Goal: Task Accomplishment & Management: Manage account settings

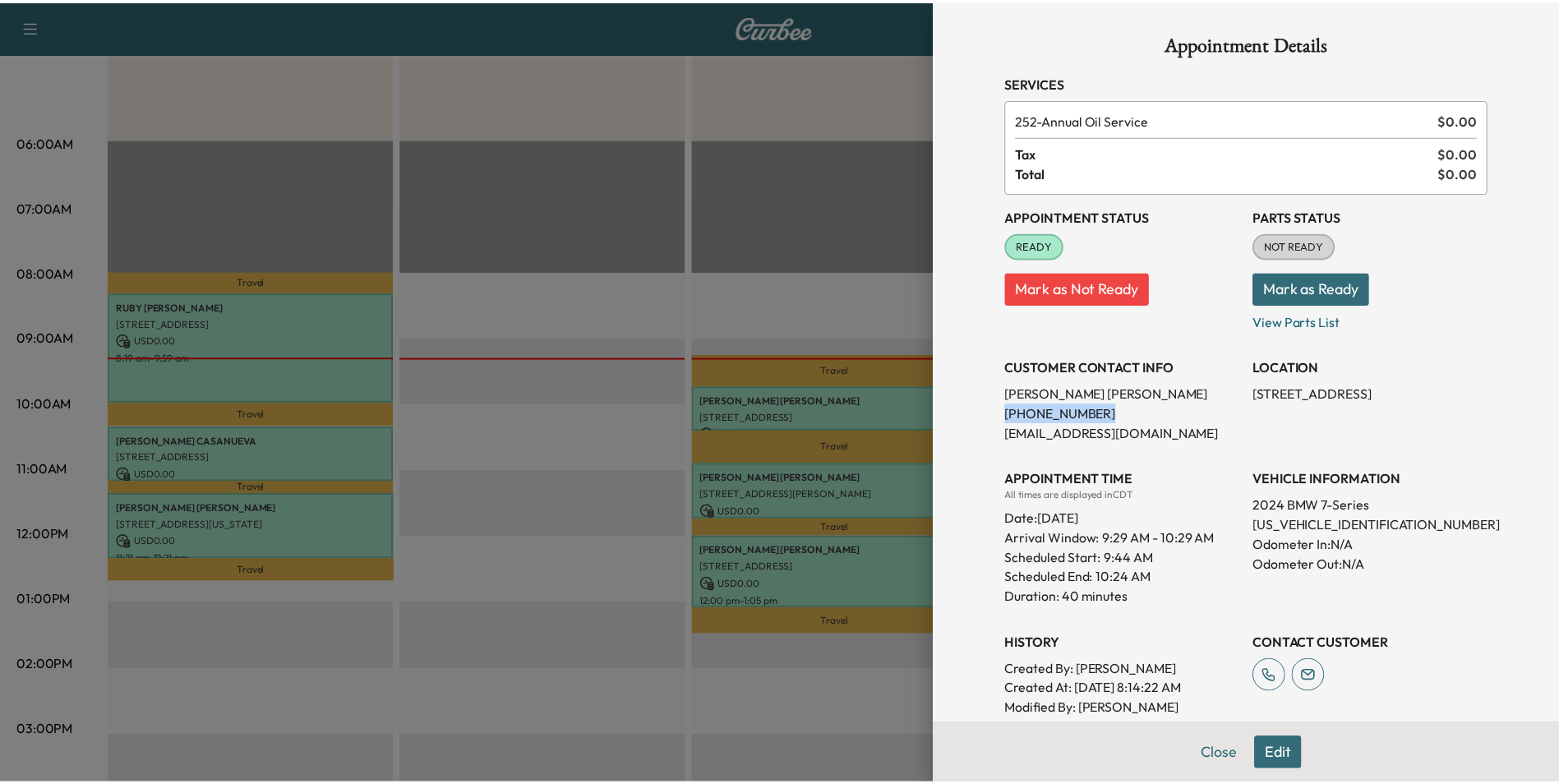
scroll to position [179, 0]
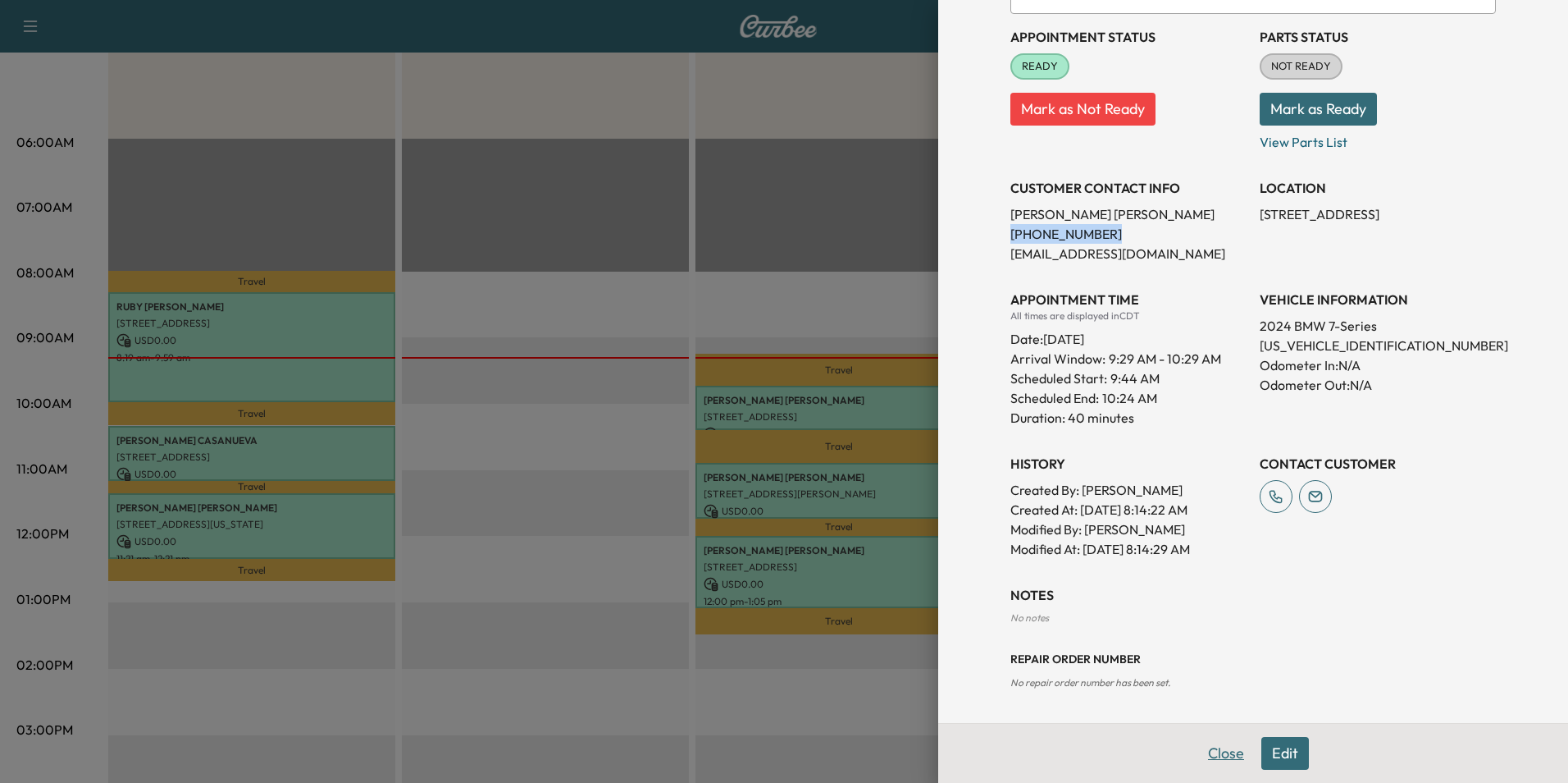
click at [1209, 757] on button "Close" at bounding box center [1225, 753] width 57 height 33
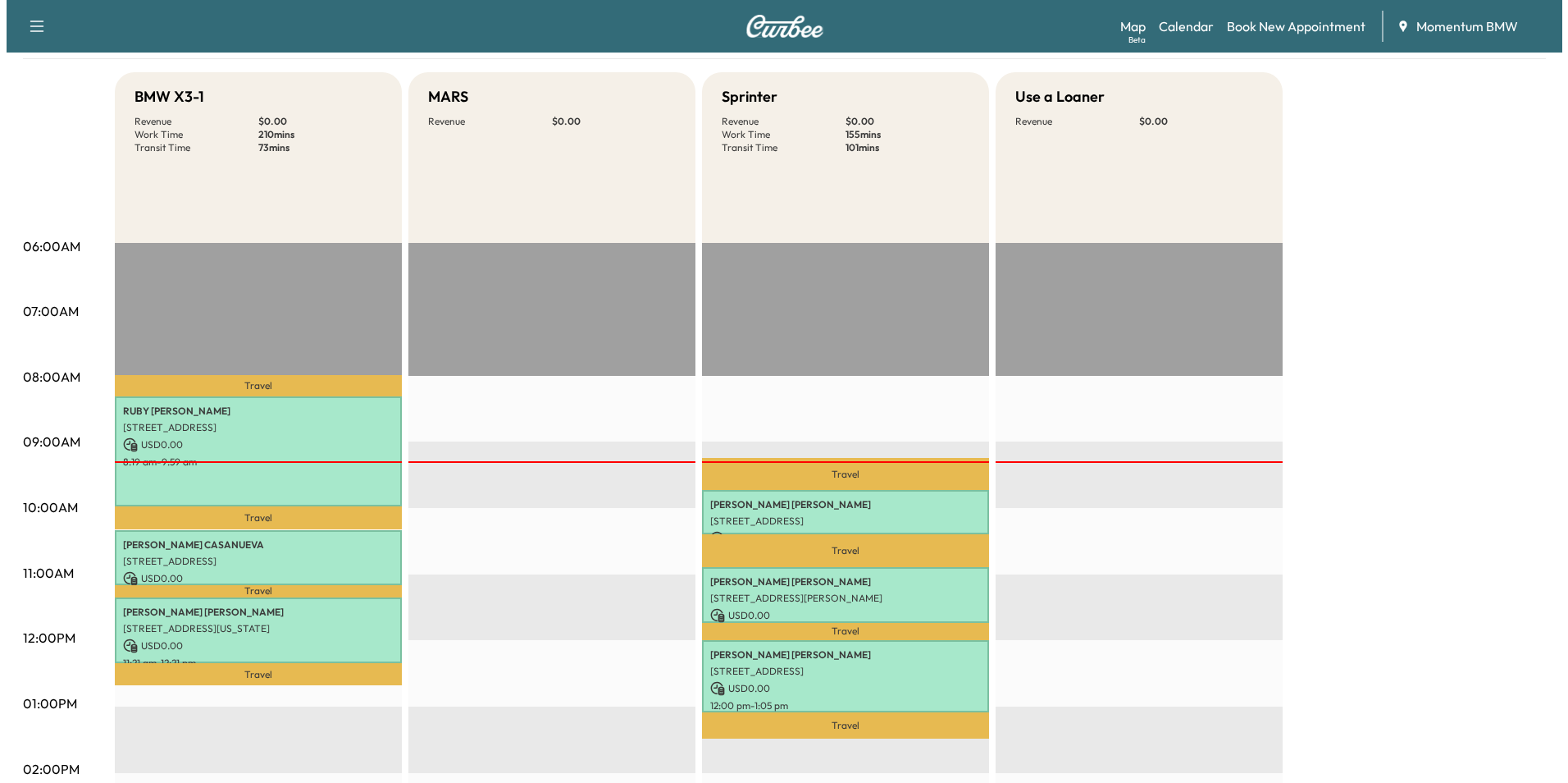
scroll to position [0, 0]
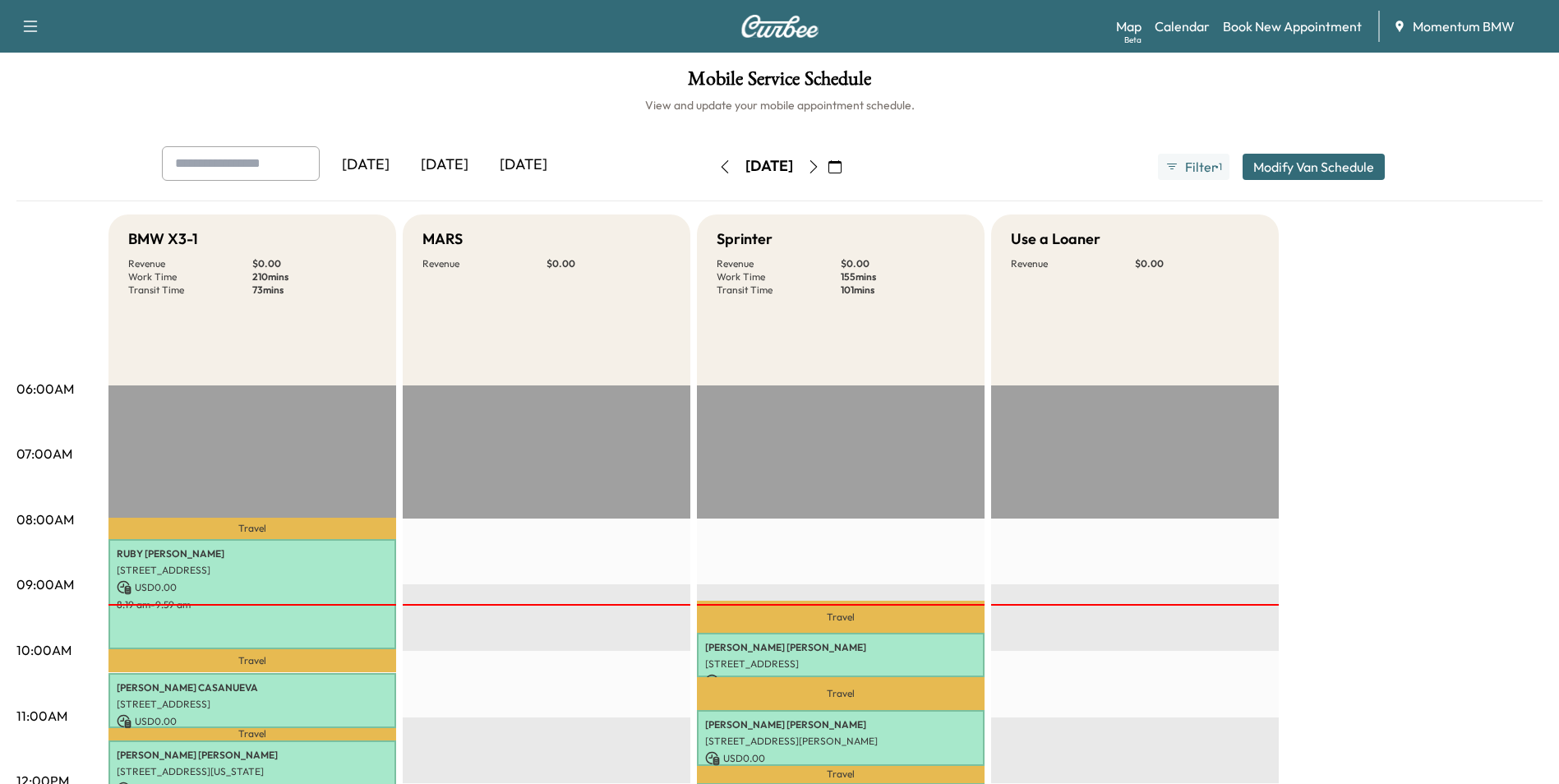
click at [820, 161] on icon "button" at bounding box center [814, 167] width 14 height 14
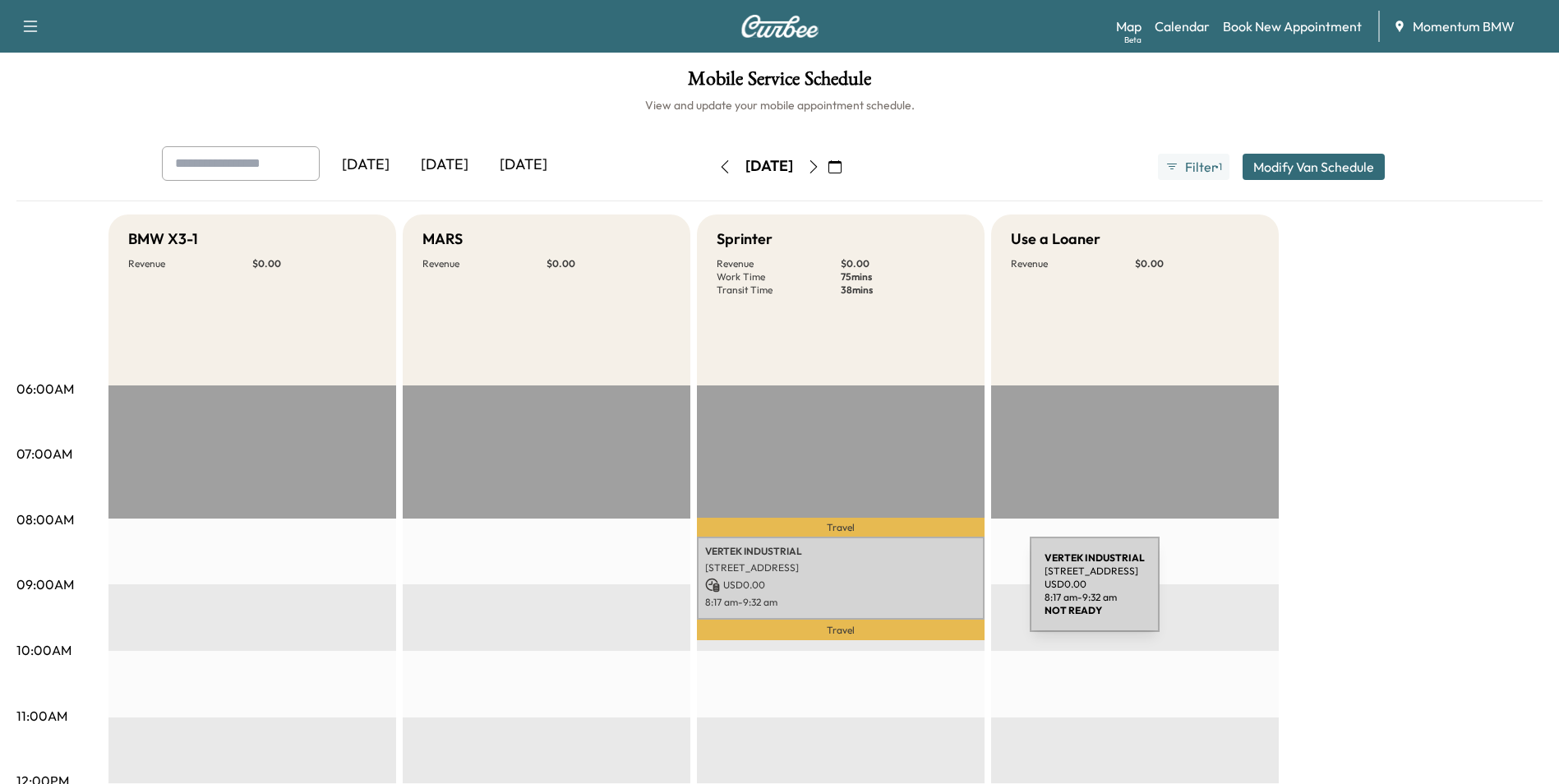
click at [907, 595] on p "8:17 am - 9:32 am" at bounding box center [841, 602] width 272 height 14
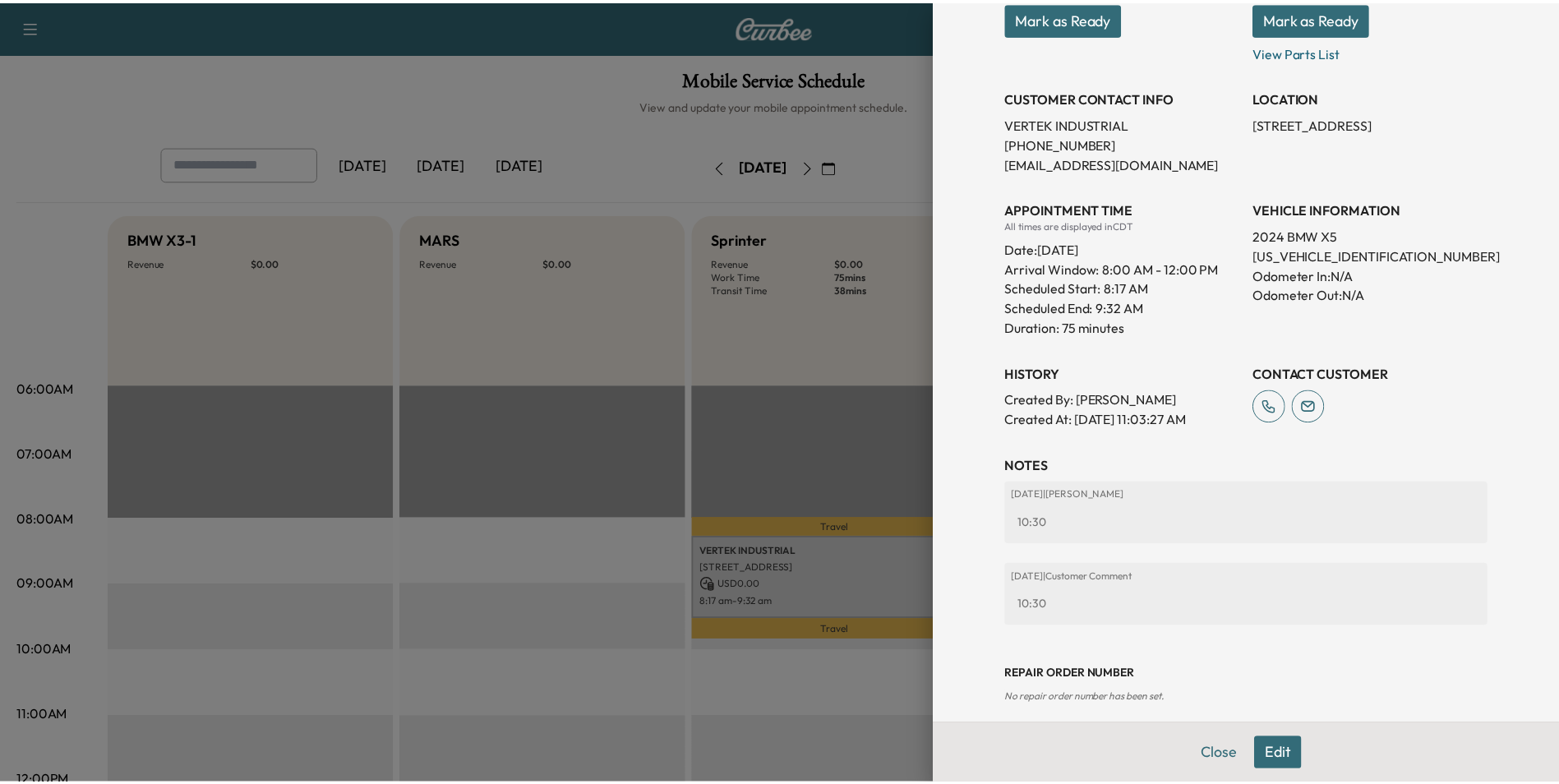
scroll to position [303, 0]
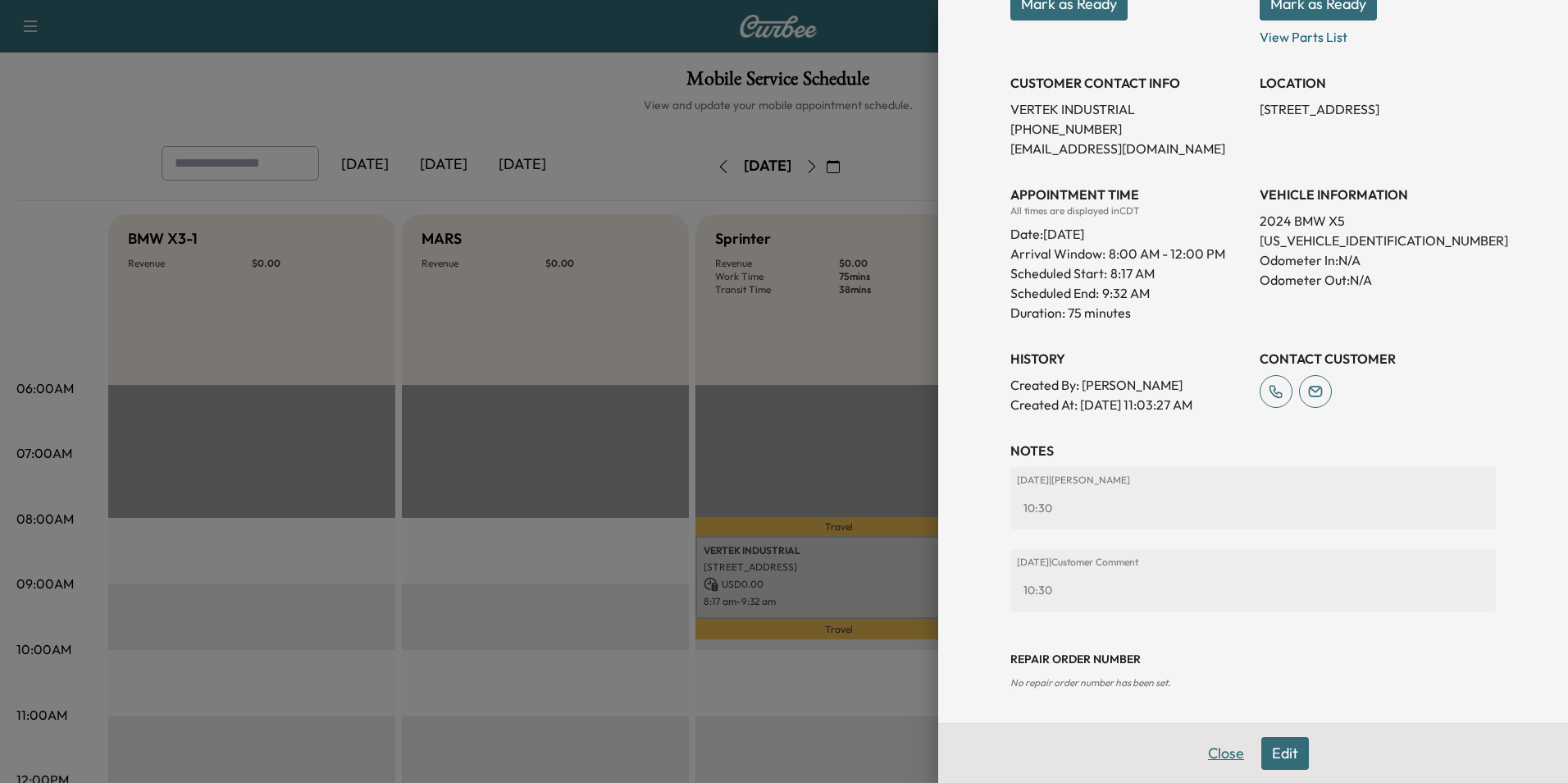
click at [1209, 749] on button "Close" at bounding box center [1225, 753] width 57 height 33
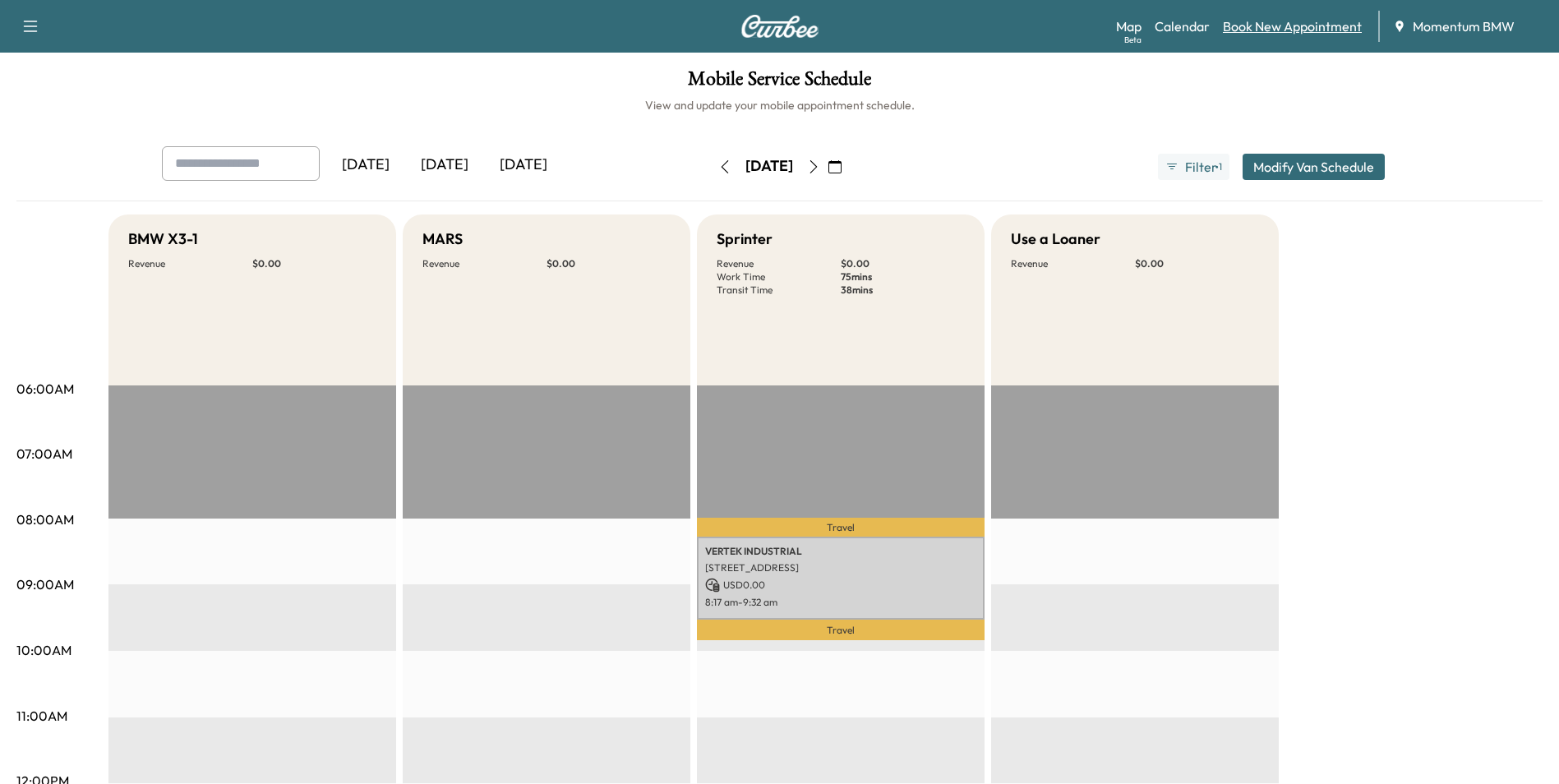
click at [1303, 31] on link "Book New Appointment" at bounding box center [1292, 26] width 139 height 19
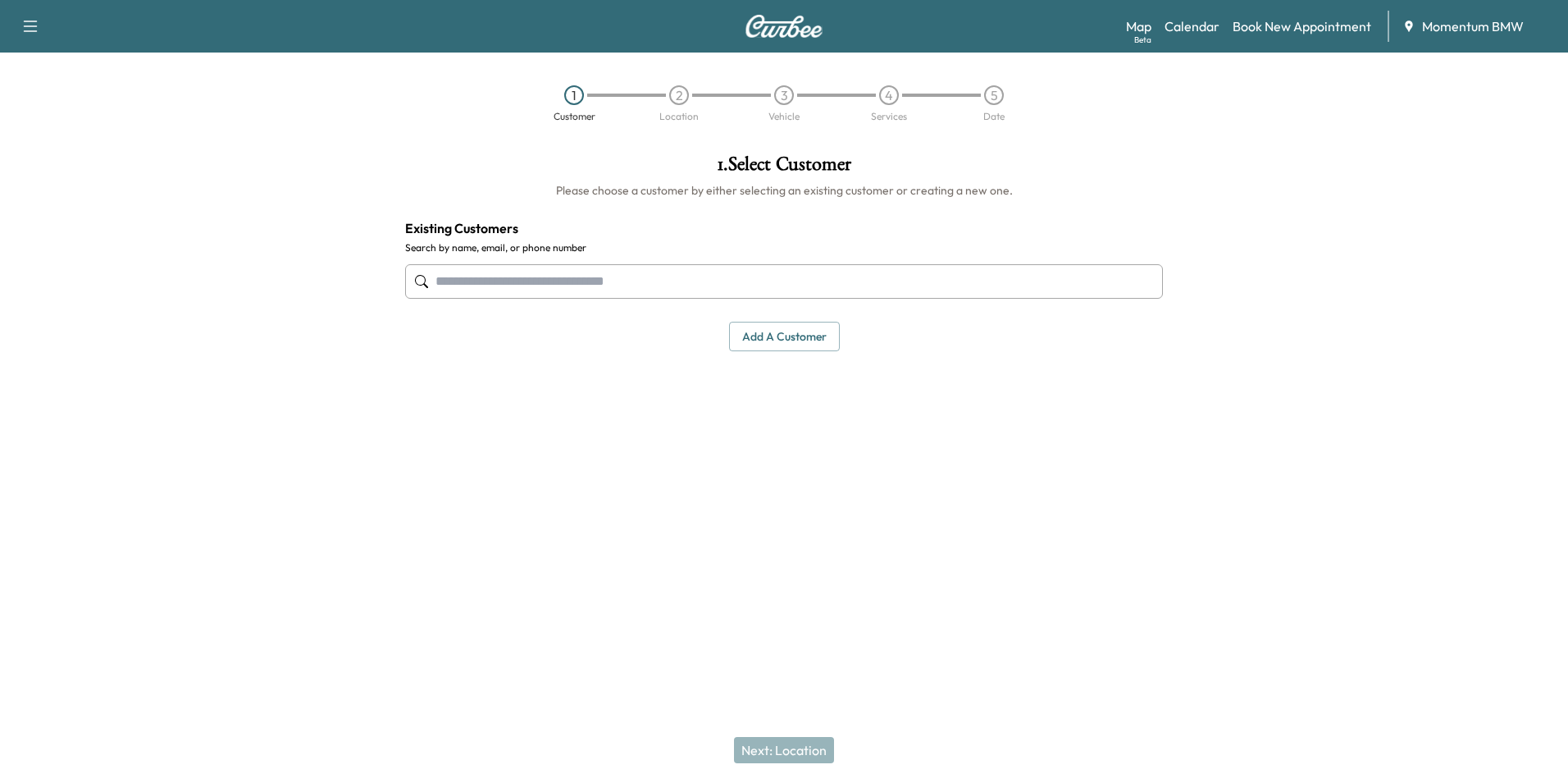
click at [775, 336] on button "Add a customer" at bounding box center [784, 336] width 111 height 30
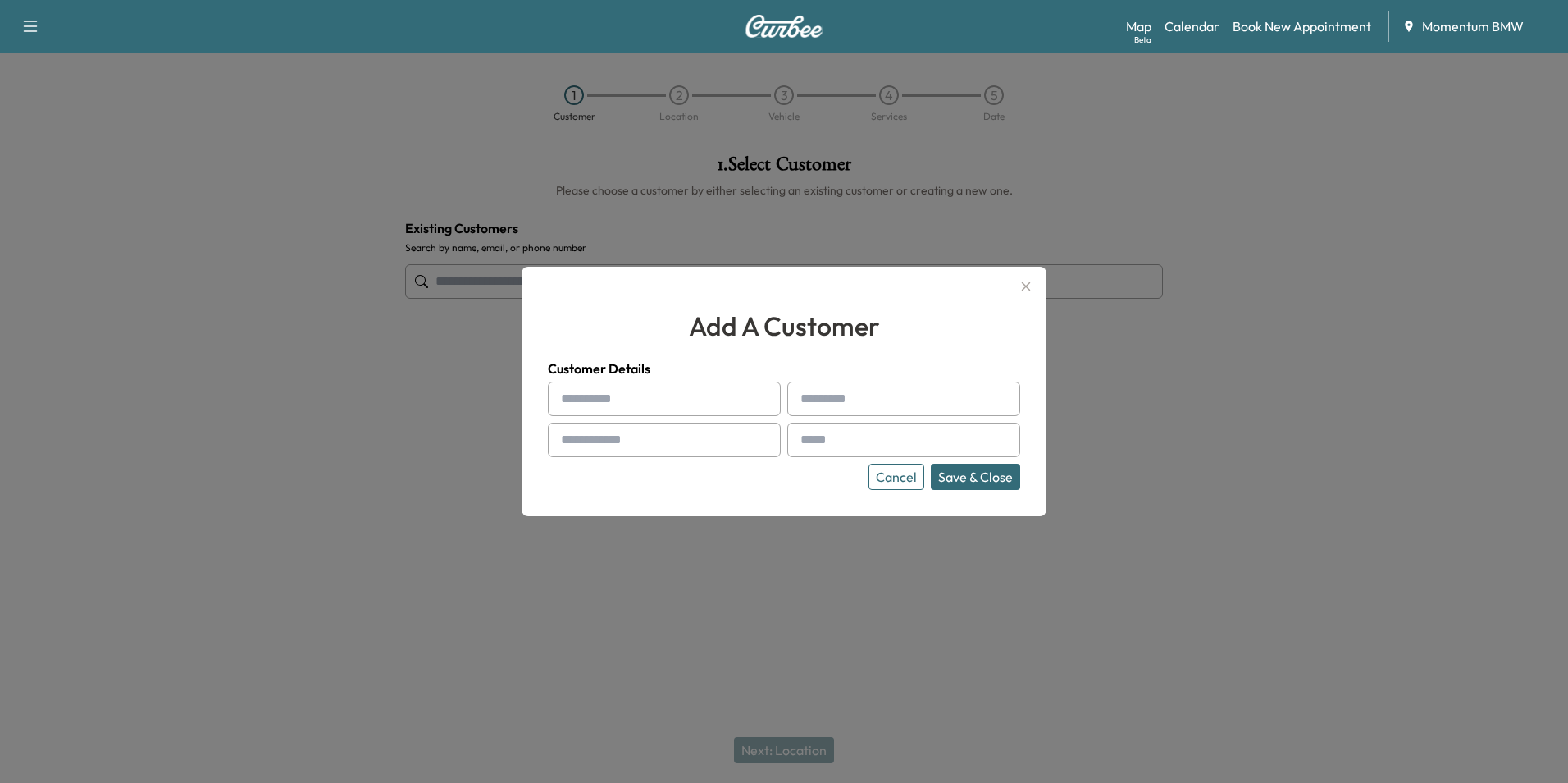
click at [709, 400] on input "text" at bounding box center [664, 398] width 233 height 34
type input "**"
type input "******"
type input "**********"
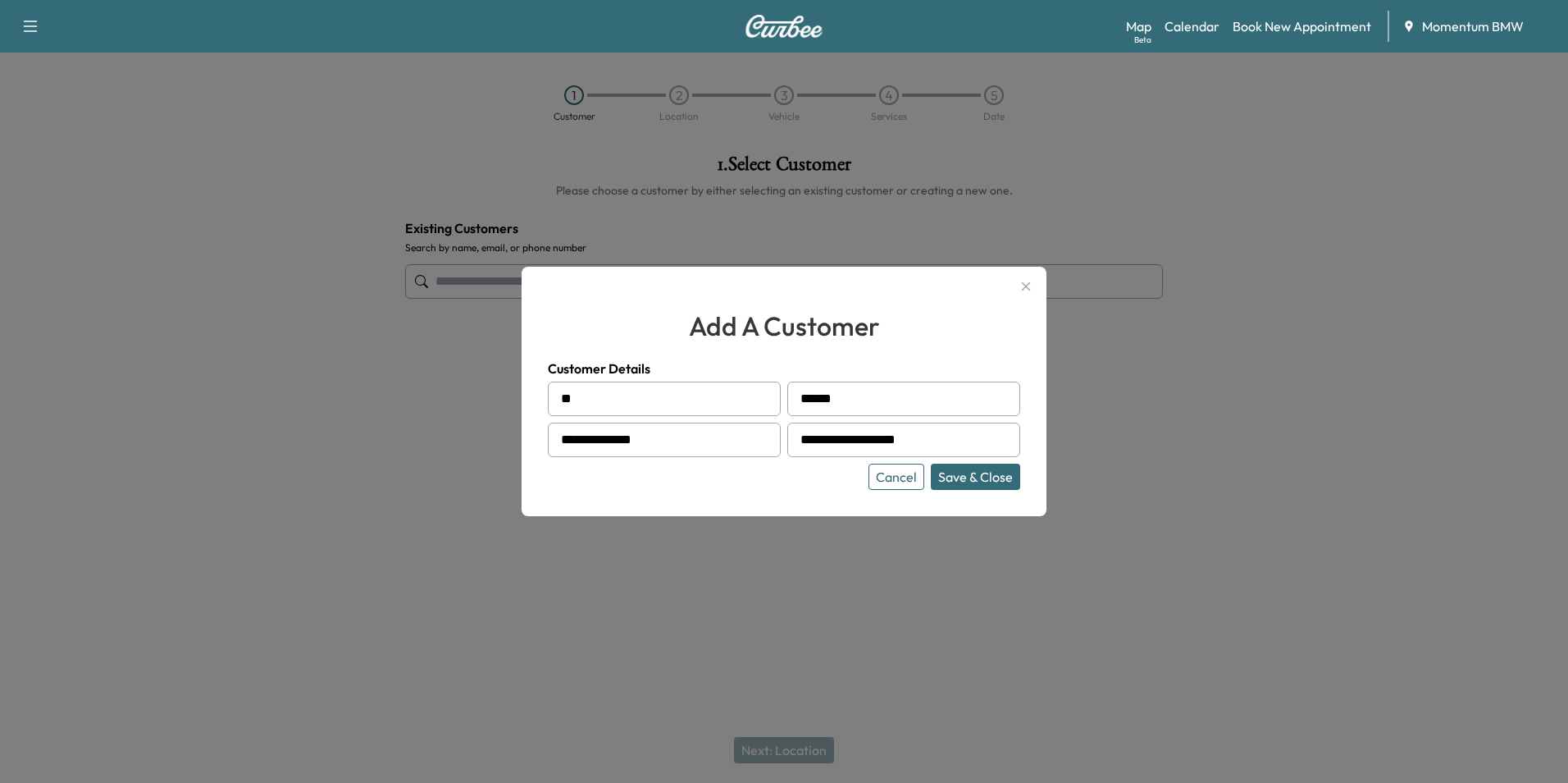
click at [961, 477] on button "Save & Close" at bounding box center [976, 476] width 89 height 26
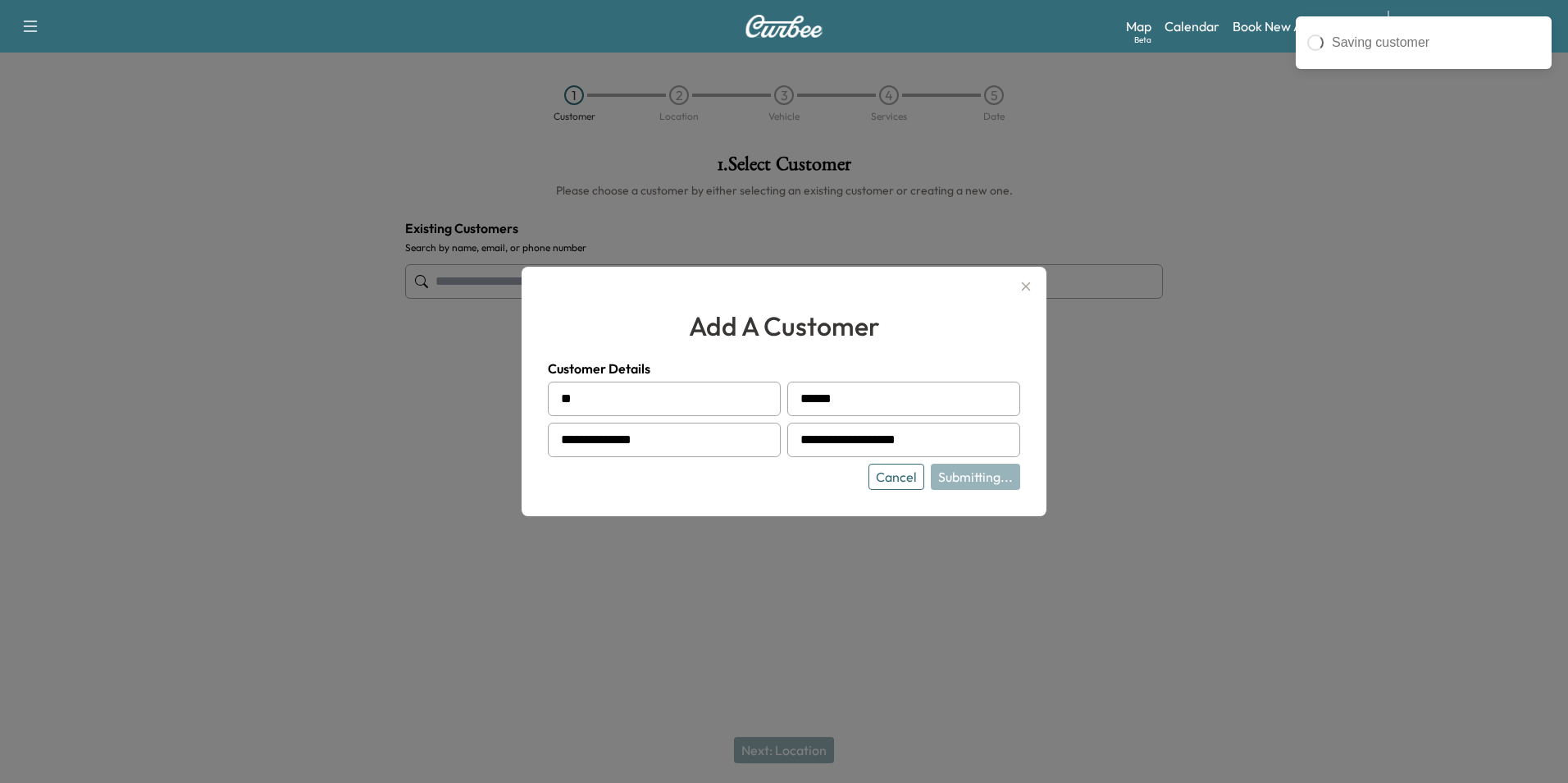
type input "*********"
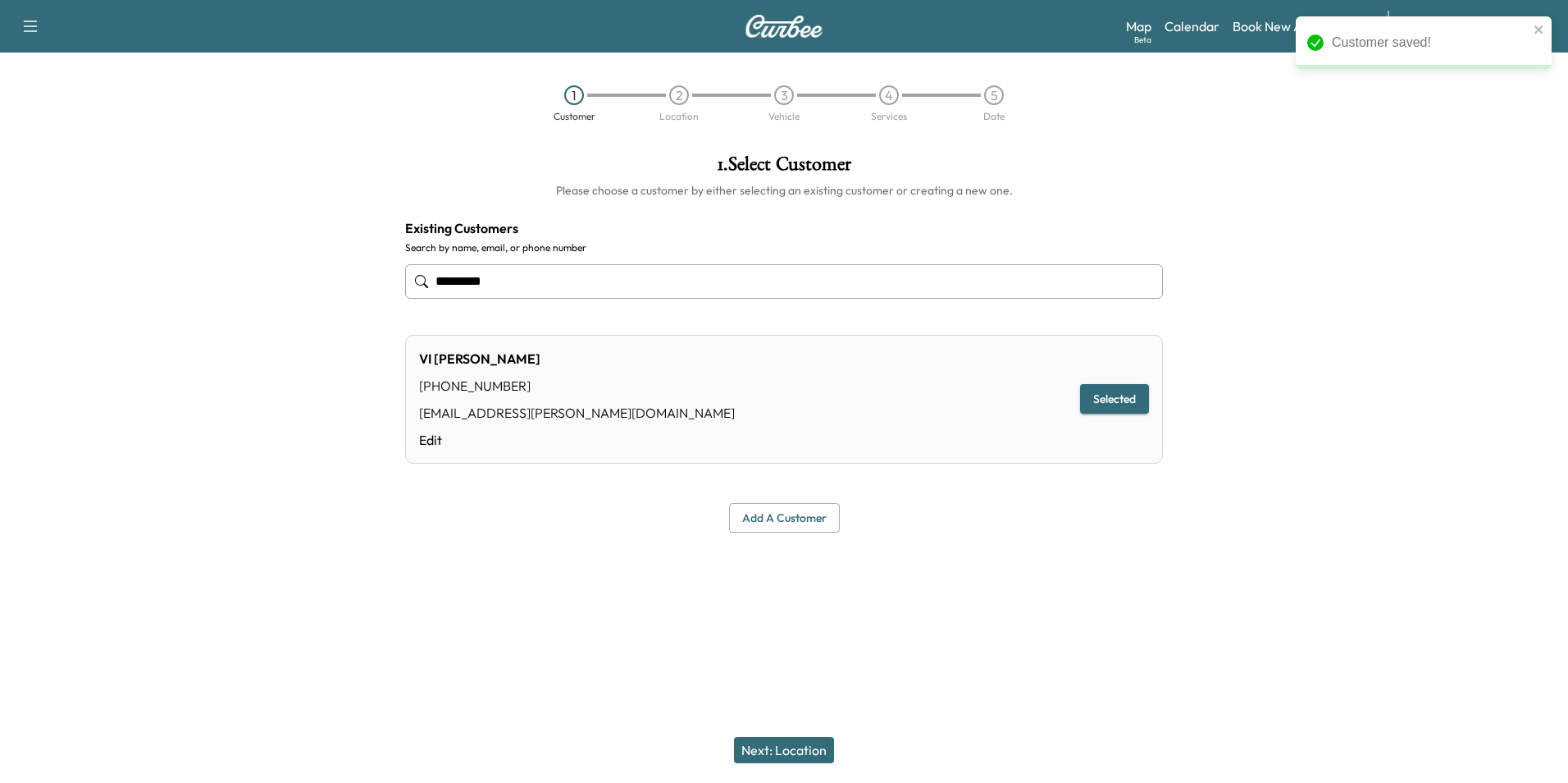
click at [805, 755] on button "Next: Location" at bounding box center [784, 749] width 100 height 26
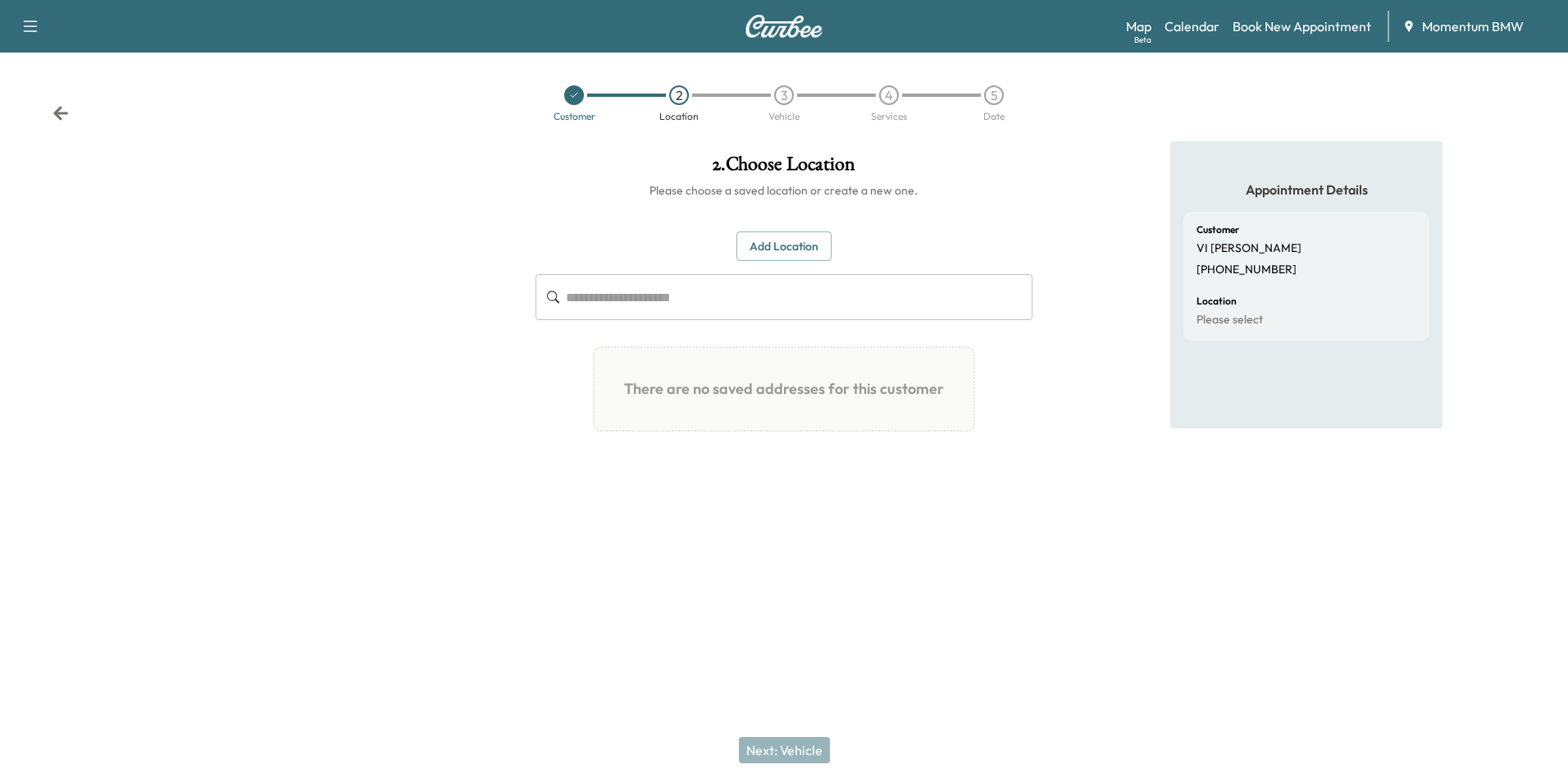
click at [795, 243] on button "Add Location" at bounding box center [784, 246] width 95 height 30
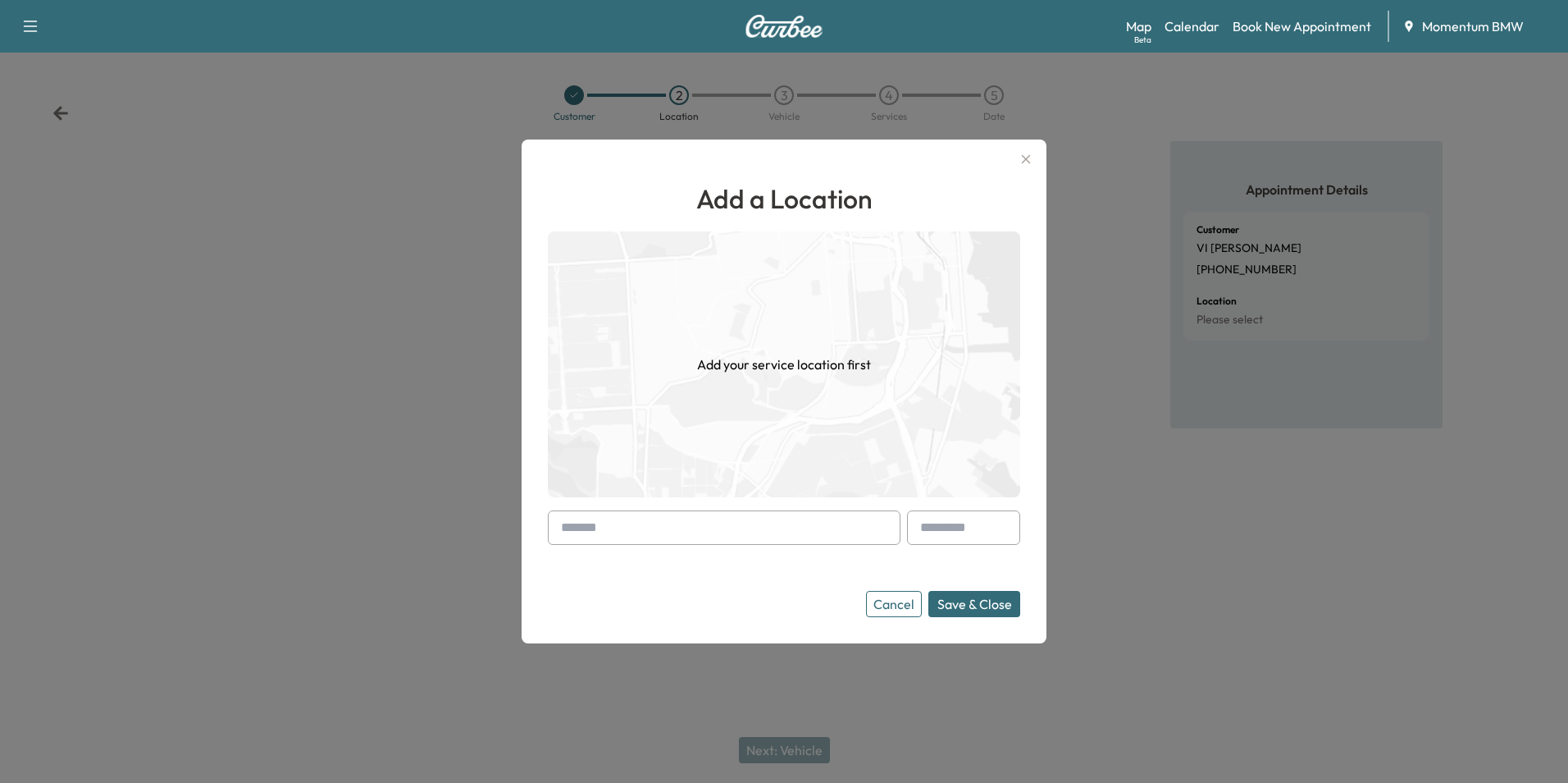
click at [811, 528] on input "text" at bounding box center [723, 527] width 352 height 34
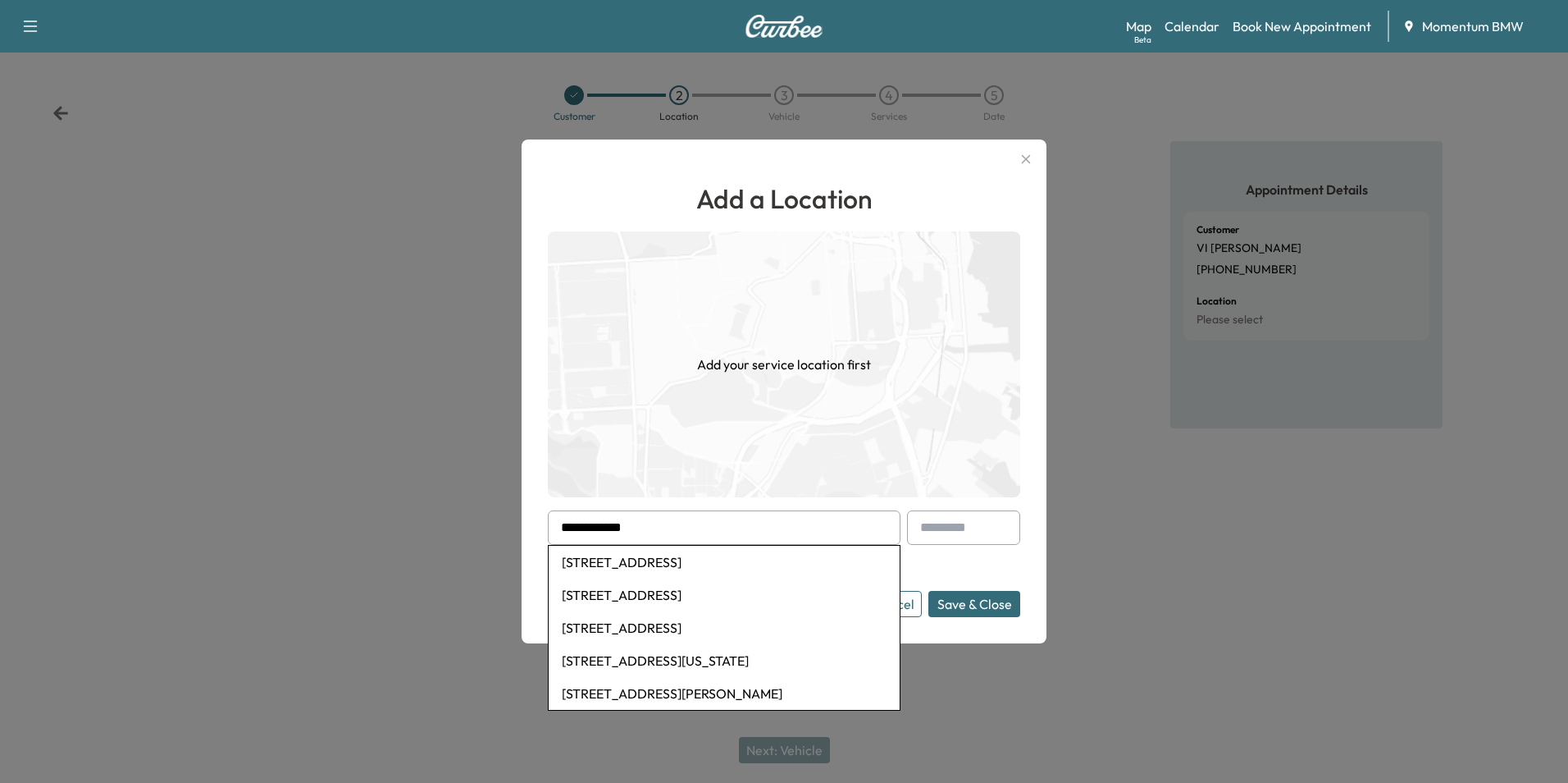
click at [791, 557] on li "[STREET_ADDRESS]" at bounding box center [723, 562] width 350 height 33
type input "**********"
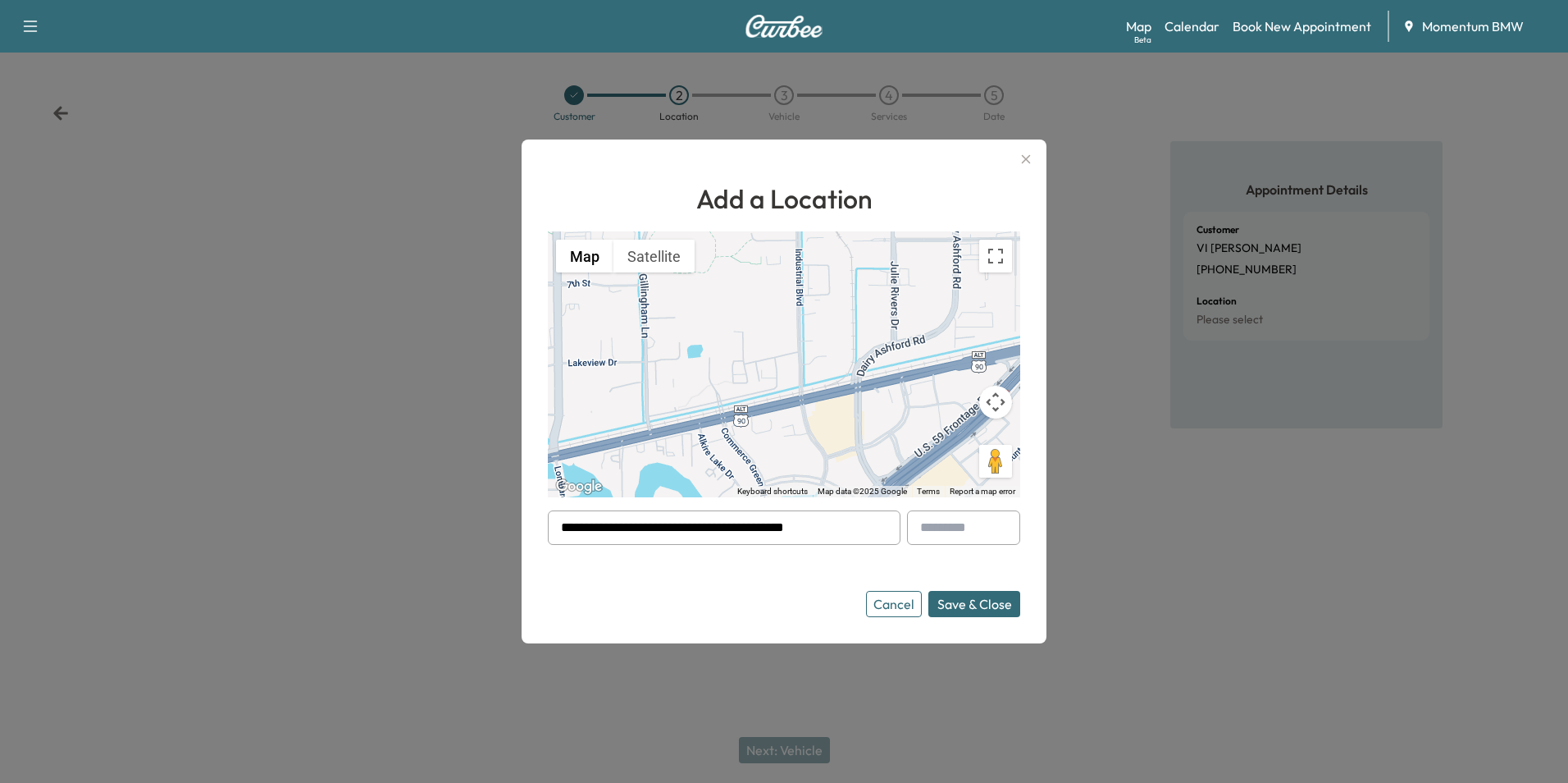
click at [1000, 609] on button "Save & Close" at bounding box center [974, 603] width 92 height 26
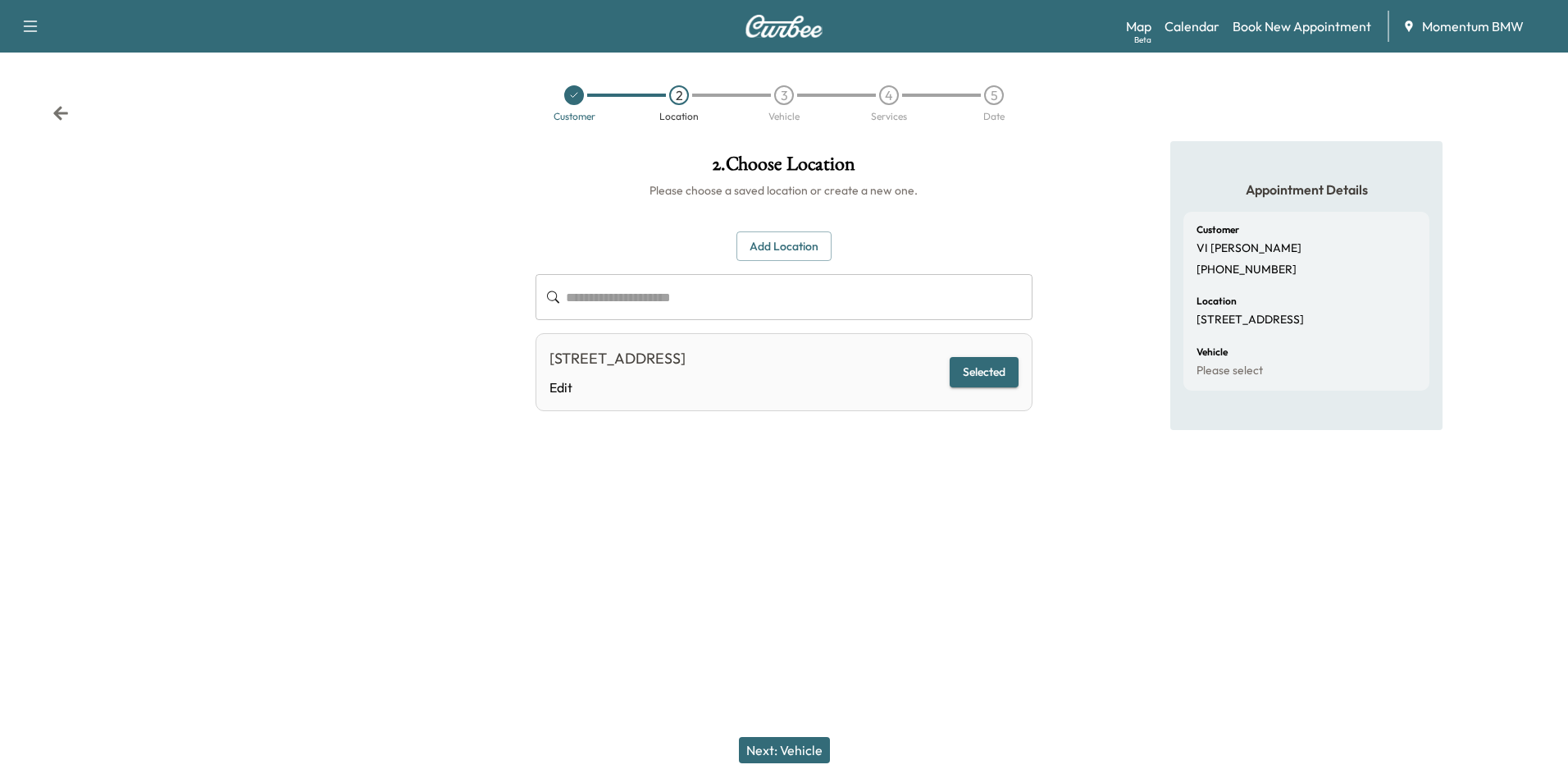
click at [784, 746] on button "Next: Vehicle" at bounding box center [784, 749] width 91 height 26
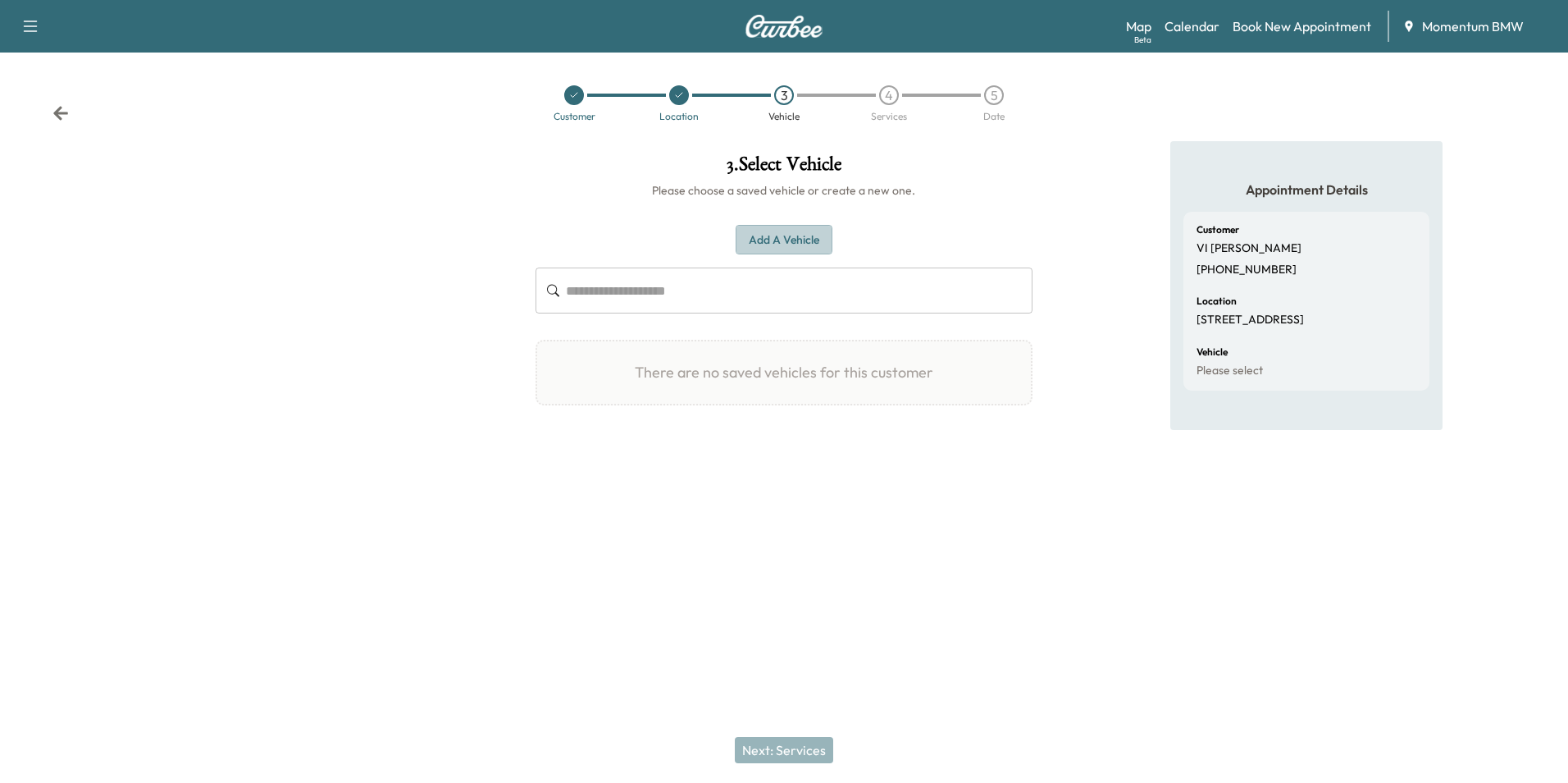
click at [787, 236] on button "Add a Vehicle" at bounding box center [784, 239] width 97 height 30
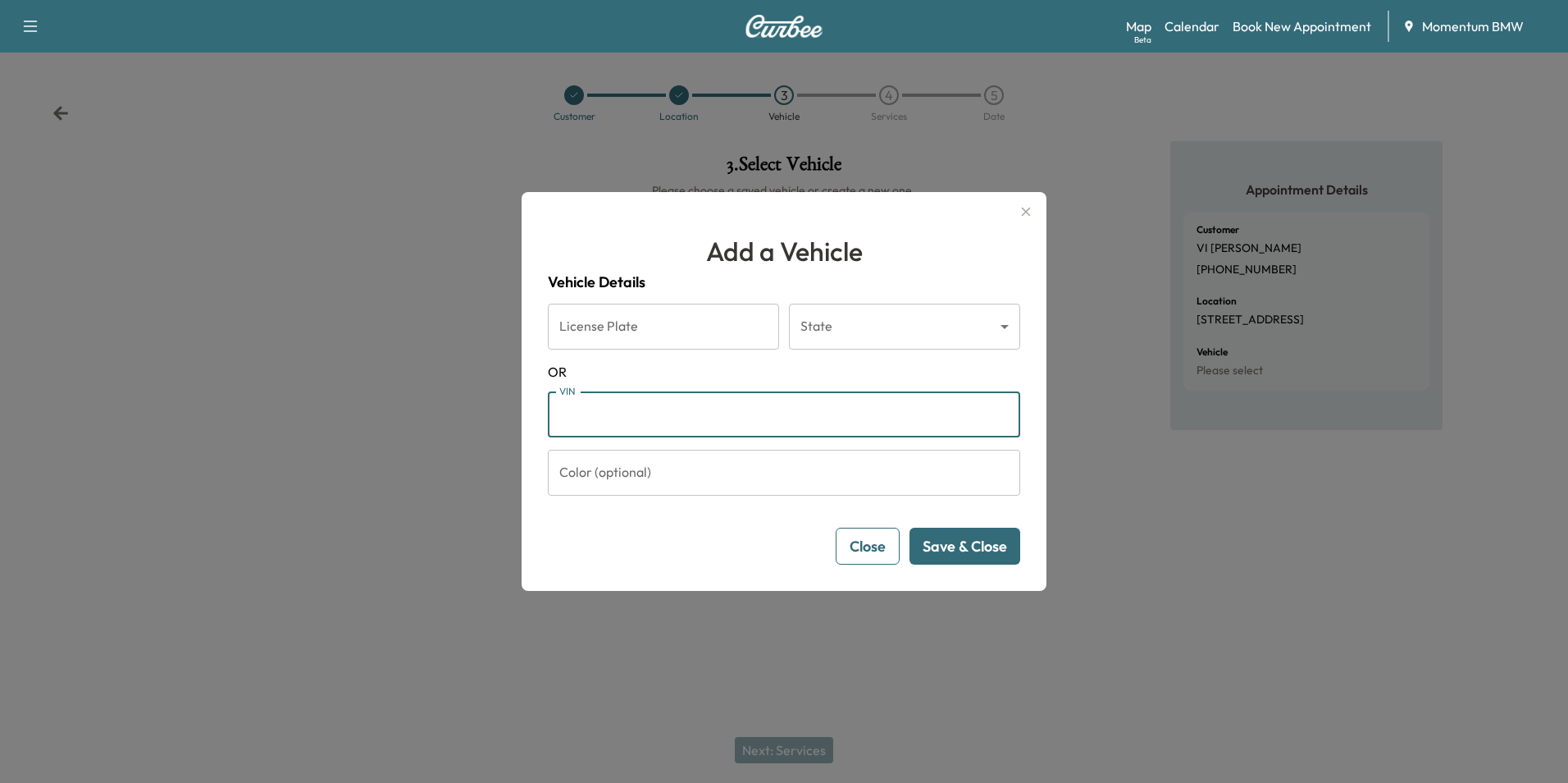
paste input "**********"
type input "**********"
click at [980, 549] on button "Save & Close" at bounding box center [965, 546] width 111 height 37
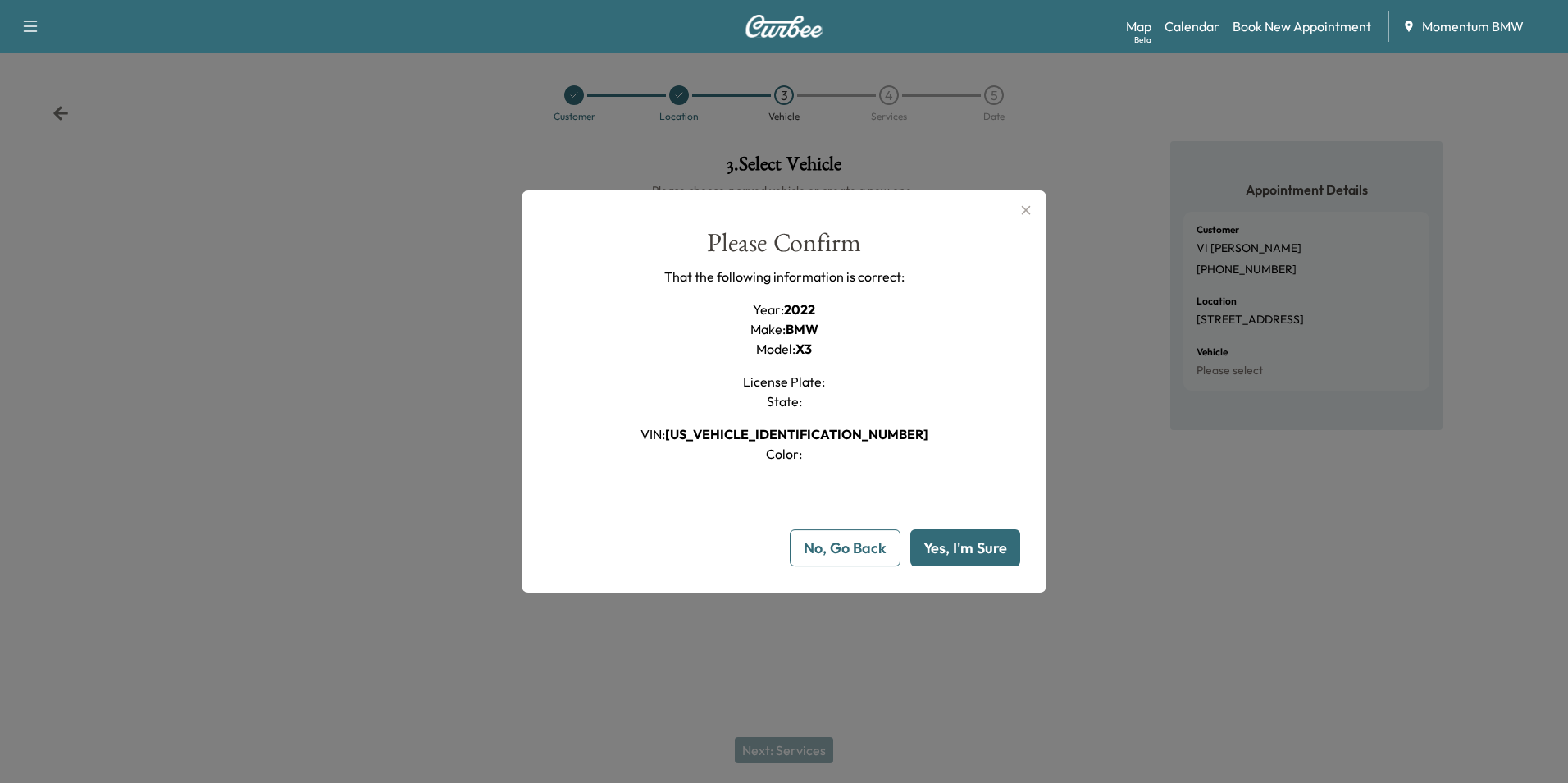
click at [980, 550] on button "Yes, I'm Sure" at bounding box center [964, 548] width 110 height 37
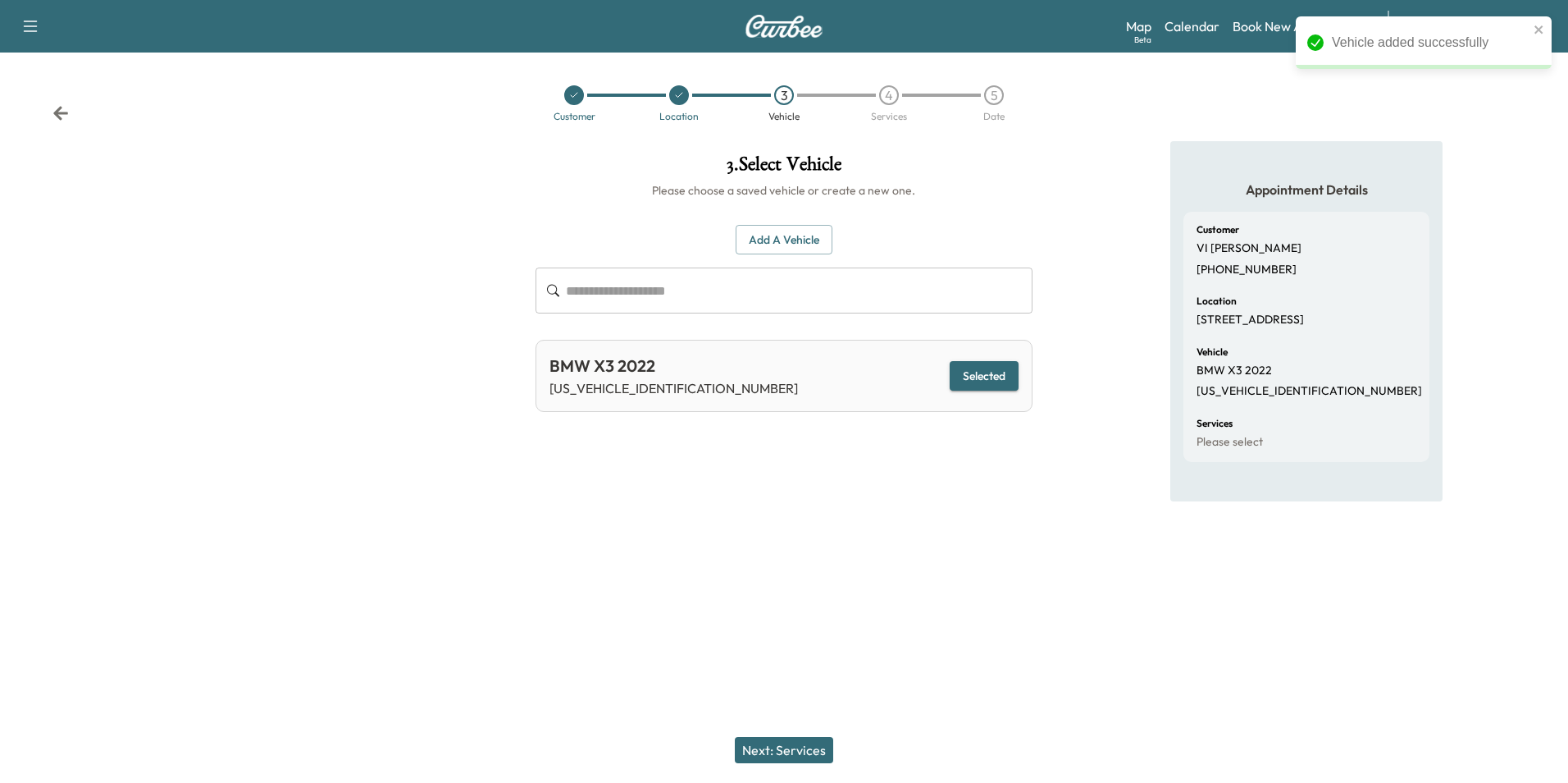
click at [805, 760] on button "Next: Services" at bounding box center [784, 749] width 98 height 26
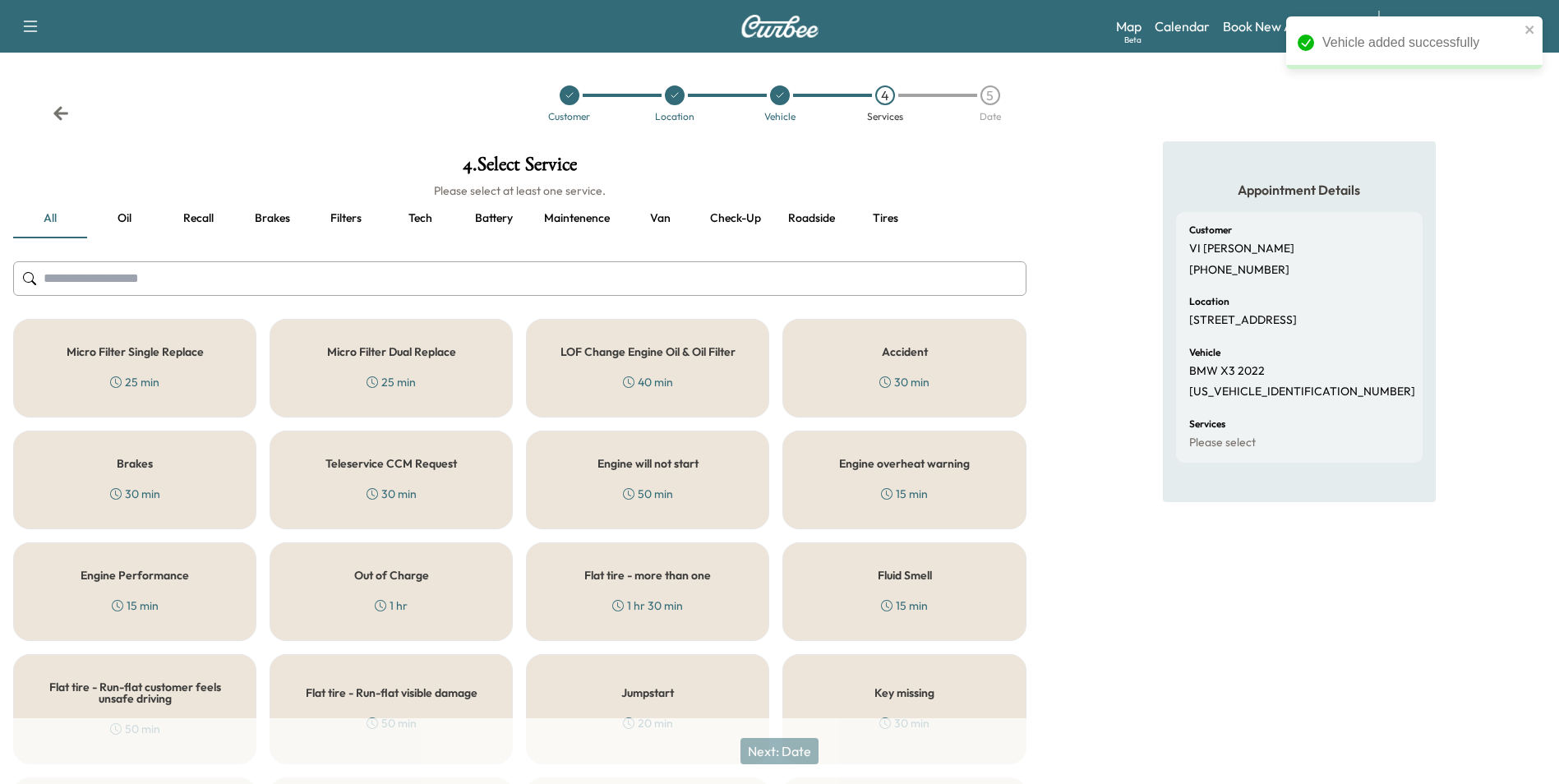
click at [130, 214] on button "Oil" at bounding box center [125, 218] width 74 height 40
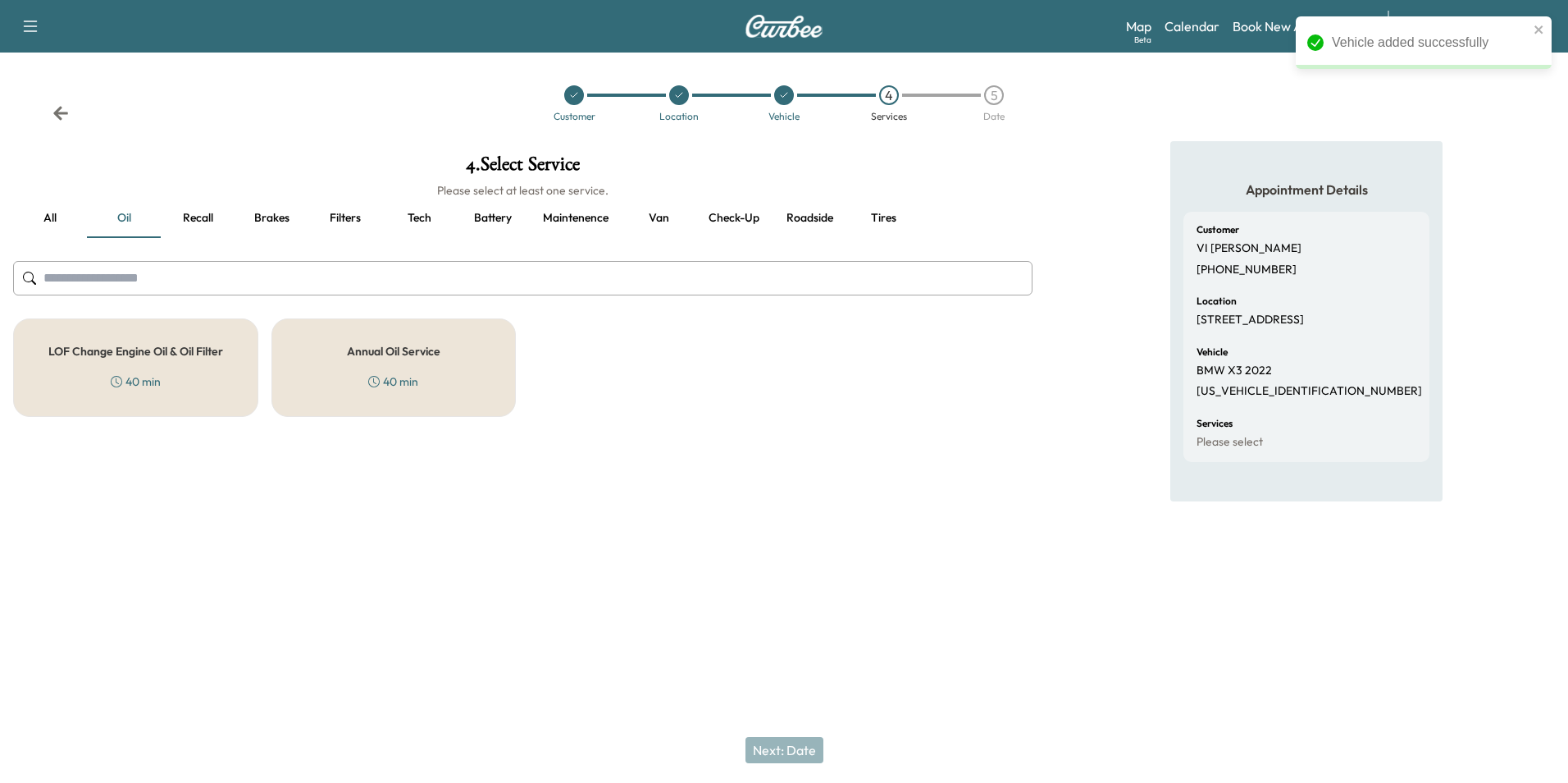
click at [148, 357] on h5 "LOF Change Engine Oil & Oil Filter" at bounding box center [136, 352] width 175 height 12
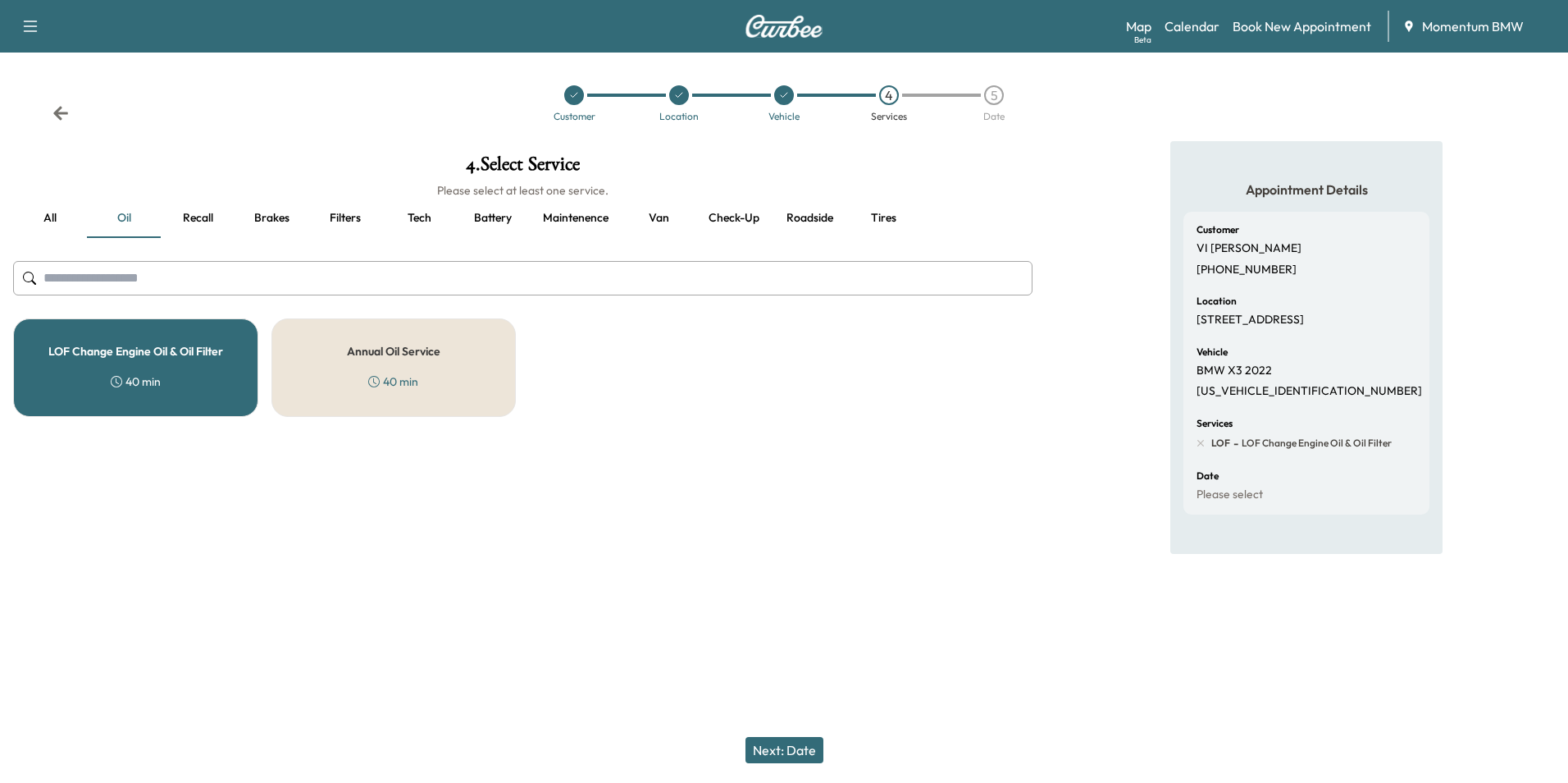
click at [206, 209] on button "Recall" at bounding box center [198, 218] width 74 height 40
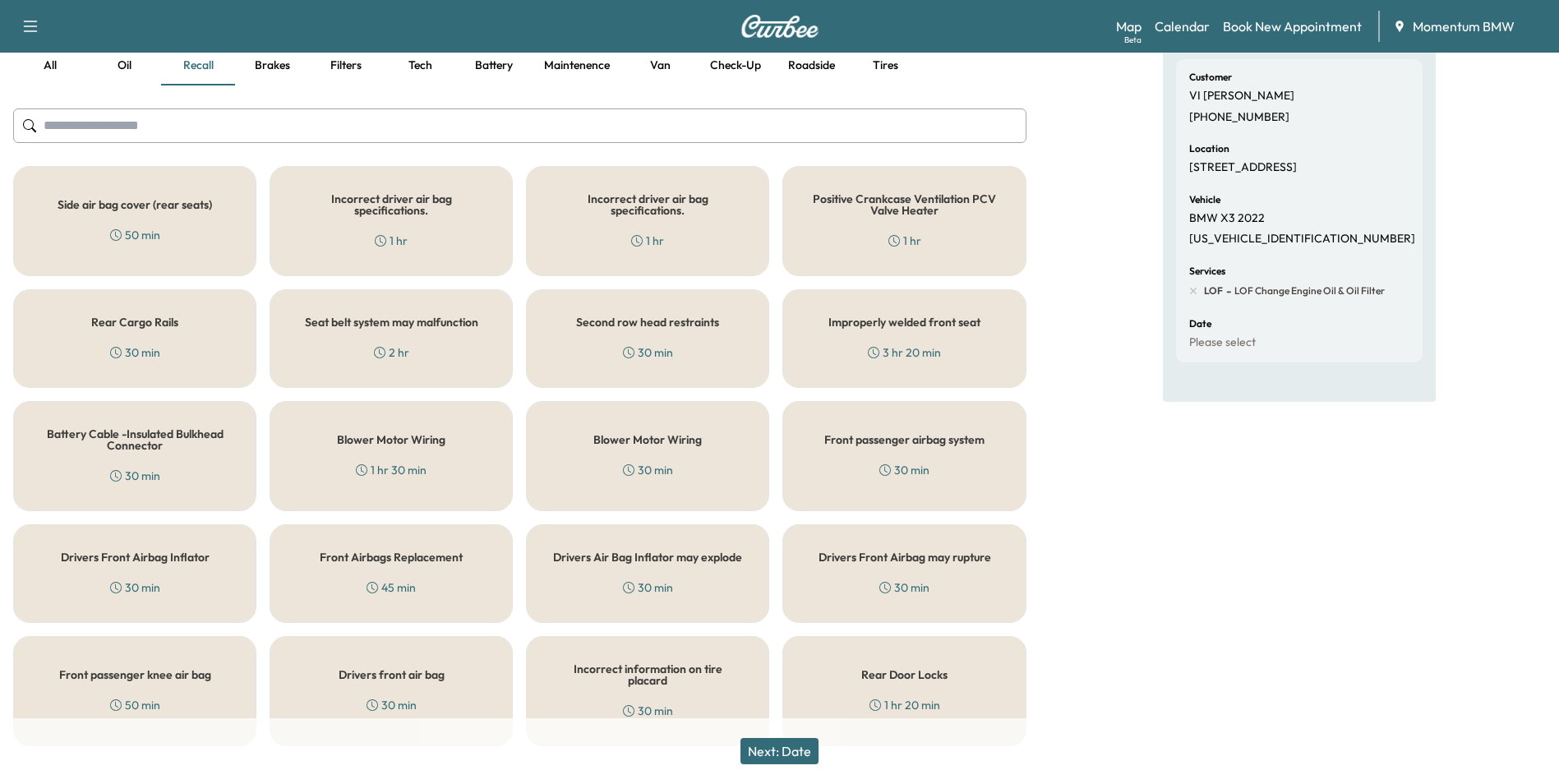
scroll to position [181, 0]
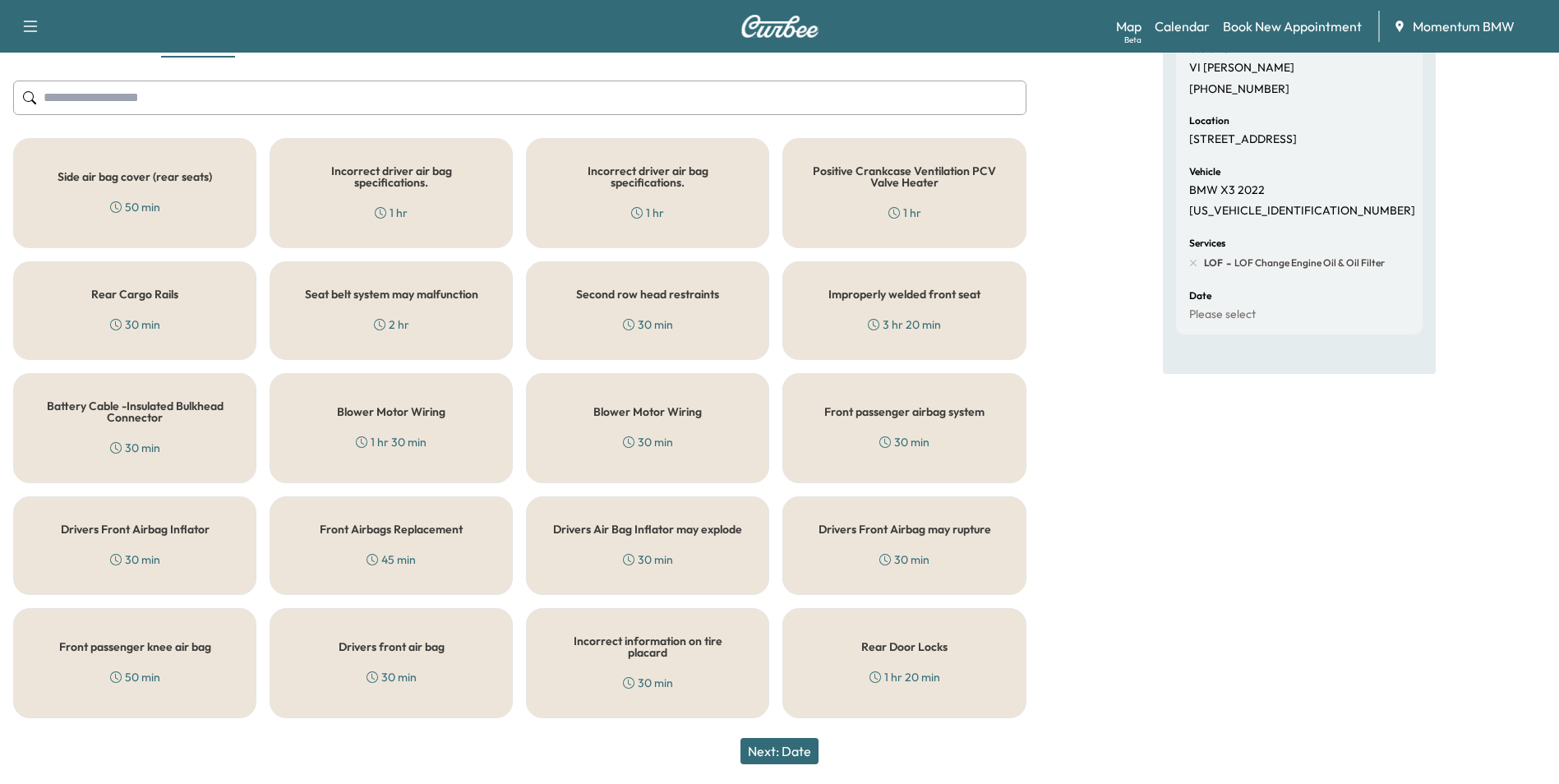
click at [919, 660] on div "Rear Door Locks 1 hr 20 min" at bounding box center [904, 662] width 243 height 110
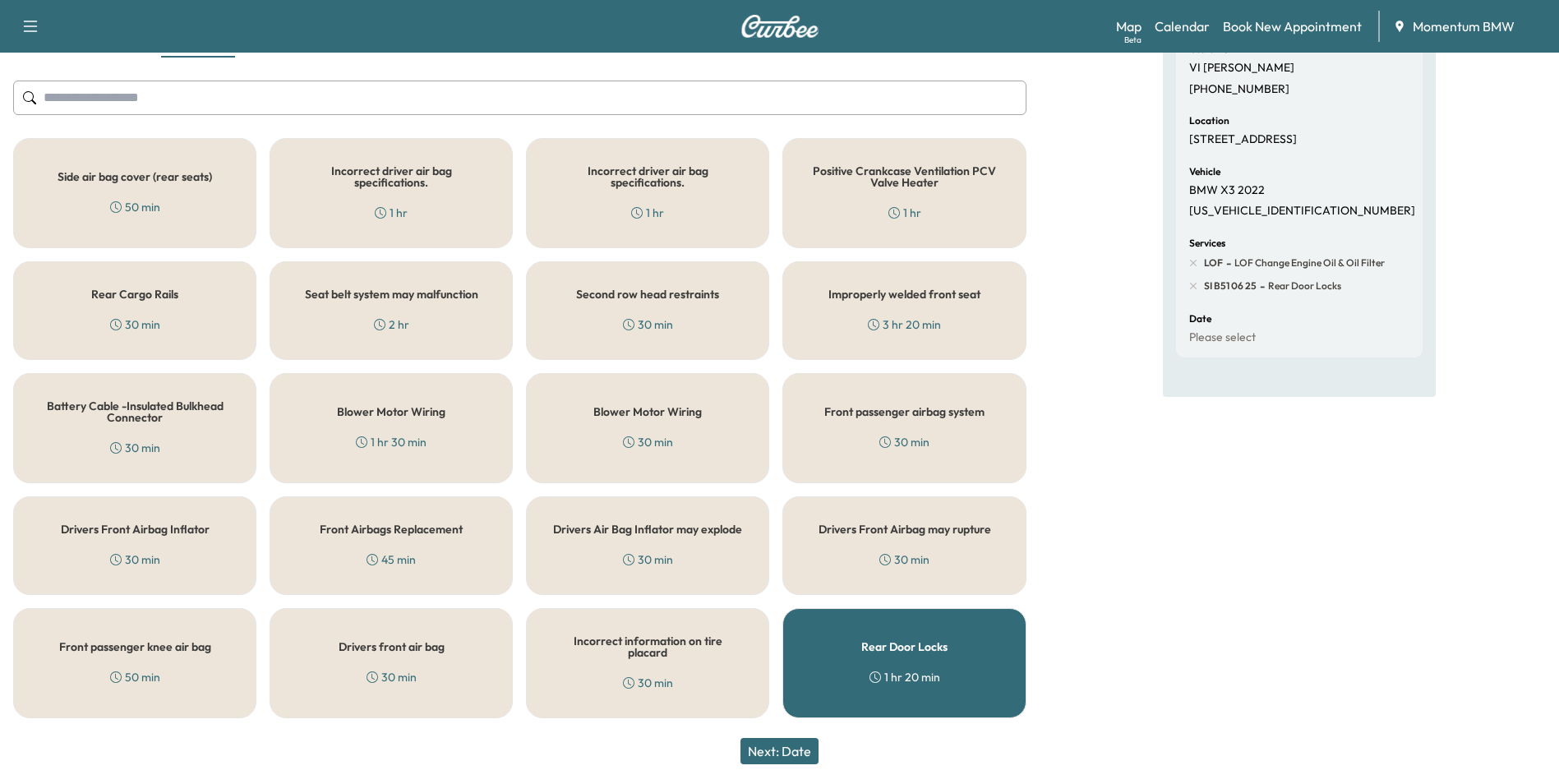
click at [799, 751] on button "Next: Date" at bounding box center [780, 750] width 78 height 26
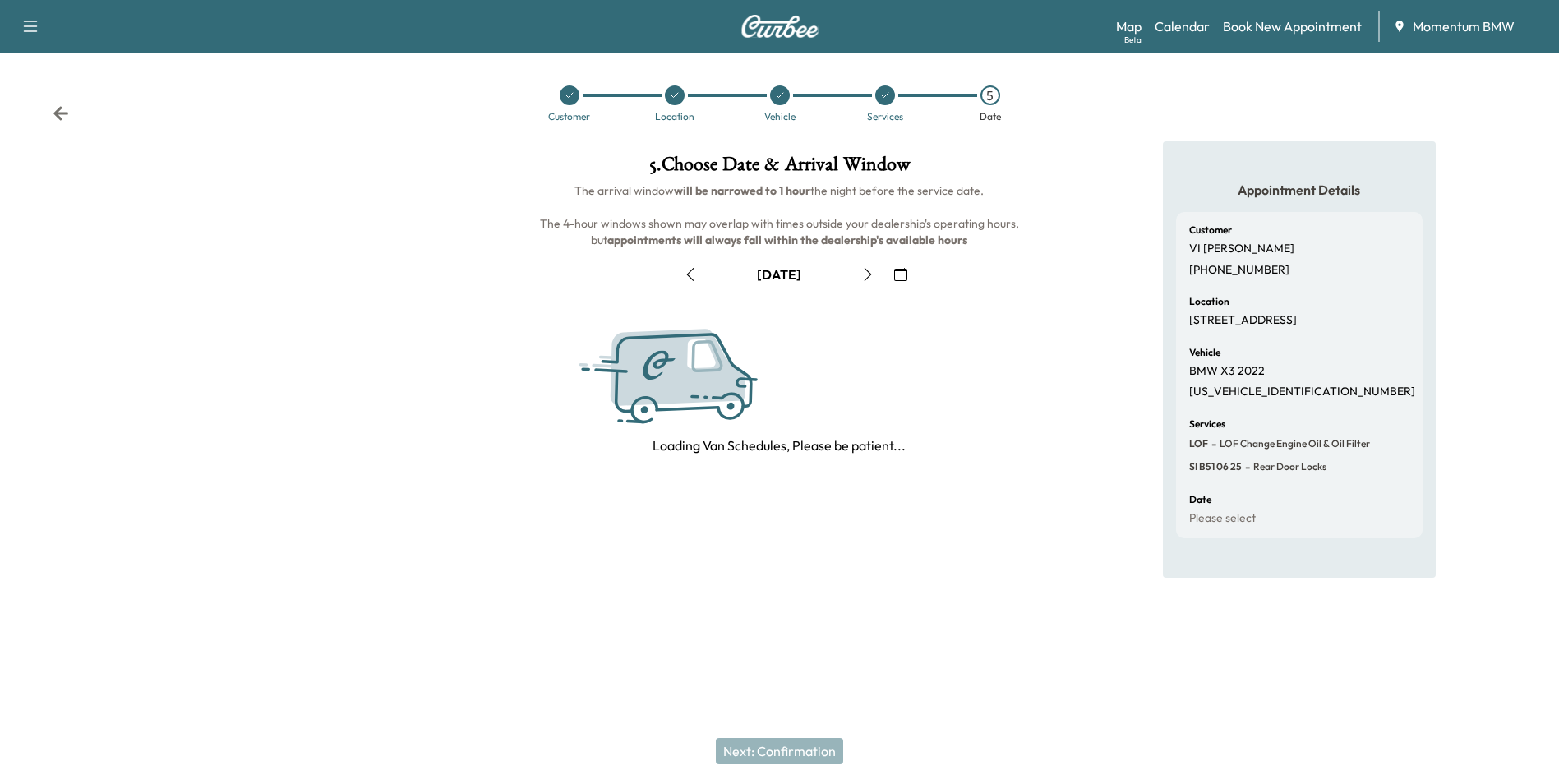
scroll to position [0, 0]
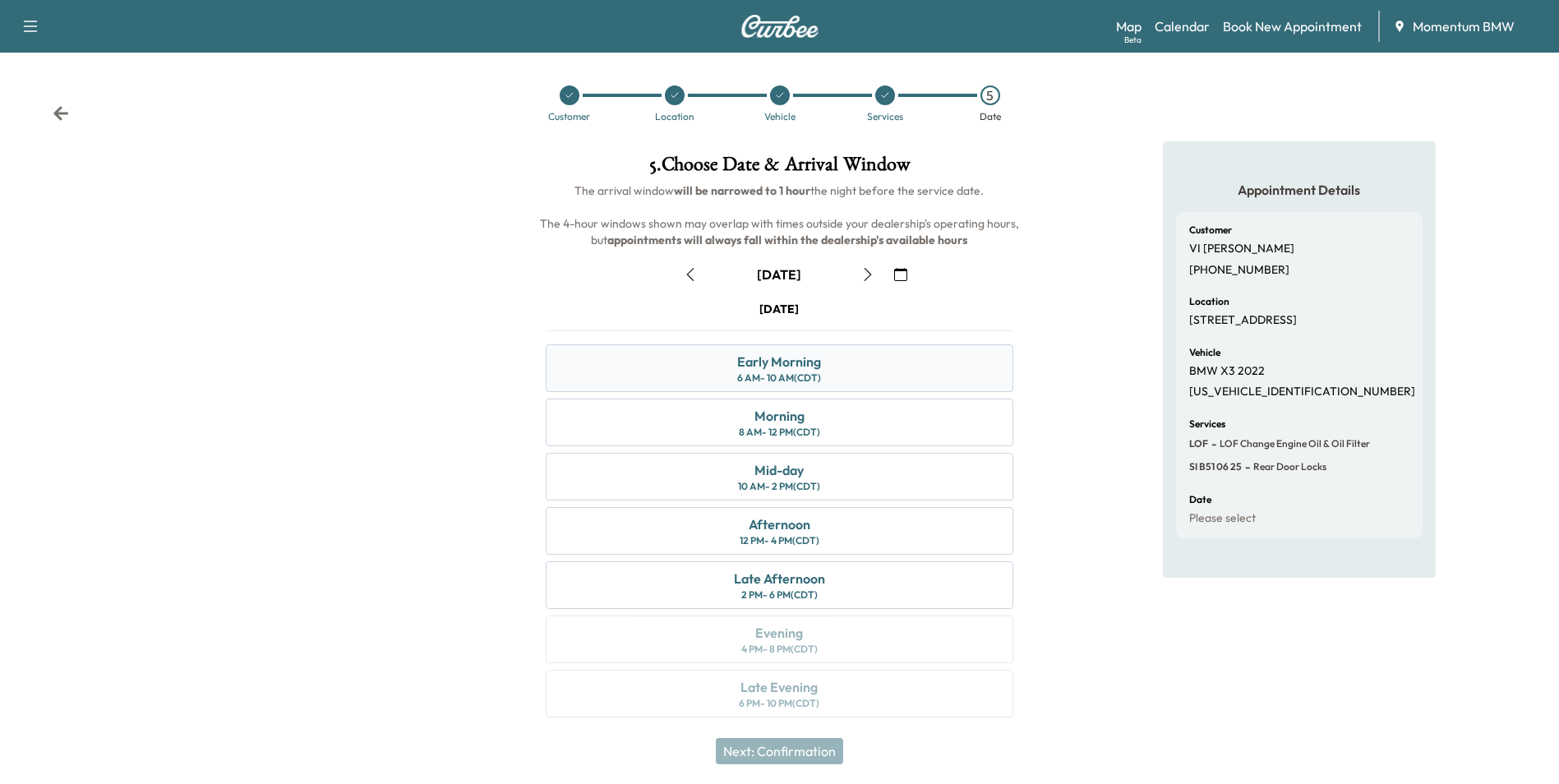
click at [801, 373] on div "6 AM - 10 AM (CDT)" at bounding box center [780, 378] width 84 height 14
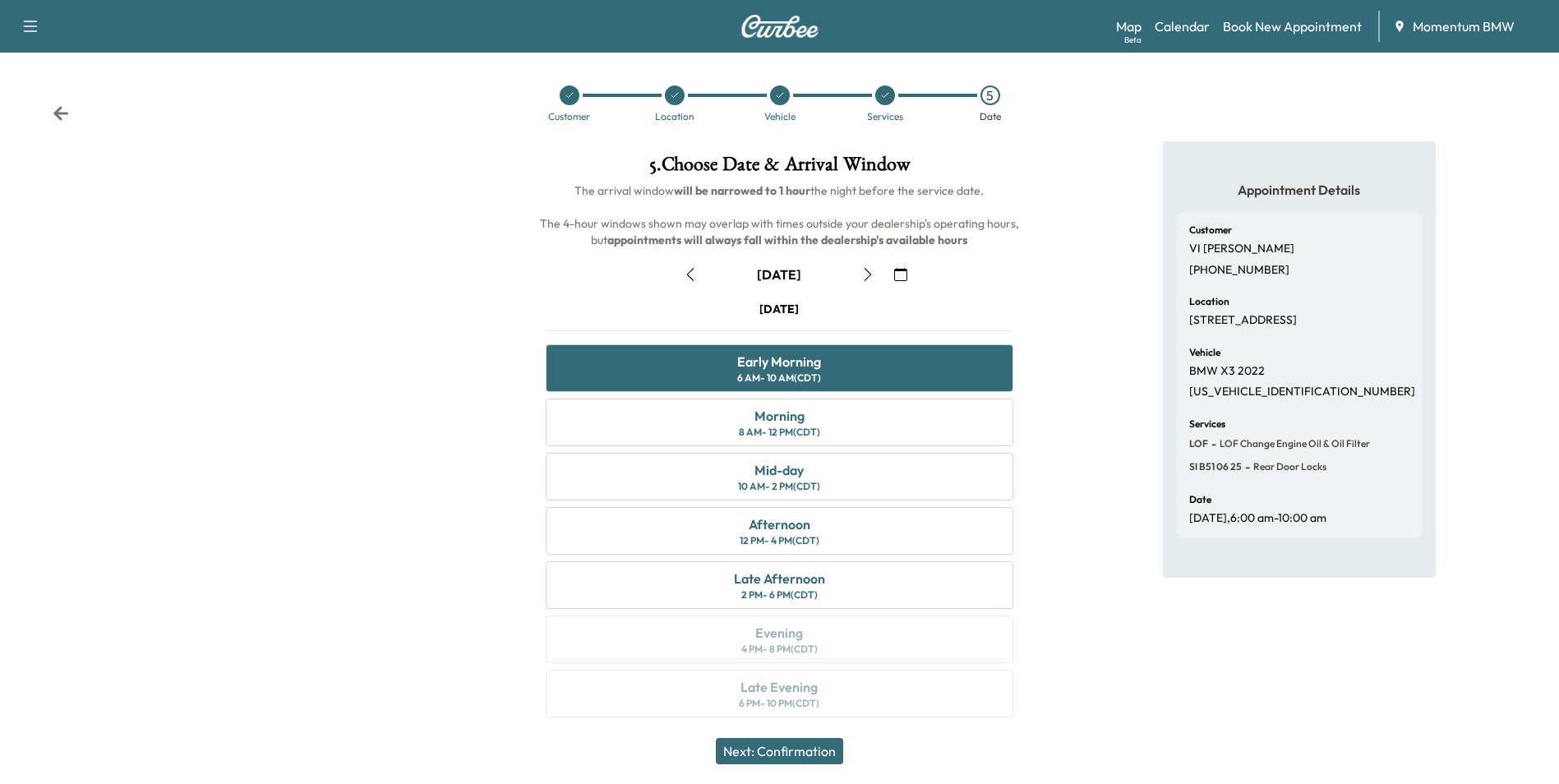
click at [824, 749] on button "Next: Confirmation" at bounding box center [780, 750] width 127 height 26
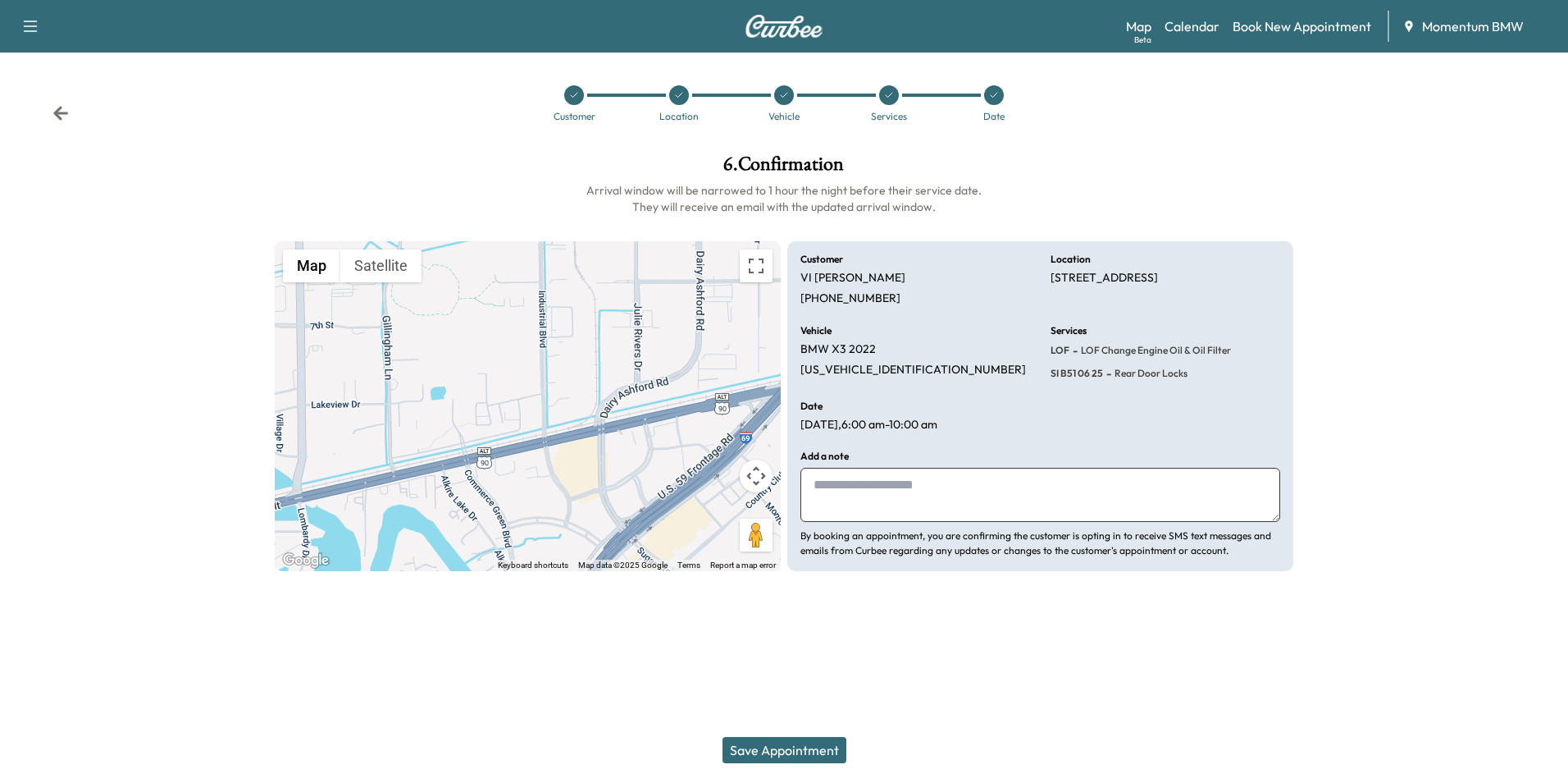
click at [910, 495] on textarea at bounding box center [1040, 494] width 480 height 54
type textarea "*******"
click at [814, 753] on button "Save Appointment" at bounding box center [784, 749] width 124 height 26
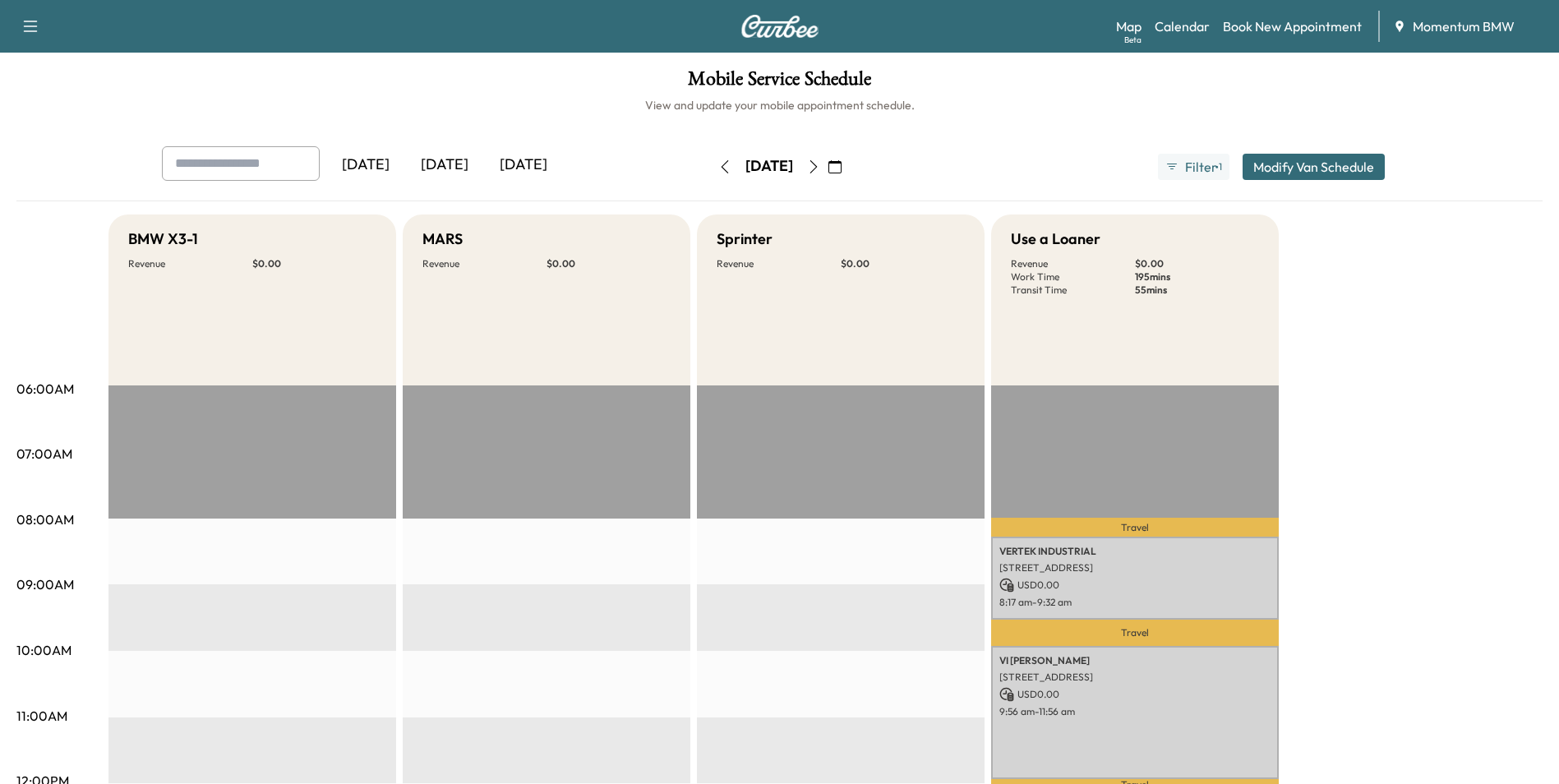
click at [718, 170] on icon "button" at bounding box center [725, 167] width 14 height 14
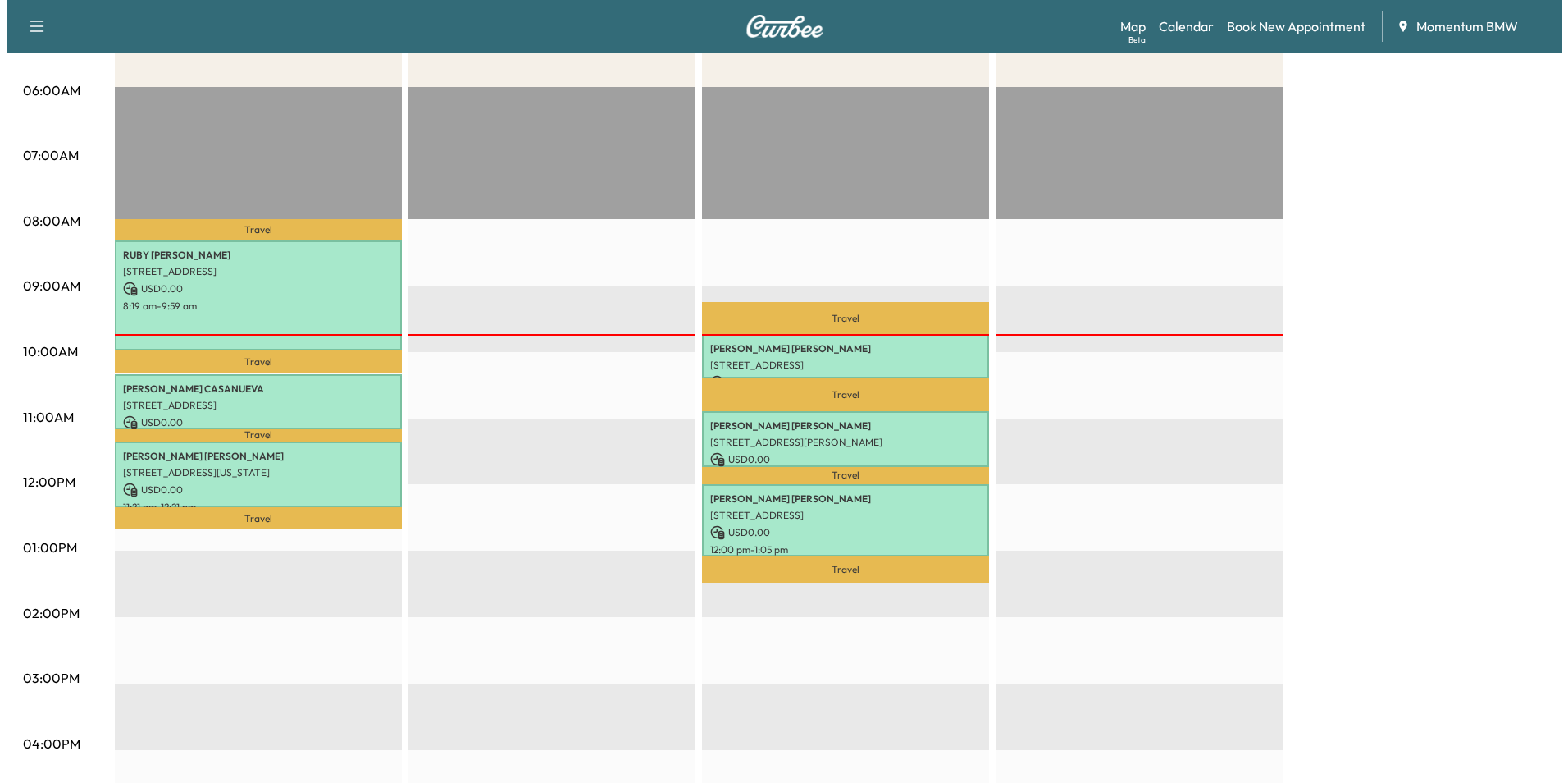
scroll to position [328, 0]
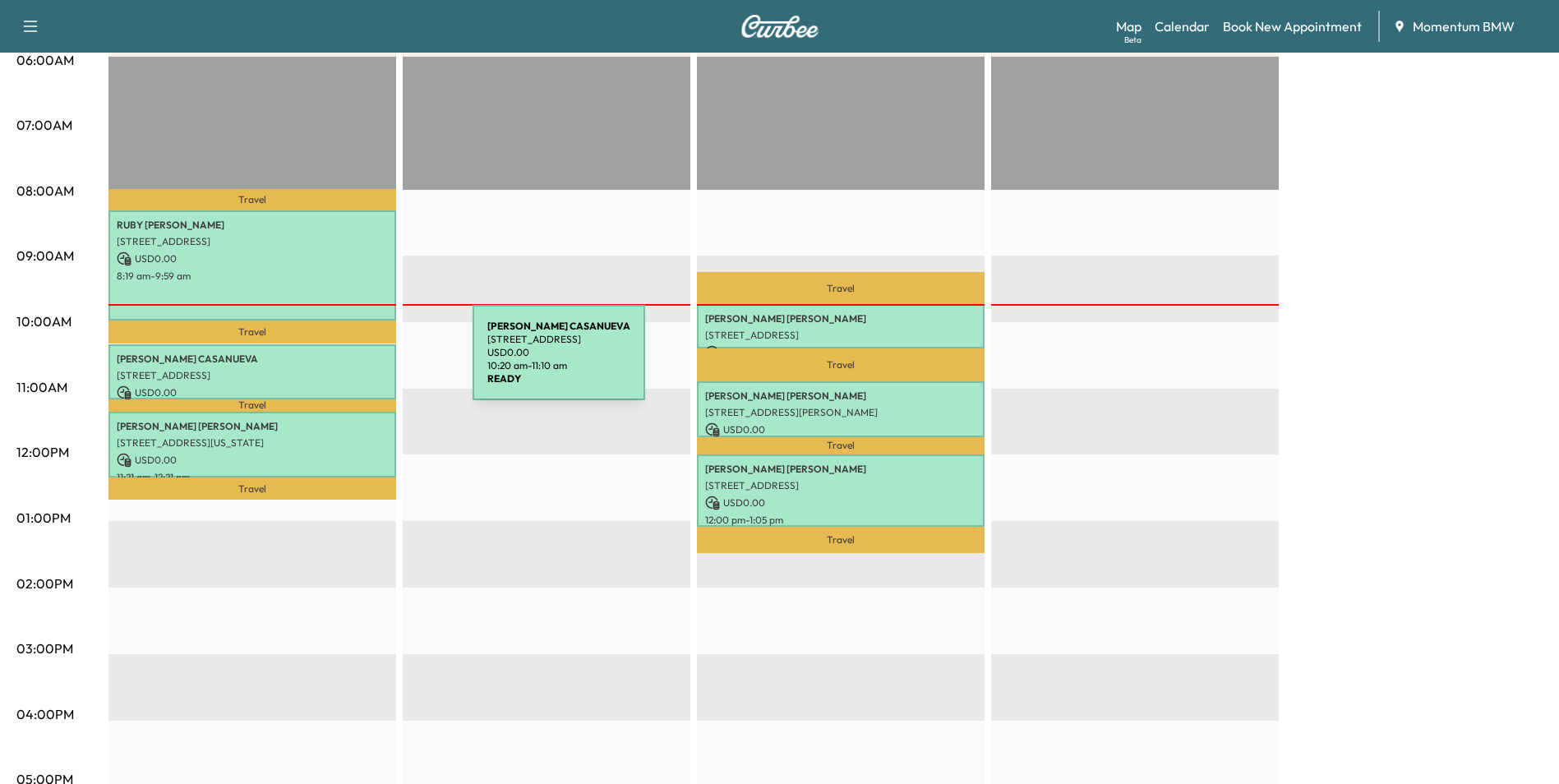
click at [349, 362] on div "[PERSON_NAME] [STREET_ADDRESS] USD 0.00 10:20 am - 11:10 am" at bounding box center [252, 372] width 288 height 55
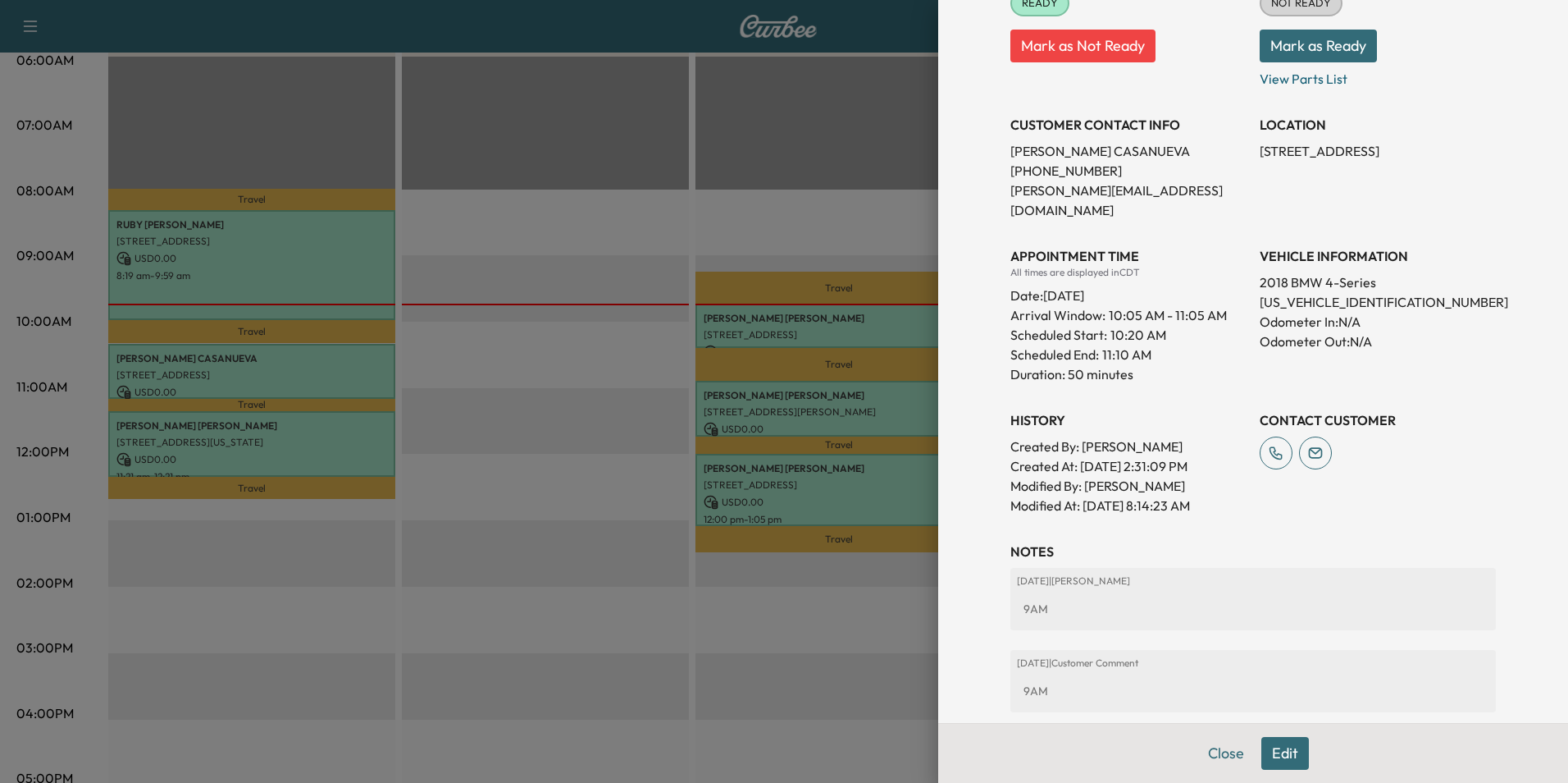
scroll to position [241, 0]
drag, startPoint x: 1089, startPoint y: 166, endPoint x: 994, endPoint y: 167, distance: 95.0
click at [994, 167] on div "Appointment Details Services 252 - Annual Oil Service $ 0.00 Tax $ 0.00 Total $…" at bounding box center [1252, 291] width 525 height 1066
drag, startPoint x: 994, startPoint y: 167, endPoint x: 1057, endPoint y: 172, distance: 63.2
copy p "[PHONE_NUMBER]"
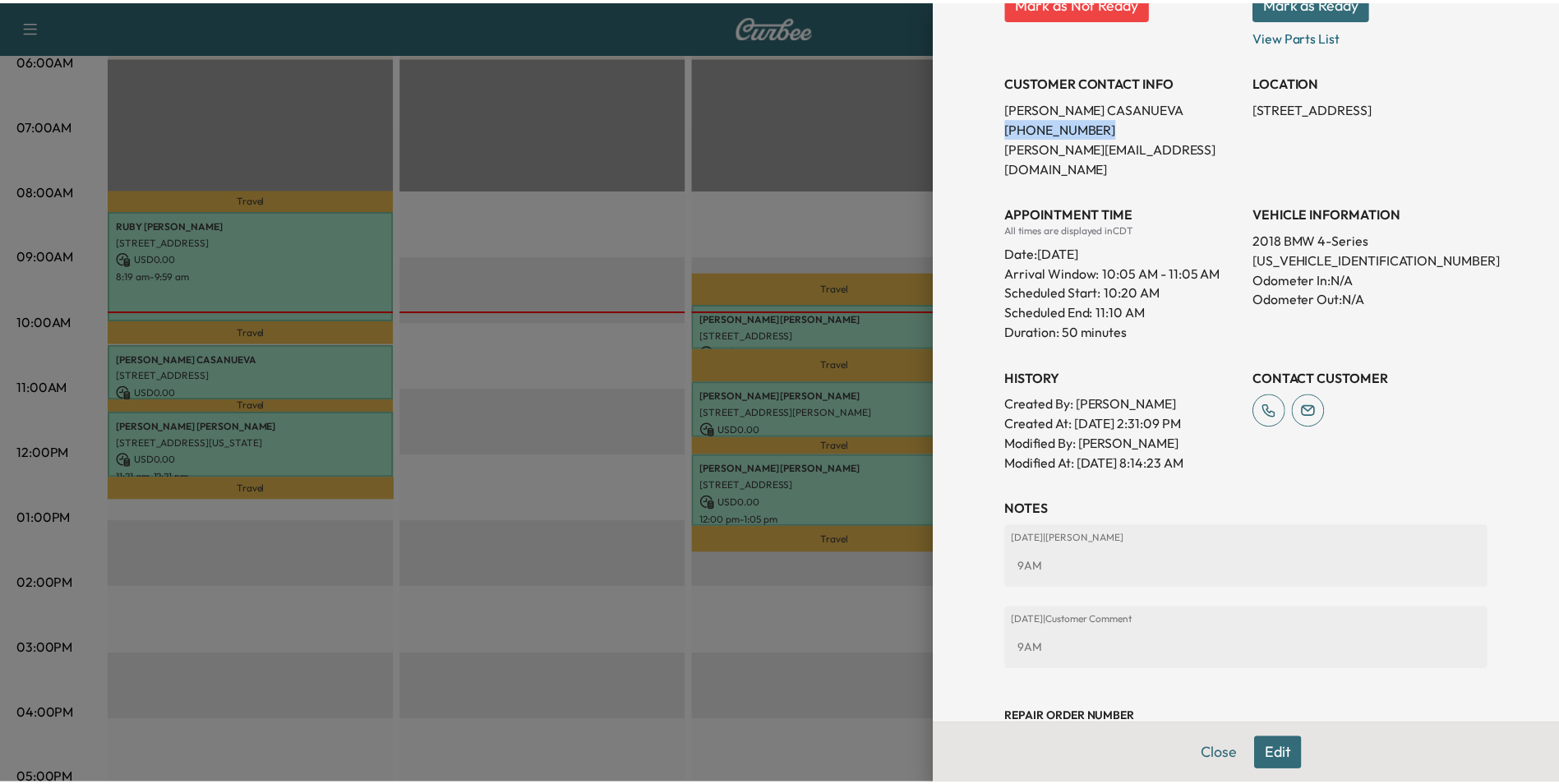
scroll to position [324, 0]
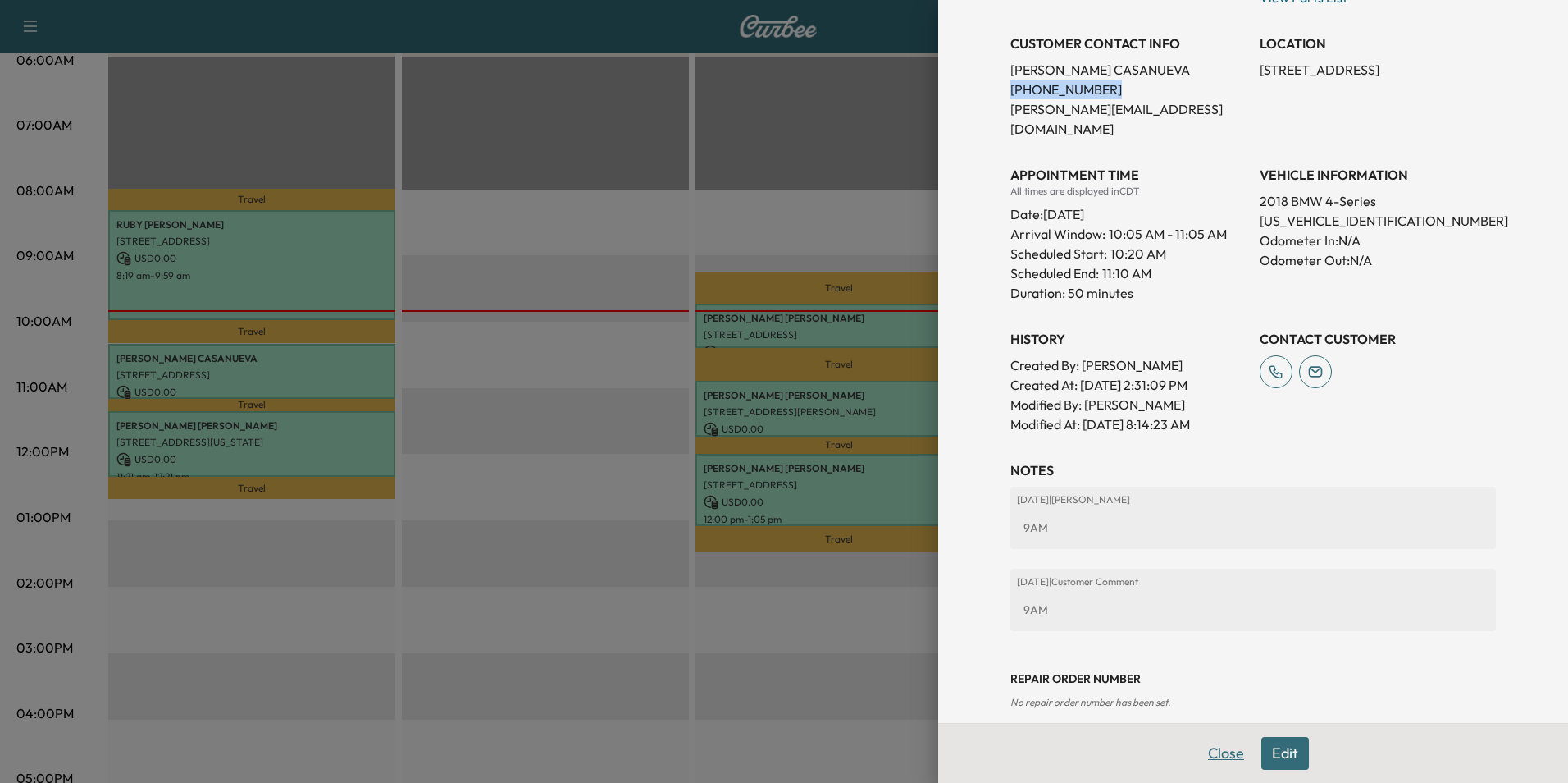
click at [1221, 750] on button "Close" at bounding box center [1225, 753] width 57 height 33
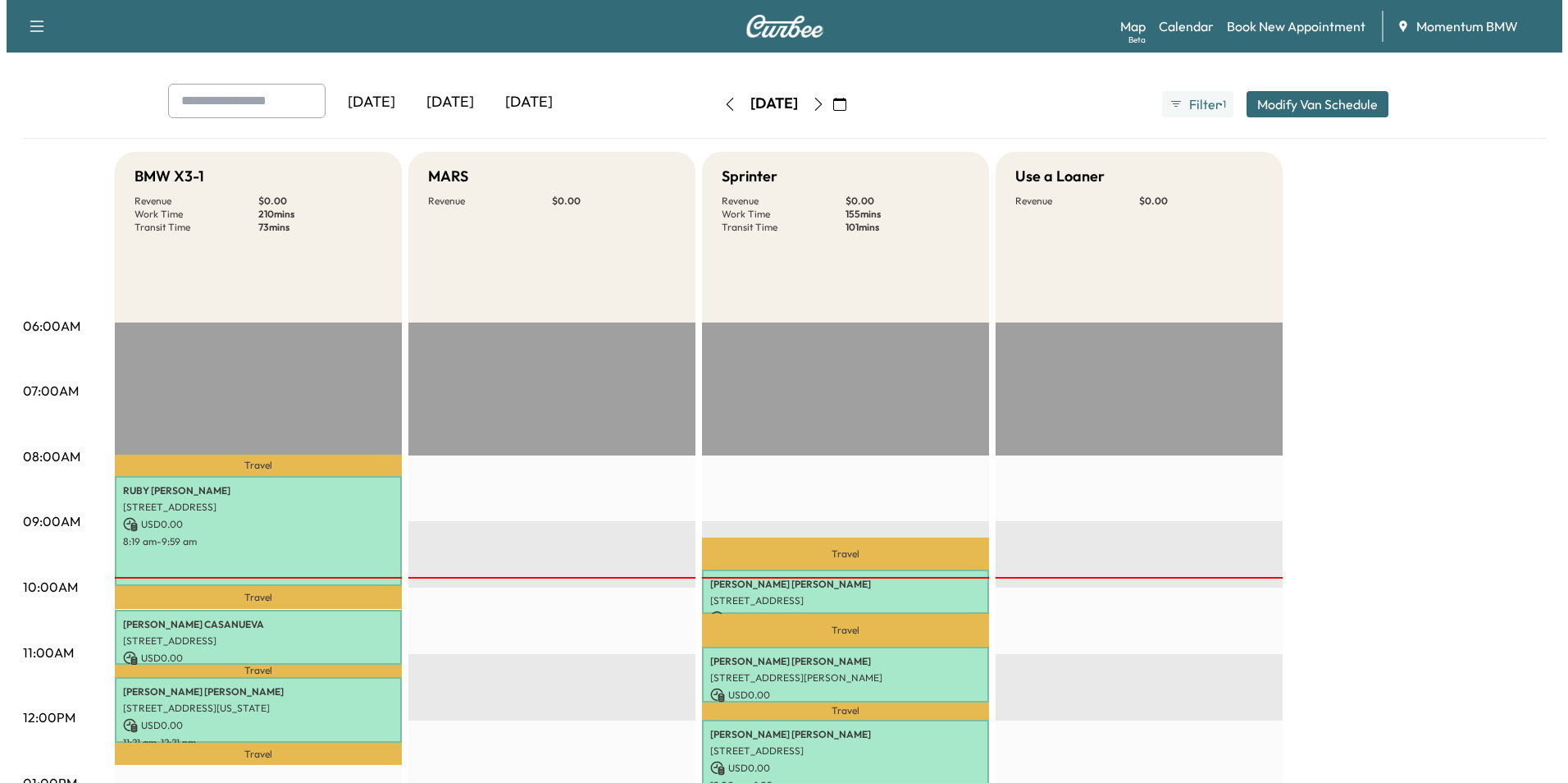
scroll to position [328, 0]
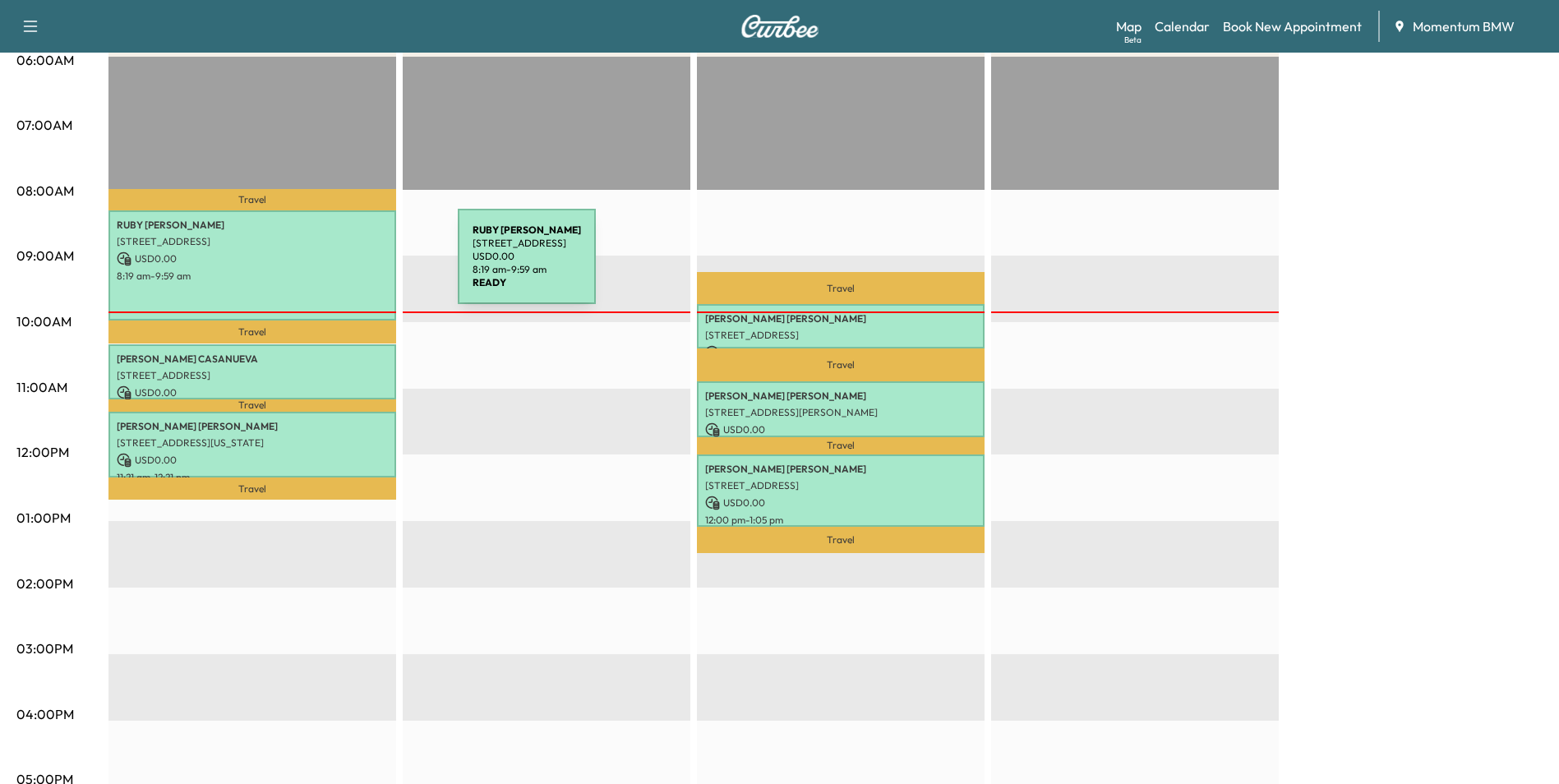
click at [335, 267] on div "[PERSON_NAME] [STREET_ADDRESS] USD 0.00 8:19 am - 9:59 am" at bounding box center [252, 266] width 288 height 111
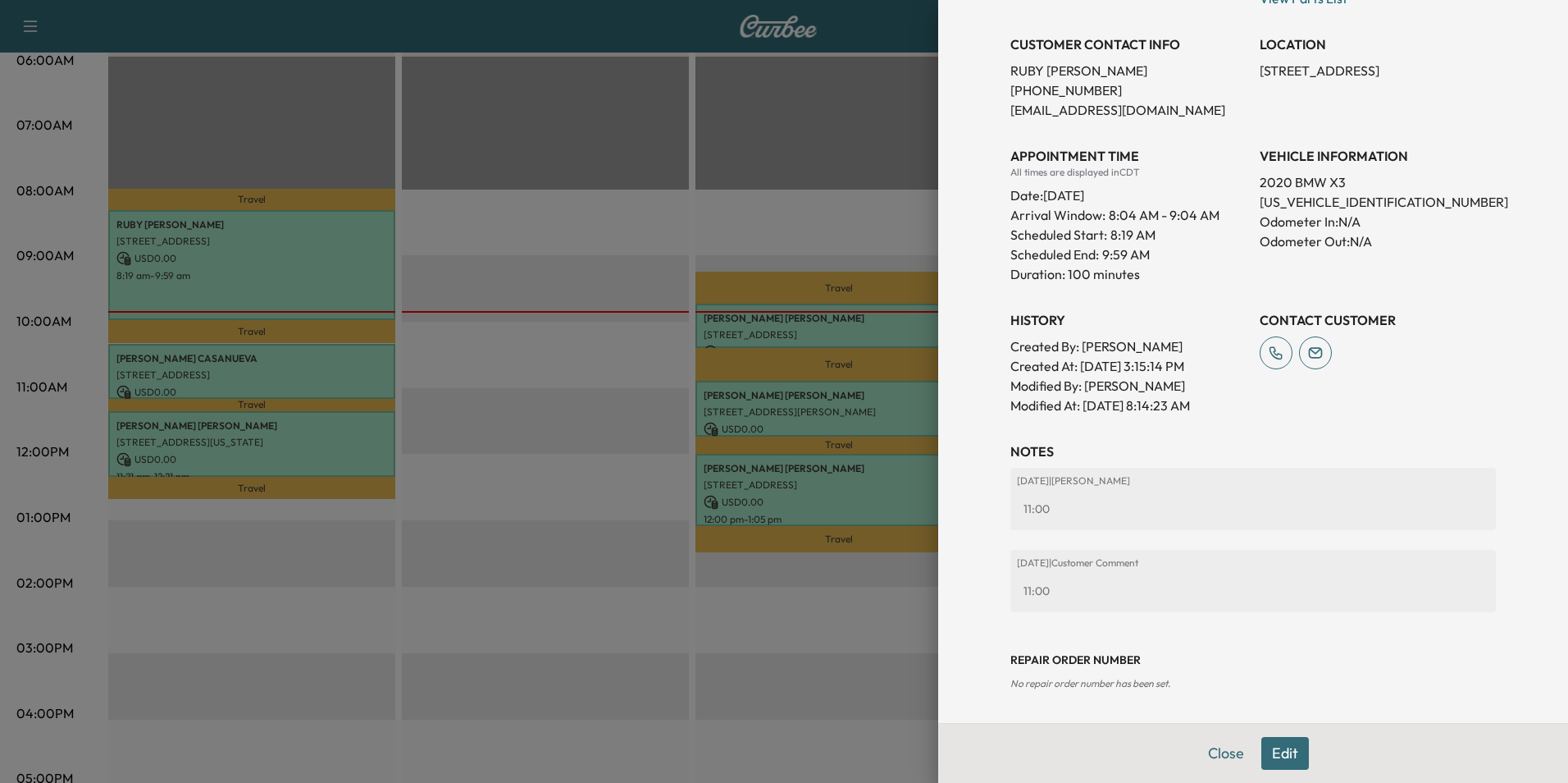
scroll to position [343, 0]
click at [1220, 755] on button "Close" at bounding box center [1225, 753] width 57 height 33
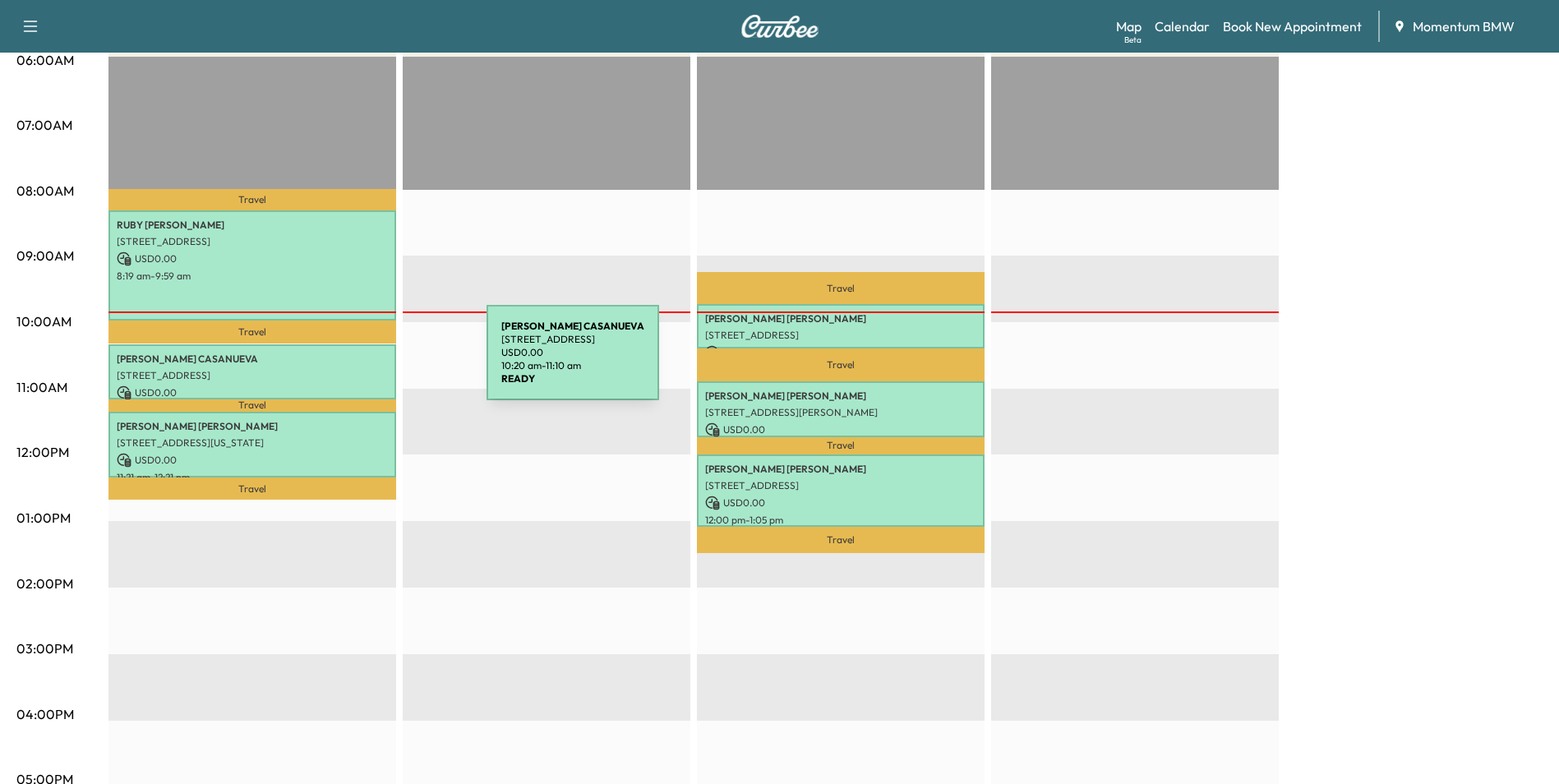
click at [363, 362] on div "[PERSON_NAME] [STREET_ADDRESS] USD 0.00 10:20 am - 11:10 am" at bounding box center [252, 372] width 288 height 55
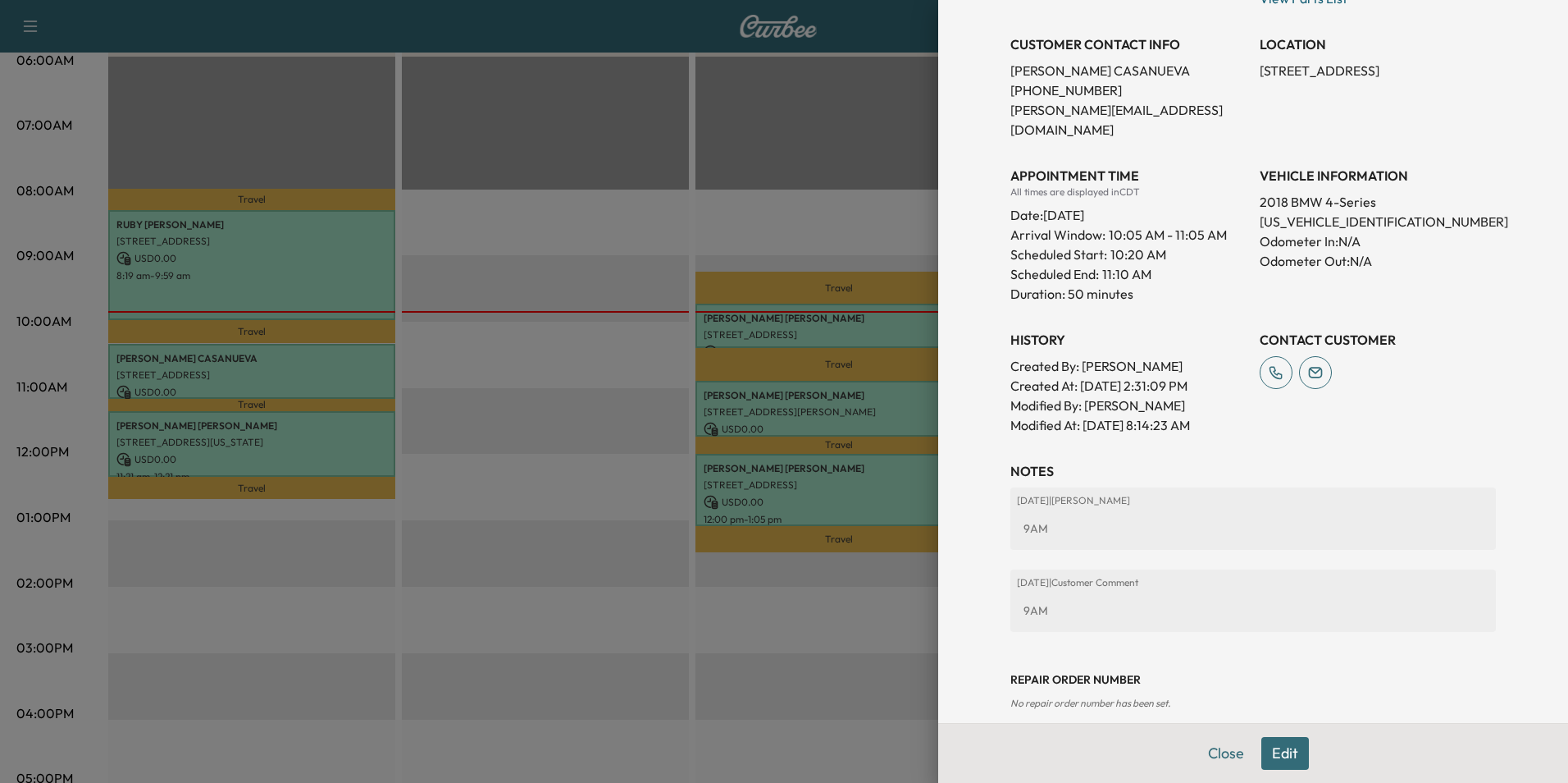
scroll to position [323, 0]
click at [1213, 745] on button "Close" at bounding box center [1225, 753] width 57 height 33
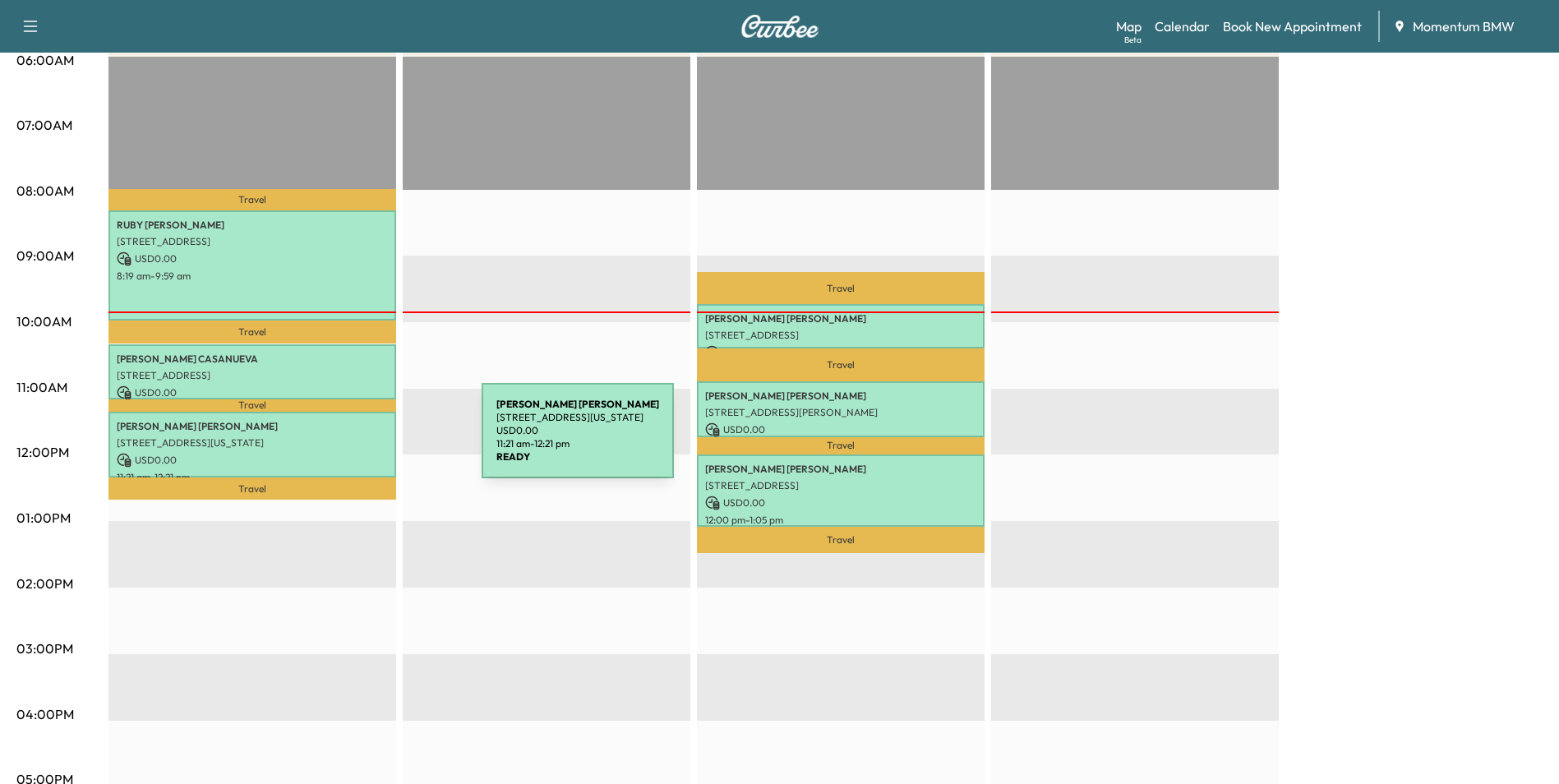
click at [358, 441] on p "[STREET_ADDRESS][US_STATE]" at bounding box center [252, 443] width 272 height 14
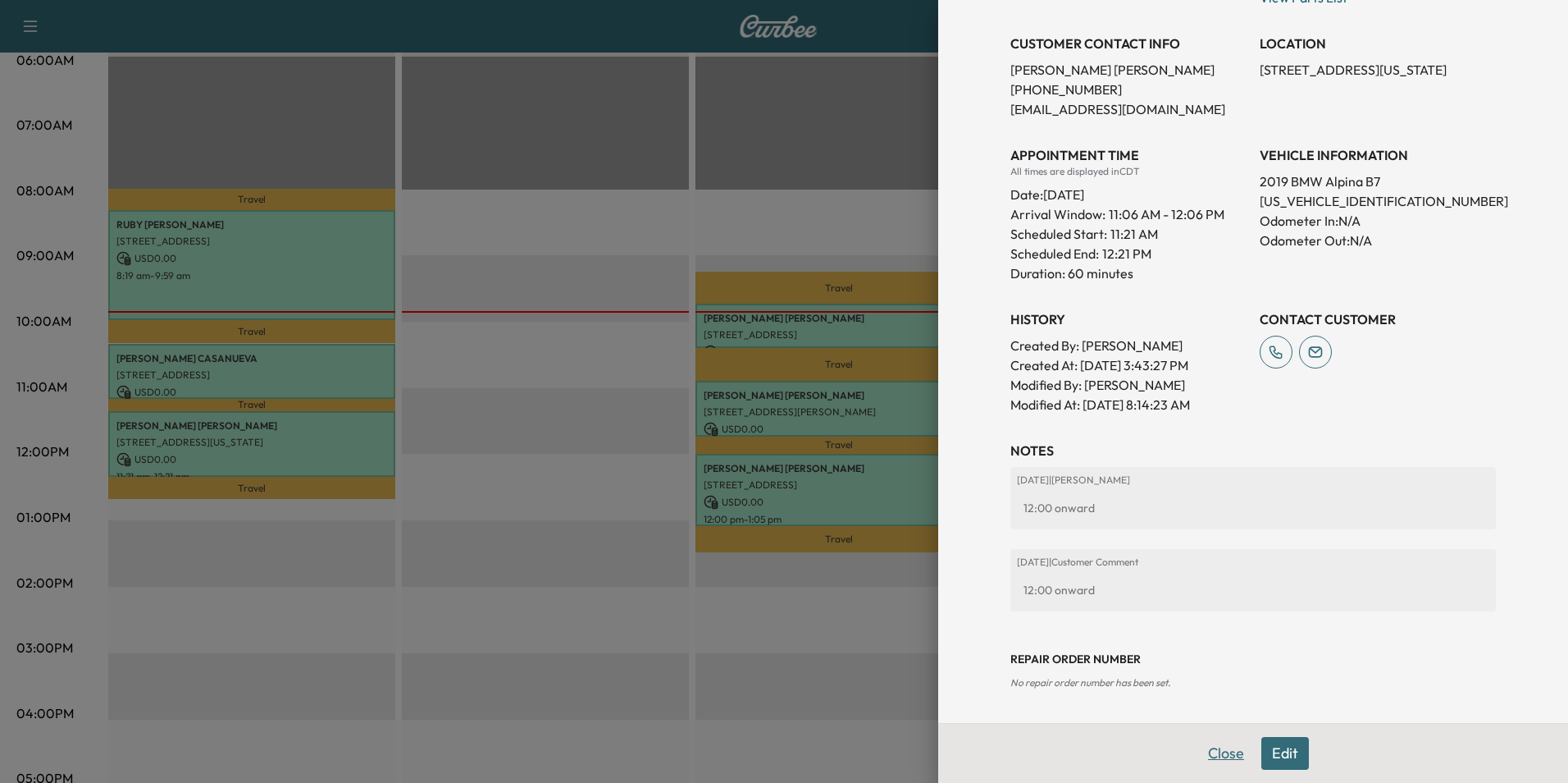
click at [1234, 768] on button "Close" at bounding box center [1225, 753] width 57 height 33
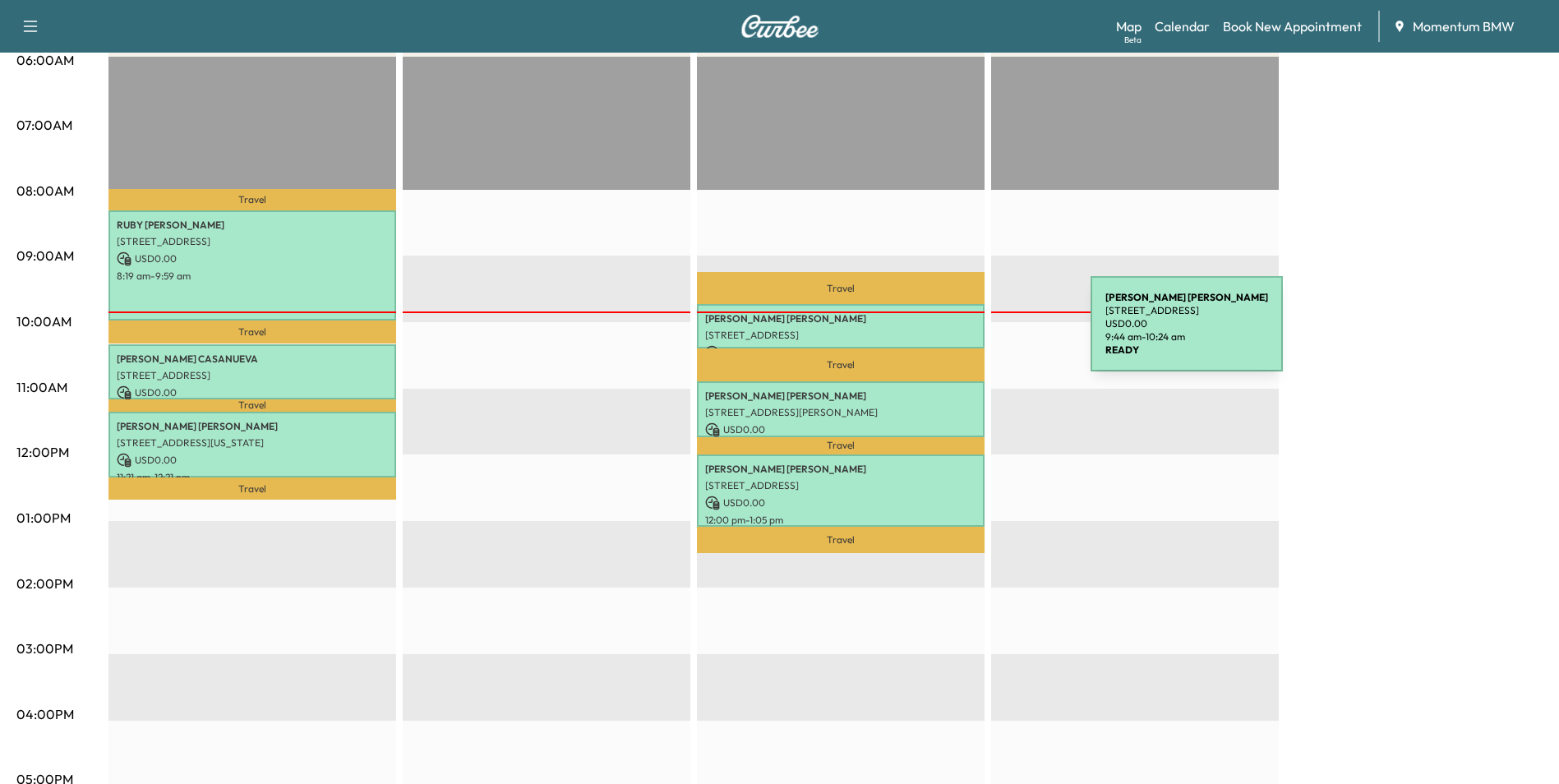
click at [967, 334] on p "[STREET_ADDRESS]" at bounding box center [841, 336] width 272 height 14
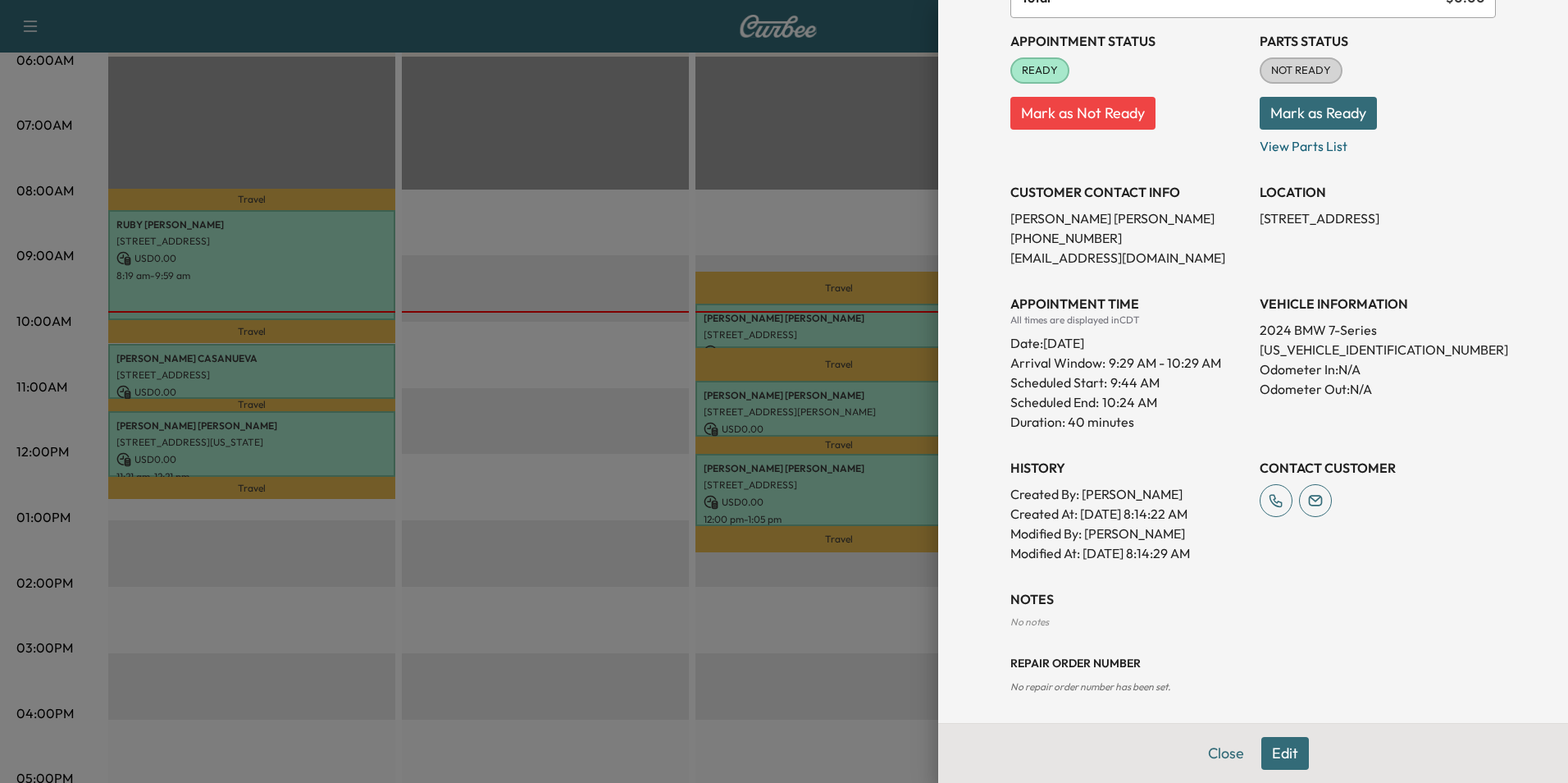
scroll to position [179, 0]
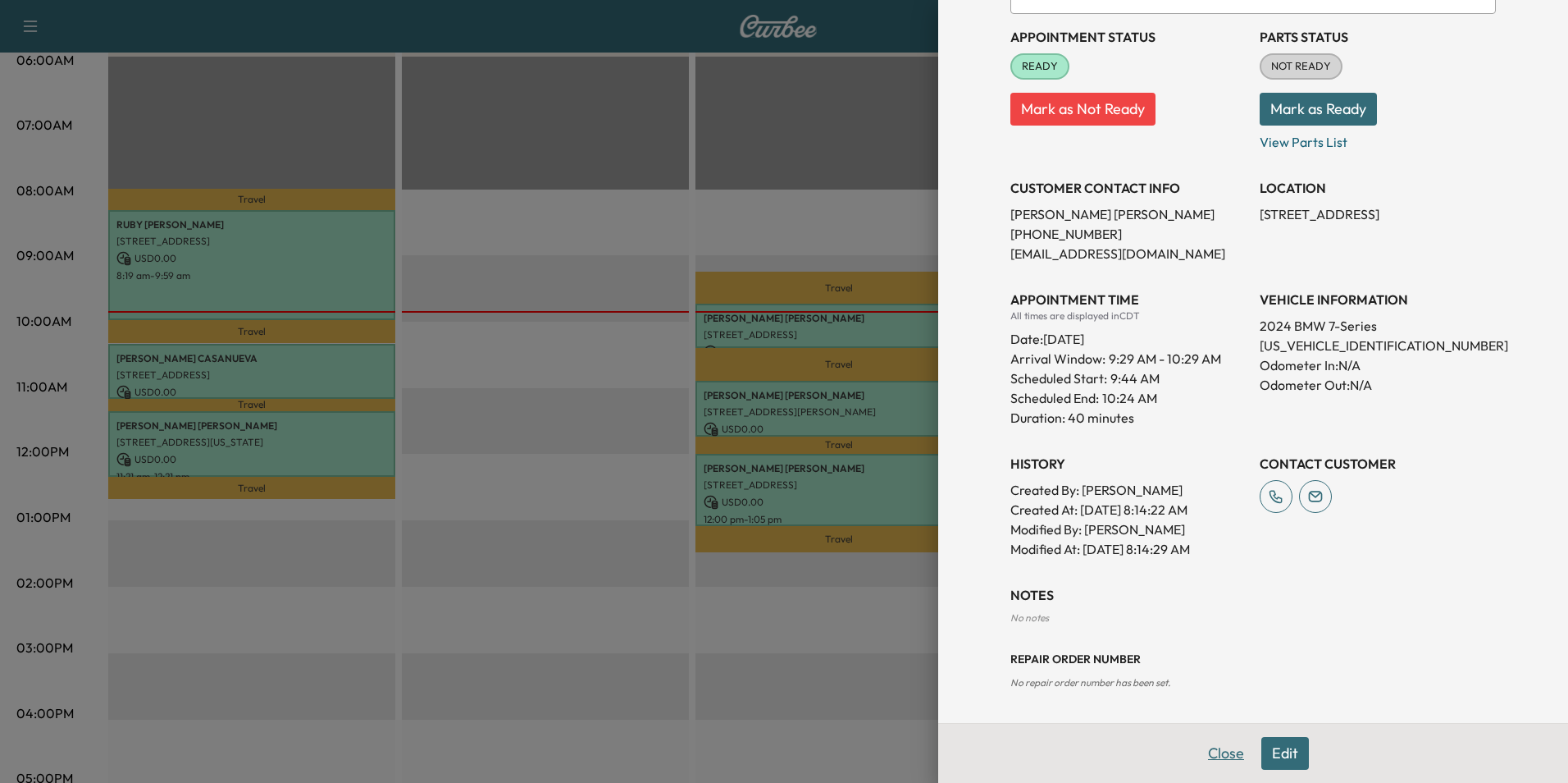
click at [1219, 755] on button "Close" at bounding box center [1225, 753] width 57 height 33
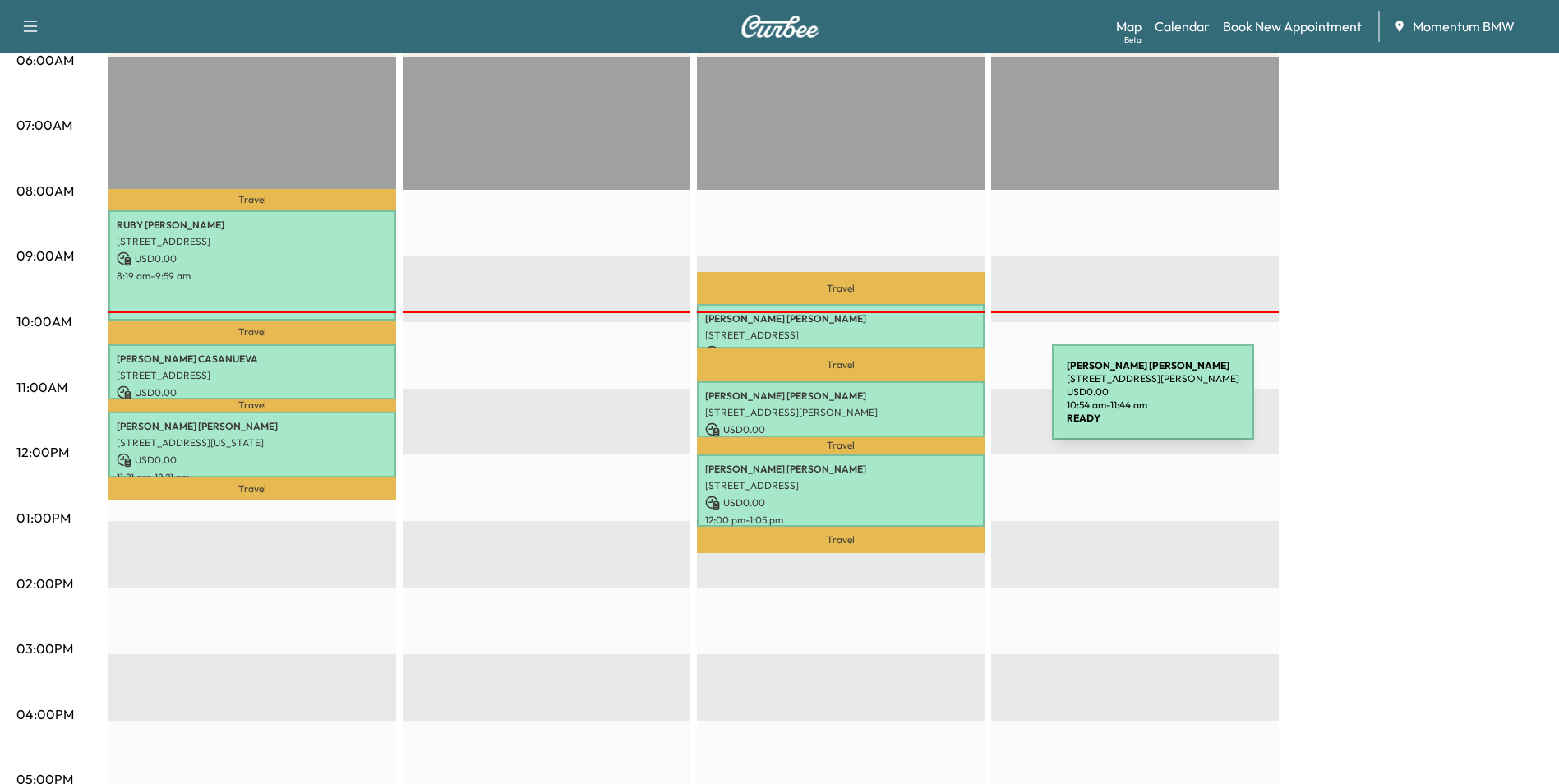
click at [927, 406] on p "[STREET_ADDRESS][PERSON_NAME]" at bounding box center [841, 412] width 272 height 14
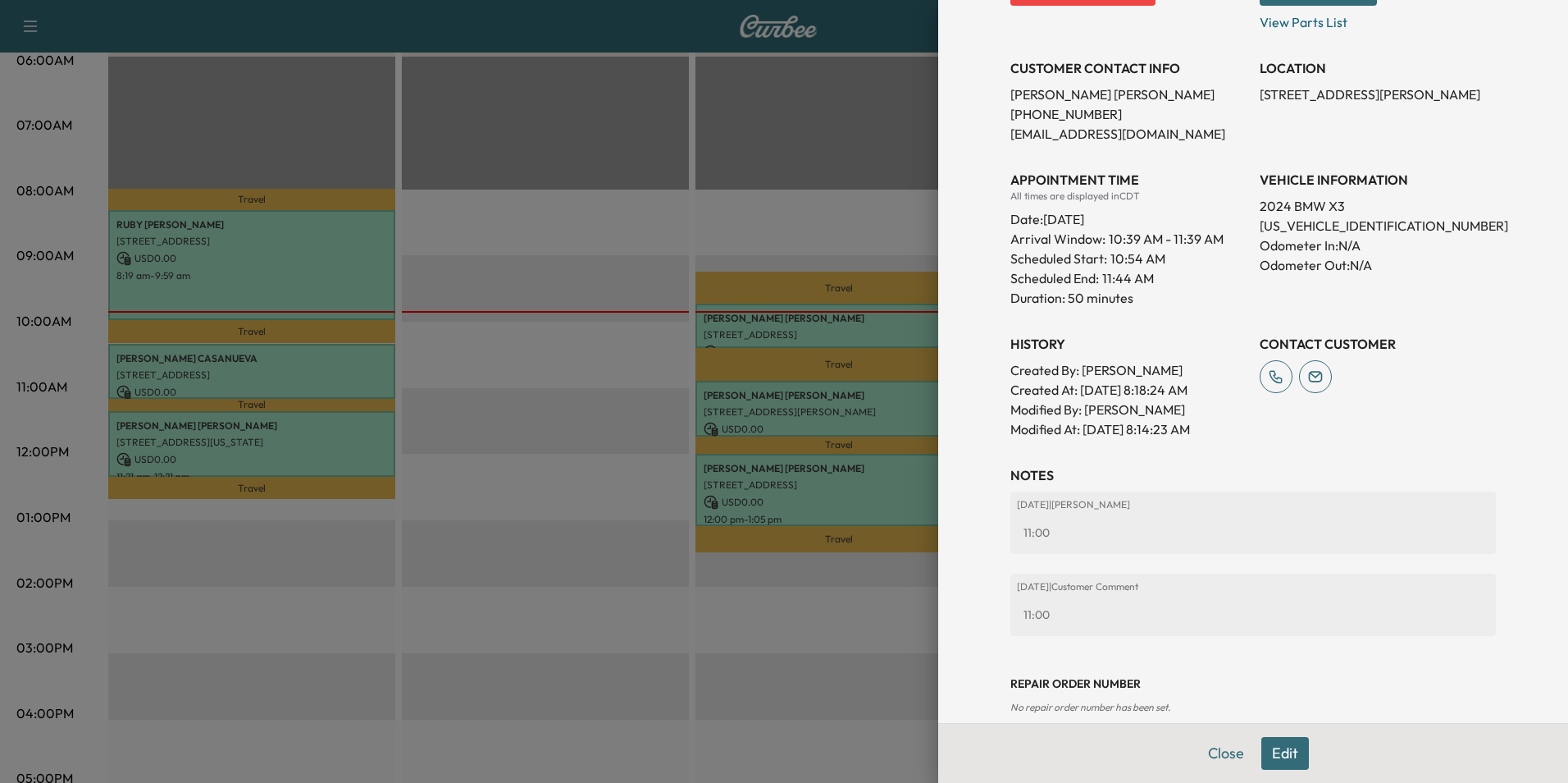
scroll to position [323, 0]
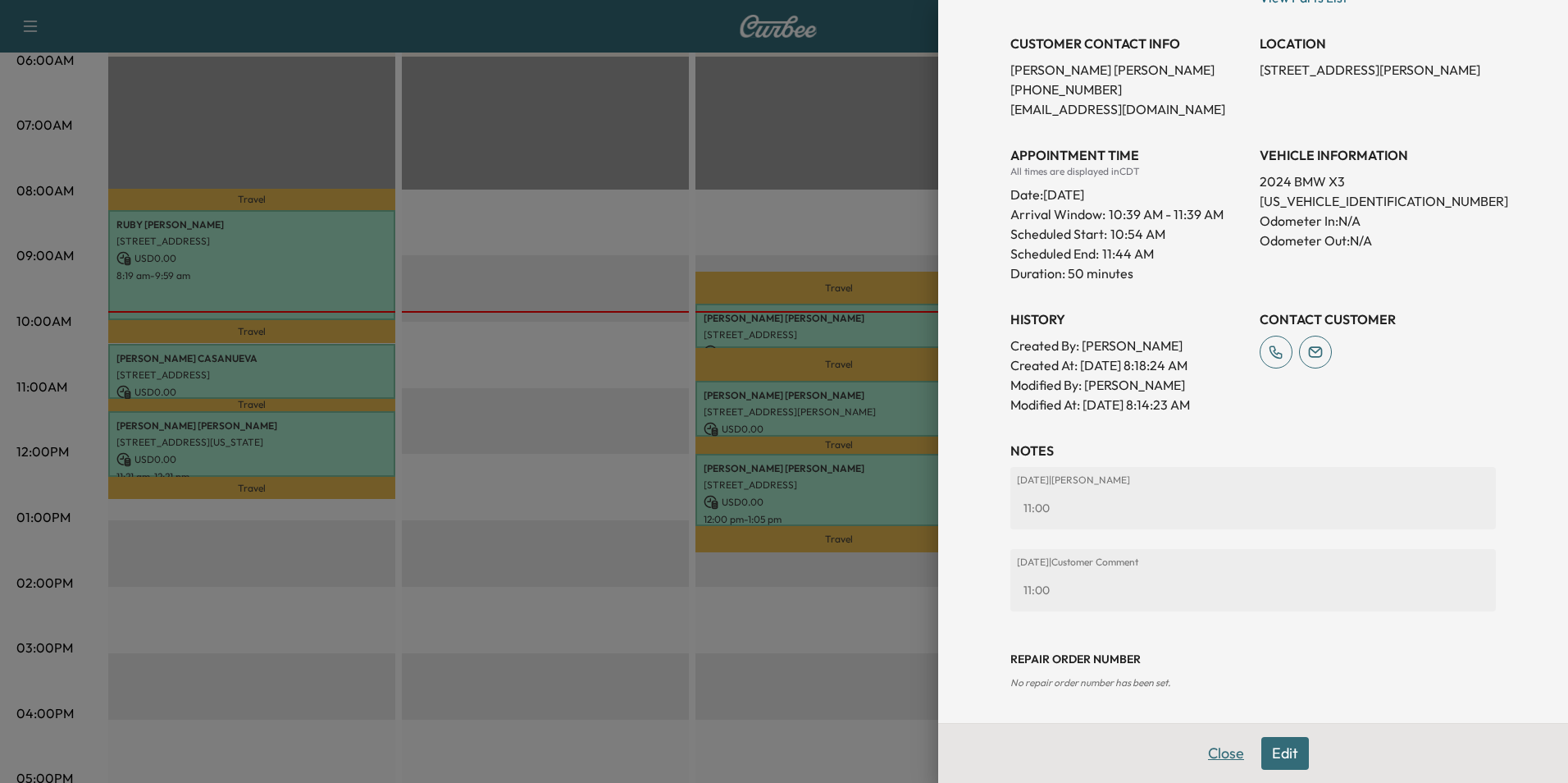
click at [1200, 756] on button "Close" at bounding box center [1225, 753] width 57 height 33
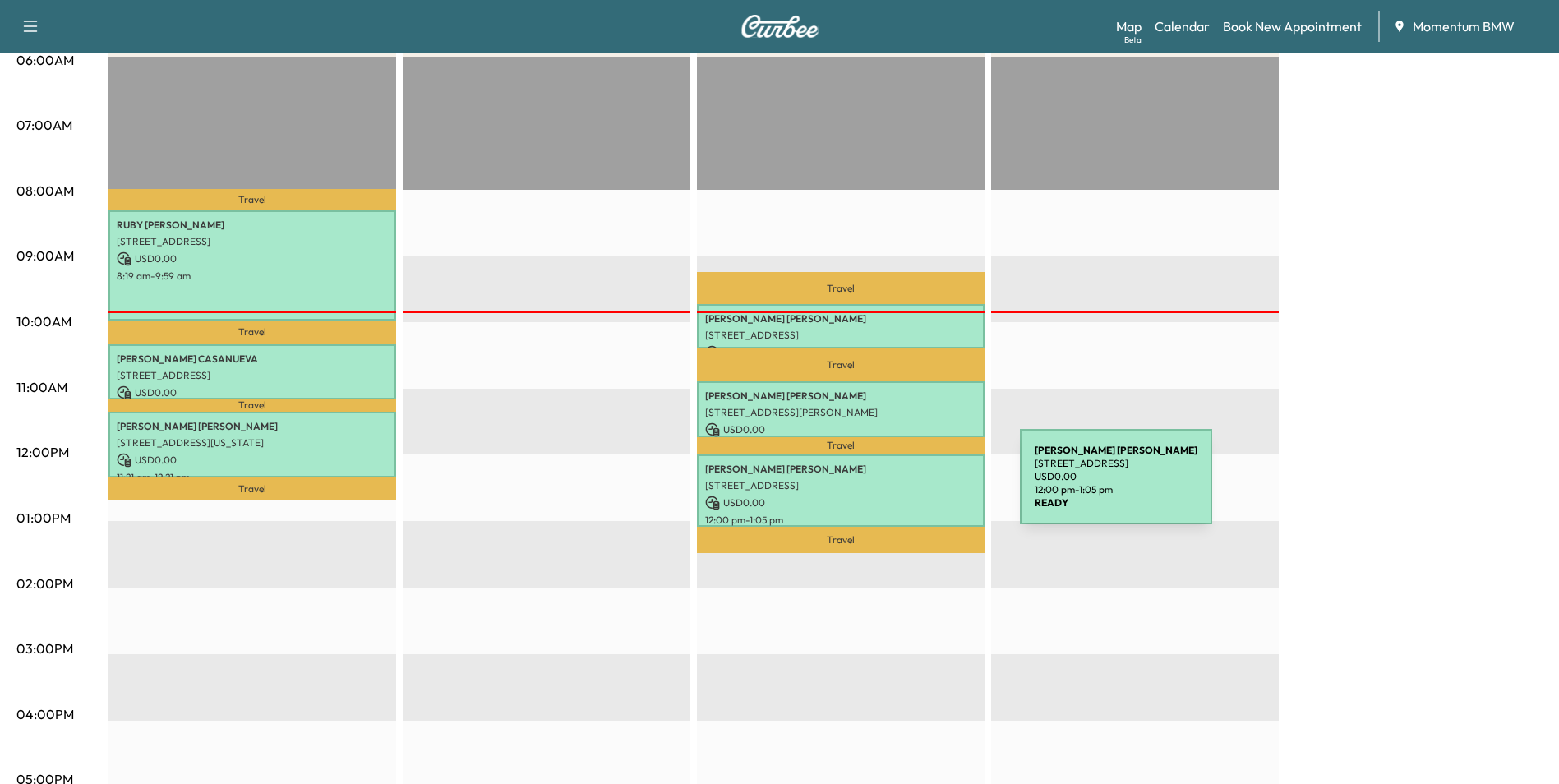
click at [896, 487] on p "[STREET_ADDRESS]" at bounding box center [841, 485] width 272 height 14
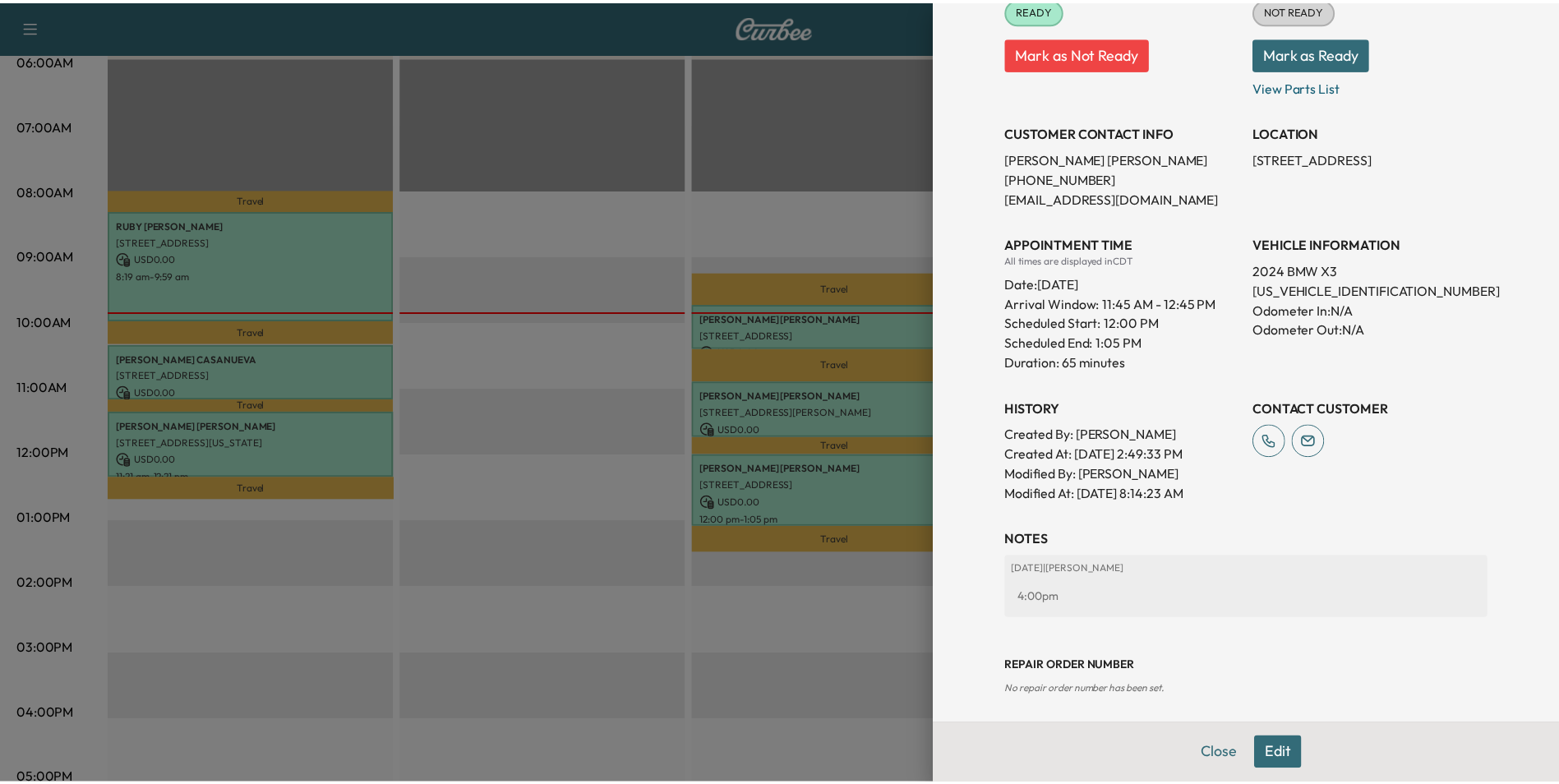
scroll to position [262, 0]
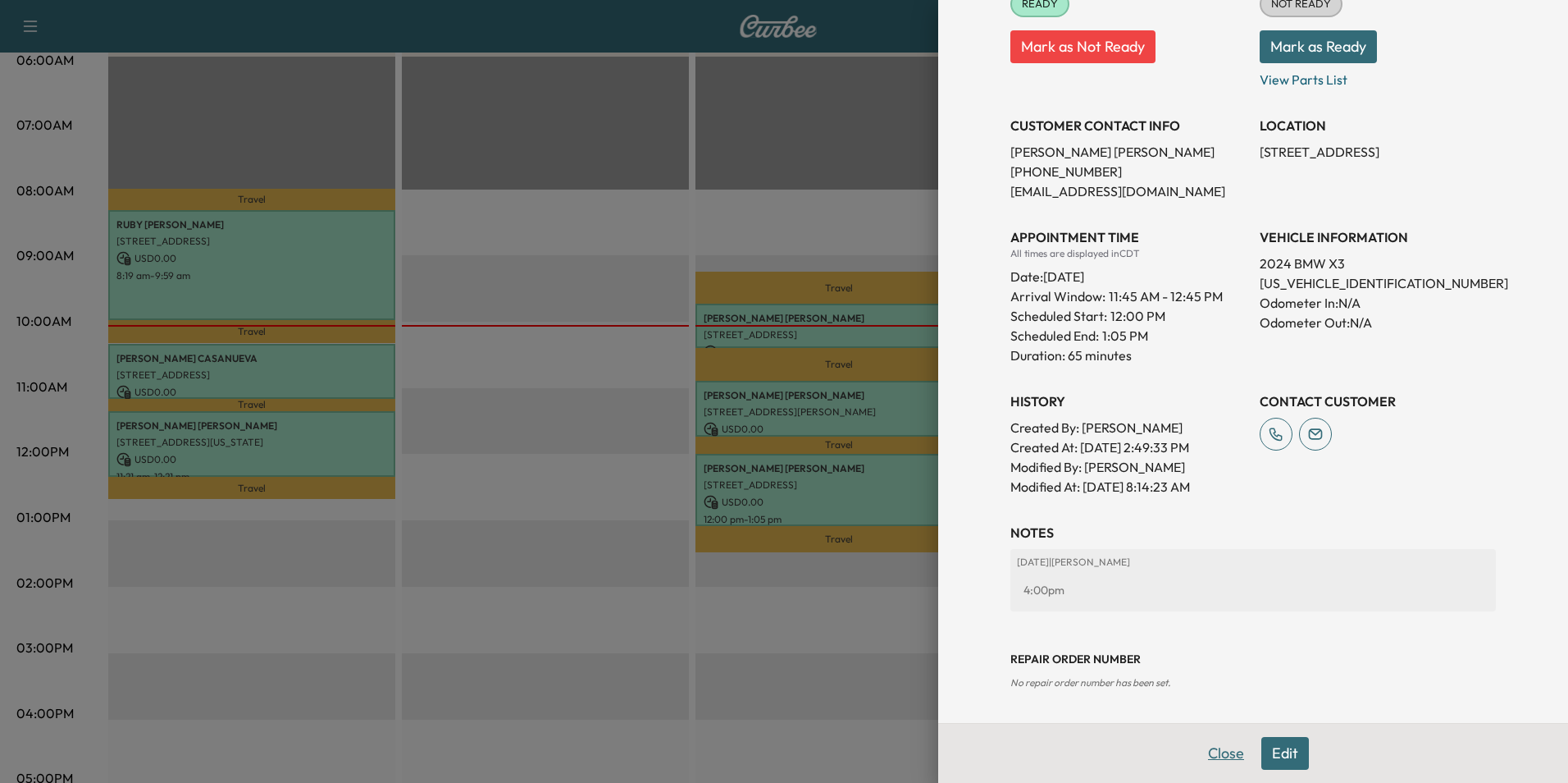
click at [1218, 747] on button "Close" at bounding box center [1225, 753] width 57 height 33
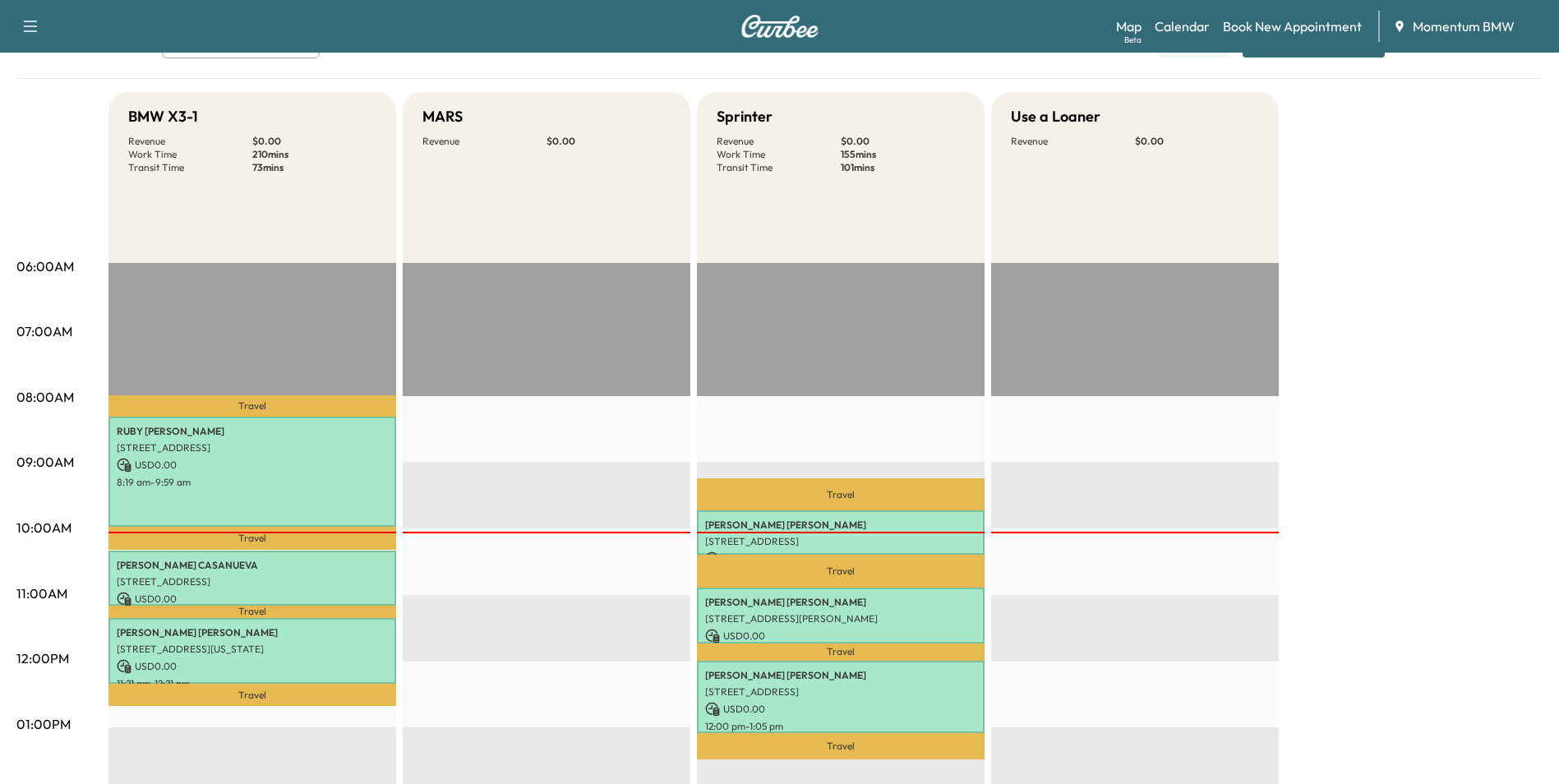
scroll to position [0, 0]
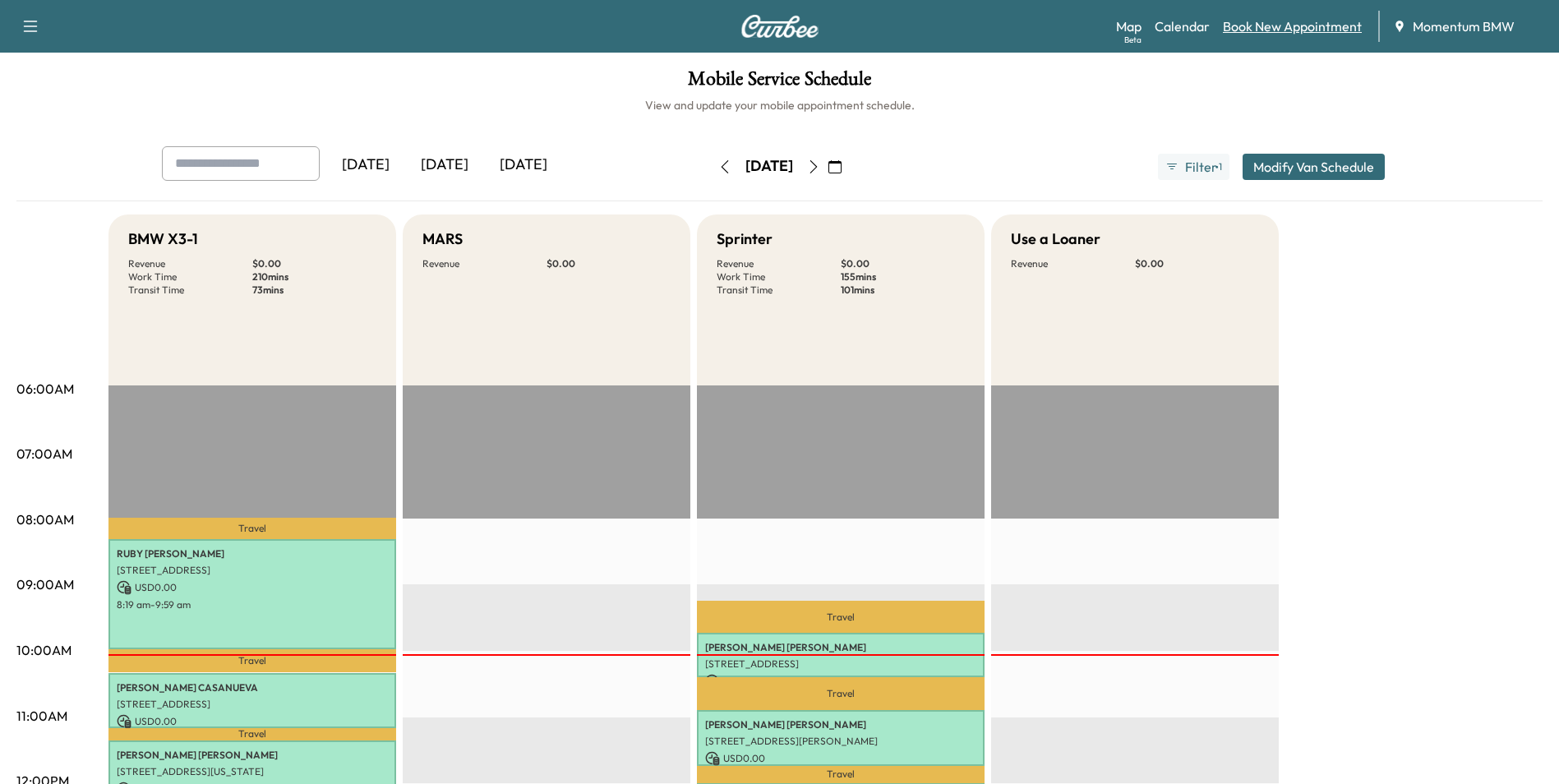
click at [1277, 26] on link "Book New Appointment" at bounding box center [1292, 26] width 139 height 19
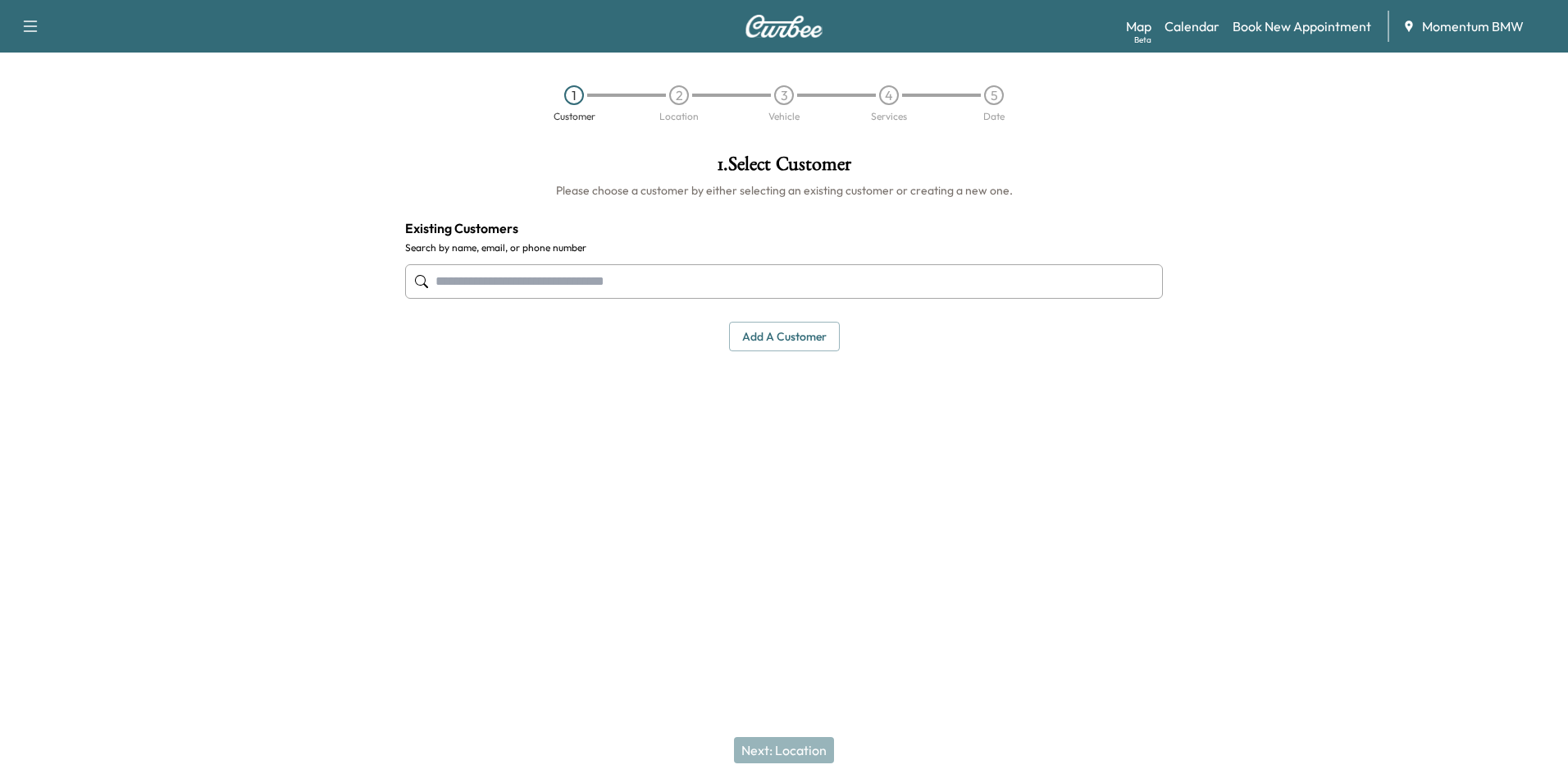
click at [699, 289] on input "text" at bounding box center [784, 281] width 757 height 34
type input "********"
click at [1316, 30] on link "Book New Appointment" at bounding box center [1301, 26] width 139 height 19
click at [775, 346] on button "Add a customer" at bounding box center [784, 336] width 111 height 30
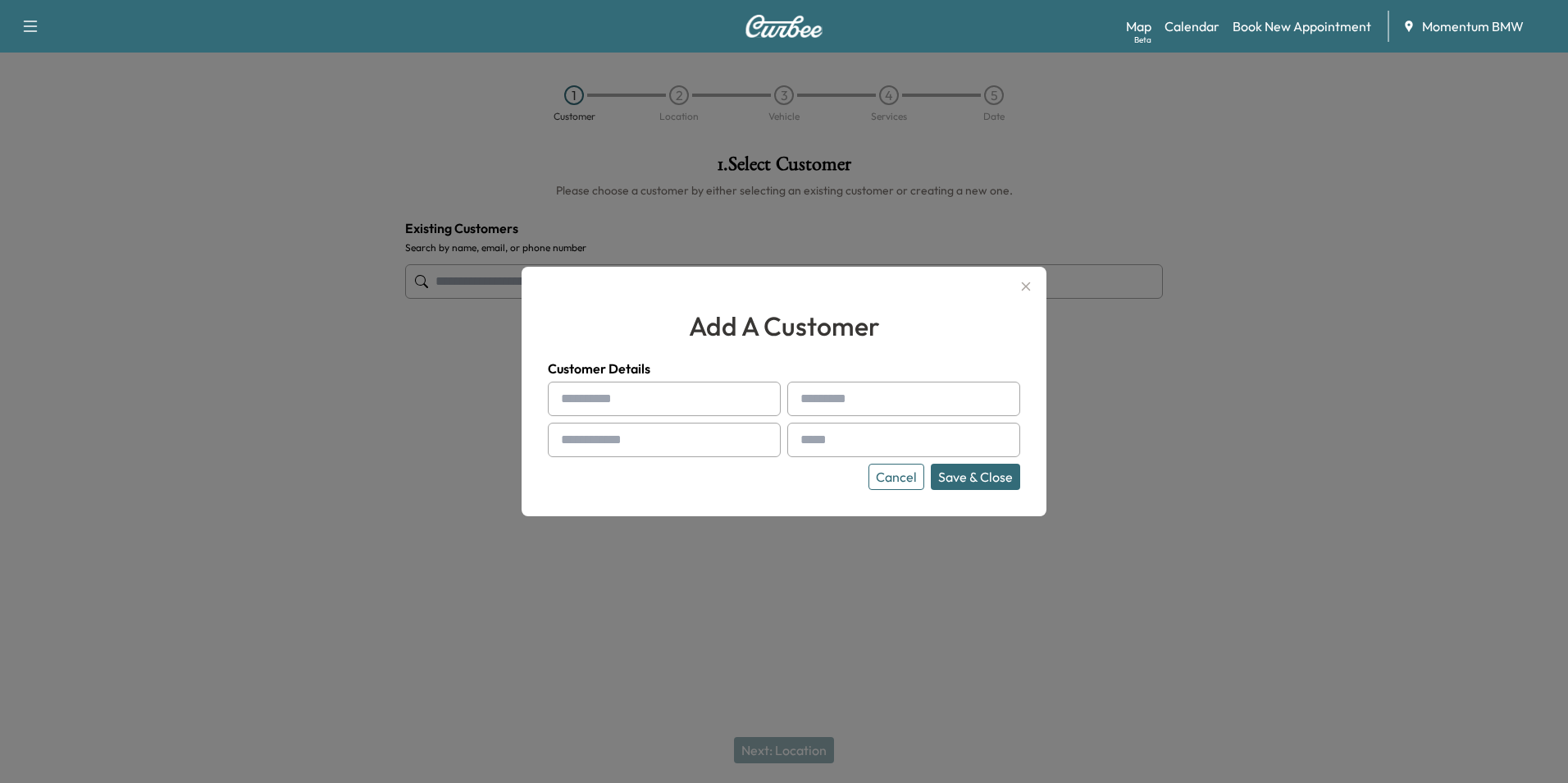
click at [721, 399] on input "text" at bounding box center [664, 398] width 233 height 34
type input "********"
type input "*****"
type input "**********"
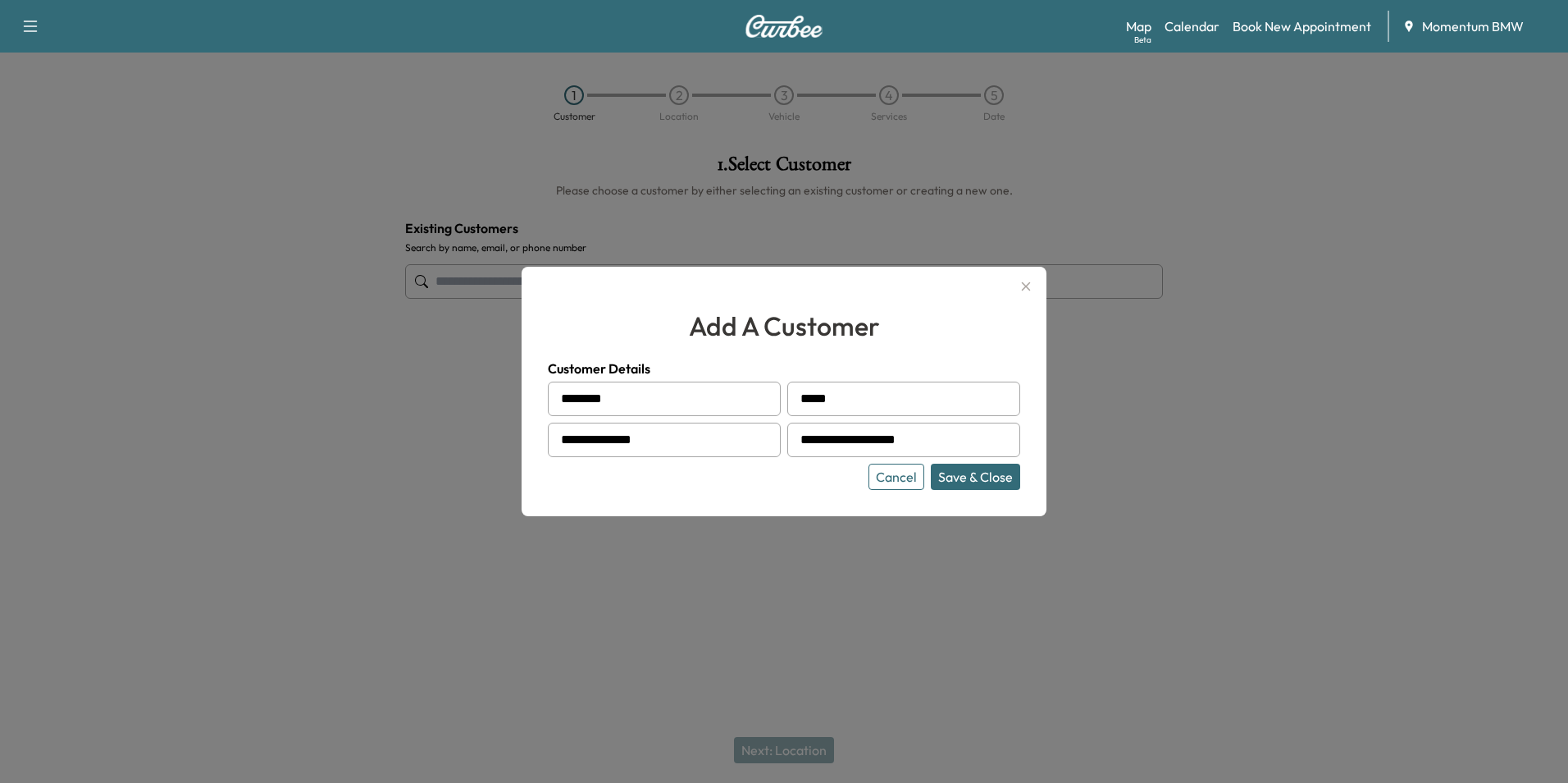
click at [962, 475] on button "Save & Close" at bounding box center [976, 476] width 89 height 26
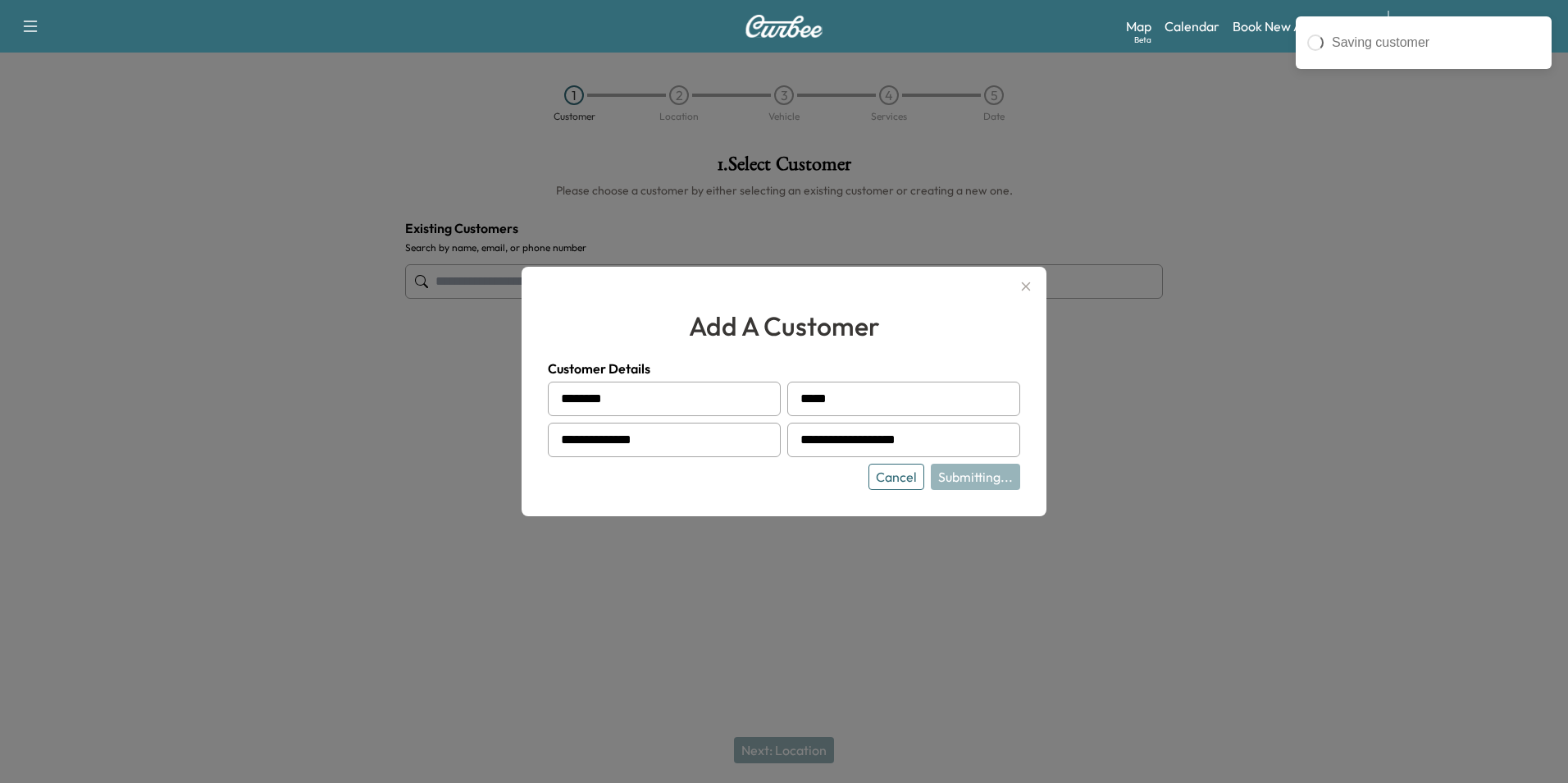
type input "**********"
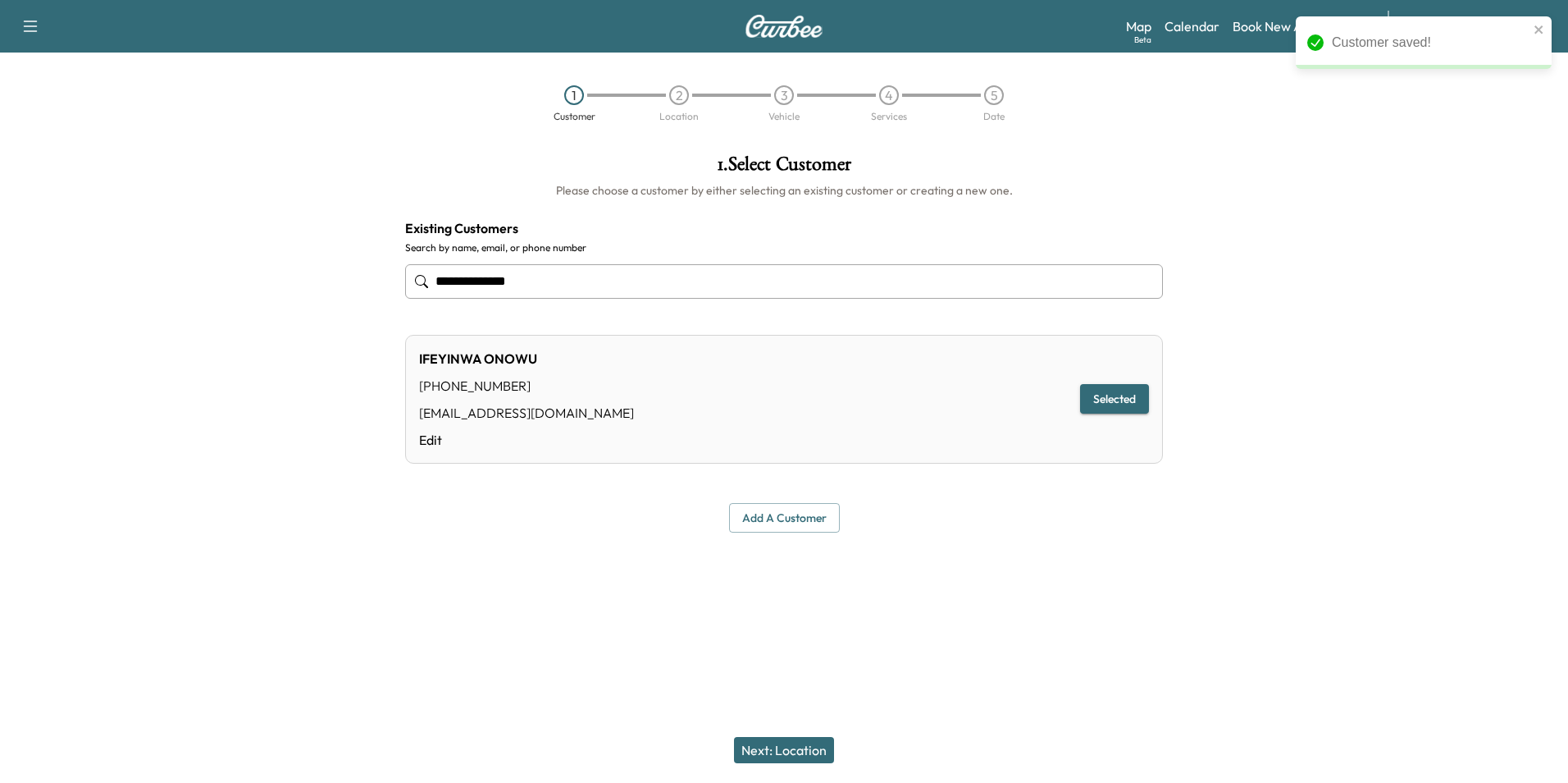
drag, startPoint x: 789, startPoint y: 744, endPoint x: 797, endPoint y: 735, distance: 12.0
click at [804, 736] on div "Next: Location" at bounding box center [784, 750] width 1568 height 66
click at [778, 752] on button "Next: Location" at bounding box center [784, 749] width 100 height 26
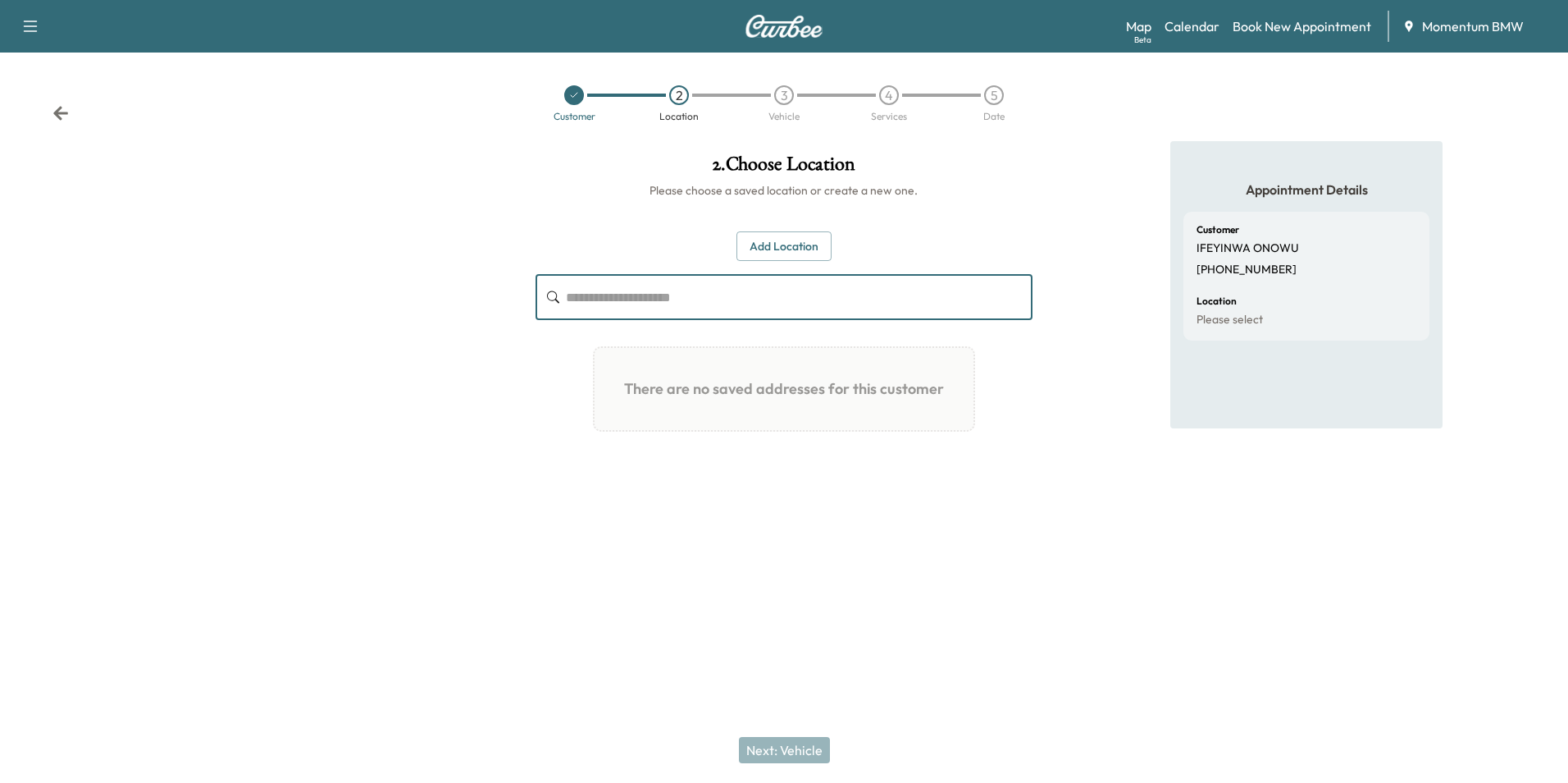
click at [834, 291] on input "text" at bounding box center [799, 296] width 466 height 46
type input "**********"
drag, startPoint x: 785, startPoint y: 242, endPoint x: 777, endPoint y: 241, distance: 8.1
click at [777, 241] on button "Add Location" at bounding box center [784, 246] width 95 height 30
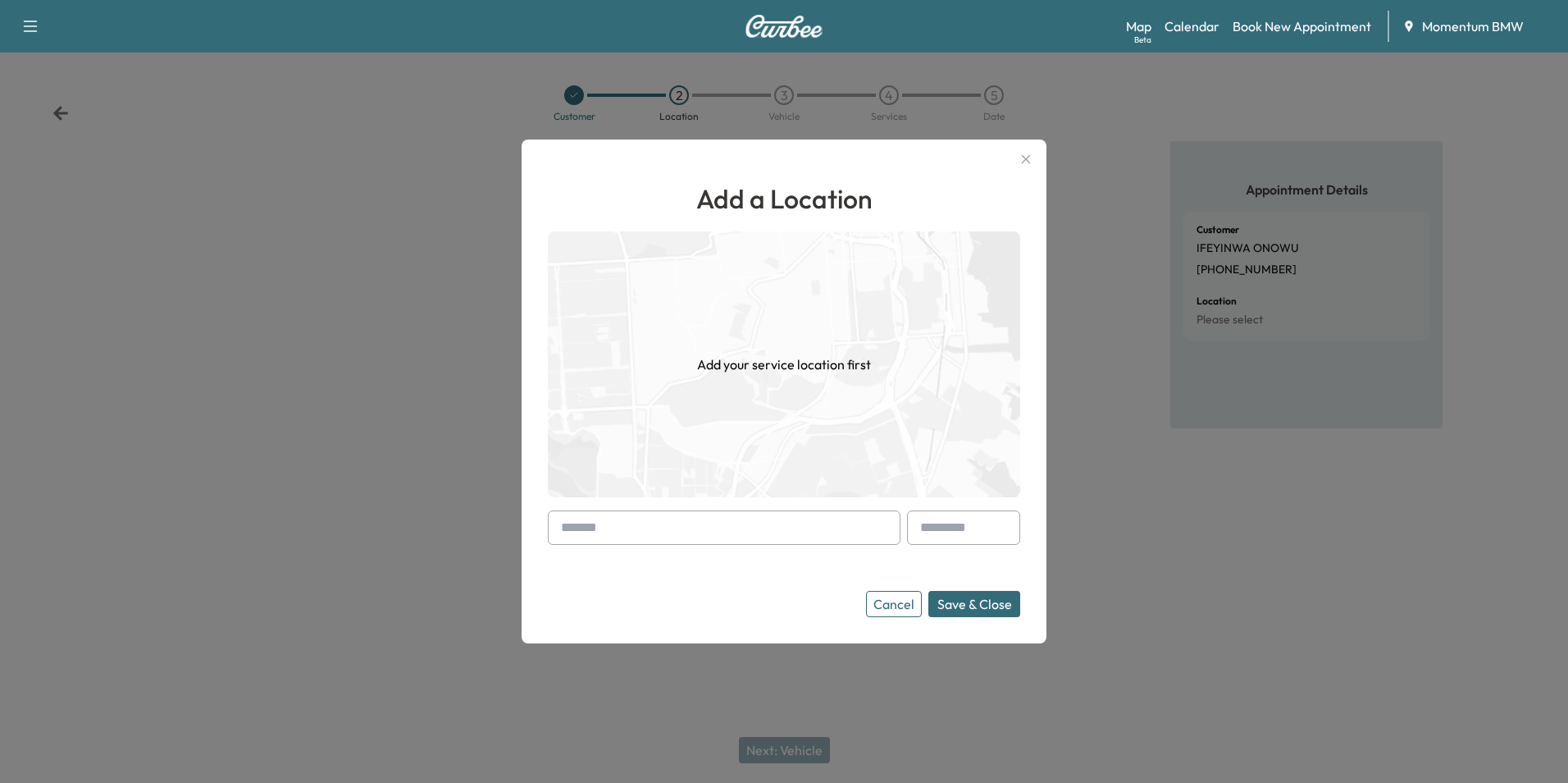
click at [834, 528] on input "text" at bounding box center [723, 527] width 352 height 34
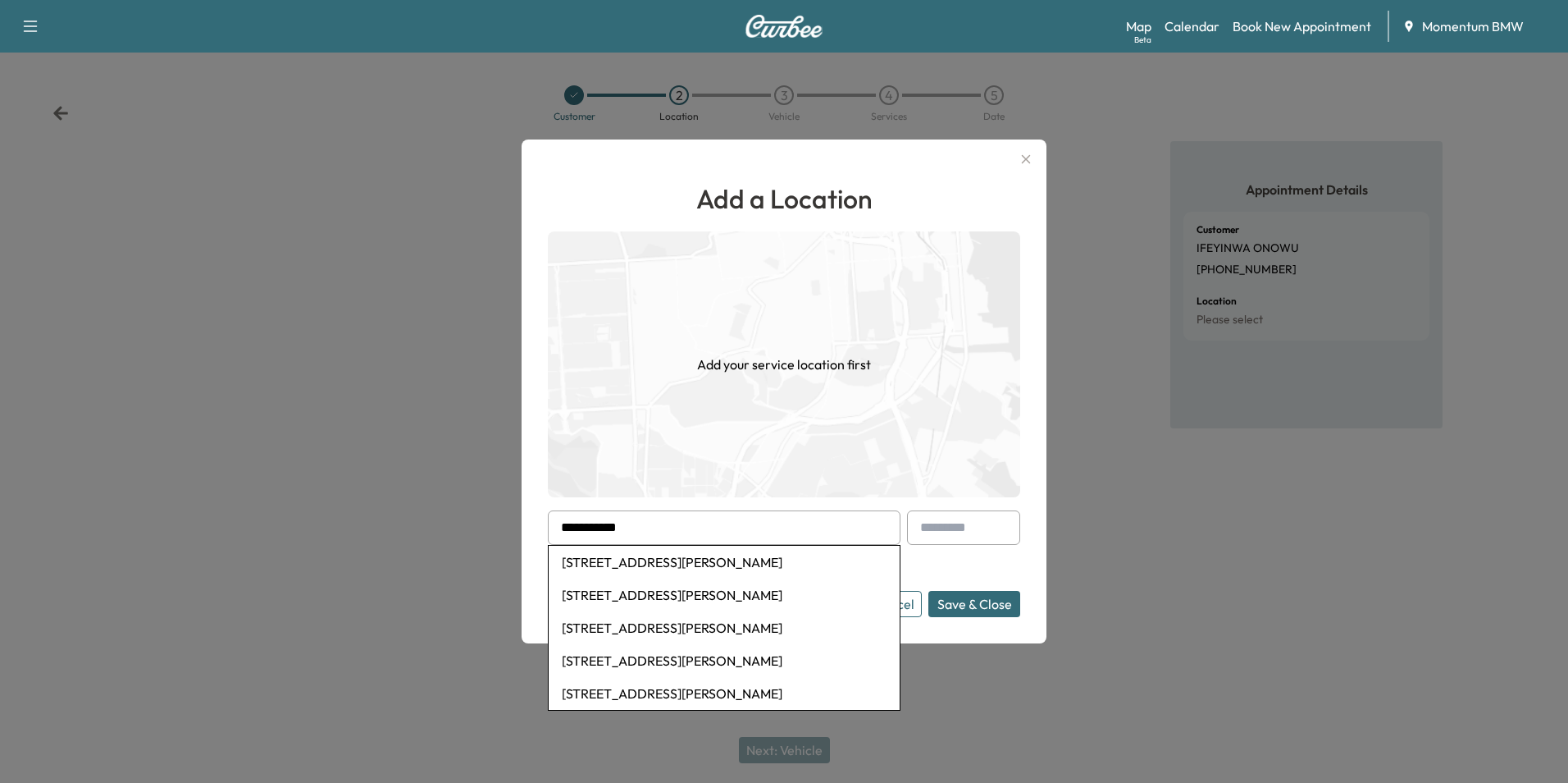
click at [702, 566] on li "[STREET_ADDRESS][PERSON_NAME]" at bounding box center [723, 562] width 350 height 33
type input "**********"
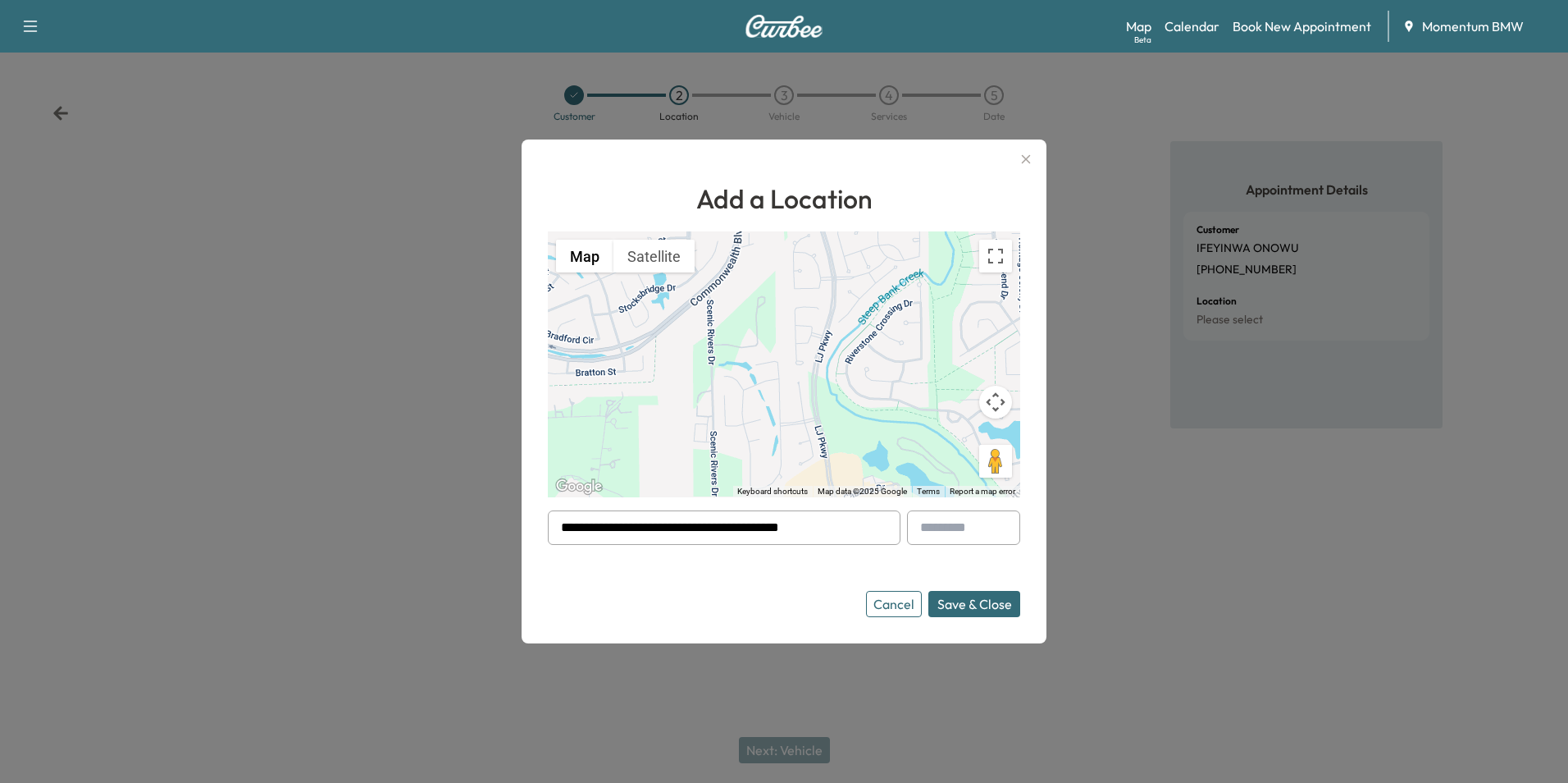
click at [984, 601] on button "Save & Close" at bounding box center [974, 603] width 92 height 26
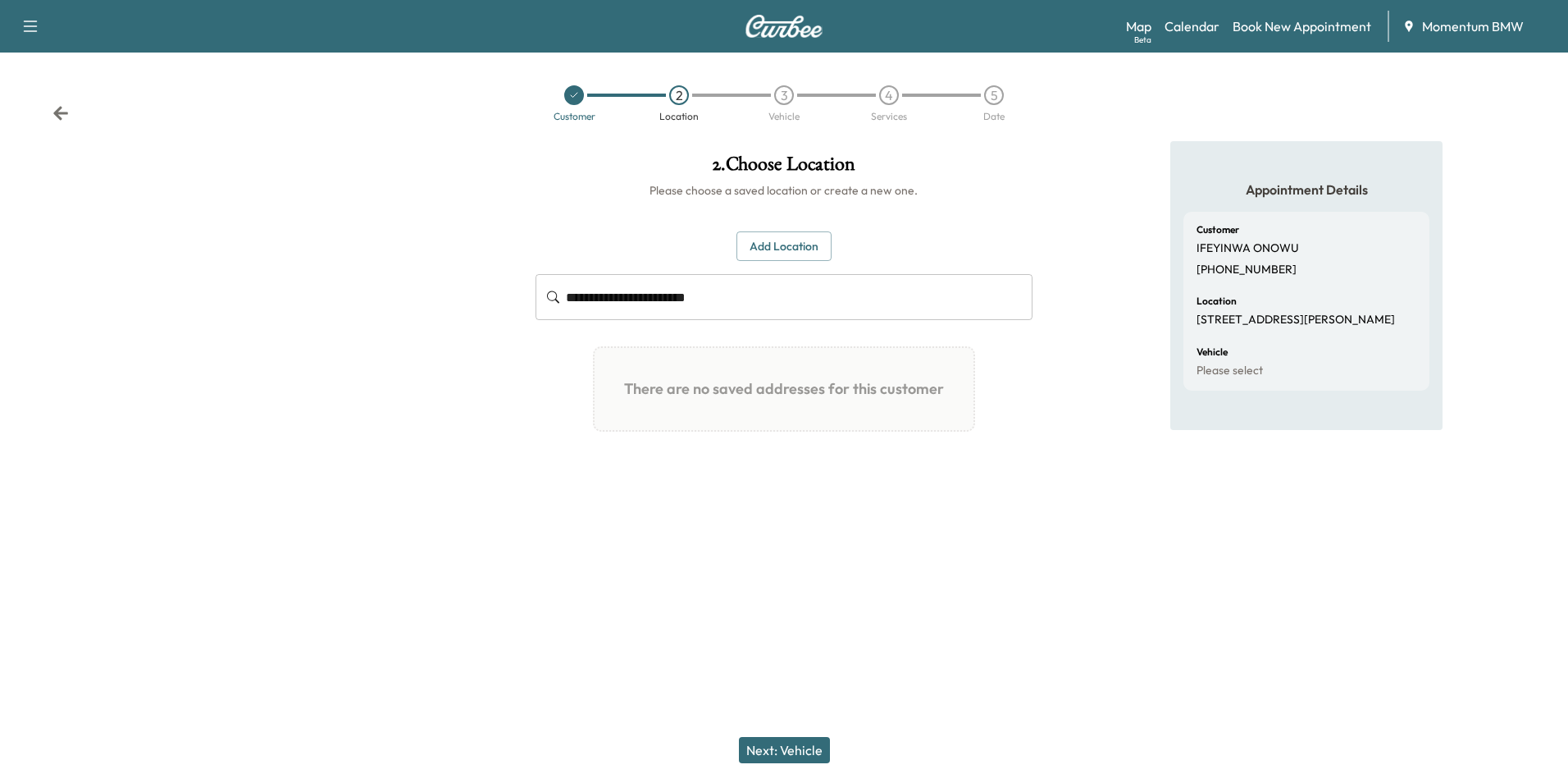
click at [818, 752] on button "Next: Vehicle" at bounding box center [784, 749] width 91 height 26
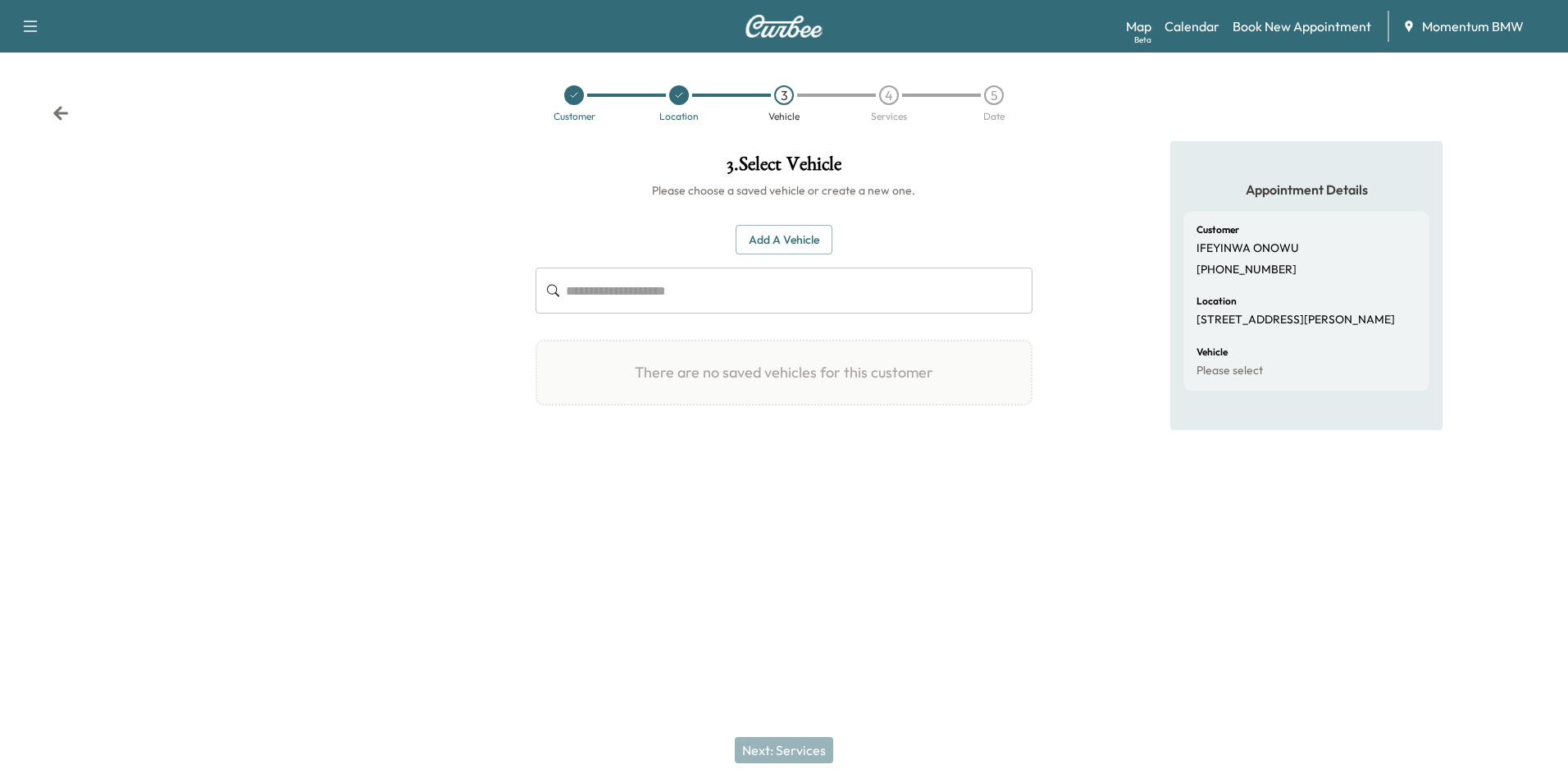
click at [798, 239] on button "Add a Vehicle" at bounding box center [784, 239] width 97 height 30
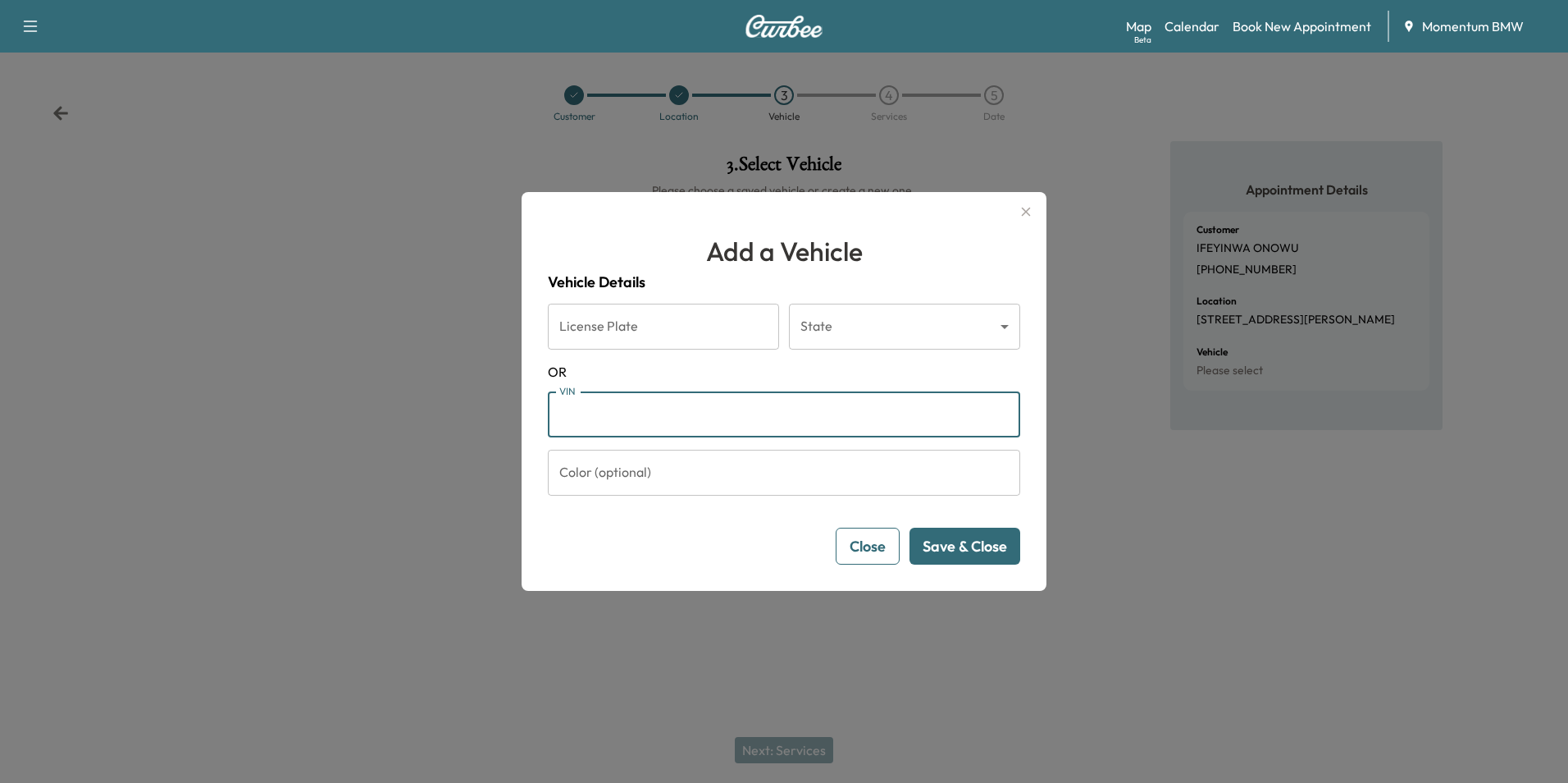
paste input "**********"
type input "**********"
click at [957, 551] on button "Save & Close" at bounding box center [965, 546] width 111 height 37
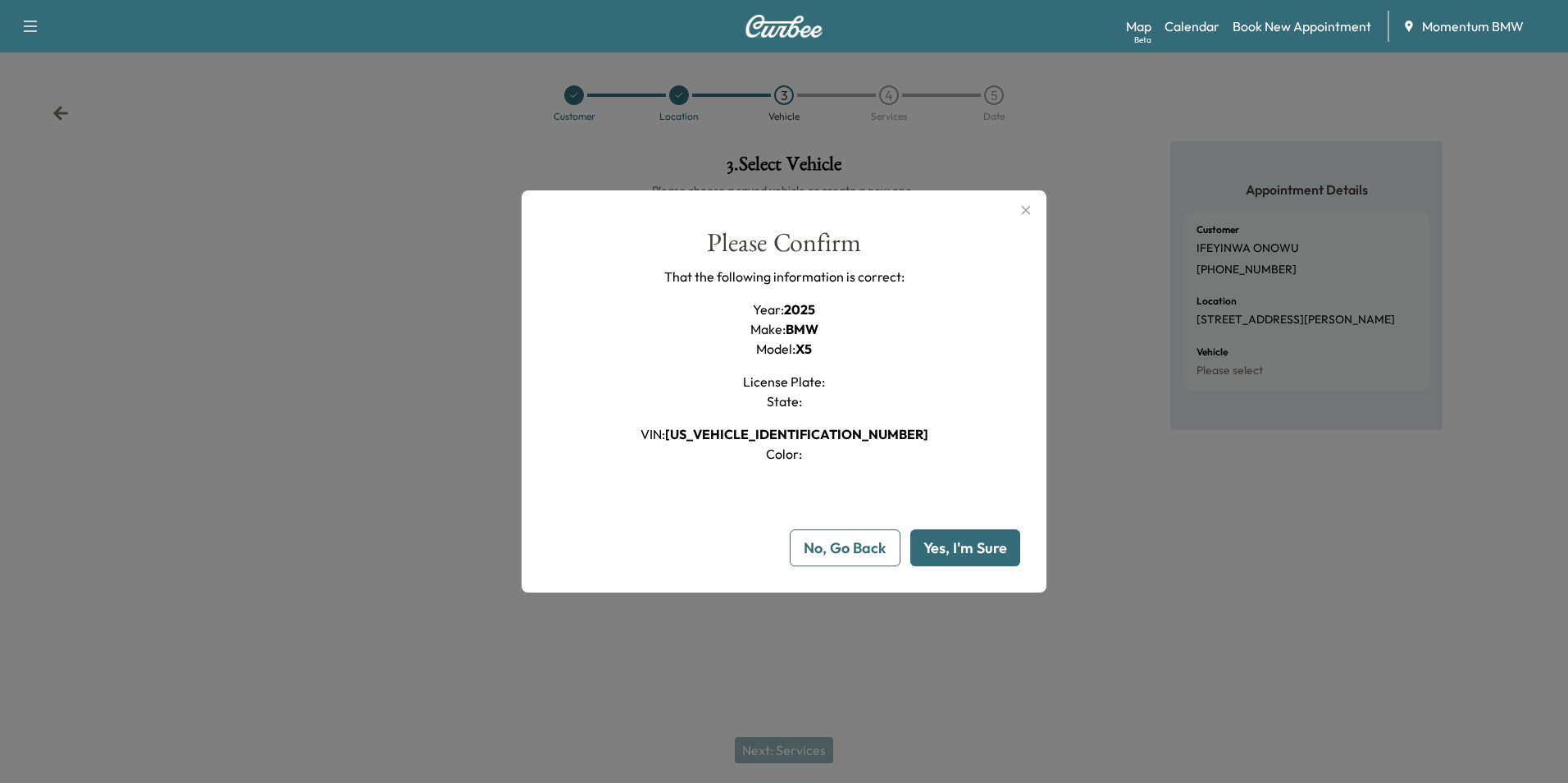
click at [954, 542] on button "Yes, I'm Sure" at bounding box center [964, 548] width 110 height 37
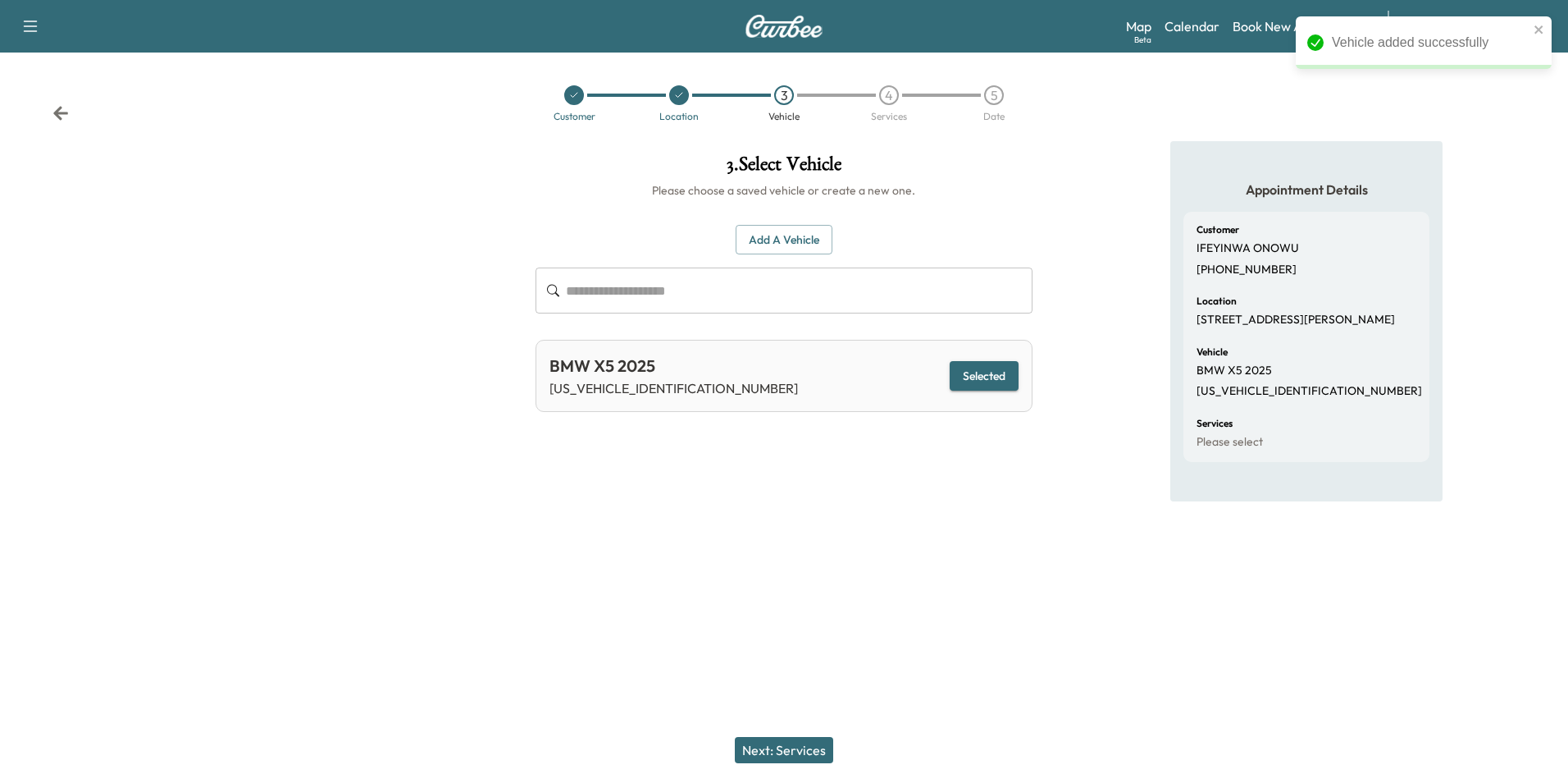
click at [804, 747] on button "Next: Services" at bounding box center [784, 749] width 98 height 26
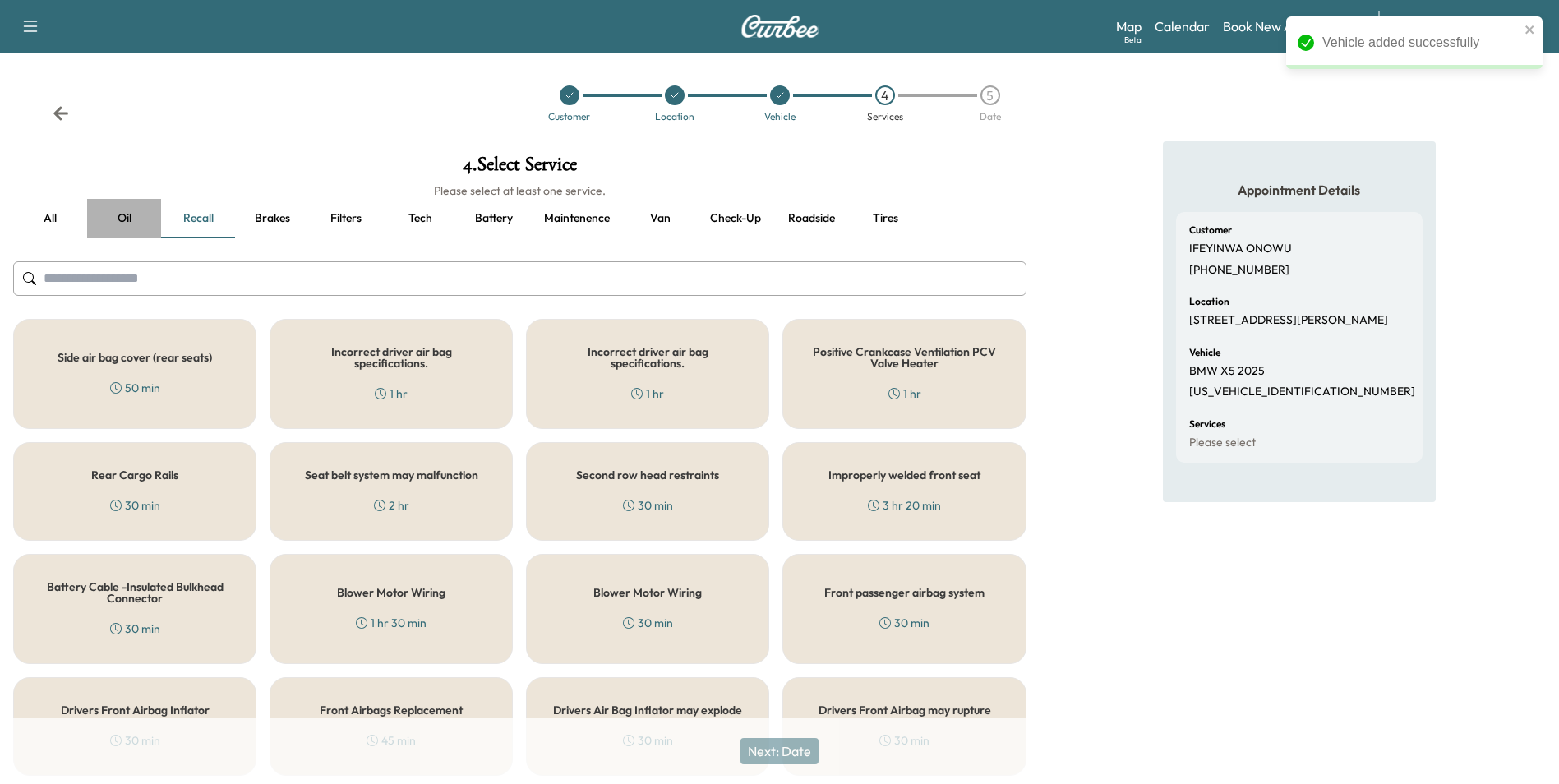
click at [124, 213] on button "Oil" at bounding box center [125, 218] width 74 height 40
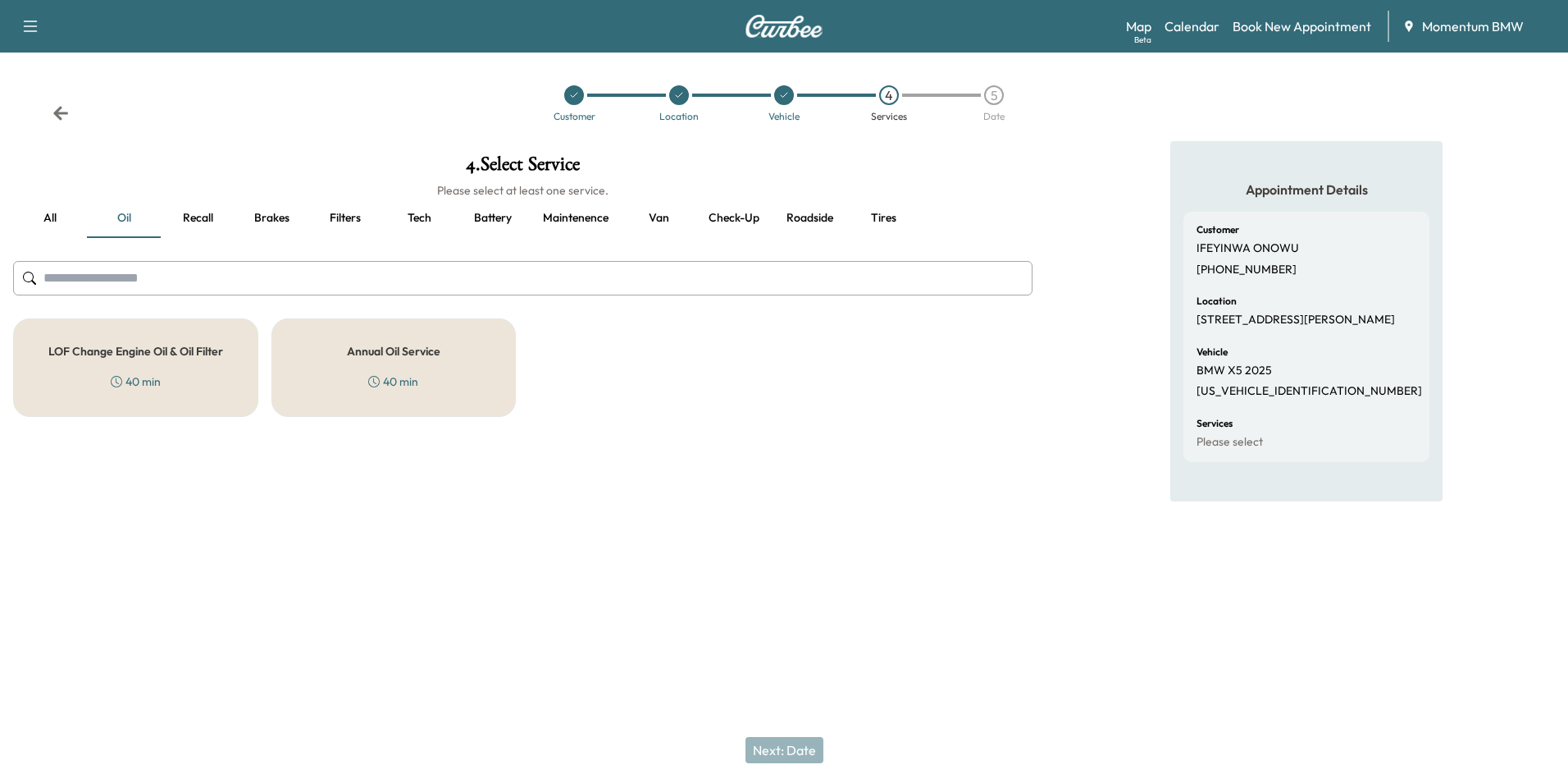
click at [406, 367] on div "Annual Oil Service 40 min" at bounding box center [394, 367] width 246 height 98
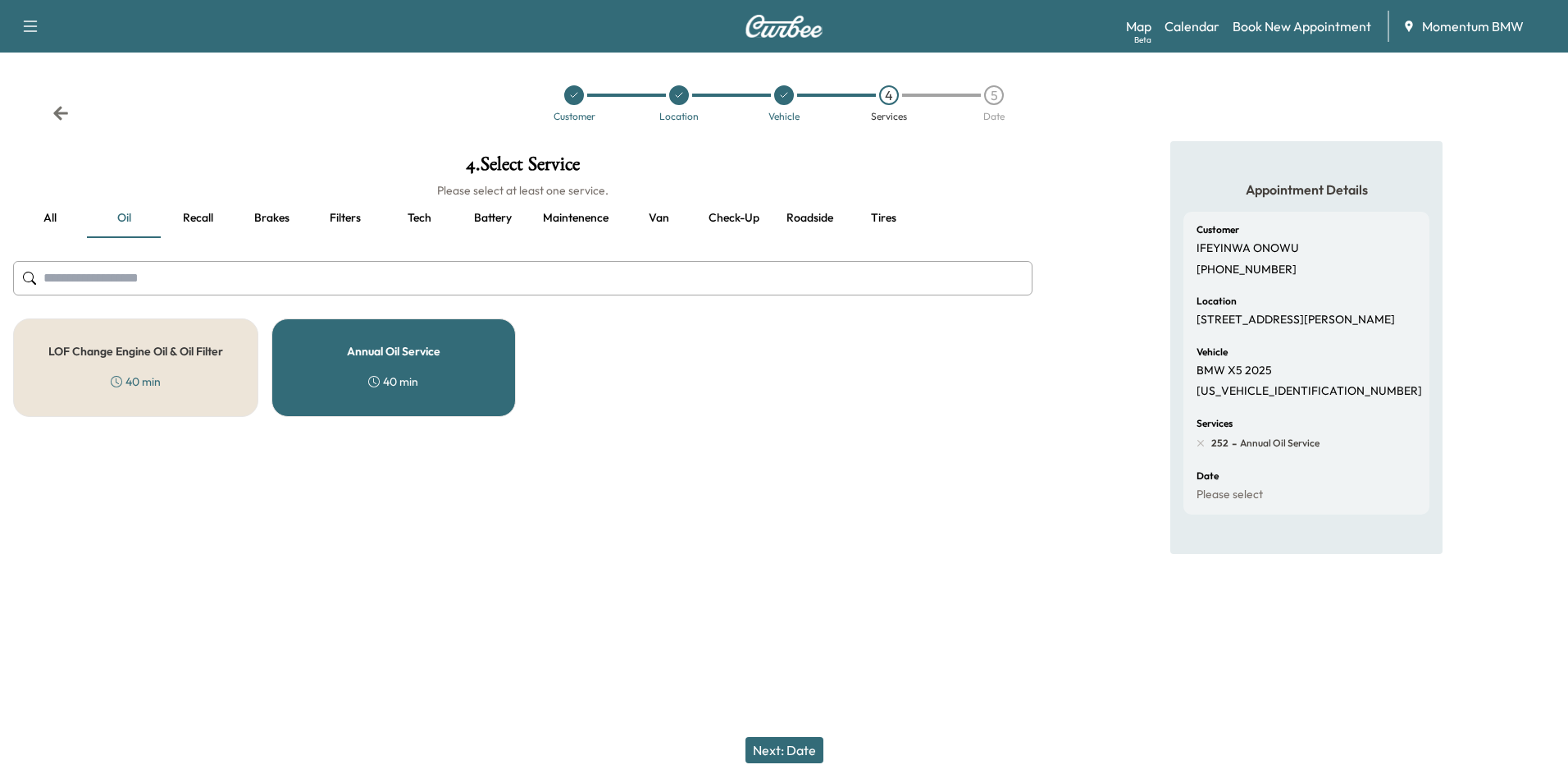
click at [805, 753] on button "Next: Date" at bounding box center [784, 749] width 78 height 26
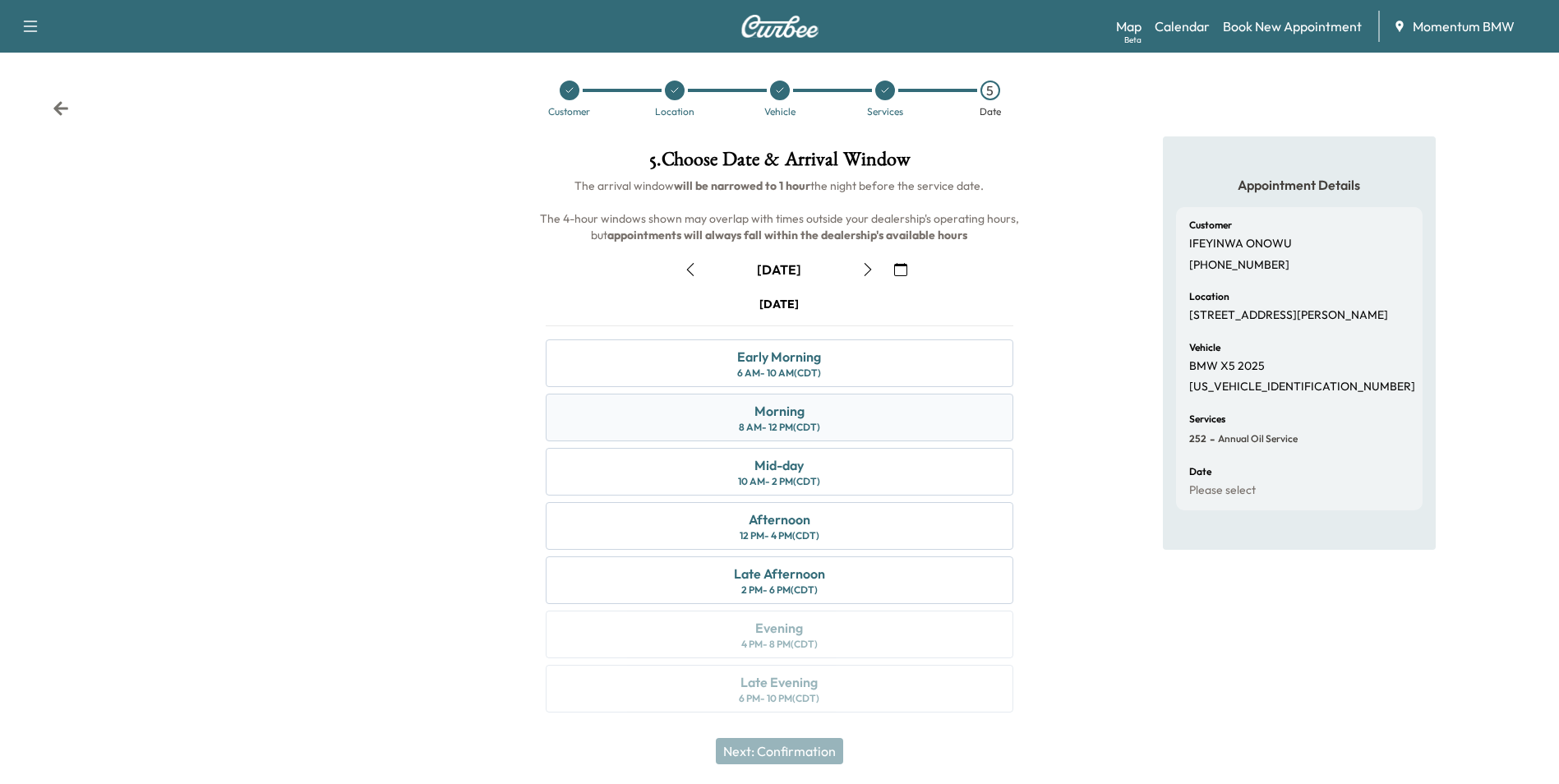
scroll to position [6, 0]
click at [816, 531] on div "12 PM - 4 PM (CDT)" at bounding box center [780, 535] width 80 height 14
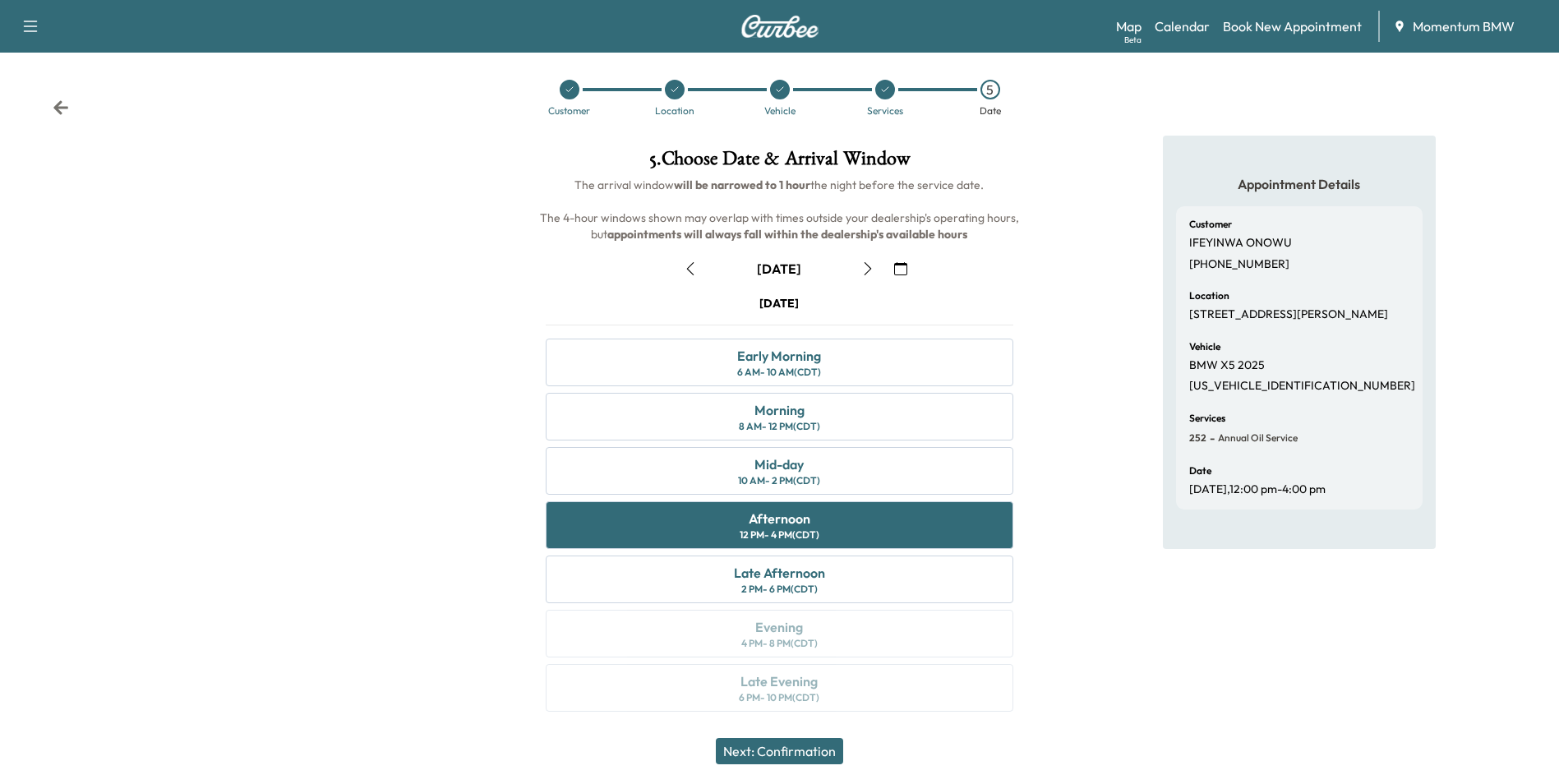
click at [823, 745] on button "Next: Confirmation" at bounding box center [780, 750] width 127 height 26
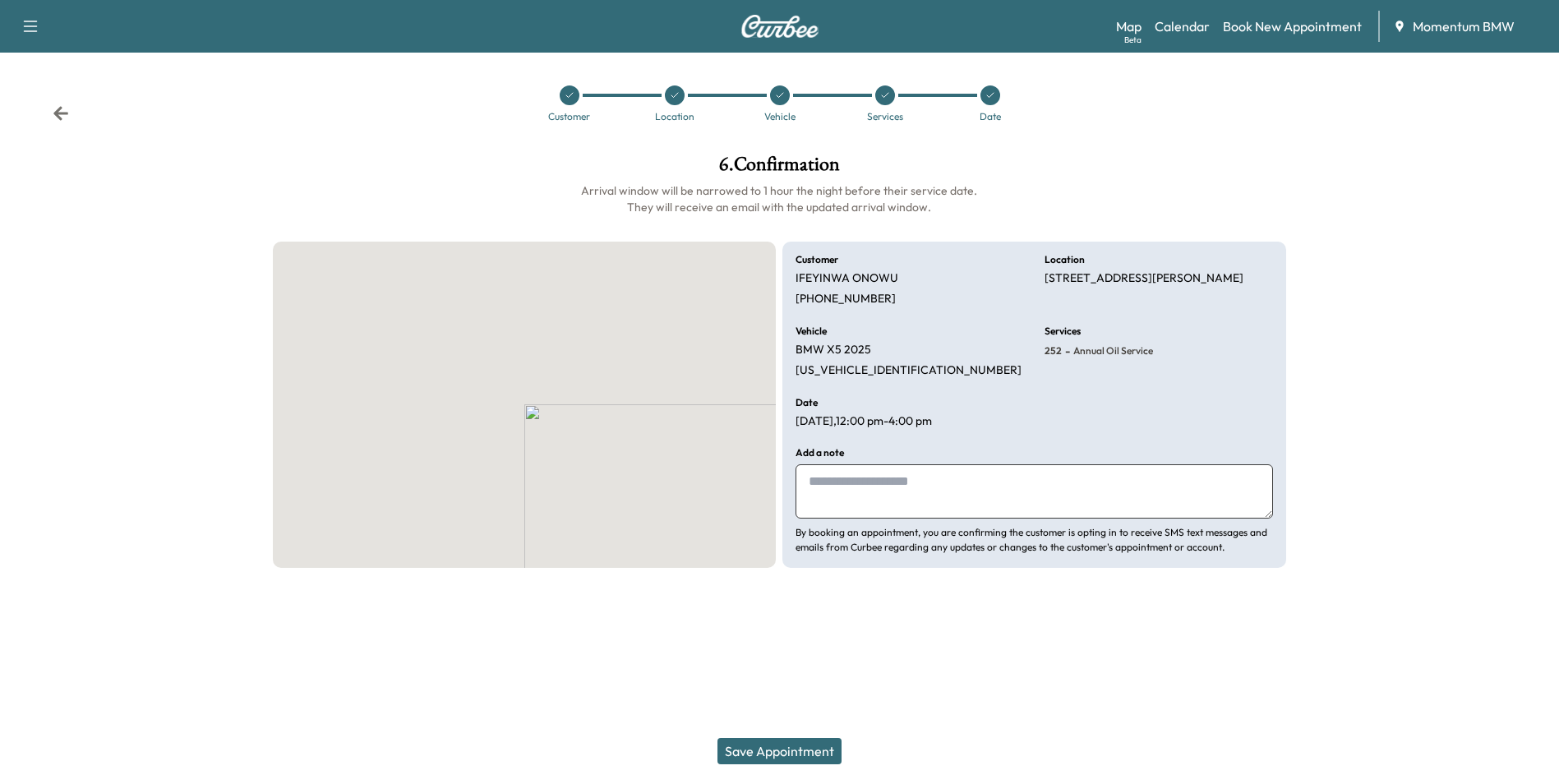
scroll to position [0, 0]
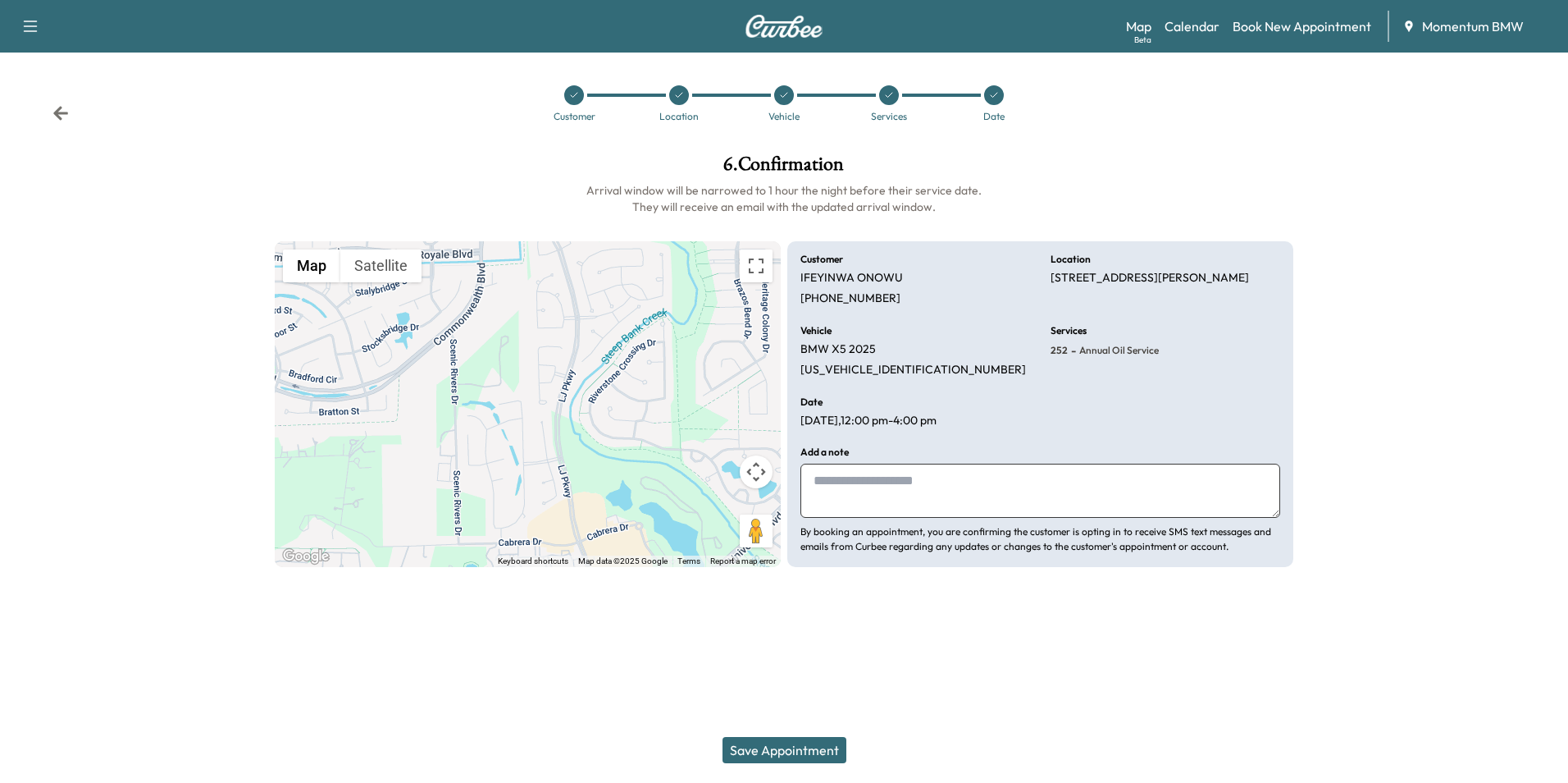
drag, startPoint x: 907, startPoint y: 498, endPoint x: 898, endPoint y: 500, distance: 9.2
click at [909, 499] on textarea at bounding box center [1040, 491] width 480 height 54
type textarea "**********"
click at [818, 751] on button "Save Appointment" at bounding box center [784, 749] width 124 height 26
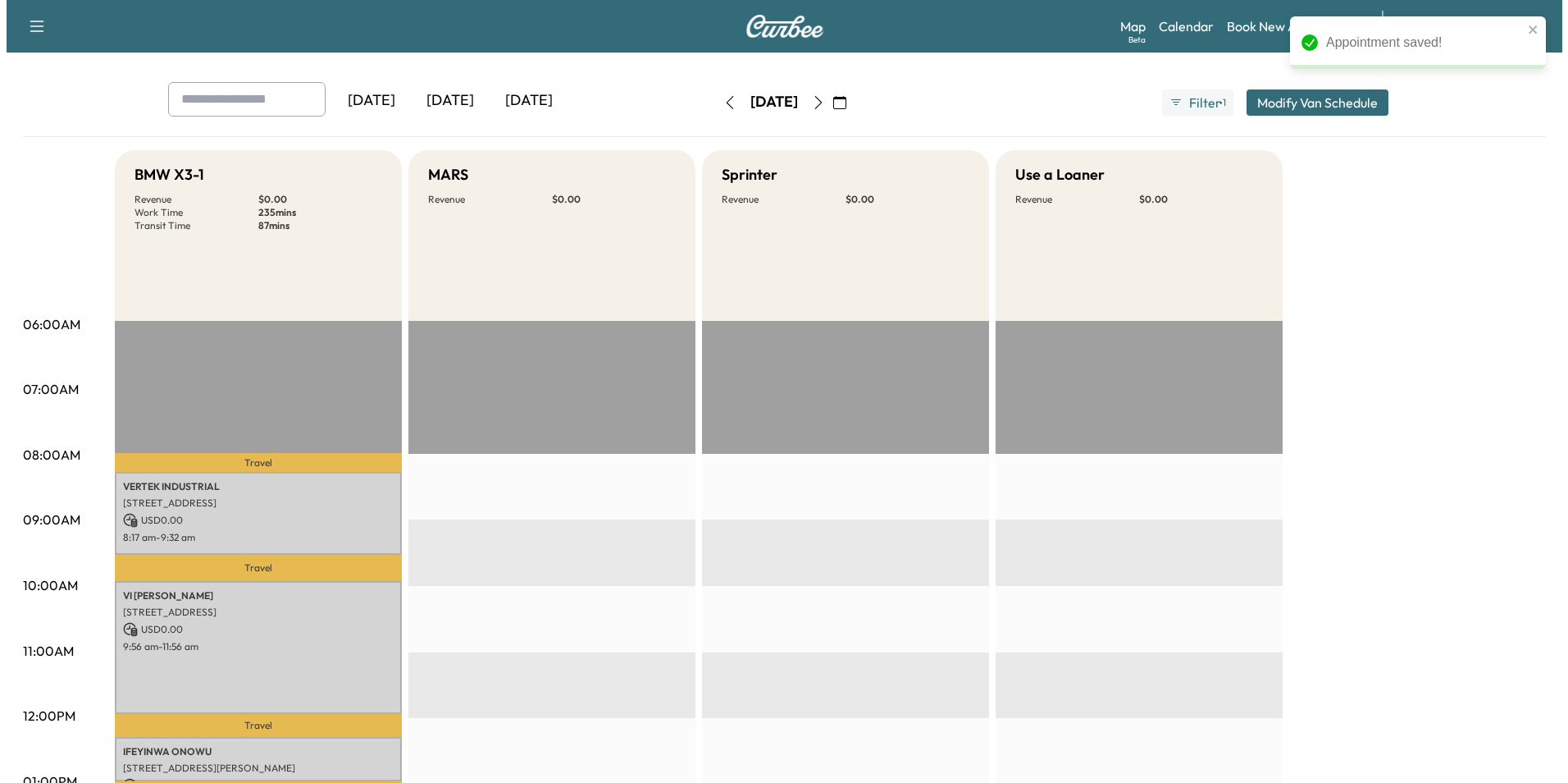
scroll to position [328, 0]
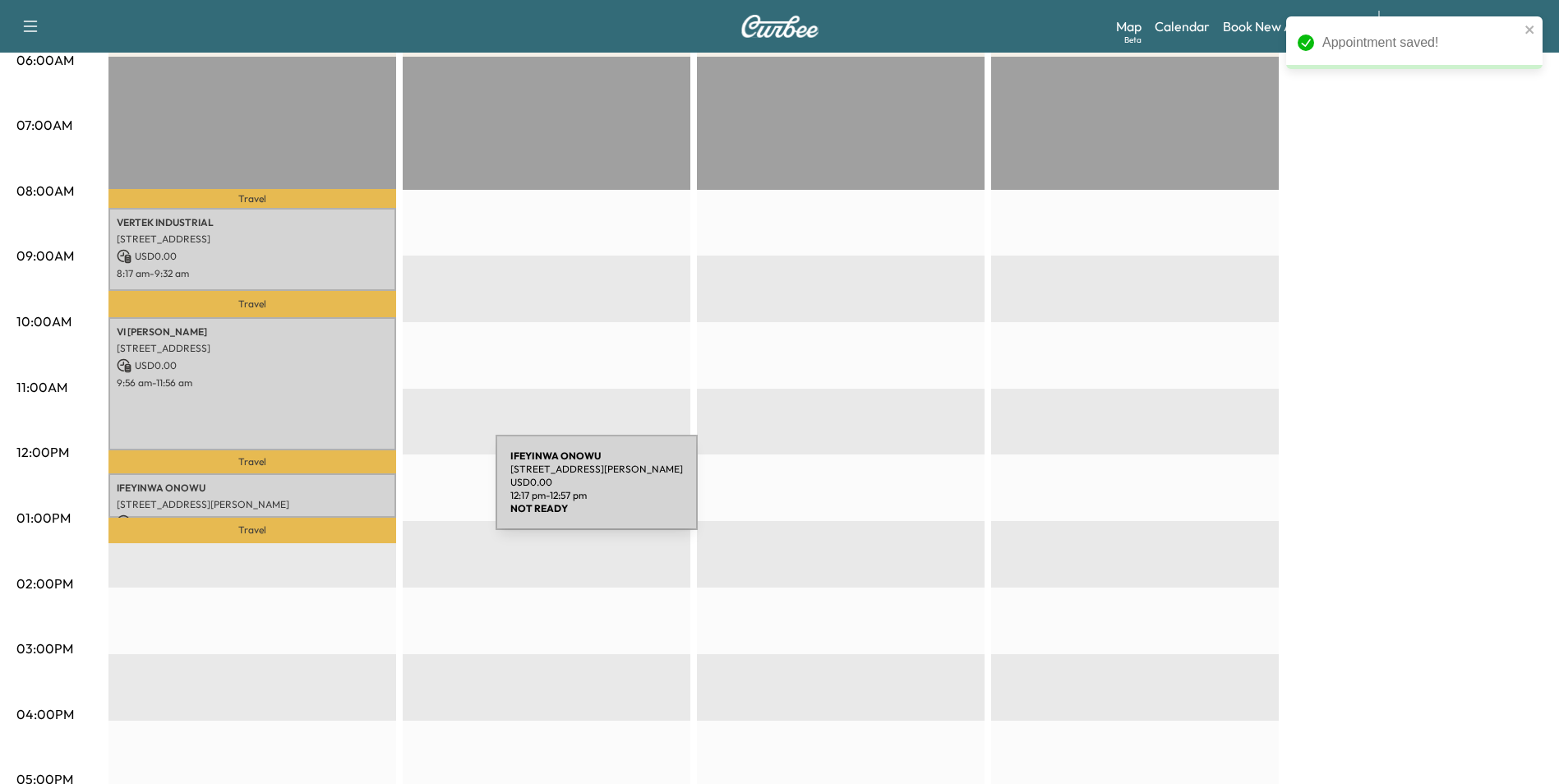
click at [370, 493] on div "[PERSON_NAME] [STREET_ADDRESS][PERSON_NAME] USD 0.00 12:17 pm - 12:57 pm" at bounding box center [252, 495] width 288 height 45
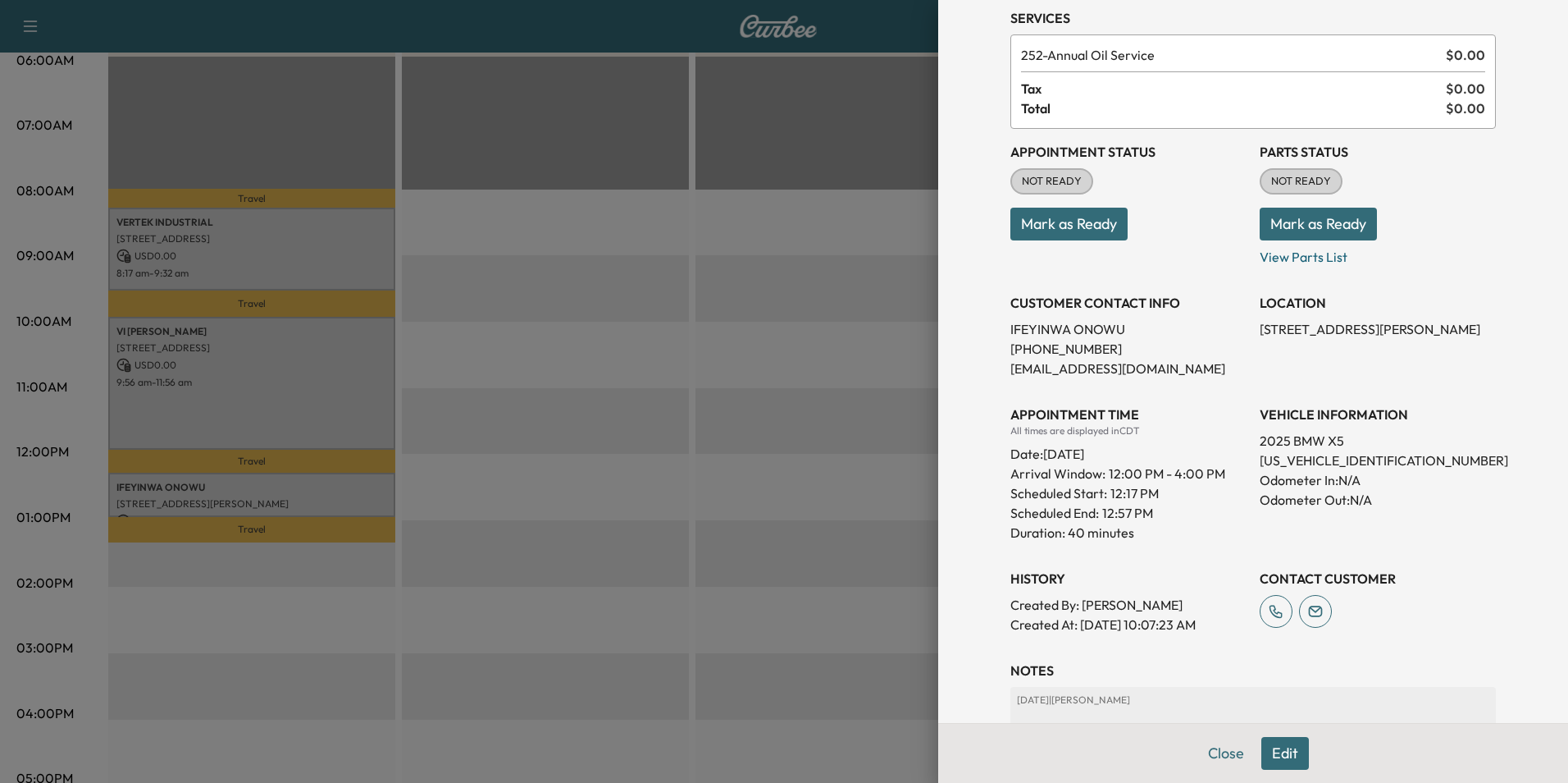
scroll to position [202, 0]
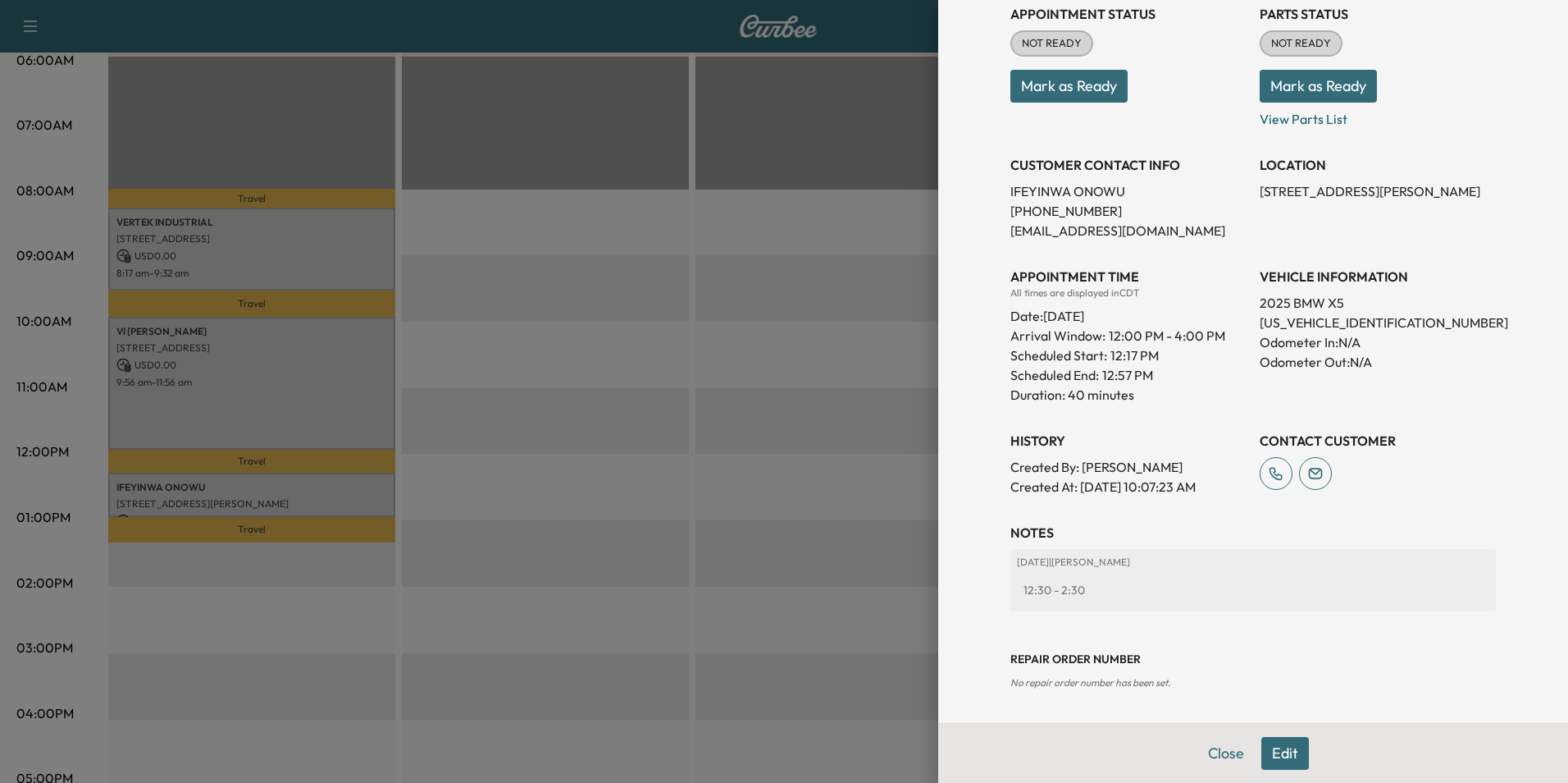
click at [1280, 752] on button "Edit" at bounding box center [1284, 753] width 48 height 33
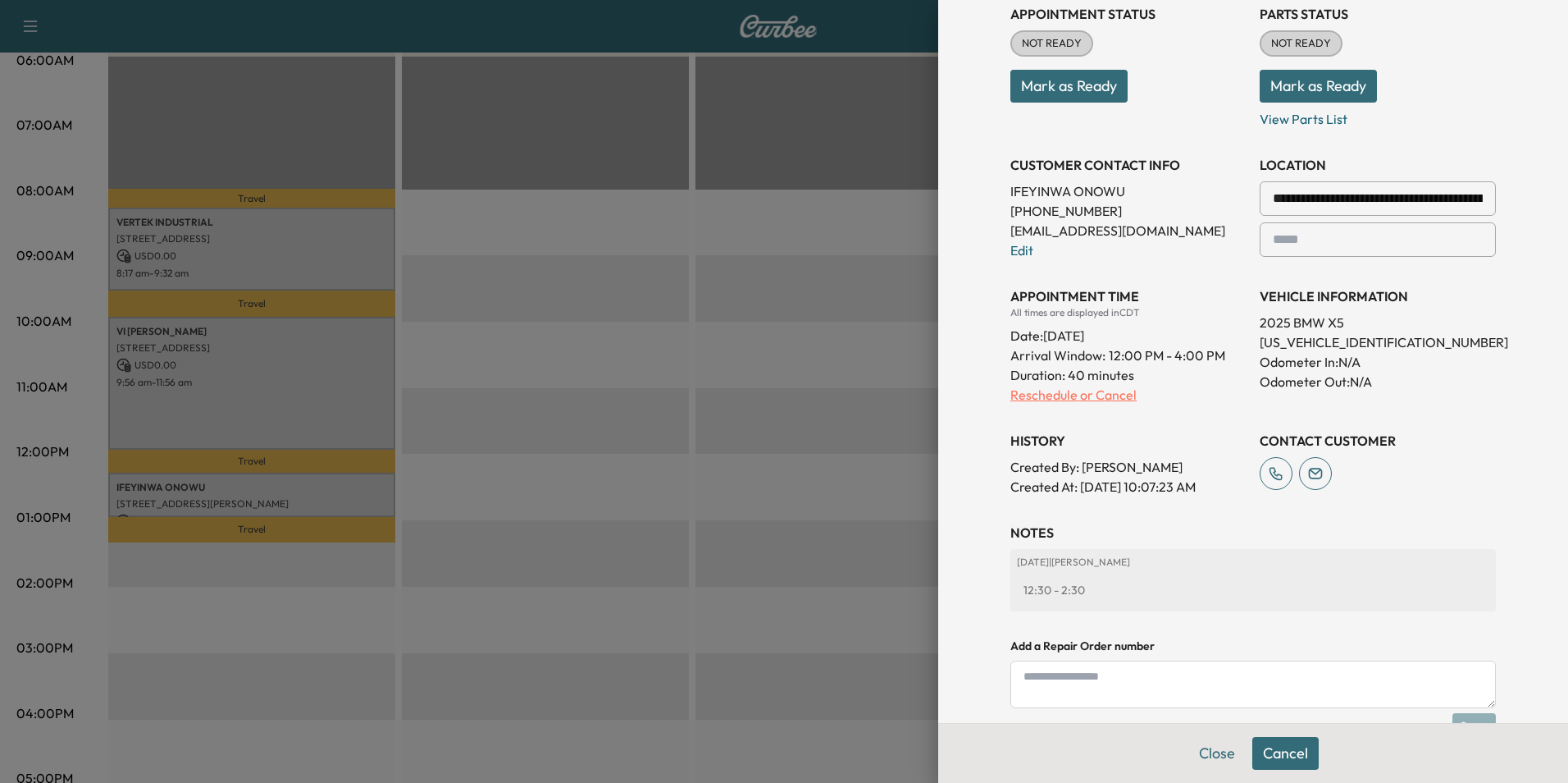
click at [1038, 392] on p "Reschedule or Cancel" at bounding box center [1127, 394] width 236 height 19
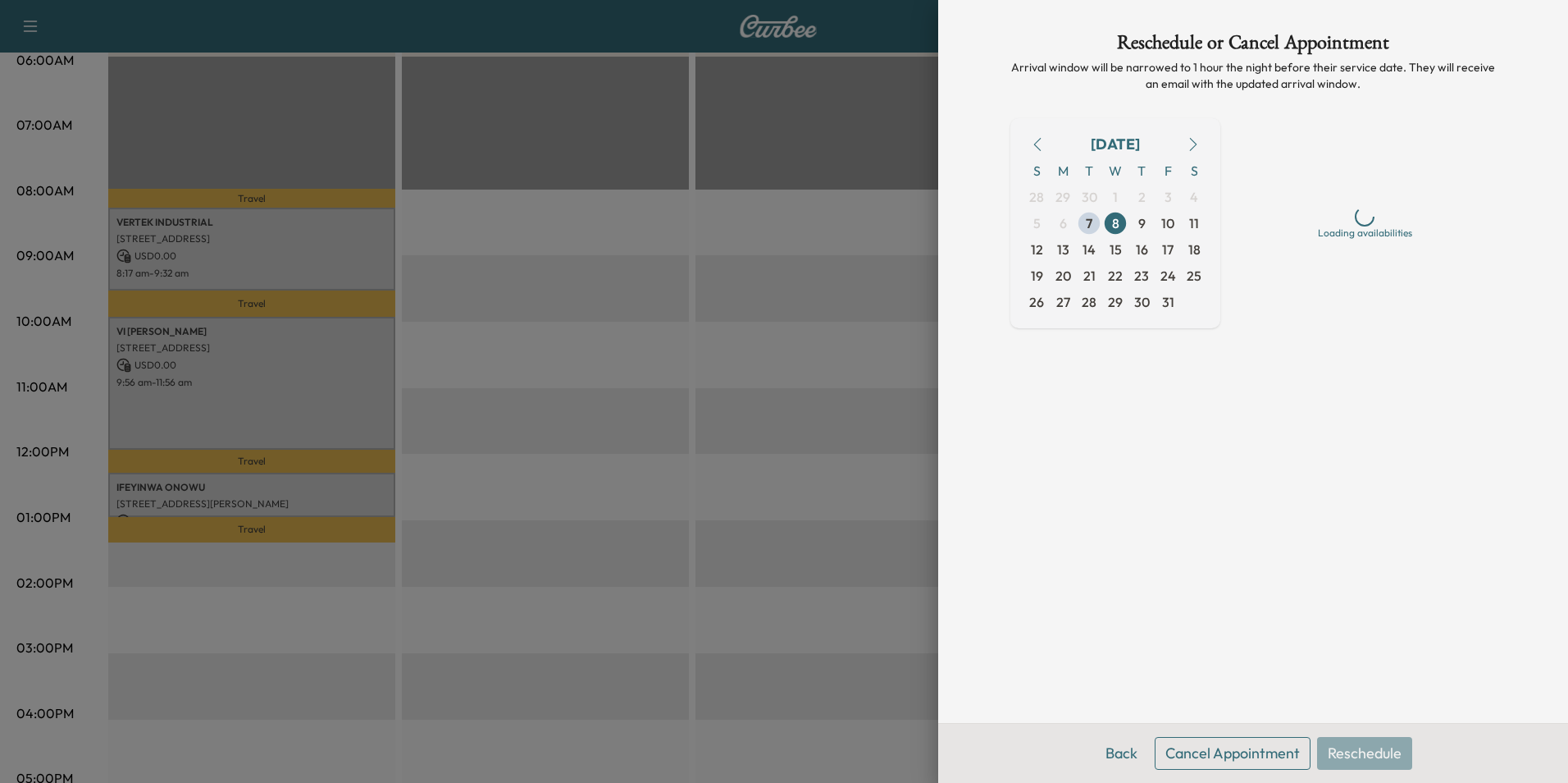
scroll to position [0, 0]
click at [1088, 224] on span "7" at bounding box center [1088, 223] width 7 height 19
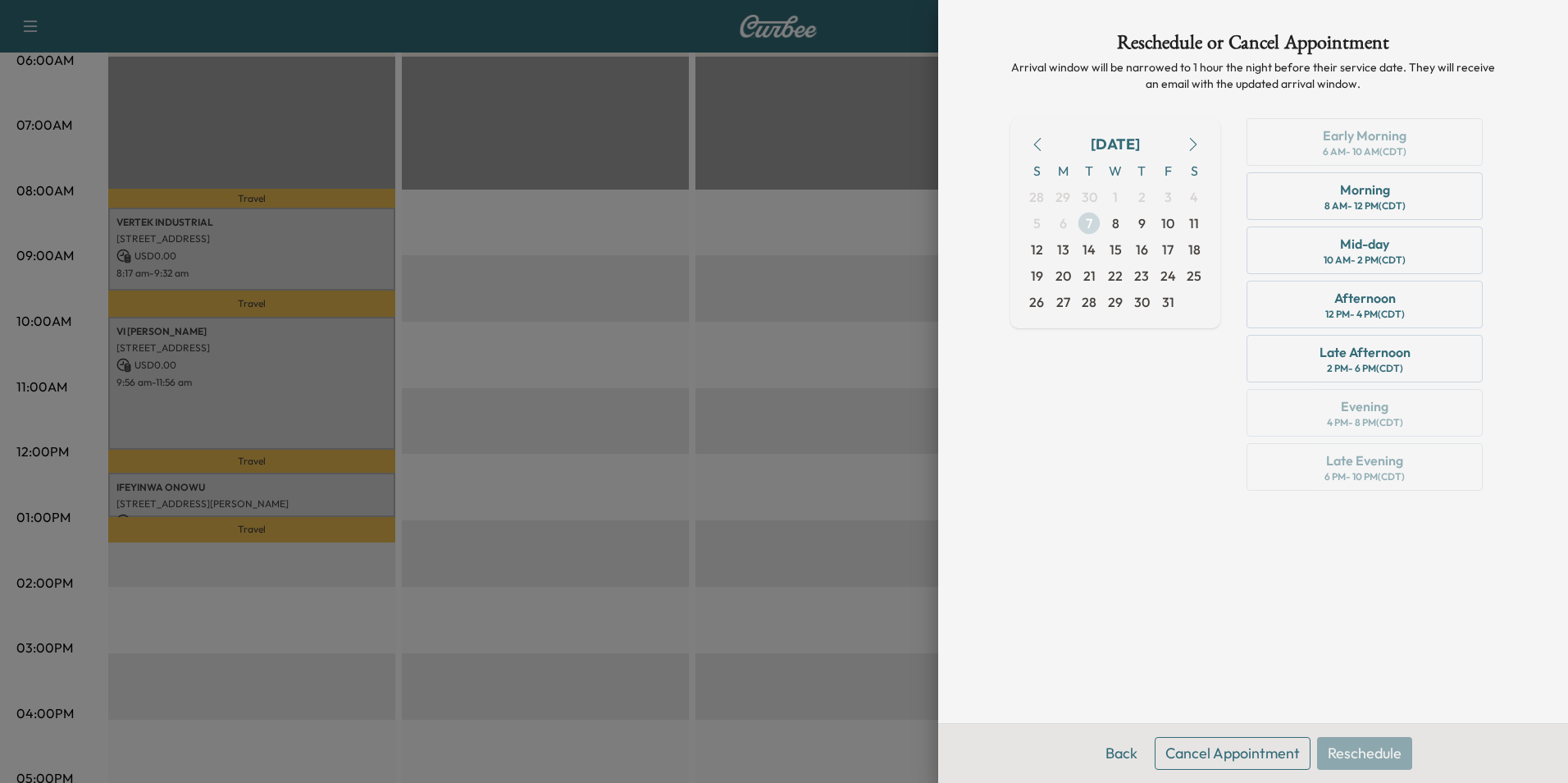
click at [1091, 220] on span "7" at bounding box center [1088, 223] width 7 height 19
click at [1348, 292] on div "Afternoon" at bounding box center [1364, 297] width 61 height 19
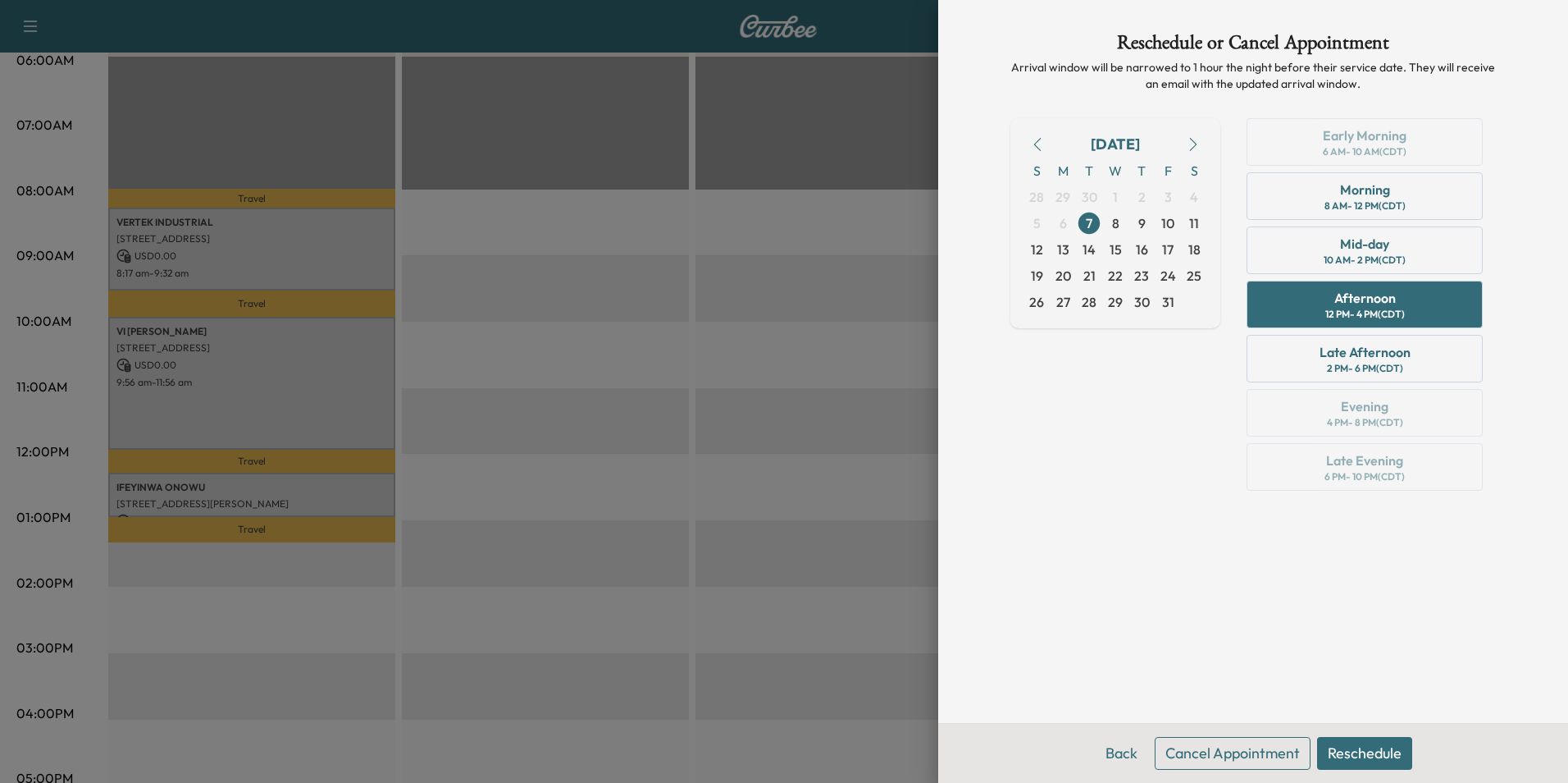
click at [1370, 761] on button "Reschedule" at bounding box center [1364, 753] width 95 height 33
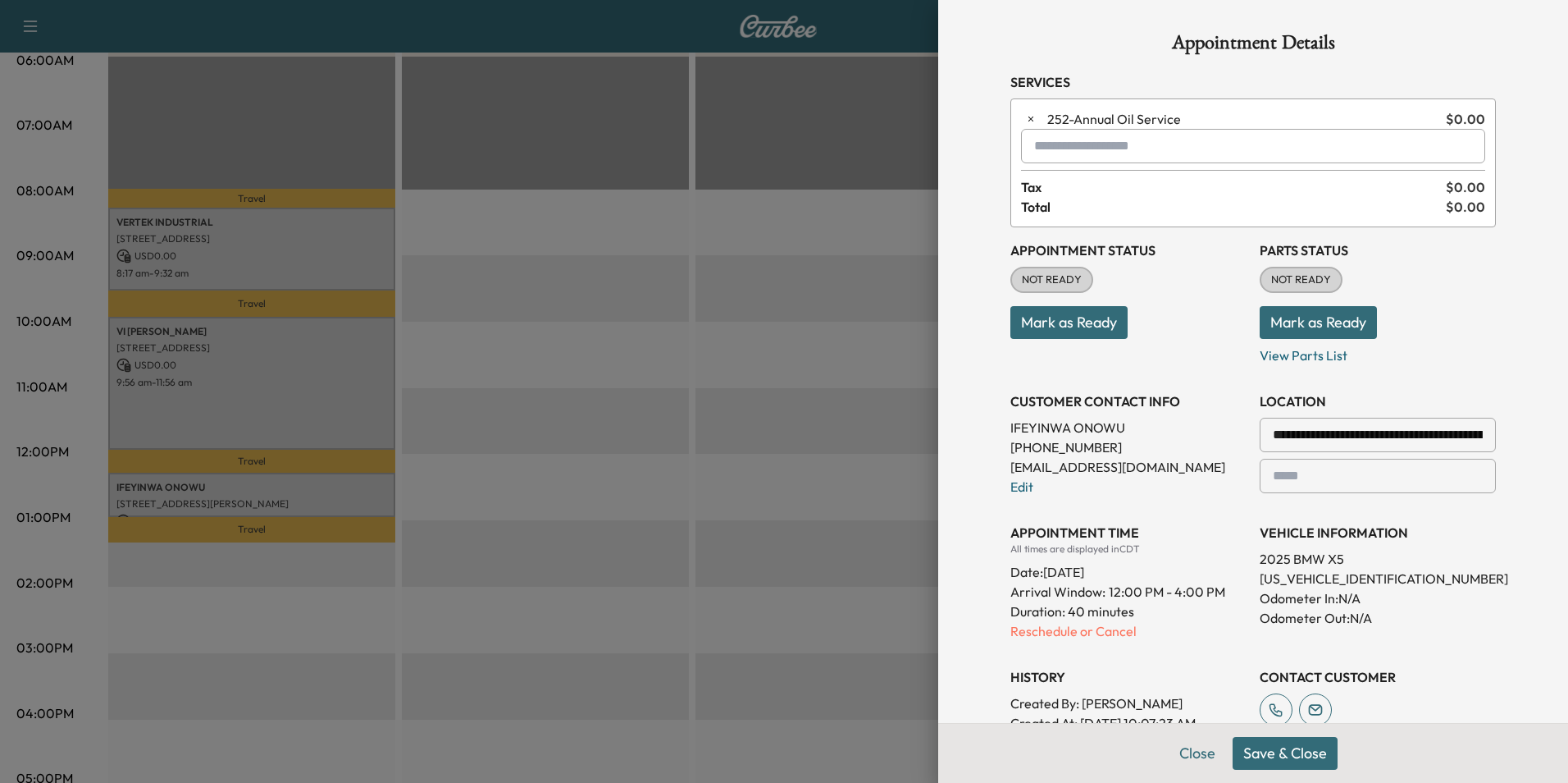
scroll to position [374, 0]
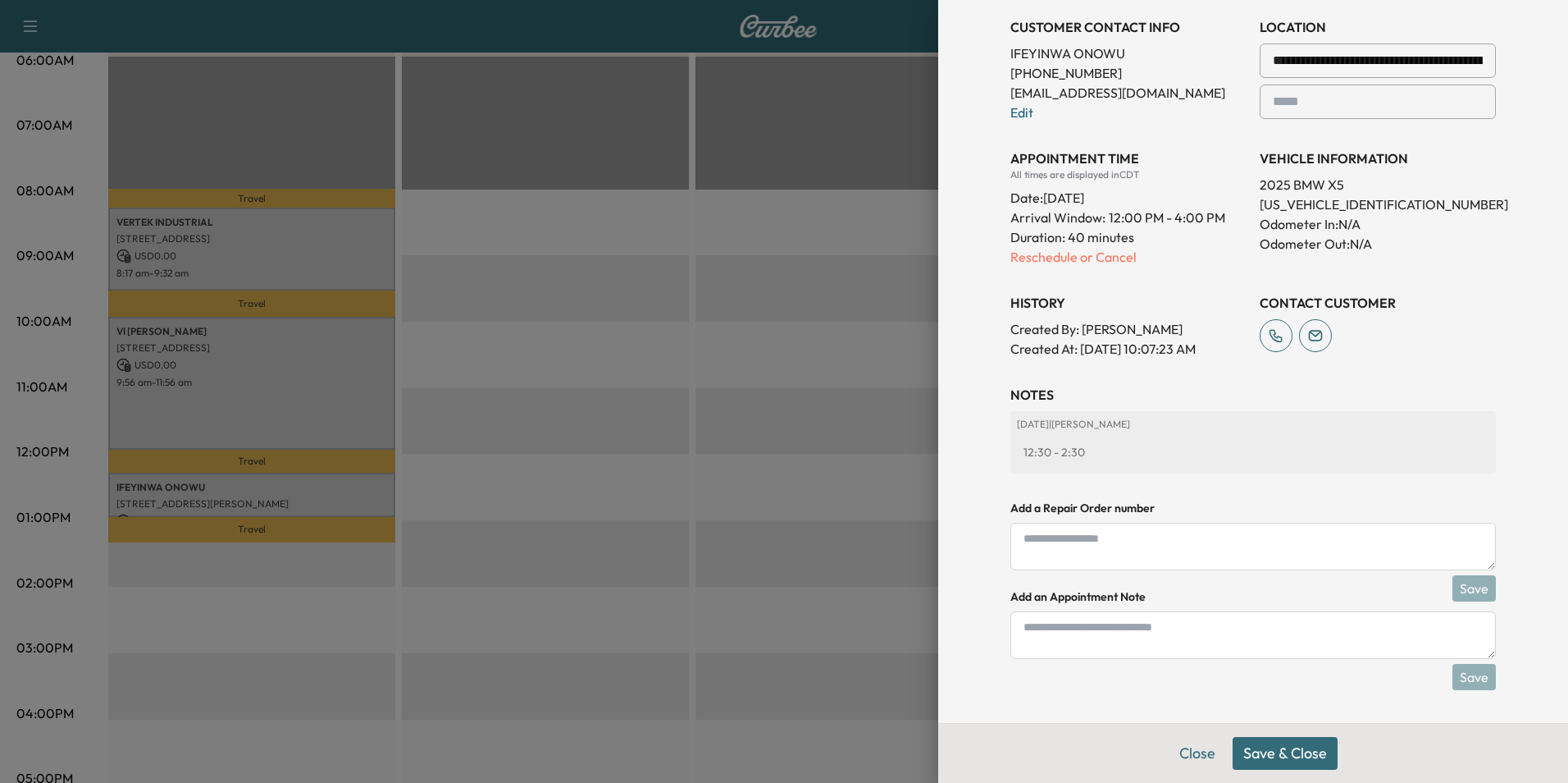
click at [1290, 755] on button "Save & Close" at bounding box center [1284, 753] width 105 height 33
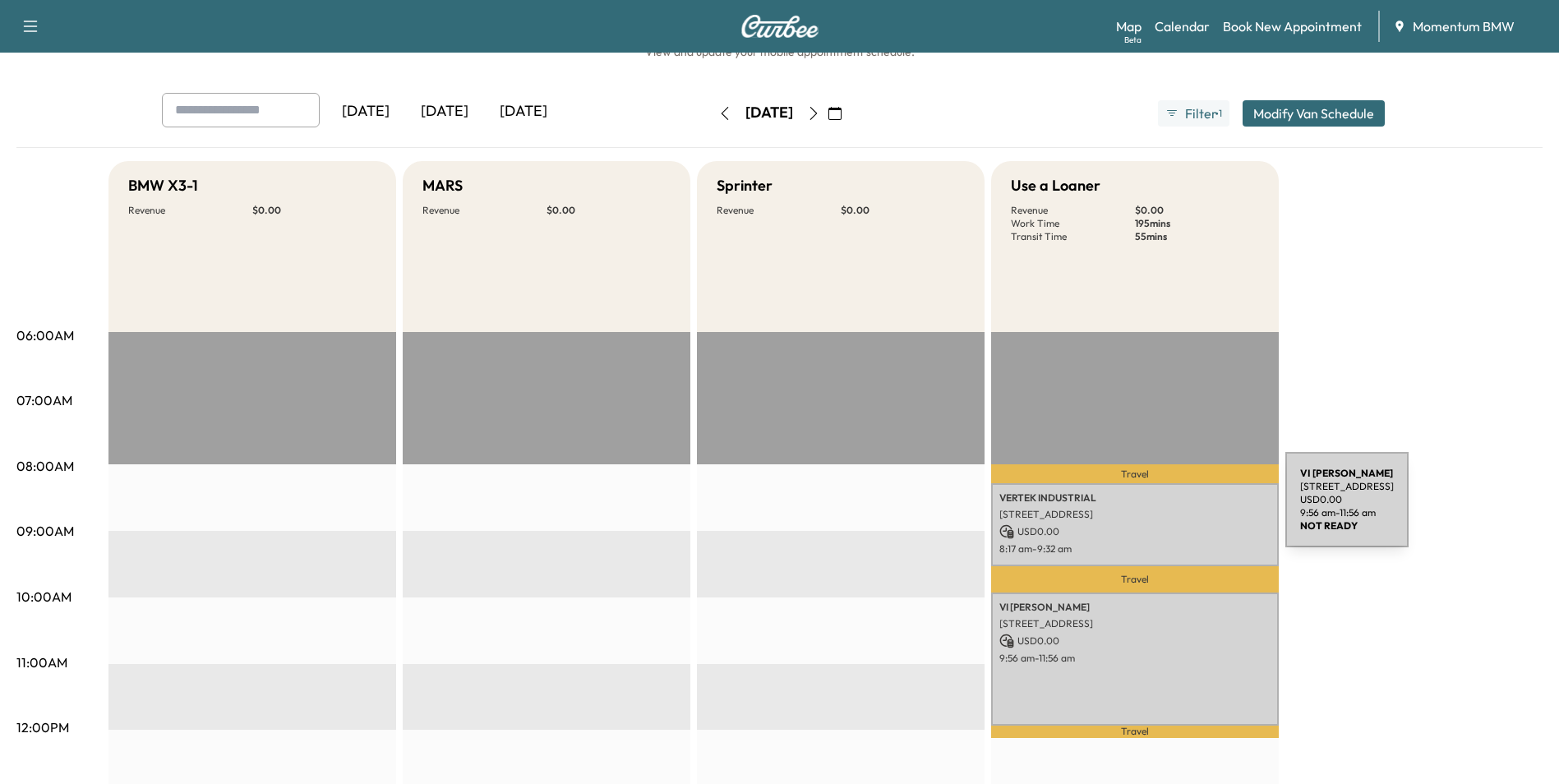
scroll to position [0, 0]
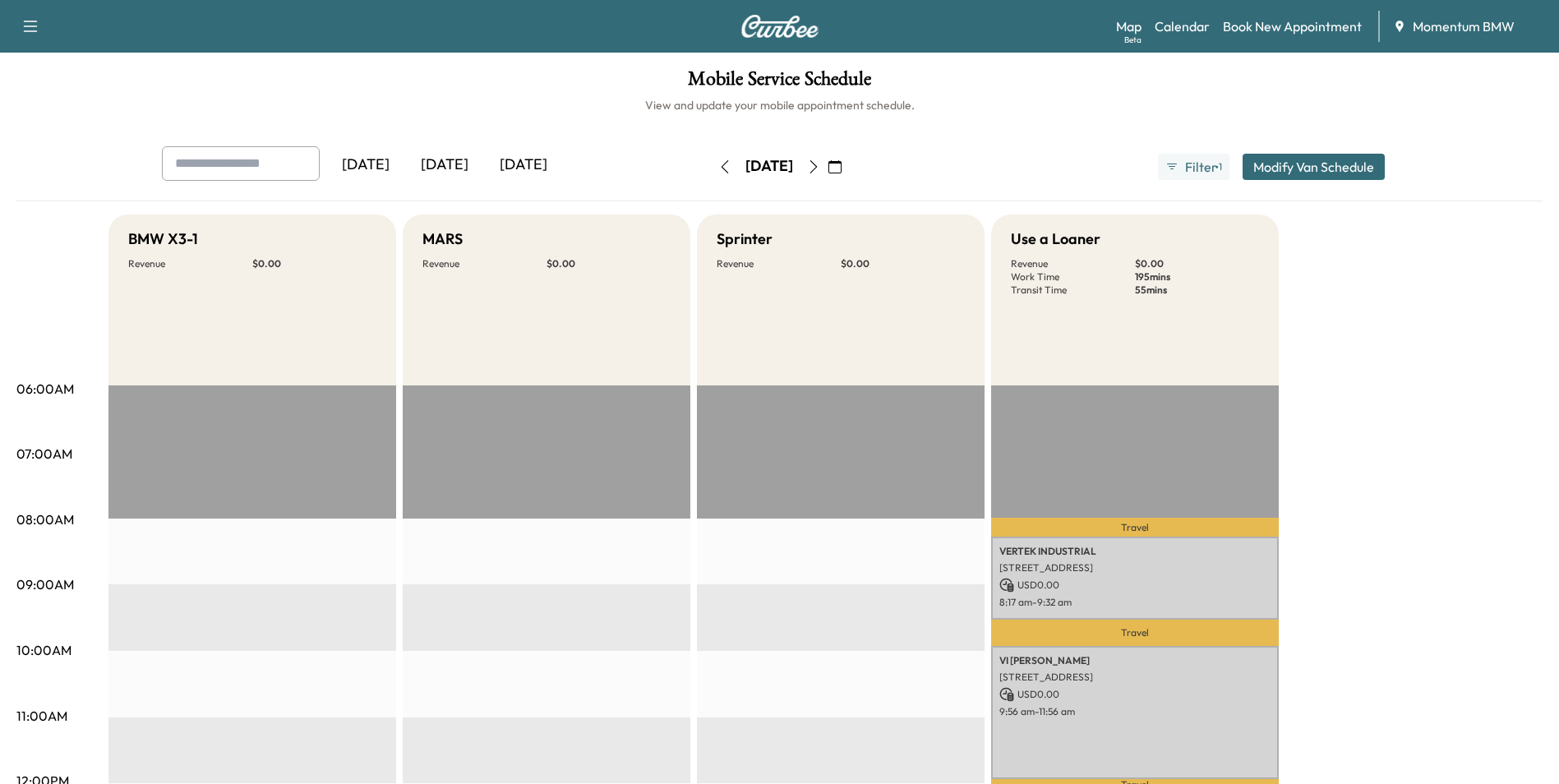
click at [842, 167] on icon "button" at bounding box center [835, 167] width 14 height 14
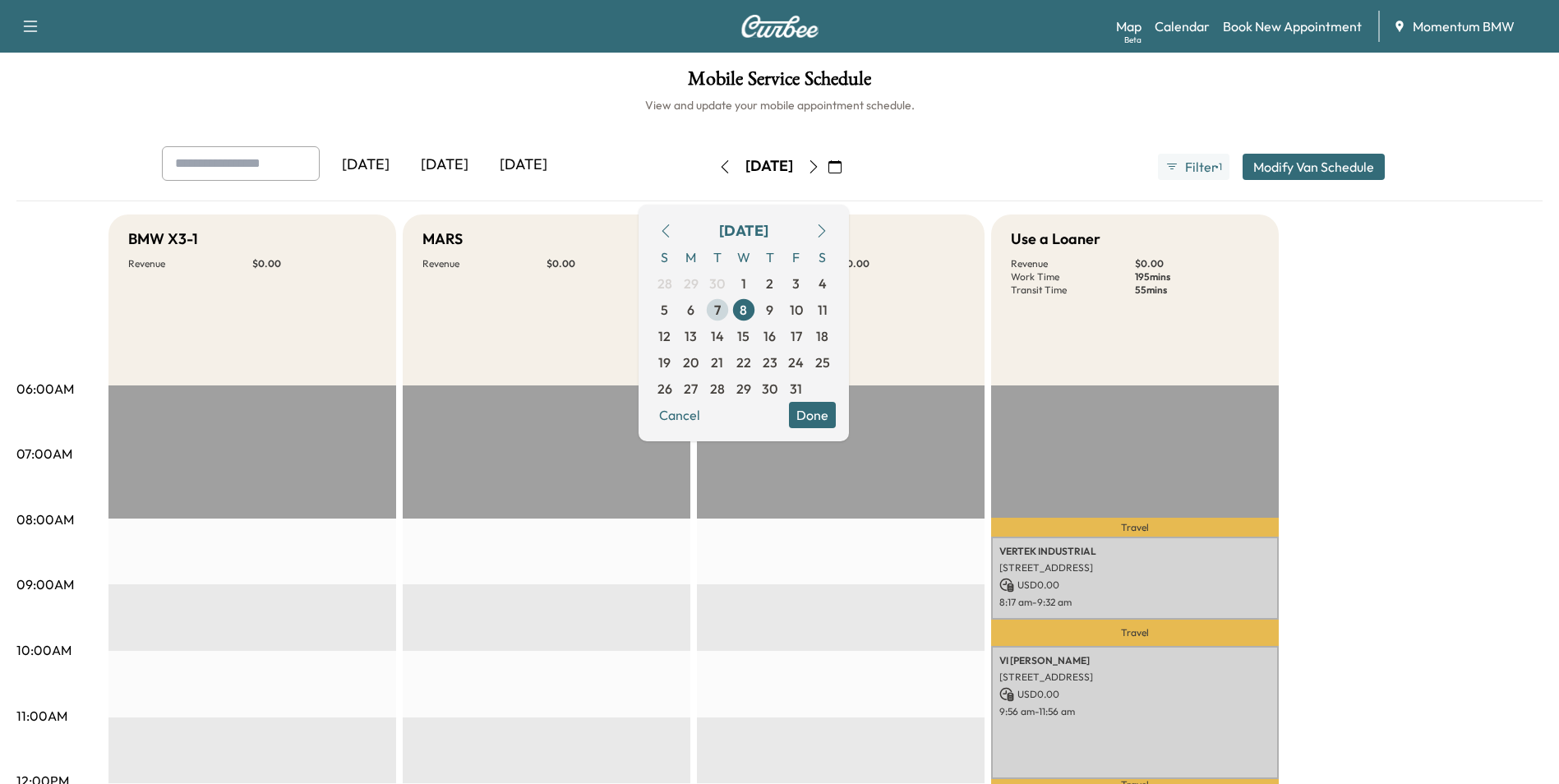
click at [721, 309] on span "7" at bounding box center [717, 309] width 7 height 19
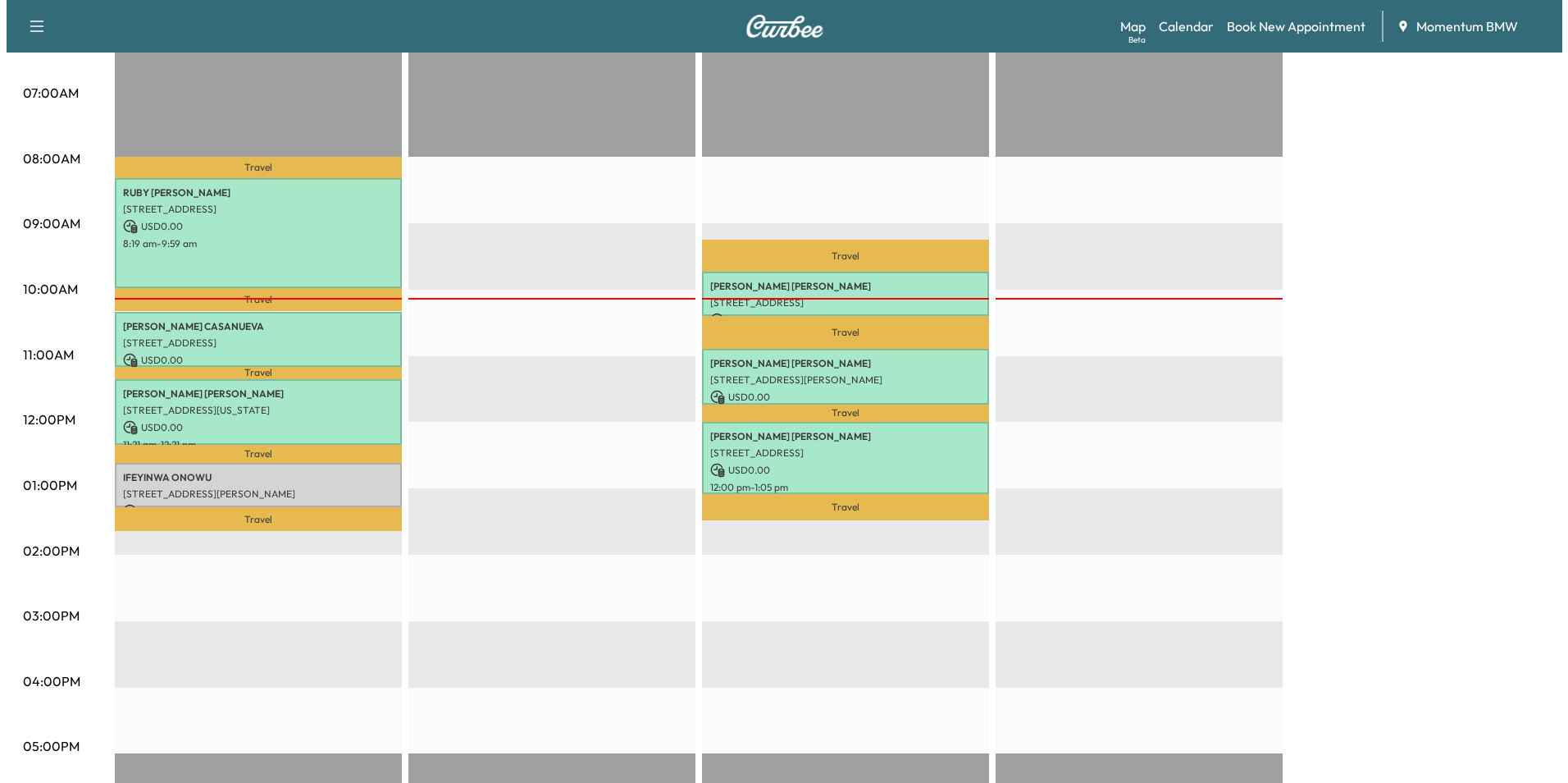
scroll to position [410, 0]
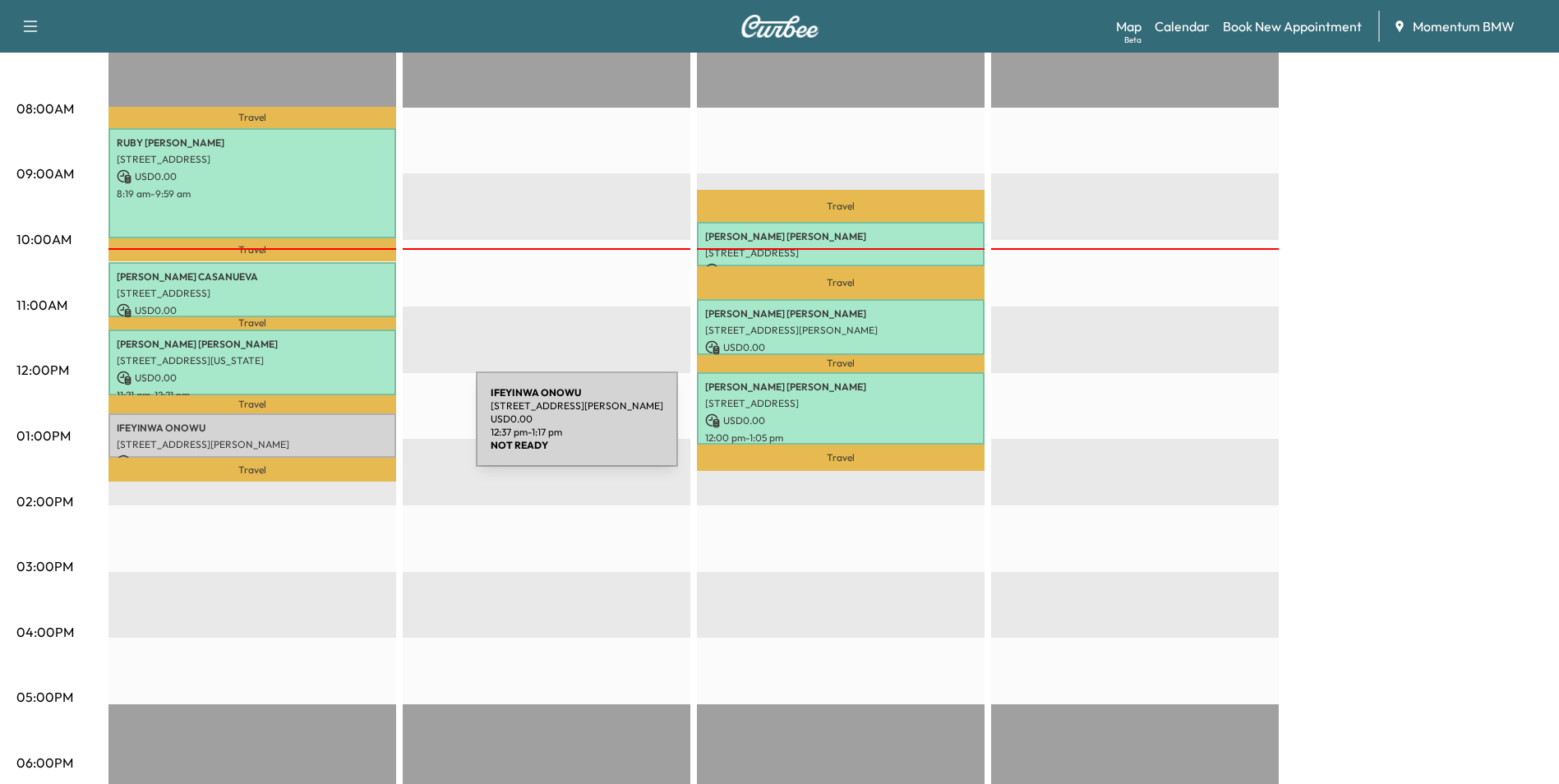
click at [352, 429] on p "[PERSON_NAME]" at bounding box center [252, 428] width 272 height 14
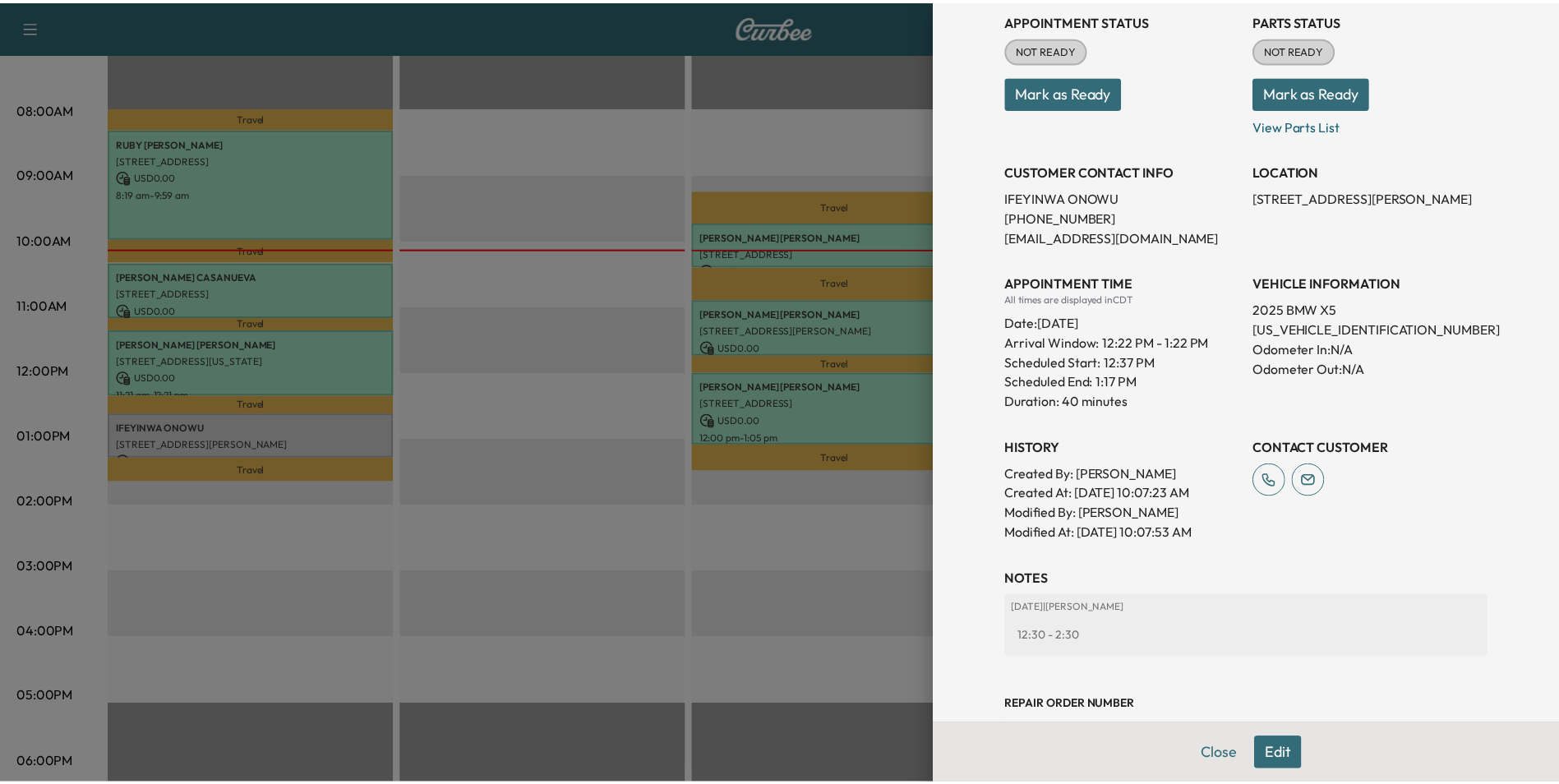
scroll to position [160, 0]
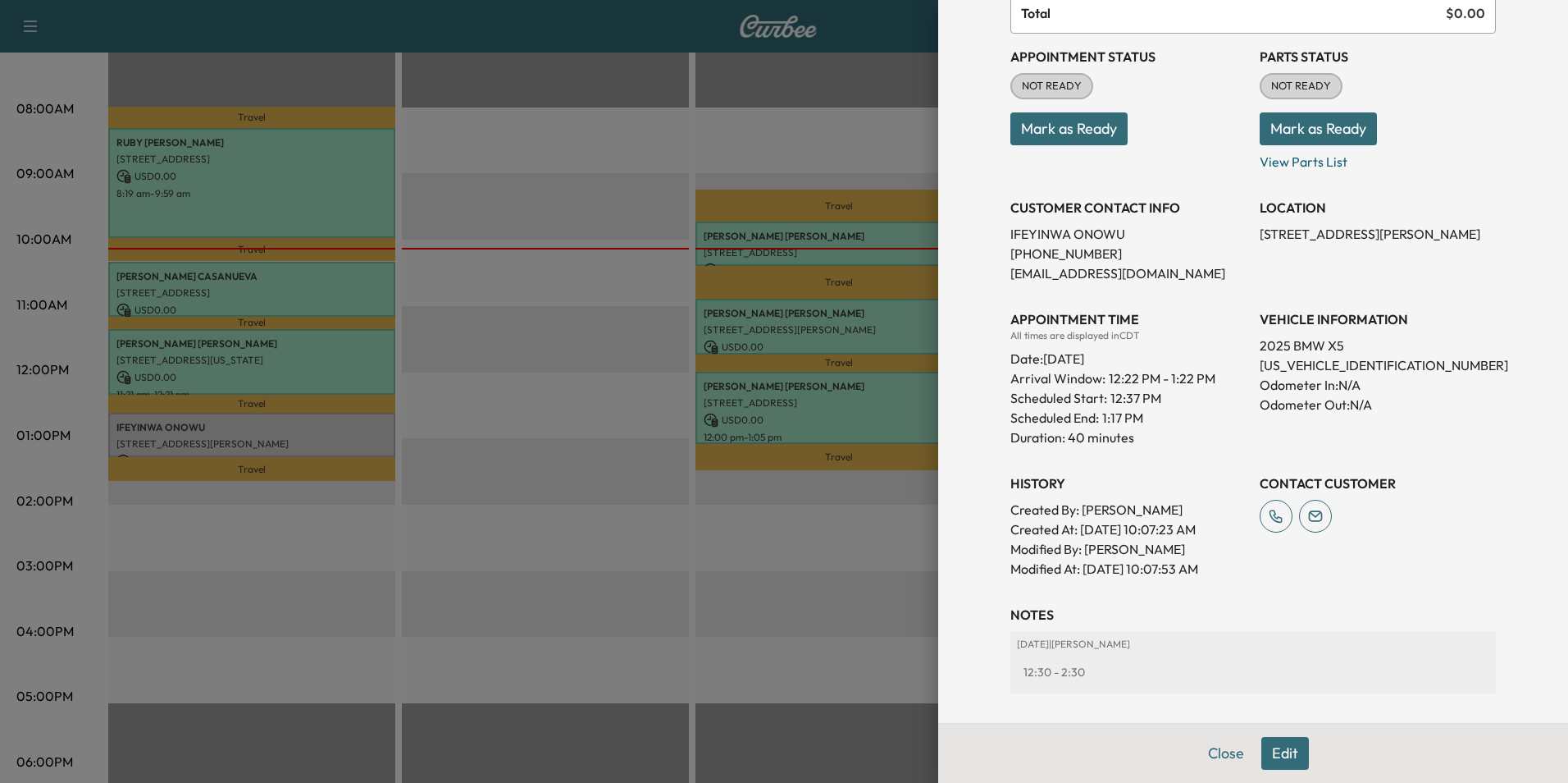
click at [1052, 128] on button "Mark as Ready" at bounding box center [1068, 129] width 117 height 33
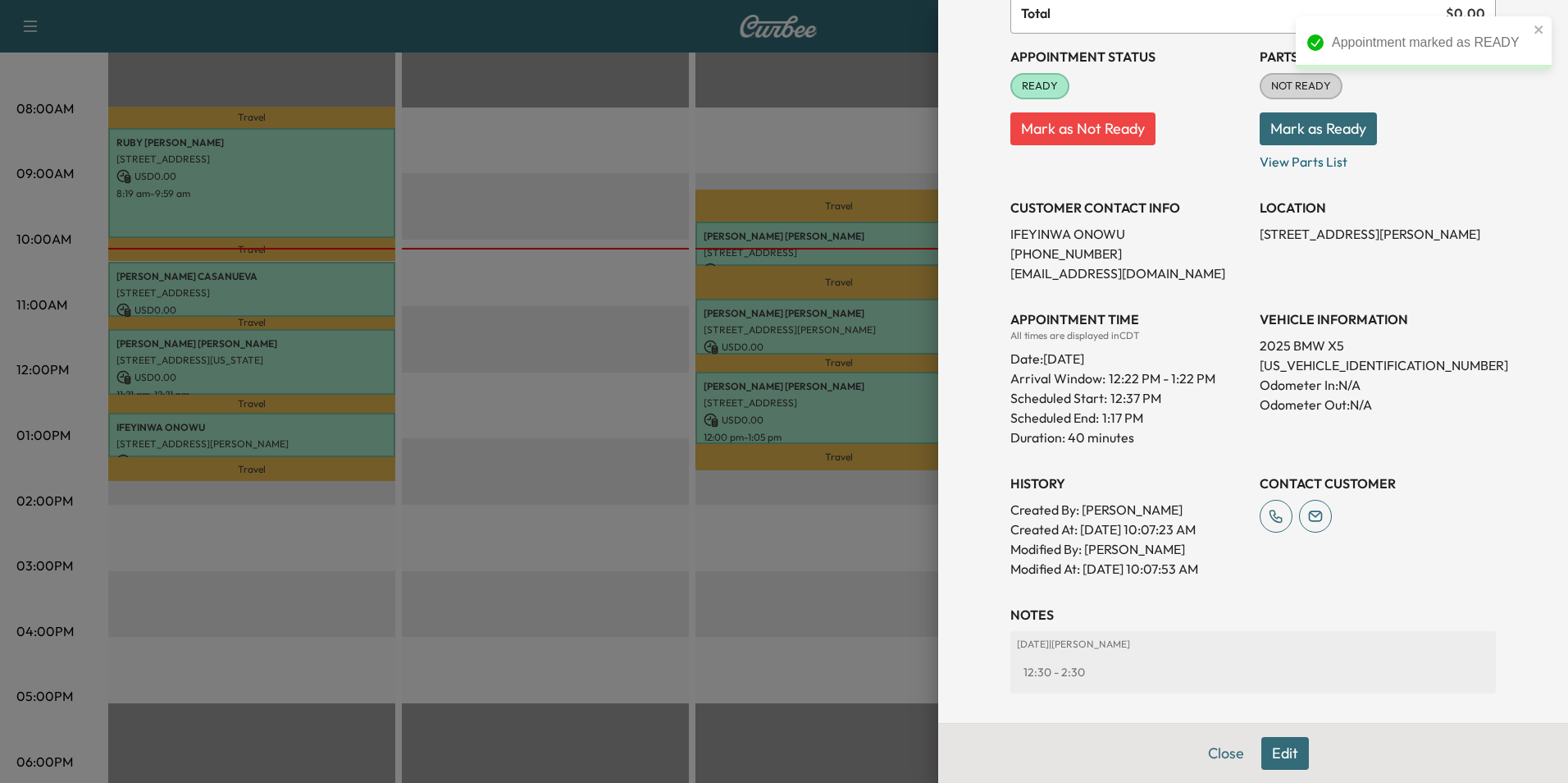
click at [1220, 756] on button "Close" at bounding box center [1225, 753] width 57 height 33
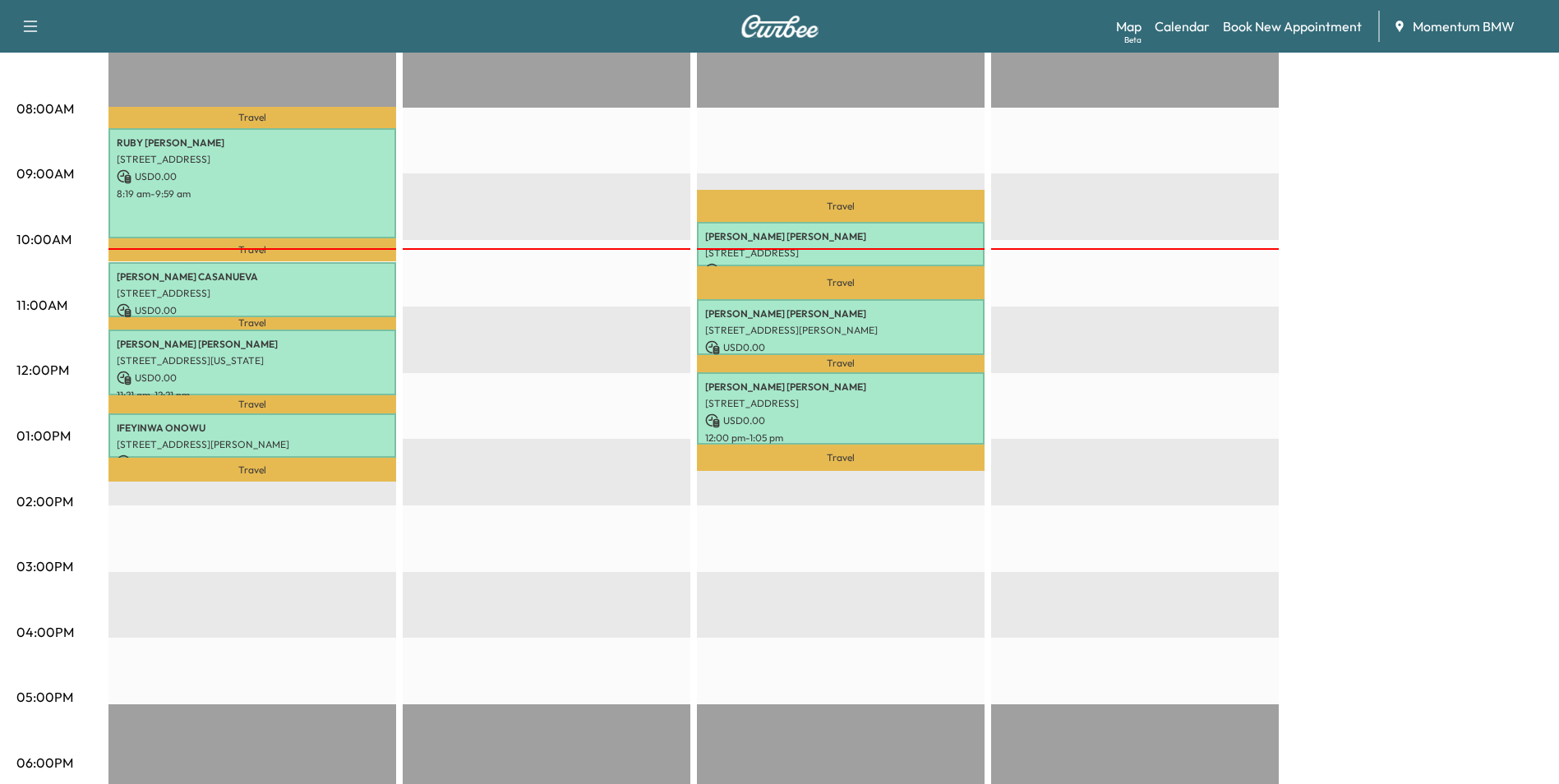
scroll to position [0, 0]
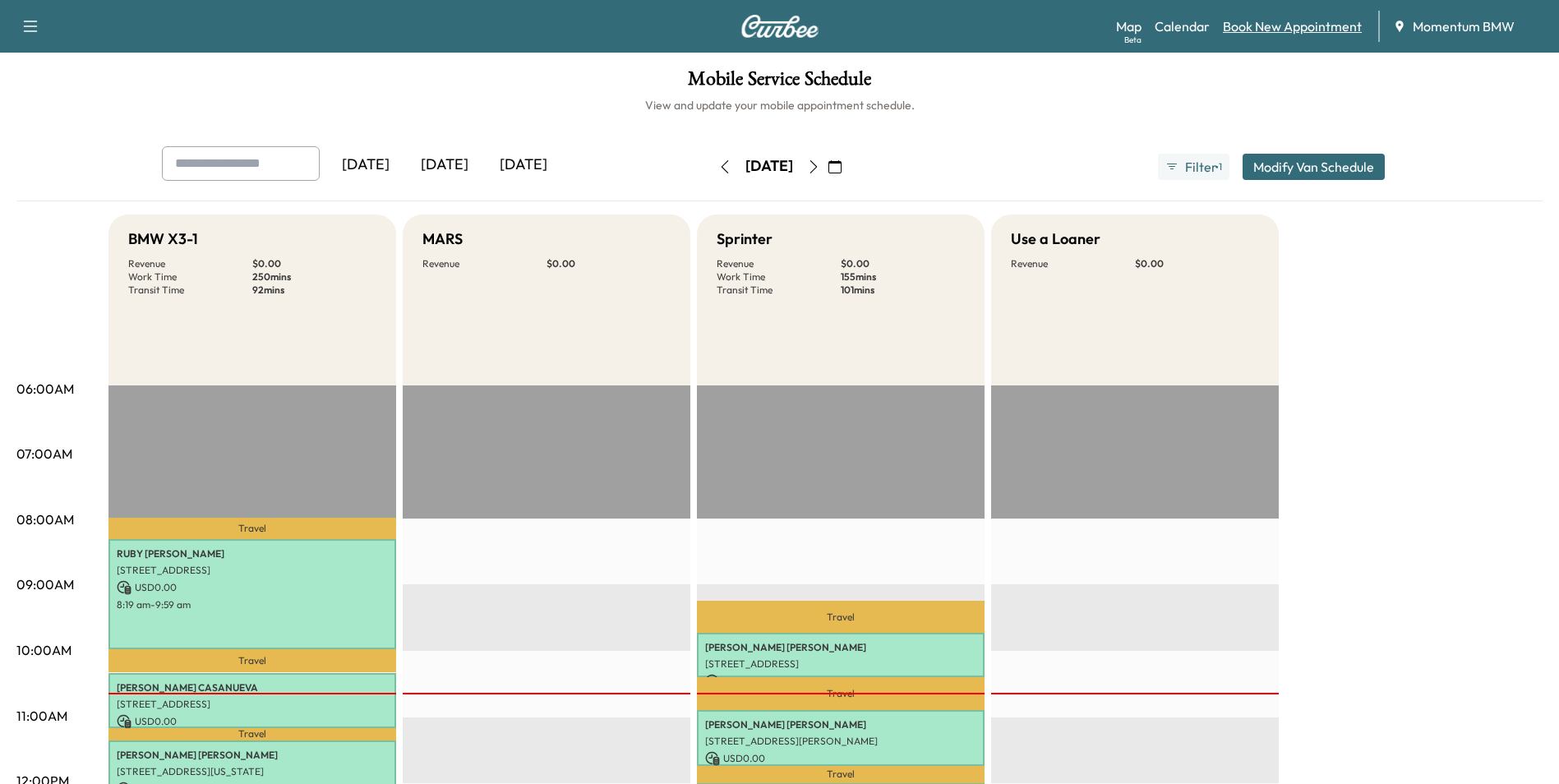
click at [1281, 31] on link "Book New Appointment" at bounding box center [1292, 26] width 139 height 19
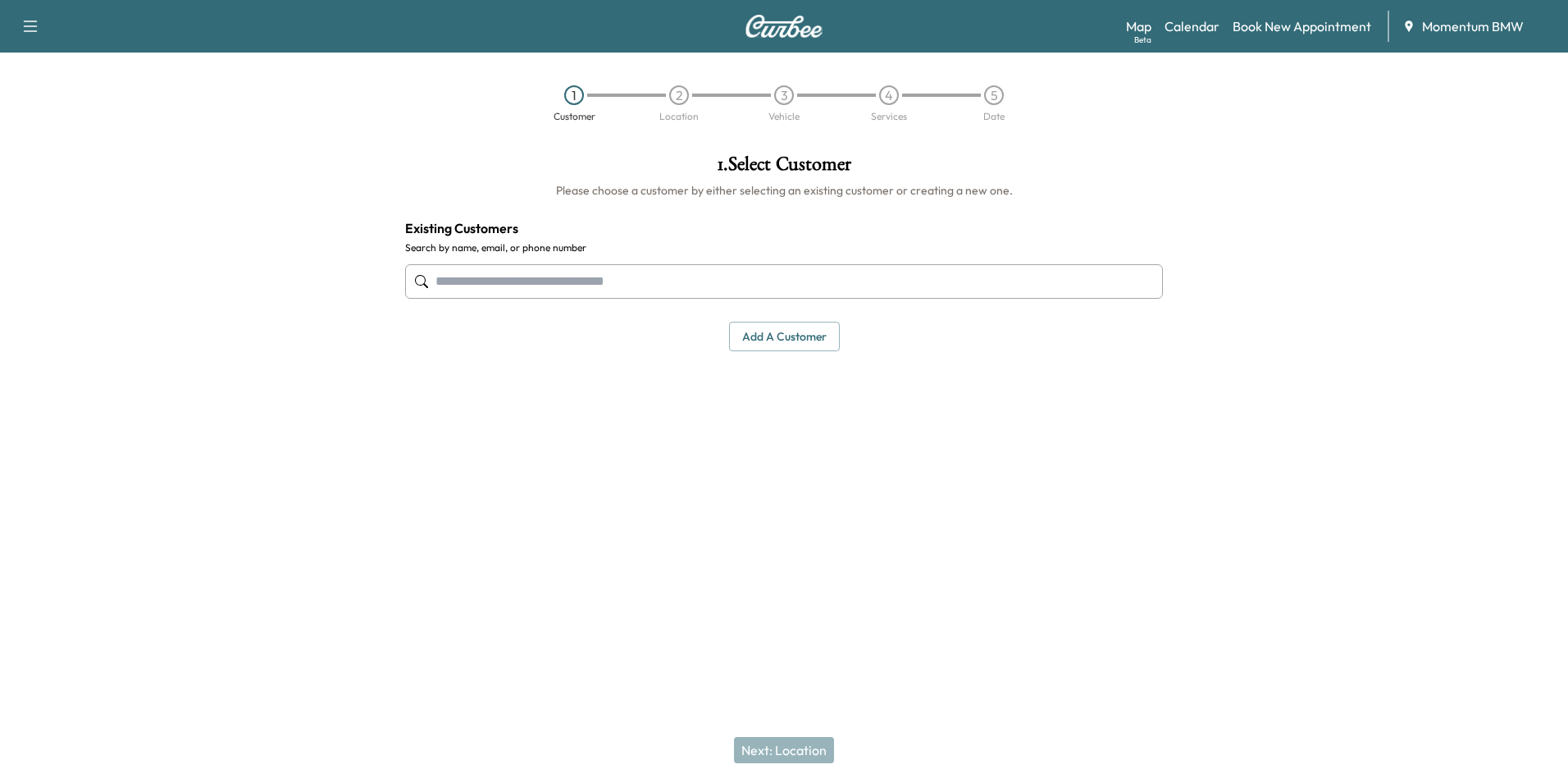
click at [771, 339] on button "Add a customer" at bounding box center [784, 336] width 111 height 30
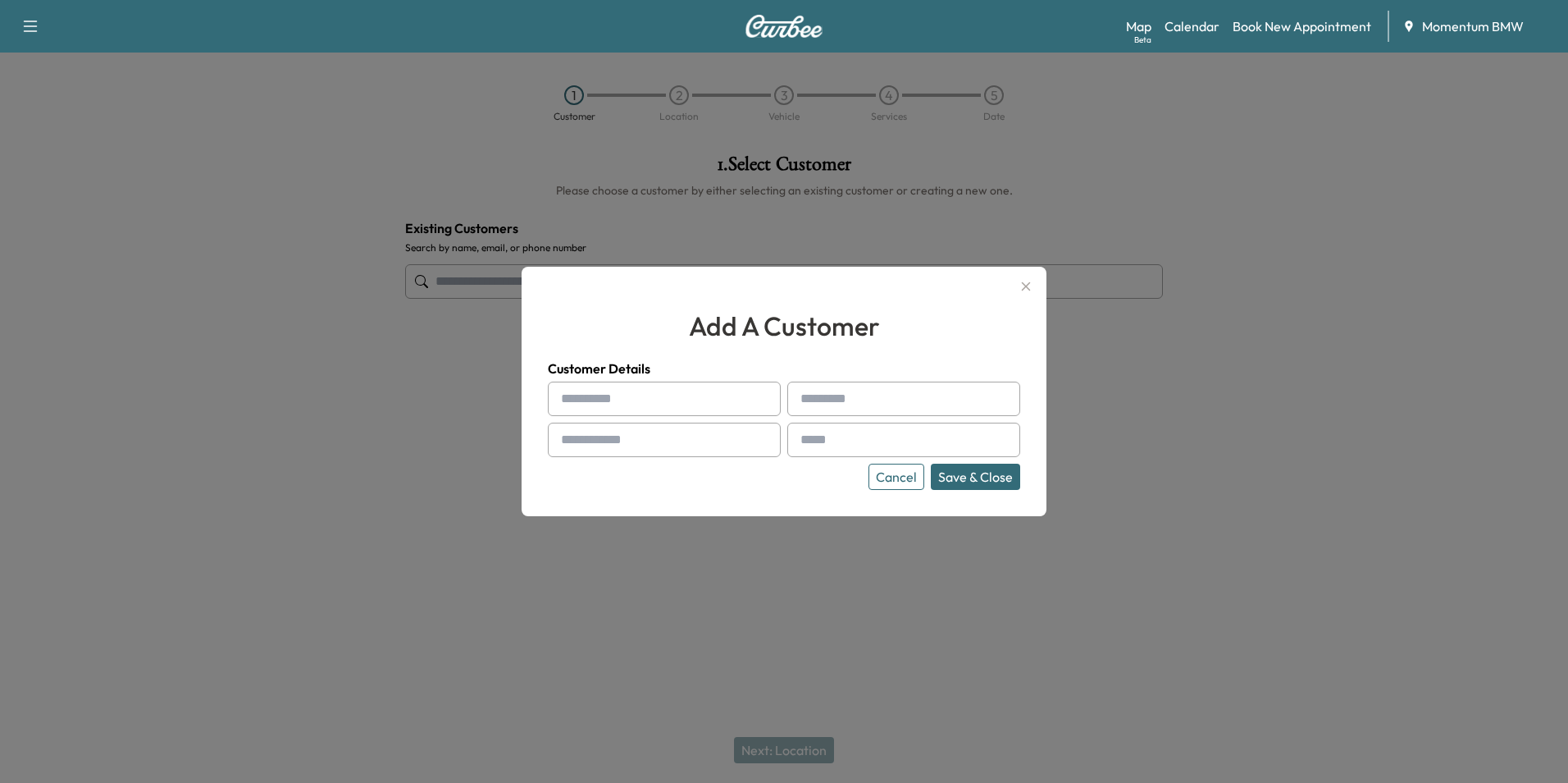
click at [668, 403] on input "text" at bounding box center [664, 398] width 233 height 34
type input "*"
type input "*********"
type input "*****"
type input "**********"
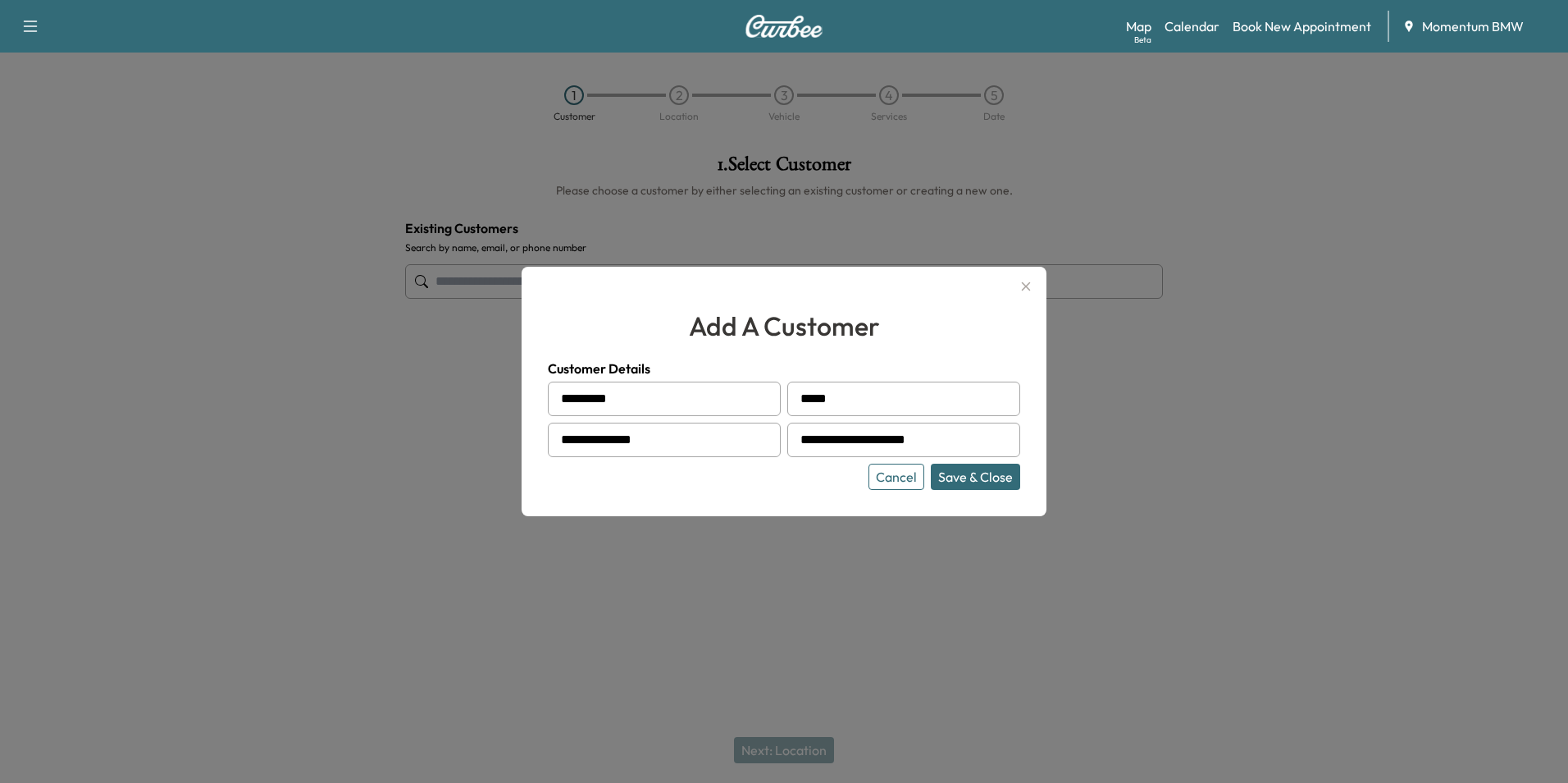
type input "**********"
click at [980, 477] on button "Save & Close" at bounding box center [976, 476] width 89 height 26
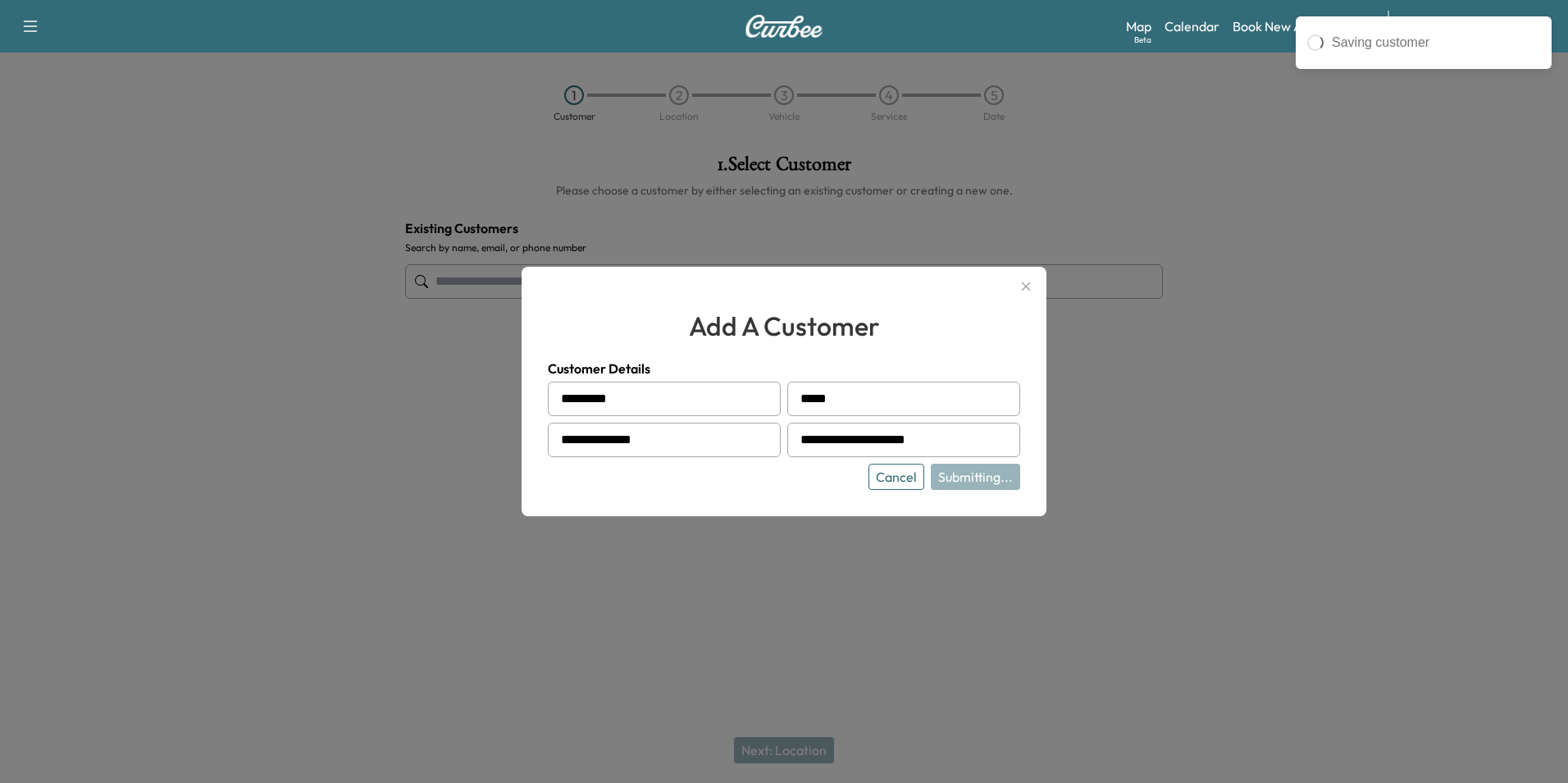
type input "**********"
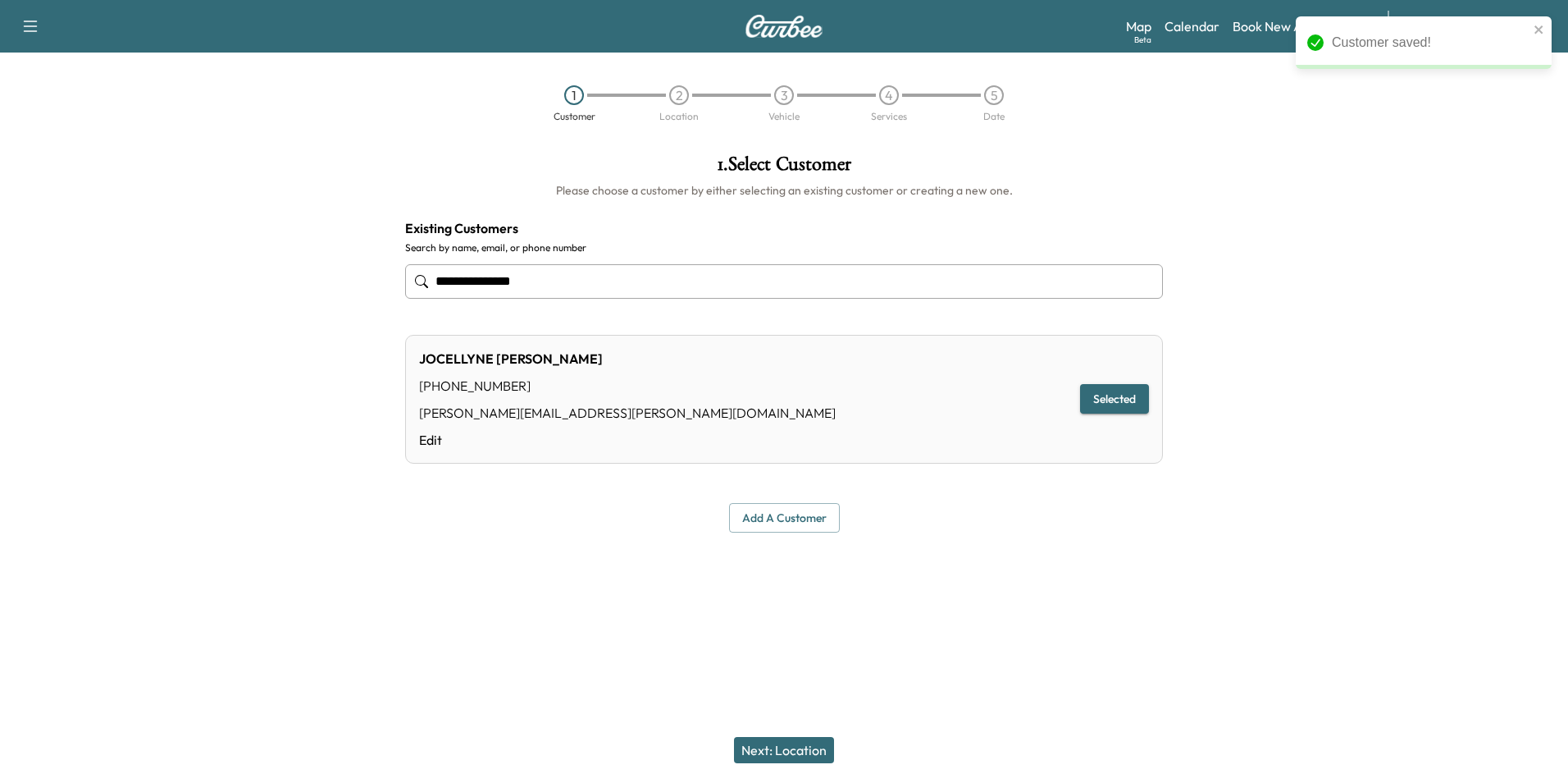
click at [804, 752] on button "Next: Location" at bounding box center [784, 749] width 100 height 26
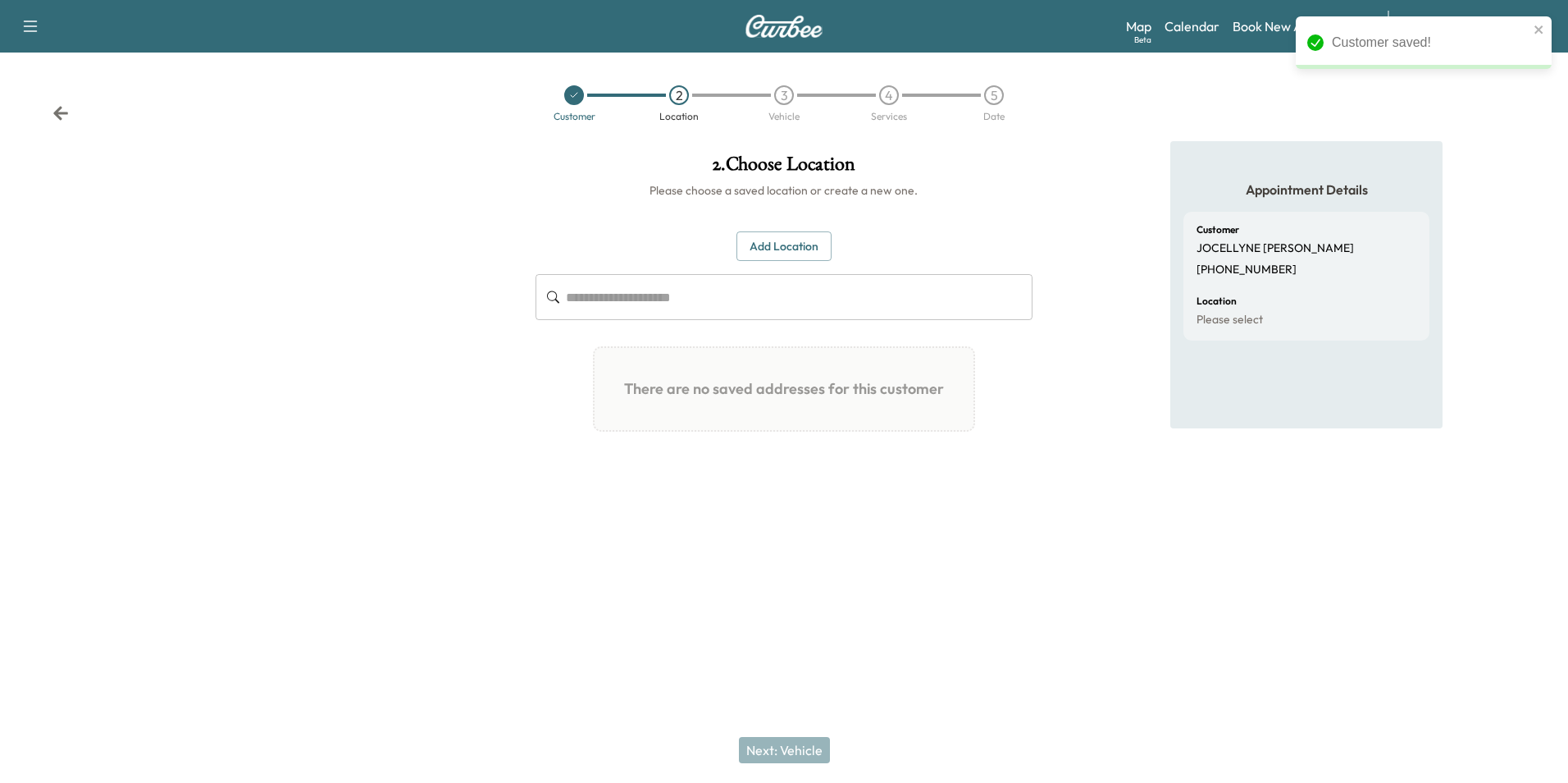
click at [788, 250] on button "Add Location" at bounding box center [784, 246] width 95 height 30
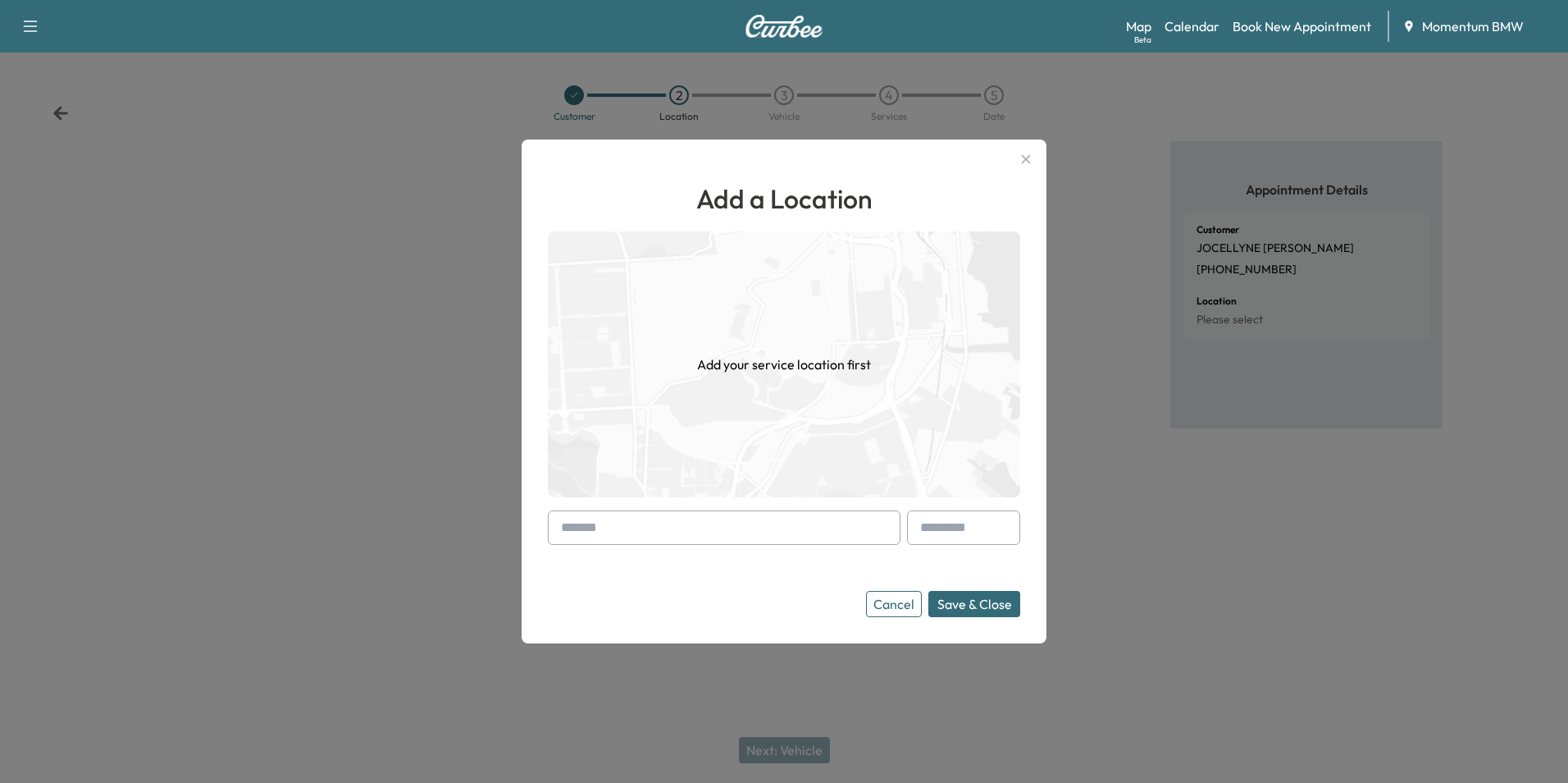
click at [790, 537] on input "text" at bounding box center [723, 527] width 352 height 34
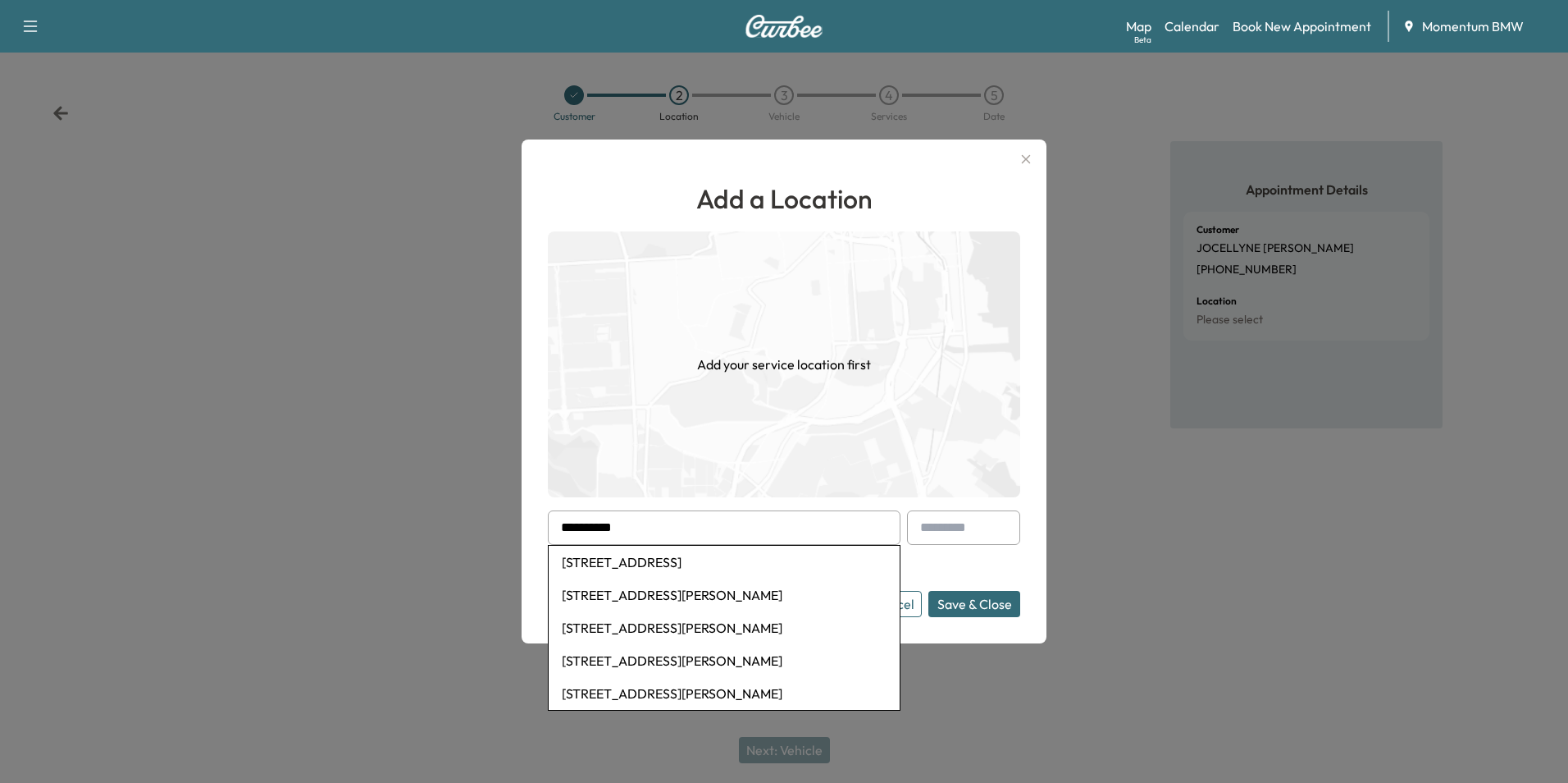
click at [718, 562] on li "[STREET_ADDRESS]" at bounding box center [723, 562] width 350 height 33
type input "**********"
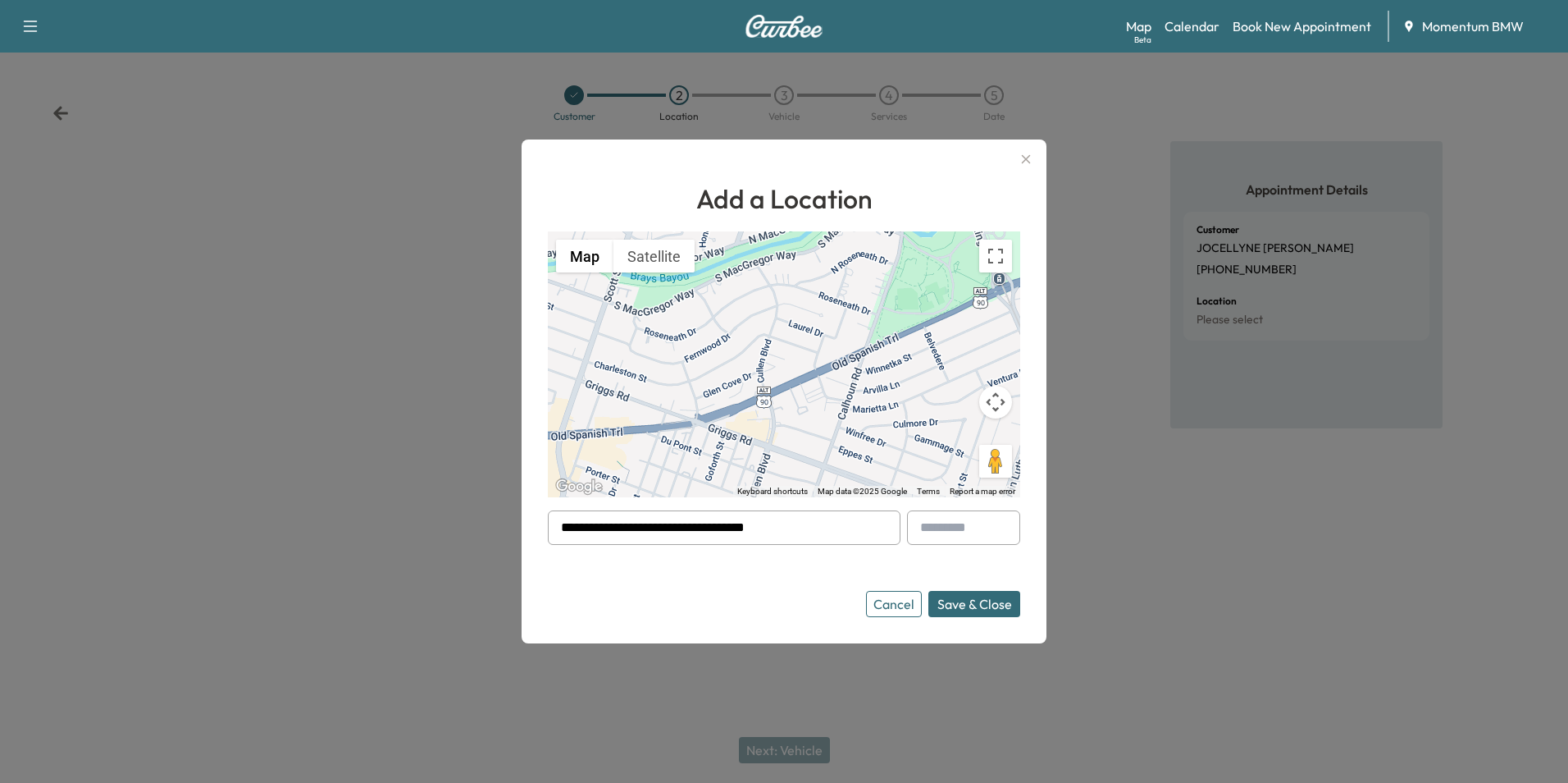
click at [979, 607] on button "Save & Close" at bounding box center [974, 603] width 92 height 26
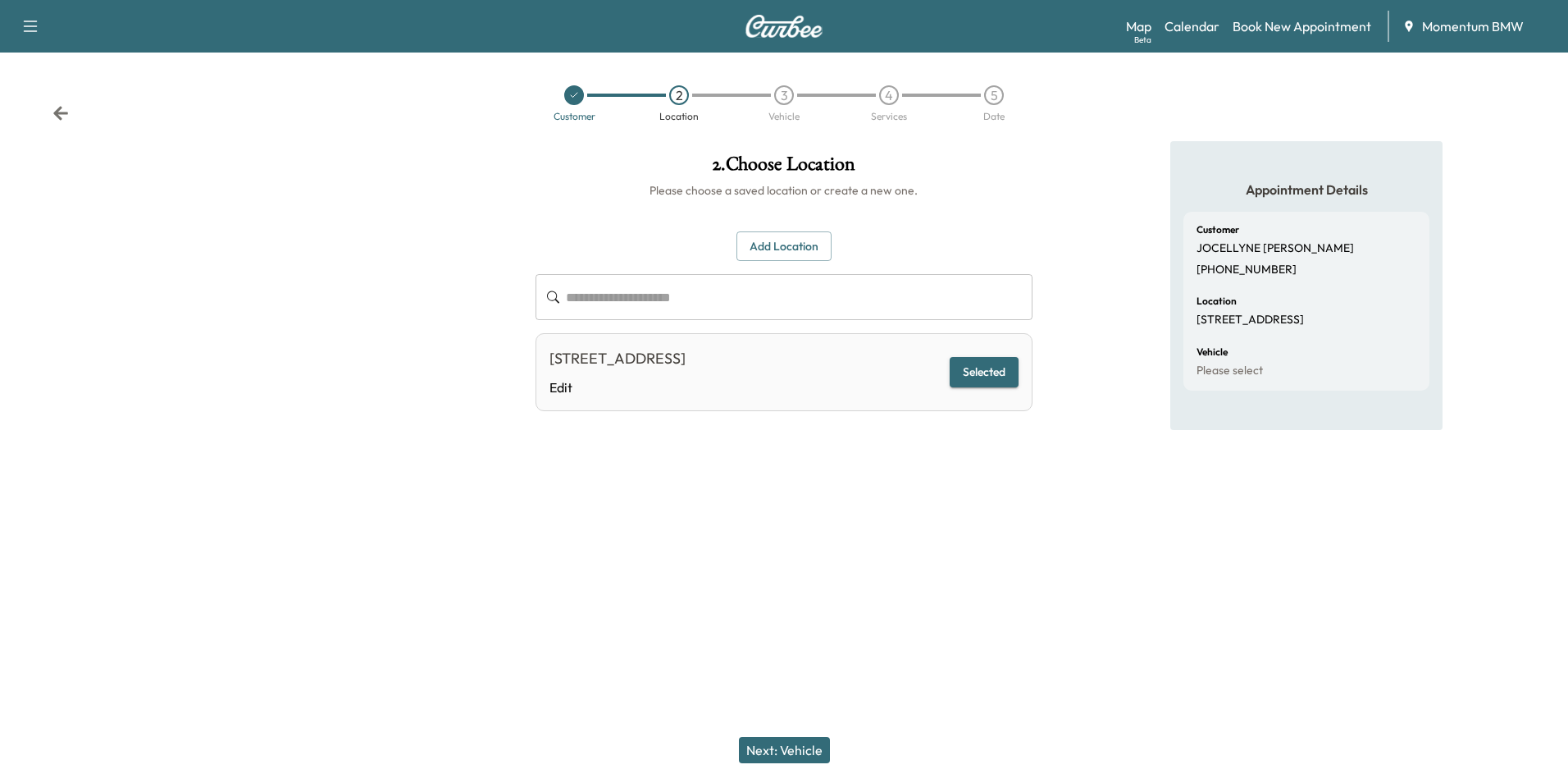
click at [779, 747] on button "Next: Vehicle" at bounding box center [784, 749] width 91 height 26
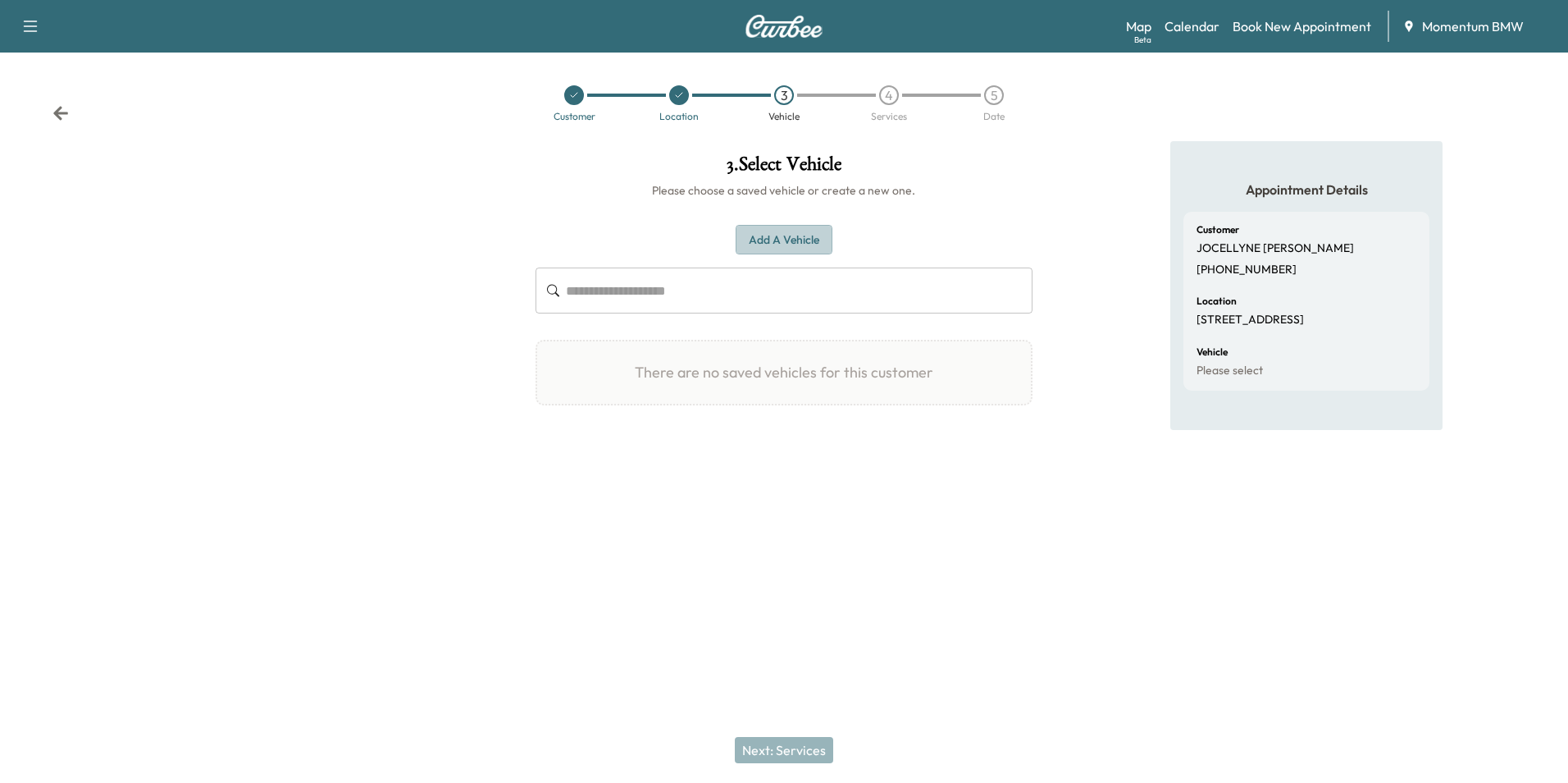
click at [781, 229] on button "Add a Vehicle" at bounding box center [784, 239] width 97 height 30
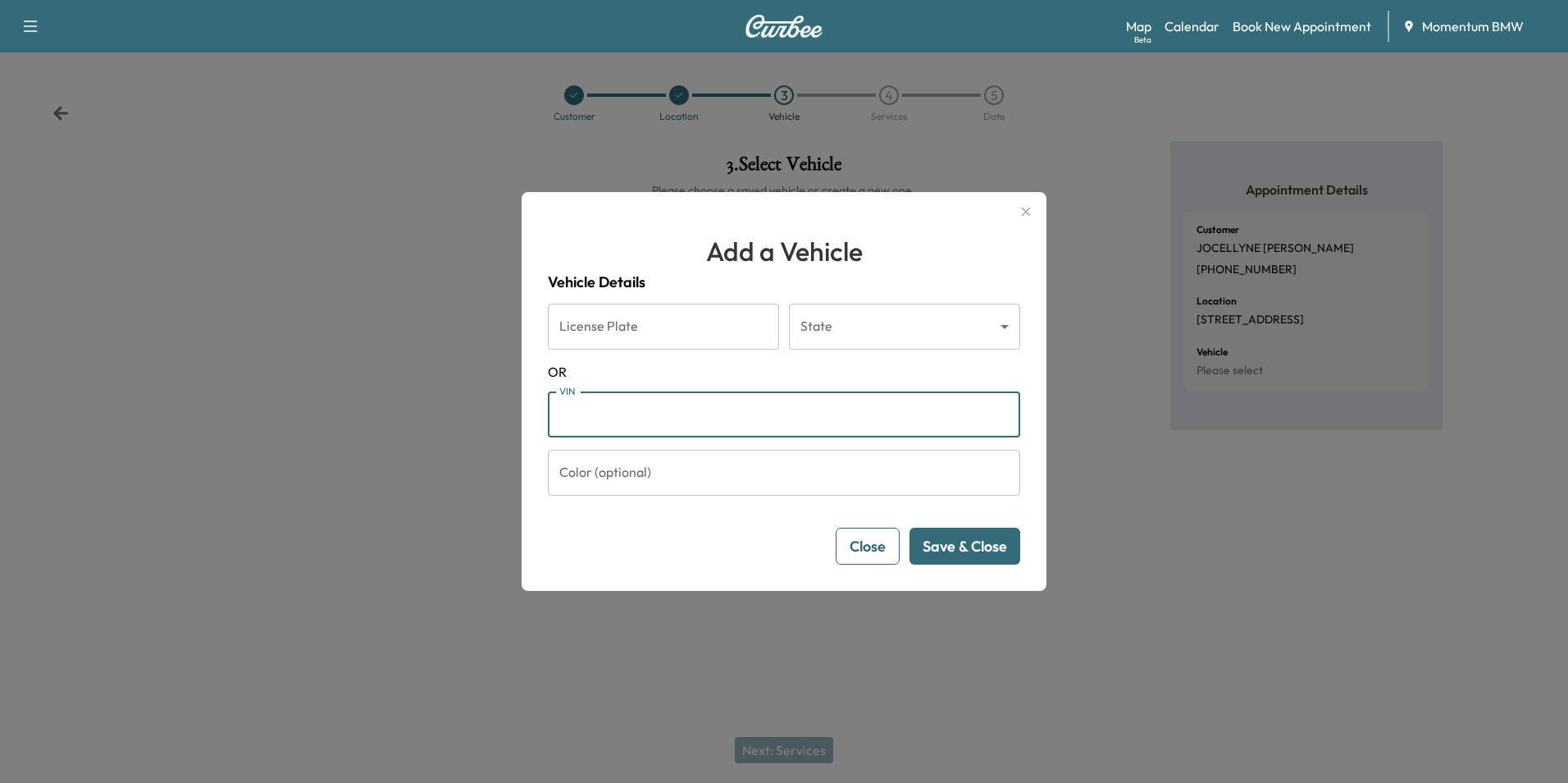
paste input "**********"
type input "**********"
click at [989, 547] on button "Save & Close" at bounding box center [965, 546] width 111 height 37
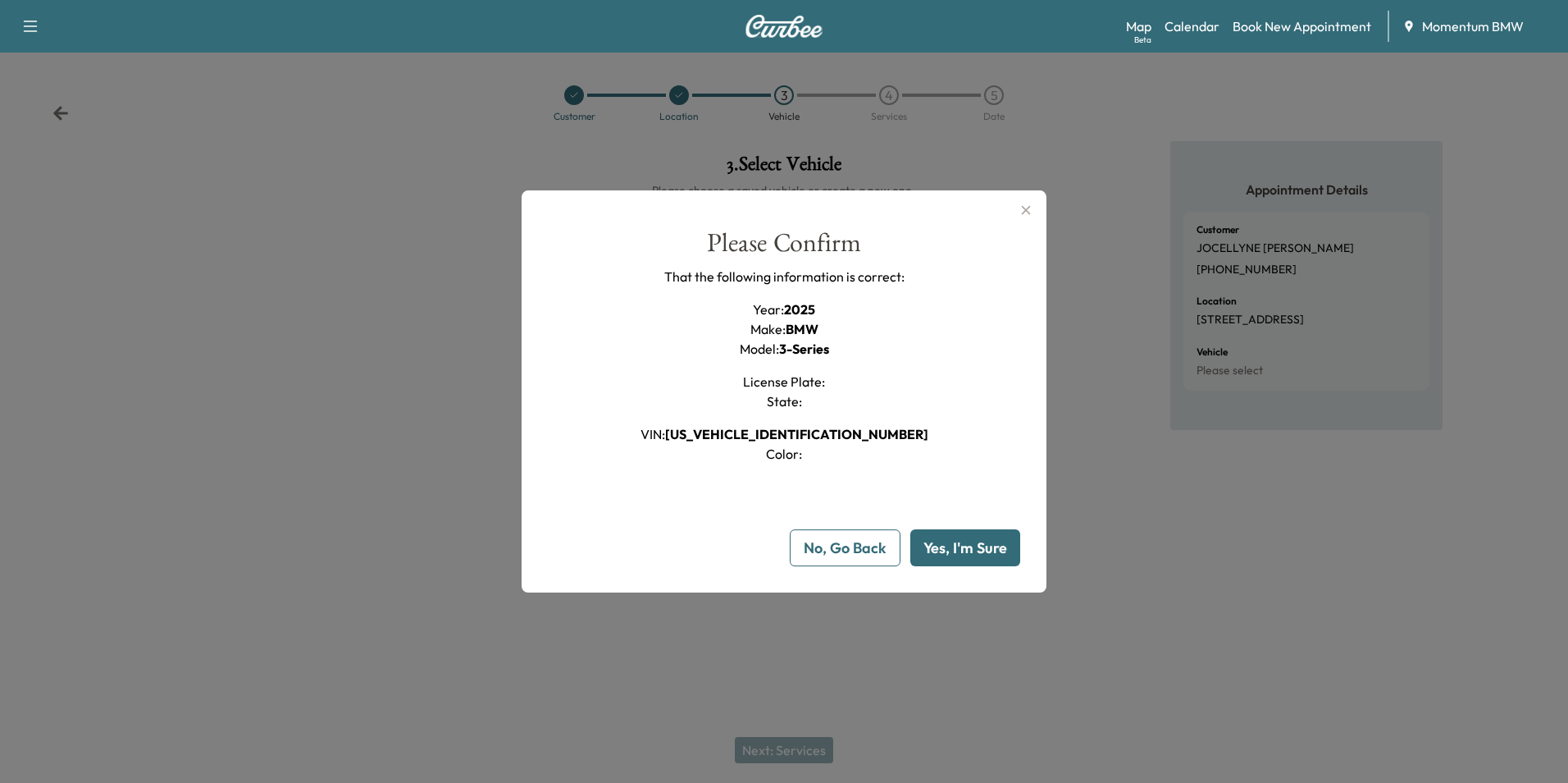
click at [968, 548] on button "Yes, I'm Sure" at bounding box center [964, 548] width 110 height 37
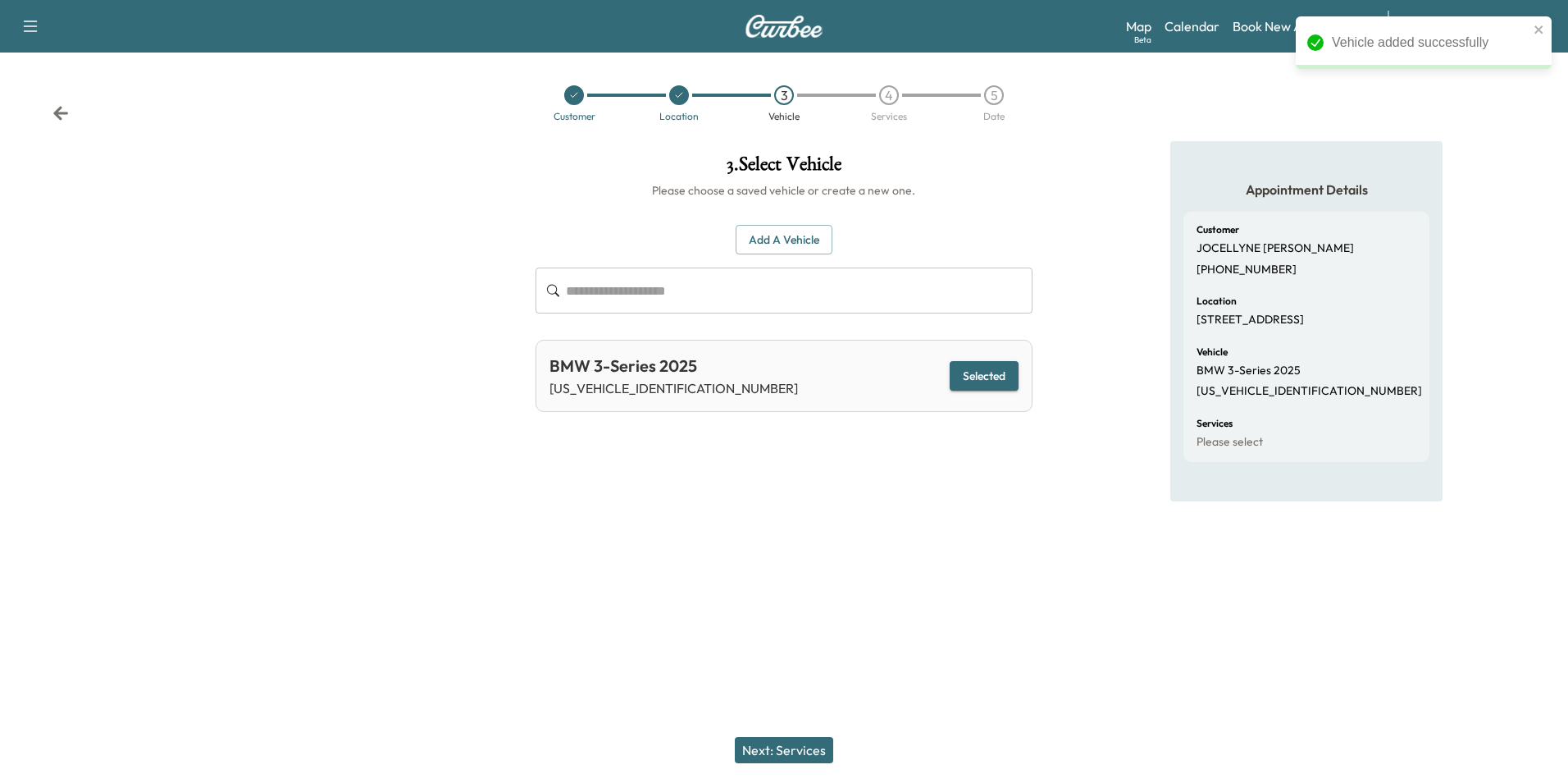
click at [800, 746] on button "Next: Services" at bounding box center [784, 749] width 98 height 26
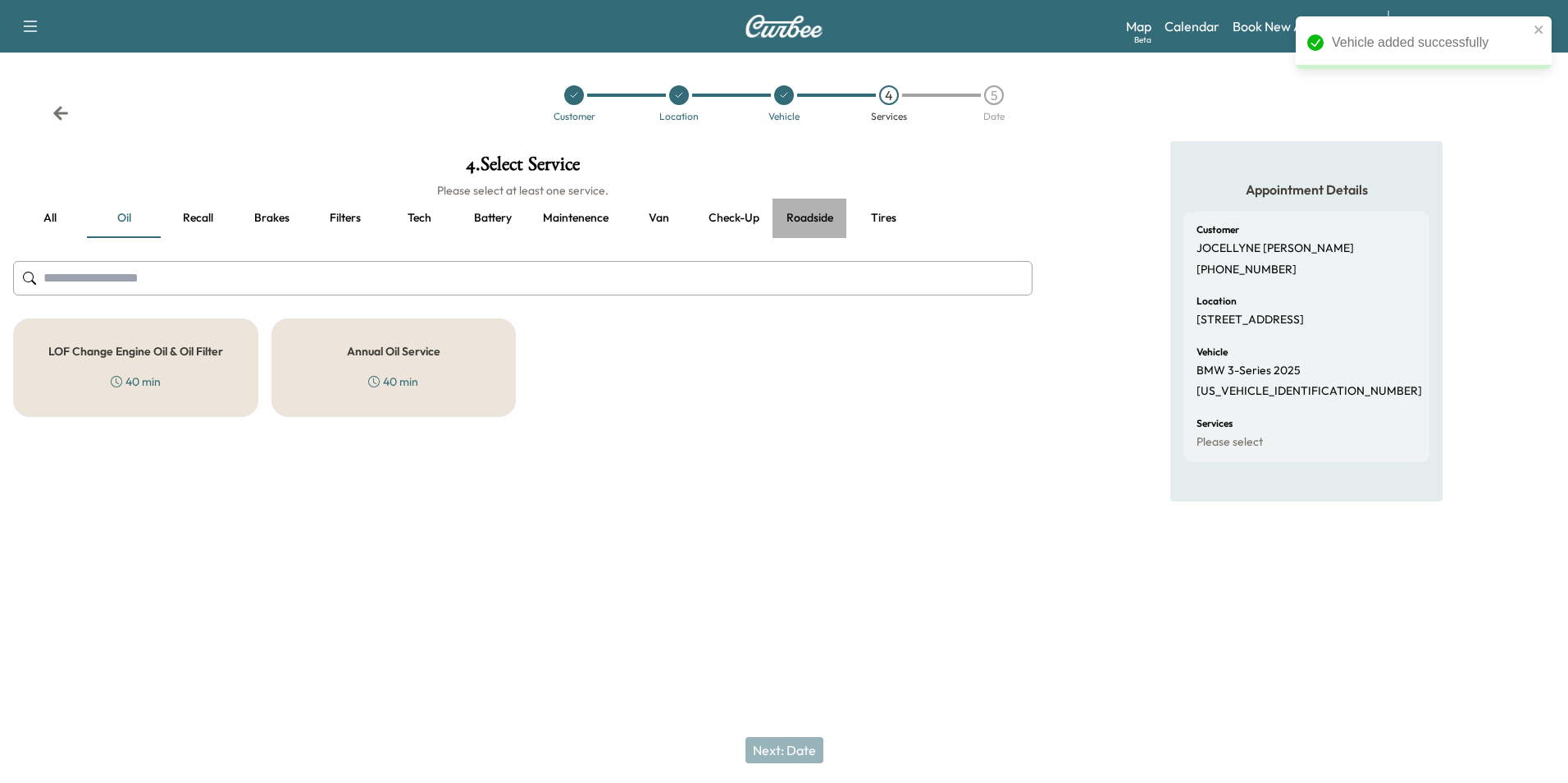
click at [821, 214] on button "Roadside" at bounding box center [810, 218] width 74 height 40
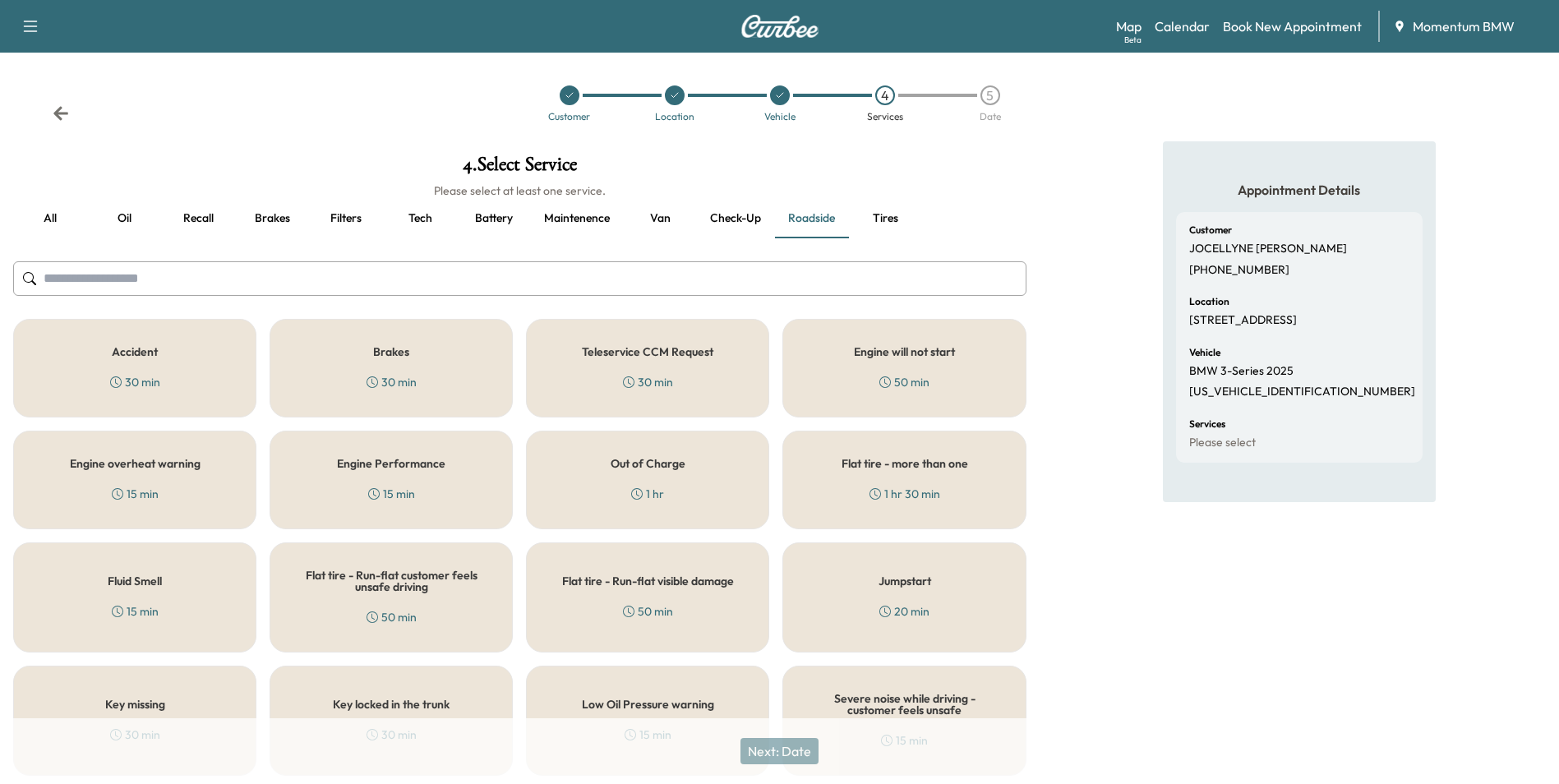
click at [389, 584] on h5 "Flat tire - Run-flat customer feels unsafe driving" at bounding box center [391, 581] width 189 height 23
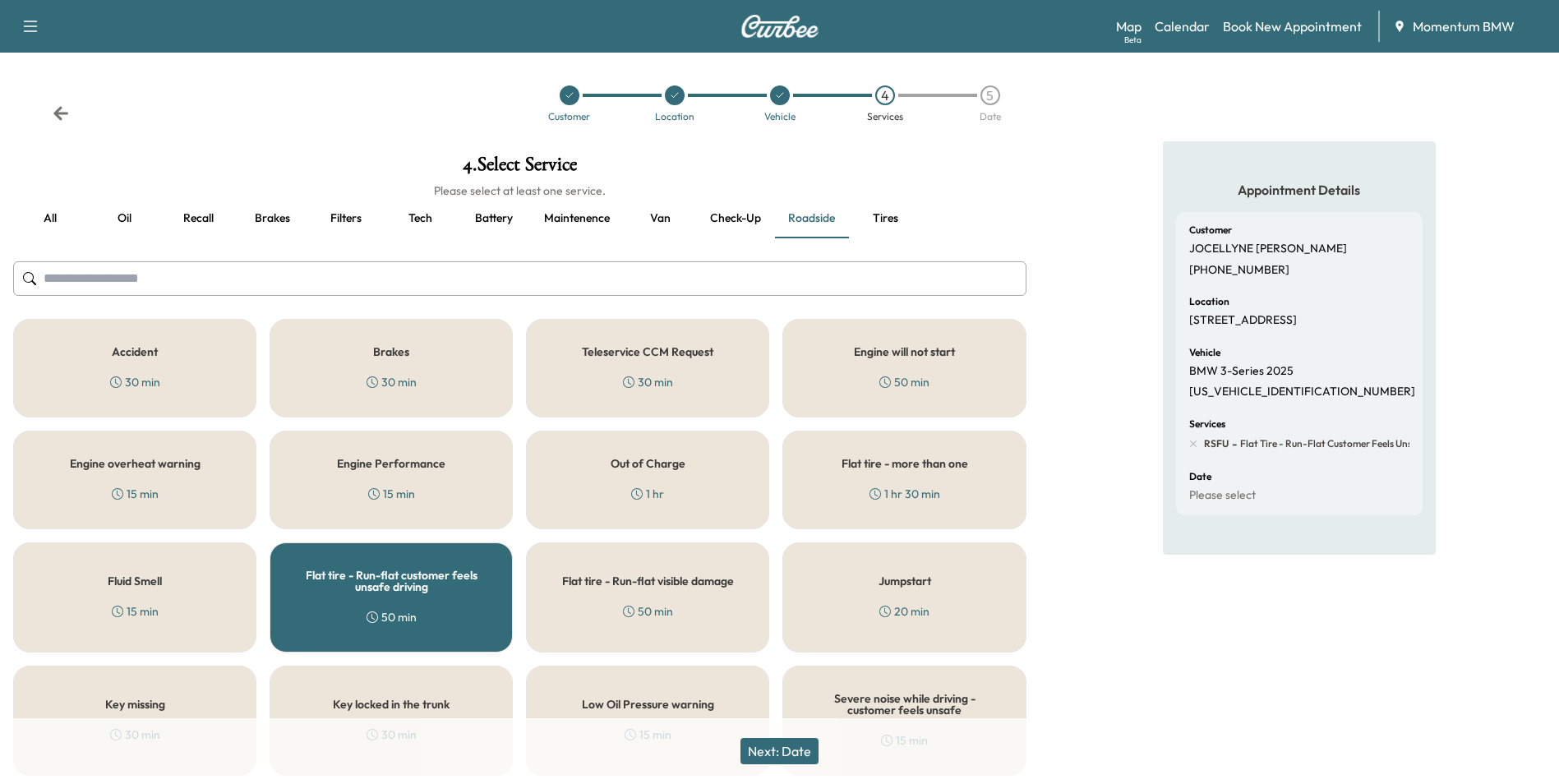
click at [789, 747] on button "Next: Date" at bounding box center [780, 750] width 78 height 26
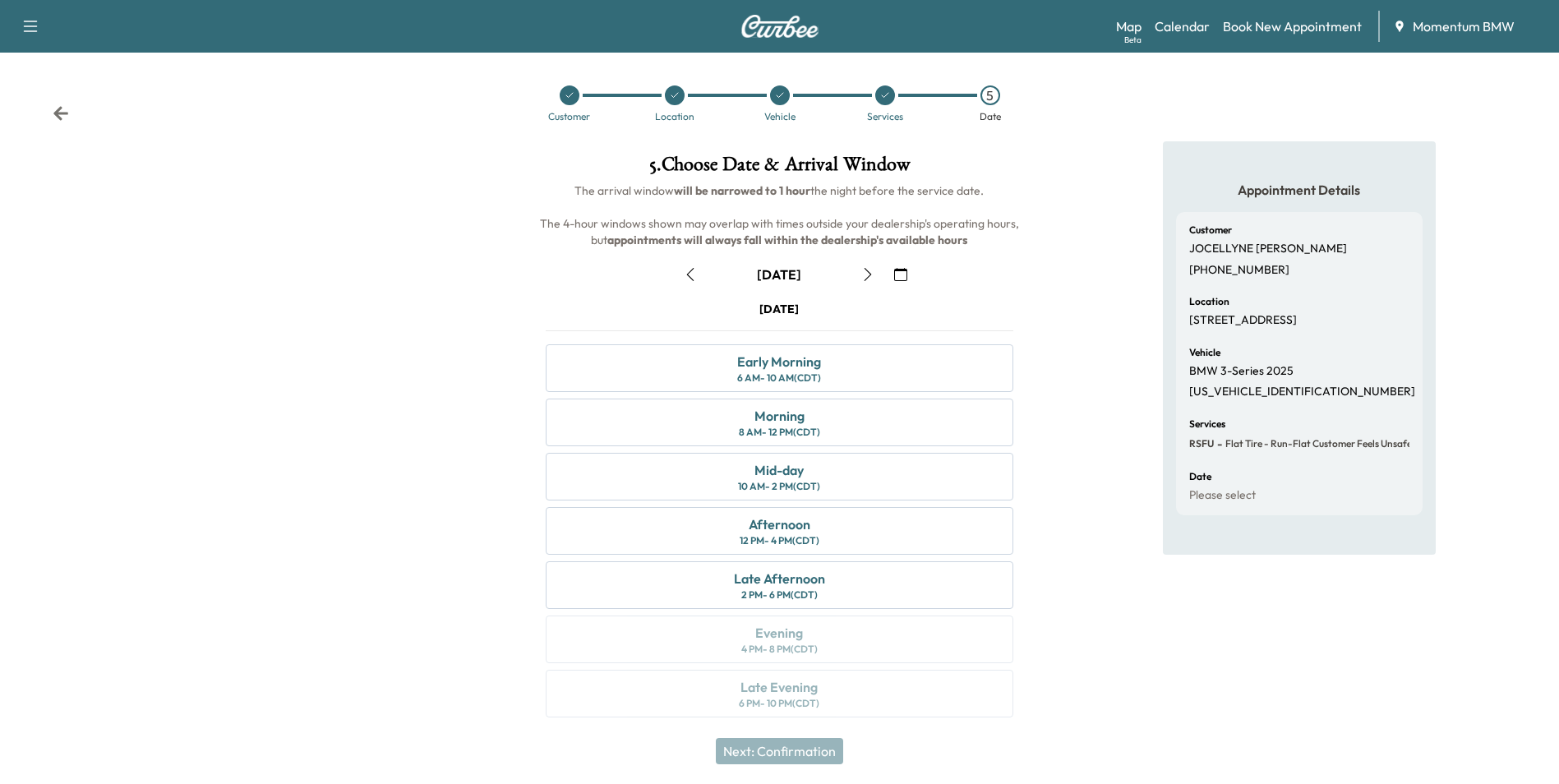
click at [694, 275] on icon "button" at bounding box center [691, 274] width 14 height 14
click at [891, 425] on div "Morning 8 AM - 12 PM (CDT)" at bounding box center [780, 422] width 467 height 48
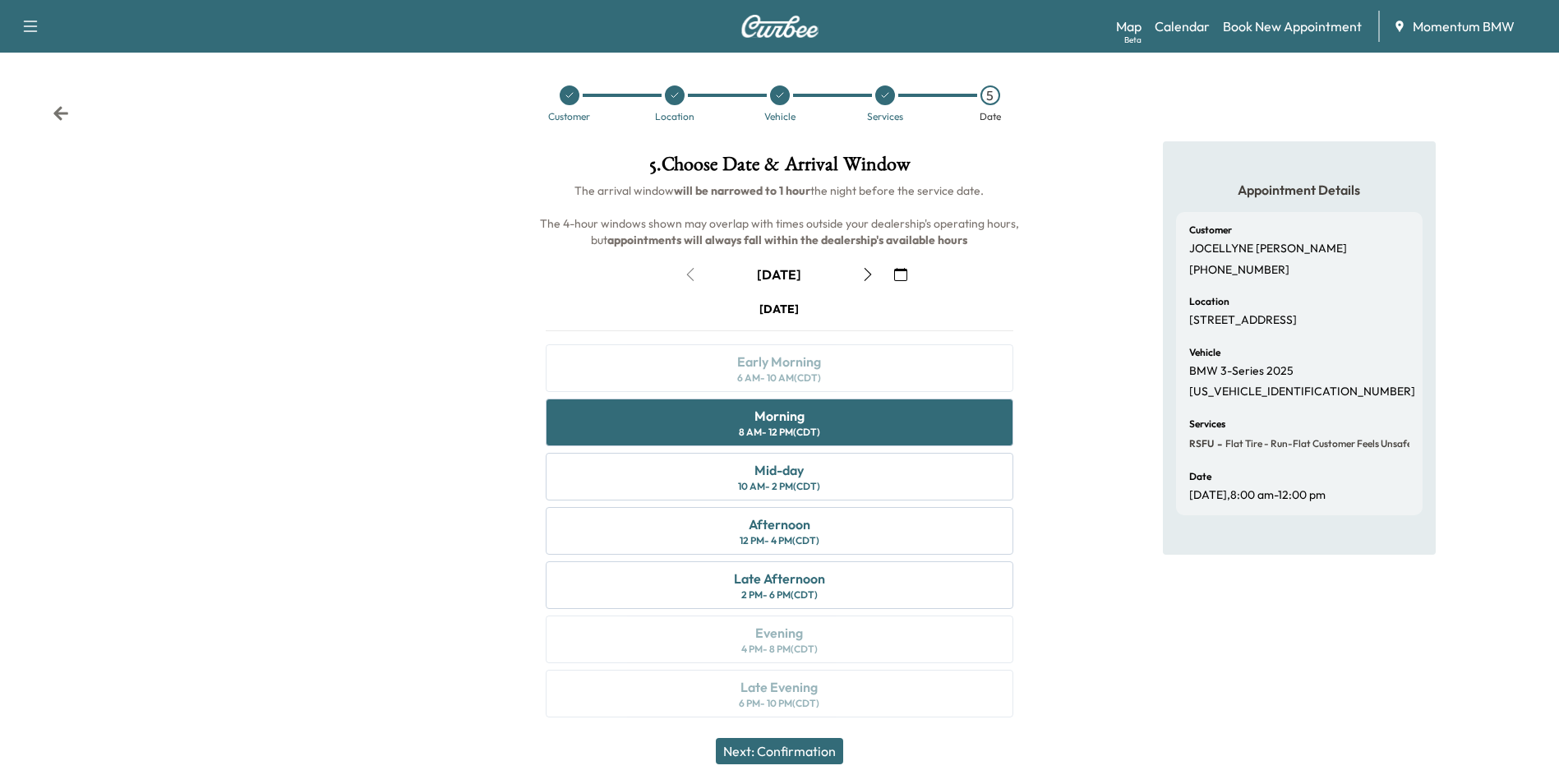
click at [800, 748] on button "Next: Confirmation" at bounding box center [780, 750] width 127 height 26
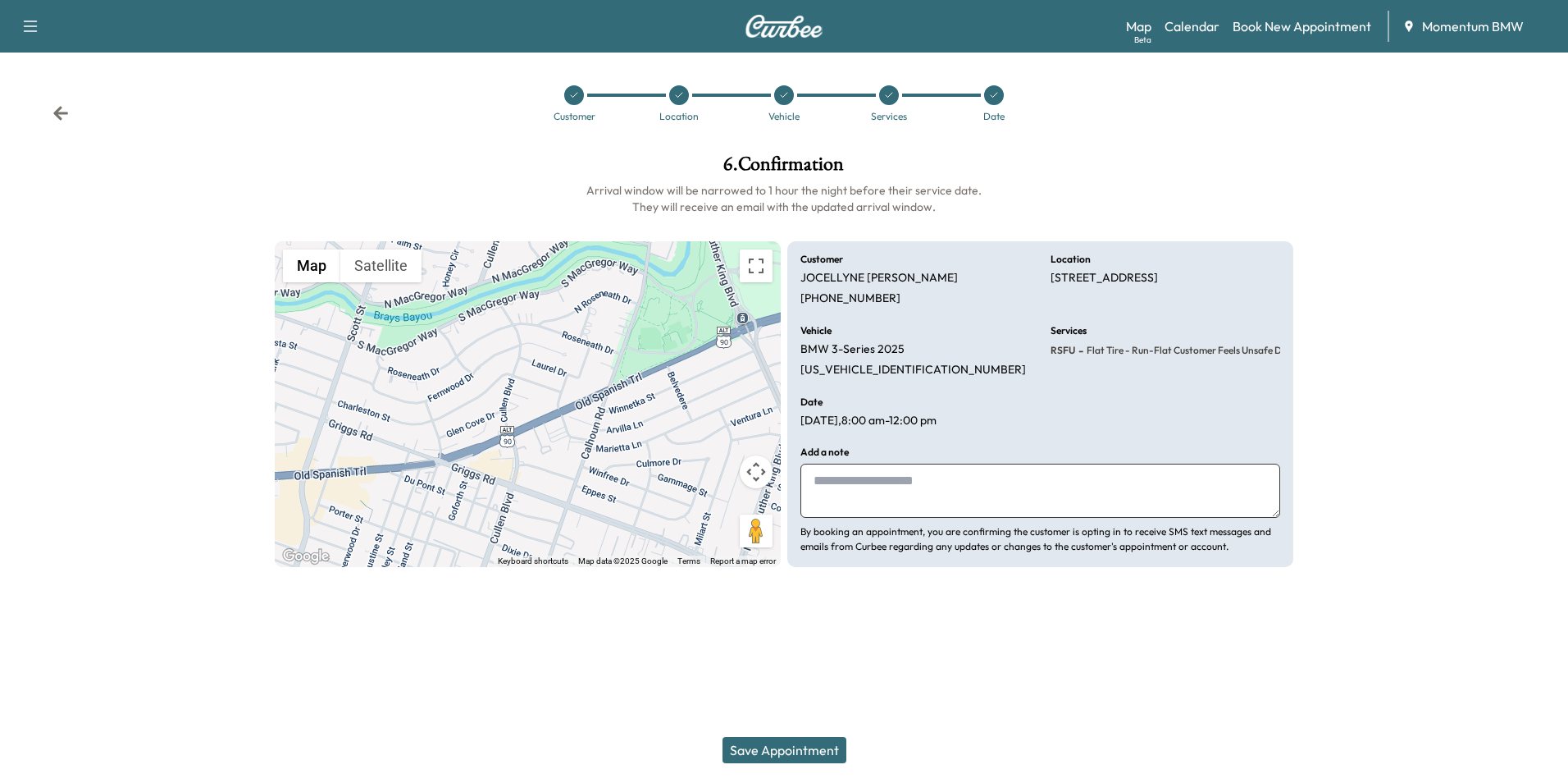
click at [912, 494] on textarea at bounding box center [1040, 491] width 480 height 54
type textarea "**********"
click at [799, 748] on button "Save Appointment" at bounding box center [784, 749] width 124 height 26
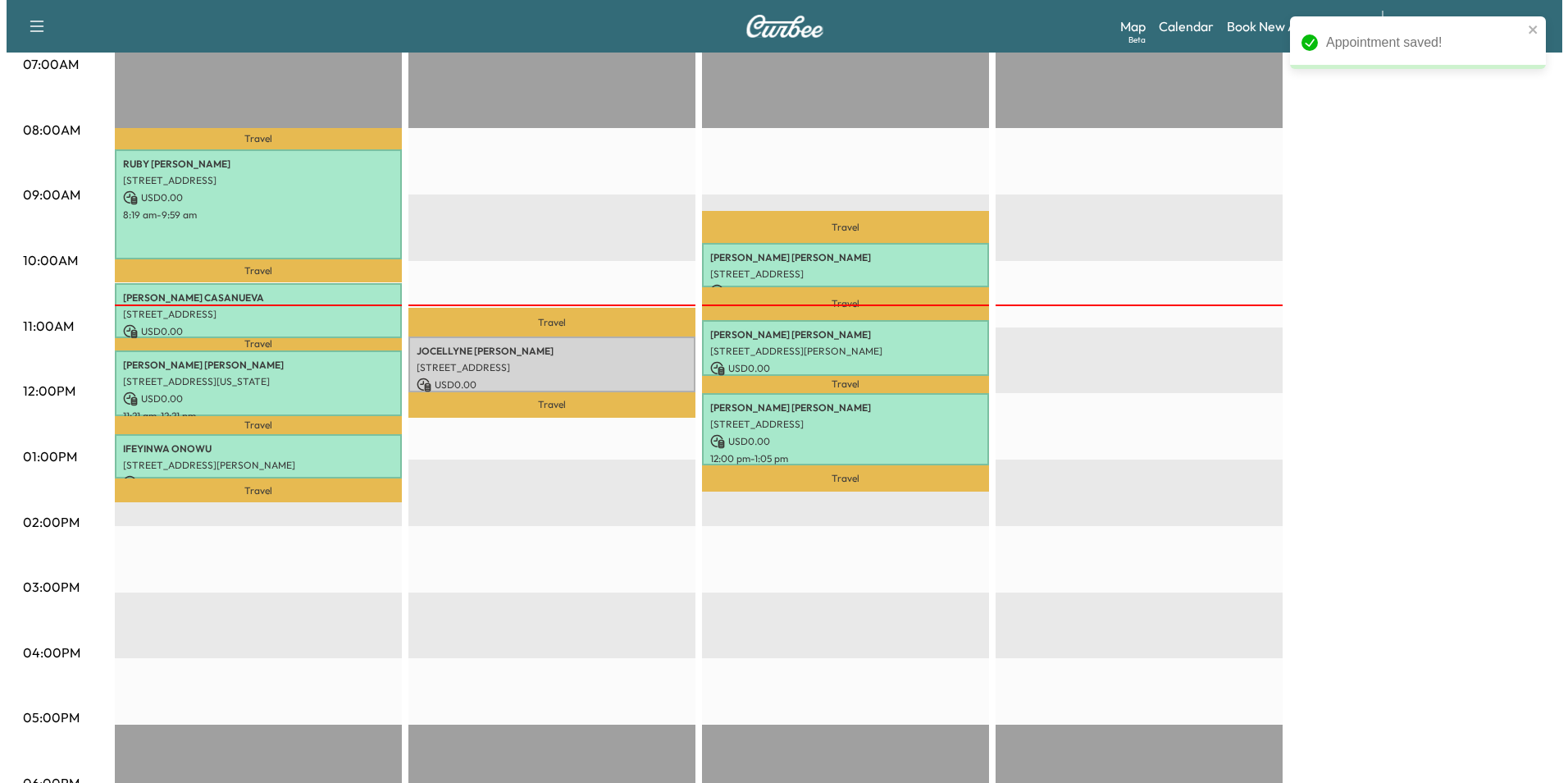
scroll to position [410, 0]
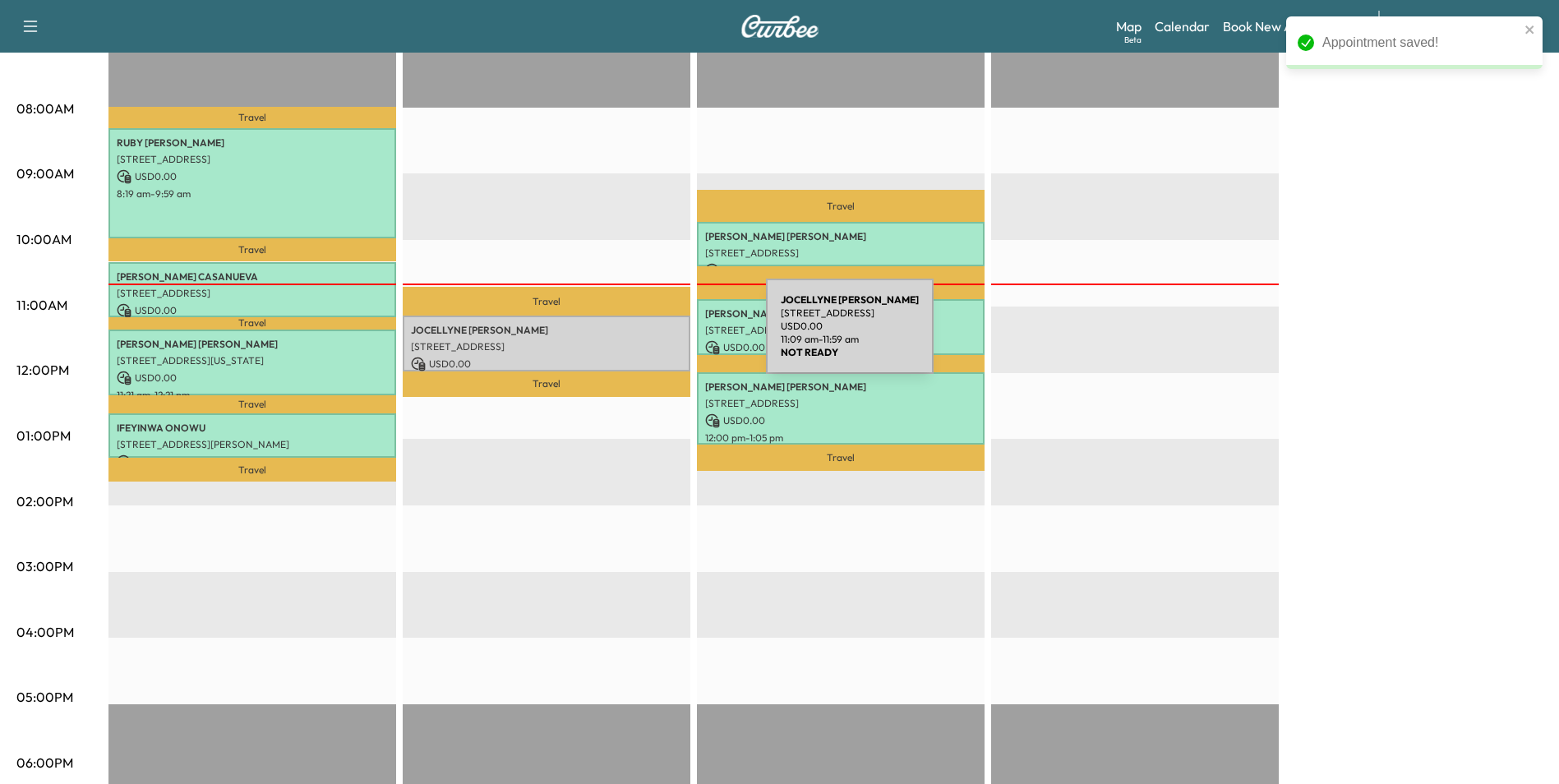
click at [642, 336] on div "[PERSON_NAME] [STREET_ADDRESS] USD 0.00 11:09 am - 11:59 am" at bounding box center [547, 342] width 288 height 55
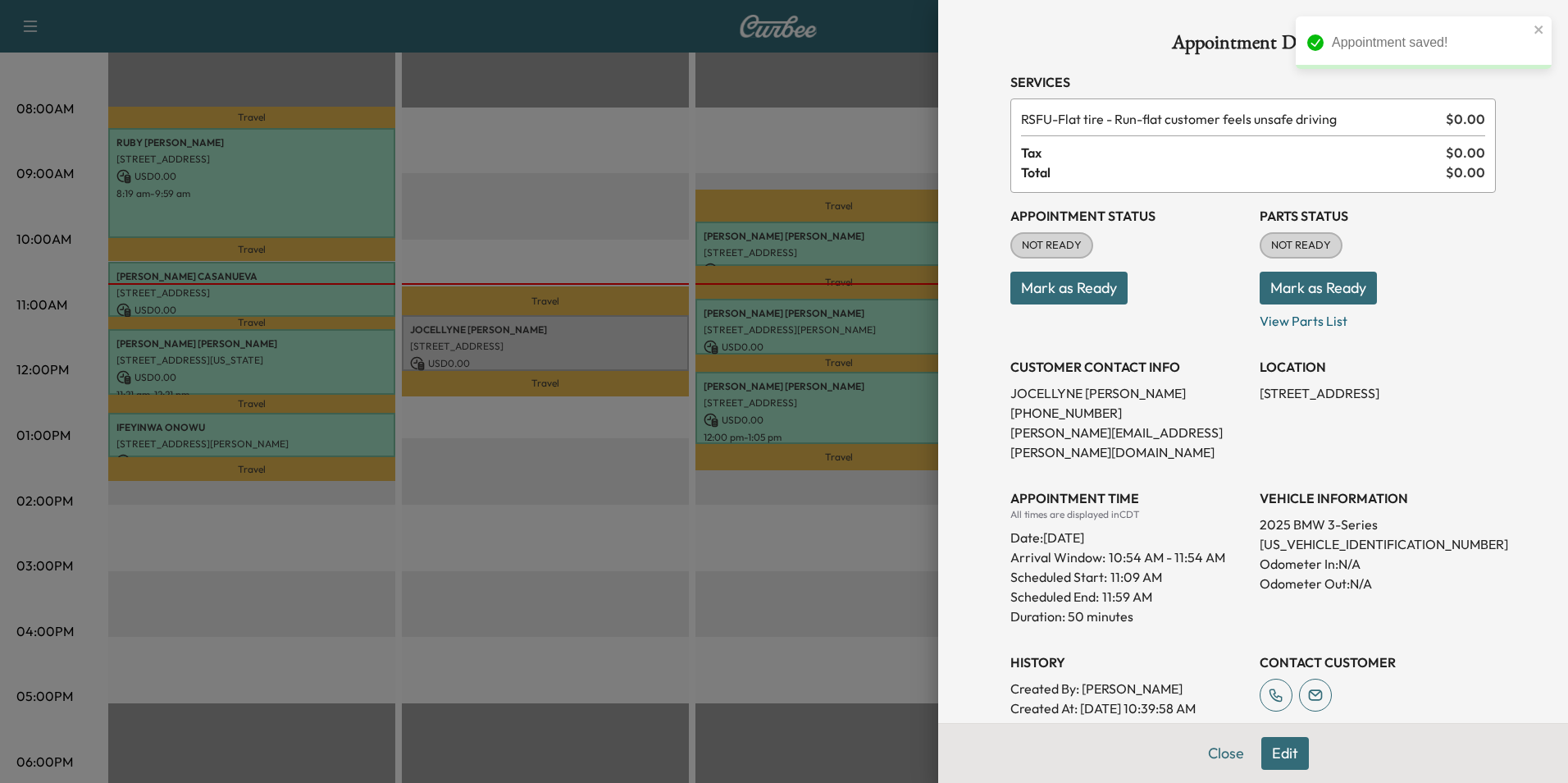
drag, startPoint x: 1057, startPoint y: 288, endPoint x: 1074, endPoint y: 283, distance: 17.7
click at [1074, 283] on button "Mark as Ready" at bounding box center [1068, 289] width 117 height 33
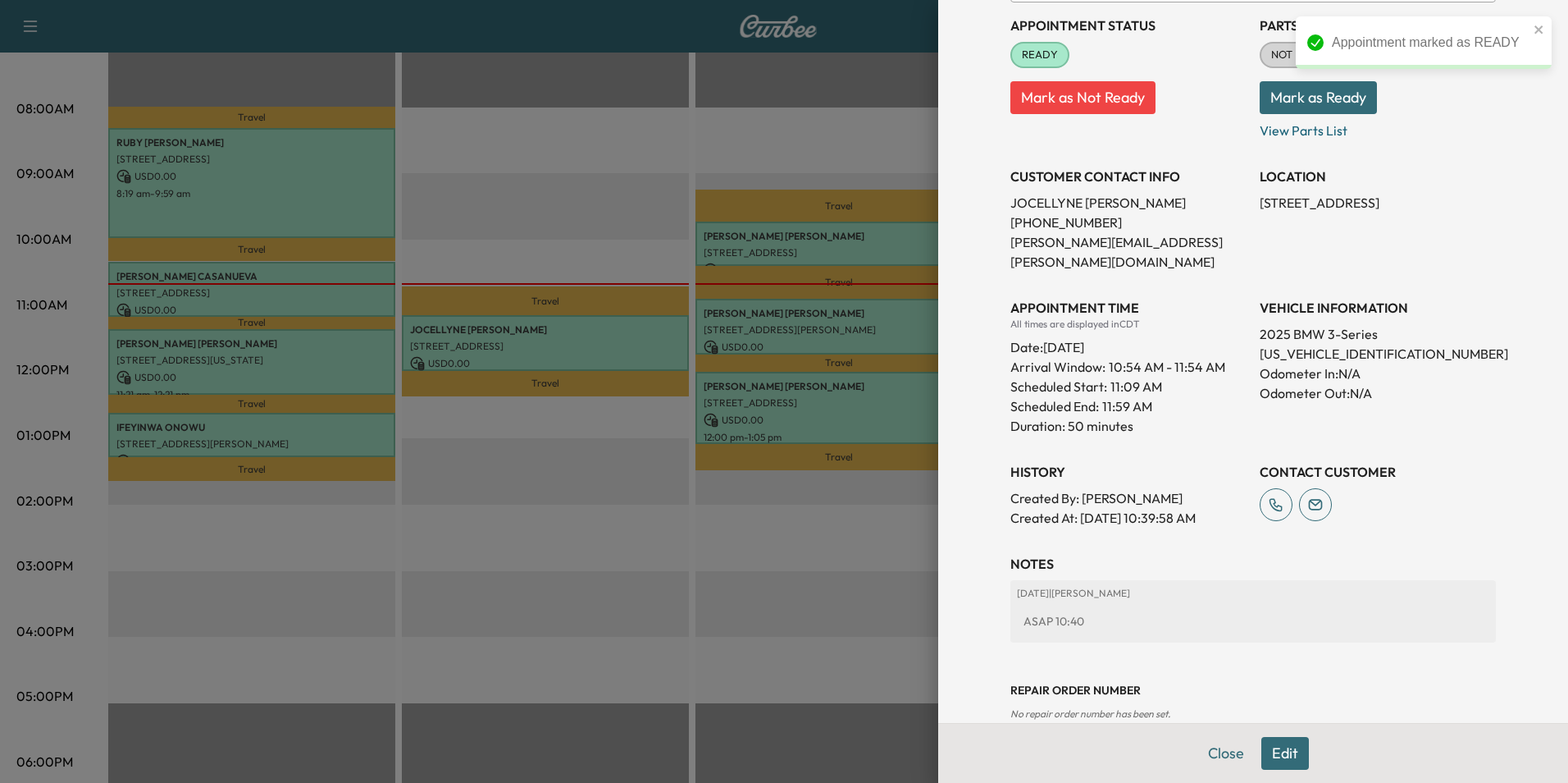
scroll to position [202, 0]
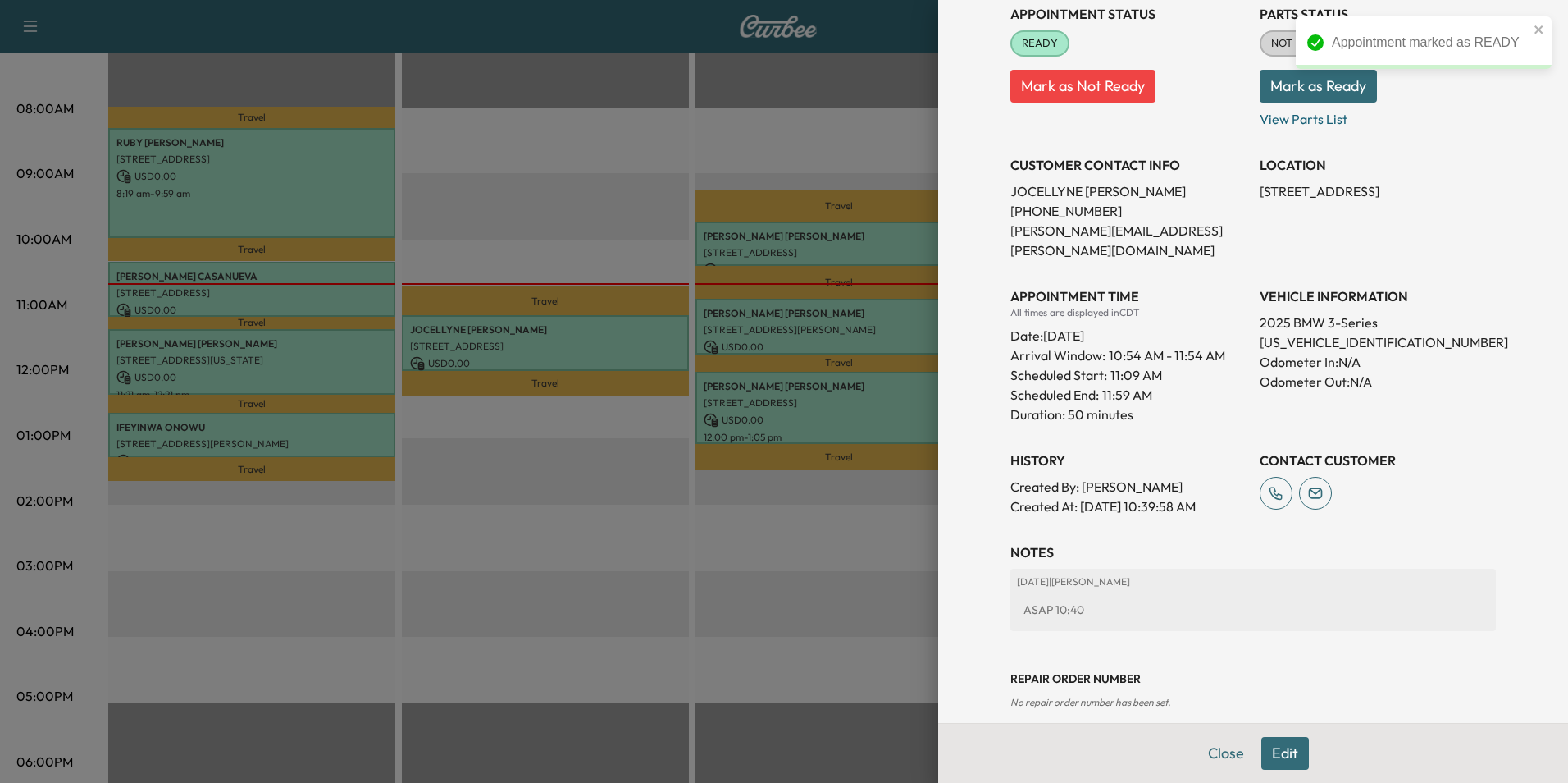
click at [1223, 759] on button "Close" at bounding box center [1225, 753] width 57 height 33
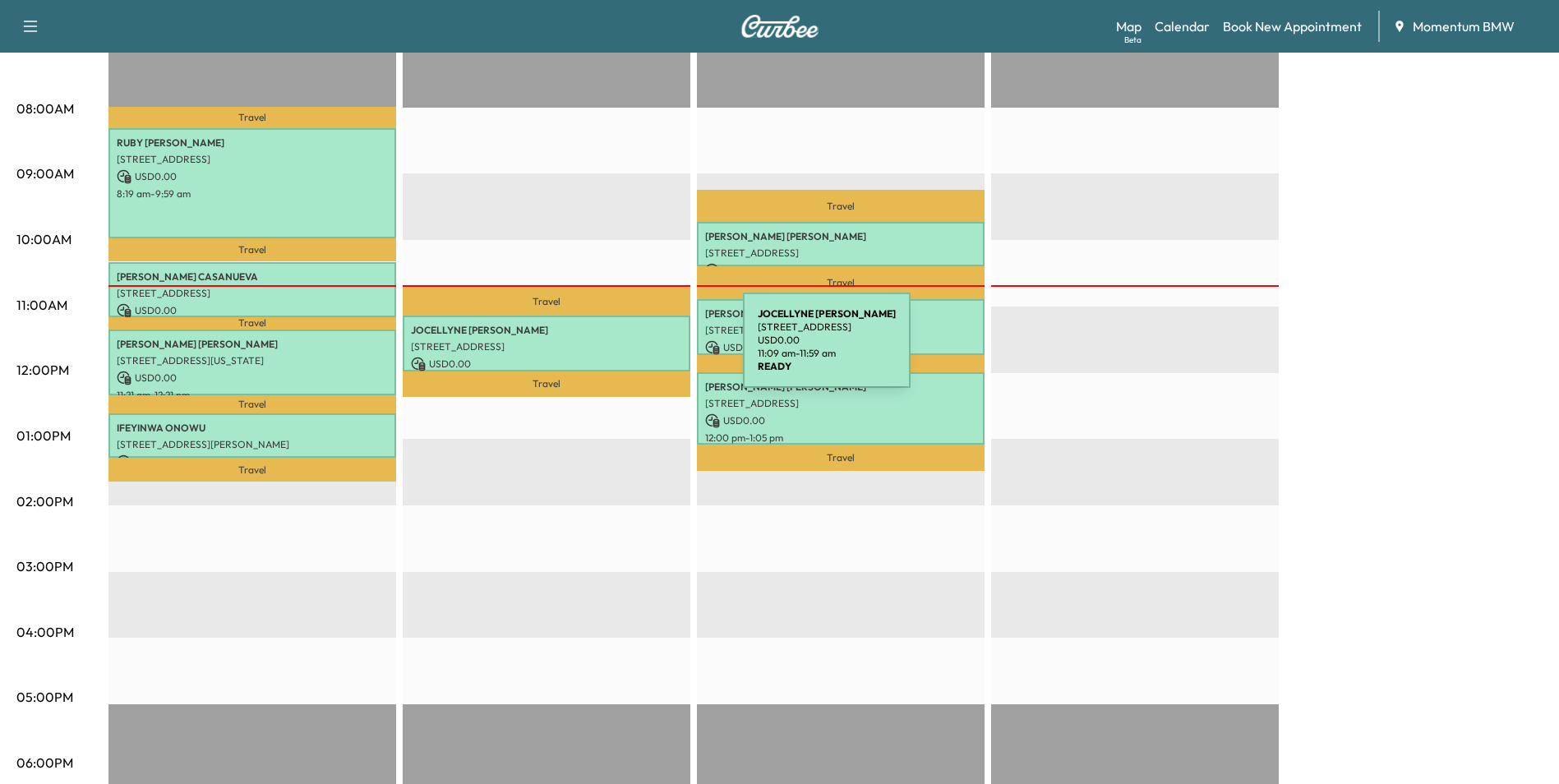
click at [619, 350] on div "[PERSON_NAME] [STREET_ADDRESS] USD 0.00 11:09 am - 11:59 am" at bounding box center [547, 342] width 288 height 55
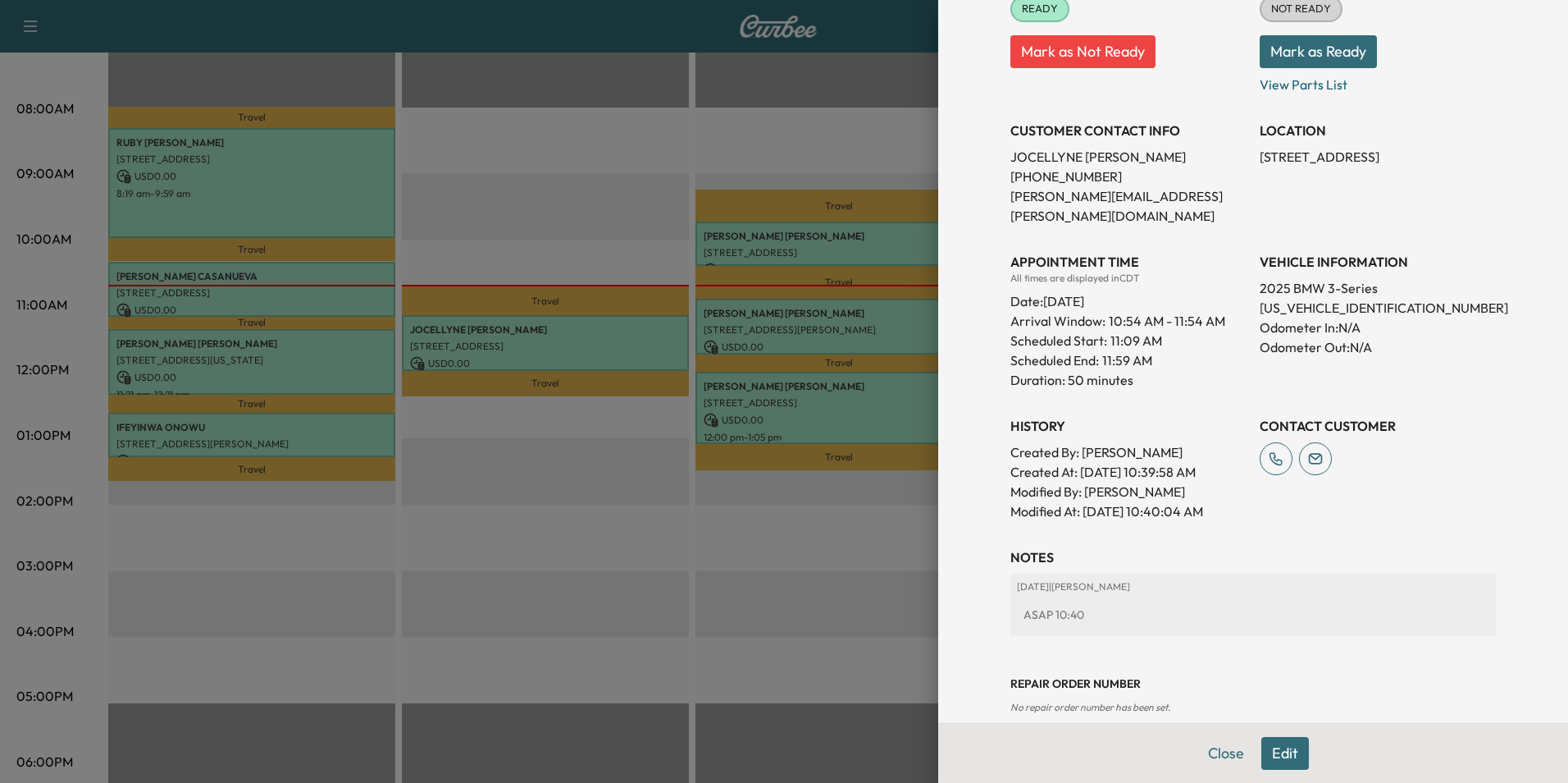
scroll to position [241, 0]
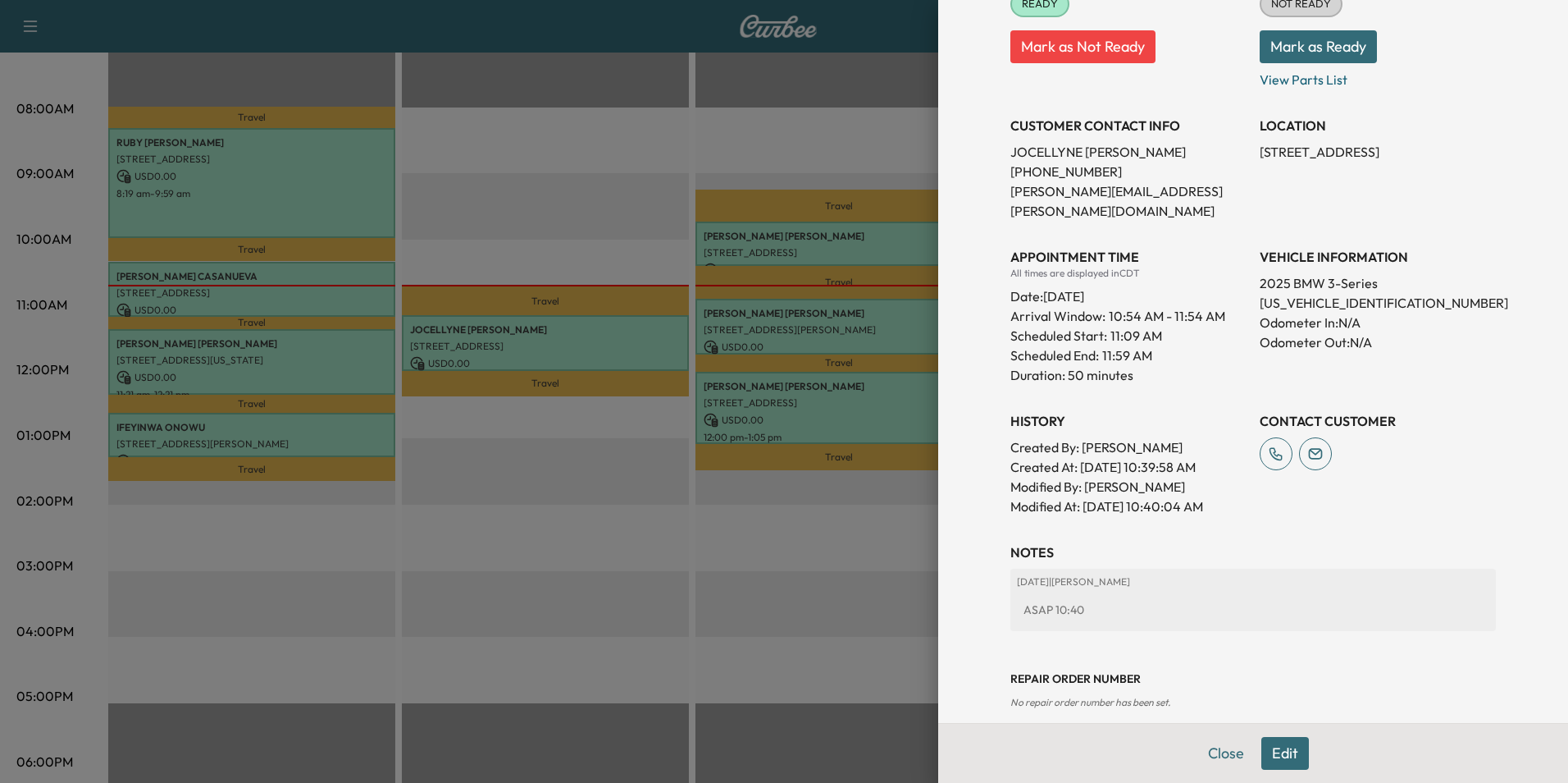
click at [1274, 763] on button "Edit" at bounding box center [1284, 753] width 48 height 33
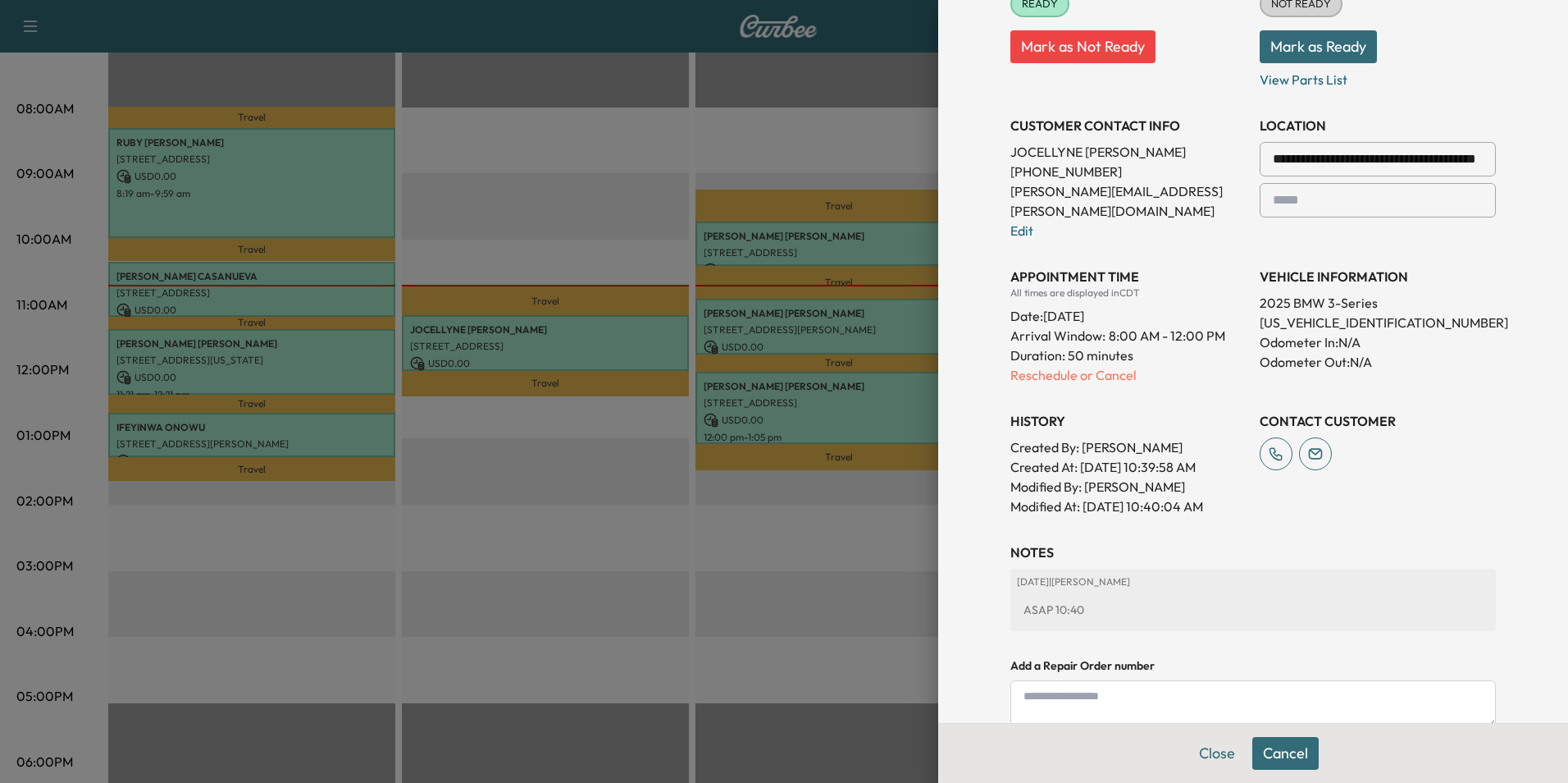
scroll to position [414, 0]
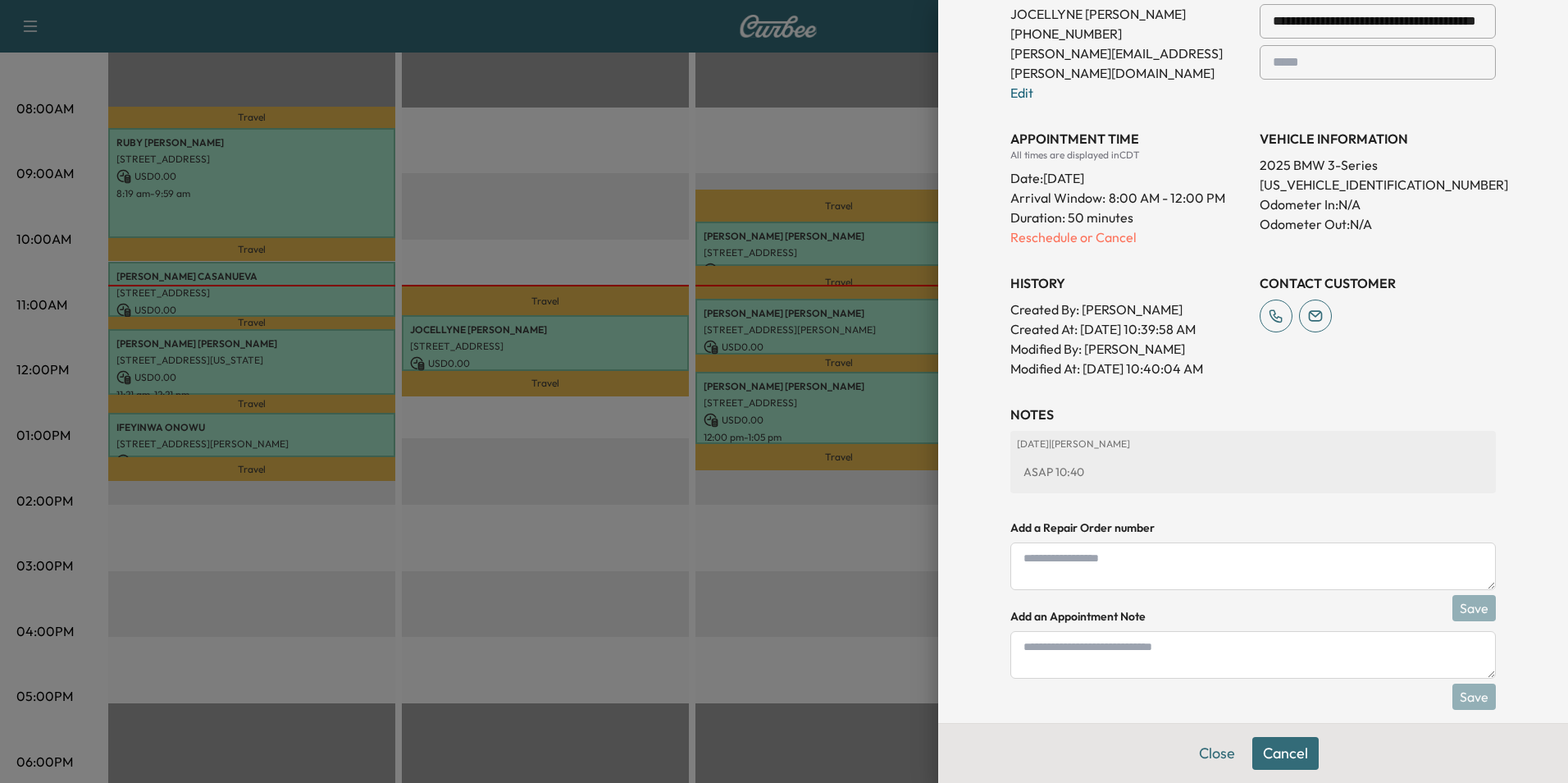
click at [1119, 633] on textarea at bounding box center [1252, 654] width 485 height 48
type textarea "*****"
click at [1463, 683] on button "Save" at bounding box center [1474, 696] width 44 height 26
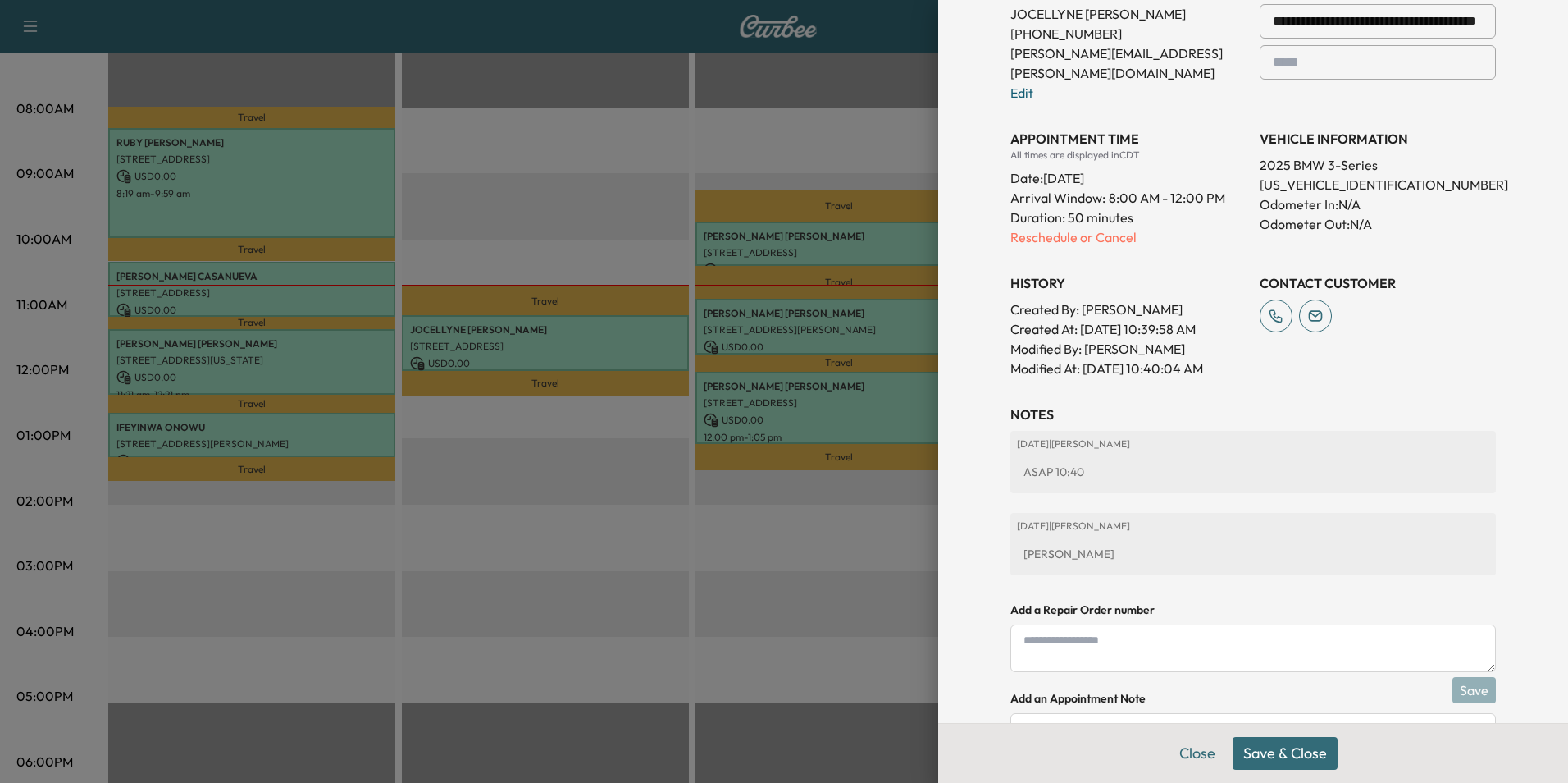
click at [1300, 753] on button "Save & Close" at bounding box center [1284, 753] width 105 height 33
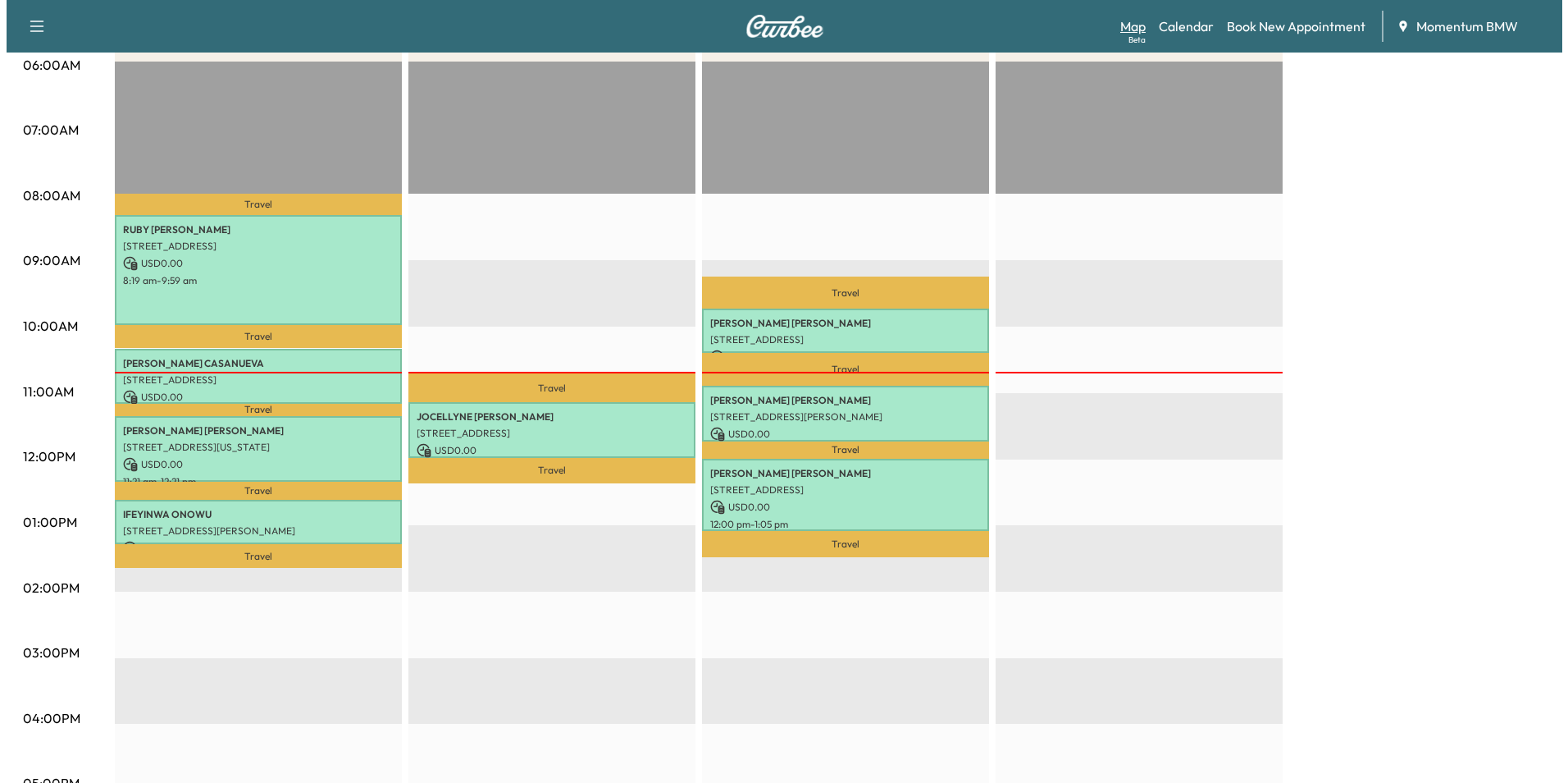
scroll to position [82, 0]
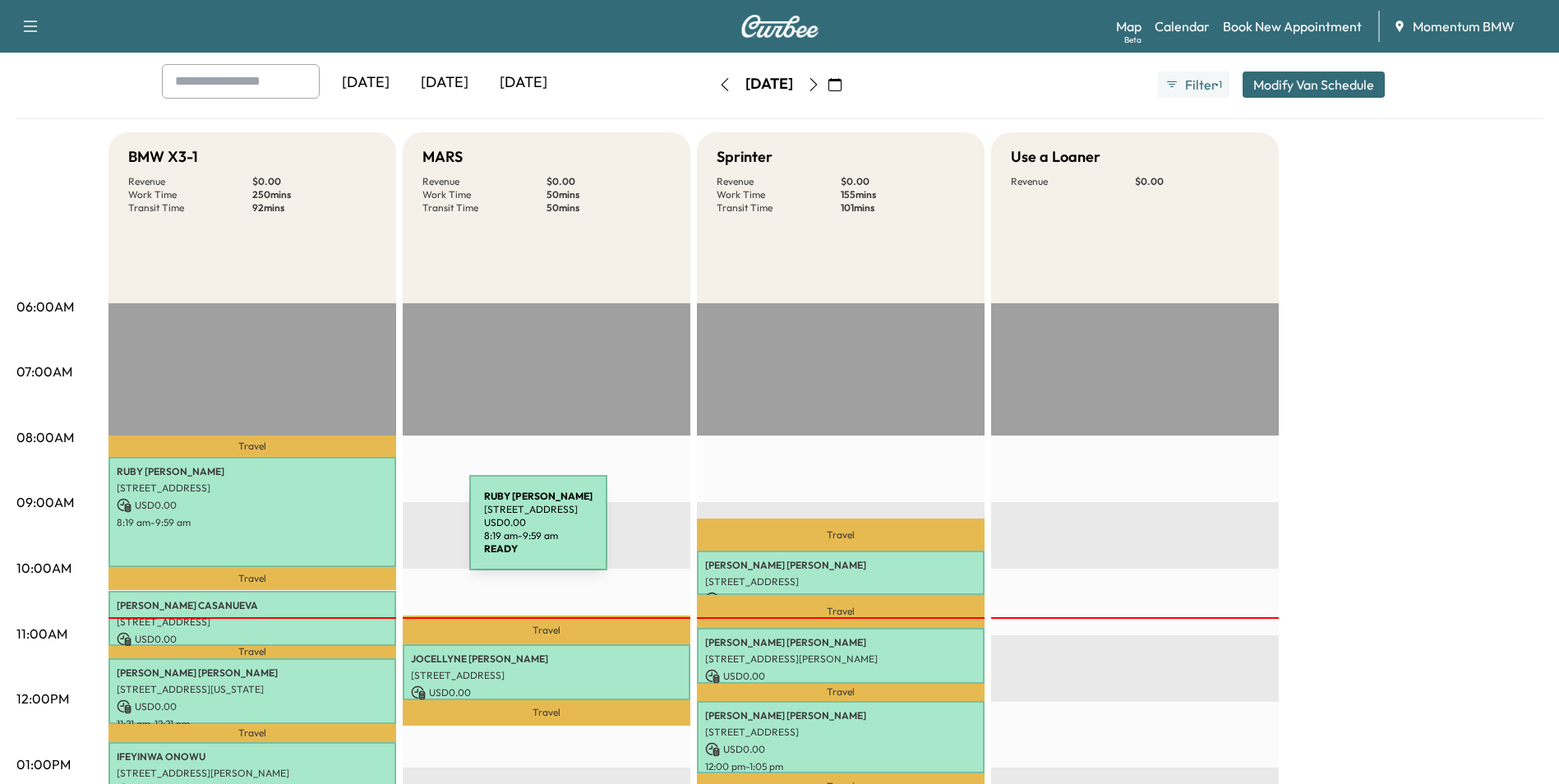
click at [346, 532] on div "[PERSON_NAME] [STREET_ADDRESS] USD 0.00 8:19 am - 9:59 am" at bounding box center [252, 513] width 288 height 111
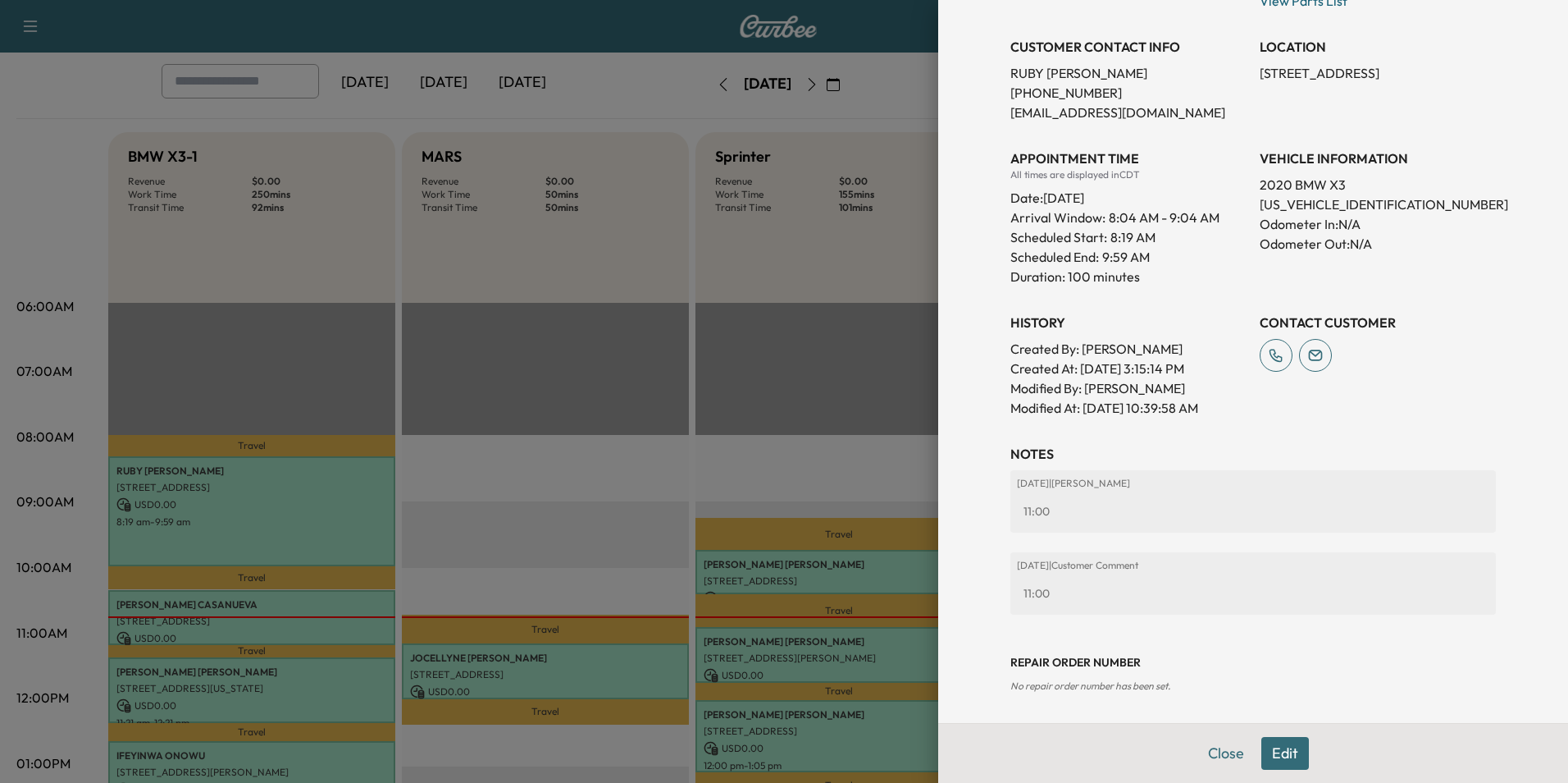
scroll to position [343, 0]
click at [1283, 753] on button "Edit" at bounding box center [1284, 753] width 48 height 33
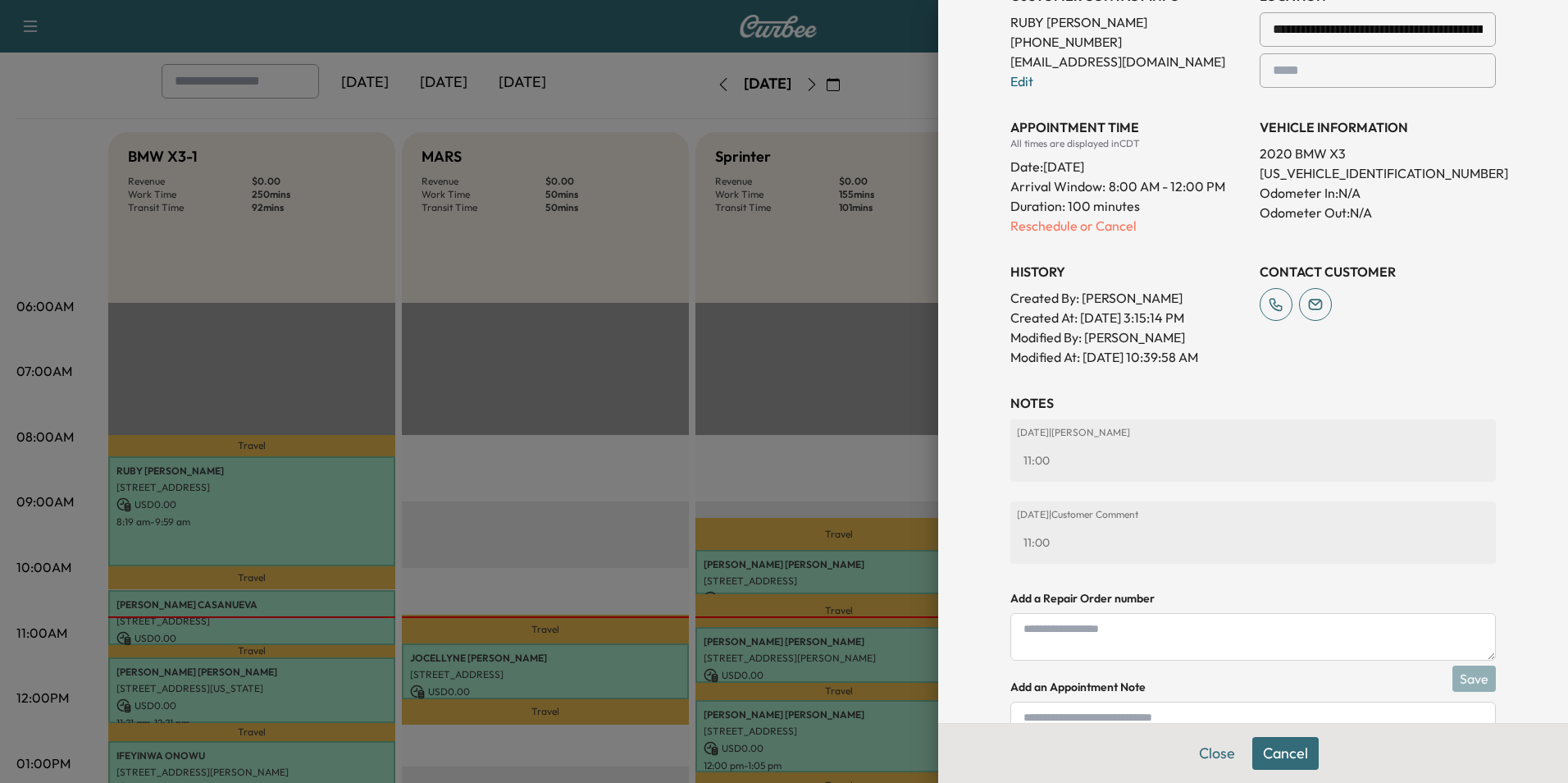
scroll to position [515, 0]
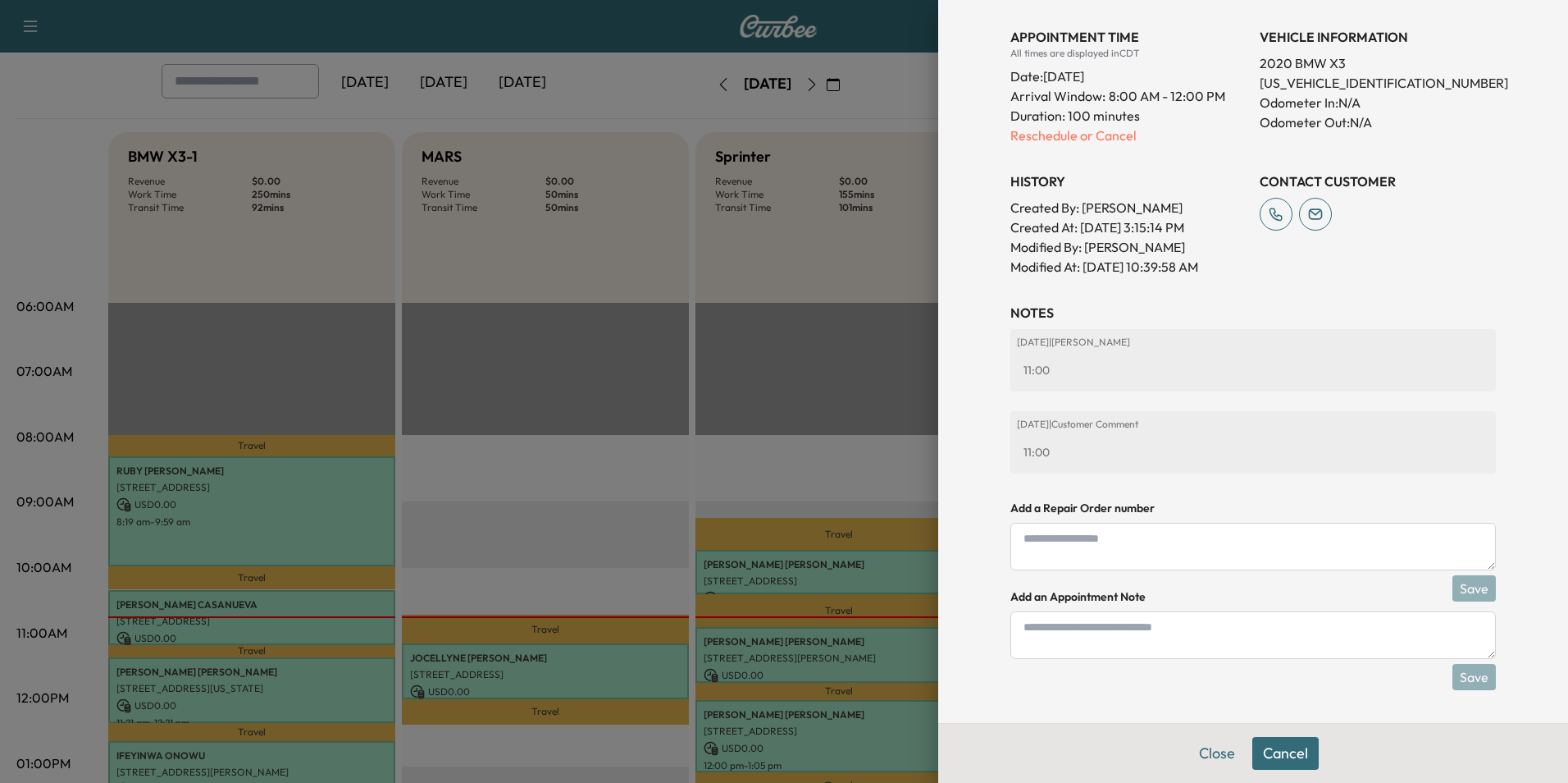
click at [1121, 636] on textarea at bounding box center [1252, 634] width 485 height 48
type textarea "*"
type textarea "**********"
click at [1467, 685] on button "Save" at bounding box center [1474, 676] width 44 height 26
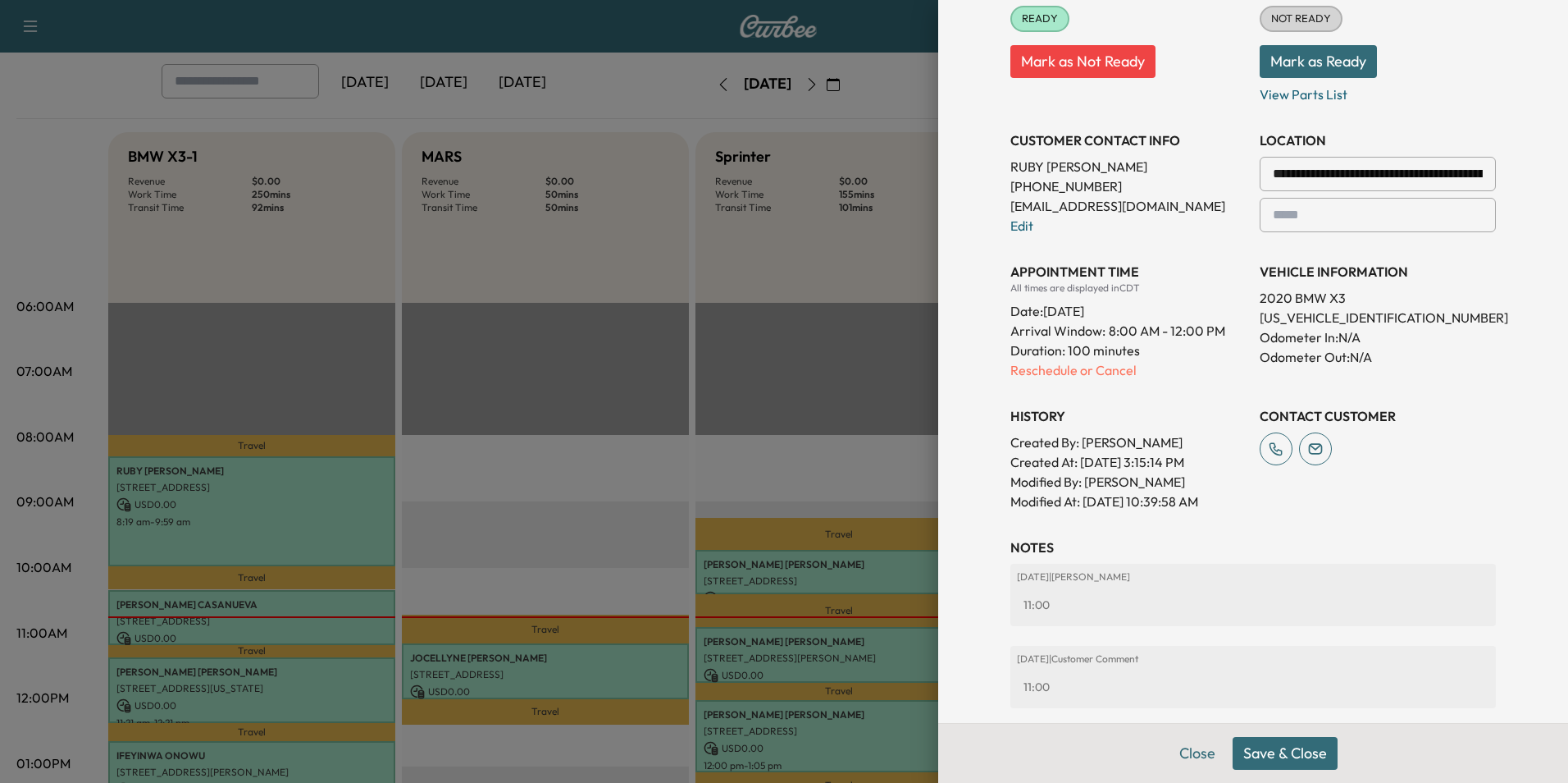
scroll to position [269, 0]
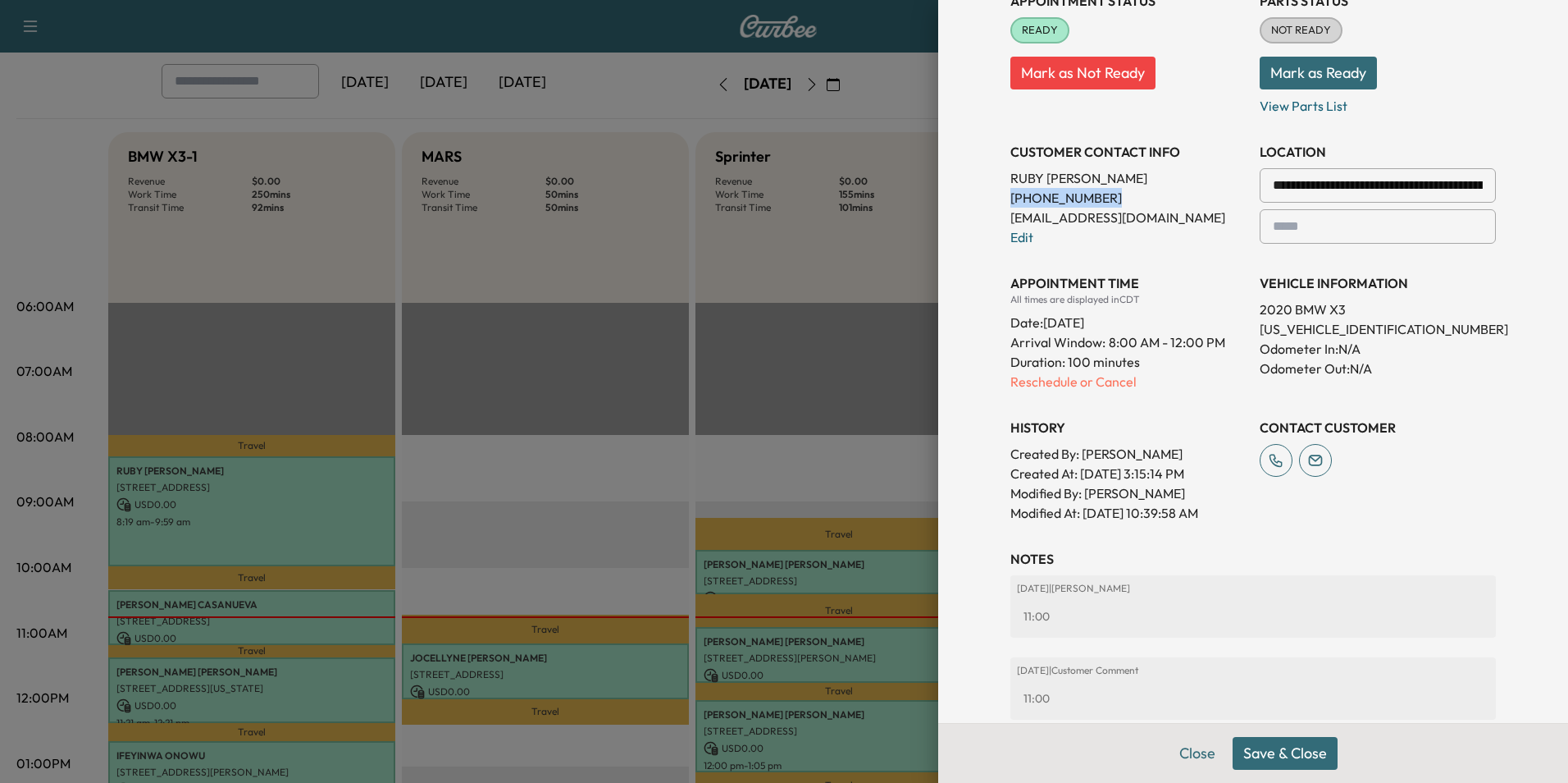
drag, startPoint x: 1090, startPoint y: 197, endPoint x: 998, endPoint y: 195, distance: 92.0
click at [1010, 195] on p "[PHONE_NUMBER]" at bounding box center [1127, 197] width 236 height 19
drag, startPoint x: 998, startPoint y: 195, endPoint x: 1063, endPoint y: 201, distance: 65.3
copy p "[PHONE_NUMBER]"
click at [1180, 754] on button "Close" at bounding box center [1196, 753] width 57 height 33
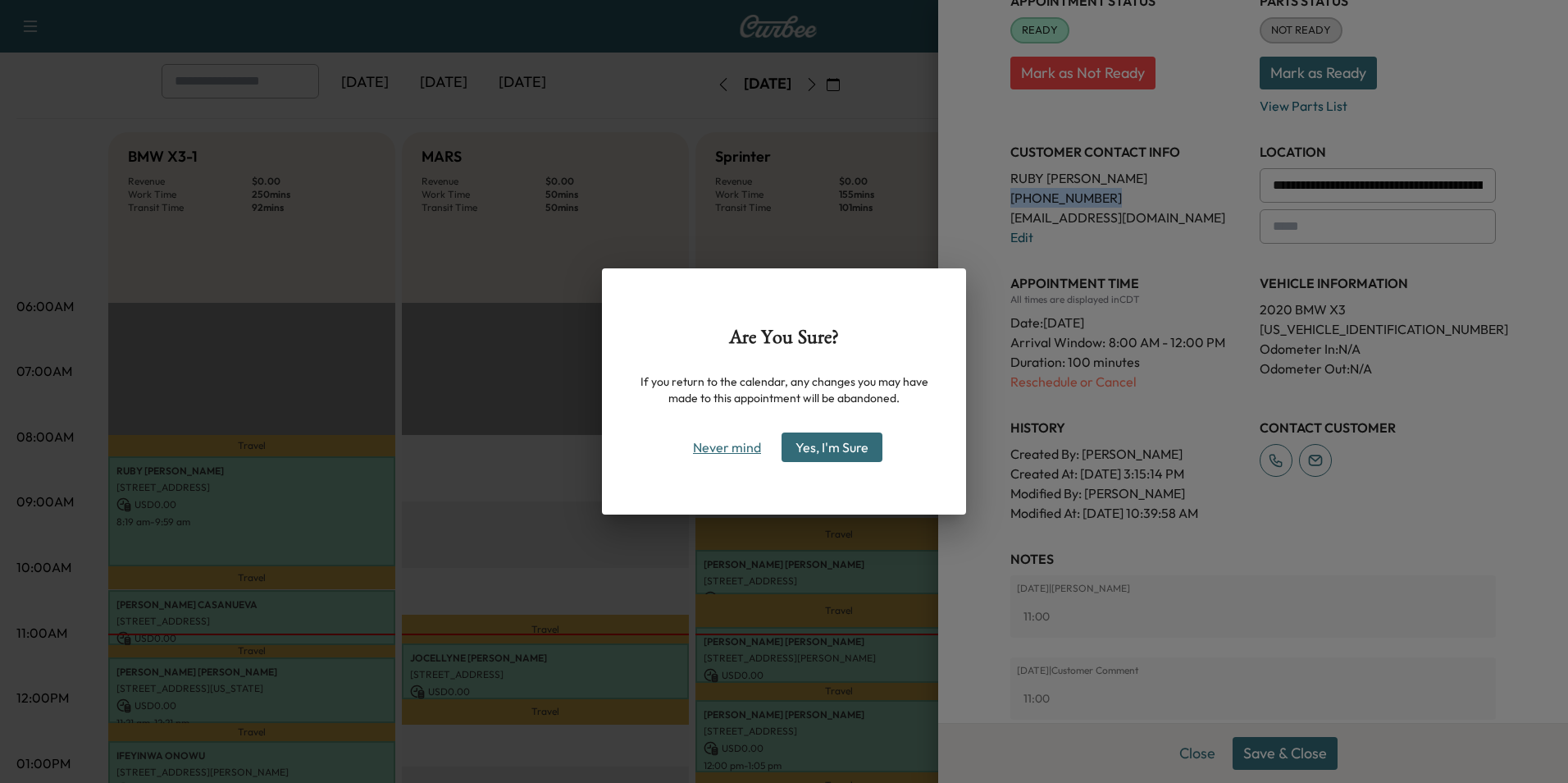
click at [739, 441] on button "Never mind" at bounding box center [726, 447] width 83 height 26
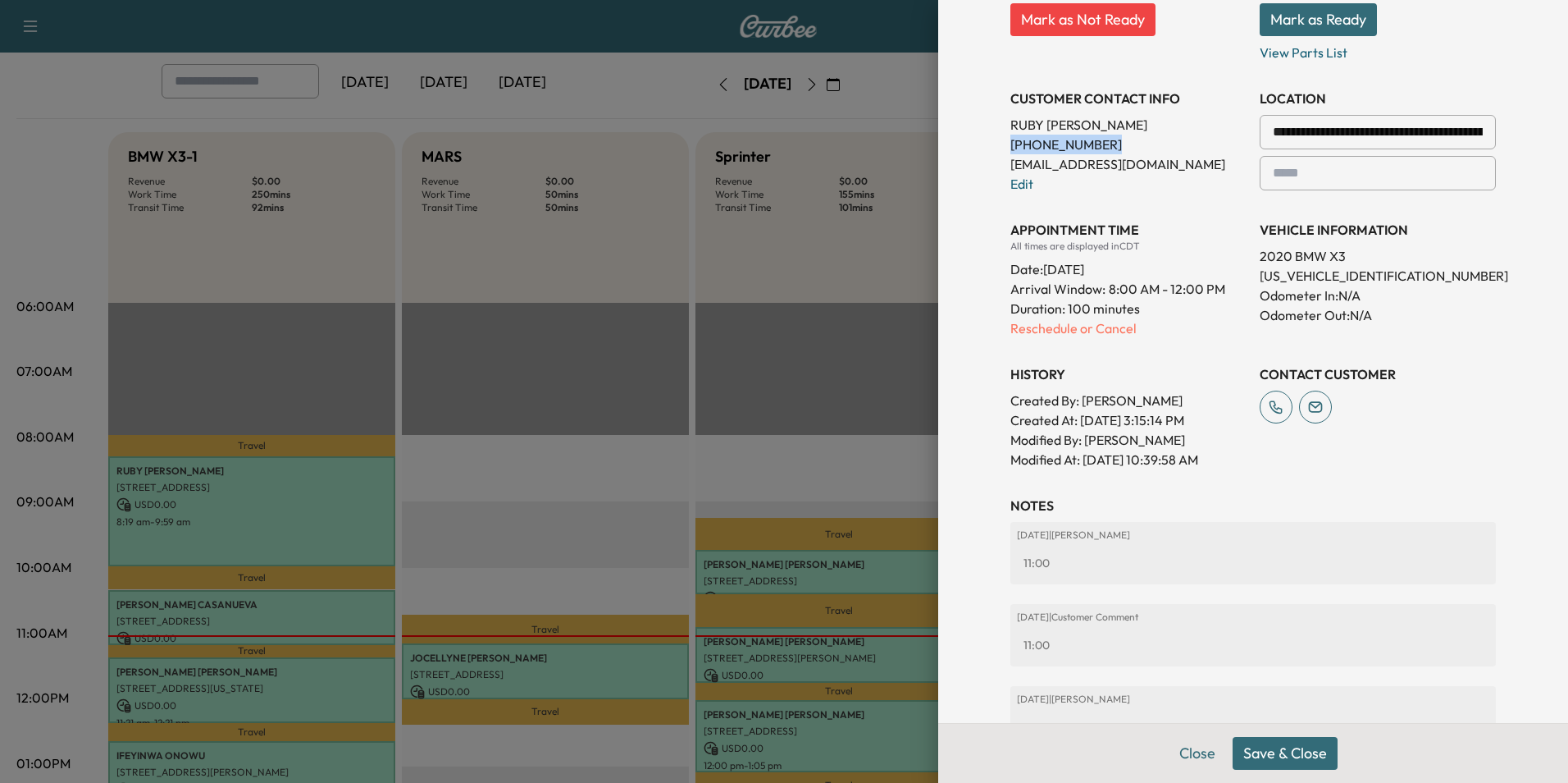
scroll to position [597, 0]
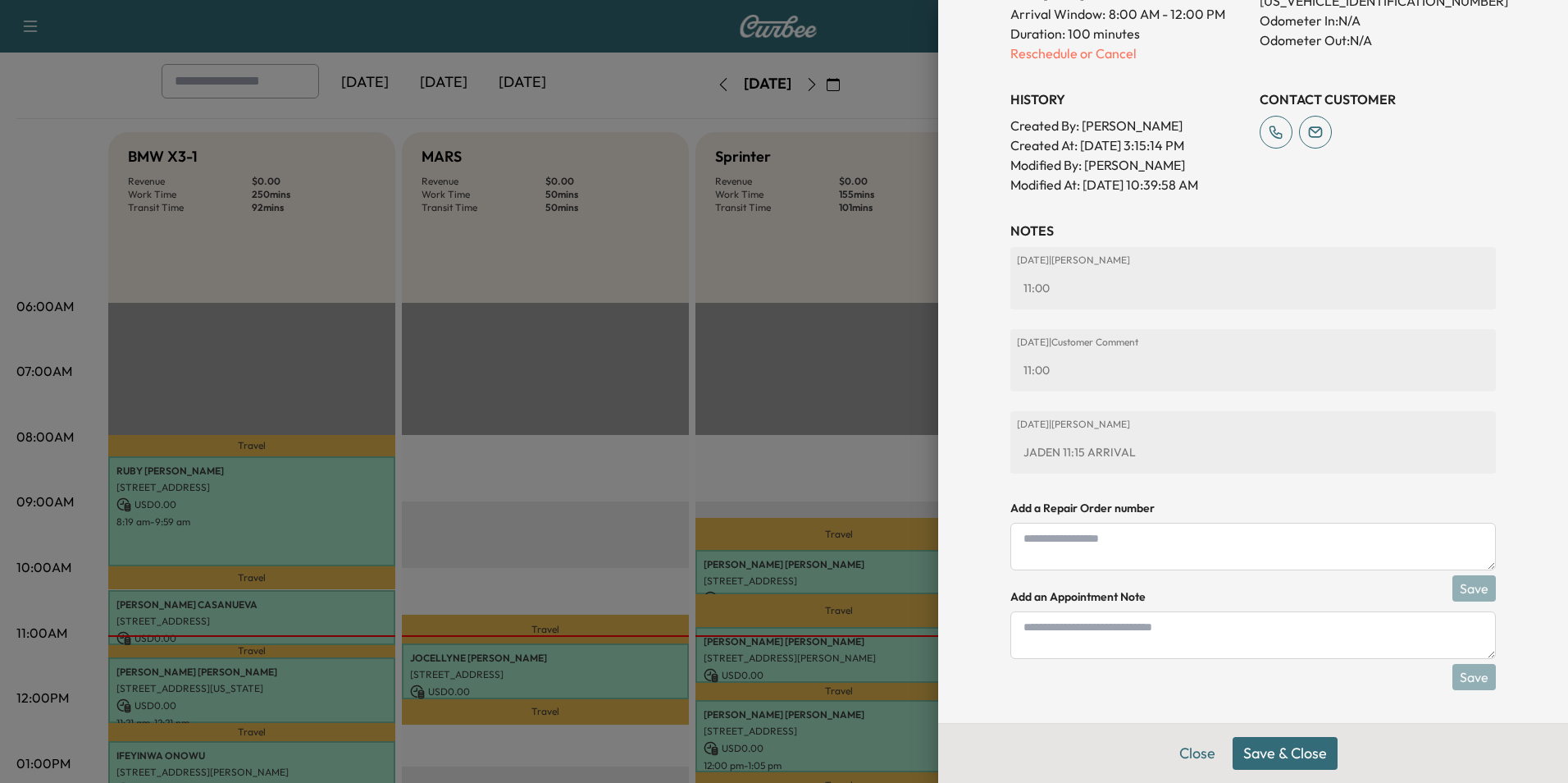
click at [1299, 763] on button "Save & Close" at bounding box center [1284, 753] width 105 height 33
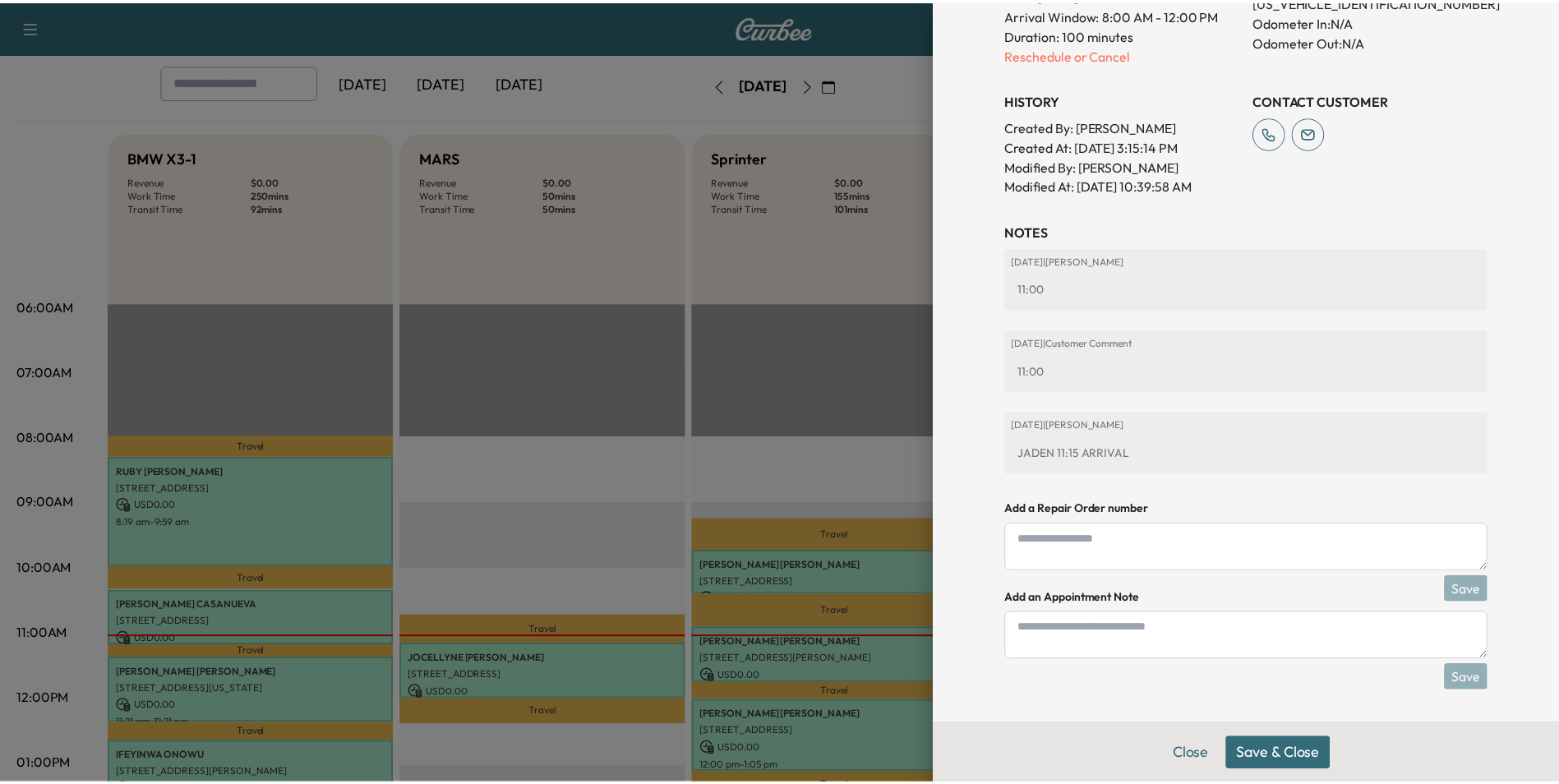
scroll to position [544, 0]
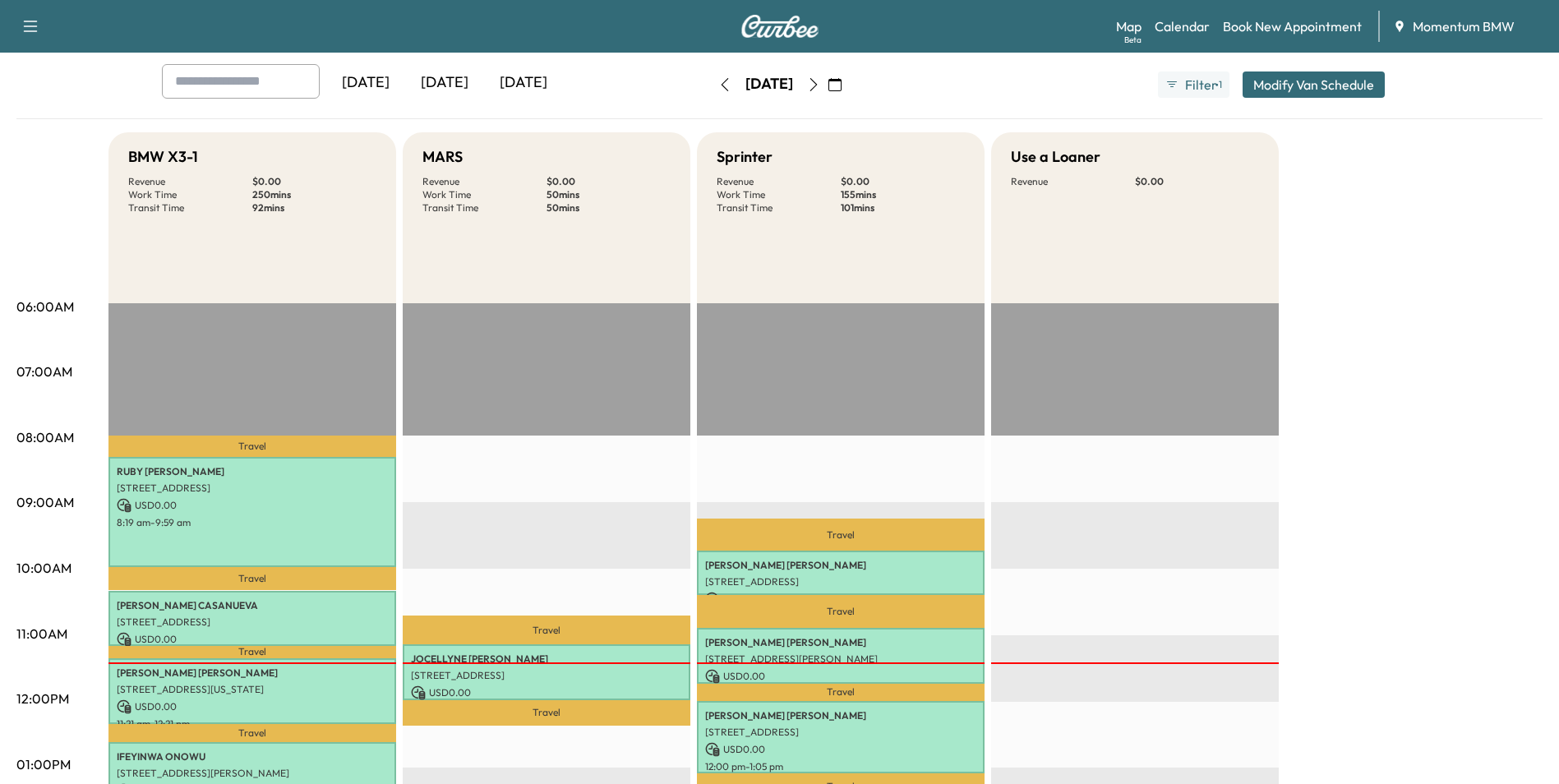
click at [820, 81] on icon "button" at bounding box center [814, 85] width 14 height 14
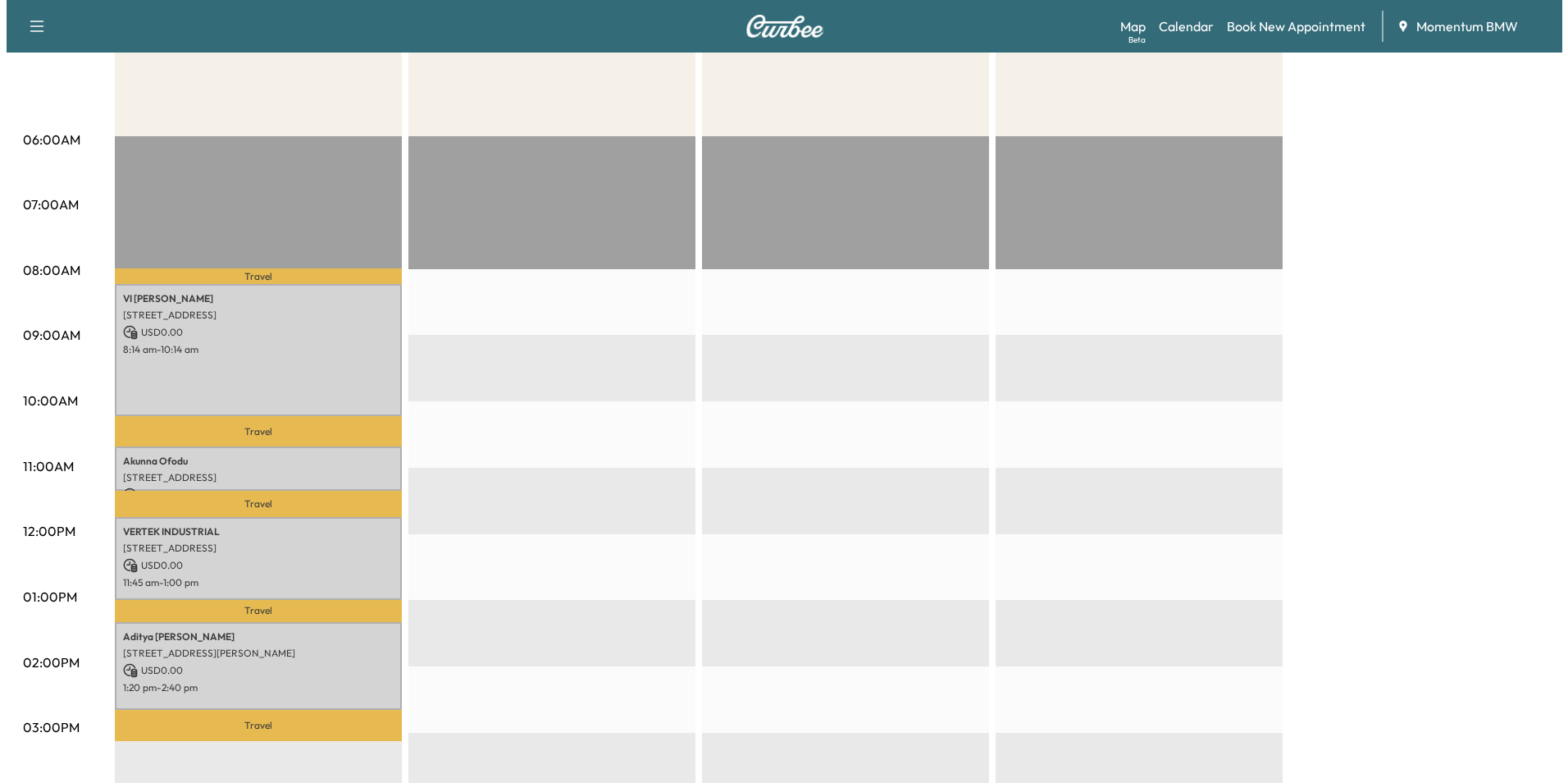
scroll to position [246, 0]
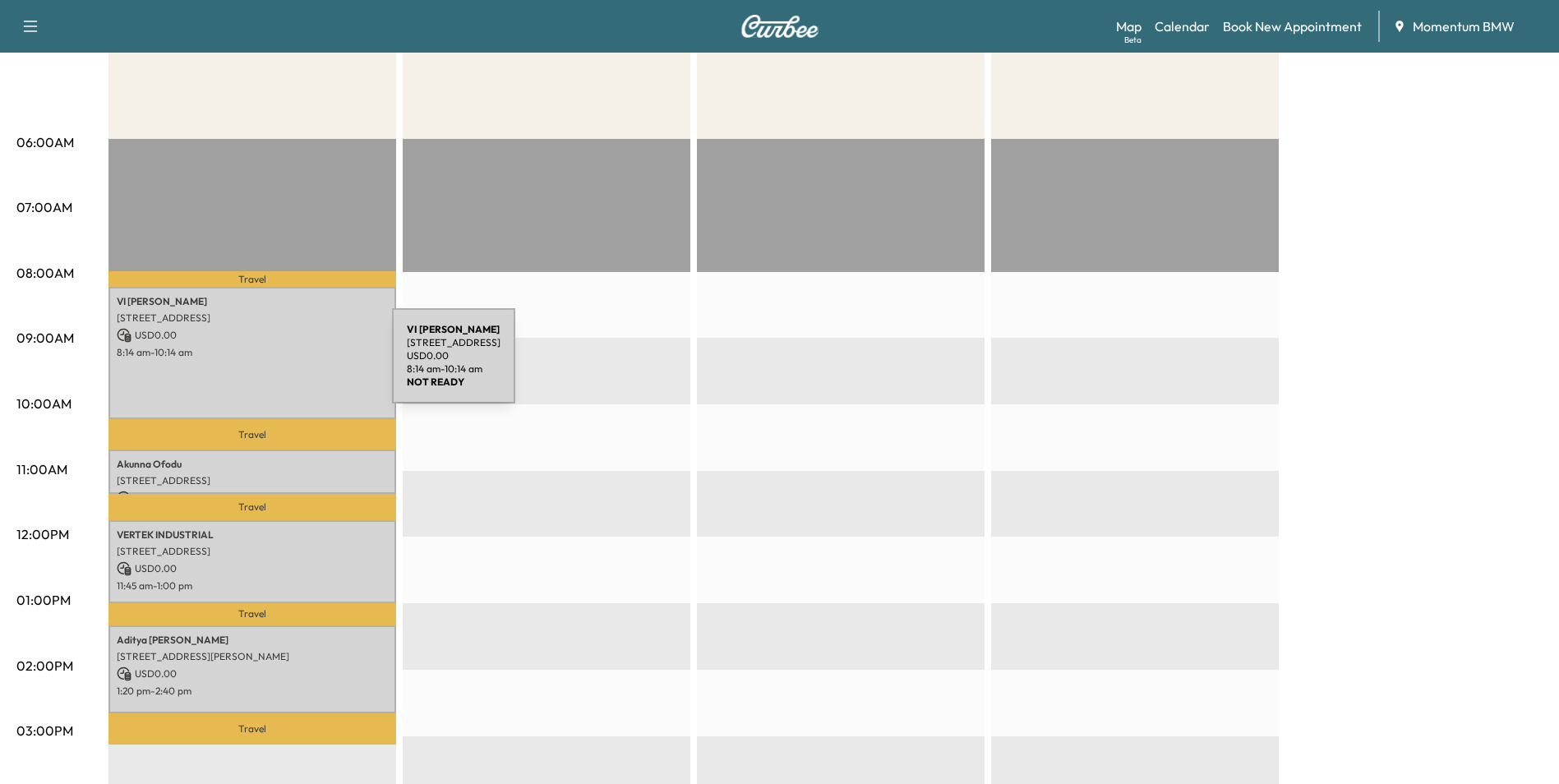
click at [272, 365] on div "VI [PERSON_NAME] [STREET_ADDRESS] USD 0.00 8:14 am - 10:14 am" at bounding box center [252, 353] width 288 height 133
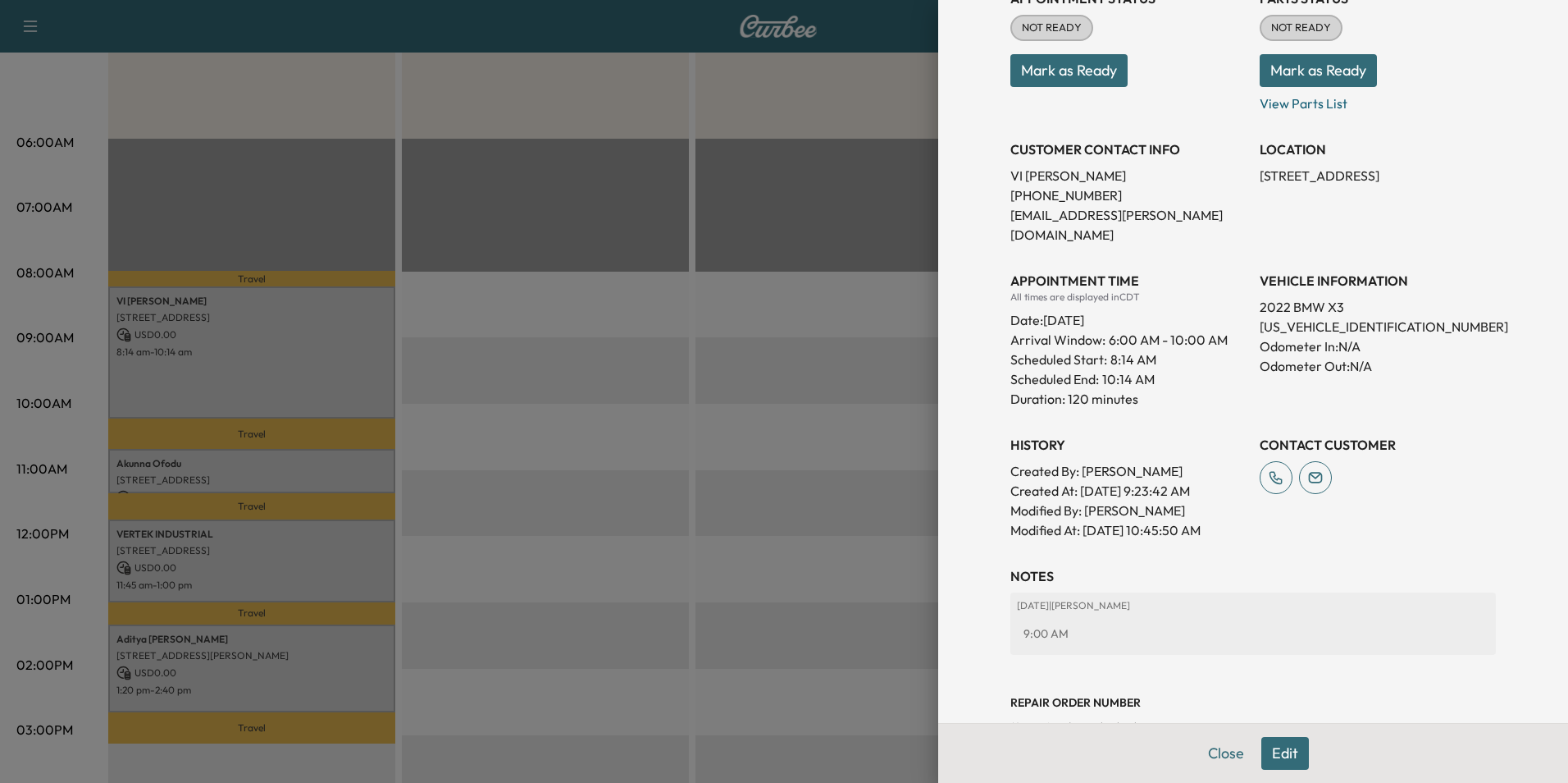
scroll to position [261, 0]
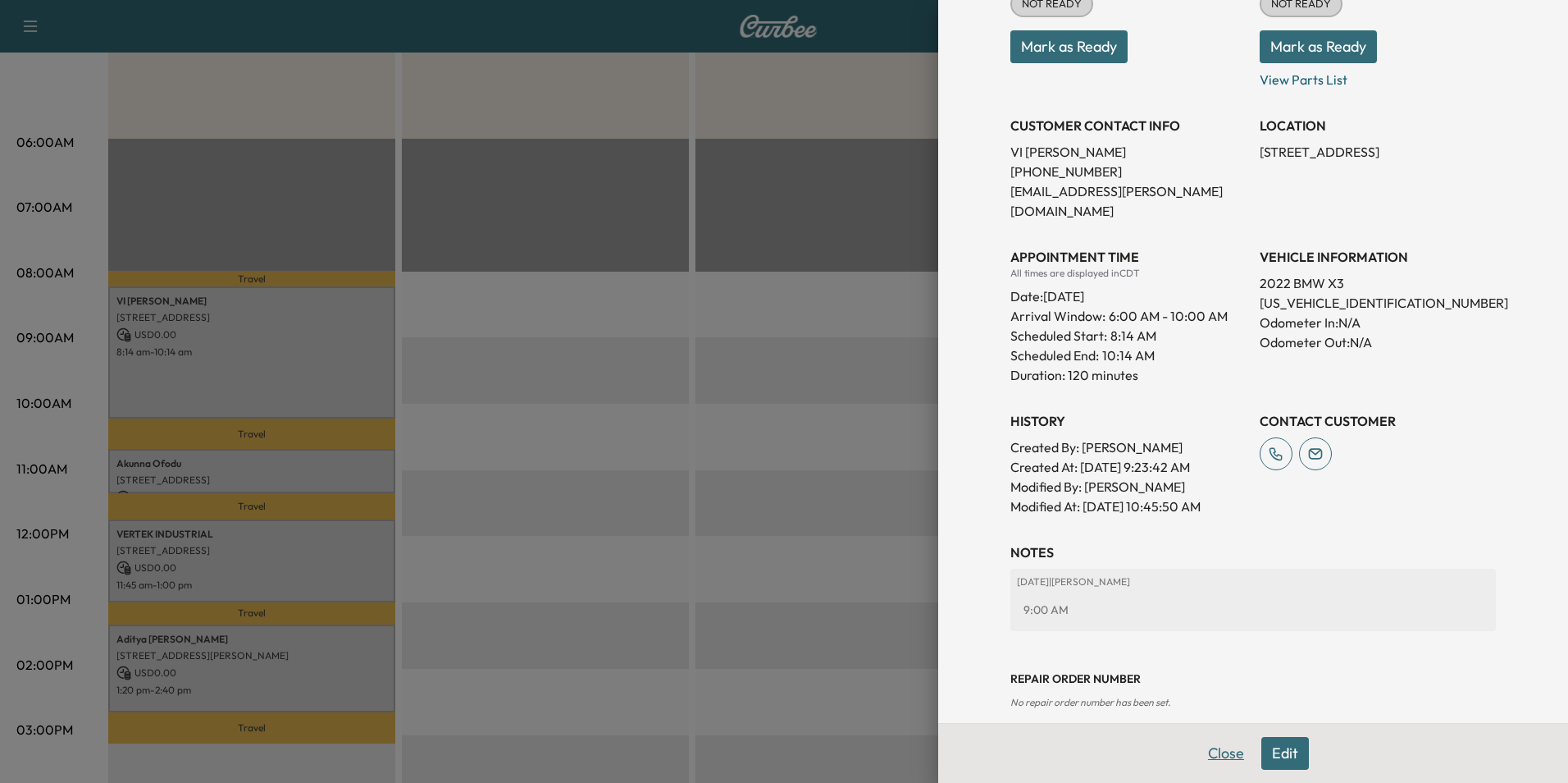
click at [1209, 744] on button "Close" at bounding box center [1225, 753] width 57 height 33
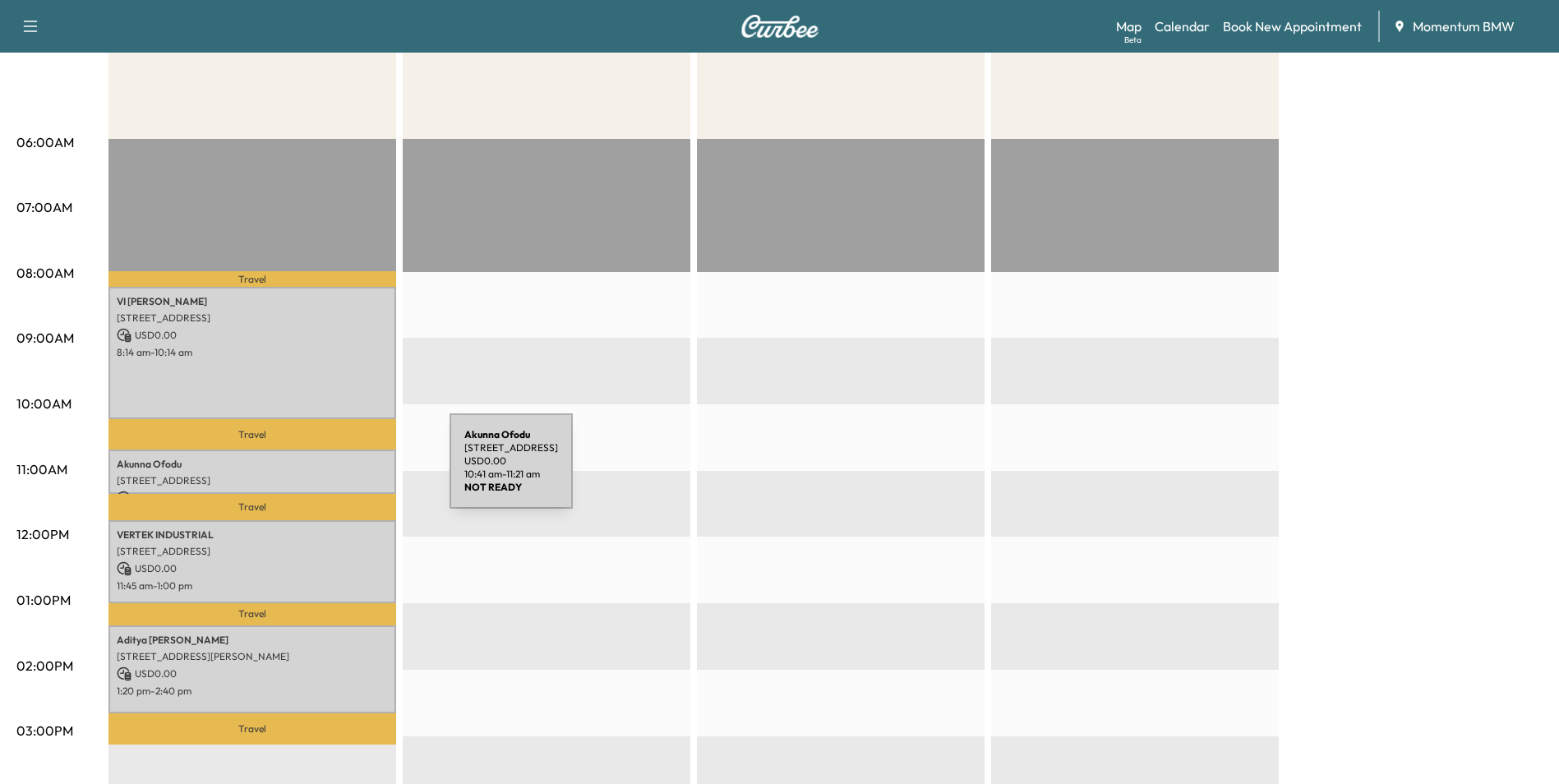
click at [325, 474] on p "[STREET_ADDRESS]" at bounding box center [252, 481] width 272 height 14
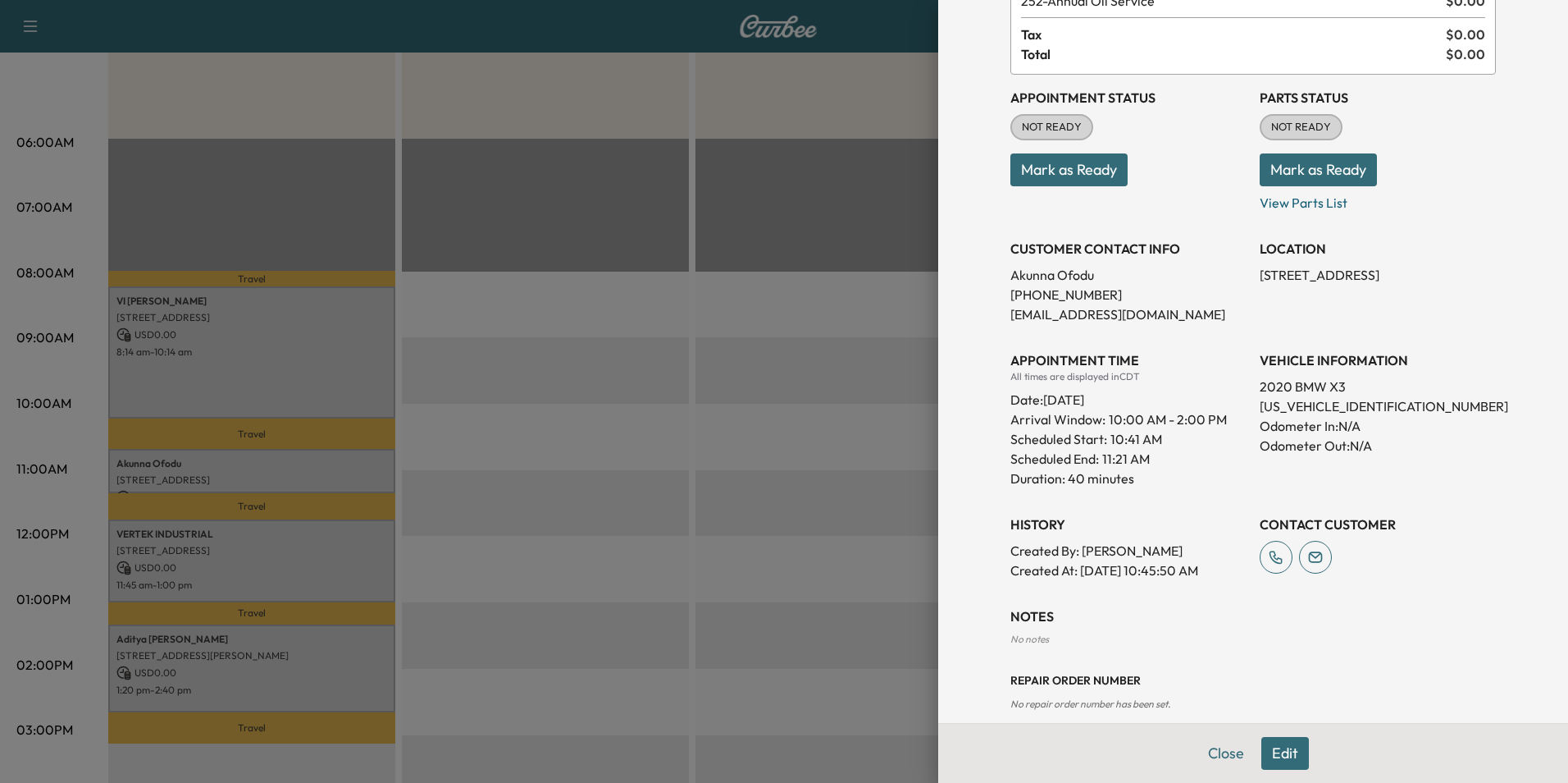
scroll to position [140, 0]
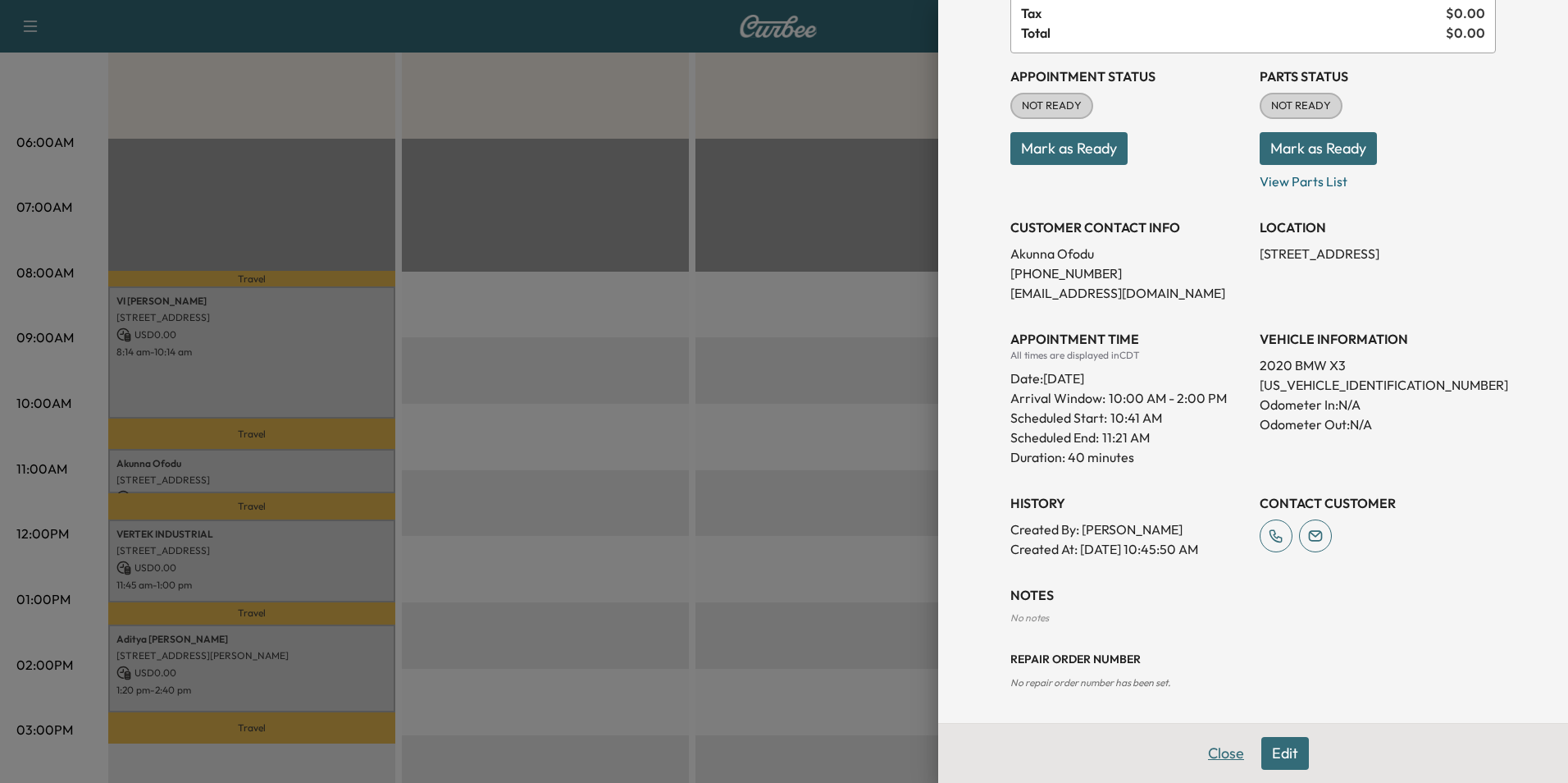
click at [1205, 750] on button "Close" at bounding box center [1225, 753] width 57 height 33
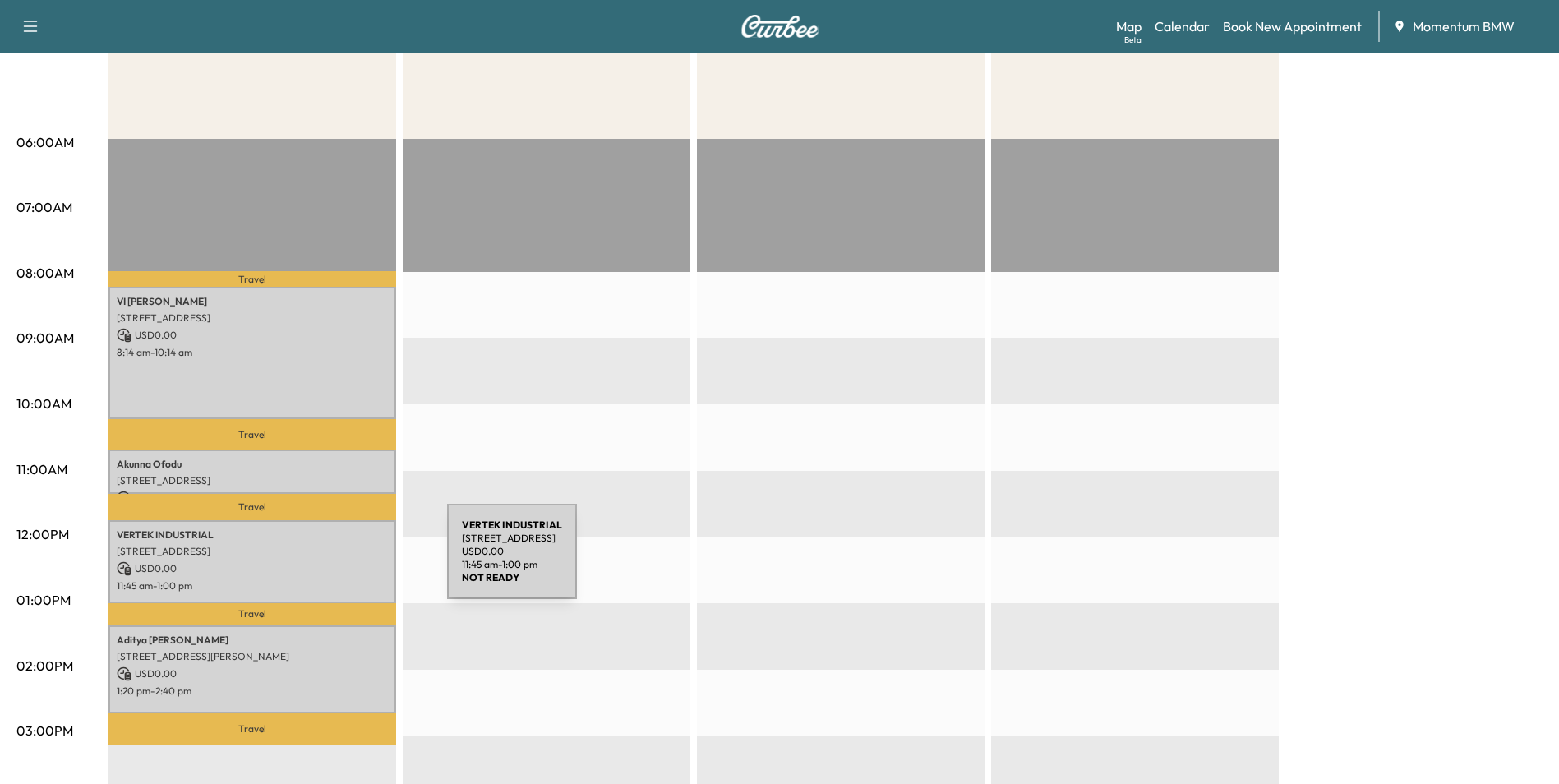
click at [324, 561] on p "USD 0.00" at bounding box center [252, 568] width 272 height 15
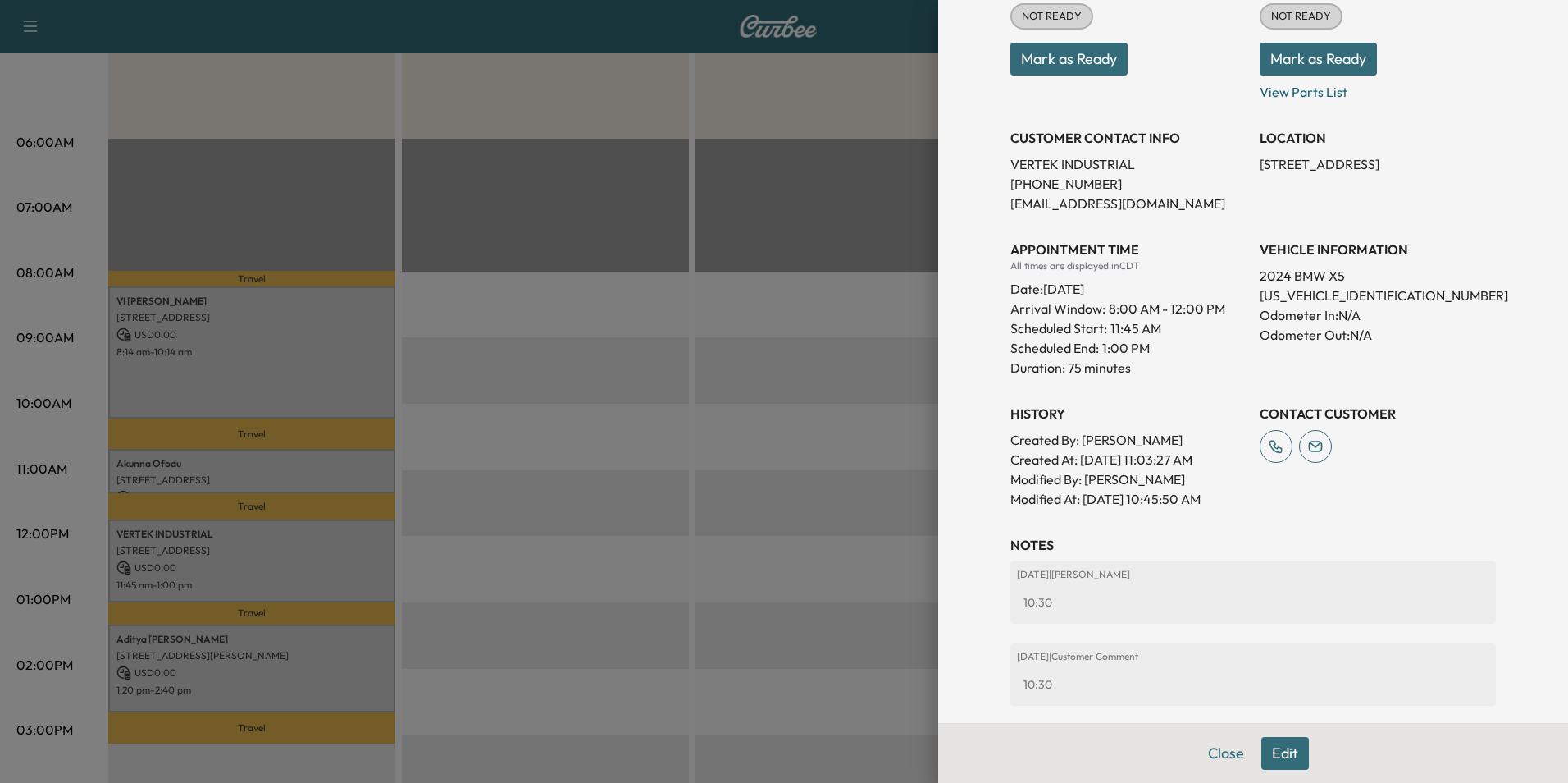
scroll to position [343, 0]
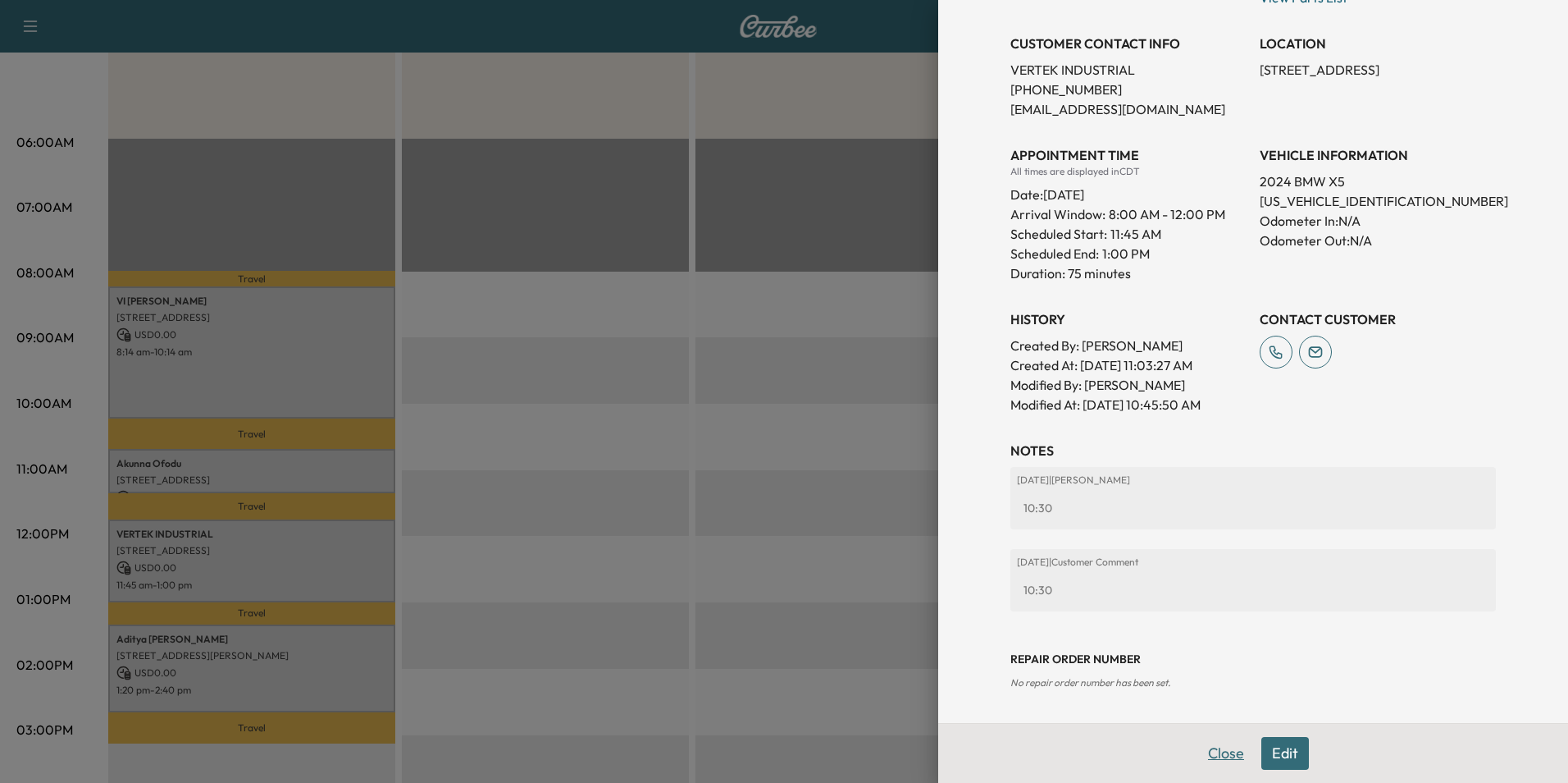
click at [1208, 751] on button "Close" at bounding box center [1225, 753] width 57 height 33
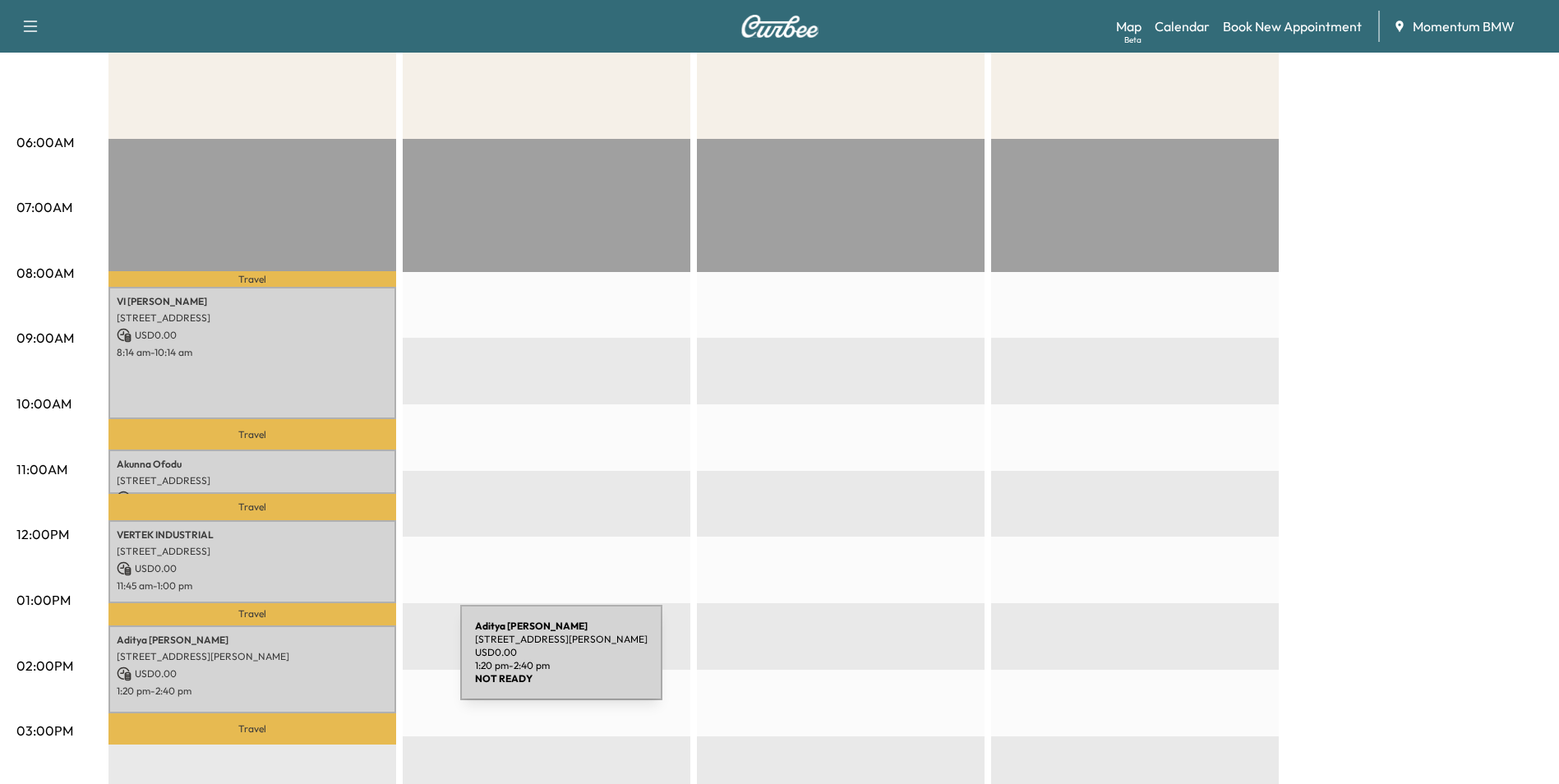
click at [324, 666] on p "USD 0.00" at bounding box center [252, 673] width 272 height 15
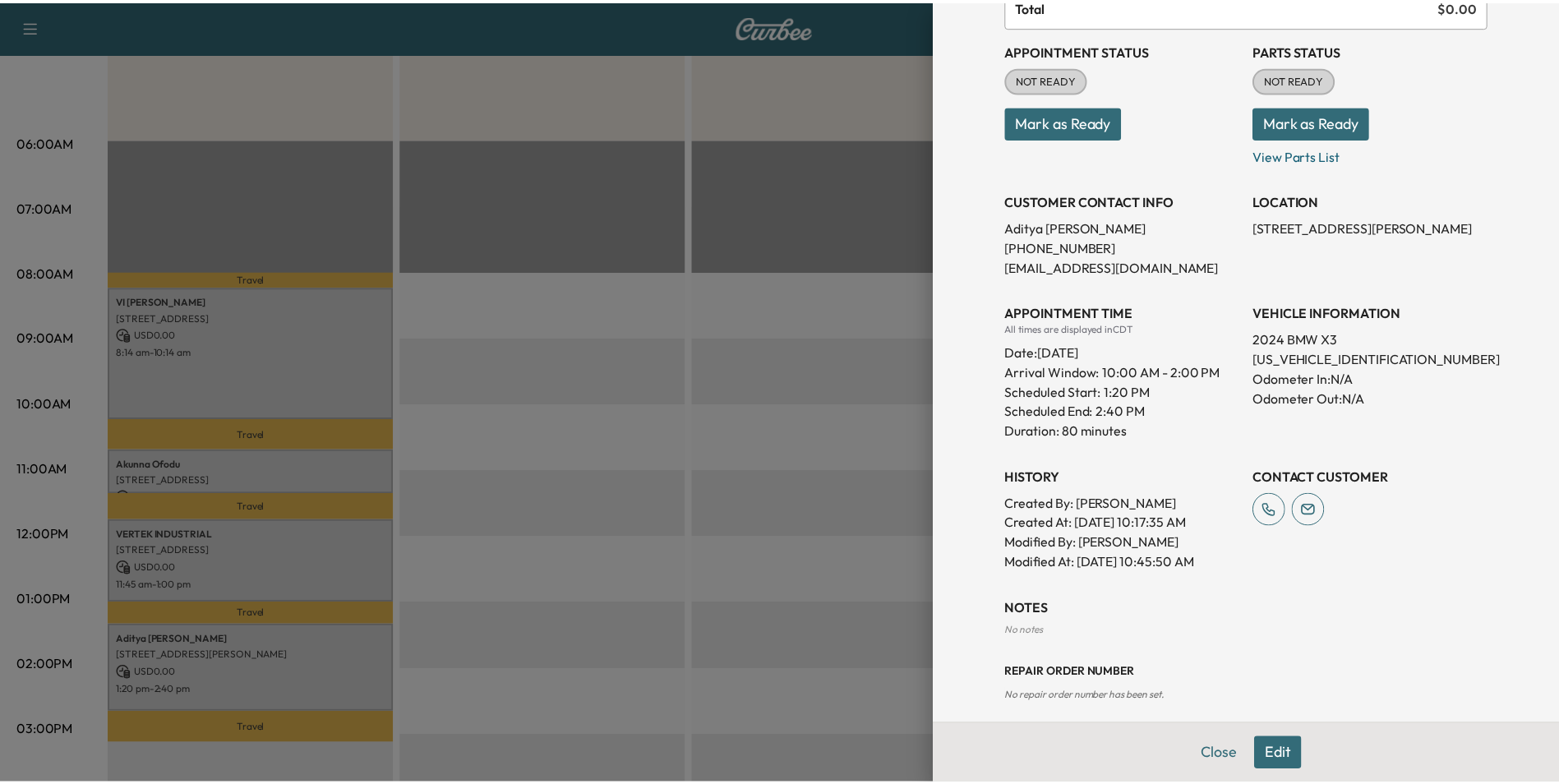
scroll to position [179, 0]
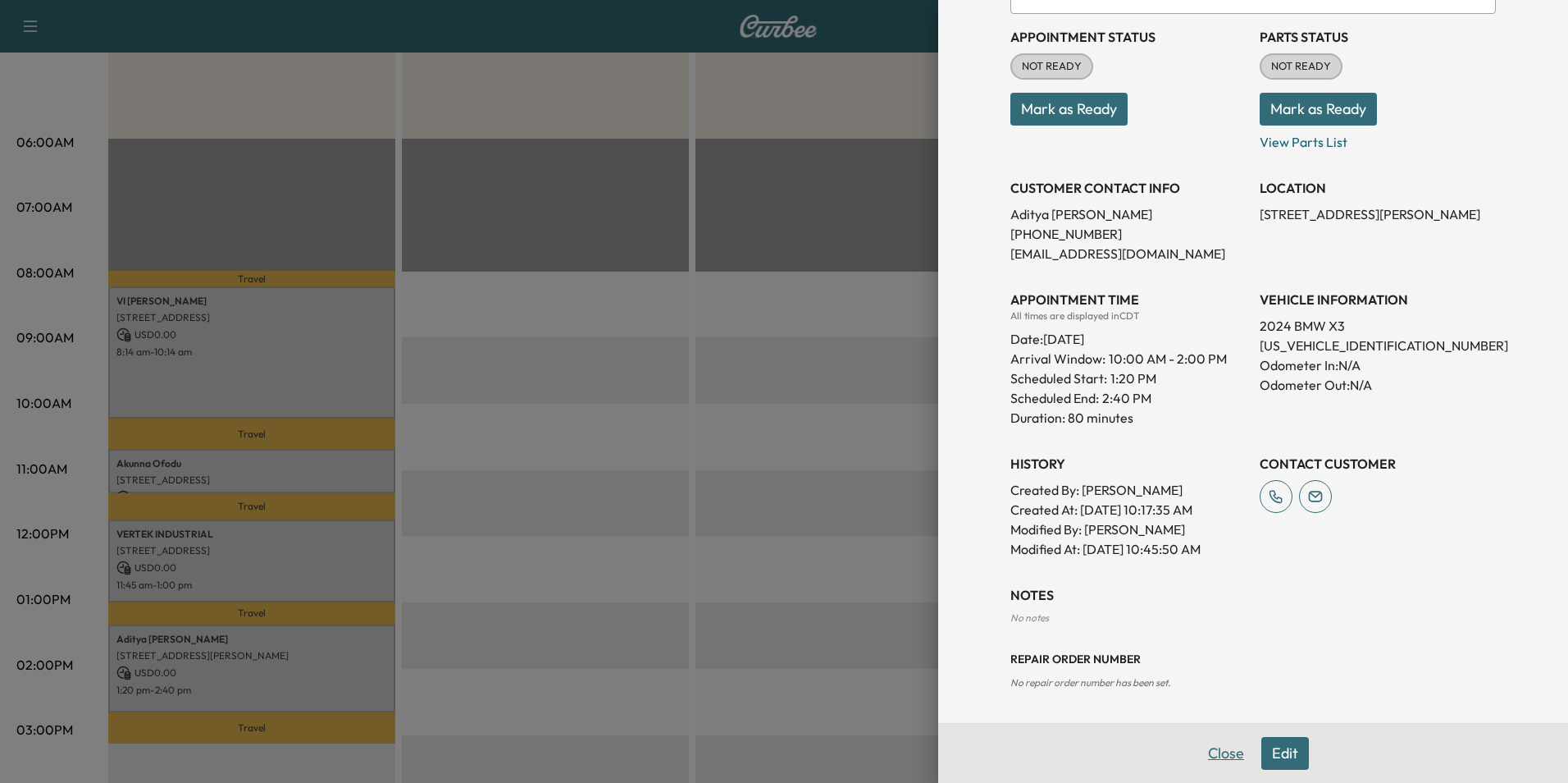
click at [1207, 746] on button "Close" at bounding box center [1225, 753] width 57 height 33
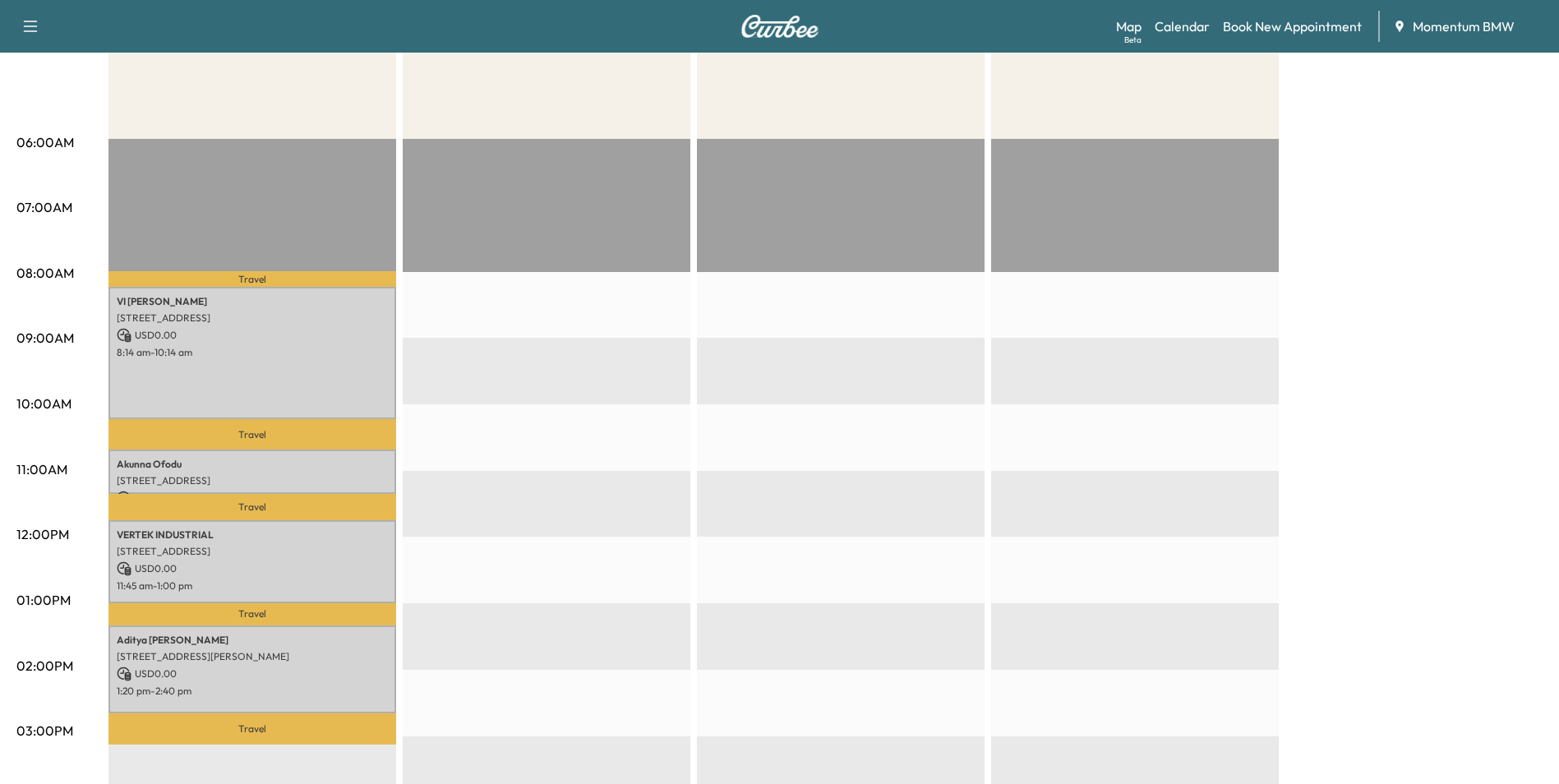
scroll to position [0, 0]
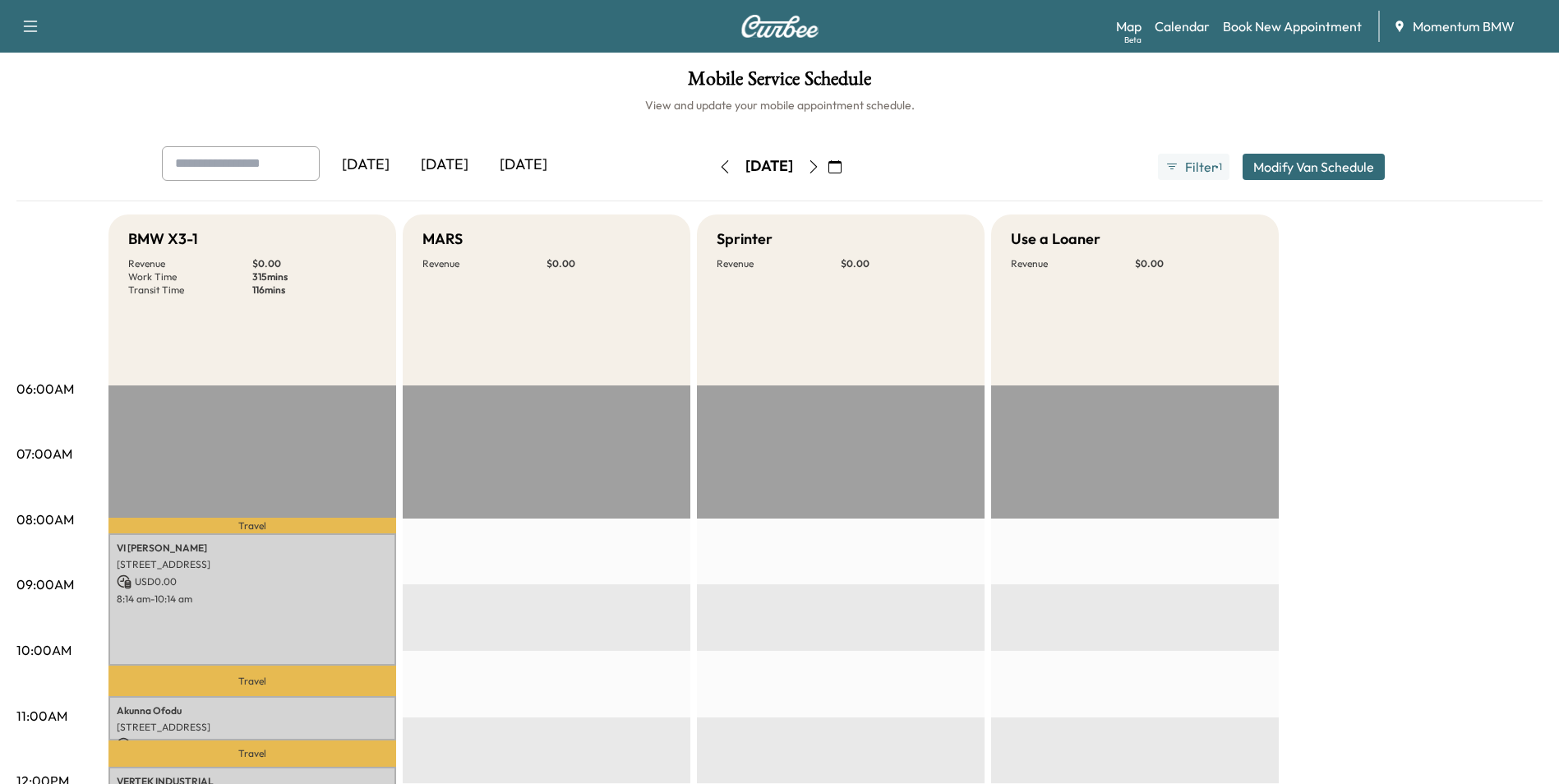
click at [718, 166] on icon "button" at bounding box center [725, 167] width 14 height 14
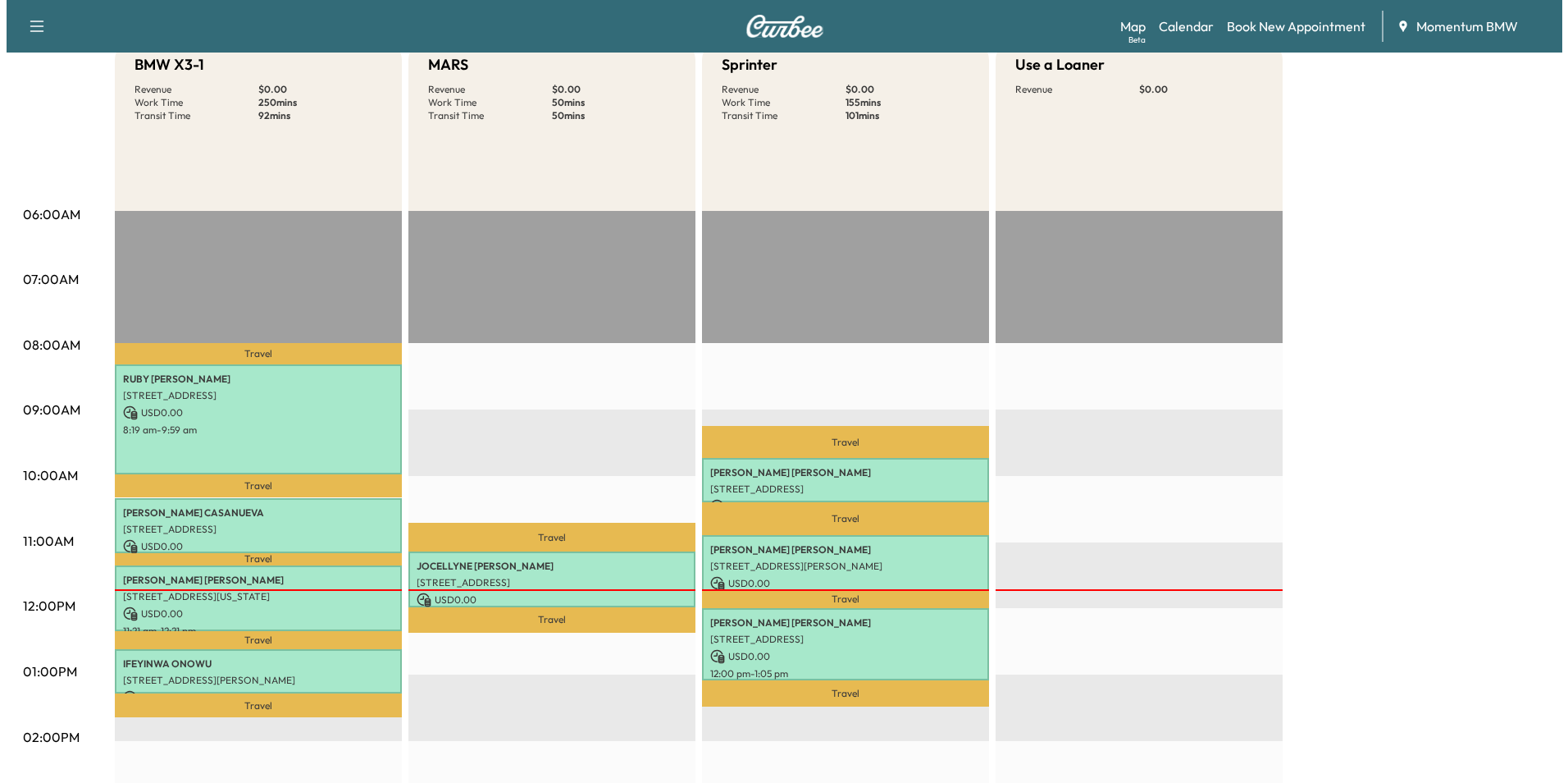
scroll to position [246, 0]
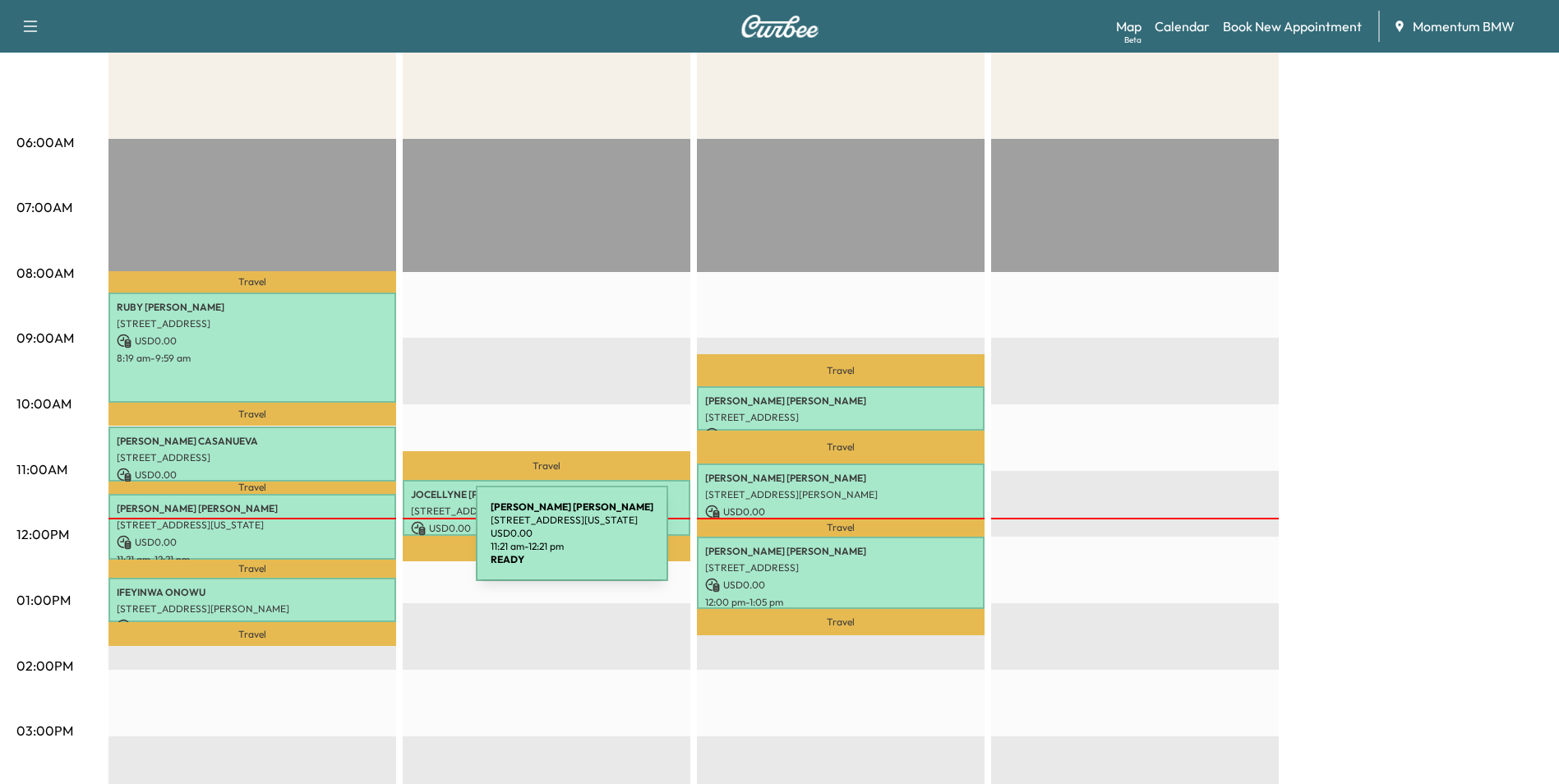
click at [353, 542] on p "USD 0.00" at bounding box center [252, 542] width 272 height 15
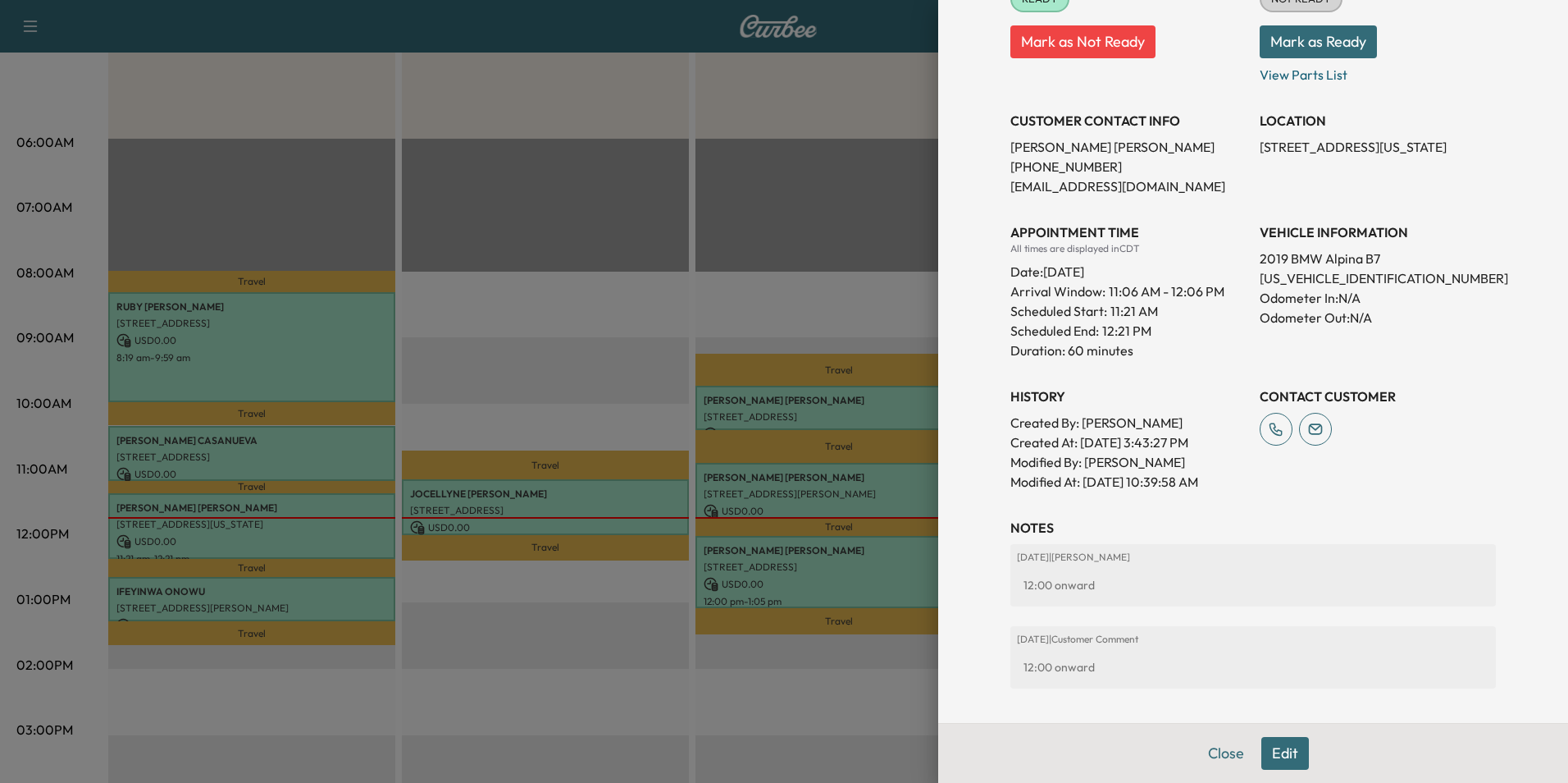
scroll to position [323, 0]
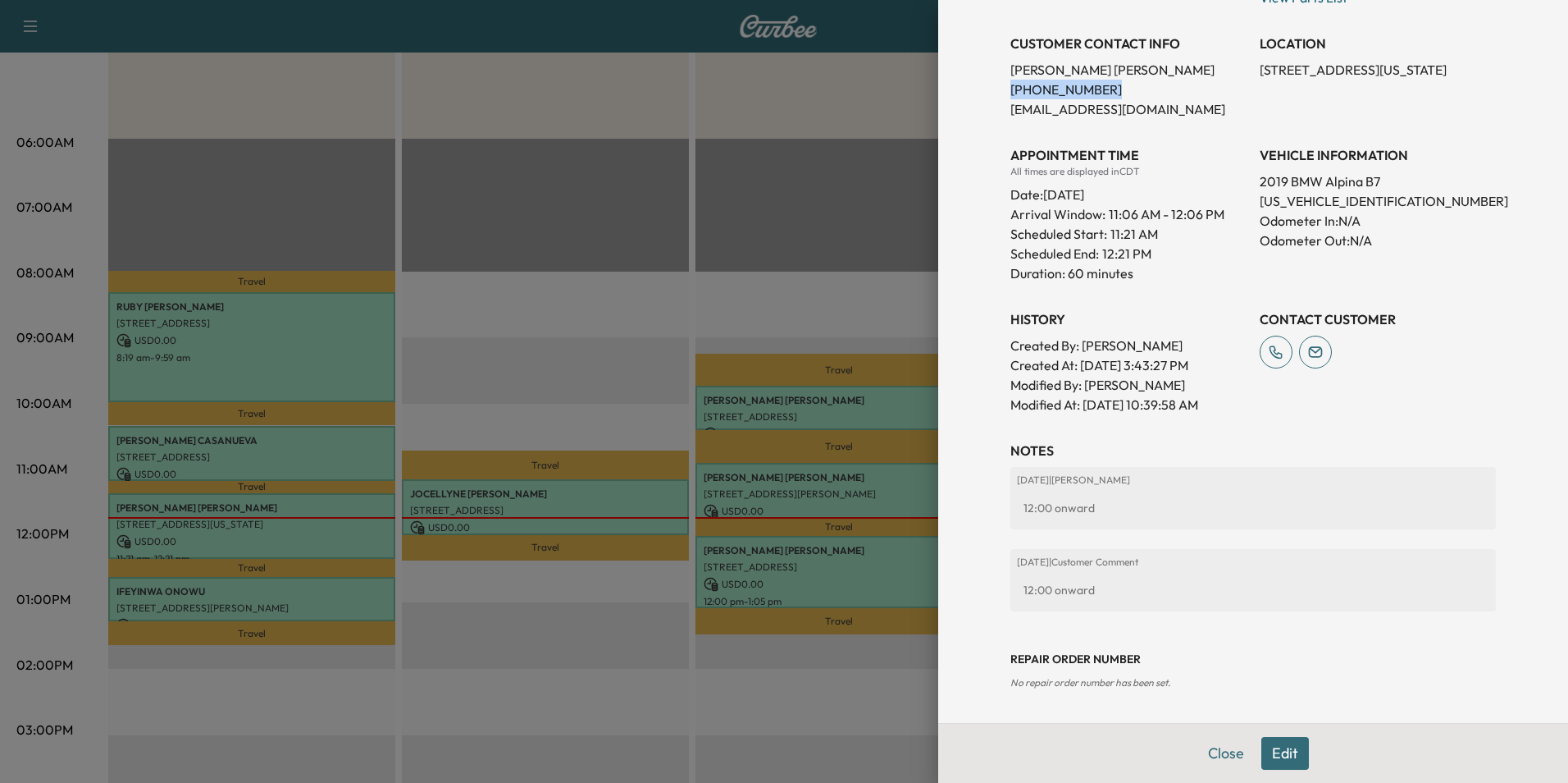
drag, startPoint x: 1085, startPoint y: 89, endPoint x: 998, endPoint y: 91, distance: 87.0
click at [1010, 91] on p "[PHONE_NUMBER]" at bounding box center [1127, 89] width 236 height 19
copy p "[PHONE_NUMBER]"
click at [1267, 749] on button "Edit" at bounding box center [1284, 753] width 48 height 33
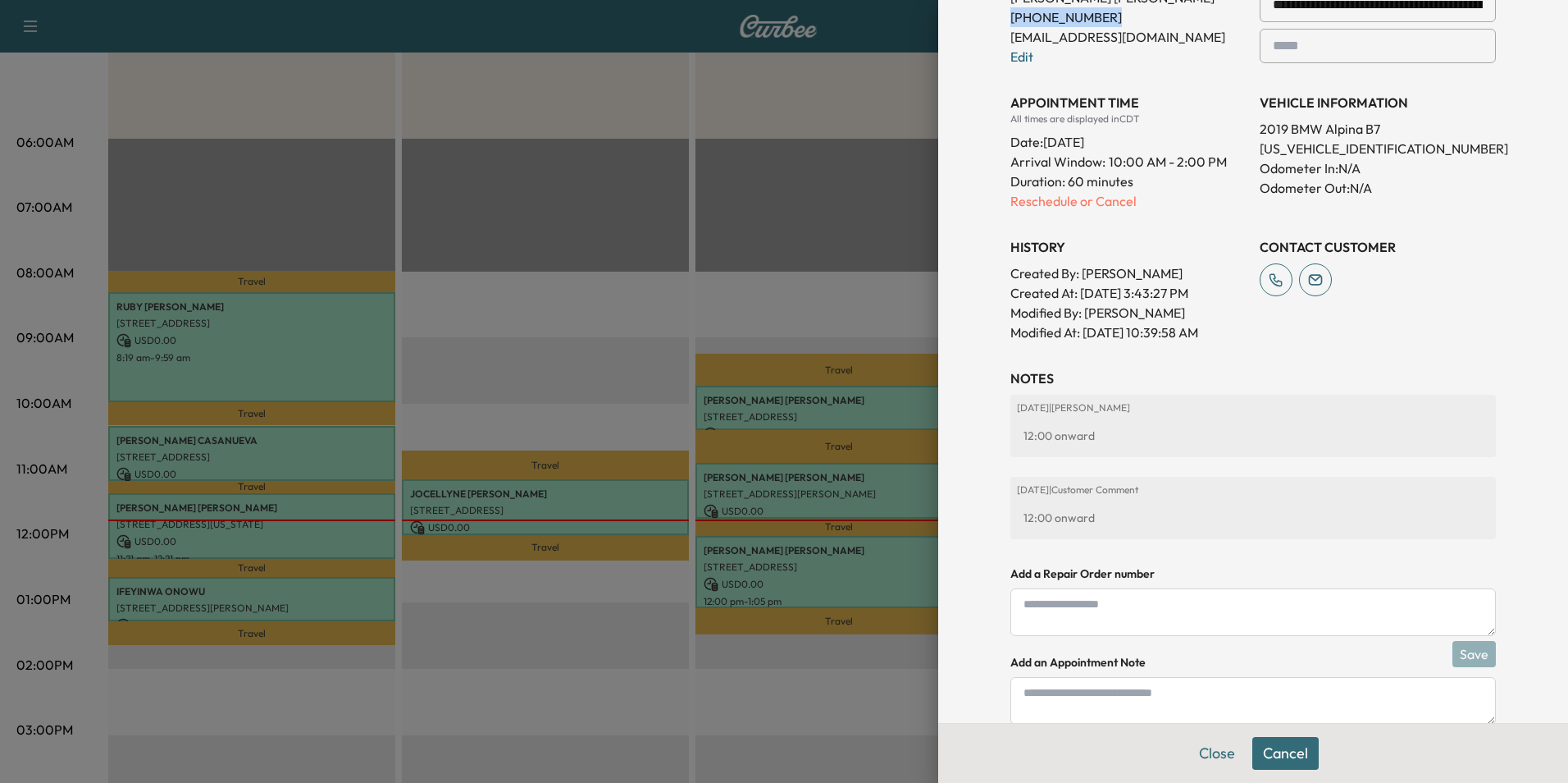
scroll to position [495, 0]
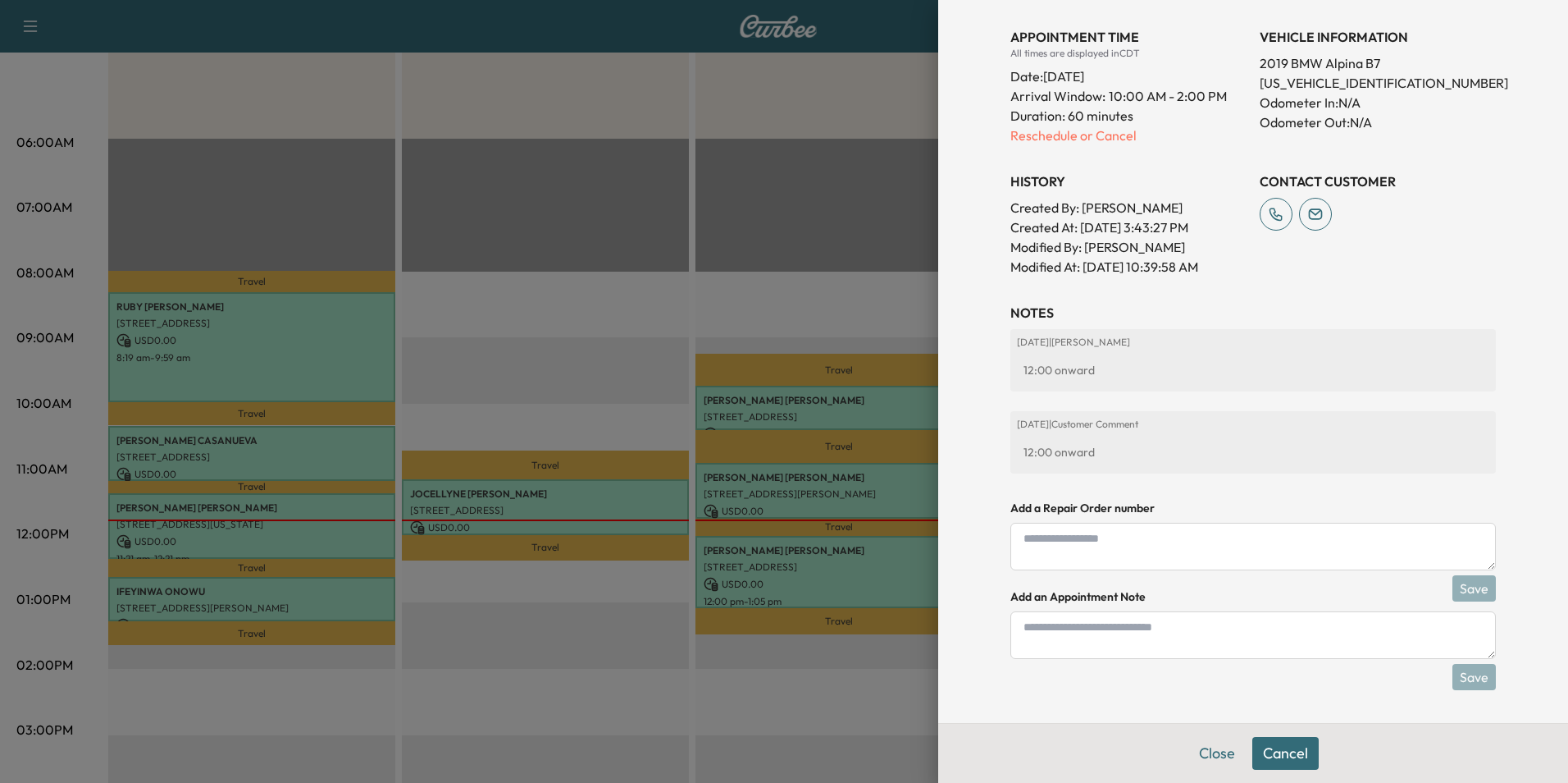
click at [1215, 636] on textarea at bounding box center [1252, 634] width 485 height 48
type textarea "*"
type textarea "**********"
click at [1467, 671] on button "Save" at bounding box center [1474, 676] width 44 height 26
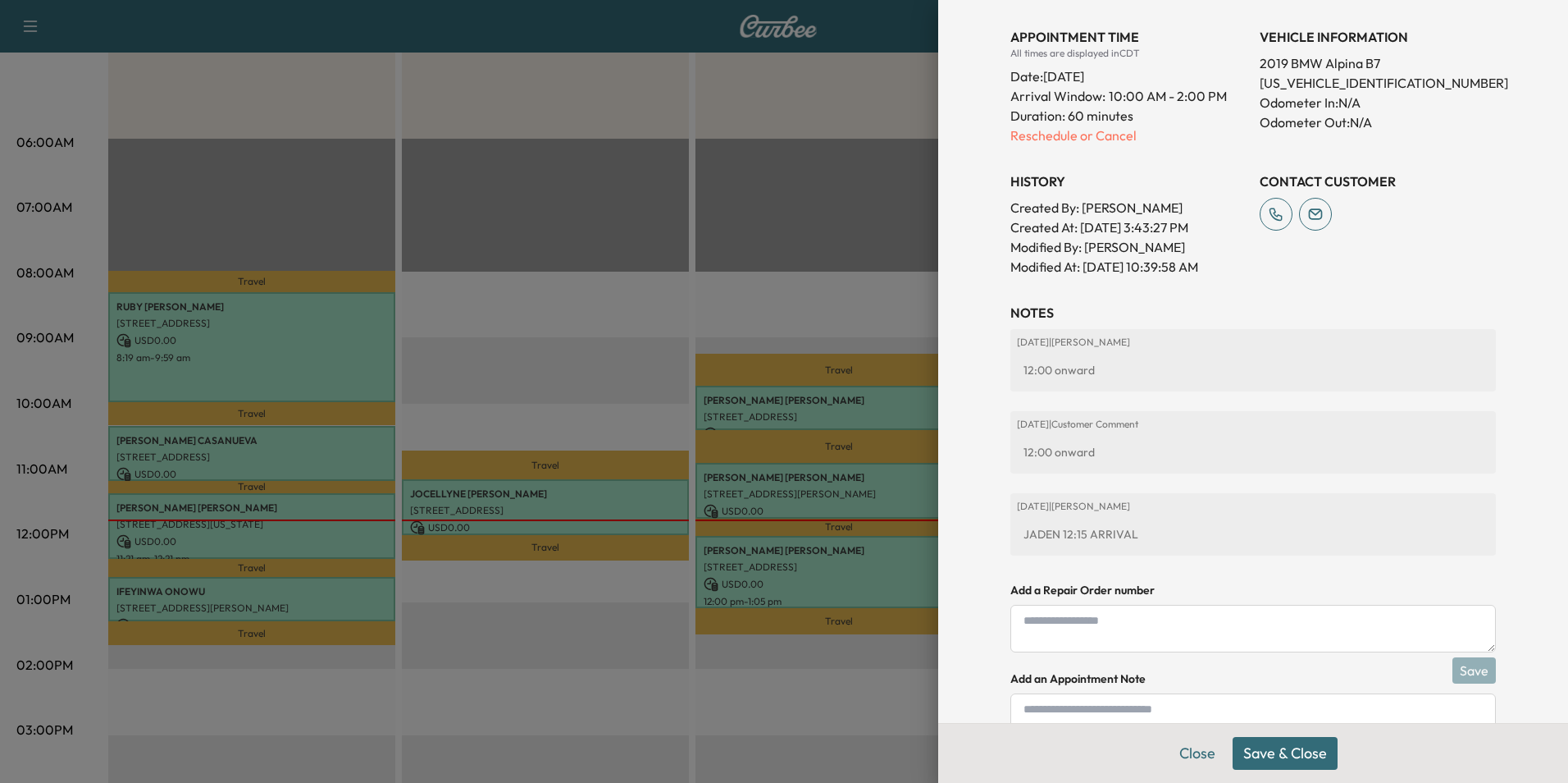
click at [1279, 744] on button "Save & Close" at bounding box center [1284, 753] width 105 height 33
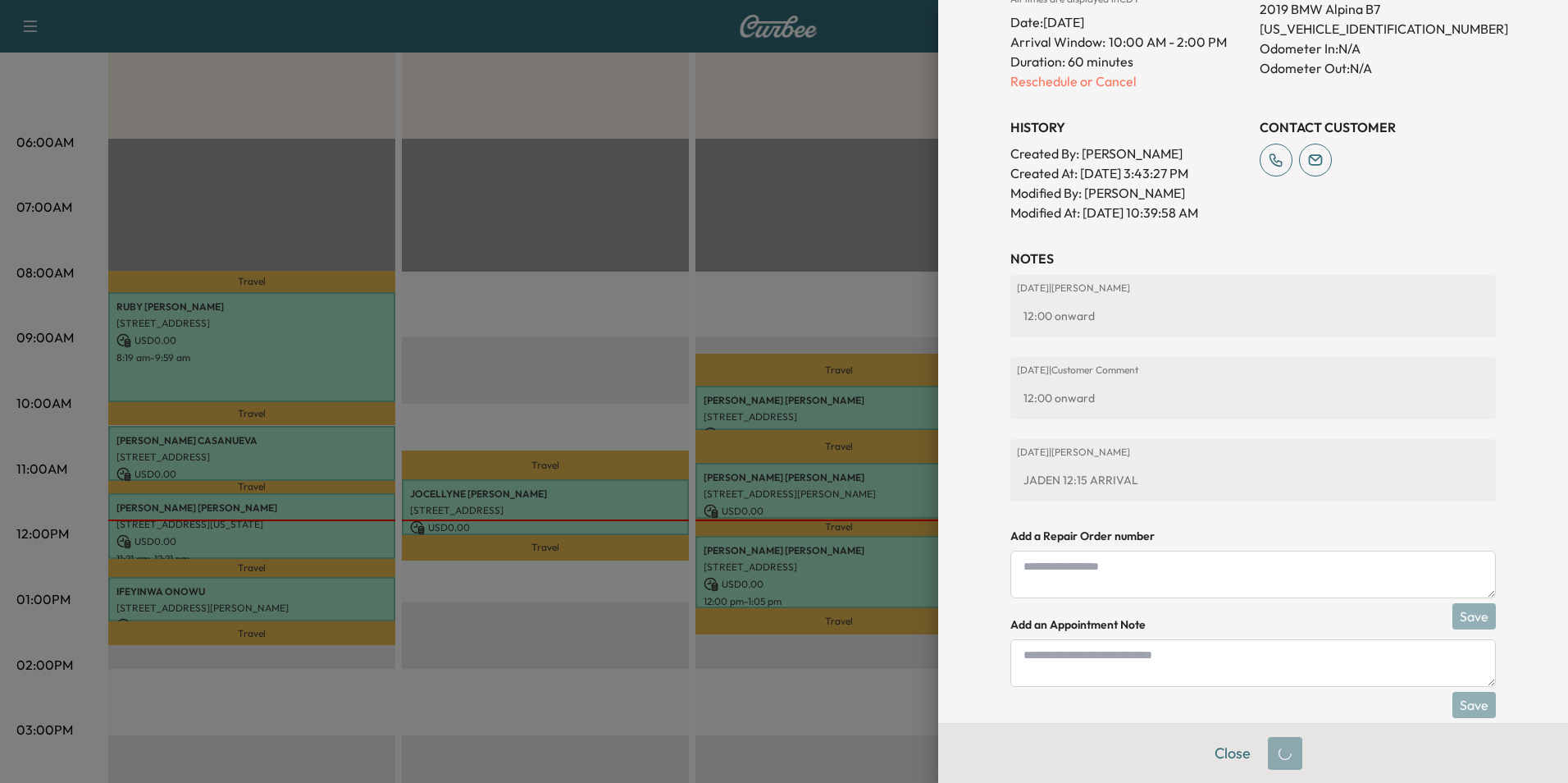
scroll to position [461, 0]
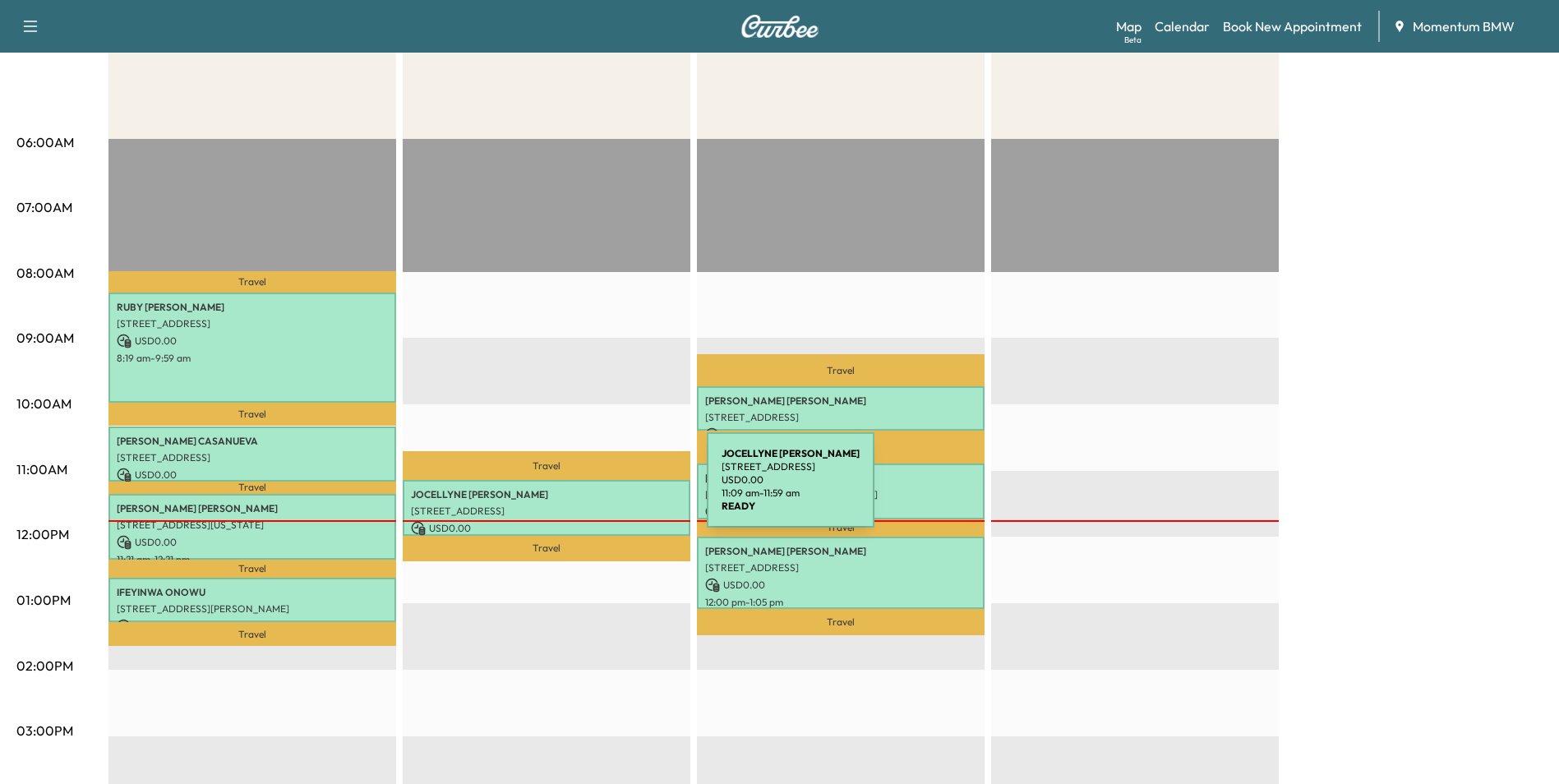
click at [584, 489] on p "[PERSON_NAME]" at bounding box center [546, 495] width 272 height 14
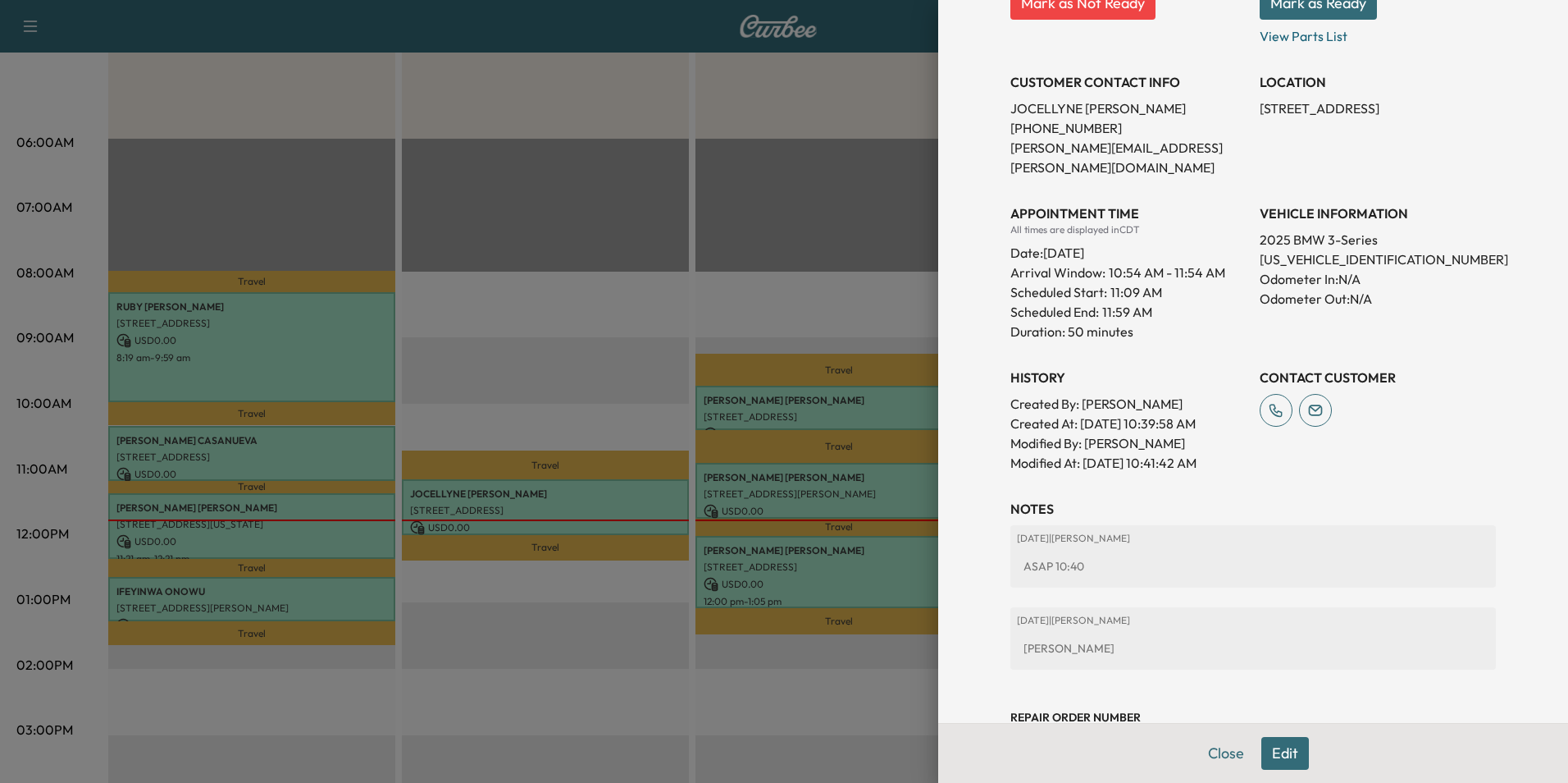
scroll to position [323, 0]
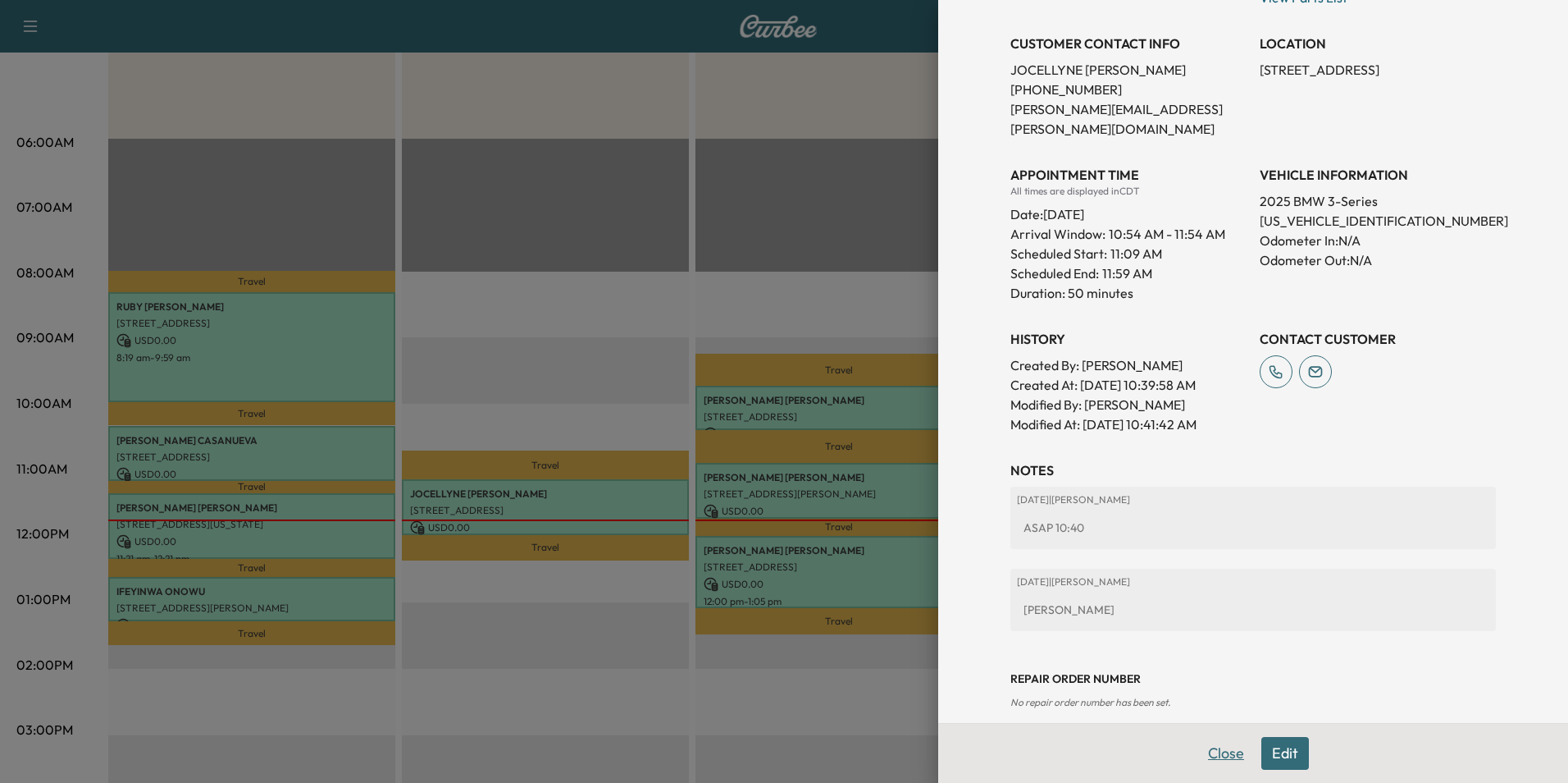
click at [1215, 753] on button "Close" at bounding box center [1225, 753] width 57 height 33
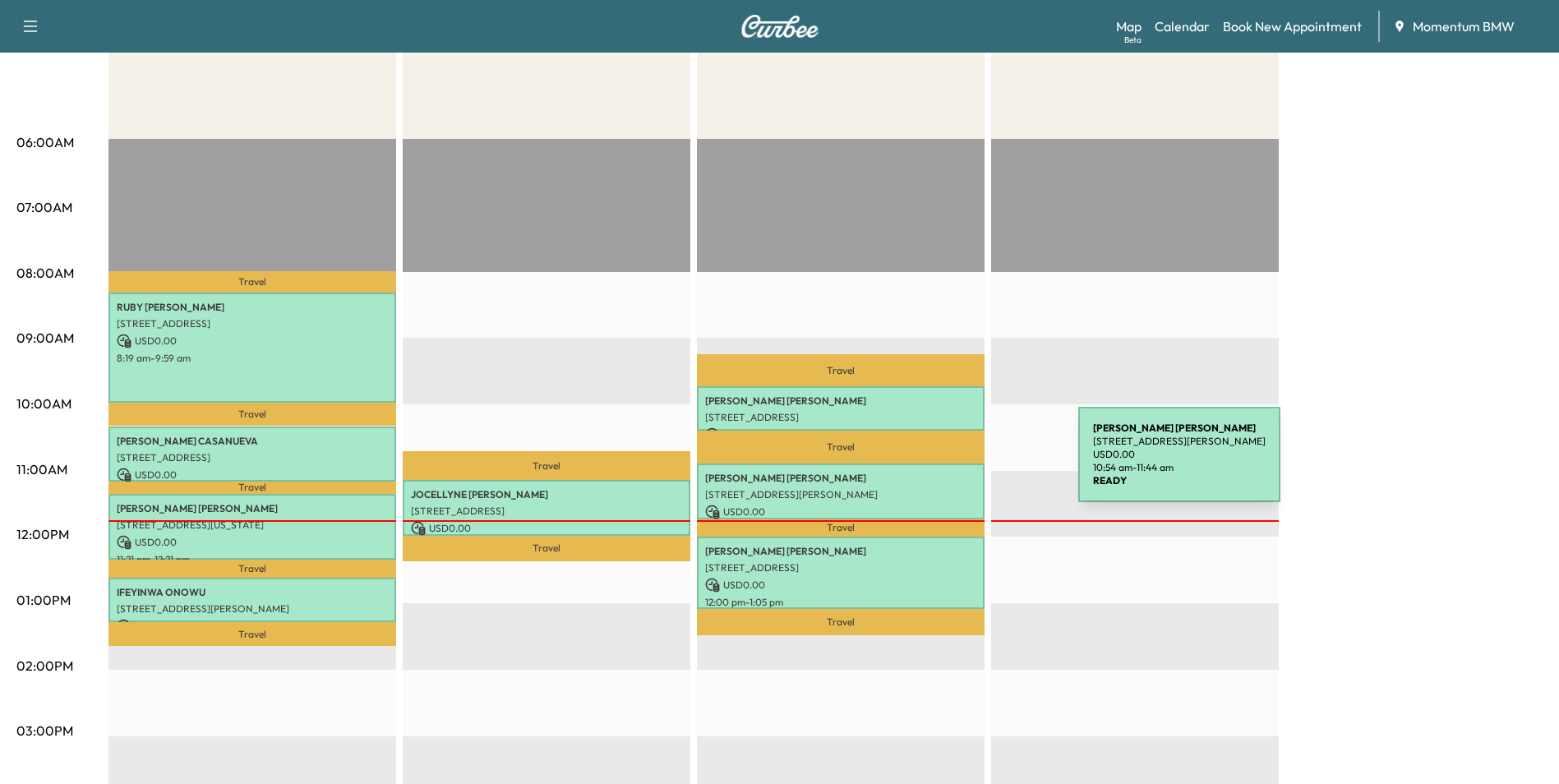
click at [955, 464] on div "[PERSON_NAME] [STREET_ADDRESS][PERSON_NAME] USD 0.00 10:54 am - 11:44 am" at bounding box center [841, 490] width 288 height 55
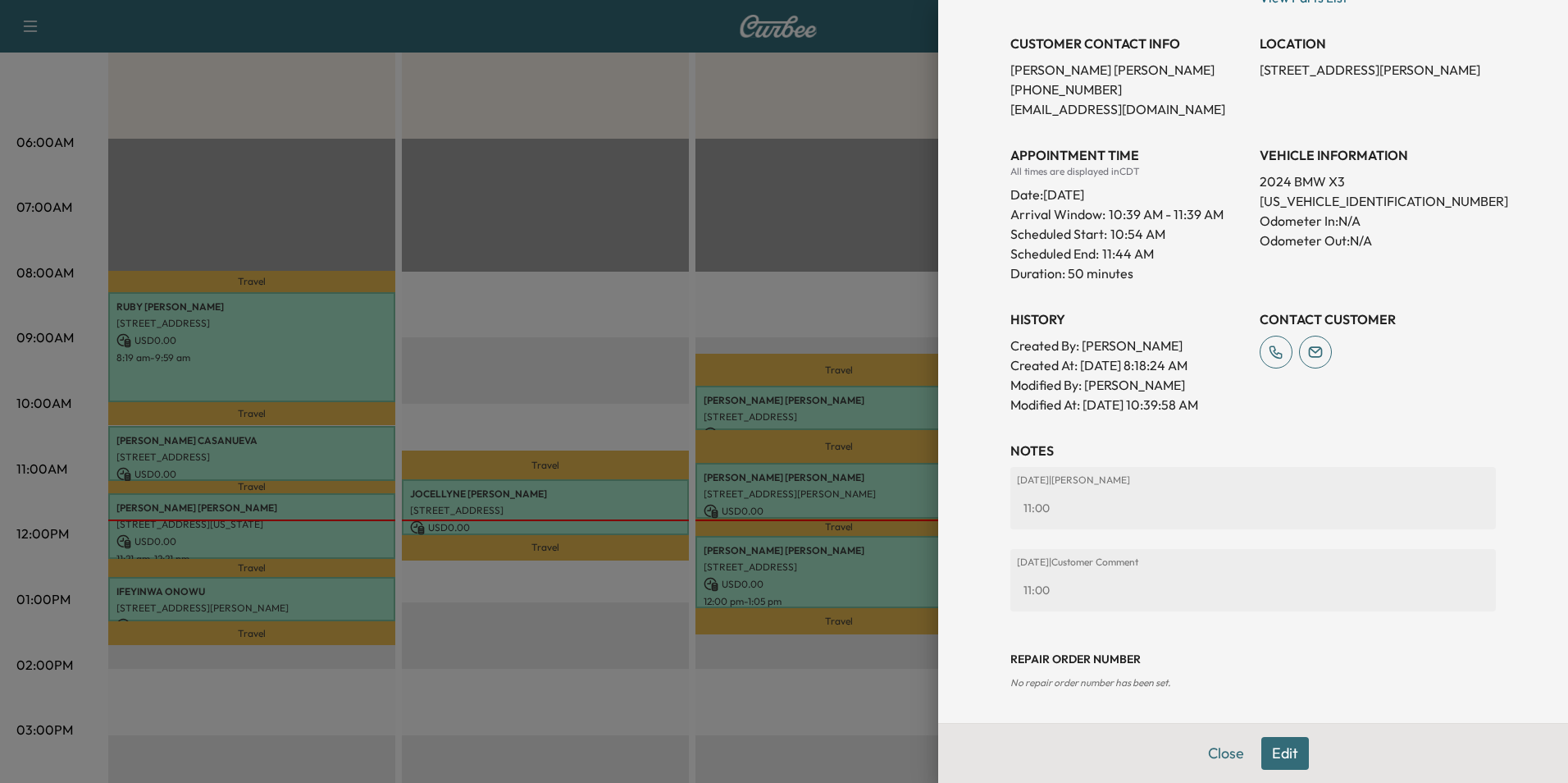
click at [1216, 752] on button "Close" at bounding box center [1225, 753] width 57 height 33
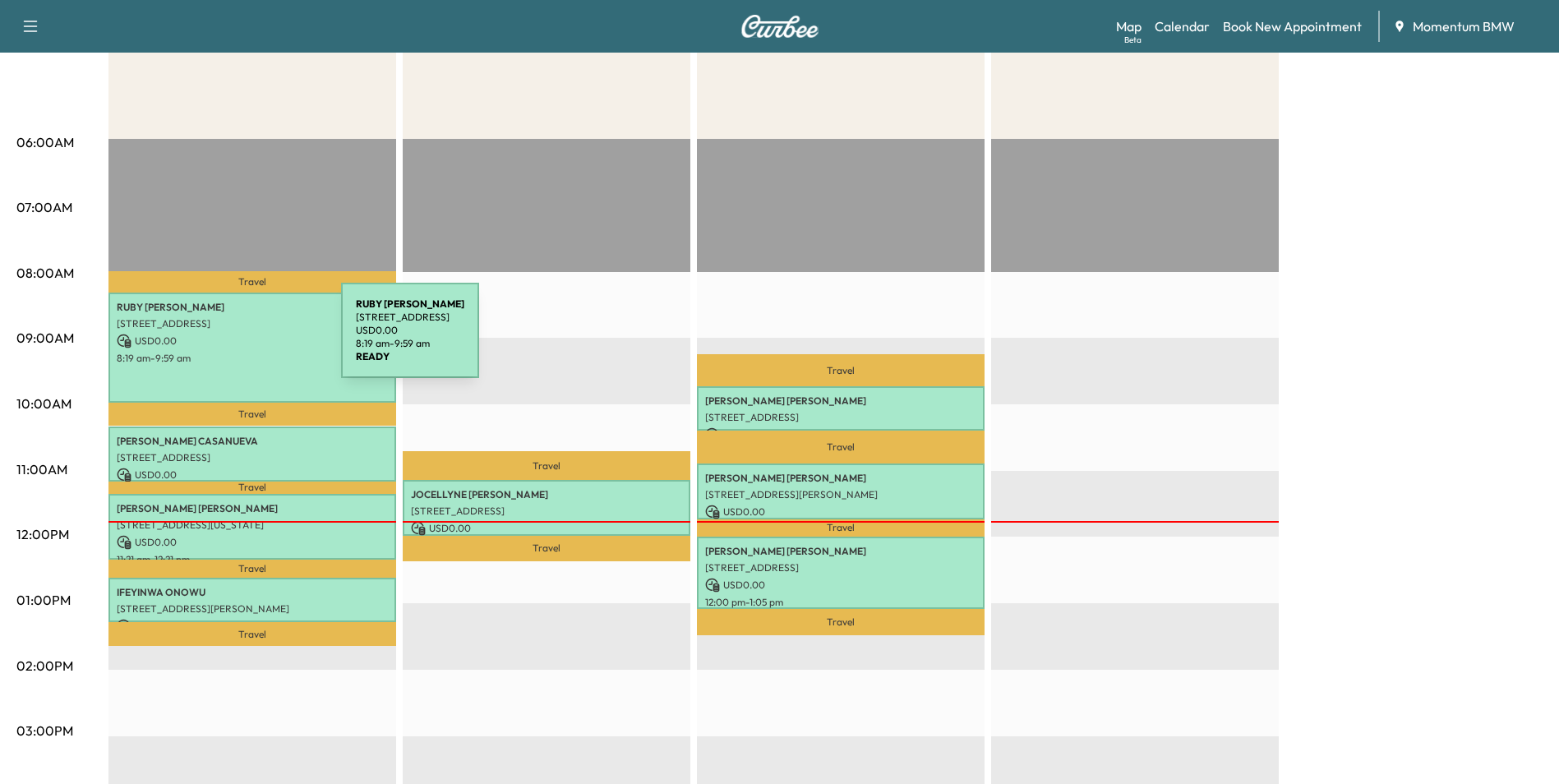
click at [219, 340] on p "USD 0.00" at bounding box center [252, 340] width 272 height 15
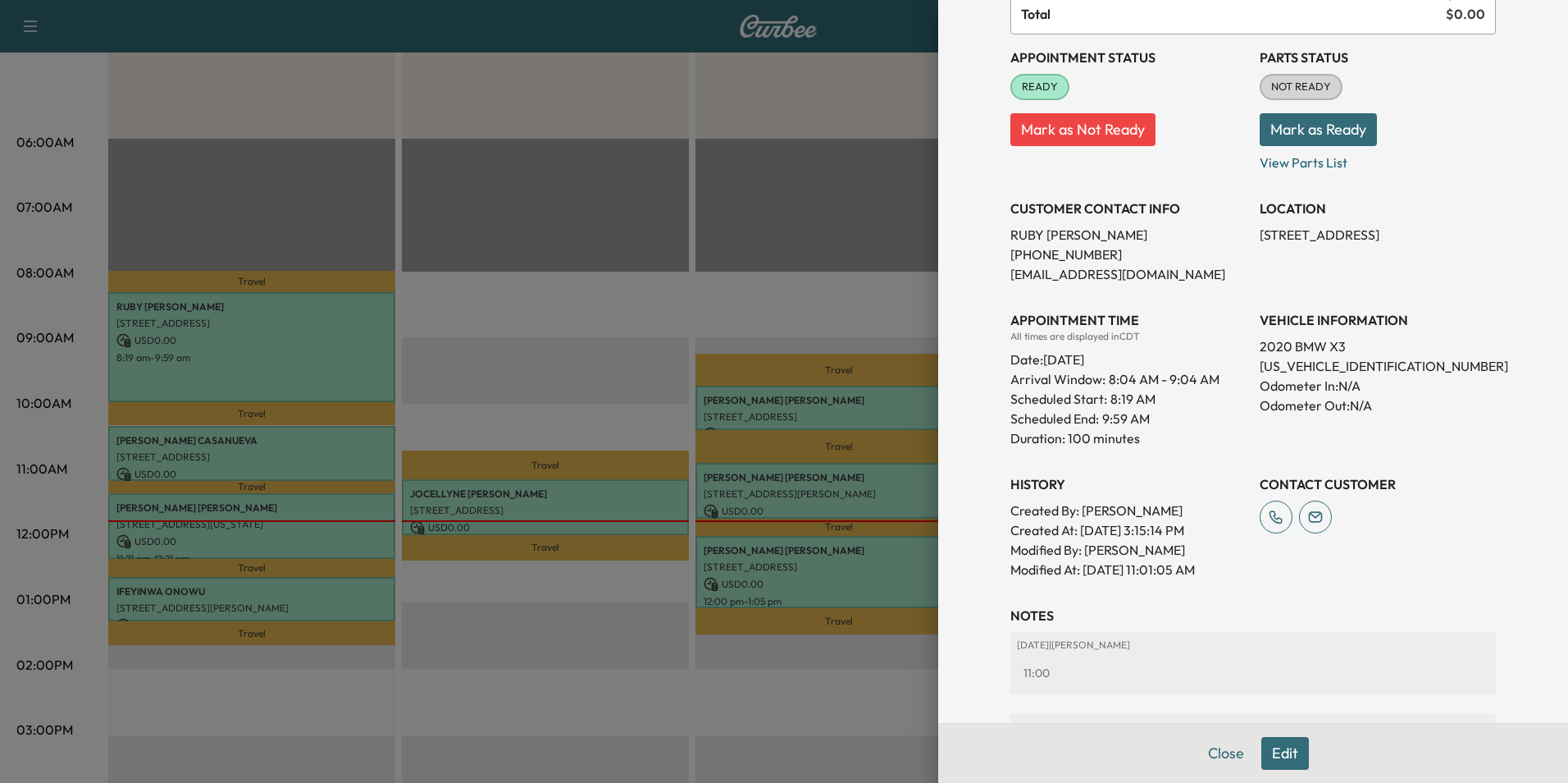
scroll to position [425, 0]
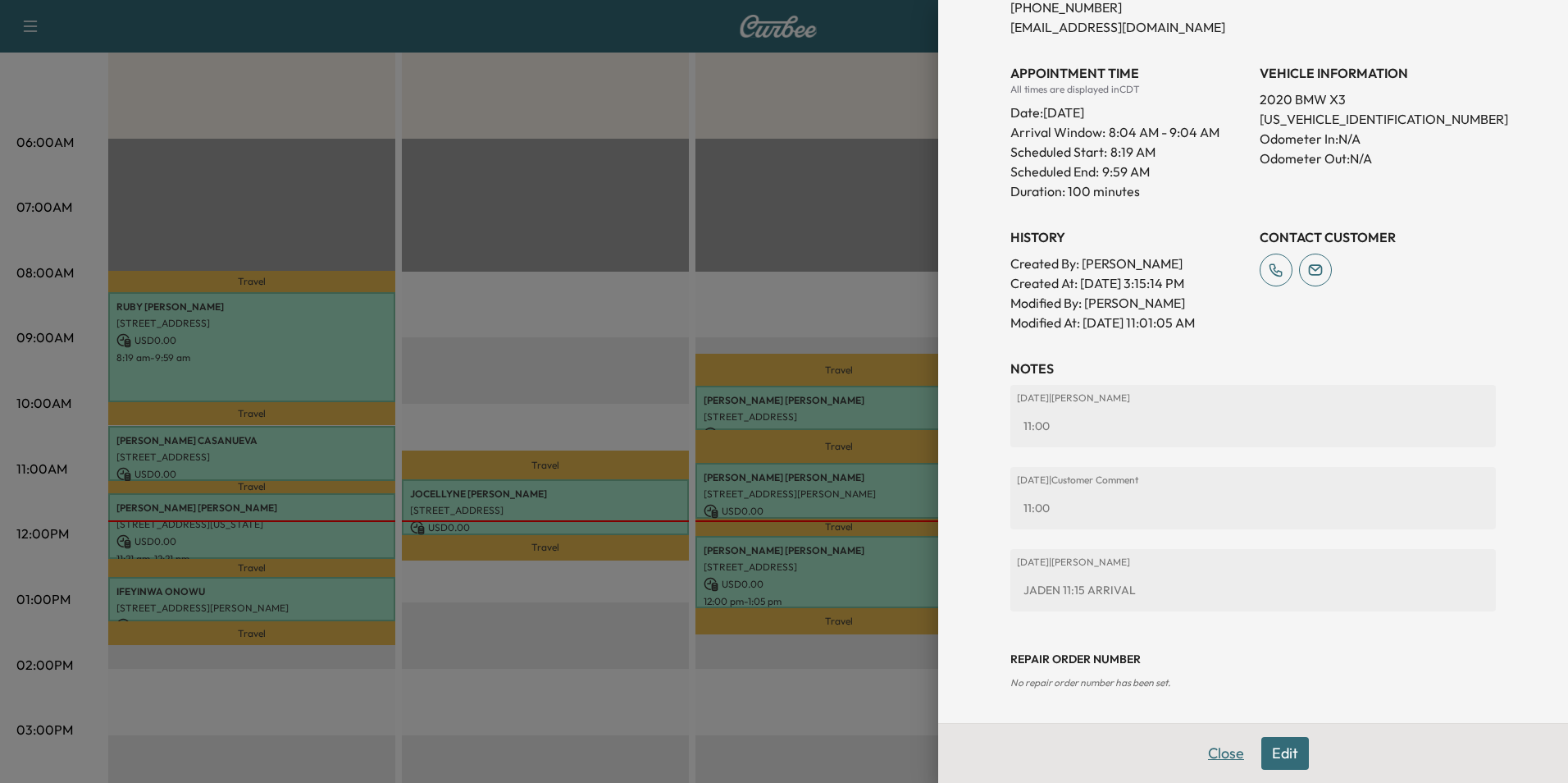
click at [1216, 752] on button "Close" at bounding box center [1225, 753] width 57 height 33
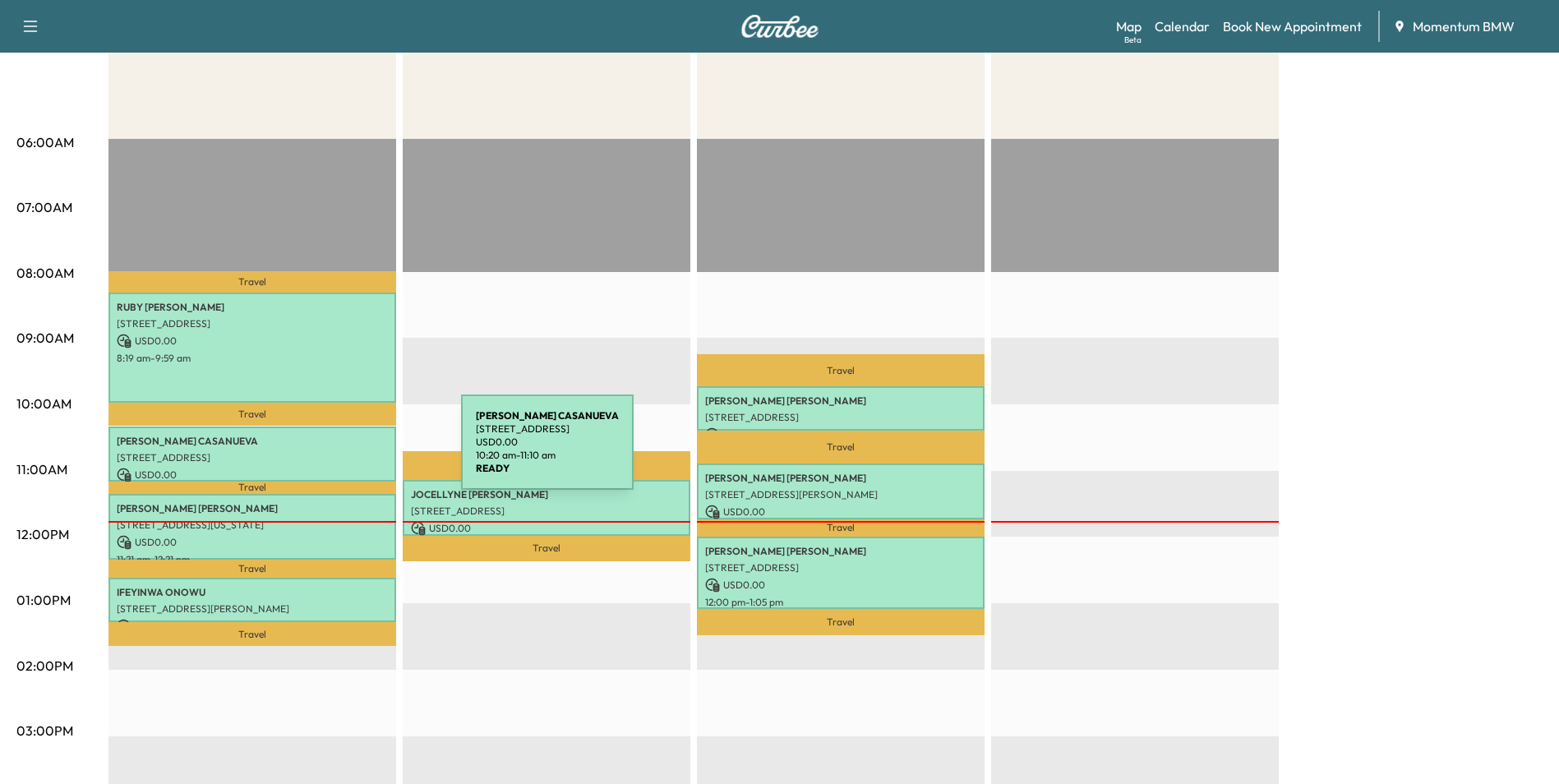
click at [338, 451] on p "[STREET_ADDRESS]" at bounding box center [252, 458] width 272 height 14
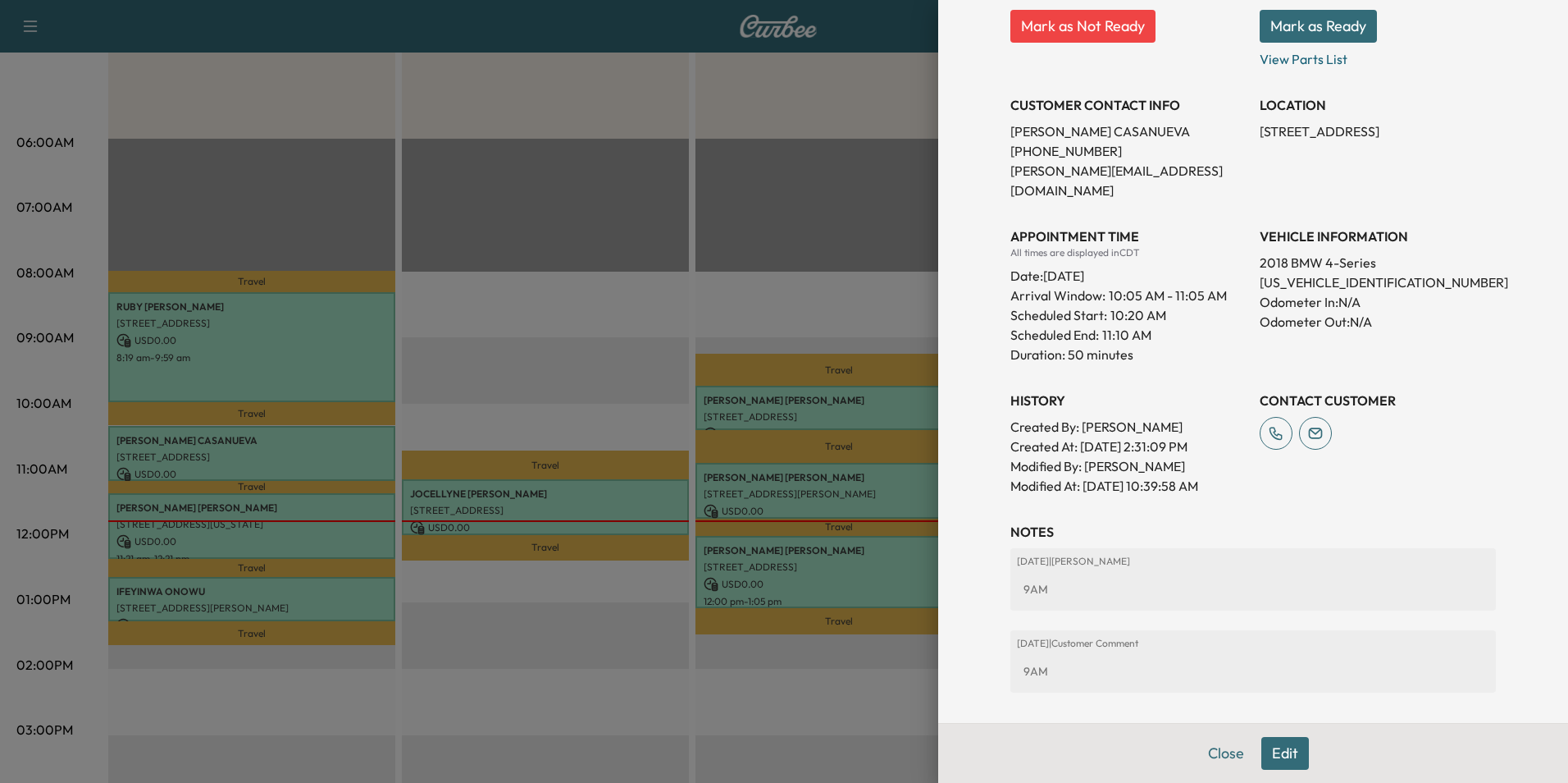
scroll to position [323, 0]
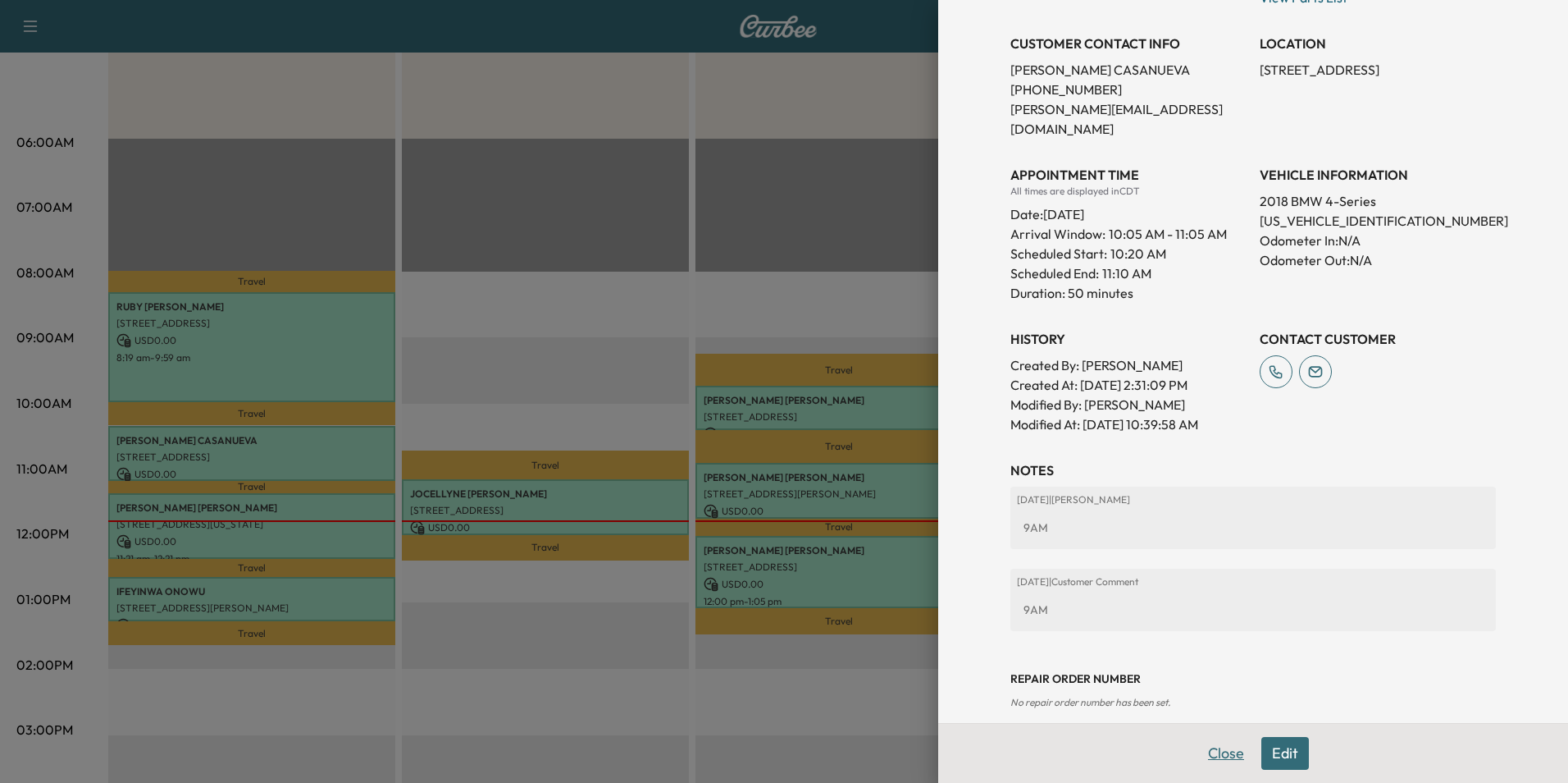
click at [1220, 757] on button "Close" at bounding box center [1225, 753] width 57 height 33
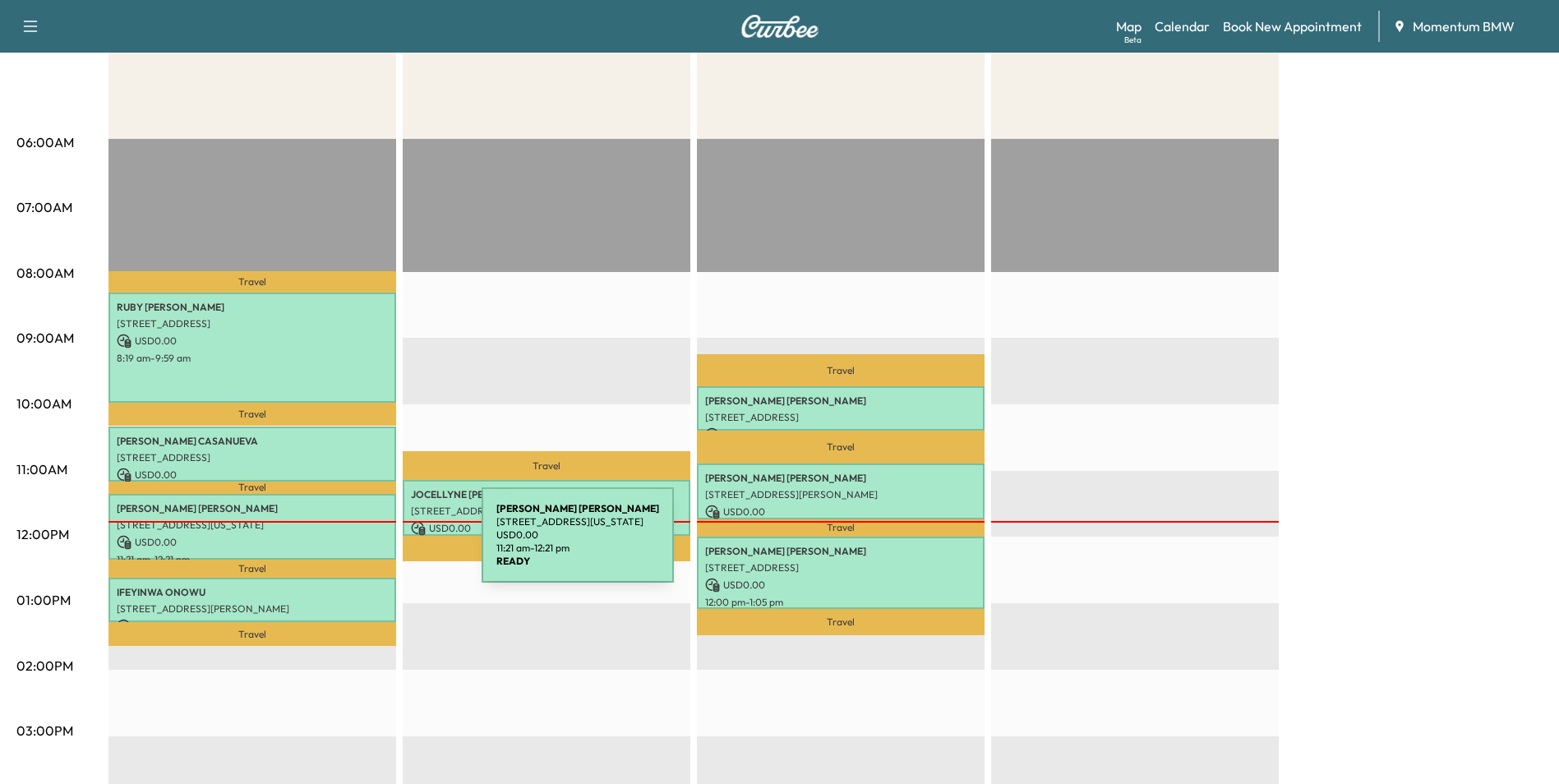
click at [358, 545] on p "USD 0.00" at bounding box center [252, 542] width 272 height 15
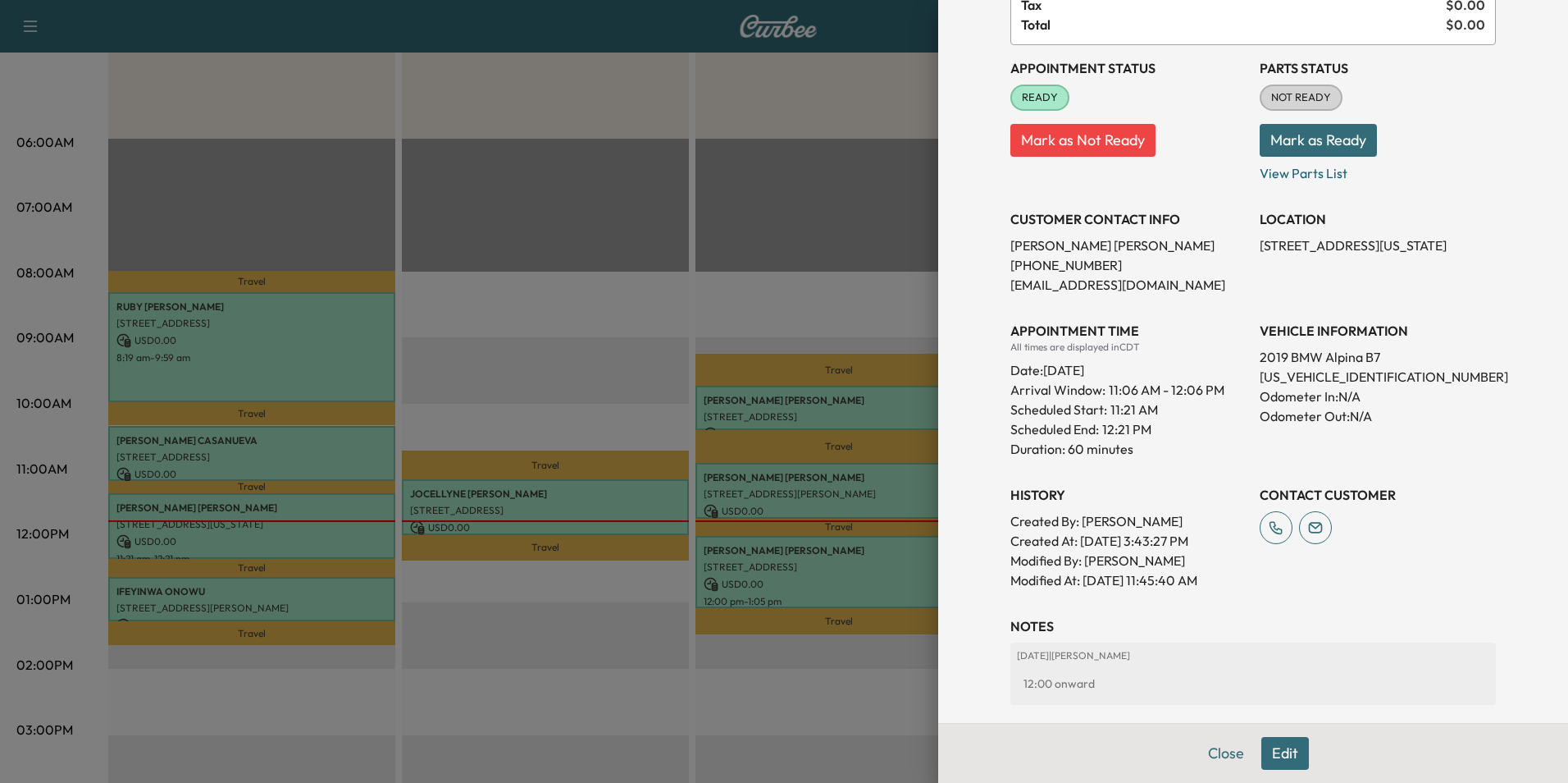
scroll to position [405, 0]
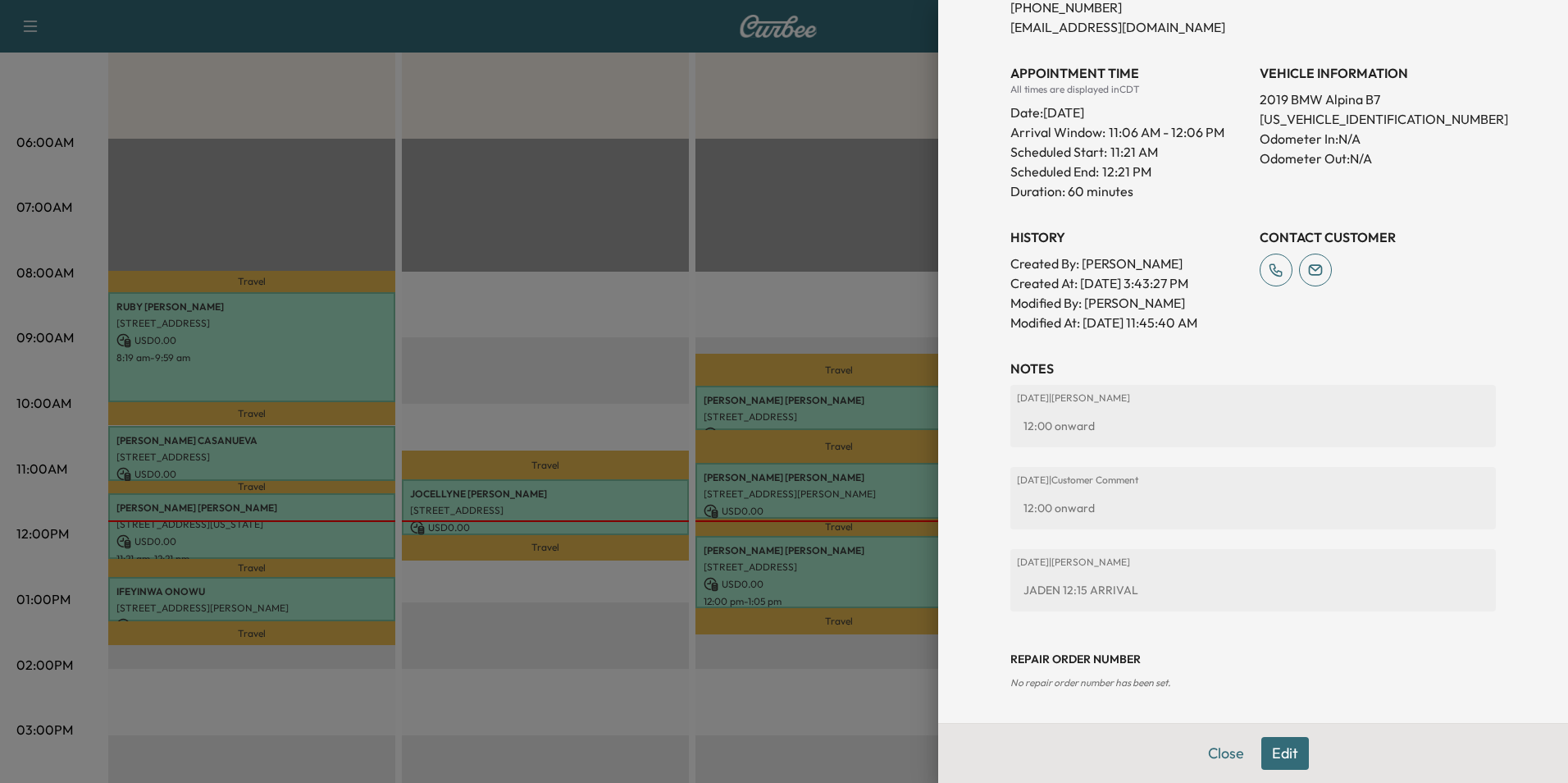
click at [1221, 756] on button "Close" at bounding box center [1225, 753] width 57 height 33
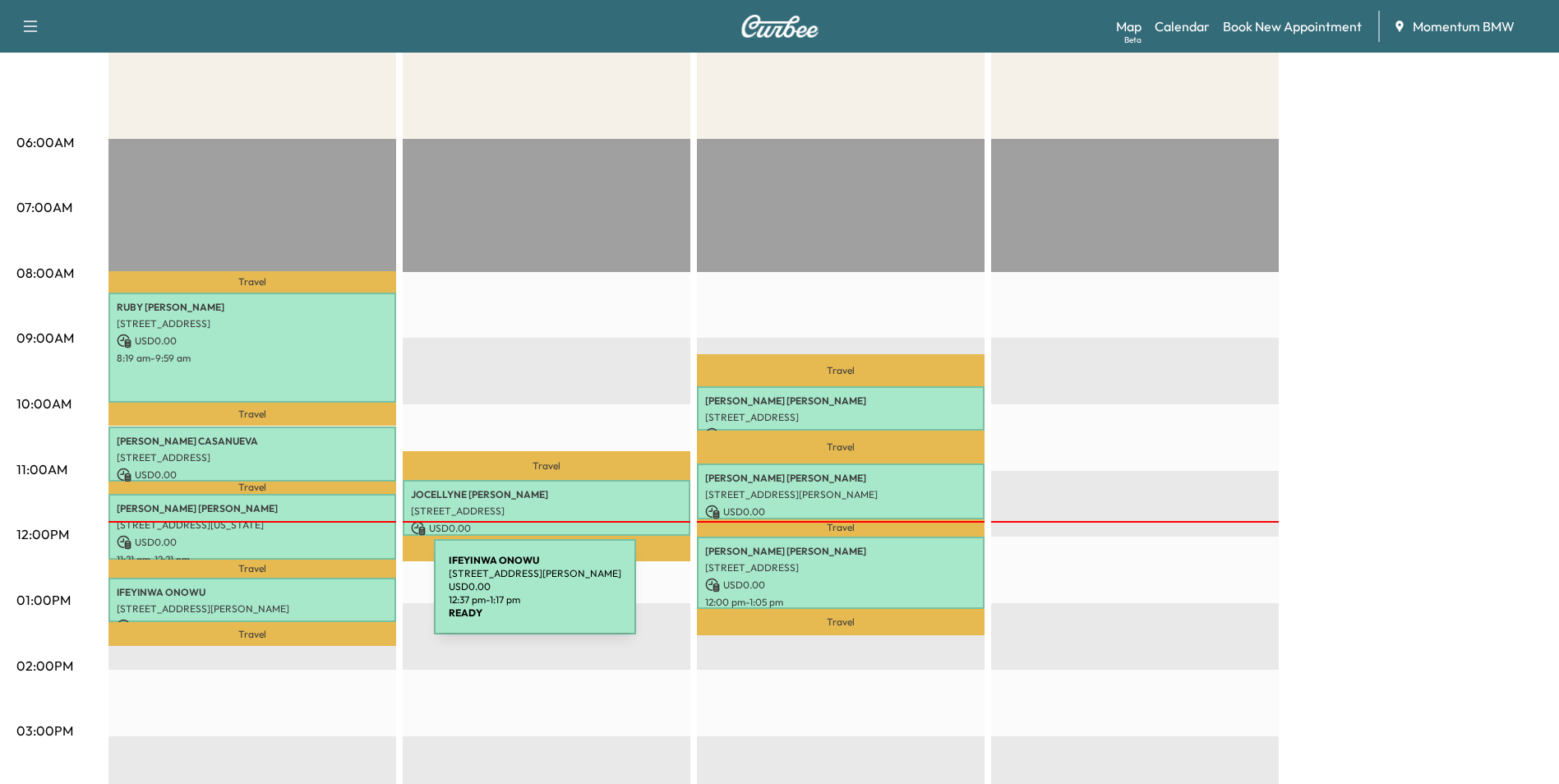
click at [310, 602] on p "[STREET_ADDRESS][PERSON_NAME]" at bounding box center [252, 609] width 272 height 14
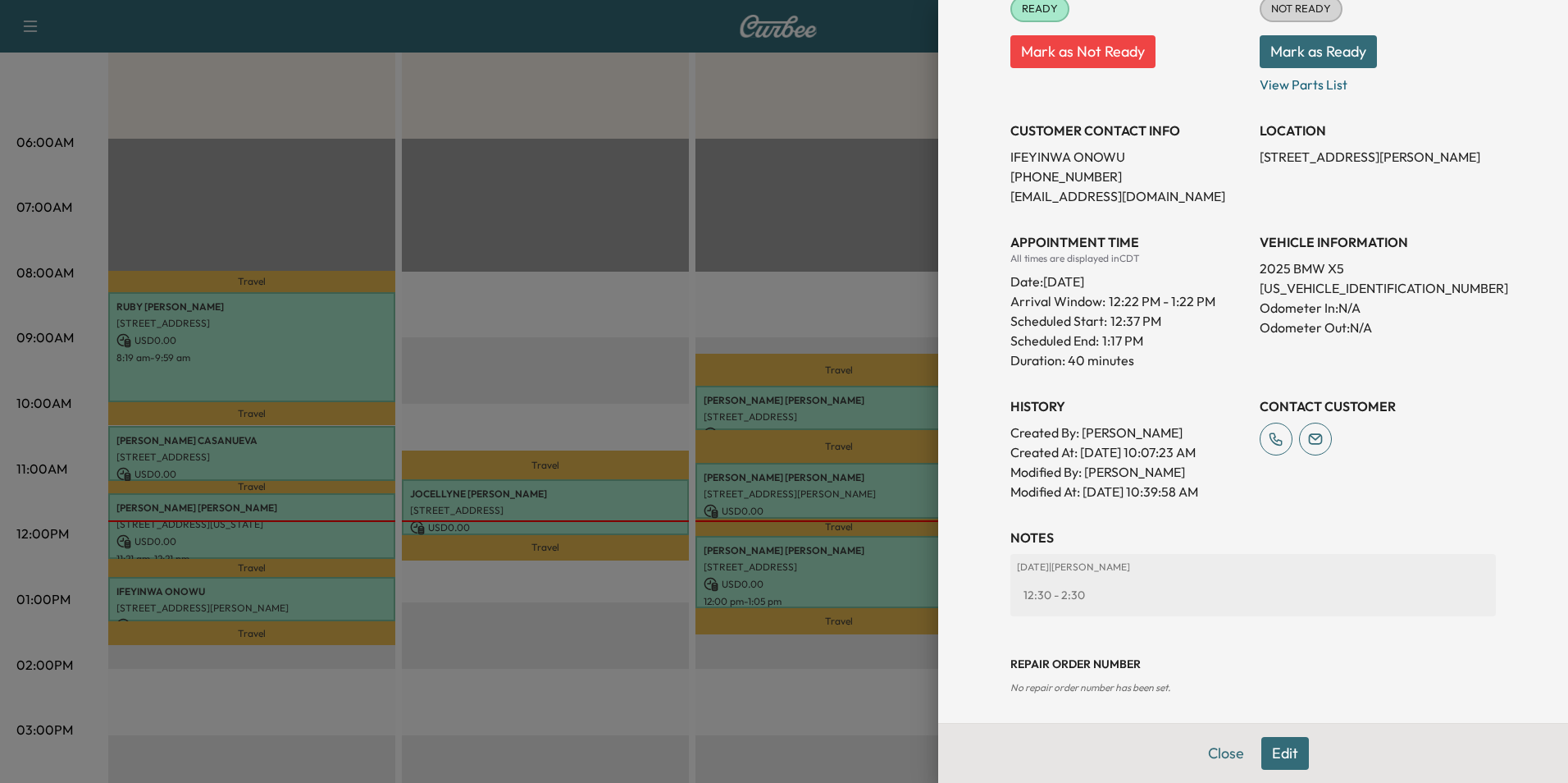
scroll to position [241, 0]
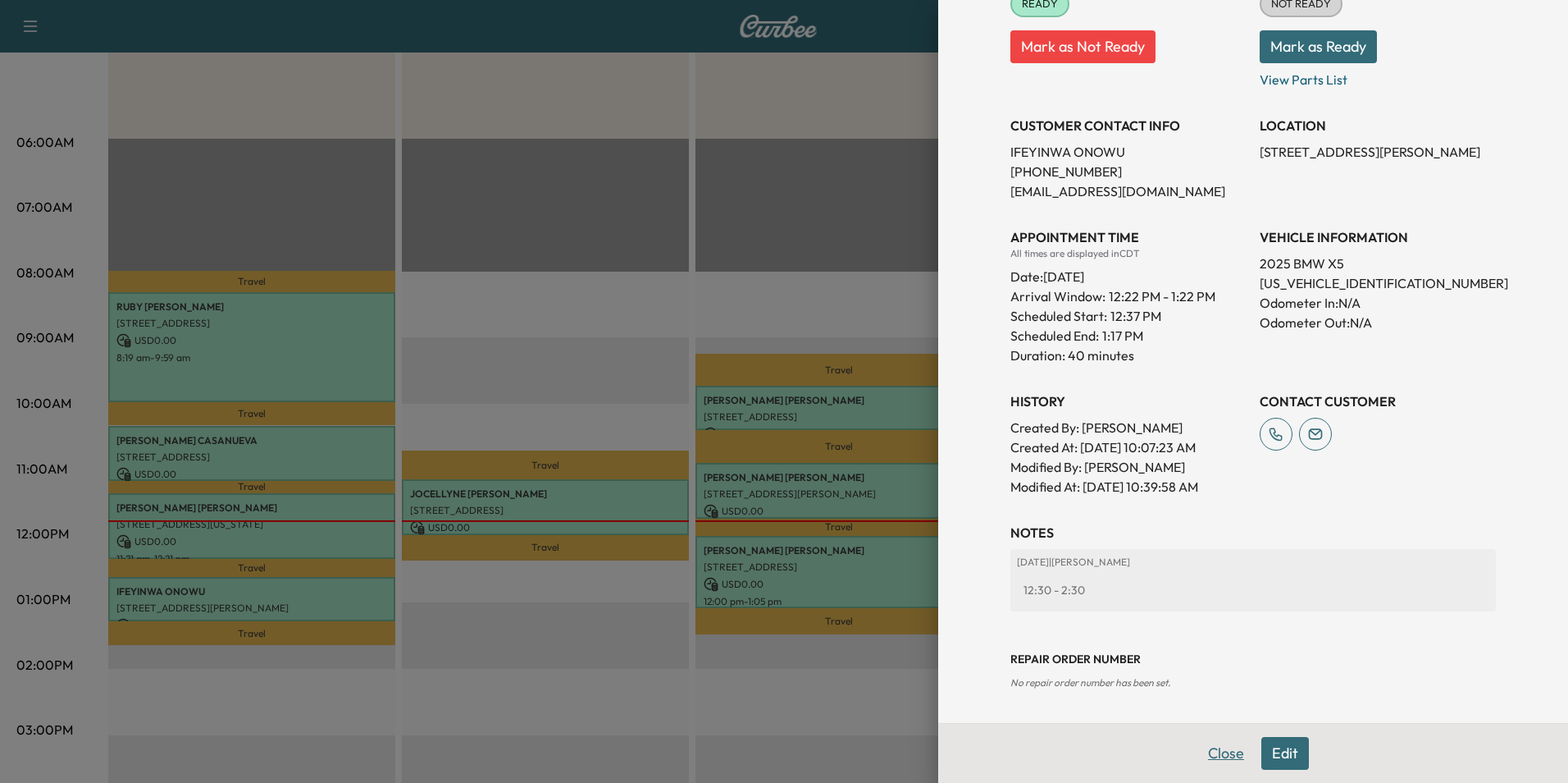
click at [1216, 741] on button "Close" at bounding box center [1225, 753] width 57 height 33
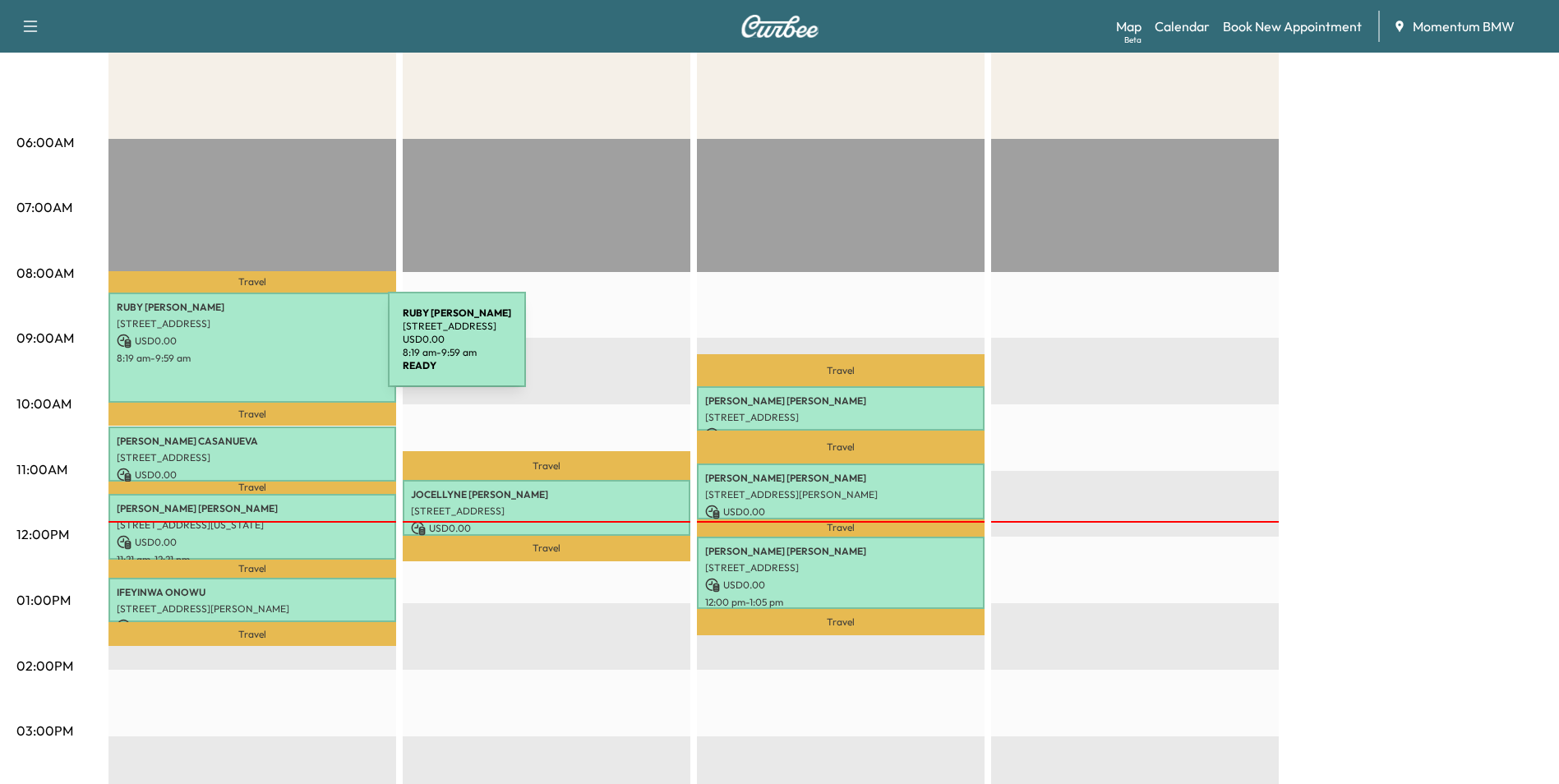
click at [265, 351] on p "8:19 am - 9:59 am" at bounding box center [252, 358] width 272 height 14
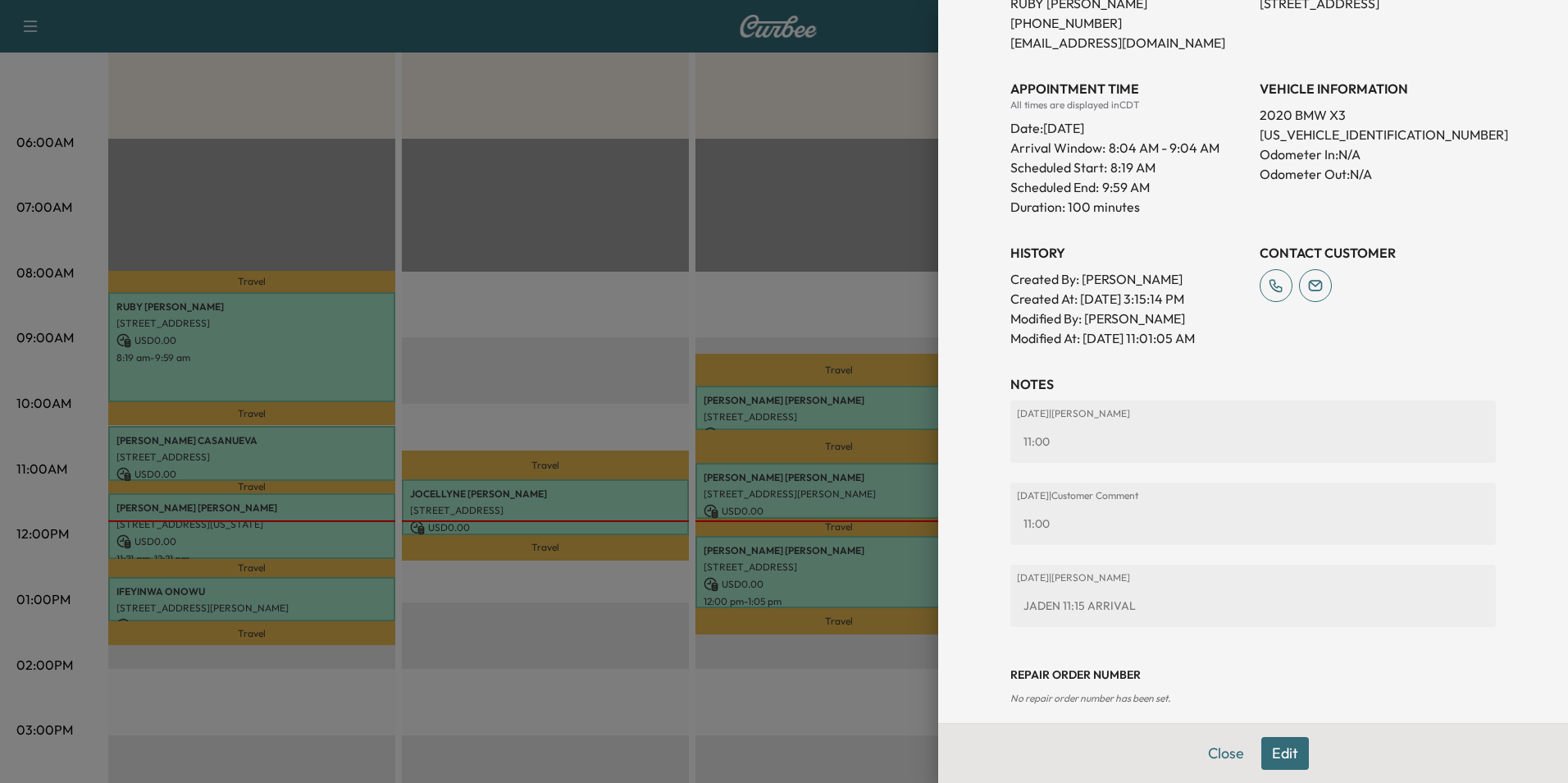
scroll to position [425, 0]
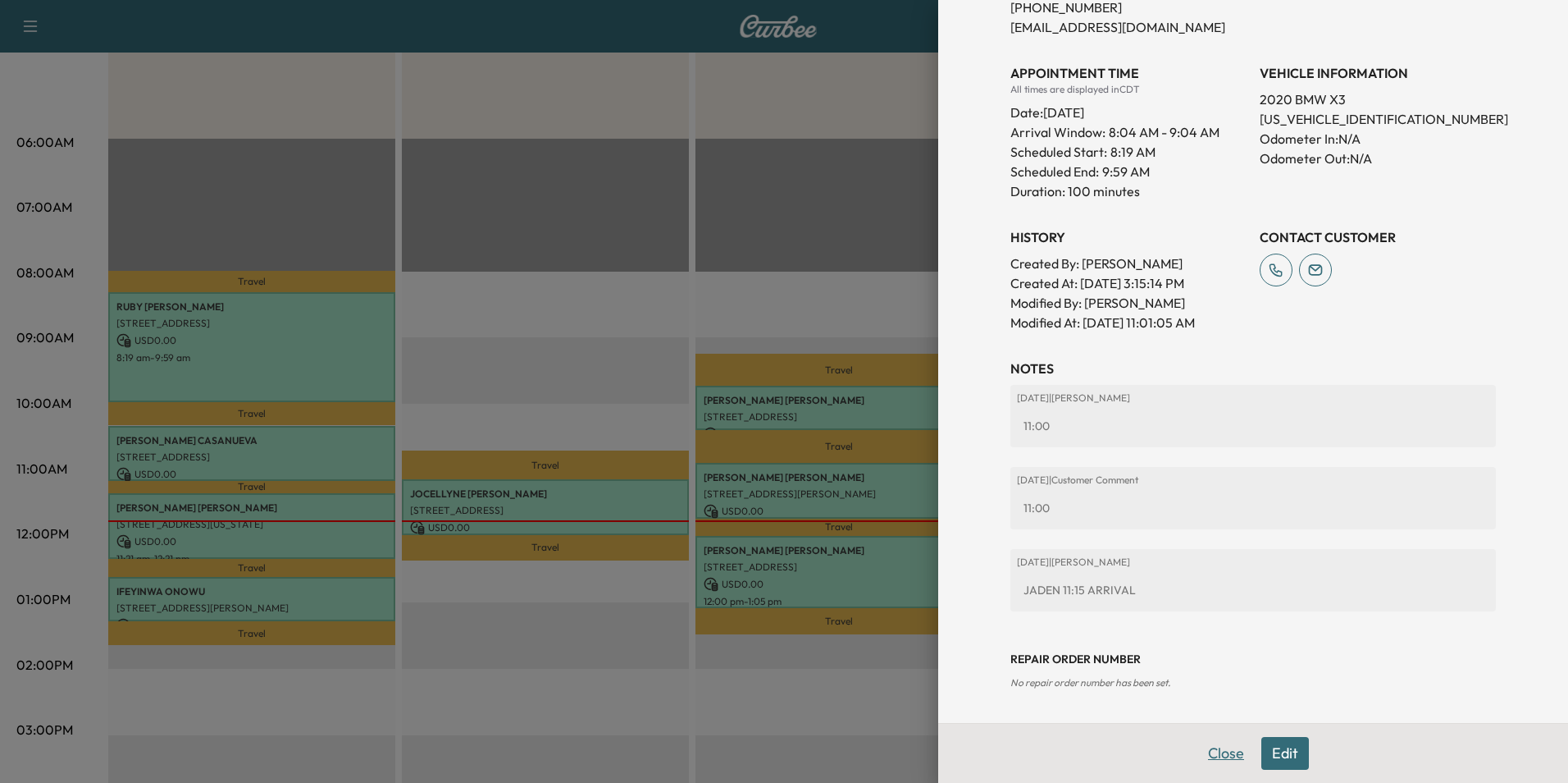
drag, startPoint x: 1217, startPoint y: 753, endPoint x: 1218, endPoint y: 732, distance: 21.0
click at [1217, 753] on button "Close" at bounding box center [1225, 753] width 57 height 33
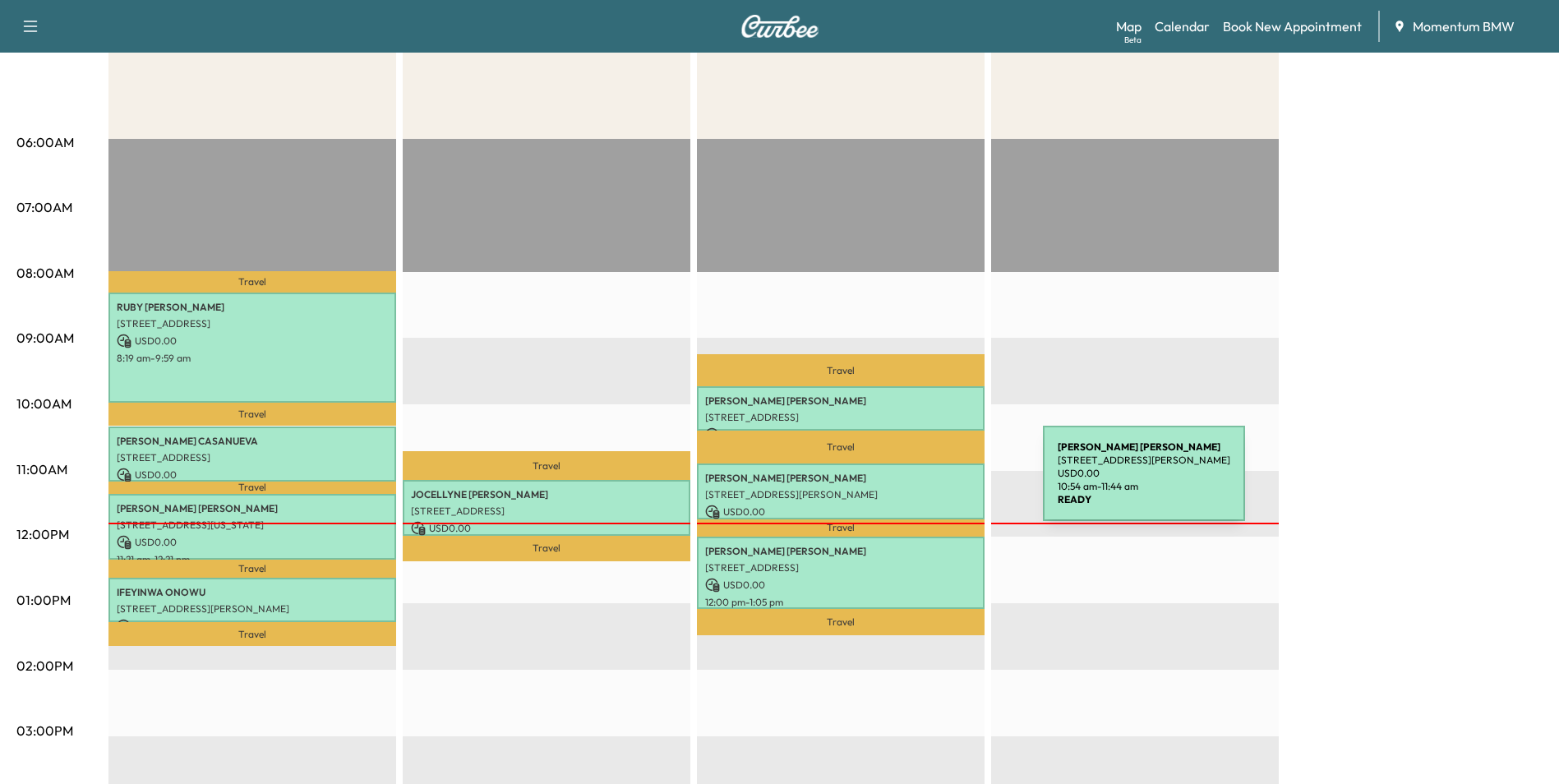
click at [919, 483] on div "[PERSON_NAME] [STREET_ADDRESS][PERSON_NAME] USD 0.00 10:54 am - 11:44 am" at bounding box center [841, 490] width 288 height 55
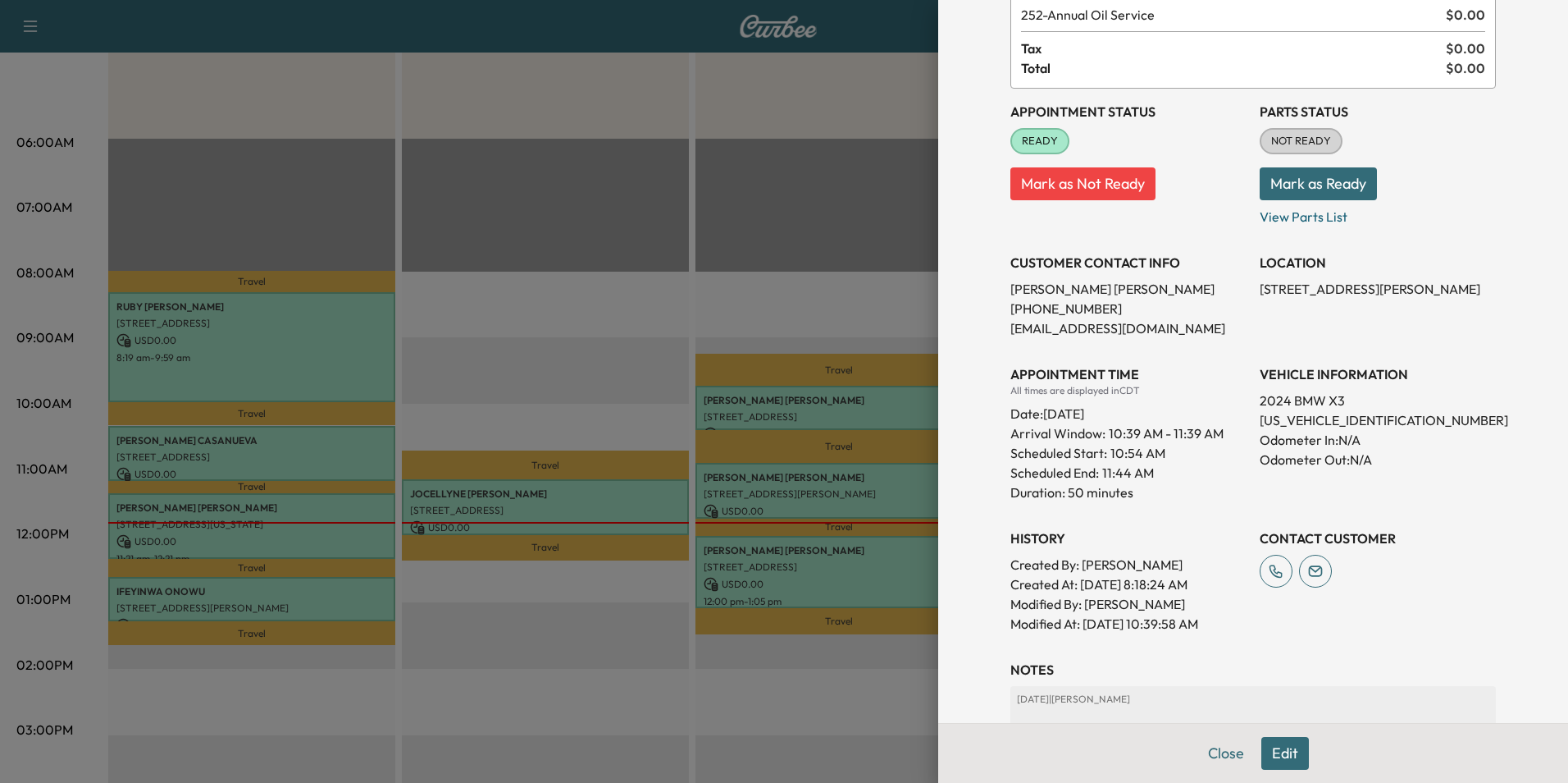
scroll to position [323, 0]
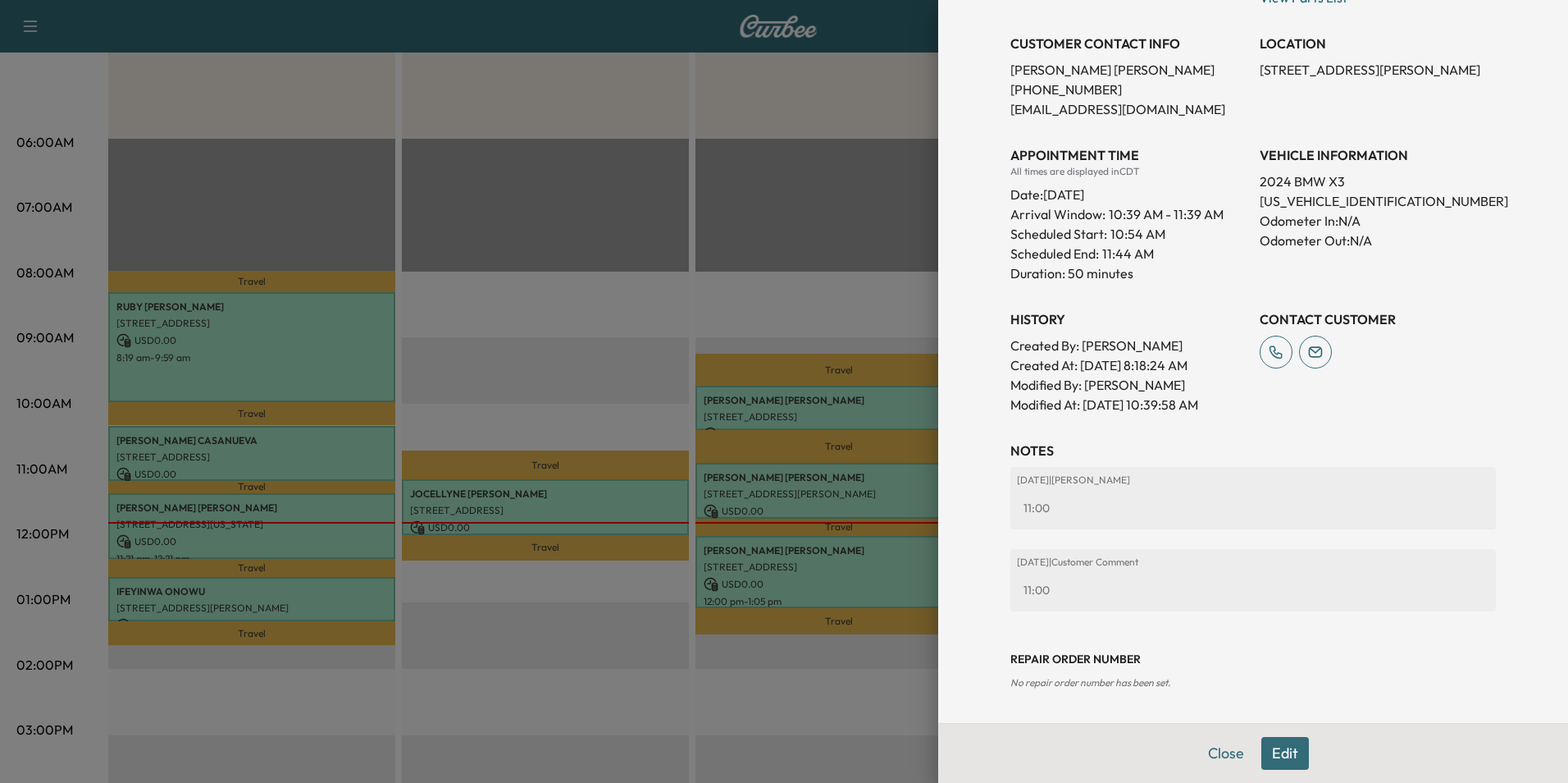
click at [1217, 745] on button "Close" at bounding box center [1225, 753] width 57 height 33
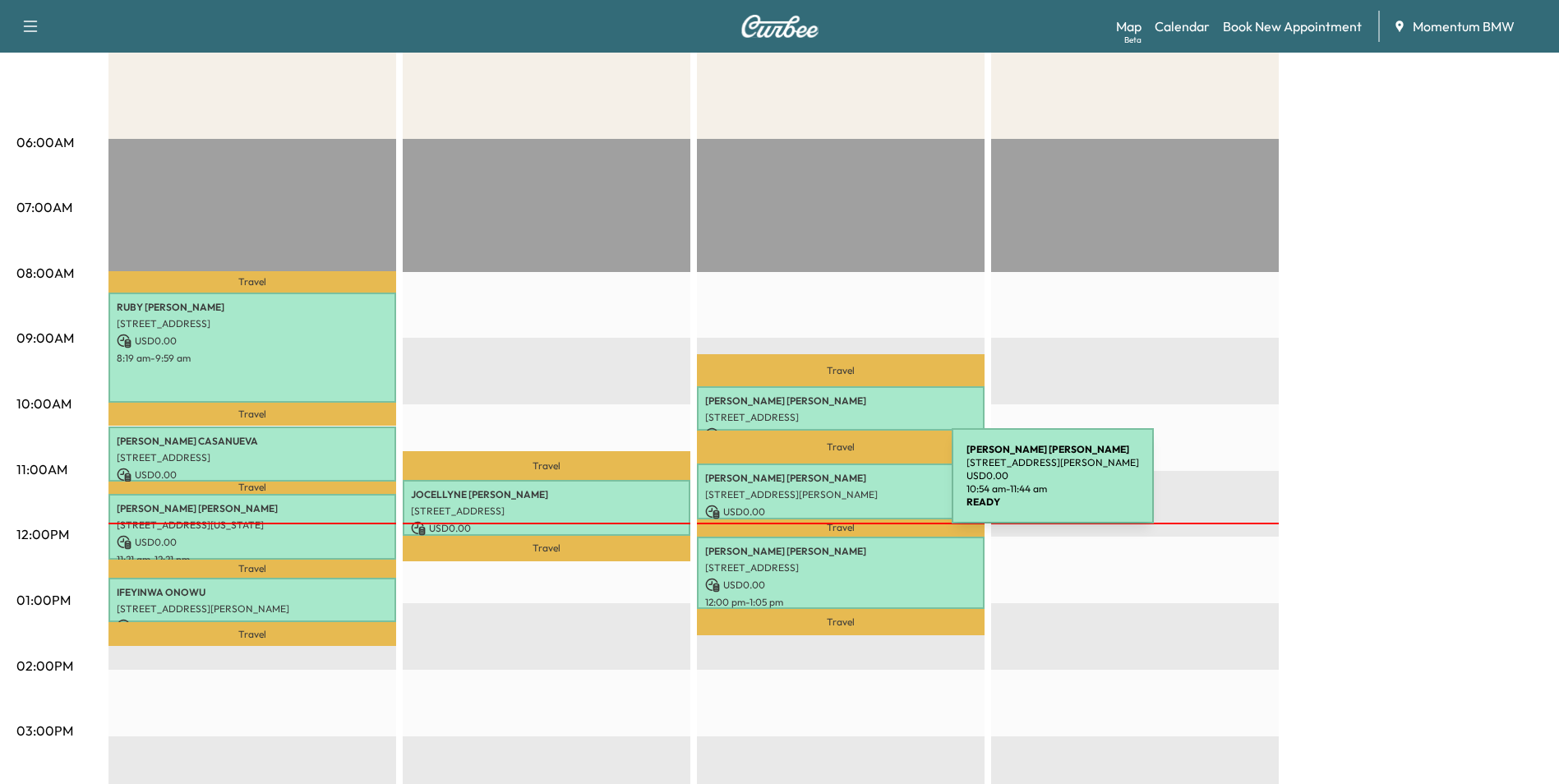
click at [827, 480] on div "[PERSON_NAME] [STREET_ADDRESS][PERSON_NAME] USD 0.00 10:54 am - 11:44 am" at bounding box center [841, 490] width 288 height 55
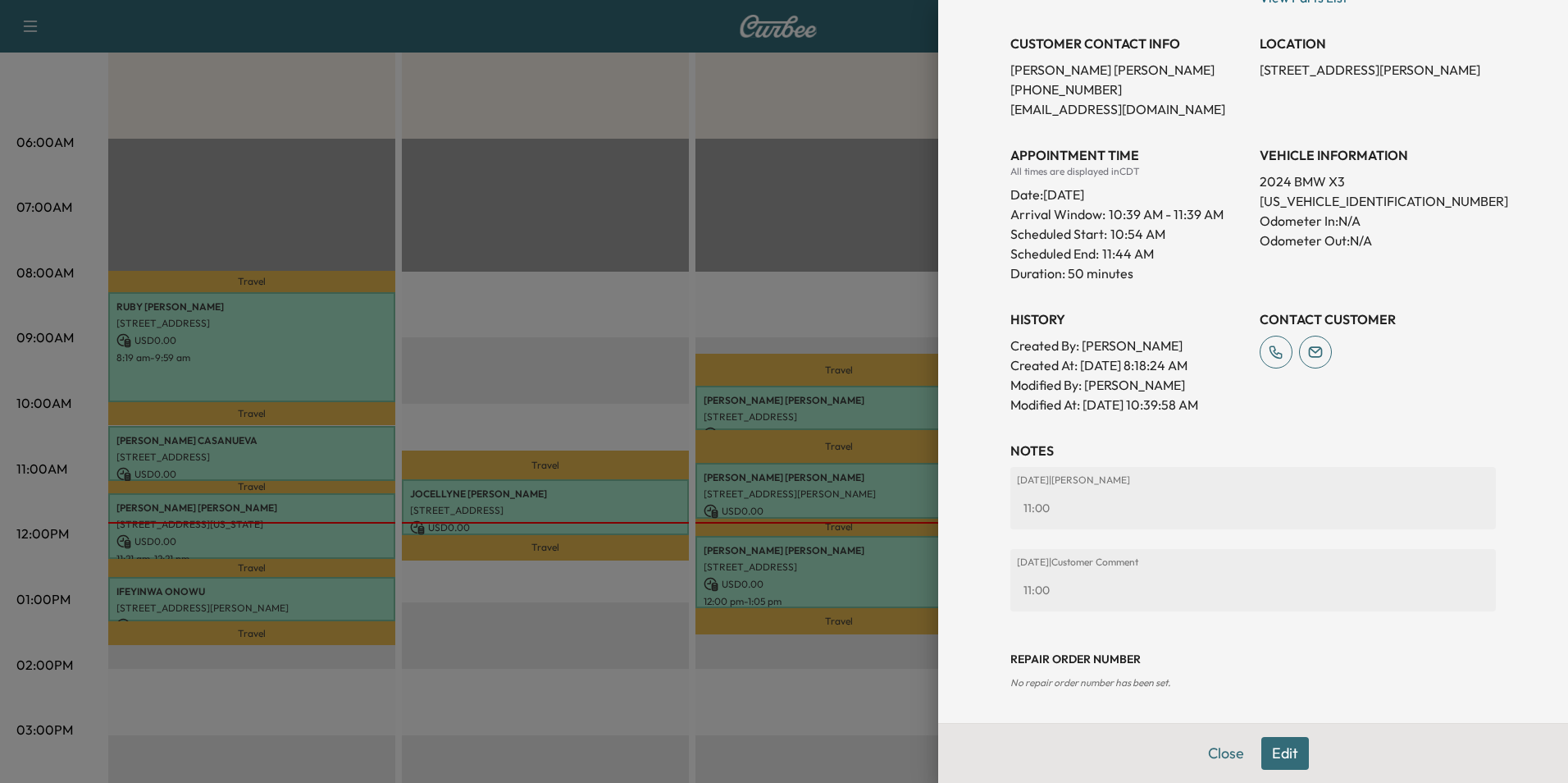
click at [1284, 753] on button "Edit" at bounding box center [1284, 753] width 48 height 33
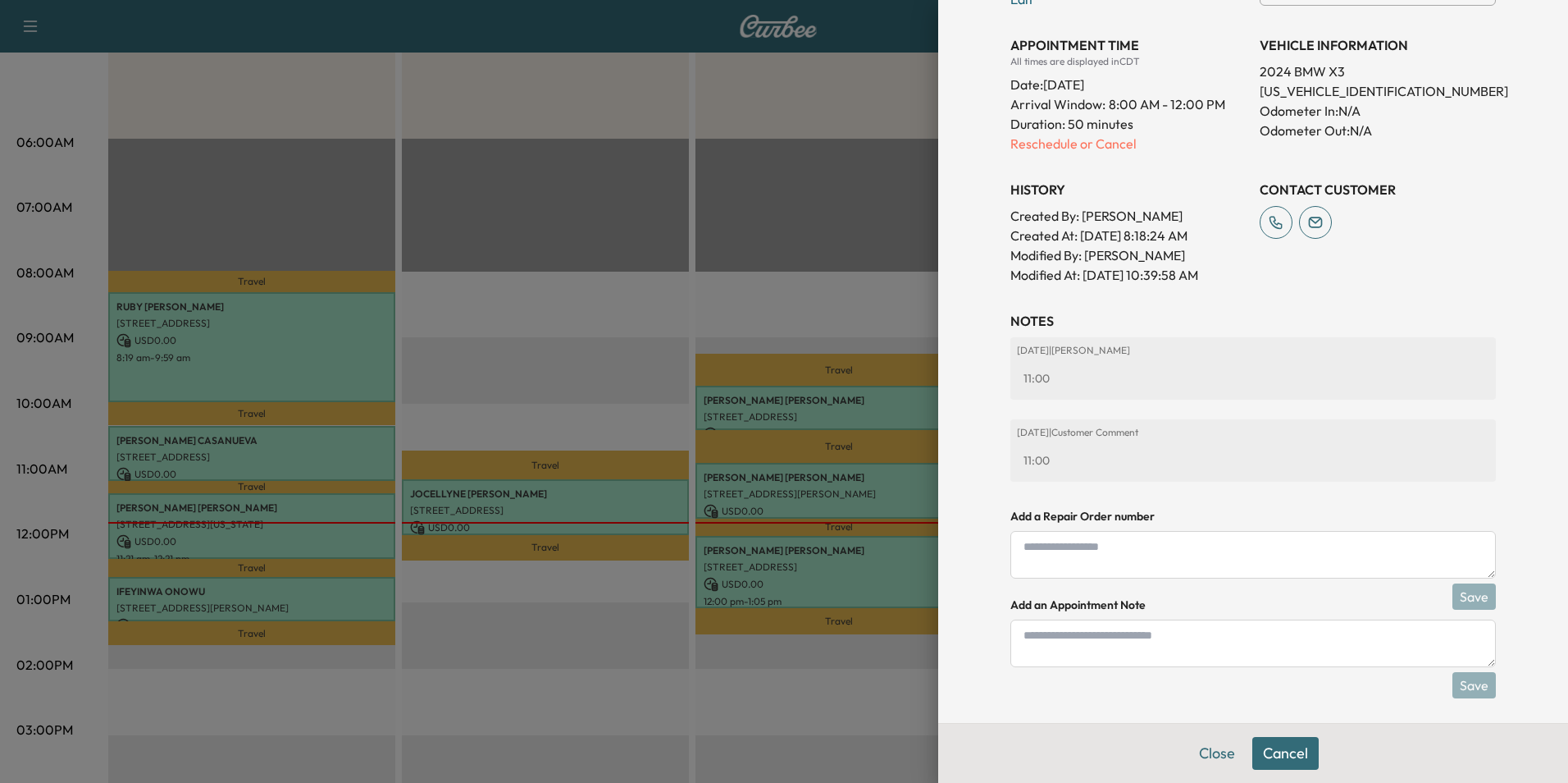
scroll to position [495, 0]
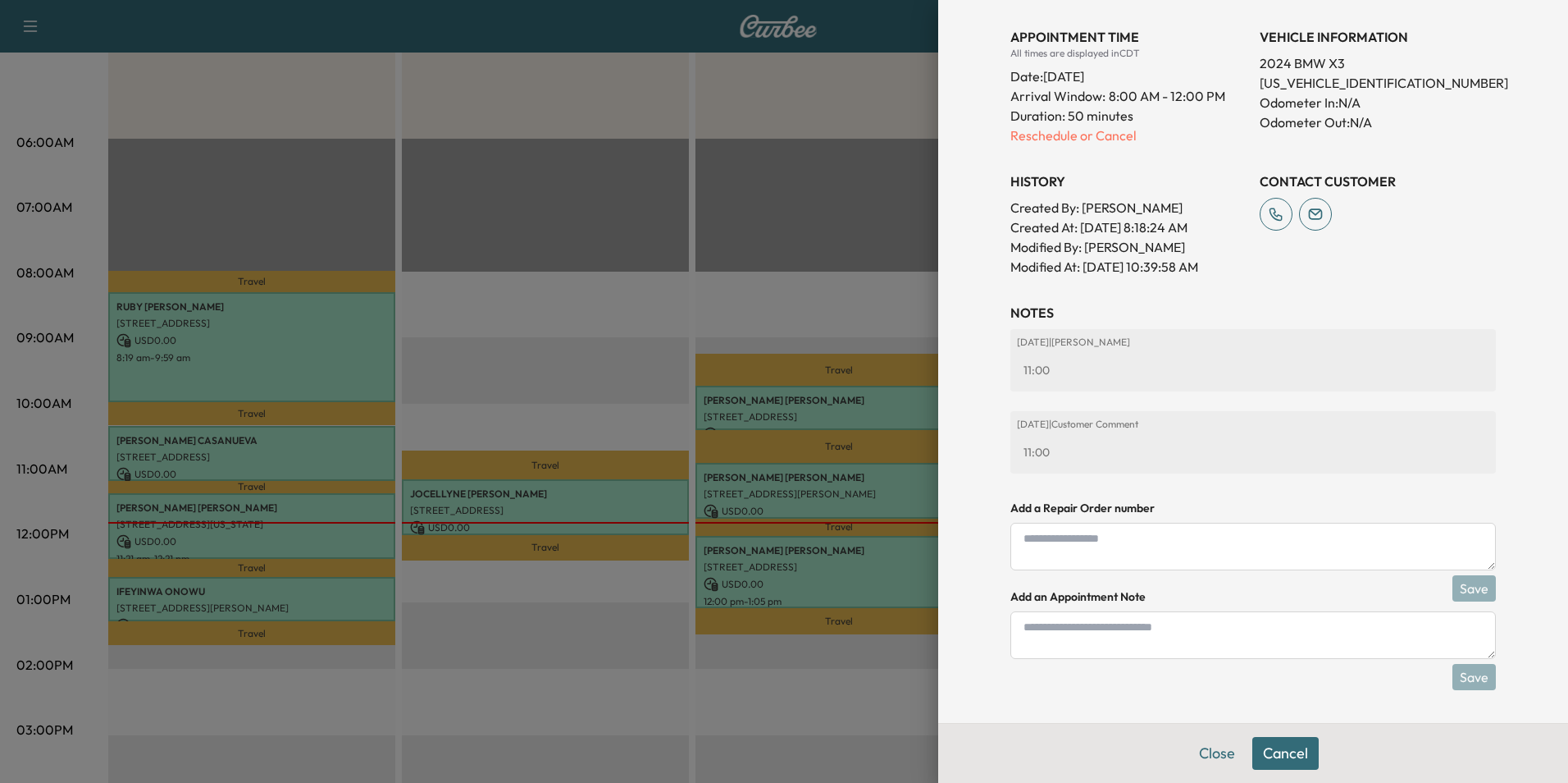
click at [1100, 634] on textarea at bounding box center [1252, 634] width 485 height 48
type textarea "****"
click at [298, 535] on div at bounding box center [784, 392] width 1568 height 783
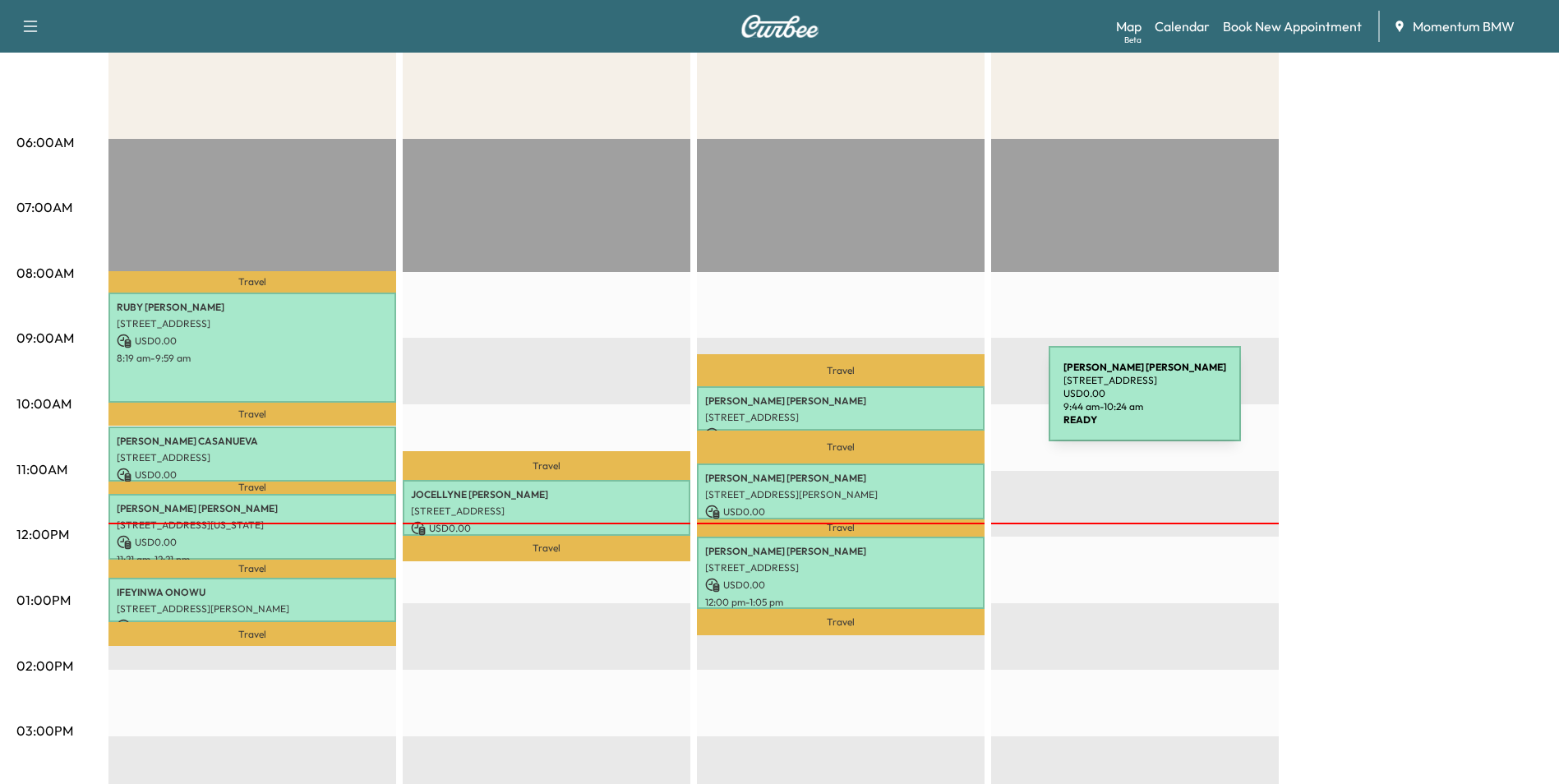
click at [925, 404] on p "[PERSON_NAME]" at bounding box center [841, 401] width 272 height 14
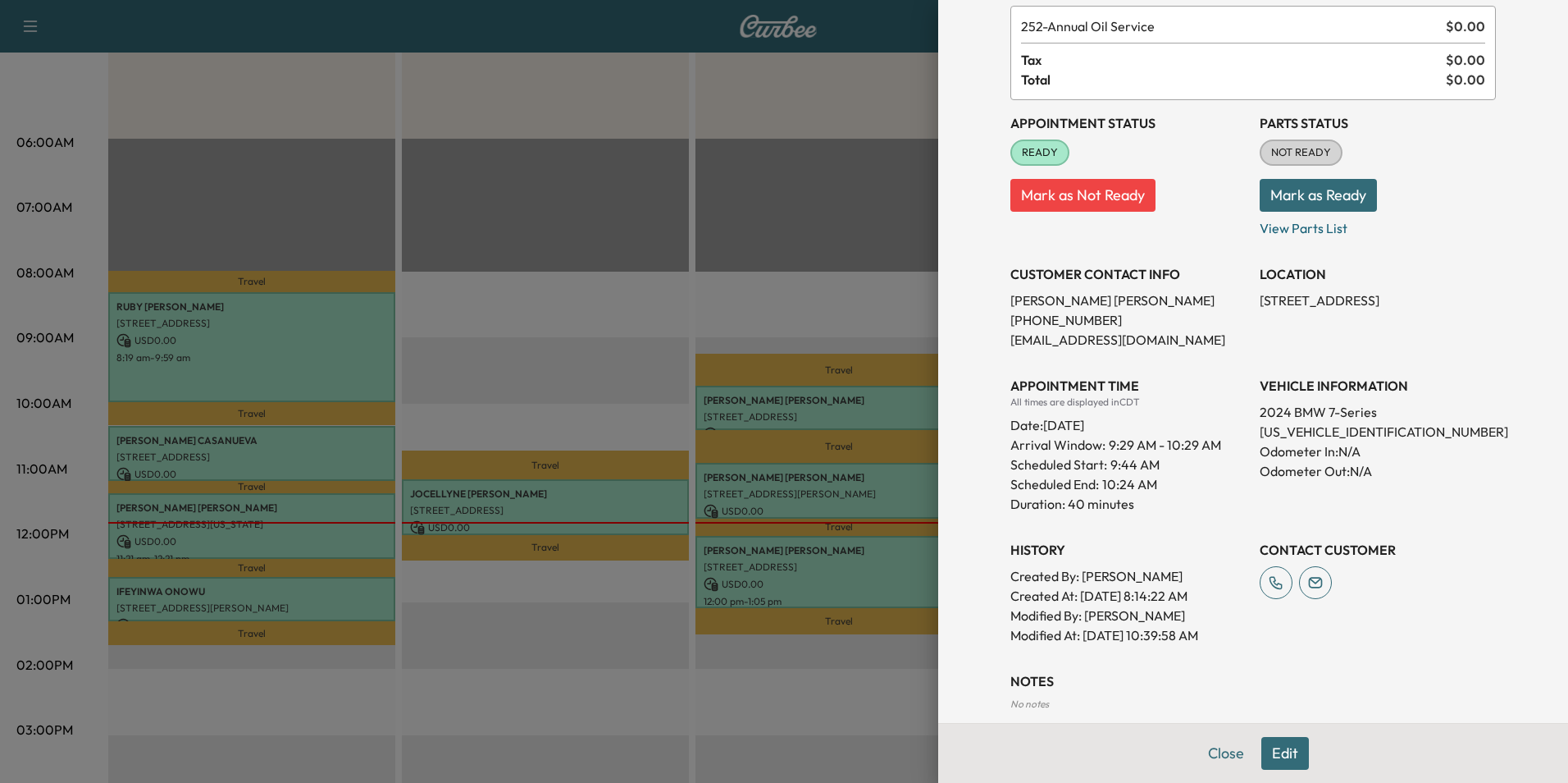
scroll to position [179, 0]
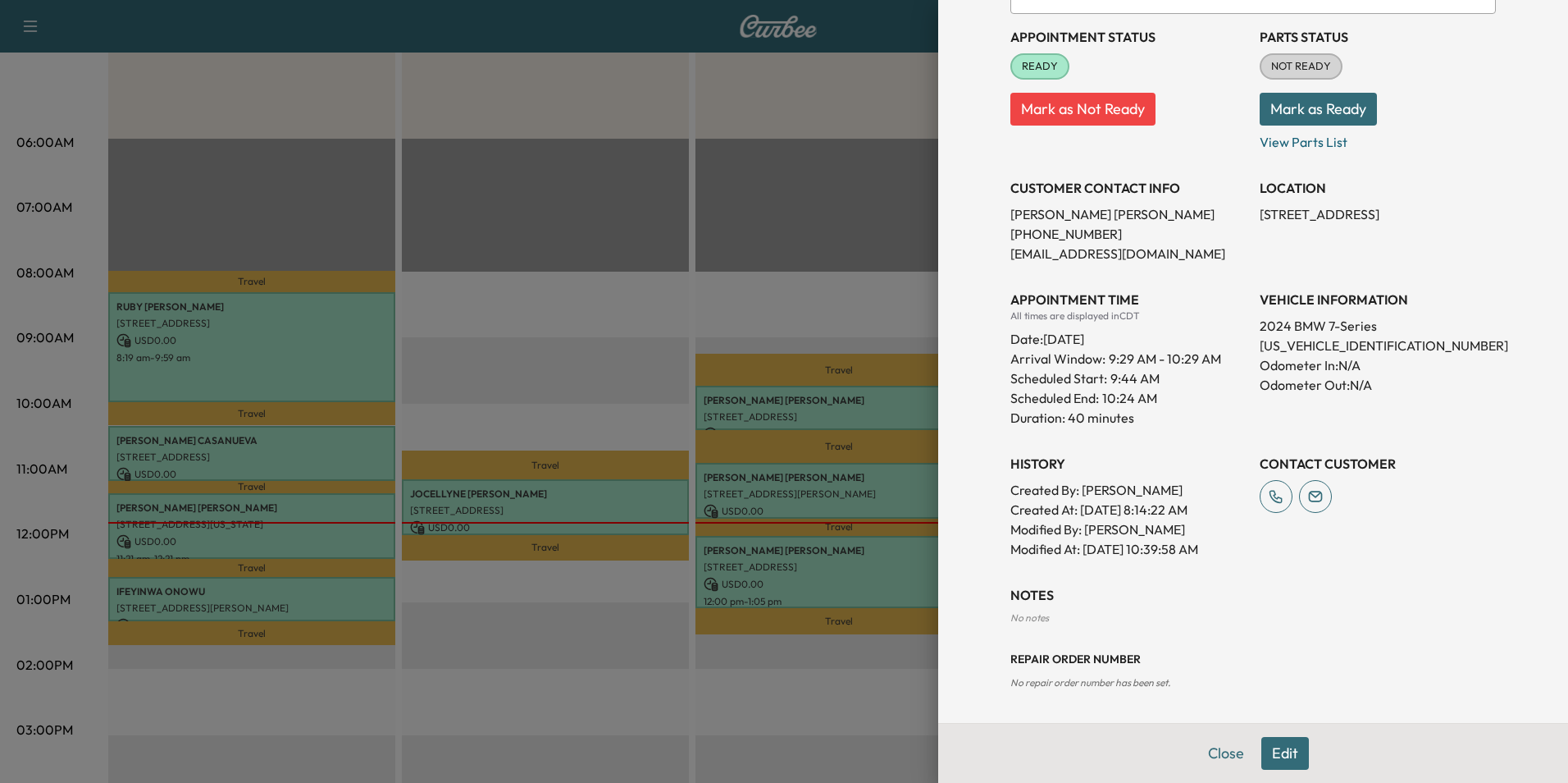
drag, startPoint x: 1285, startPoint y: 745, endPoint x: 1272, endPoint y: 713, distance: 34.5
click at [1284, 745] on button "Edit" at bounding box center [1284, 753] width 48 height 33
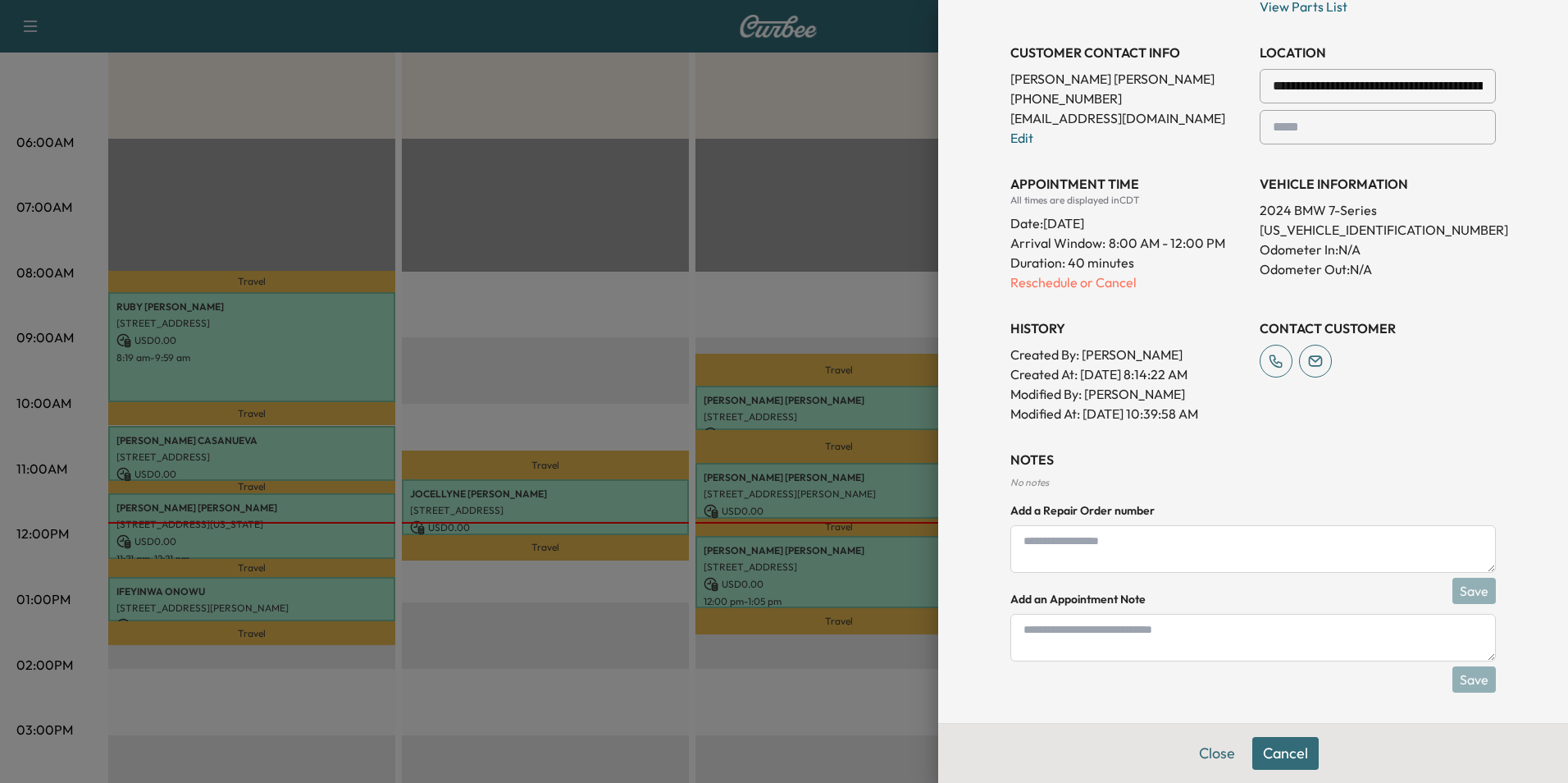
scroll to position [351, 0]
click at [1184, 633] on textarea at bounding box center [1252, 634] width 485 height 48
type textarea "****"
click at [1456, 675] on button "Save" at bounding box center [1474, 676] width 44 height 26
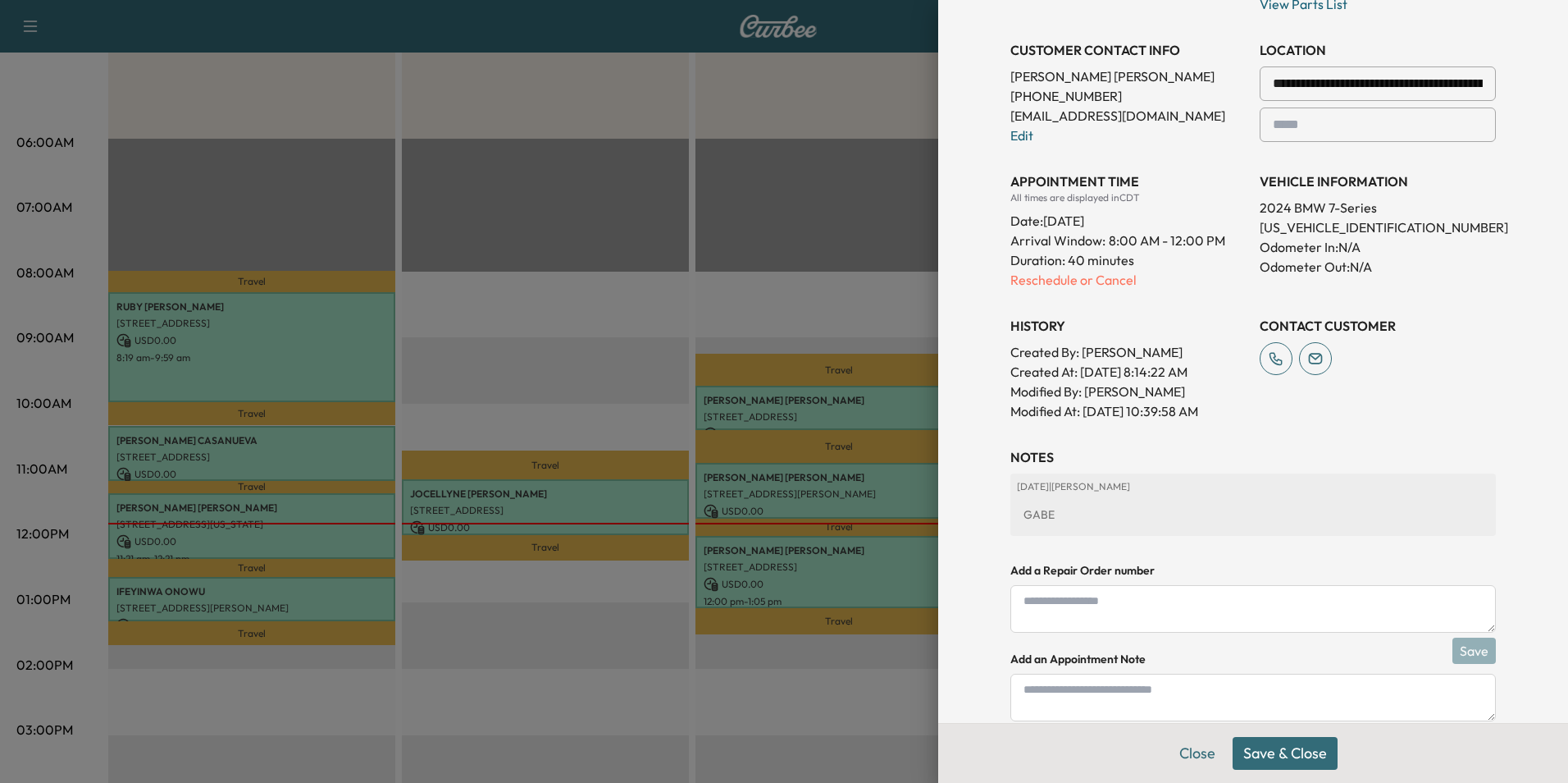
click at [1296, 758] on button "Save & Close" at bounding box center [1284, 753] width 105 height 33
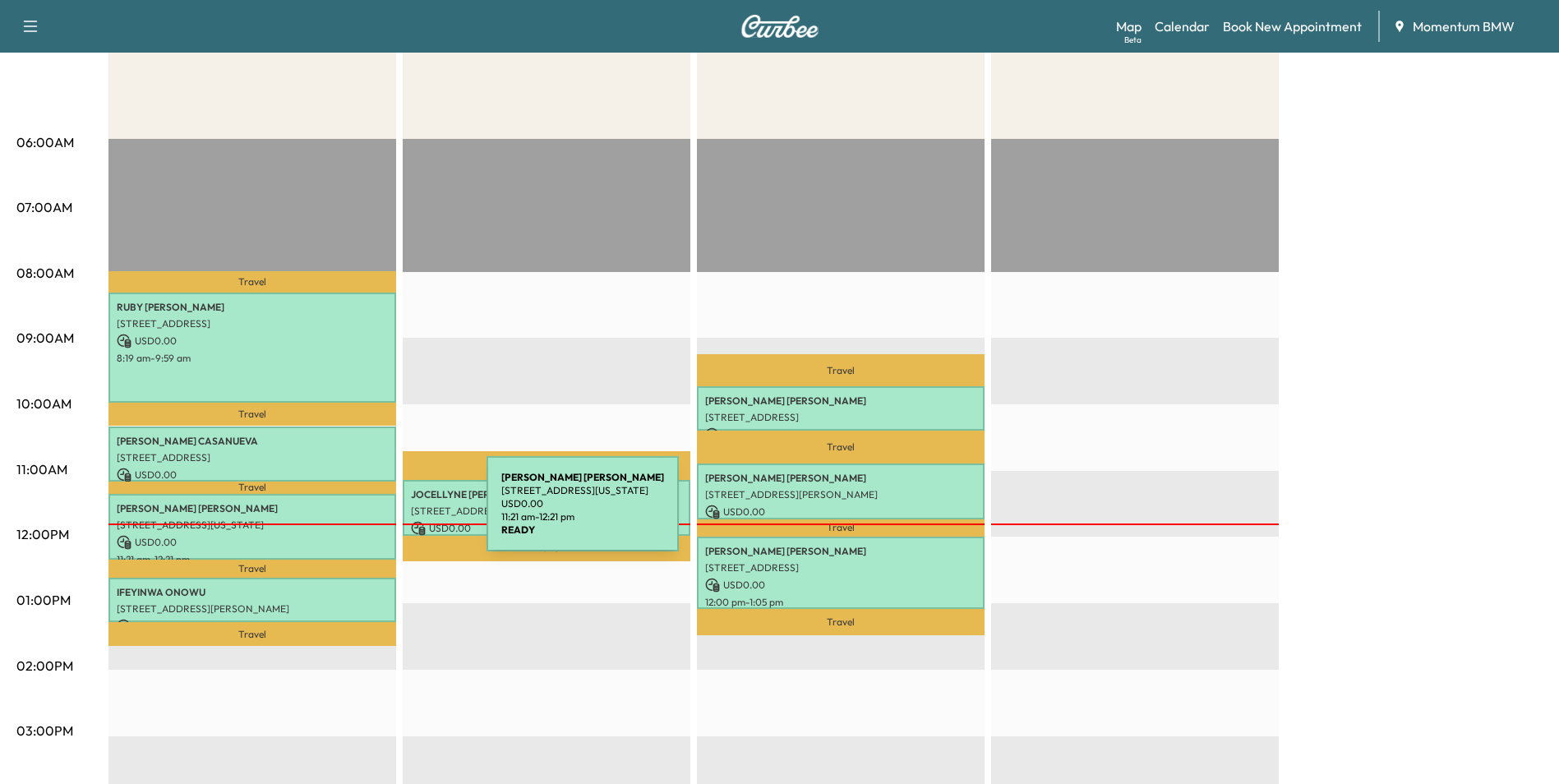
click at [363, 518] on p "[STREET_ADDRESS][US_STATE]" at bounding box center [252, 525] width 272 height 14
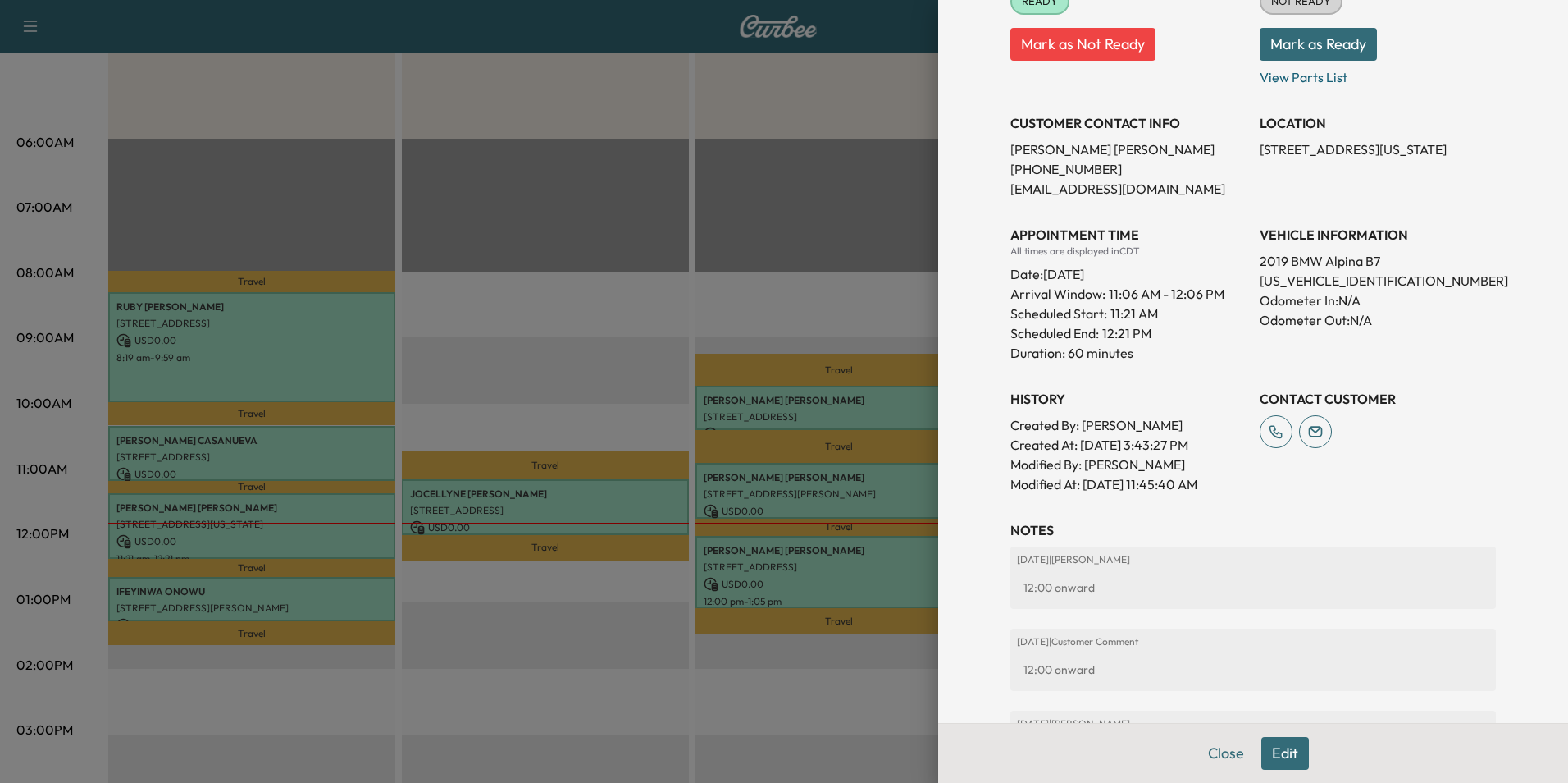
scroll to position [405, 0]
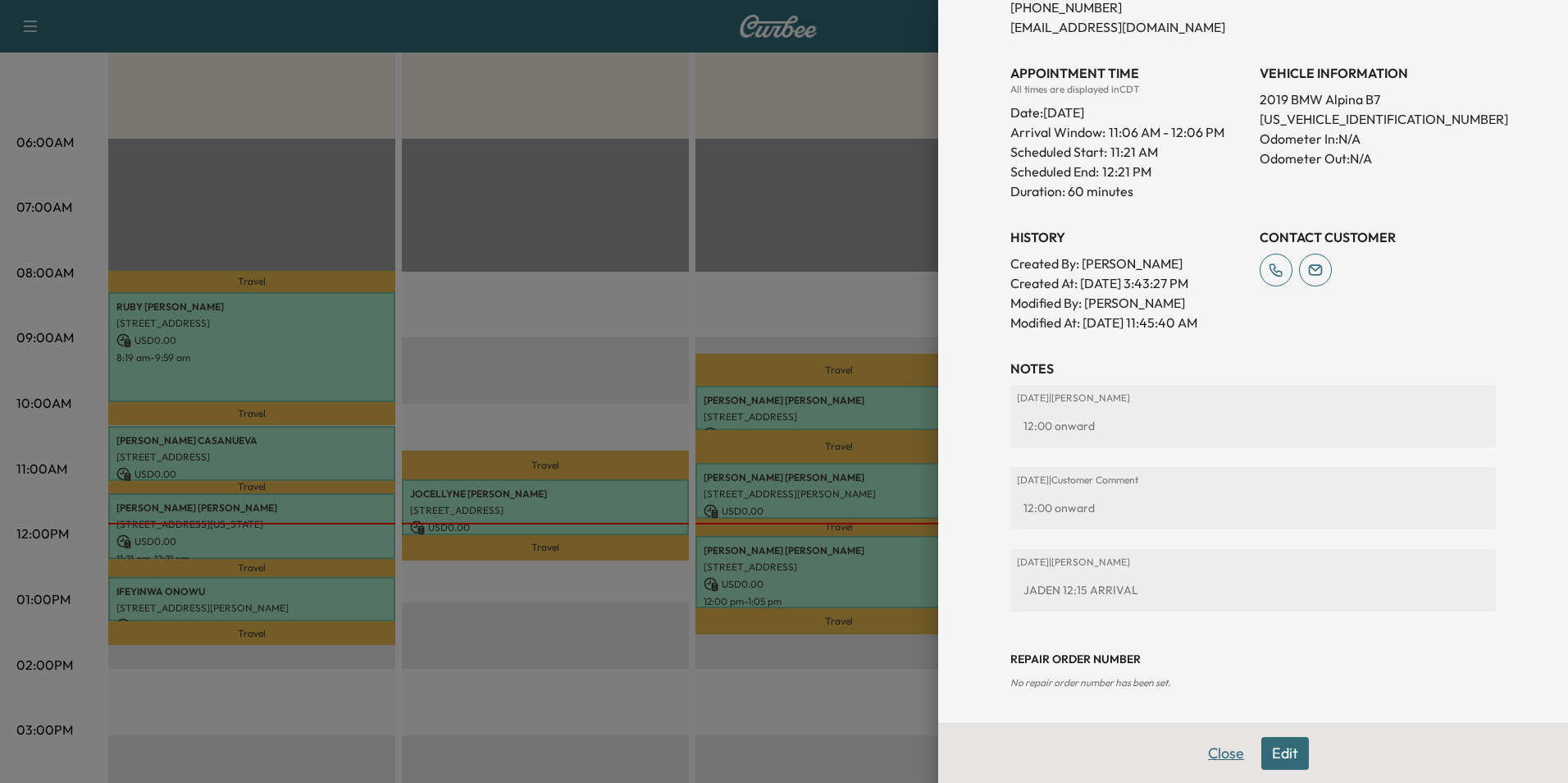
click at [1212, 753] on button "Close" at bounding box center [1225, 753] width 57 height 33
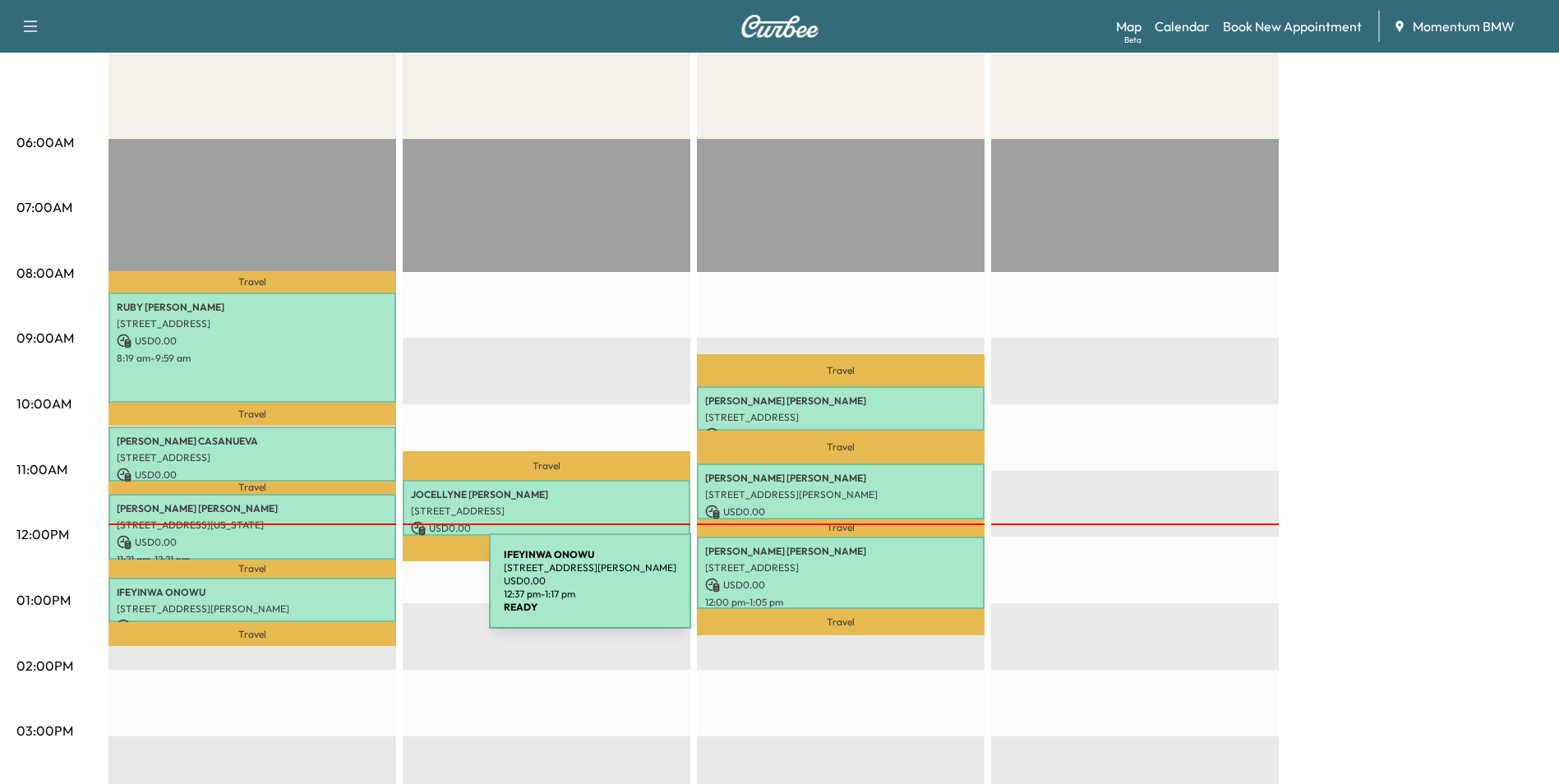
click at [366, 590] on p "[PERSON_NAME]" at bounding box center [252, 592] width 272 height 14
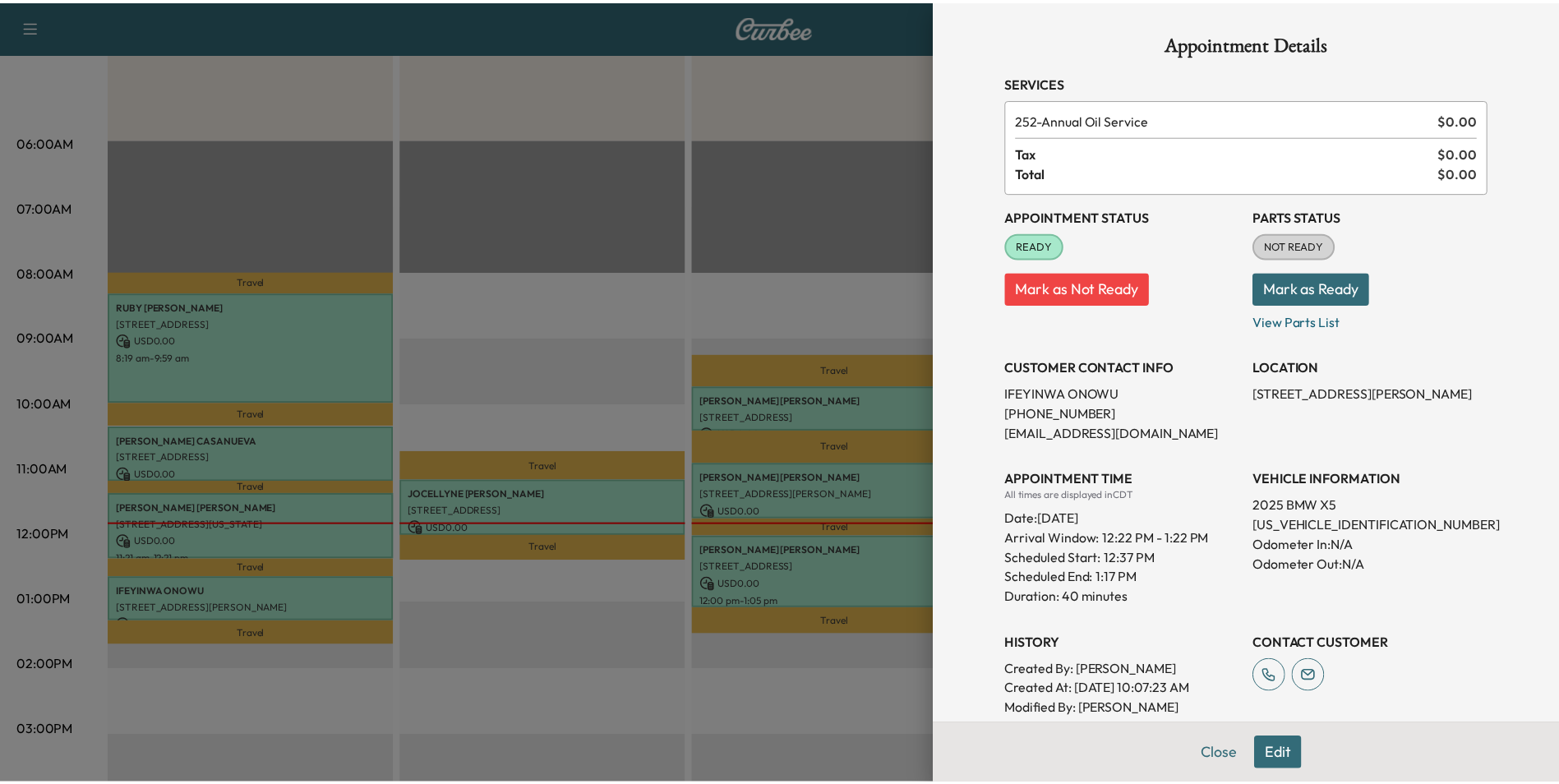
scroll to position [241, 0]
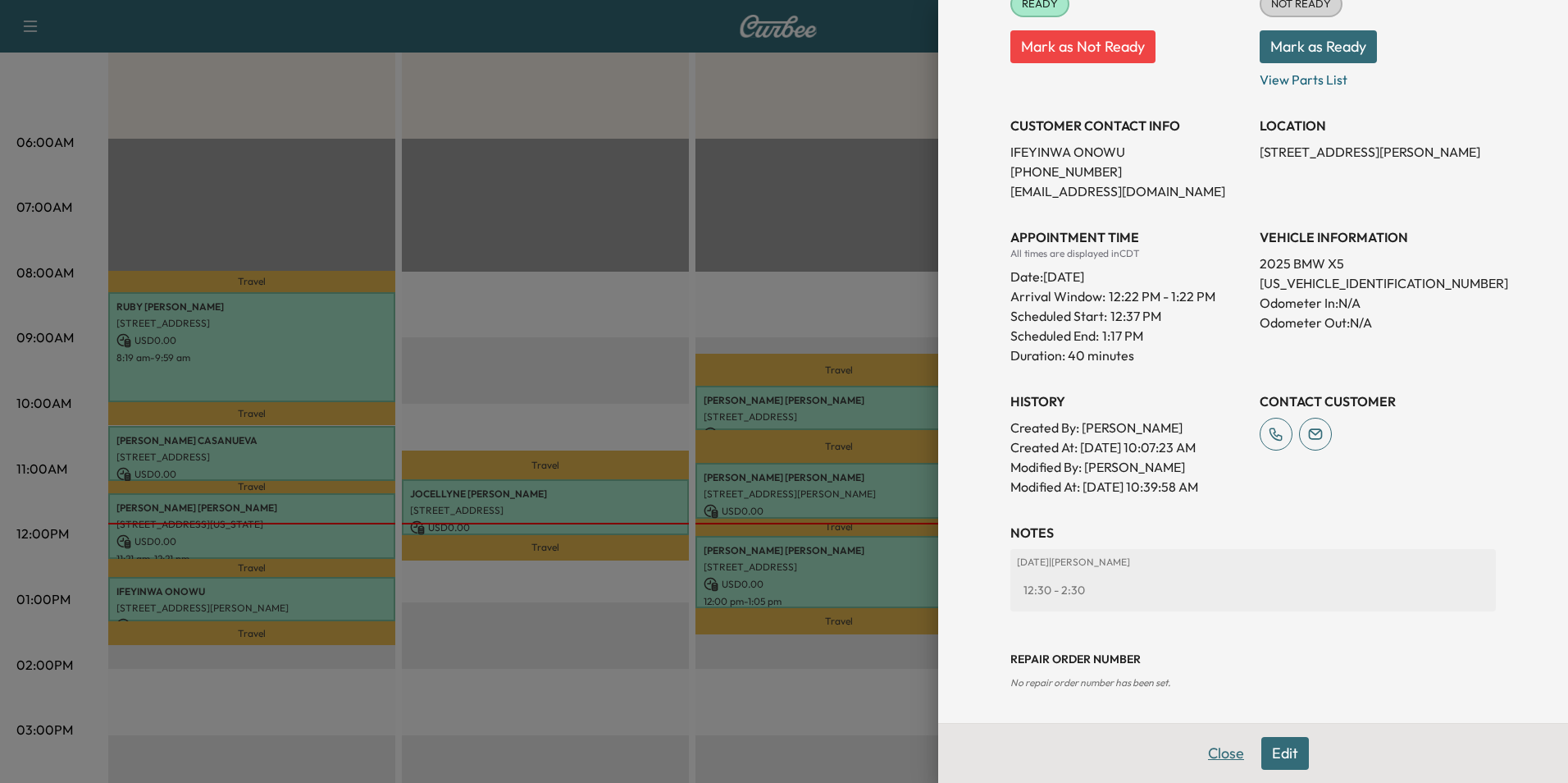
click at [1220, 753] on button "Close" at bounding box center [1225, 753] width 57 height 33
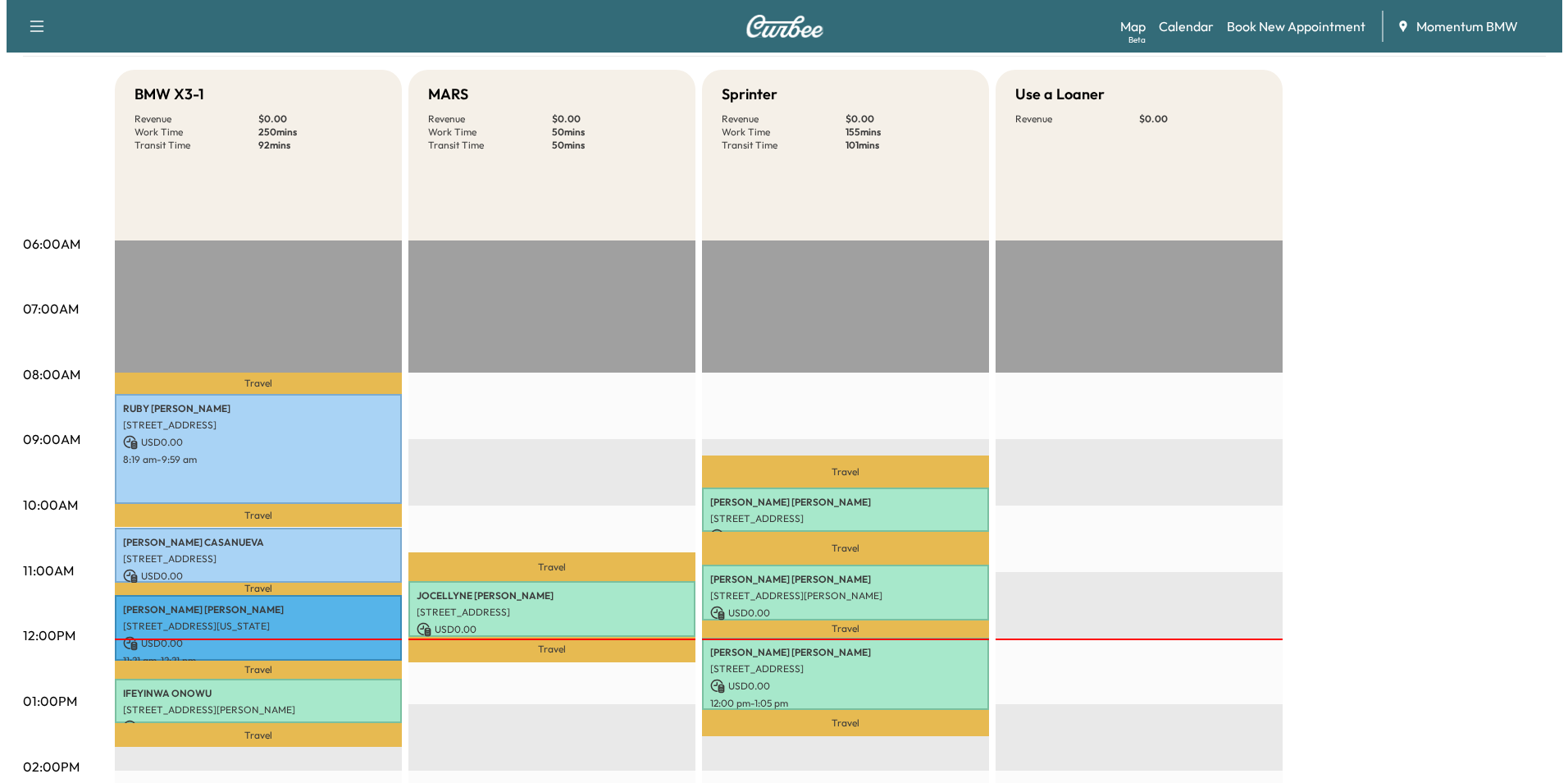
scroll to position [246, 0]
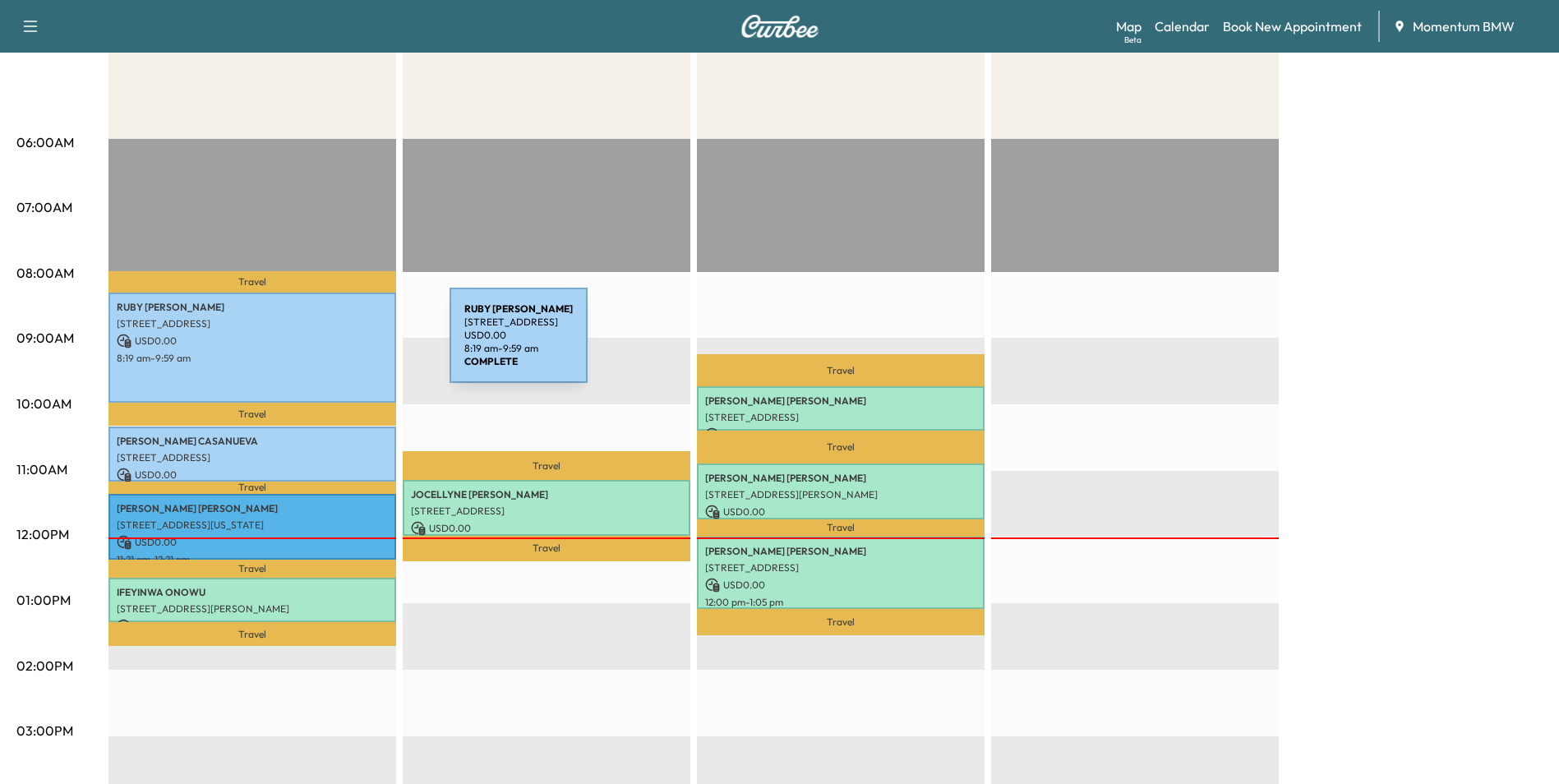
click at [326, 345] on p "USD 0.00" at bounding box center [252, 340] width 272 height 15
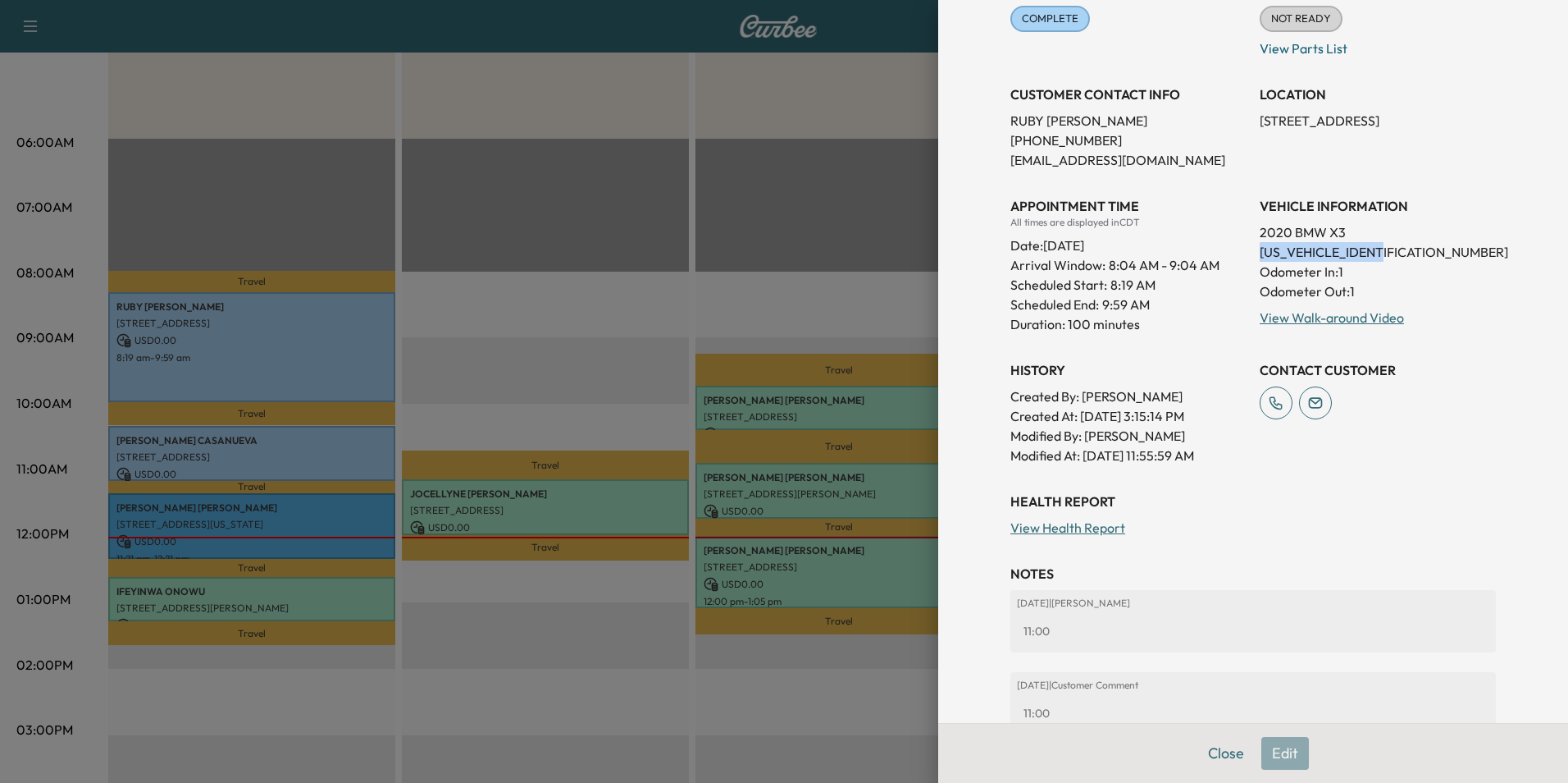
drag, startPoint x: 1386, startPoint y: 255, endPoint x: 1251, endPoint y: 250, distance: 135.1
click at [1259, 250] on p "[US_VEHICLE_IDENTIFICATION_NUMBER]" at bounding box center [1377, 252] width 236 height 19
drag, startPoint x: 1251, startPoint y: 250, endPoint x: 1320, endPoint y: 254, distance: 69.1
copy p "[US_VEHICLE_IDENTIFICATION_NUMBER]"
click at [1217, 748] on button "Close" at bounding box center [1225, 753] width 57 height 33
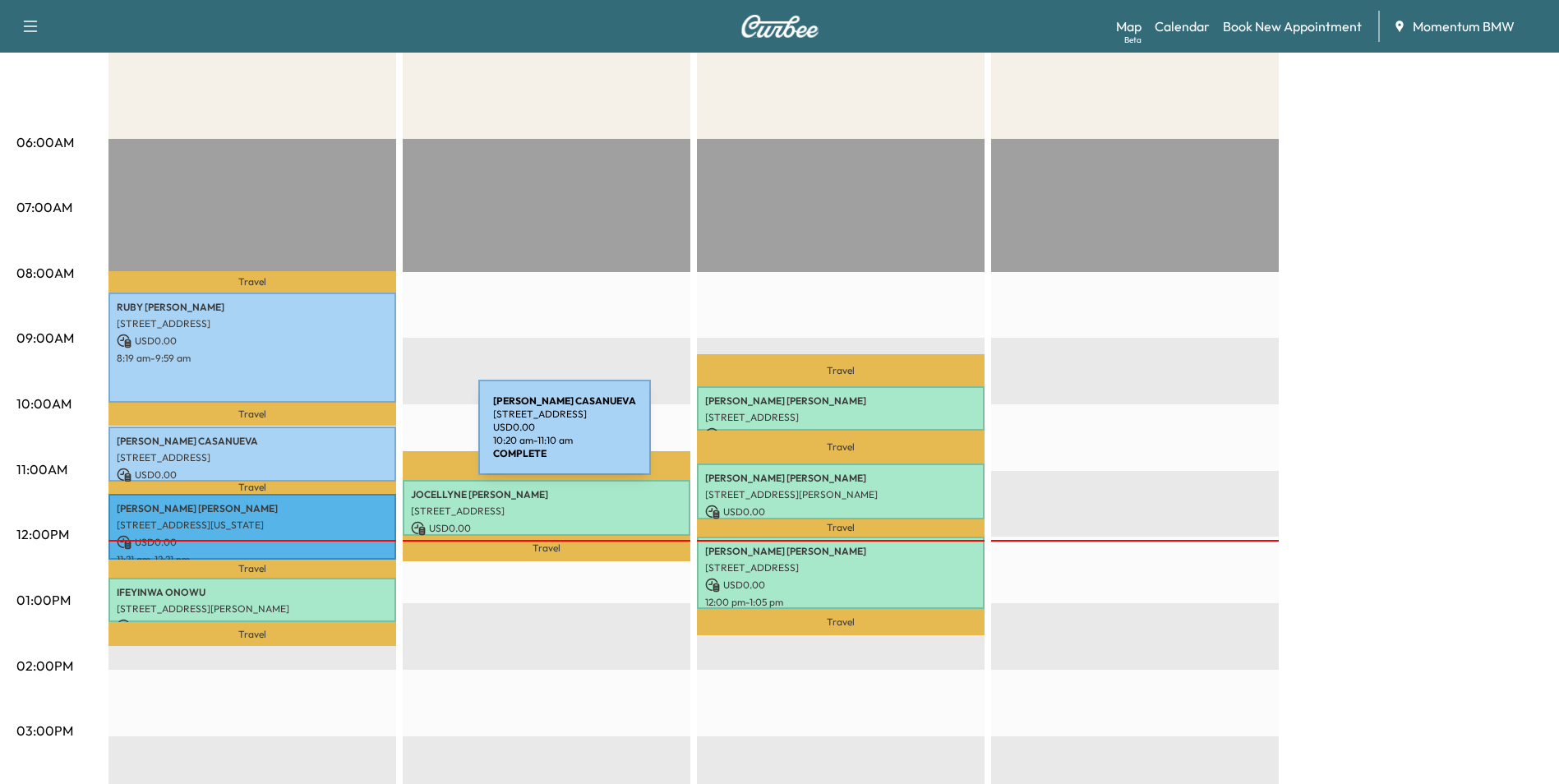
click at [355, 437] on p "[PERSON_NAME]" at bounding box center [252, 442] width 272 height 14
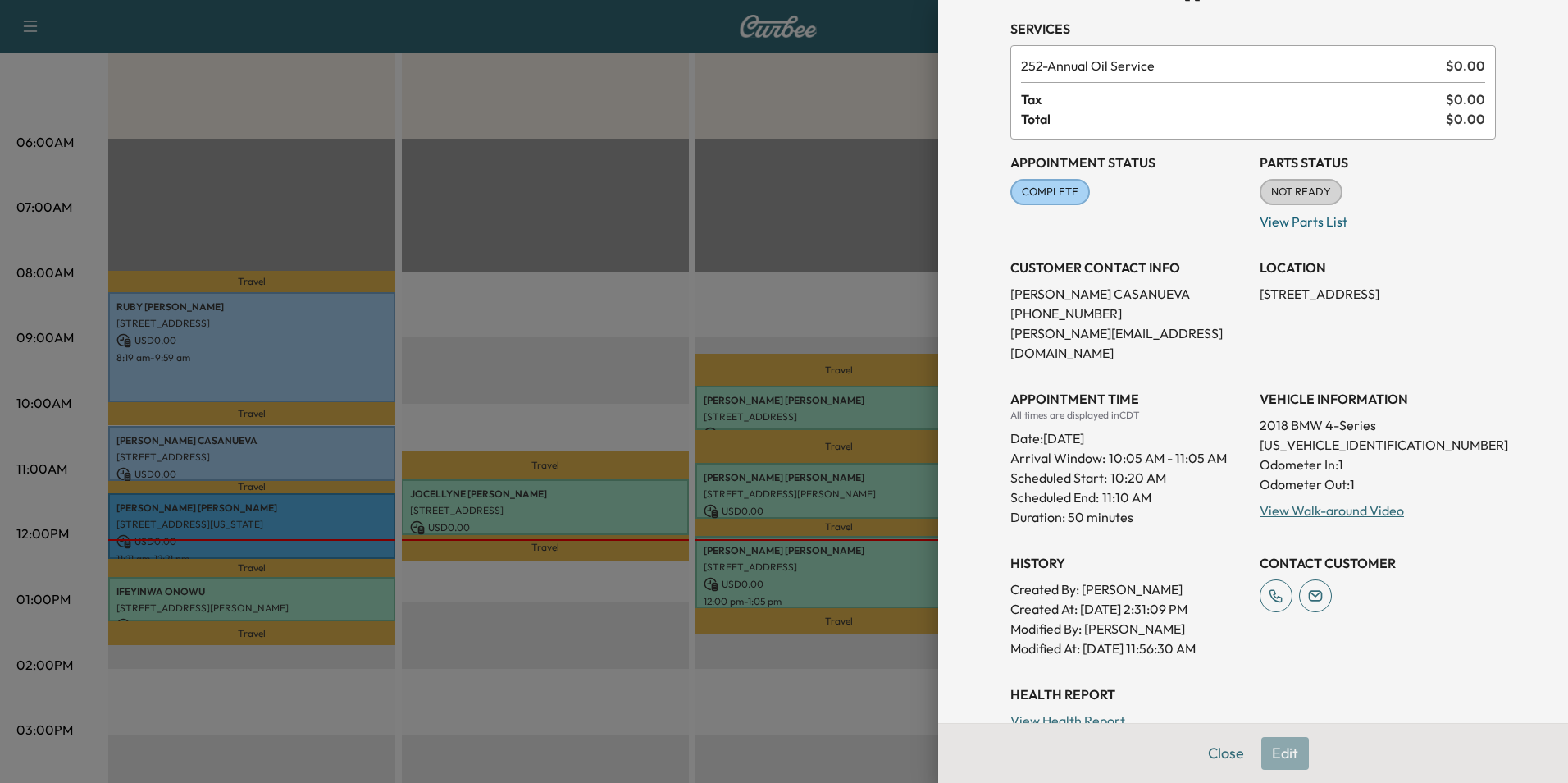
scroll to position [82, 0]
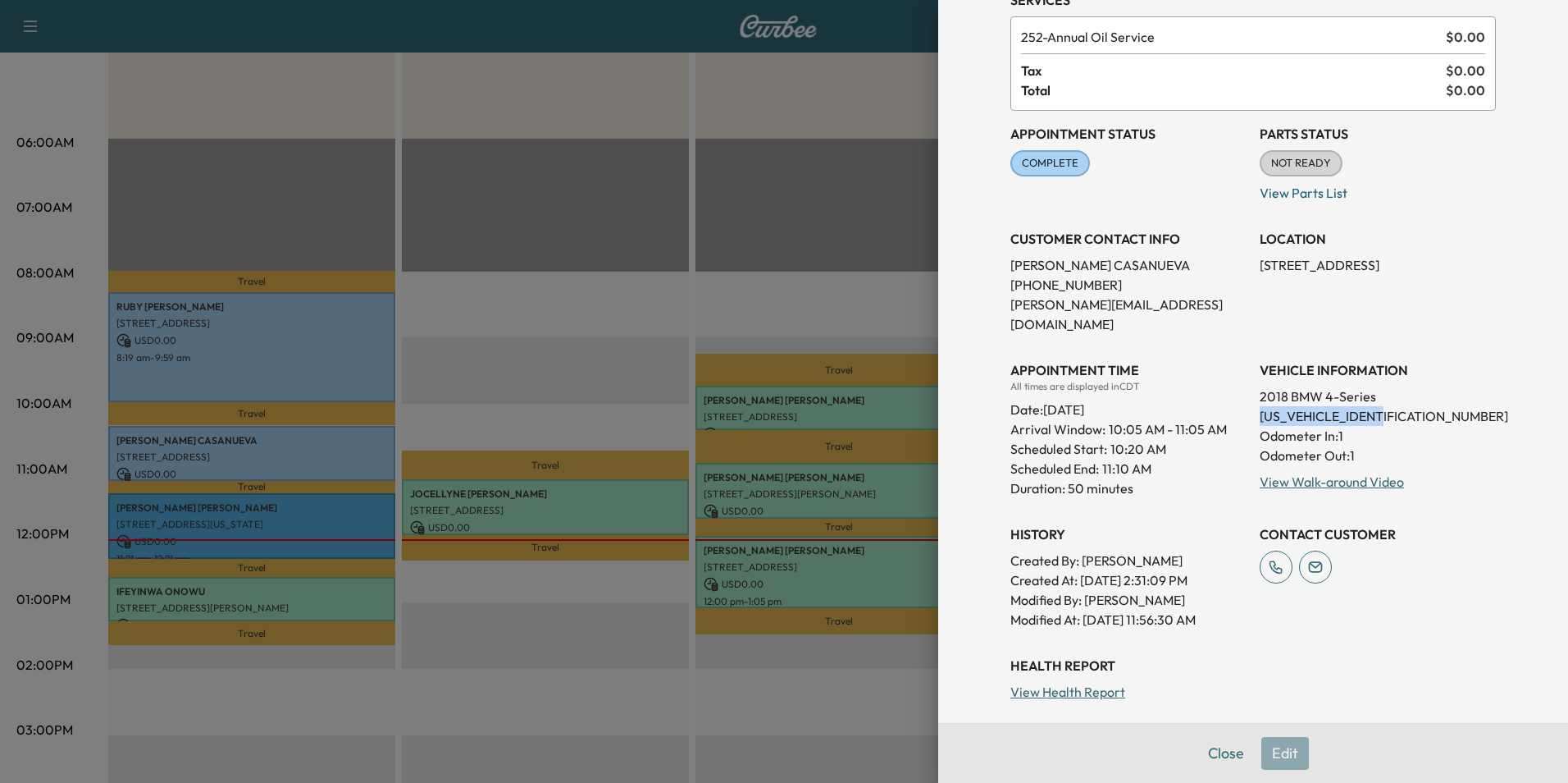
drag, startPoint x: 1383, startPoint y: 394, endPoint x: 1250, endPoint y: 394, distance: 133.0
click at [1259, 406] on p "[US_VEHICLE_IDENTIFICATION_NUMBER]" at bounding box center [1377, 416] width 236 height 19
drag, startPoint x: 1250, startPoint y: 394, endPoint x: 1363, endPoint y: 397, distance: 113.0
copy p "[US_VEHICLE_IDENTIFICATION_NUMBER]"
click at [1215, 750] on button "Close" at bounding box center [1225, 753] width 57 height 33
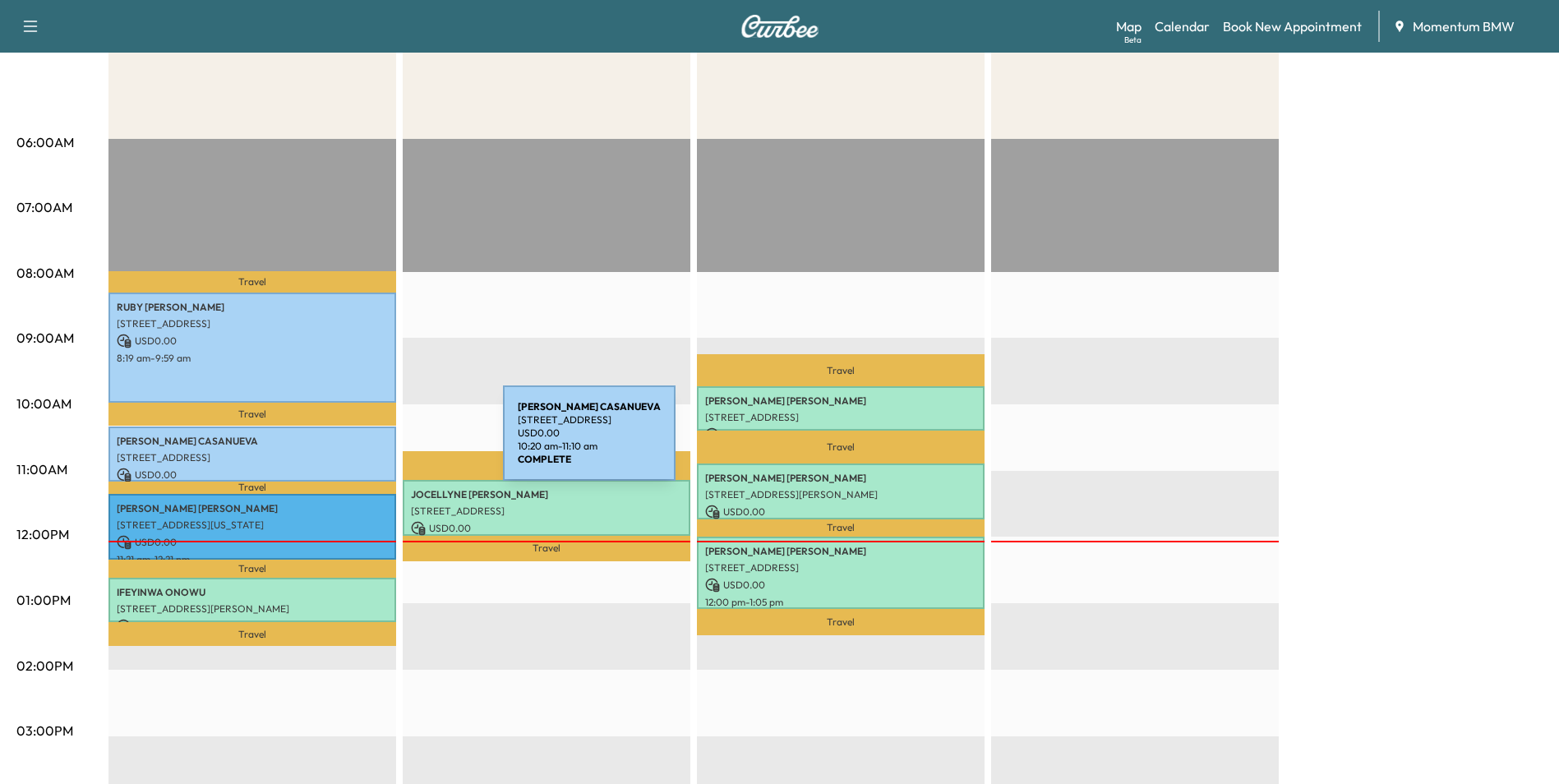
click at [380, 443] on p "[PERSON_NAME]" at bounding box center [252, 442] width 272 height 14
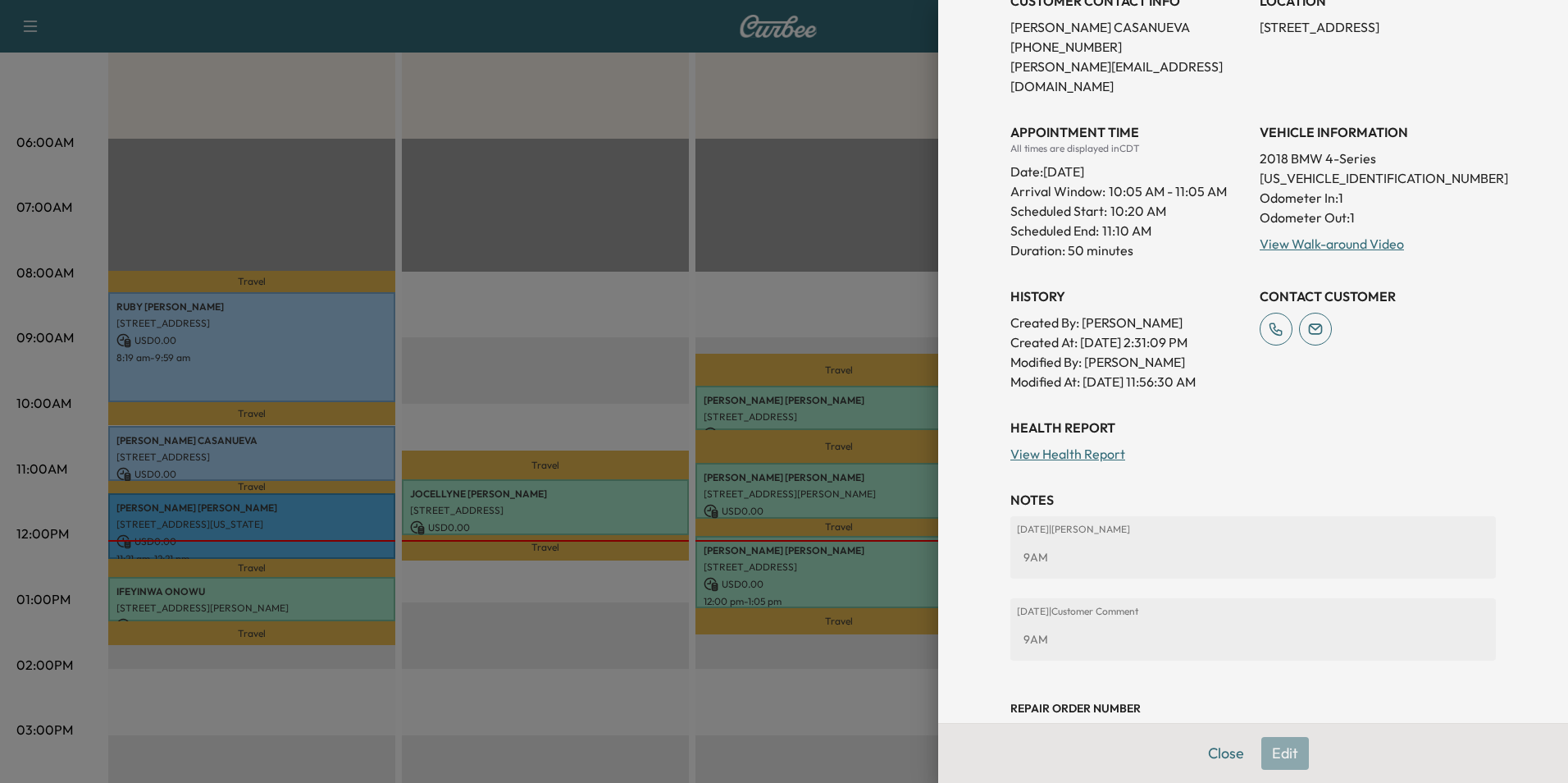
scroll to position [350, 0]
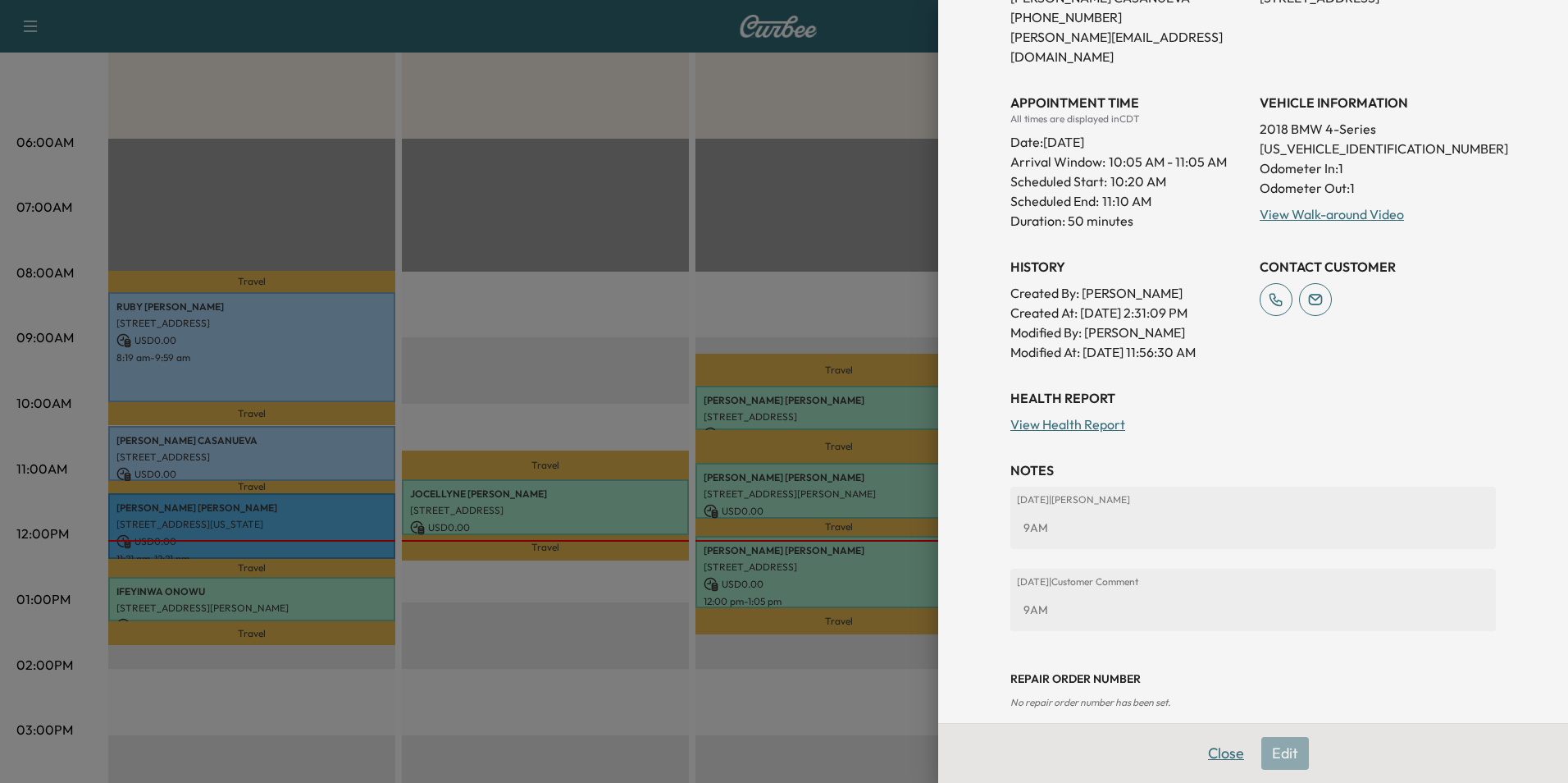
click at [1203, 750] on button "Close" at bounding box center [1225, 753] width 57 height 33
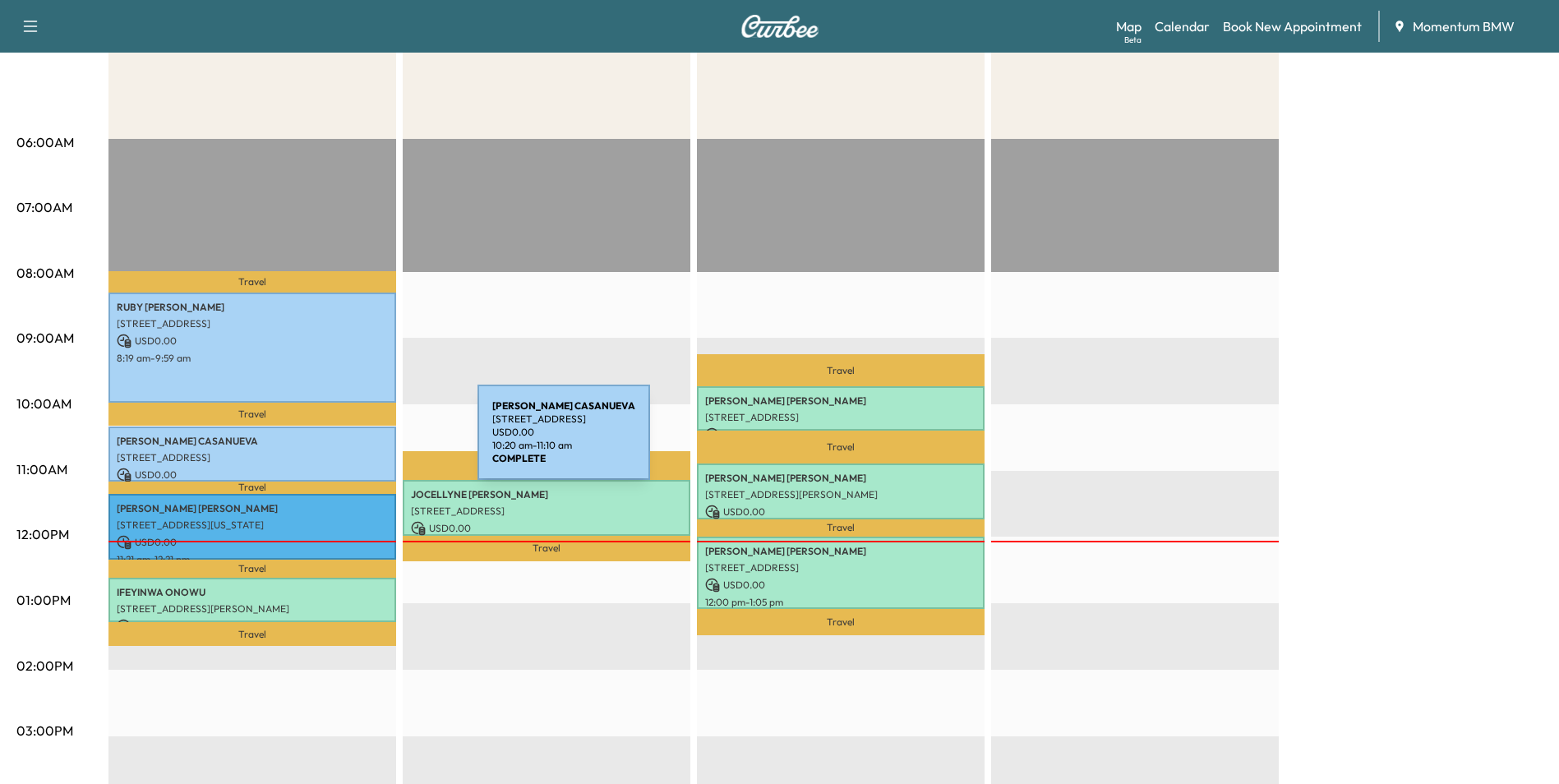
click at [353, 442] on p "[PERSON_NAME]" at bounding box center [252, 442] width 272 height 14
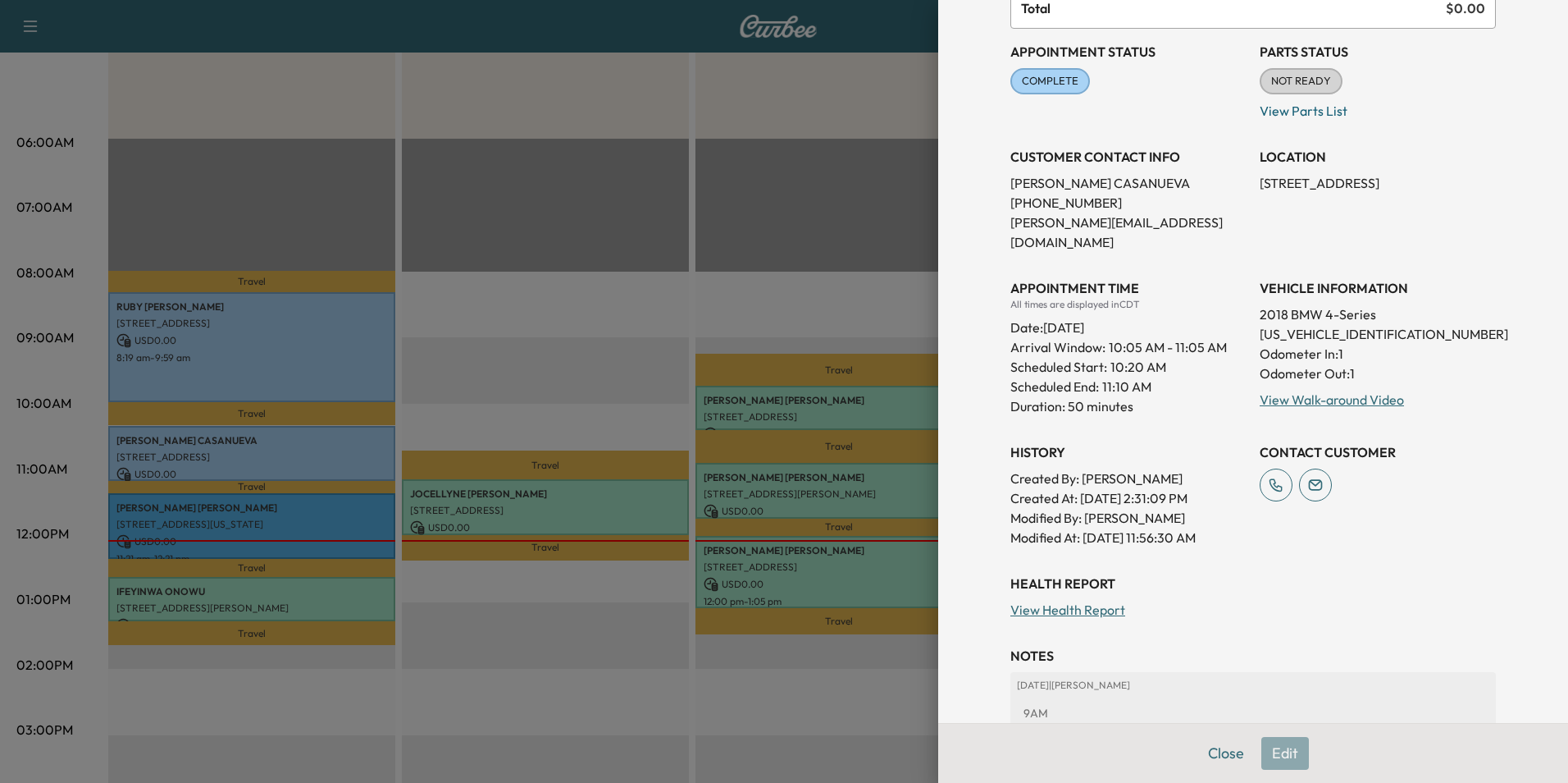
scroll to position [0, 0]
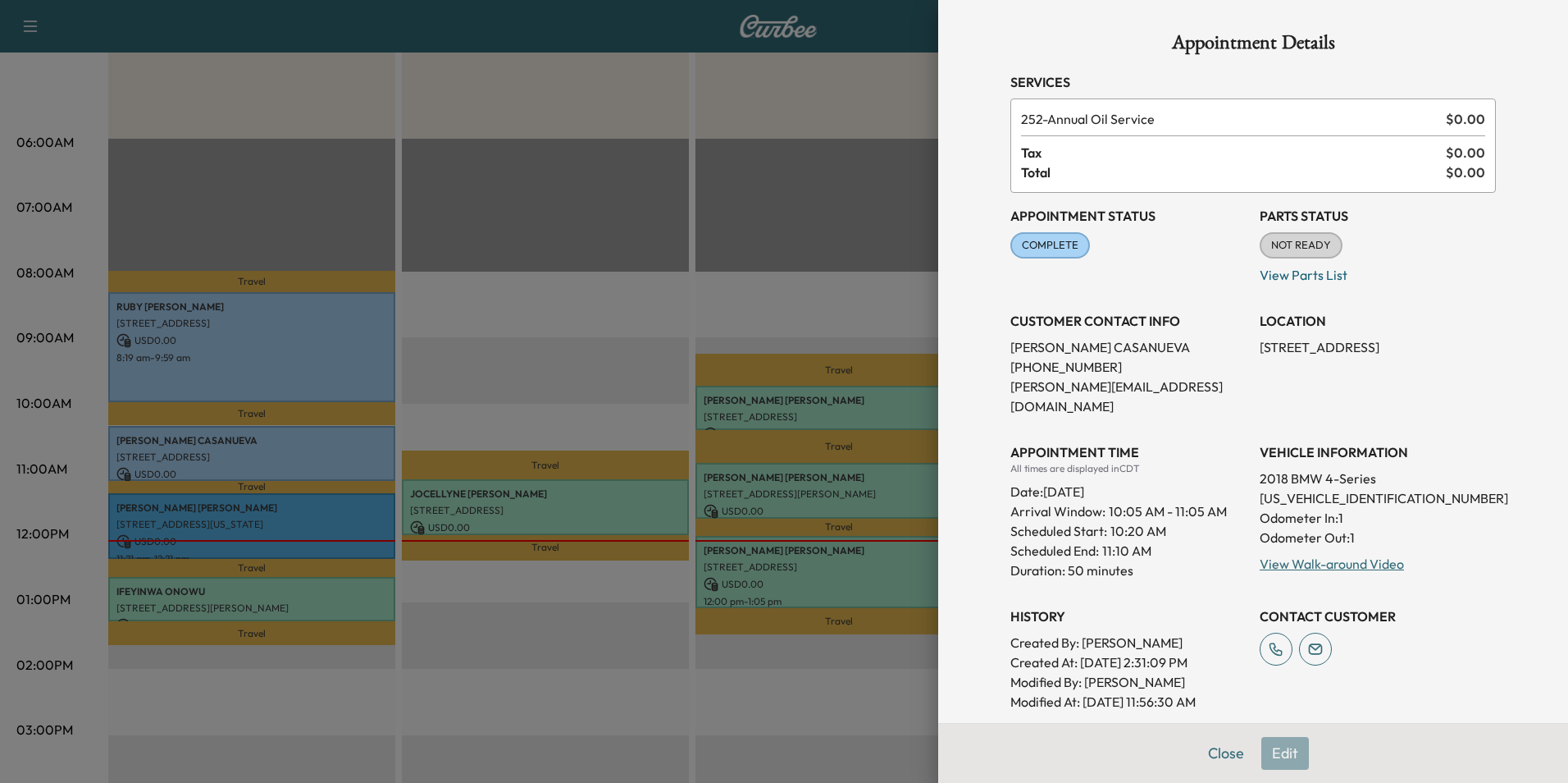
drag, startPoint x: 1446, startPoint y: 344, endPoint x: 1250, endPoint y: 340, distance: 196.0
click at [1259, 340] on p "[STREET_ADDRESS]" at bounding box center [1377, 347] width 236 height 19
drag, startPoint x: 1250, startPoint y: 340, endPoint x: 1338, endPoint y: 351, distance: 88.7
copy p "[STREET_ADDRESS]"
click at [1217, 754] on button "Close" at bounding box center [1225, 753] width 57 height 33
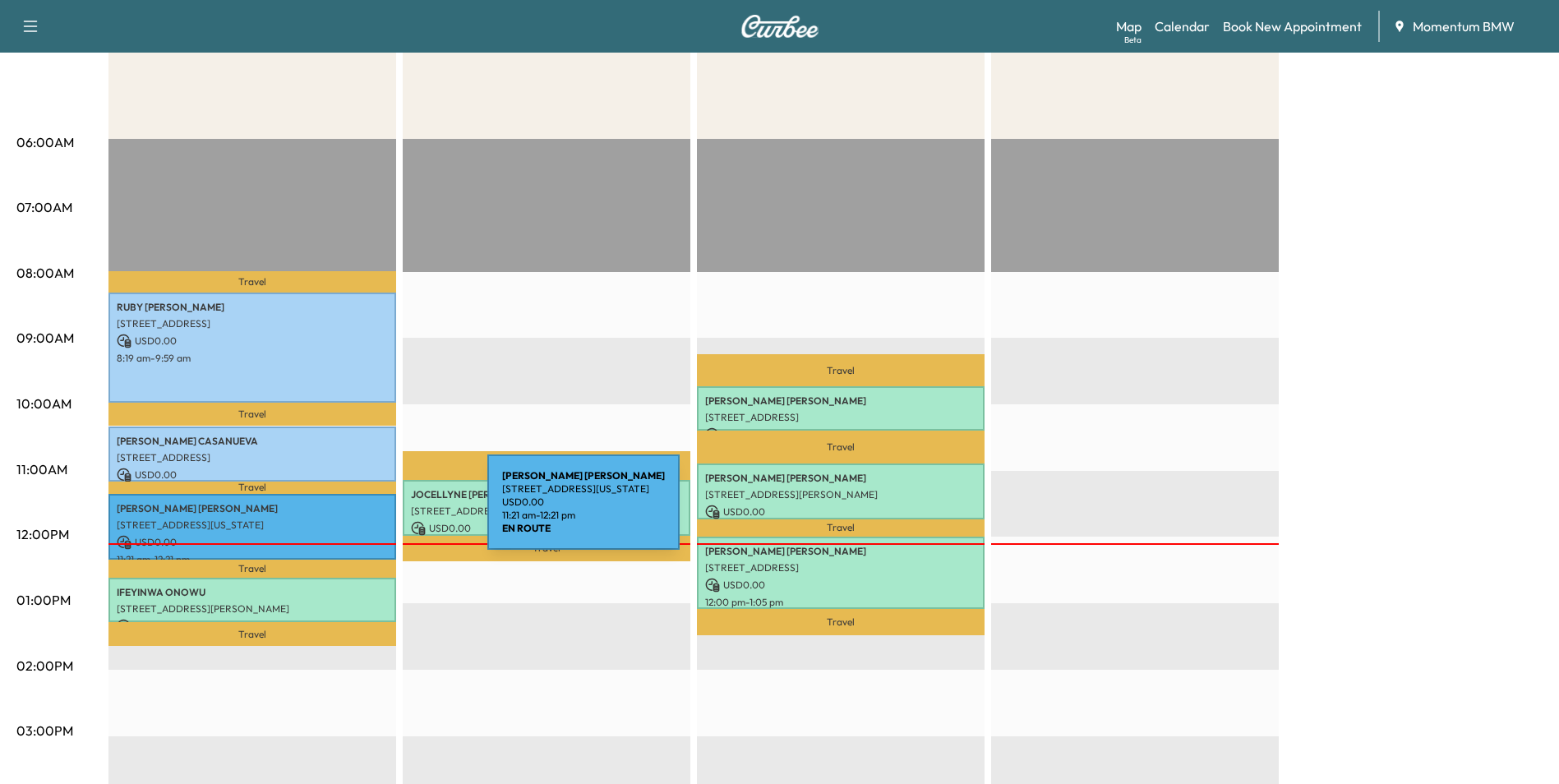
click at [363, 511] on div "[PERSON_NAME] [STREET_ADDRESS][US_STATE] USD 0.00 11:21 am - 12:21 pm" at bounding box center [252, 527] width 288 height 66
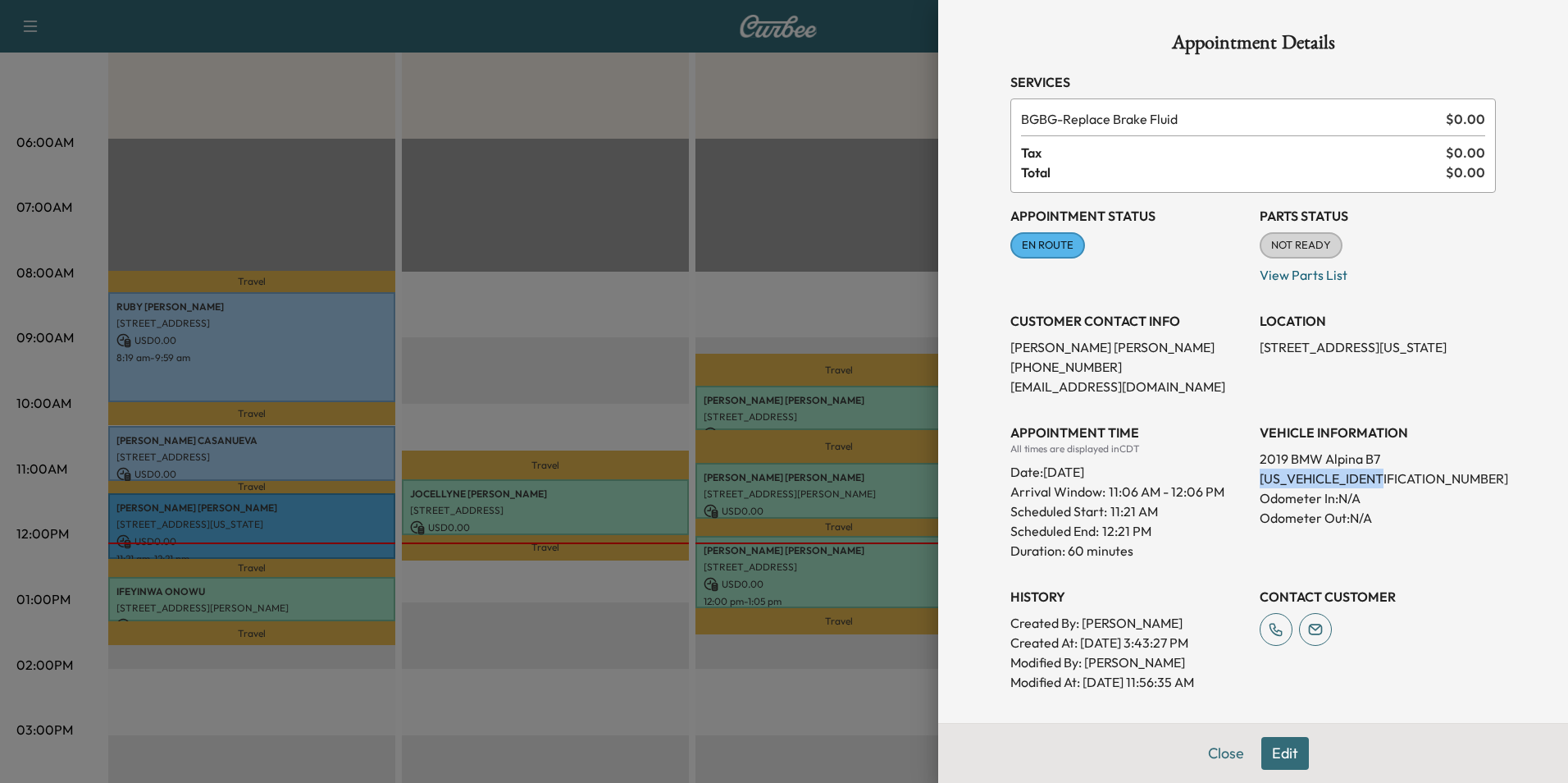
drag, startPoint x: 1385, startPoint y: 474, endPoint x: 1251, endPoint y: 486, distance: 134.5
click at [1259, 486] on p "[US_VEHICLE_IDENTIFICATION_NUMBER]" at bounding box center [1377, 478] width 236 height 19
drag, startPoint x: 1251, startPoint y: 486, endPoint x: 1350, endPoint y: 483, distance: 99.0
copy p "[US_VEHICLE_IDENTIFICATION_NUMBER]"
drag, startPoint x: 1352, startPoint y: 351, endPoint x: 1248, endPoint y: 353, distance: 104.0
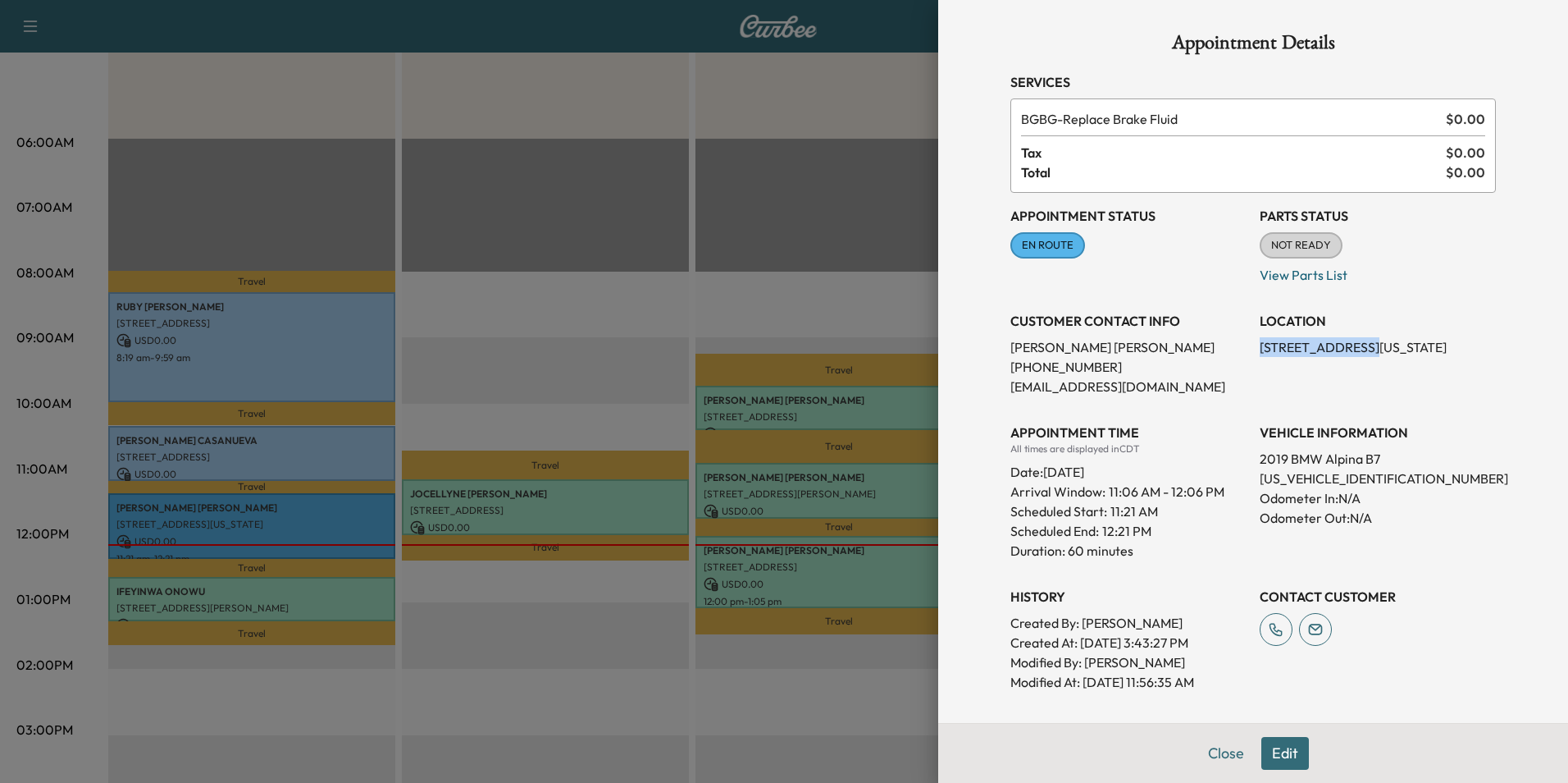
click at [1259, 353] on p "[STREET_ADDRESS][US_STATE]" at bounding box center [1377, 347] width 236 height 19
drag, startPoint x: 1248, startPoint y: 353, endPoint x: 1321, endPoint y: 349, distance: 73.1
copy p "[STREET_ADDRESS]"
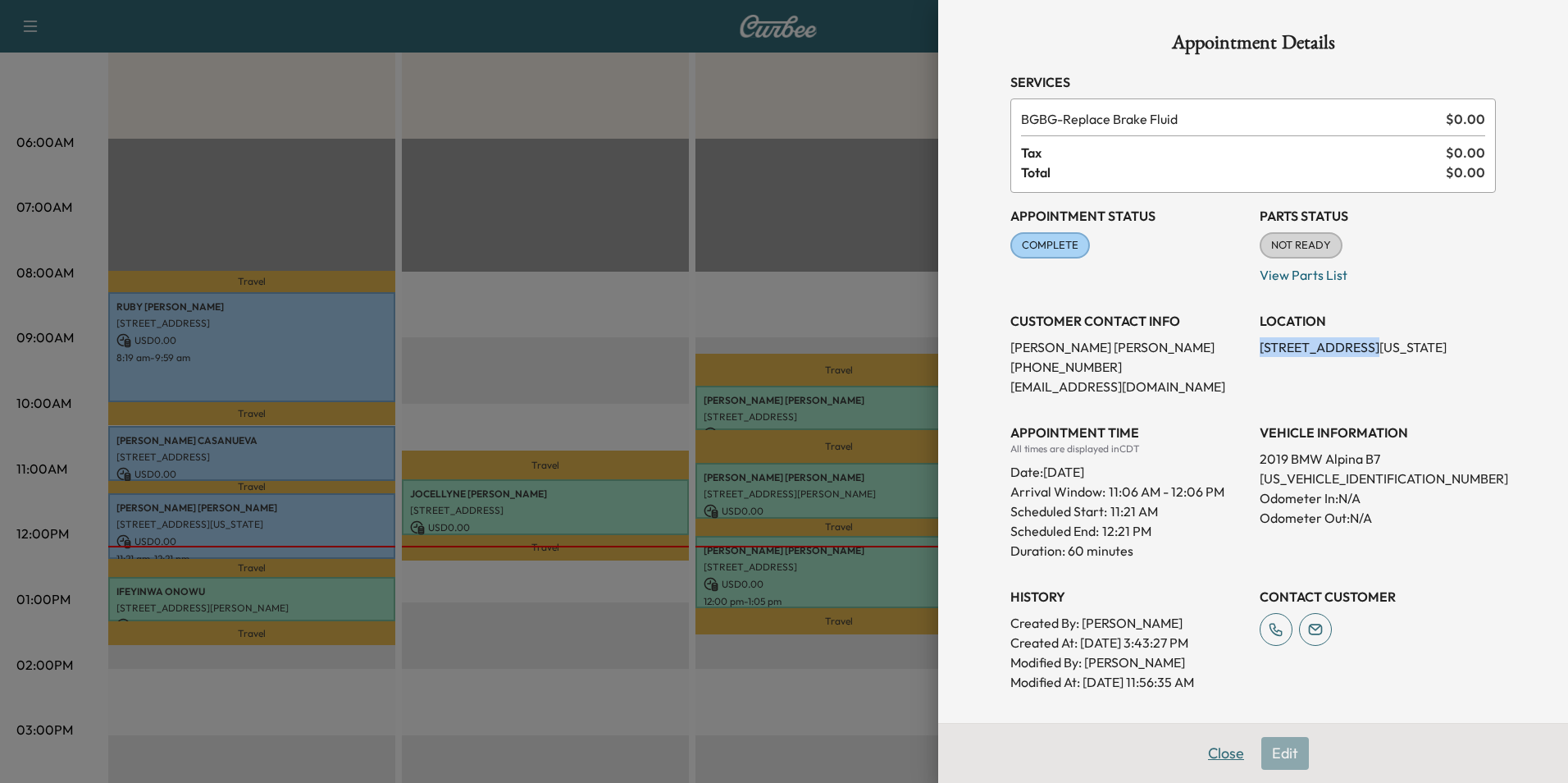
click at [1216, 756] on button "Close" at bounding box center [1225, 753] width 57 height 33
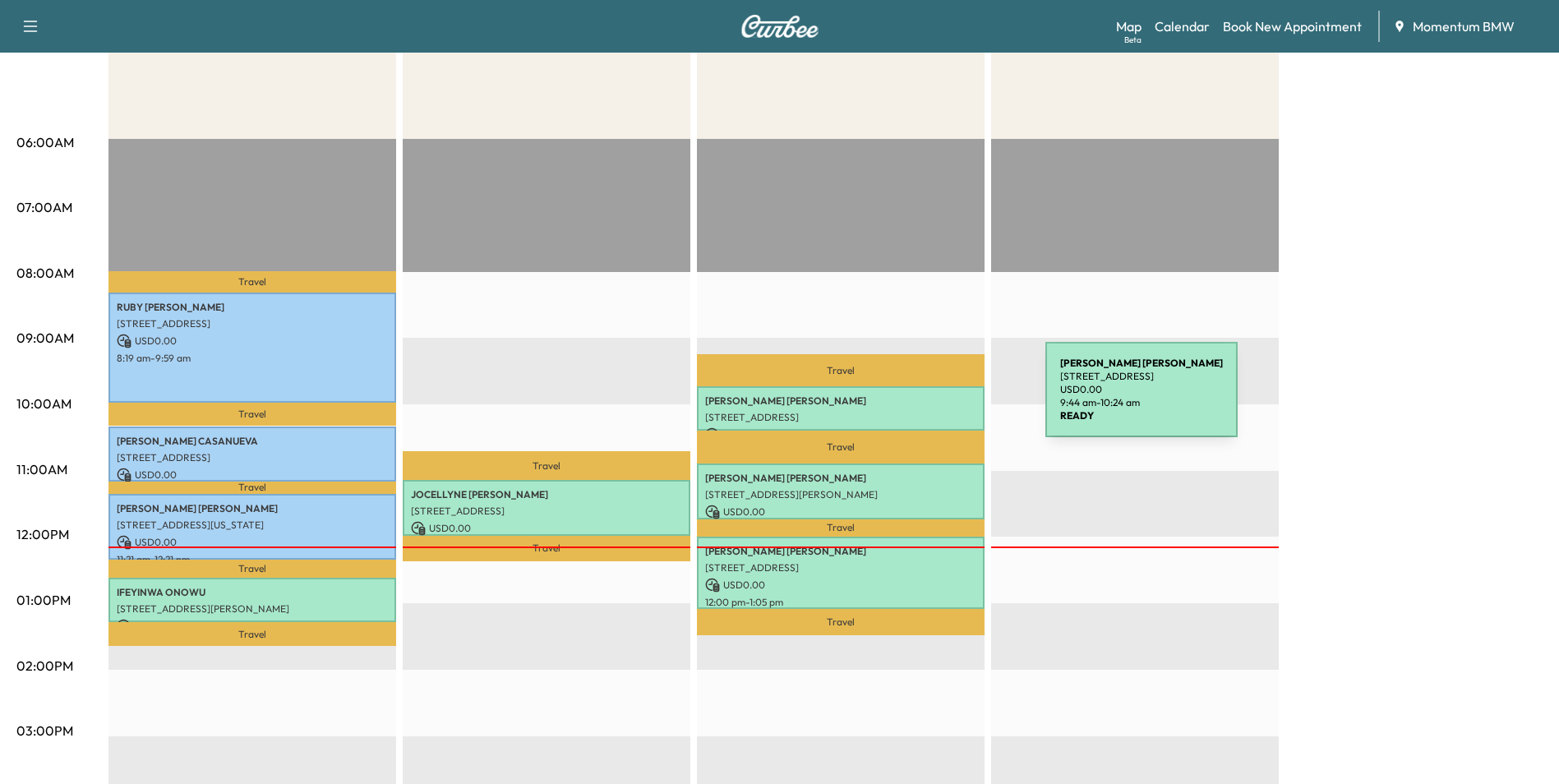
click at [919, 399] on p "[PERSON_NAME]" at bounding box center [841, 401] width 272 height 14
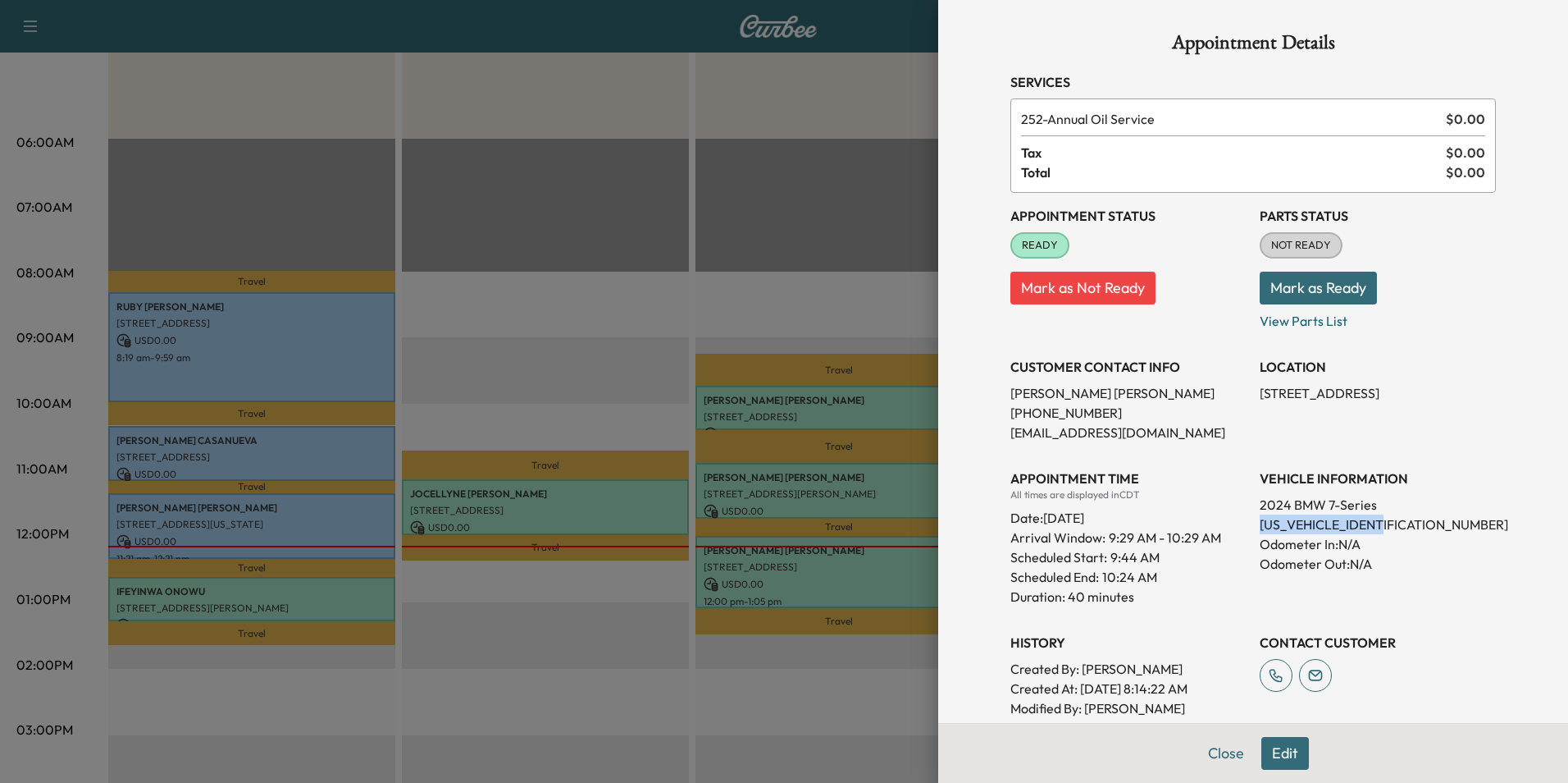
drag, startPoint x: 1385, startPoint y: 521, endPoint x: 1250, endPoint y: 527, distance: 135.1
click at [1259, 527] on p "[US_VEHICLE_IDENTIFICATION_NUMBER]" at bounding box center [1377, 525] width 236 height 19
drag, startPoint x: 1250, startPoint y: 527, endPoint x: 1320, endPoint y: 524, distance: 70.1
copy p "[US_VEHICLE_IDENTIFICATION_NUMBER]"
drag, startPoint x: 1394, startPoint y: 392, endPoint x: 1248, endPoint y: 397, distance: 146.1
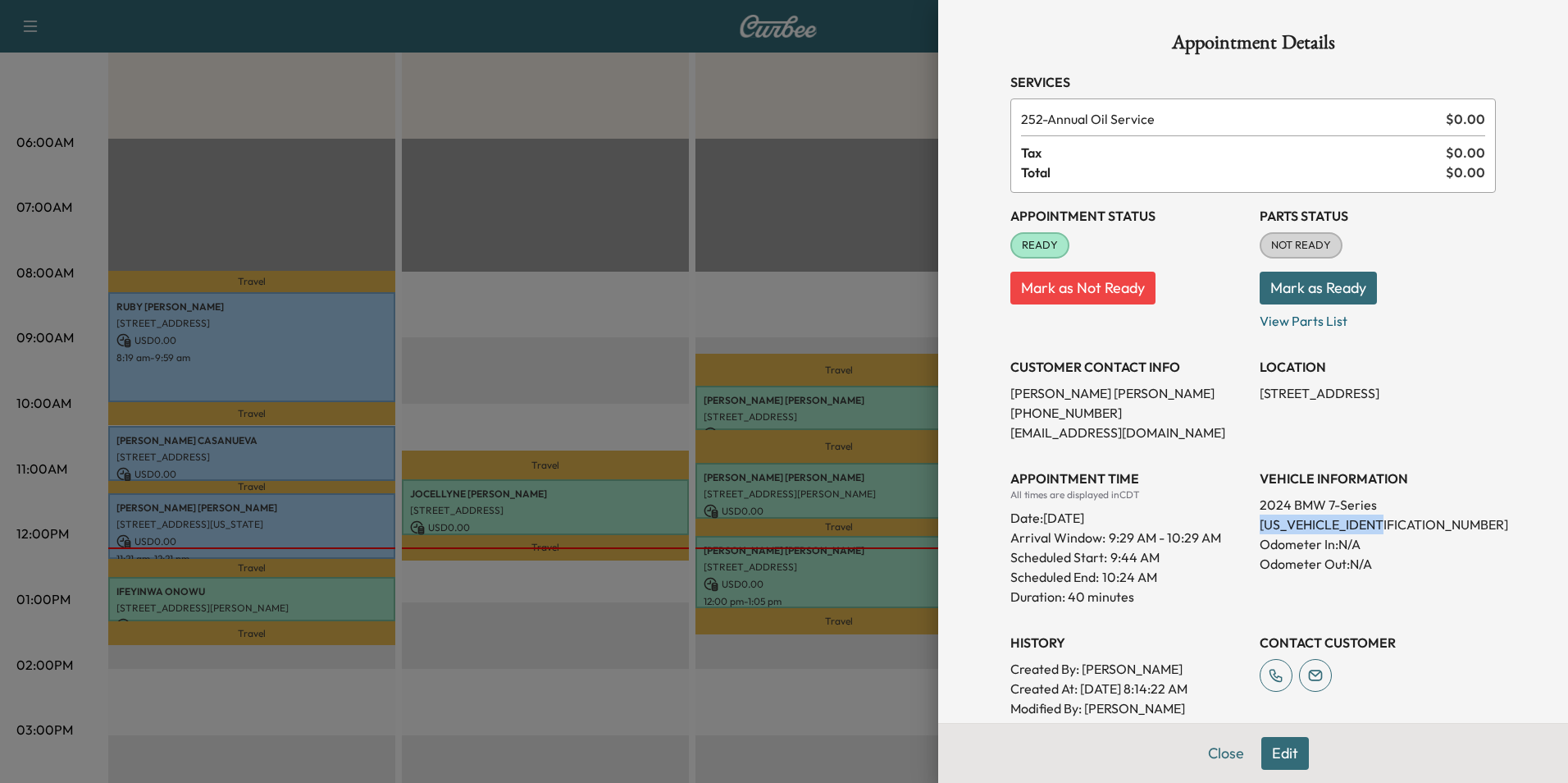
click at [1259, 397] on p "[STREET_ADDRESS]" at bounding box center [1377, 392] width 236 height 19
drag, startPoint x: 1248, startPoint y: 397, endPoint x: 1343, endPoint y: 392, distance: 95.1
copy p "[STREET_ADDRESS]"
click at [1228, 747] on button "Close" at bounding box center [1225, 753] width 57 height 33
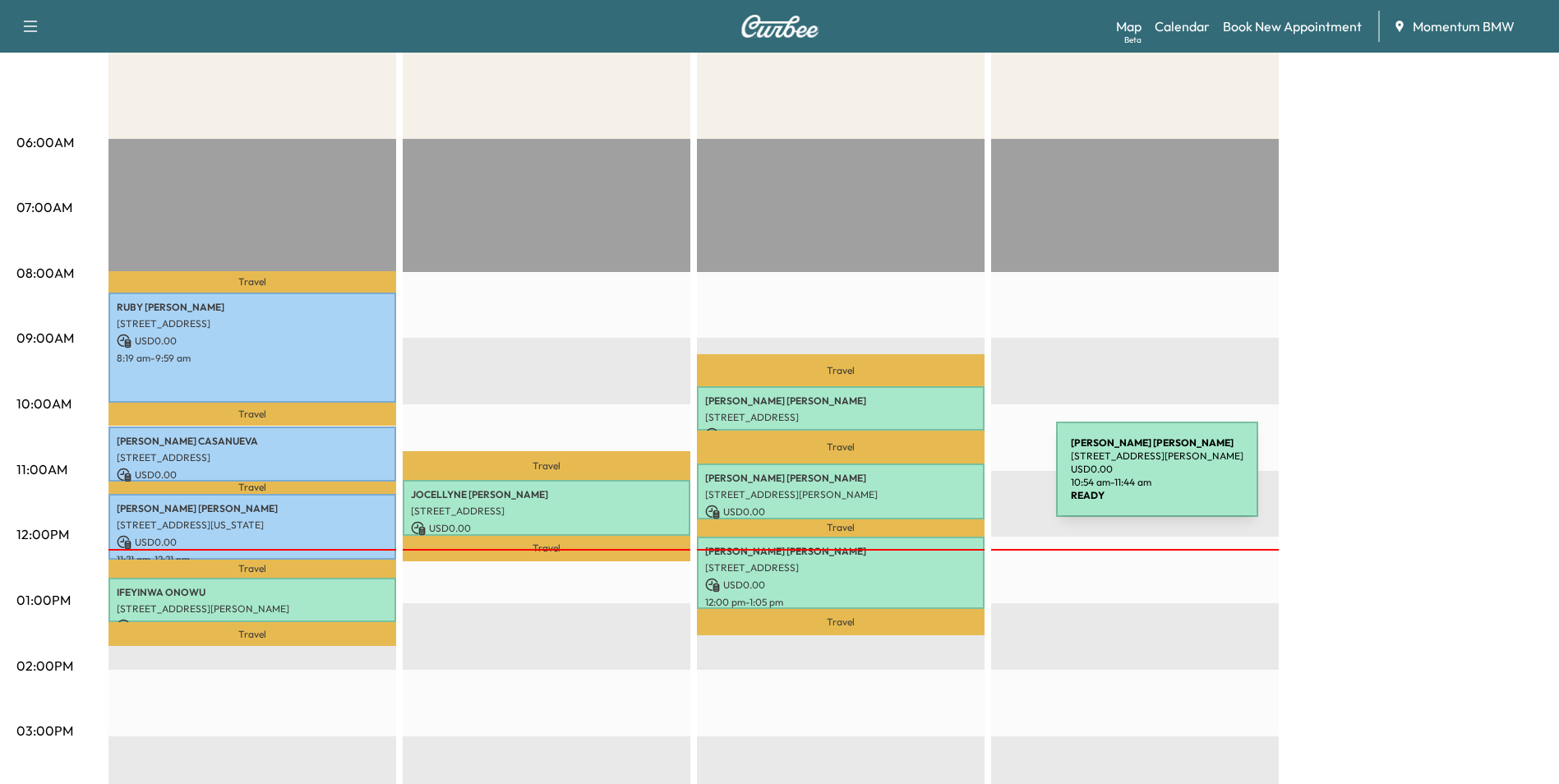
click at [933, 479] on p "[PERSON_NAME]" at bounding box center [841, 479] width 272 height 14
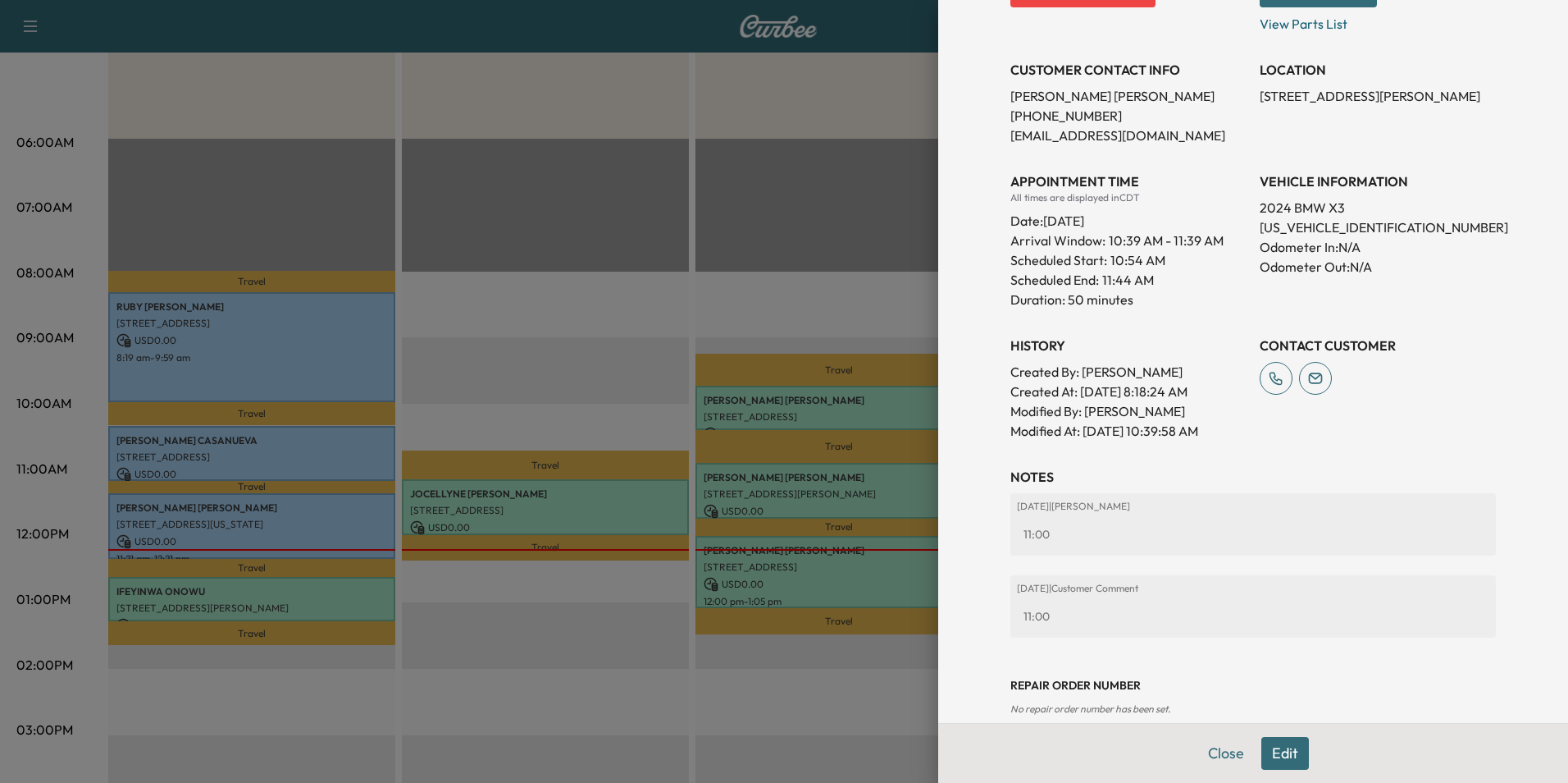
scroll to position [323, 0]
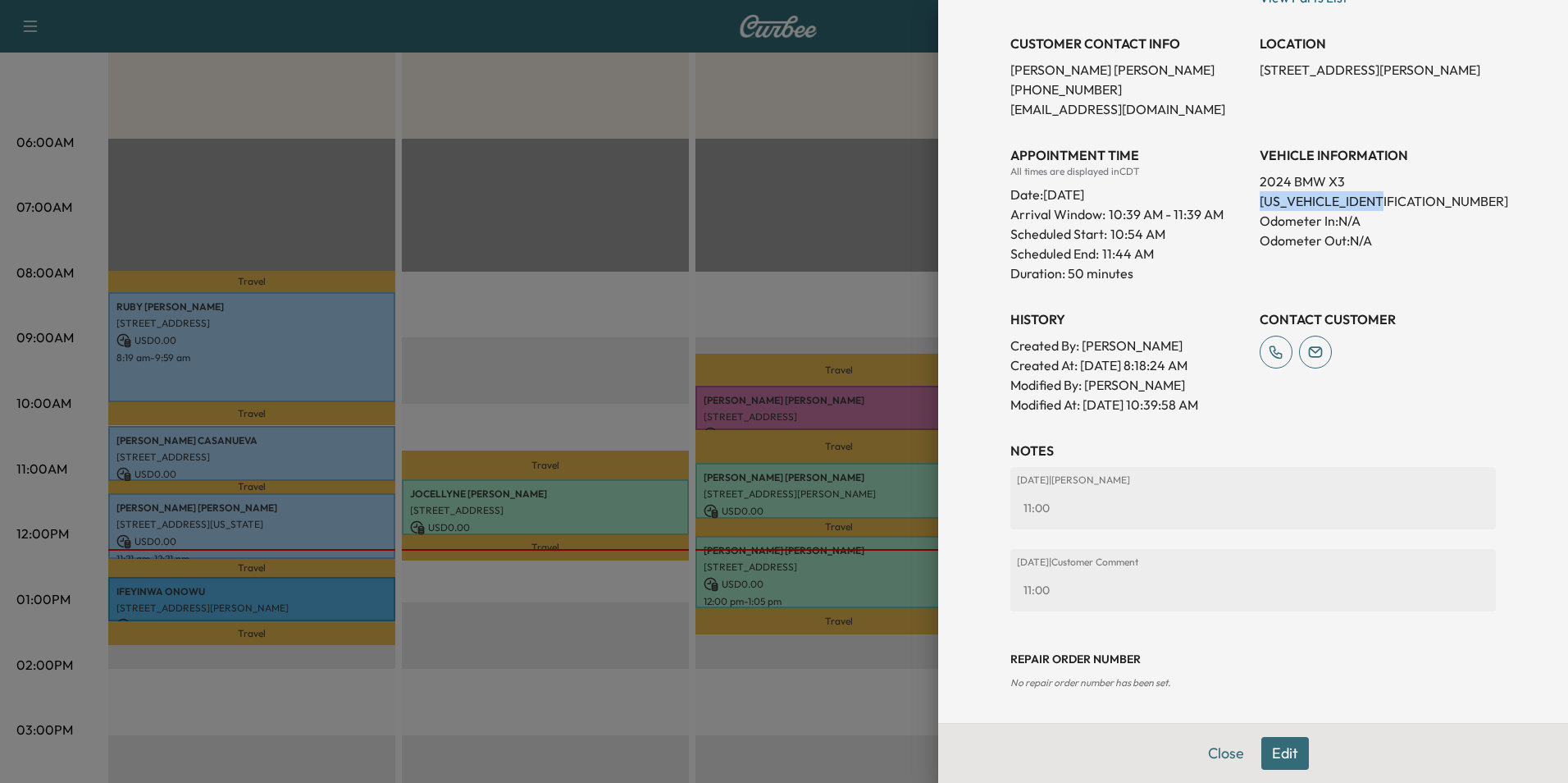
drag, startPoint x: 1388, startPoint y: 197, endPoint x: 1251, endPoint y: 200, distance: 137.0
click at [1259, 200] on p "[US_VEHICLE_IDENTIFICATION_NUMBER]" at bounding box center [1377, 201] width 236 height 19
drag, startPoint x: 1251, startPoint y: 200, endPoint x: 1350, endPoint y: 200, distance: 99.0
drag, startPoint x: 1073, startPoint y: 88, endPoint x: 1063, endPoint y: 90, distance: 10.2
click at [1063, 90] on p "[PHONE_NUMBER]" at bounding box center [1127, 89] width 236 height 19
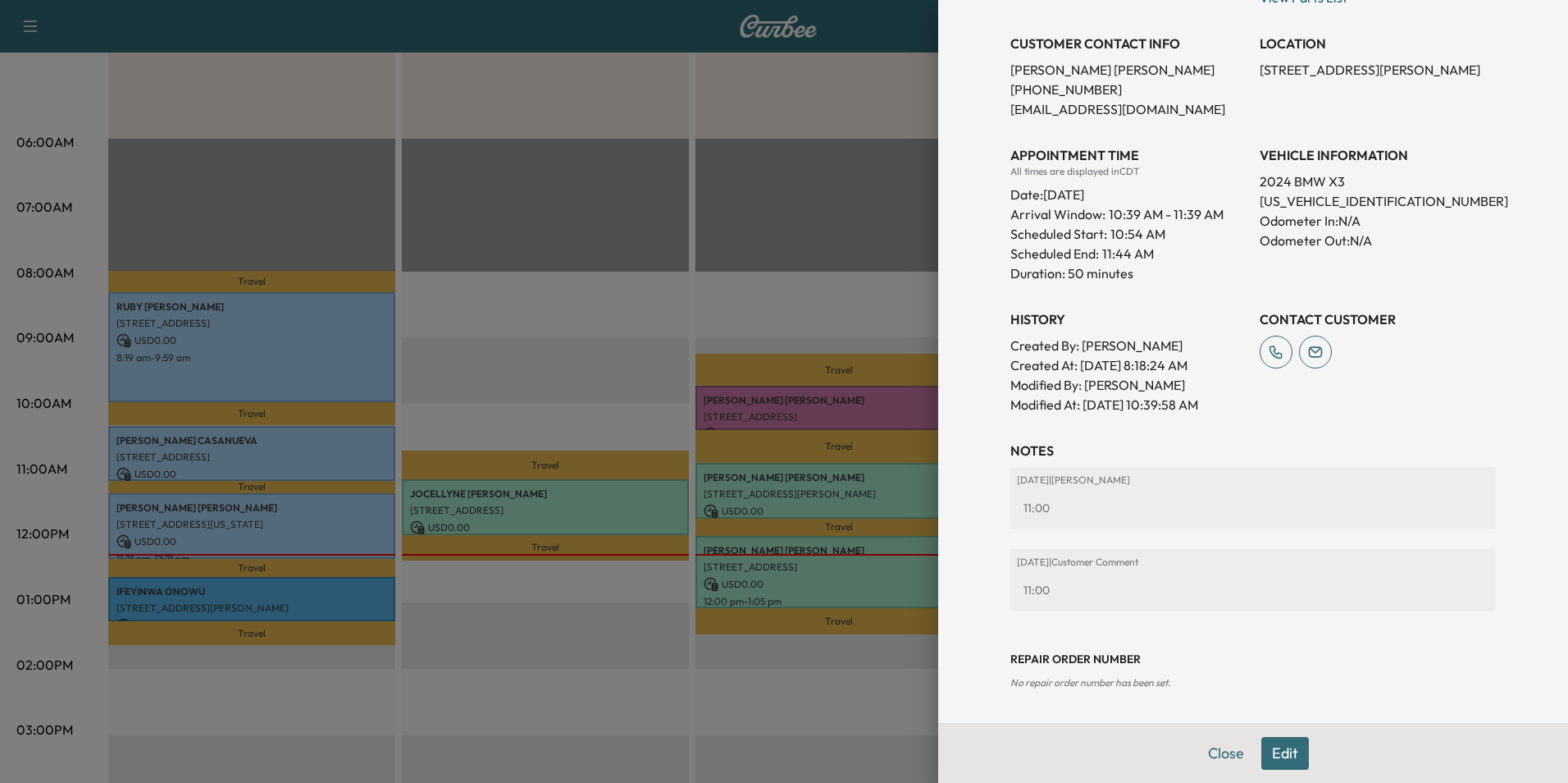
click at [1204, 103] on p "[EMAIL_ADDRESS][DOMAIN_NAME]" at bounding box center [1127, 109] width 236 height 19
drag, startPoint x: 1082, startPoint y: 87, endPoint x: 993, endPoint y: 87, distance: 89.0
click at [993, 87] on div "Appointment Details Services 252 - Annual Oil Service $ 0.00 Tax $ 0.00 Total $…" at bounding box center [1252, 199] width 525 height 1046
click at [1205, 755] on button "Close" at bounding box center [1225, 753] width 57 height 33
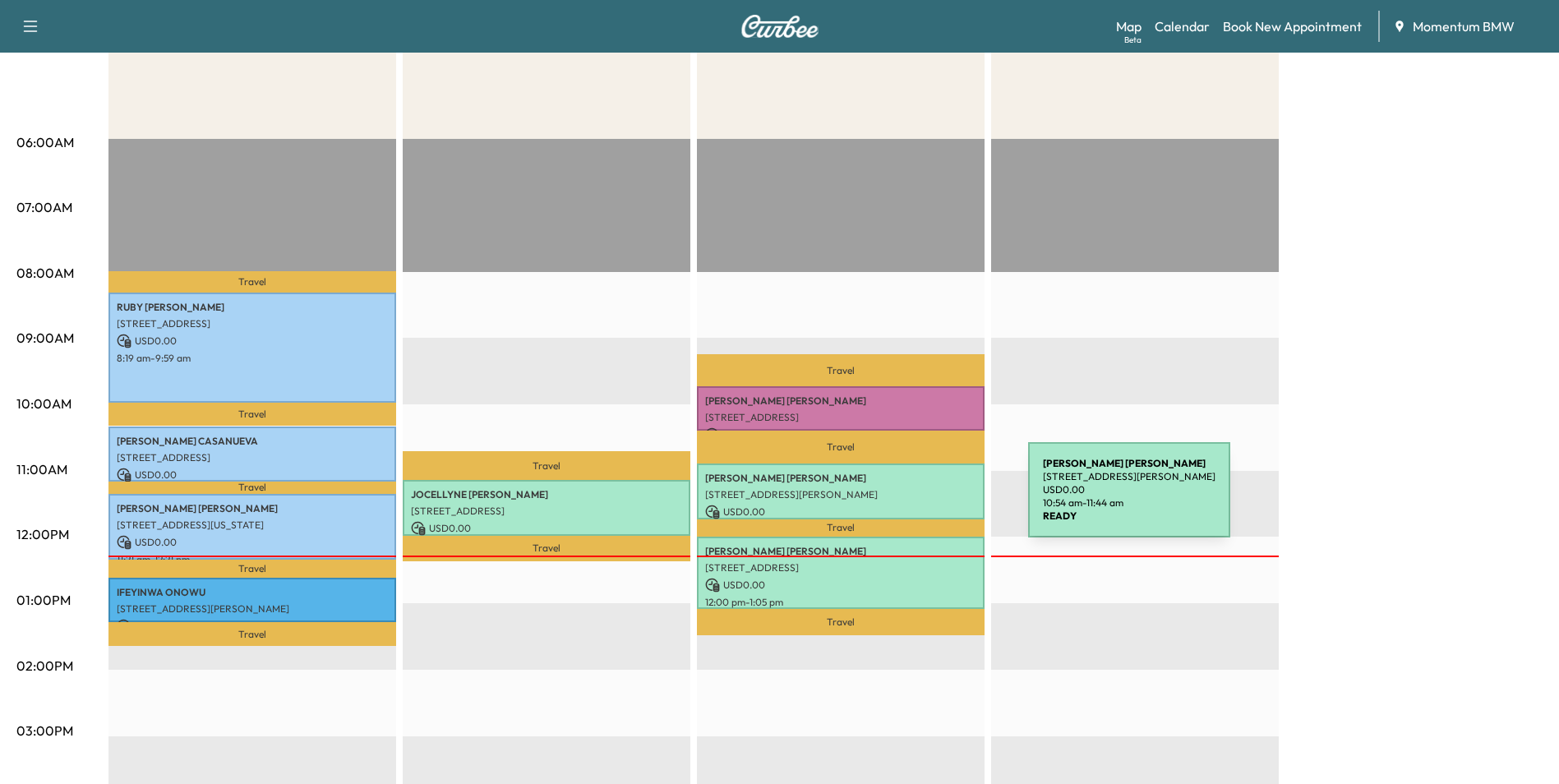
click at [914, 497] on p "[STREET_ADDRESS][PERSON_NAME]" at bounding box center [841, 495] width 272 height 14
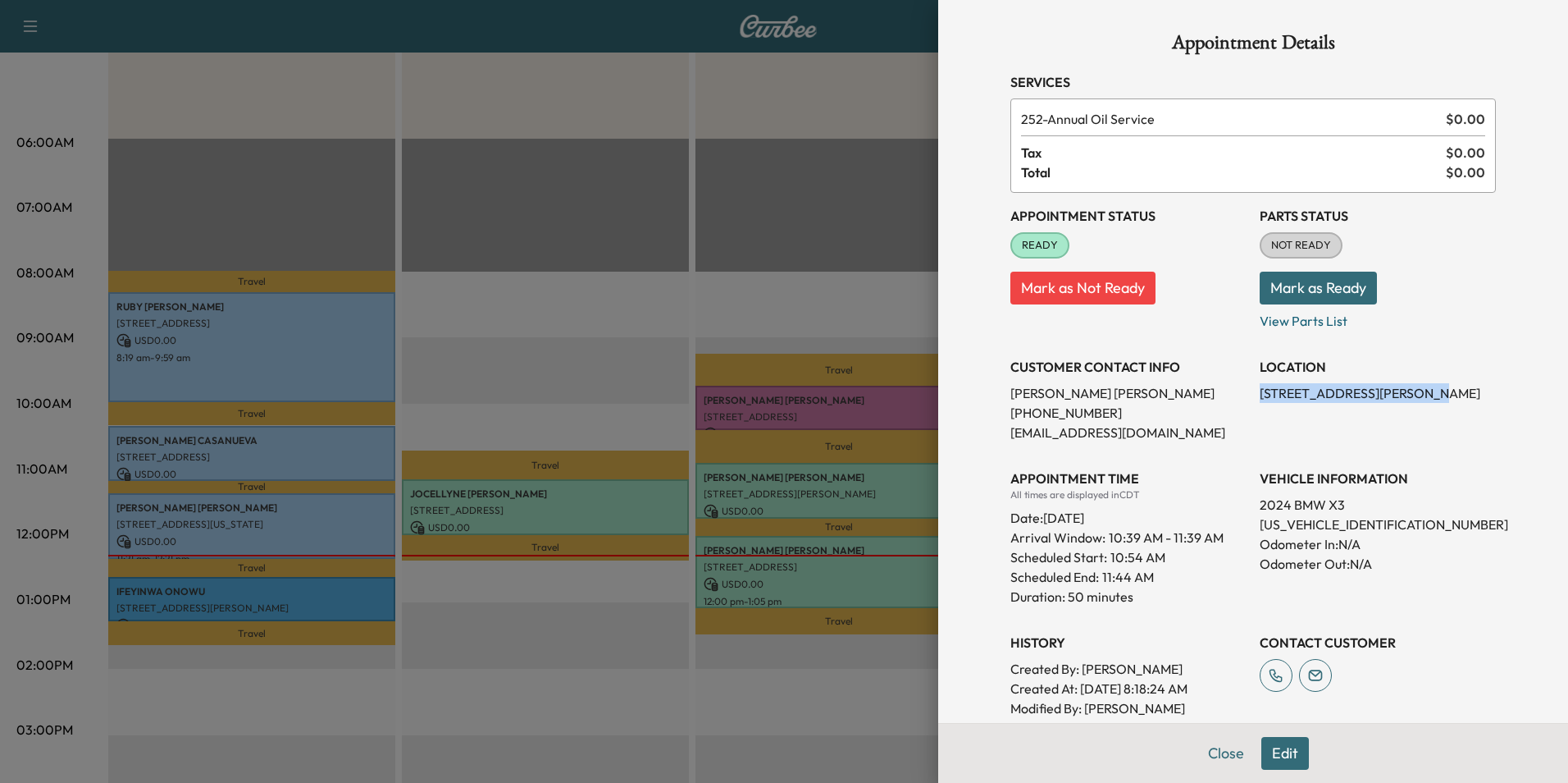
drag, startPoint x: 1387, startPoint y: 393, endPoint x: 1242, endPoint y: 398, distance: 145.1
click at [1242, 398] on div "Appointment Status READY Mark as Not Ready Parts Status NOT READY Mark as Ready…" at bounding box center [1252, 464] width 485 height 545
drag, startPoint x: 1242, startPoint y: 398, endPoint x: 1322, endPoint y: 392, distance: 80.2
click at [1216, 753] on button "Close" at bounding box center [1225, 753] width 57 height 33
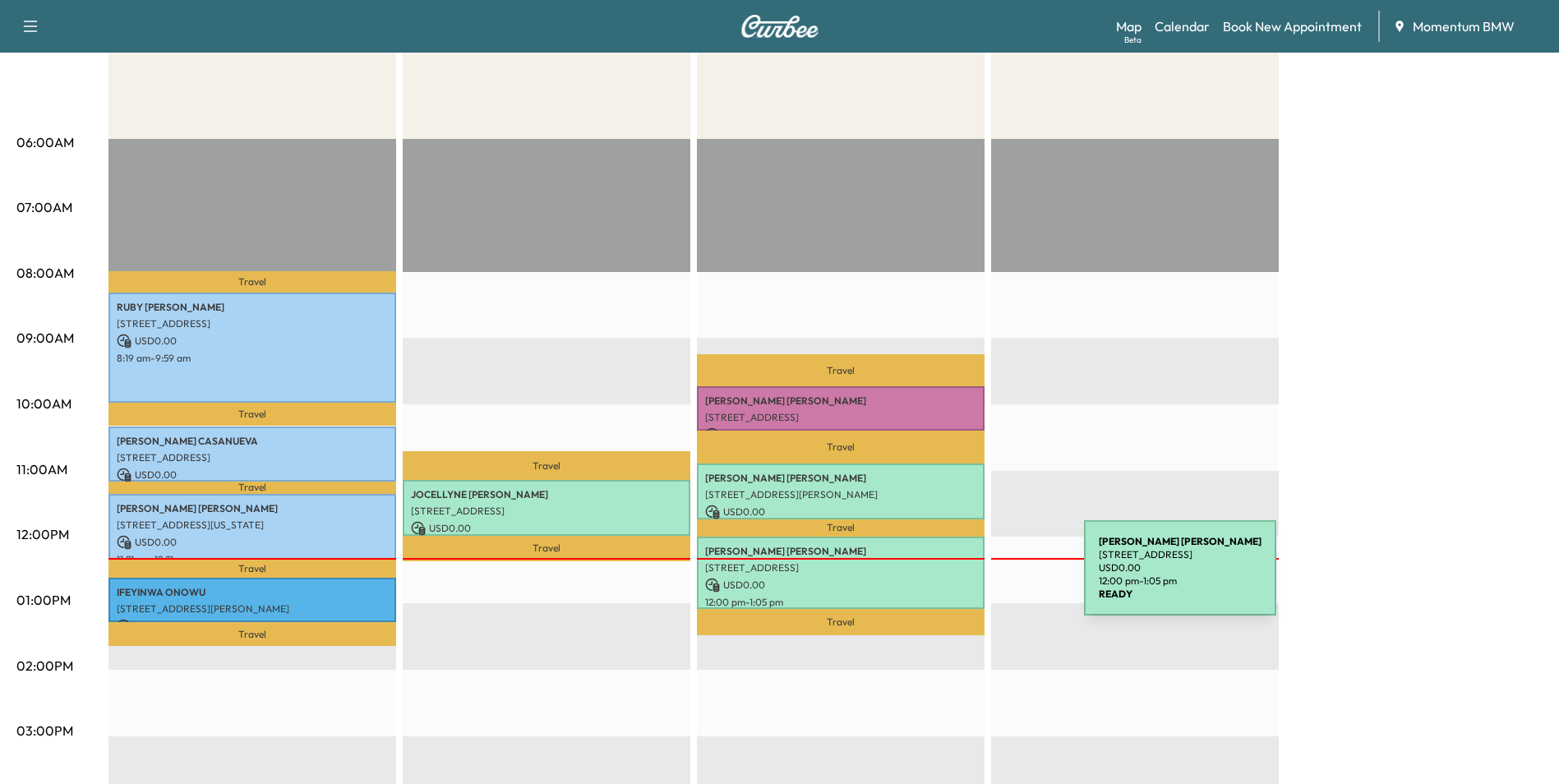
click at [961, 578] on p "USD 0.00" at bounding box center [841, 585] width 272 height 15
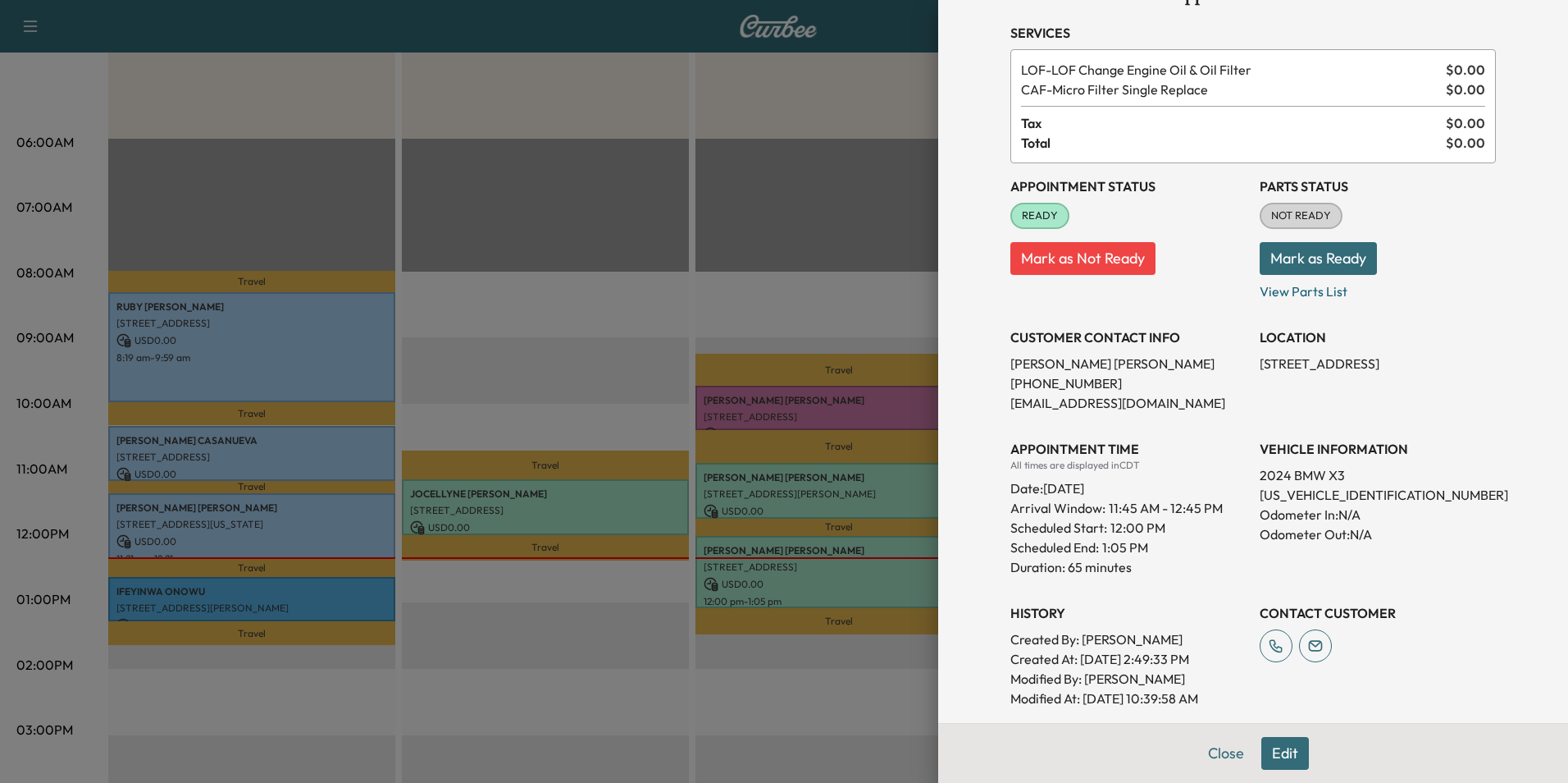
scroll to position [0, 0]
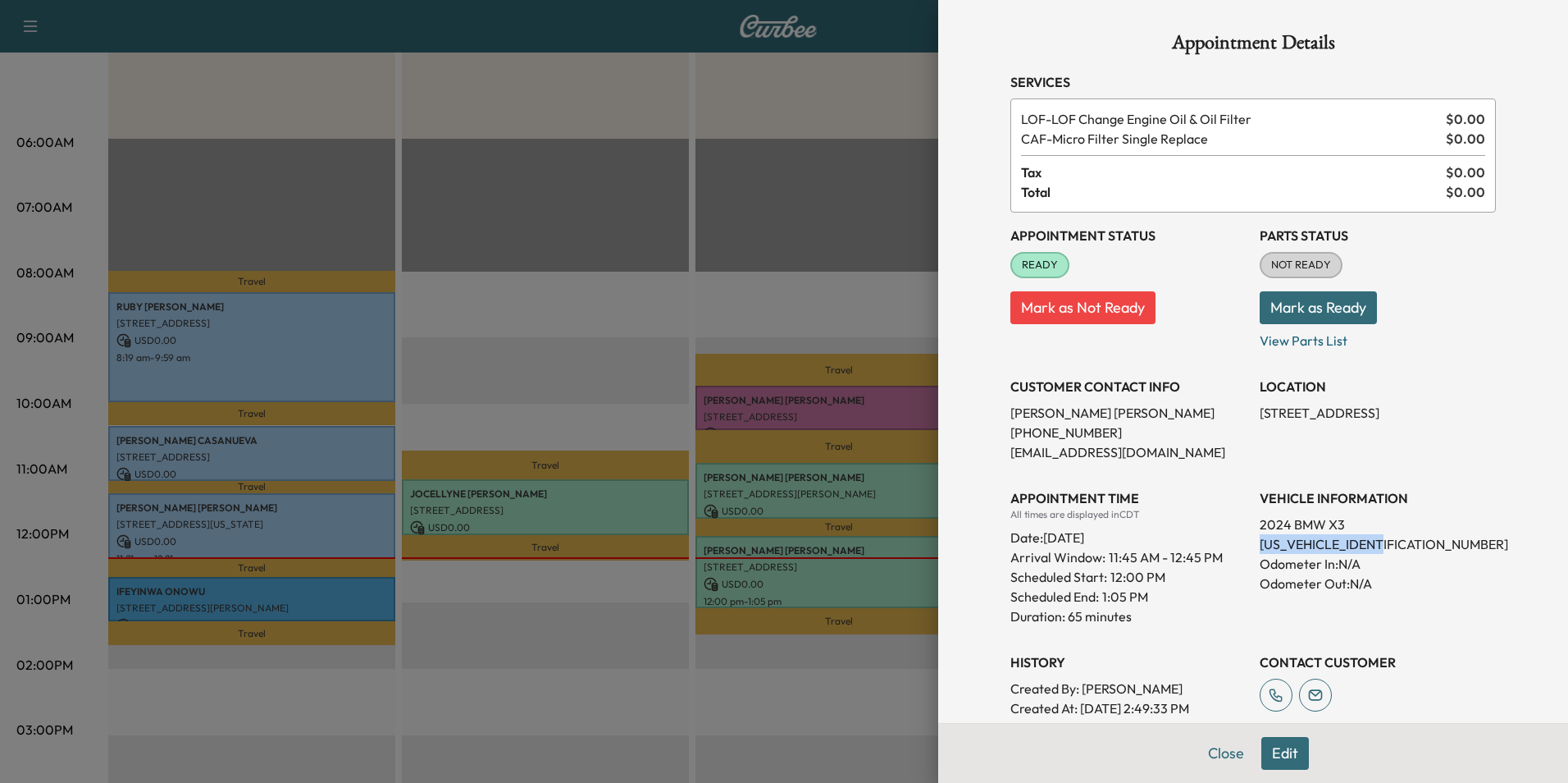
drag, startPoint x: 1387, startPoint y: 548, endPoint x: 1250, endPoint y: 548, distance: 137.0
click at [1259, 548] on p "[US_VEHICLE_IDENTIFICATION_NUMBER]" at bounding box center [1377, 544] width 236 height 19
drag, startPoint x: 1250, startPoint y: 548, endPoint x: 1344, endPoint y: 548, distance: 94.0
click at [1203, 747] on button "Close" at bounding box center [1225, 753] width 57 height 33
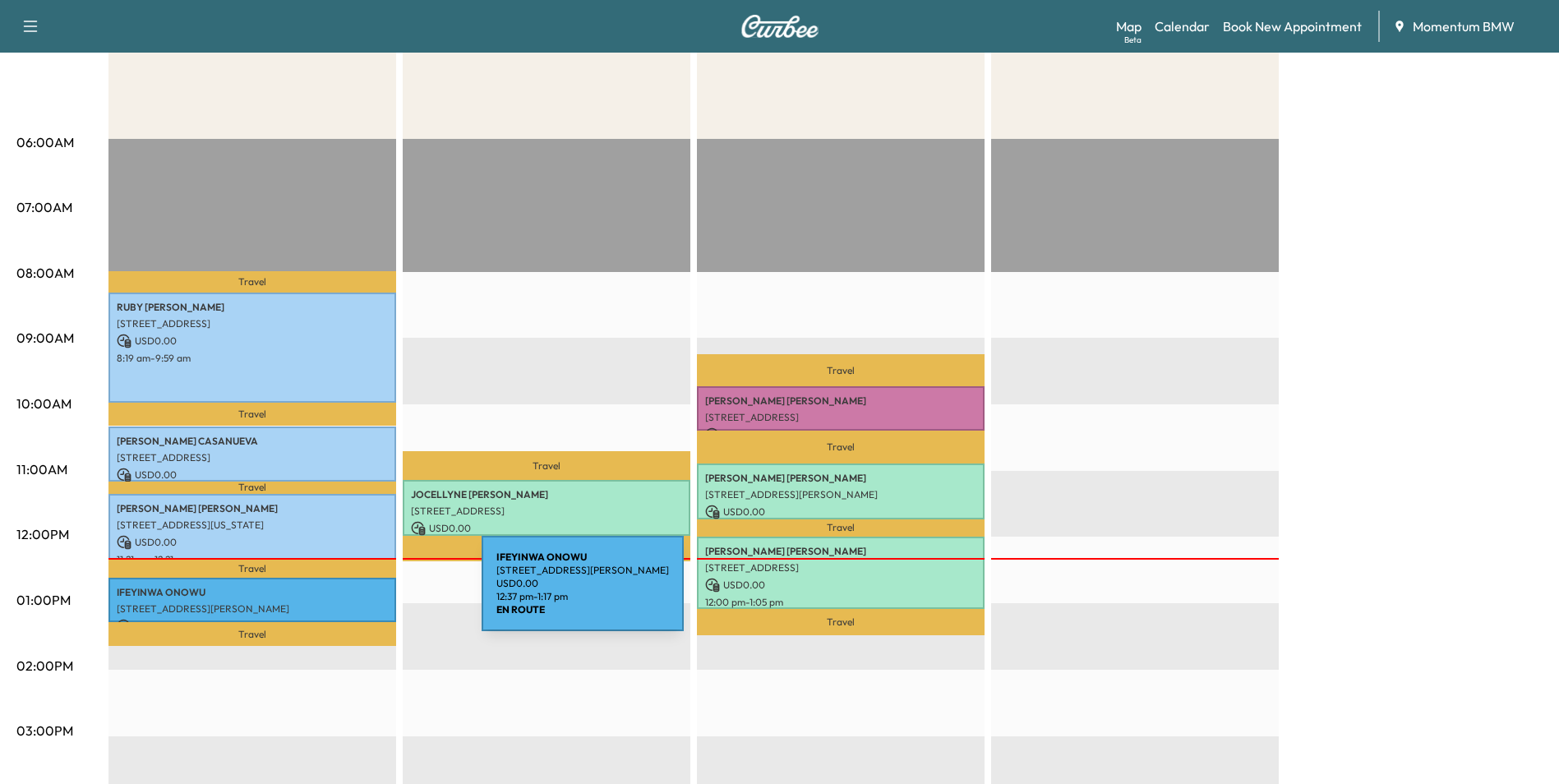
click at [358, 594] on div "[PERSON_NAME] [STREET_ADDRESS][PERSON_NAME] USD 0.00 12:37 pm - 1:17 pm" at bounding box center [252, 600] width 288 height 45
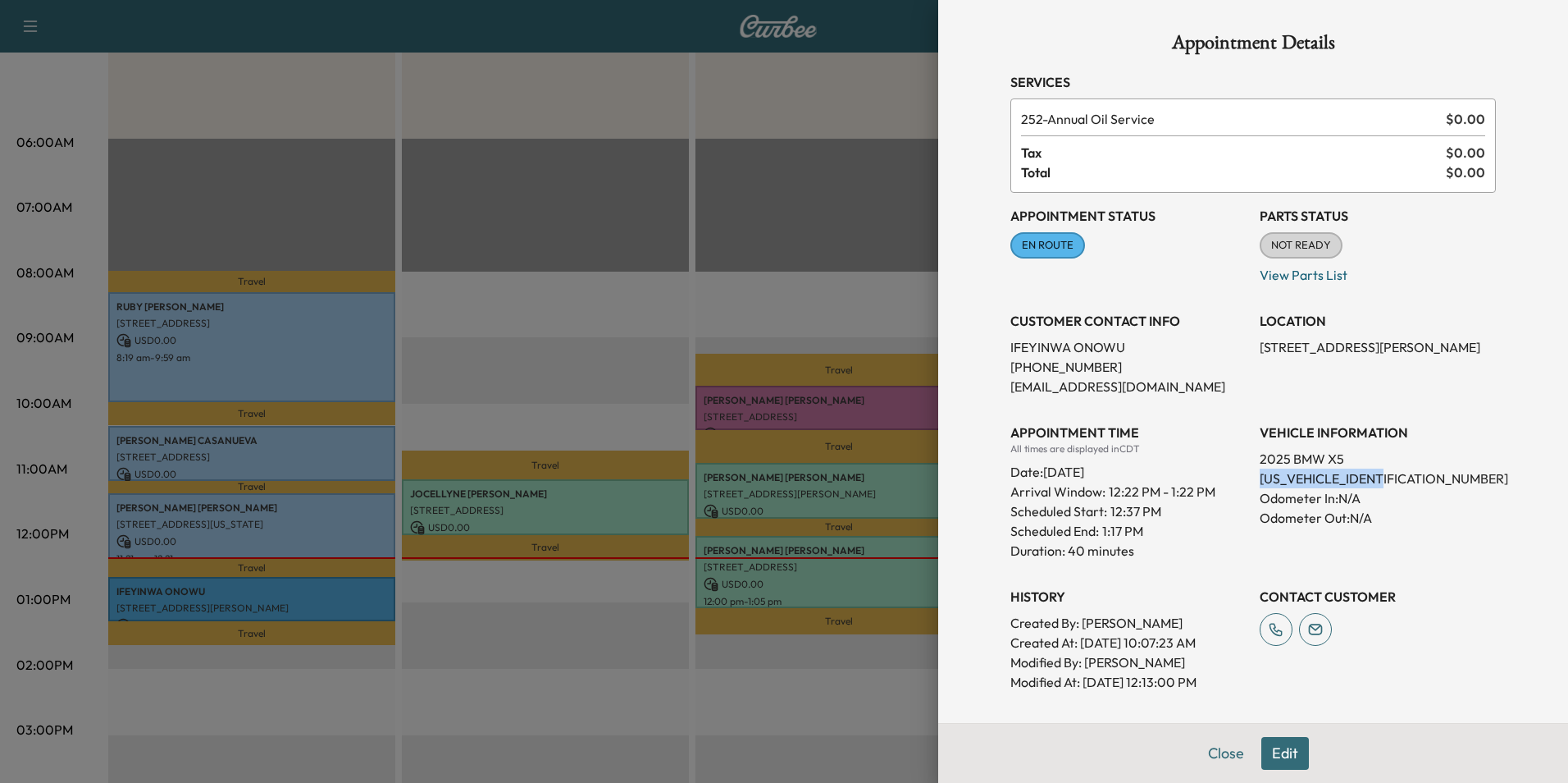
drag, startPoint x: 1380, startPoint y: 479, endPoint x: 1246, endPoint y: 476, distance: 134.0
click at [1246, 476] on div "Appointment Status EN ROUTE Mark as Not Ready Parts Status NOT READY Mark as Re…" at bounding box center [1252, 441] width 485 height 498
drag, startPoint x: 1246, startPoint y: 476, endPoint x: 1342, endPoint y: 478, distance: 96.0
click at [1231, 751] on button "Close" at bounding box center [1225, 753] width 57 height 33
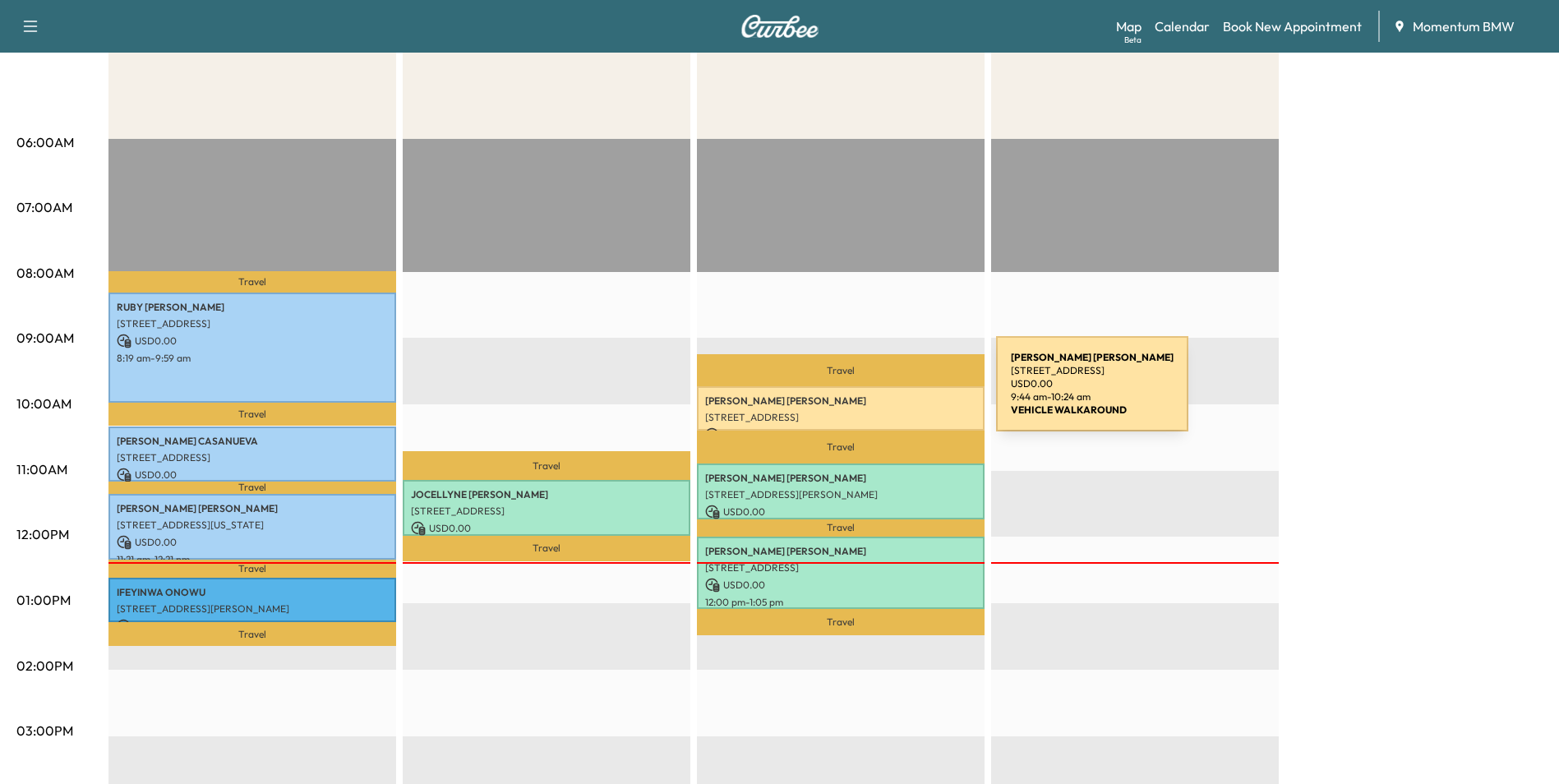
click at [873, 394] on p "[PERSON_NAME]" at bounding box center [841, 401] width 272 height 14
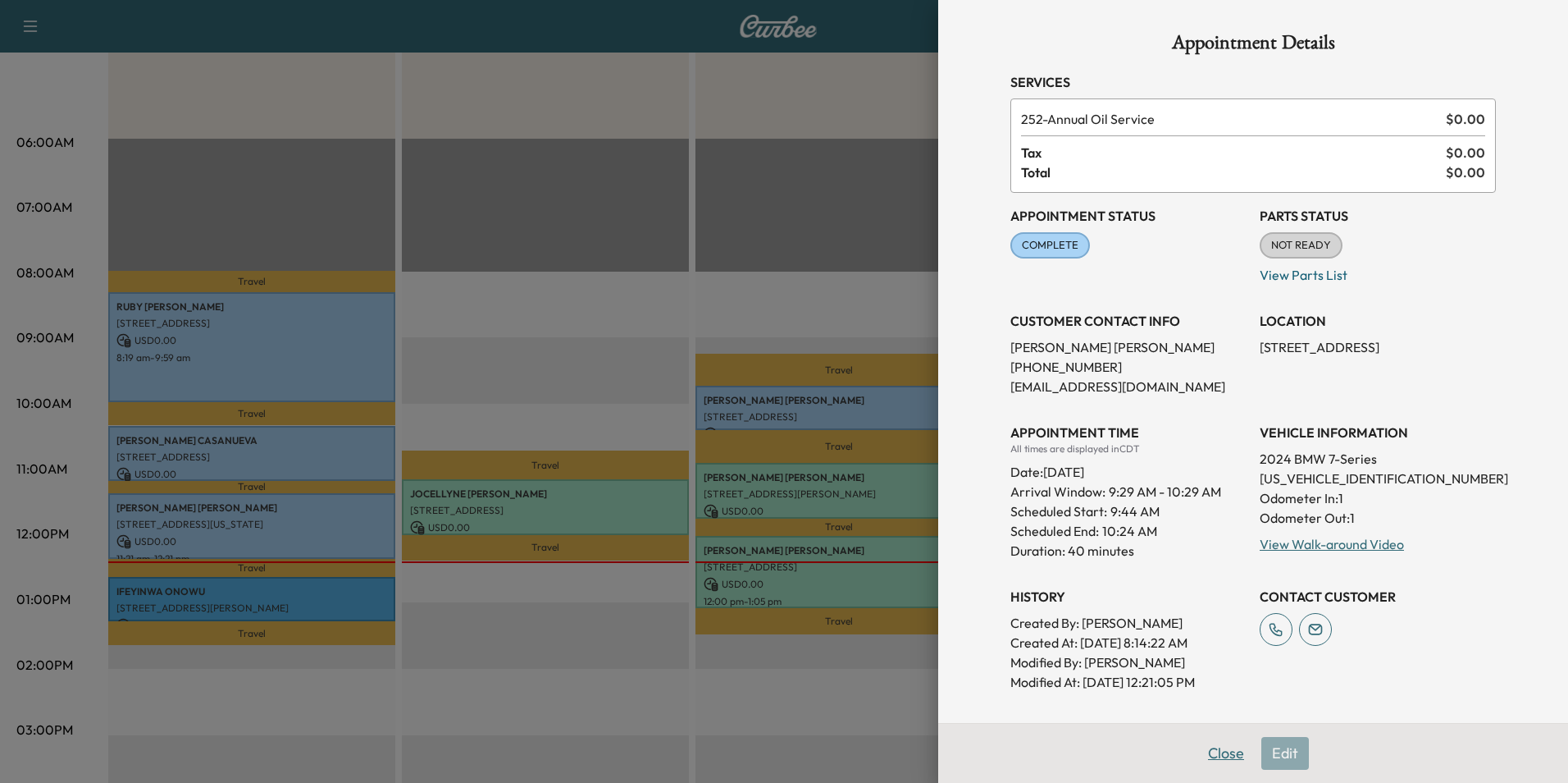
click at [1217, 747] on button "Close" at bounding box center [1225, 753] width 57 height 33
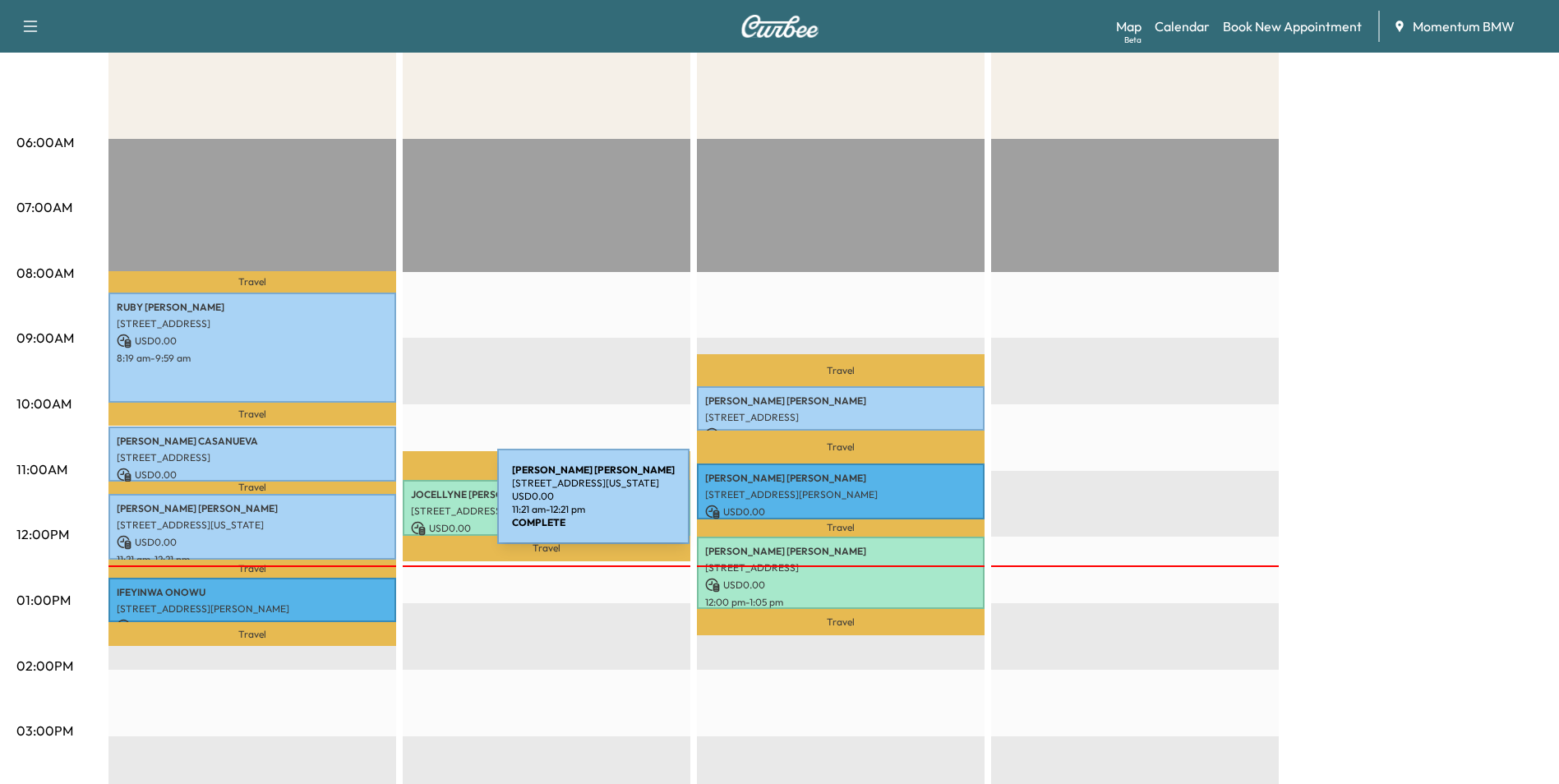
click at [374, 506] on p "[PERSON_NAME]" at bounding box center [252, 509] width 272 height 14
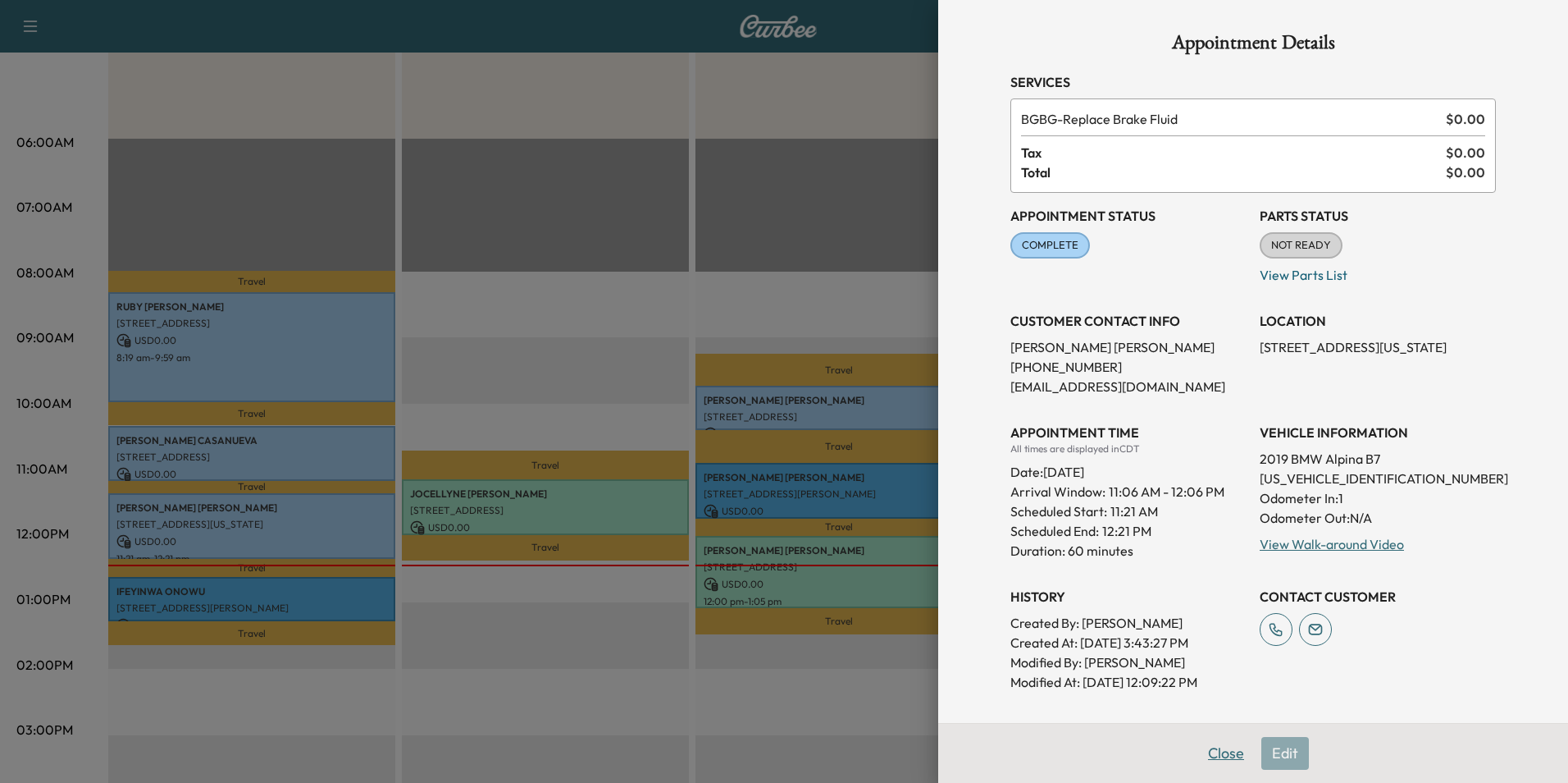
click at [1214, 748] on button "Close" at bounding box center [1225, 753] width 57 height 33
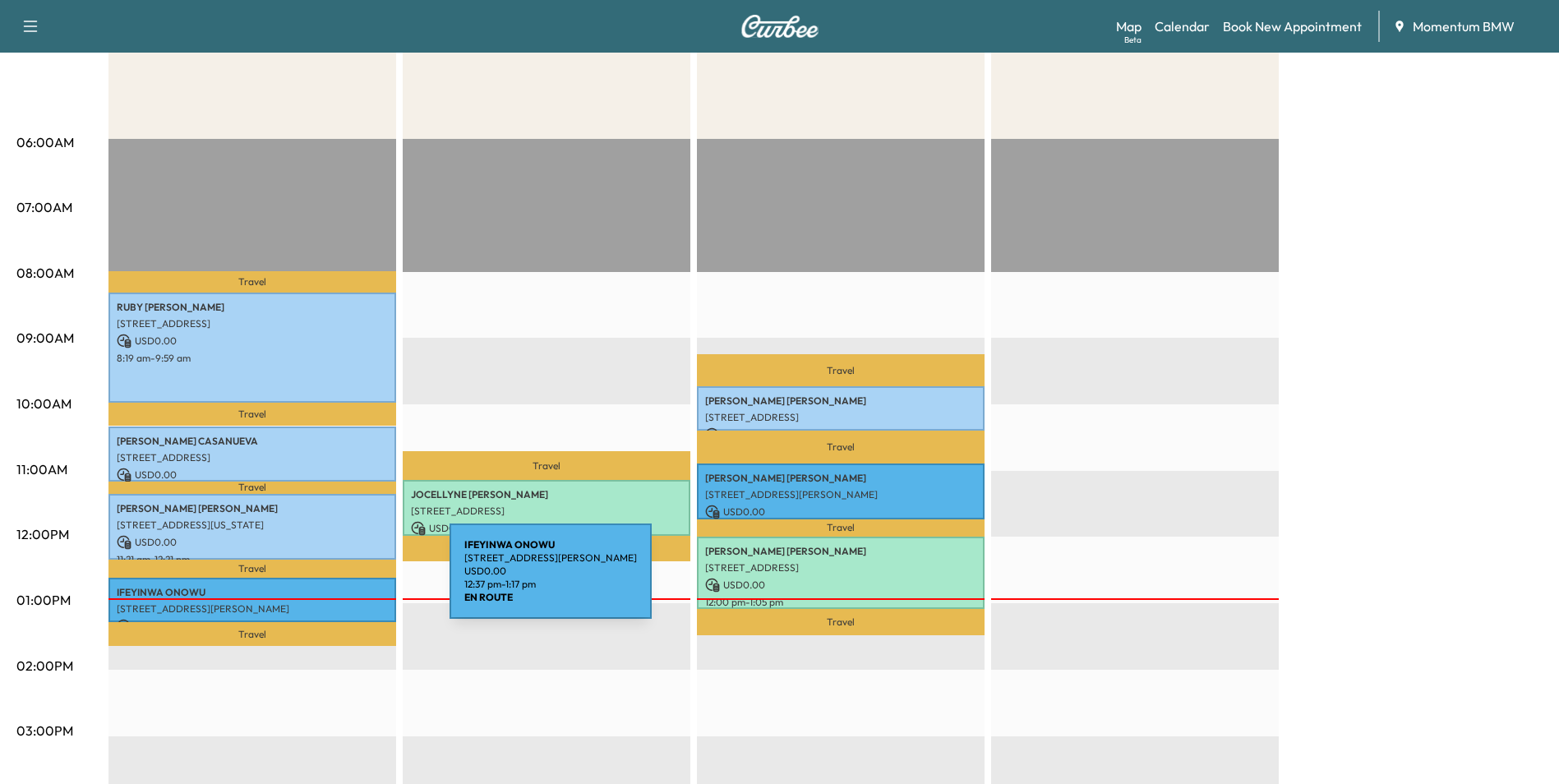
click at [326, 586] on p "[PERSON_NAME]" at bounding box center [252, 592] width 272 height 14
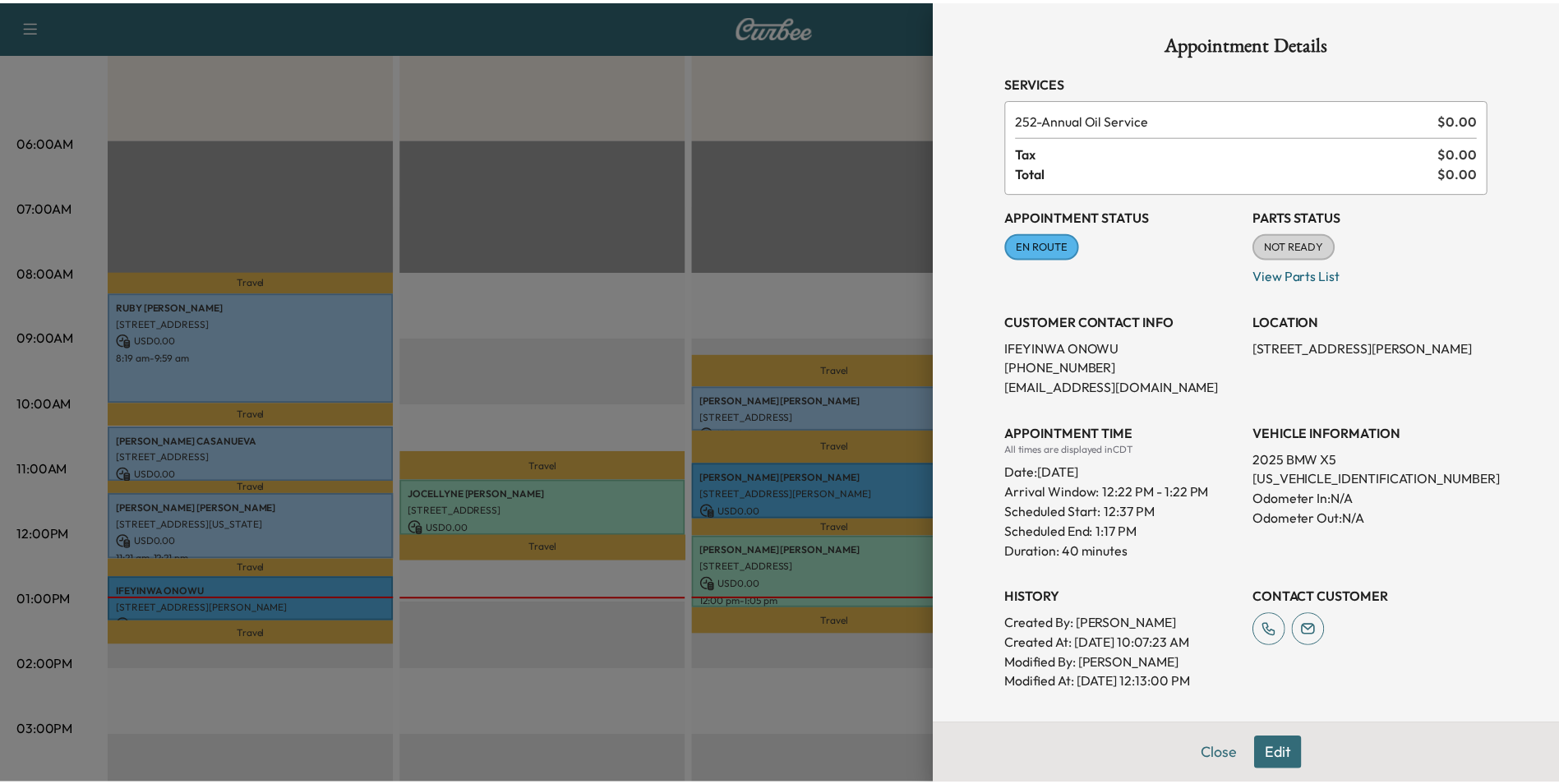
scroll to position [82, 0]
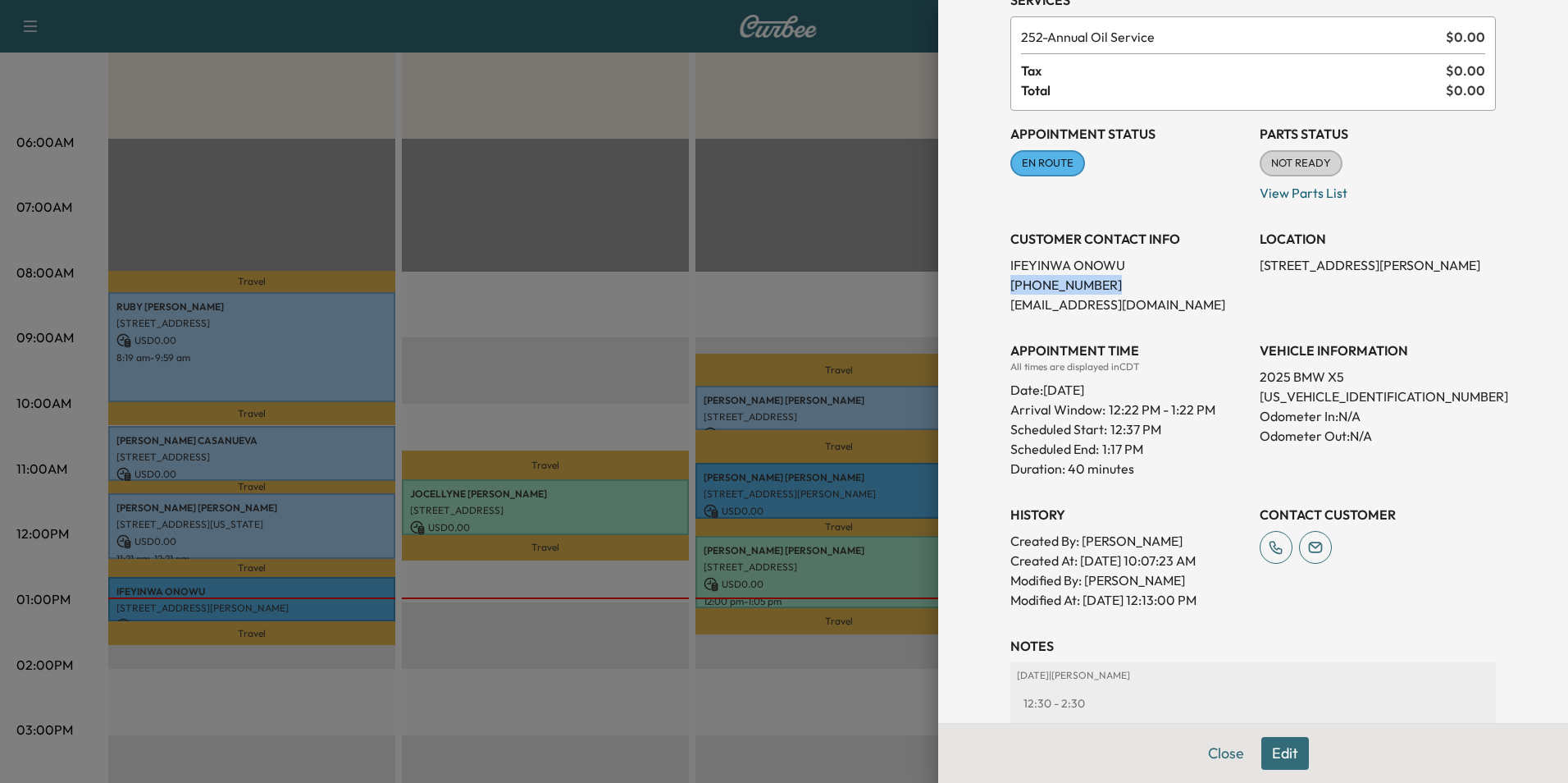
drag, startPoint x: 1090, startPoint y: 289, endPoint x: 998, endPoint y: 283, distance: 92.2
click at [1010, 283] on p "[PHONE_NUMBER]" at bounding box center [1127, 285] width 236 height 19
drag, startPoint x: 998, startPoint y: 283, endPoint x: 1051, endPoint y: 281, distance: 53.0
click at [1453, 458] on div "VEHICLE INFORMATION 2025 BMW X5 [US_VEHICLE_IDENTIFICATION_NUMBER] Odometer In:…" at bounding box center [1377, 402] width 236 height 151
drag, startPoint x: 1381, startPoint y: 393, endPoint x: 1248, endPoint y: 391, distance: 133.0
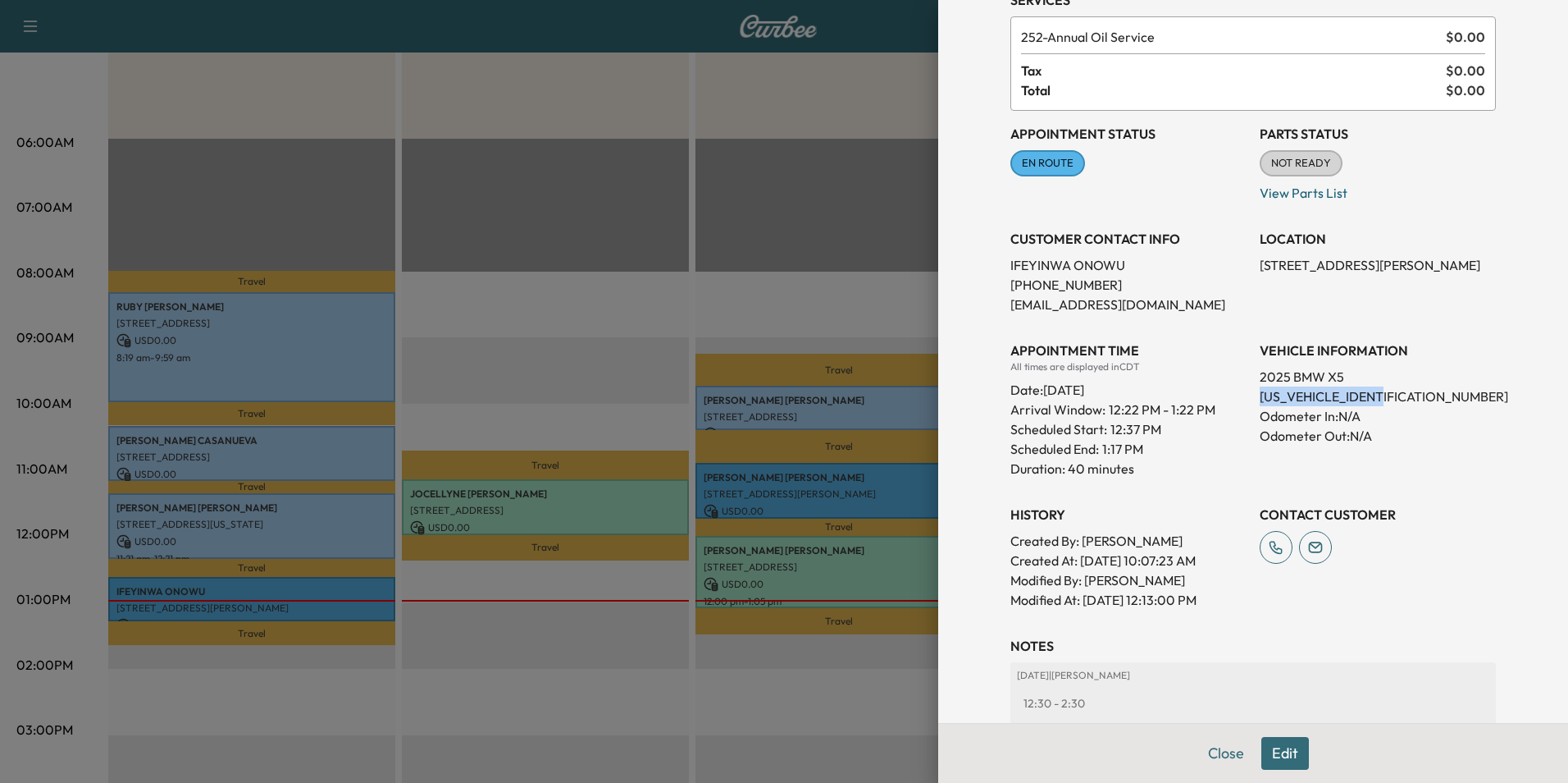
click at [1259, 391] on p "[US_VEHICLE_IDENTIFICATION_NUMBER]" at bounding box center [1377, 396] width 236 height 19
drag, startPoint x: 1248, startPoint y: 391, endPoint x: 1334, endPoint y: 401, distance: 86.6
drag, startPoint x: 1390, startPoint y: 266, endPoint x: 1248, endPoint y: 271, distance: 142.1
click at [1259, 271] on p "[STREET_ADDRESS][PERSON_NAME]" at bounding box center [1377, 265] width 236 height 19
drag, startPoint x: 1248, startPoint y: 271, endPoint x: 1327, endPoint y: 265, distance: 79.2
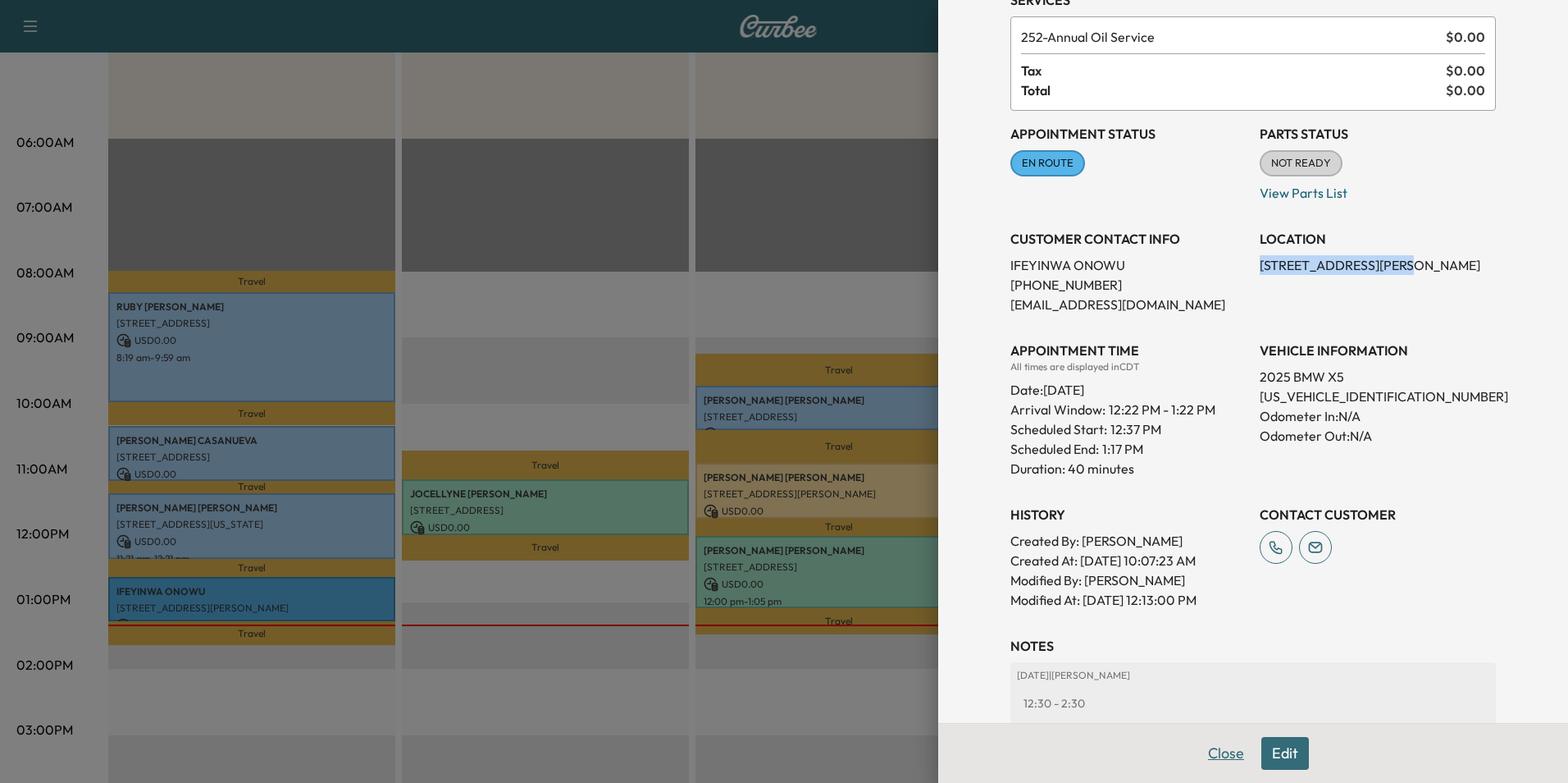
click at [1215, 758] on button "Close" at bounding box center [1225, 753] width 57 height 33
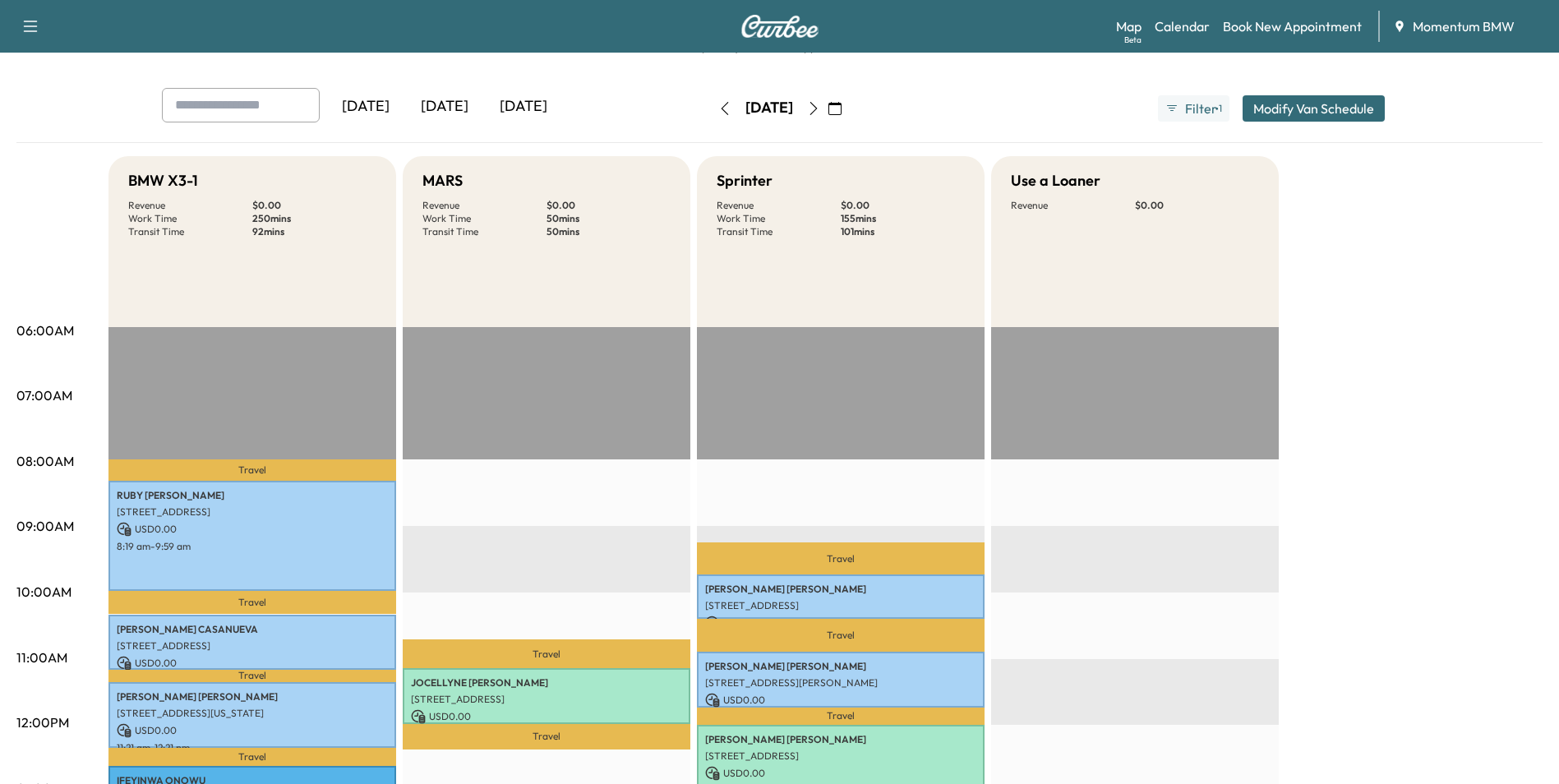
scroll to position [329, 0]
